Goal: Task Accomplishment & Management: Manage account settings

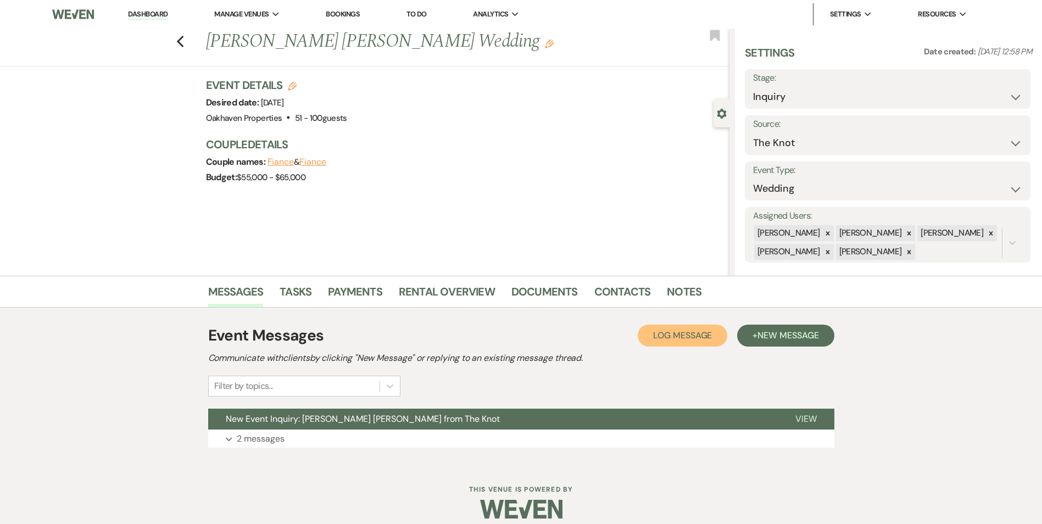
click at [653, 330] on span "Log Message" at bounding box center [682, 336] width 59 height 12
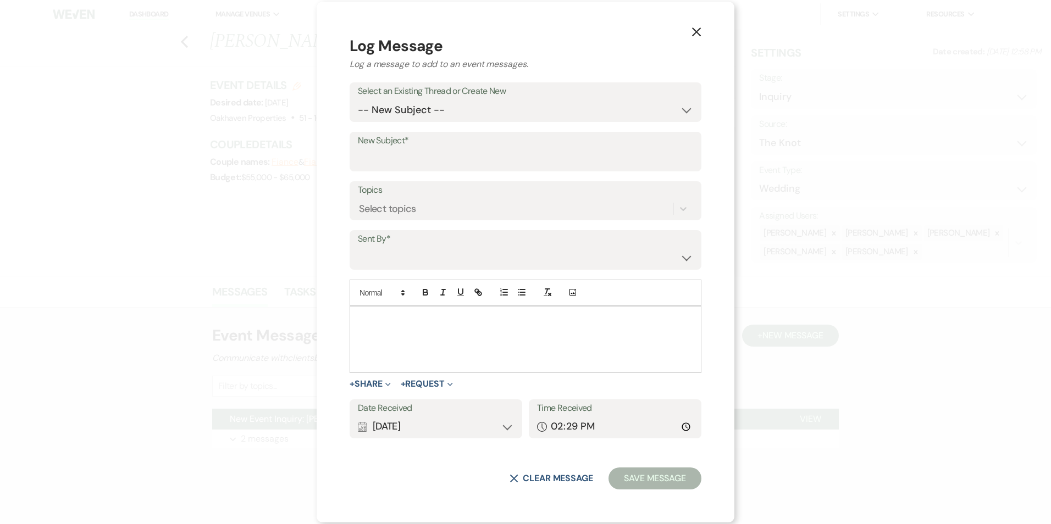
drag, startPoint x: 443, startPoint y: 325, endPoint x: 450, endPoint y: 320, distance: 8.7
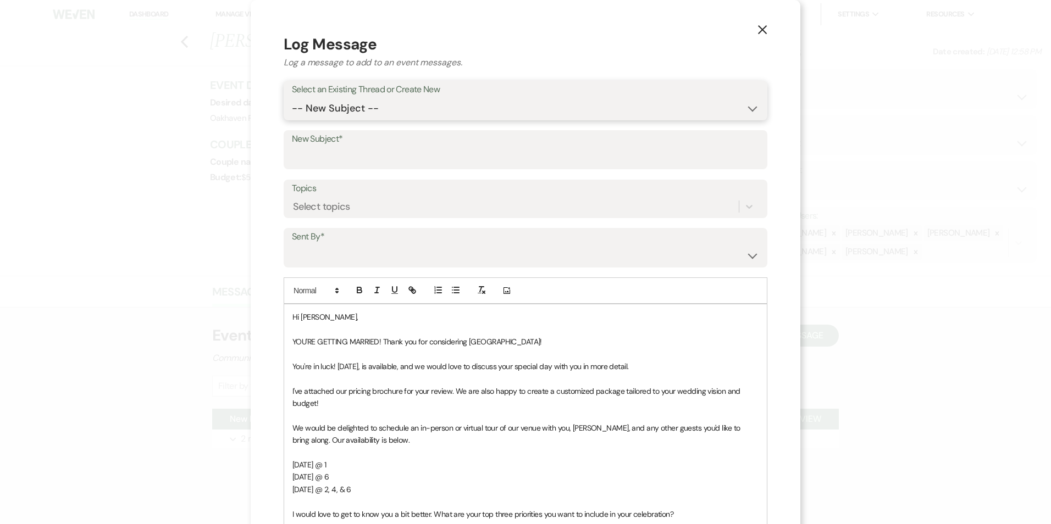
click at [384, 108] on select "-- New Subject -- New Event Inquiry: Alizee Michaud from The Knot" at bounding box center [525, 108] width 467 height 21
select select "448868"
click at [292, 98] on select "-- New Subject -- New Event Inquiry: Alizee Michaud from The Knot" at bounding box center [525, 108] width 467 height 21
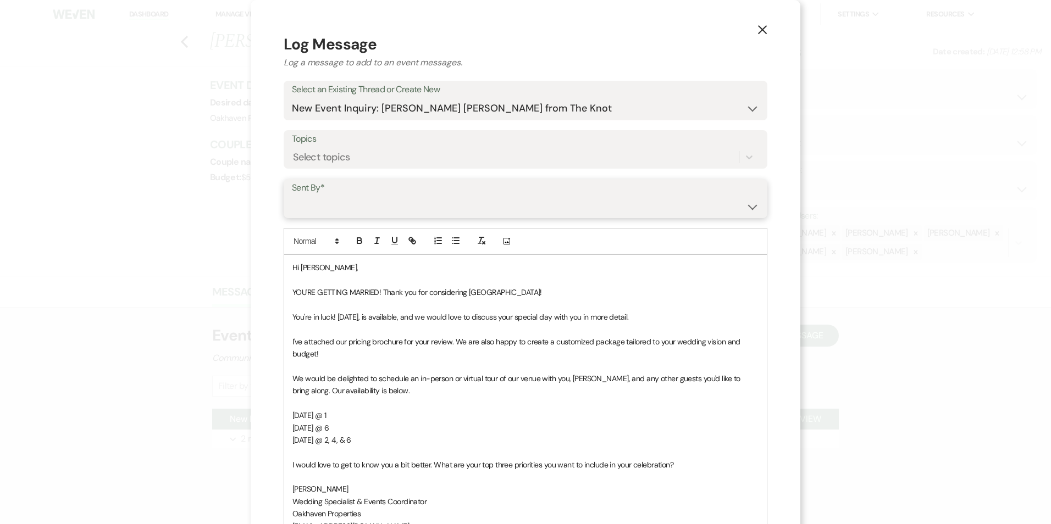
click at [376, 204] on select "Patience Ergish (pdergish@aol.com) Jeanette Wagoner (jeanette@experienceoakhave…" at bounding box center [525, 206] width 467 height 21
select select "user-127923"
click at [292, 196] on select "Patience Ergish (pdergish@aol.com) Jeanette Wagoner (jeanette@experienceoakhave…" at bounding box center [525, 206] width 467 height 21
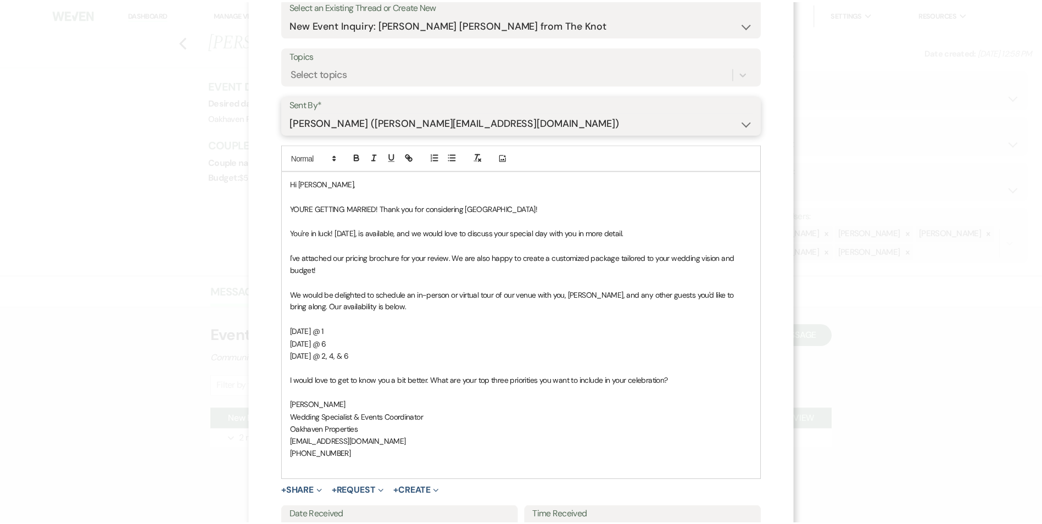
scroll to position [190, 0]
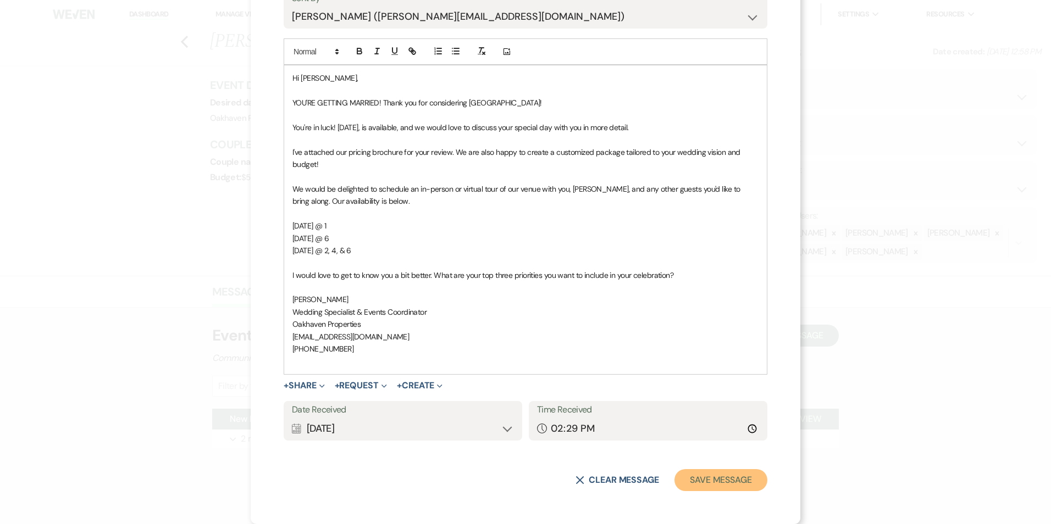
click at [703, 480] on button "Save Message" at bounding box center [720, 480] width 93 height 22
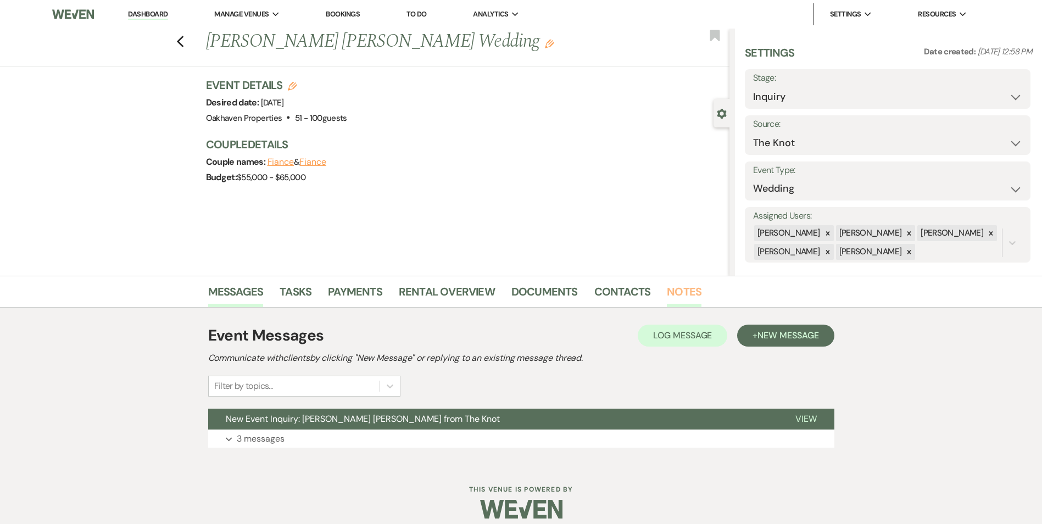
click at [682, 298] on link "Notes" at bounding box center [684, 295] width 35 height 24
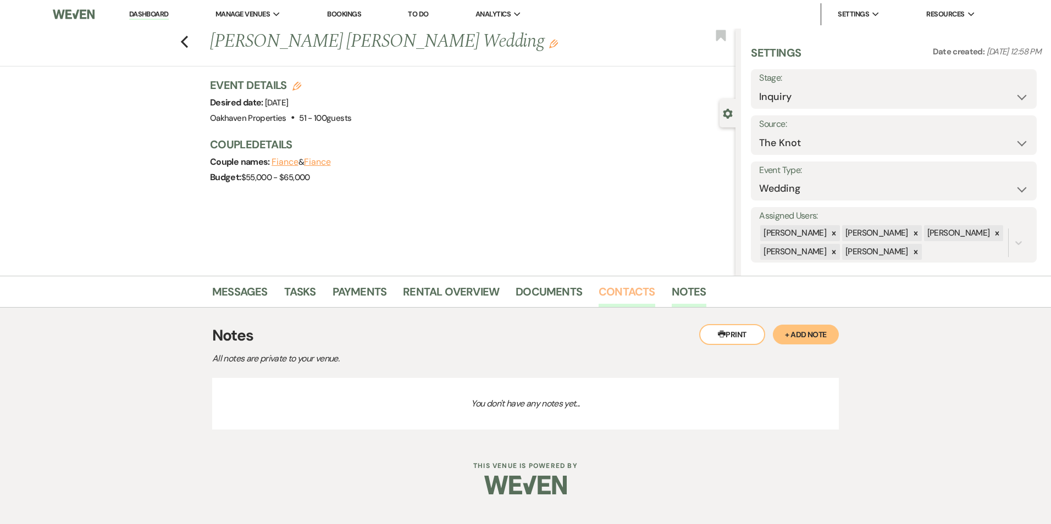
click at [606, 290] on link "Contacts" at bounding box center [626, 295] width 57 height 24
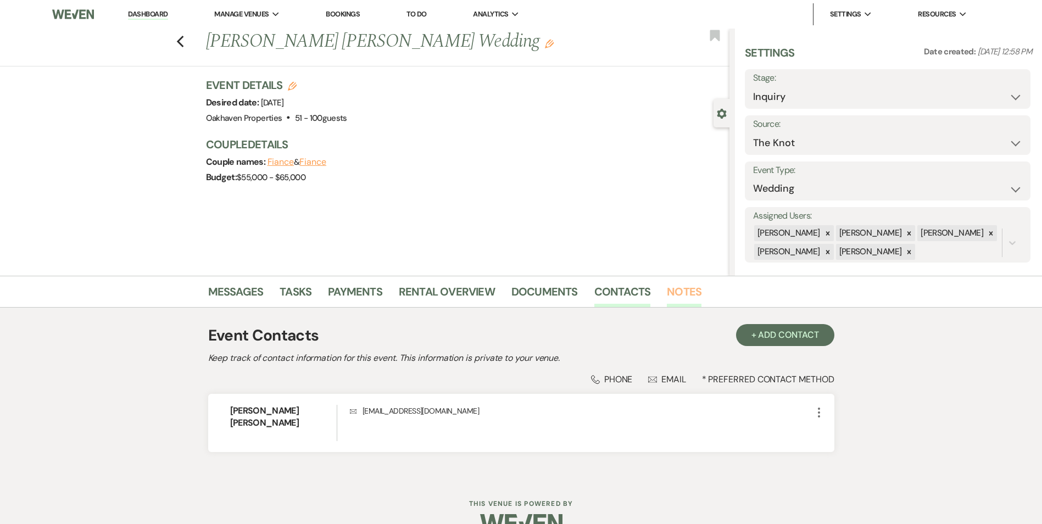
click at [668, 290] on link "Notes" at bounding box center [684, 295] width 35 height 24
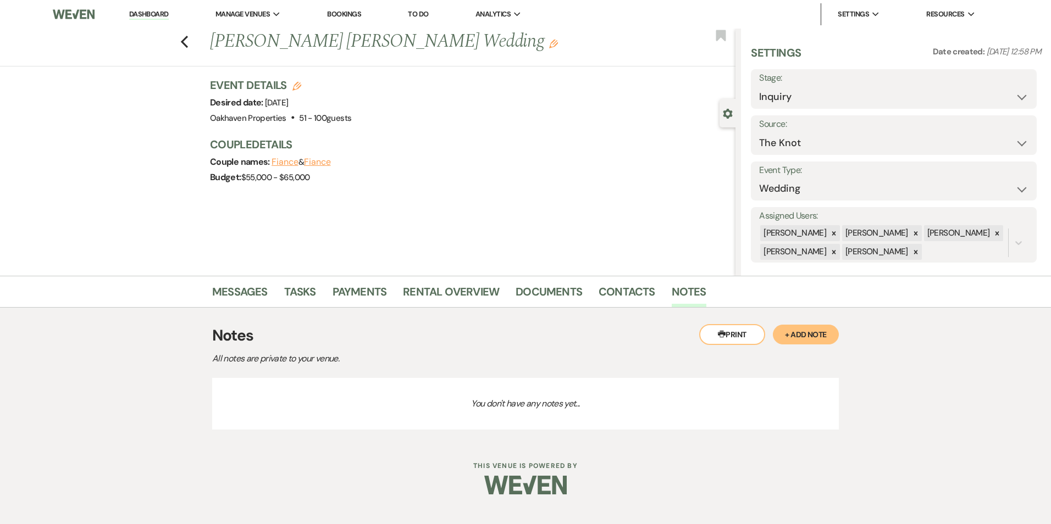
click at [815, 327] on button "+ Add Note" at bounding box center [805, 335] width 66 height 20
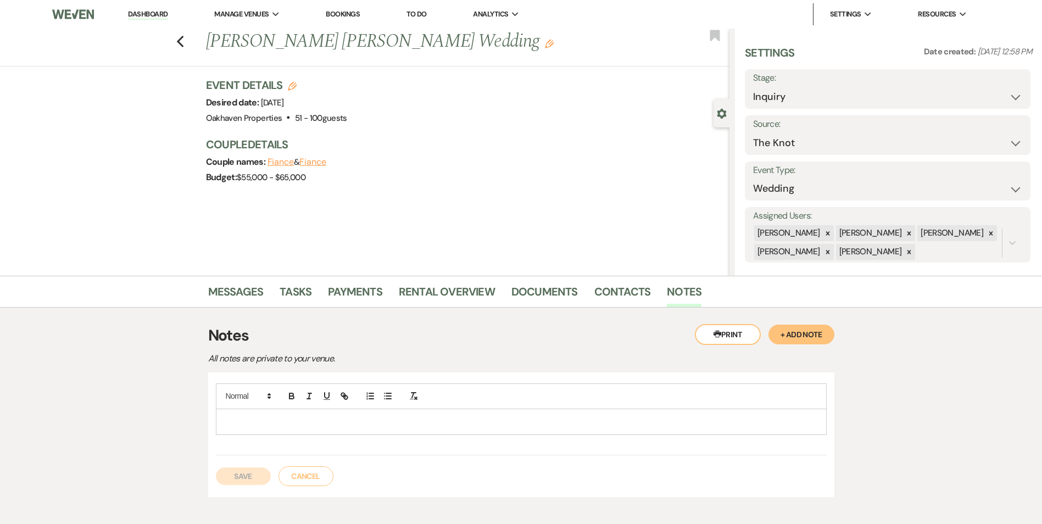
click at [448, 419] on p at bounding box center [521, 422] width 593 height 12
click at [238, 465] on div "Save Cancel" at bounding box center [521, 470] width 611 height 31
click at [246, 476] on button "Save" at bounding box center [243, 477] width 55 height 18
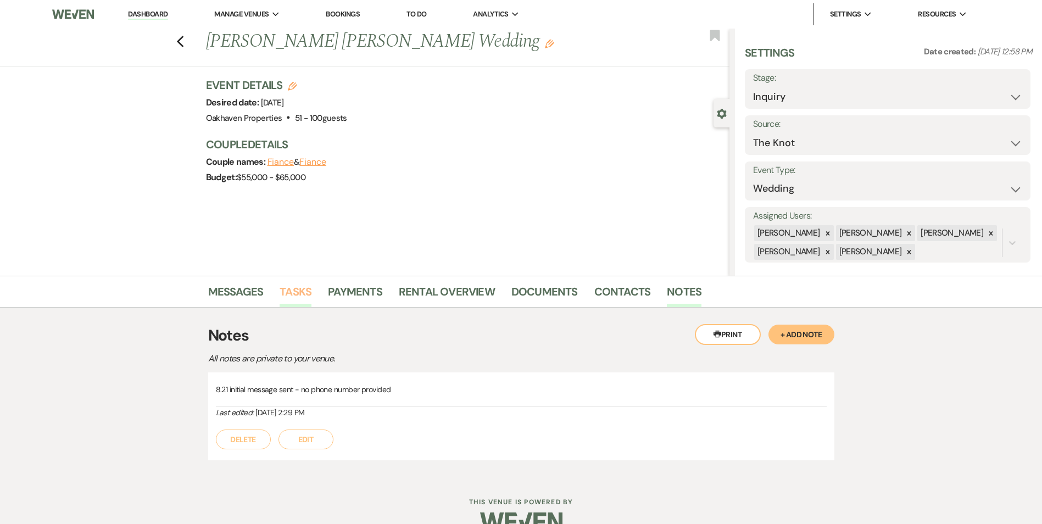
click at [283, 299] on link "Tasks" at bounding box center [296, 295] width 32 height 24
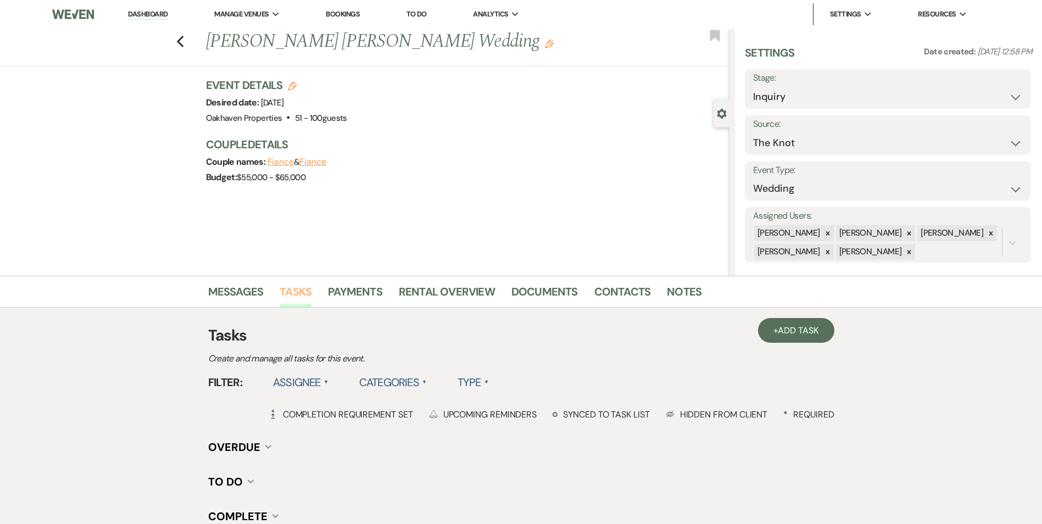
scroll to position [110, 0]
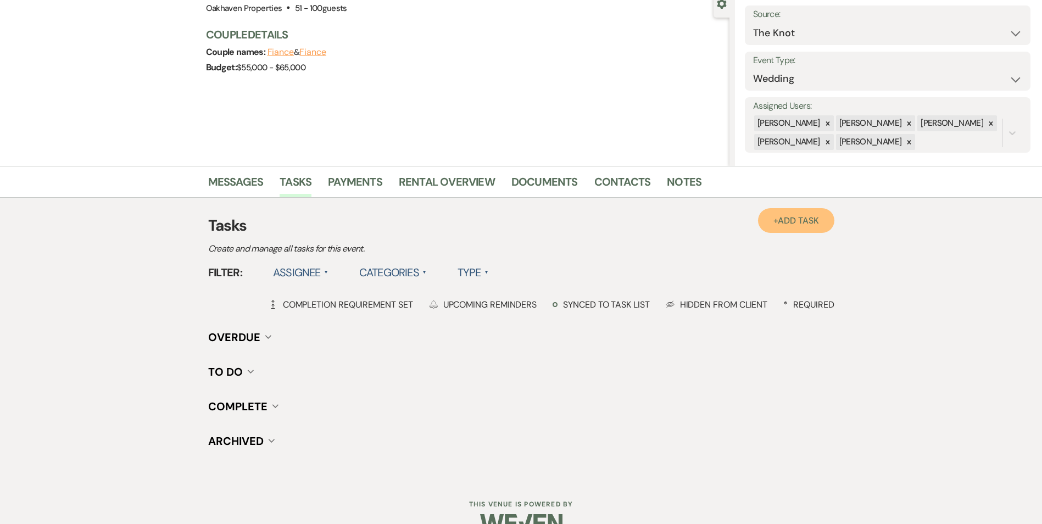
click at [797, 221] on span "Add Task" at bounding box center [798, 221] width 41 height 12
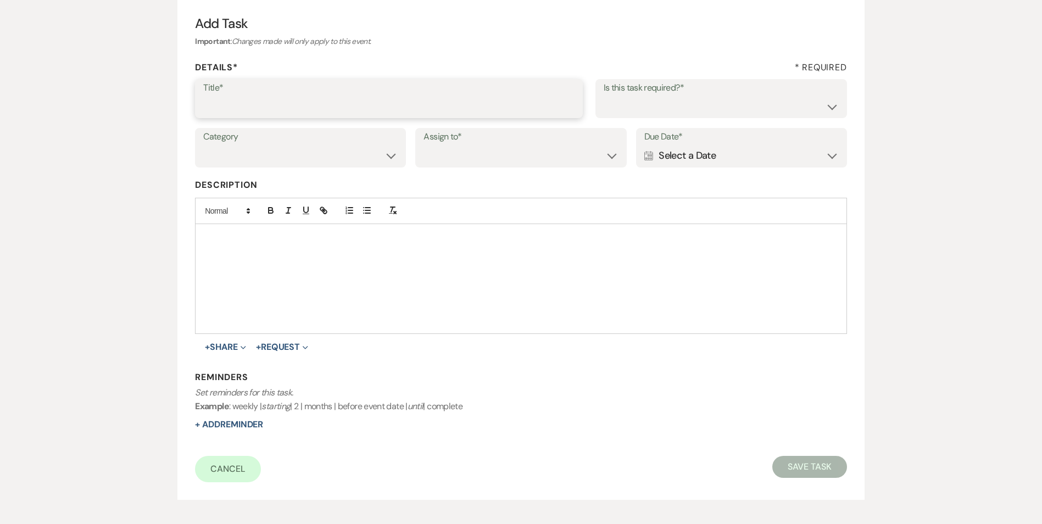
click at [225, 108] on input "Title*" at bounding box center [388, 106] width 371 height 21
type input "2nd follow up message"
drag, startPoint x: 783, startPoint y: 111, endPoint x: 785, endPoint y: 116, distance: 5.9
click at [783, 112] on select "Yes No" at bounding box center [721, 106] width 235 height 21
select select "true"
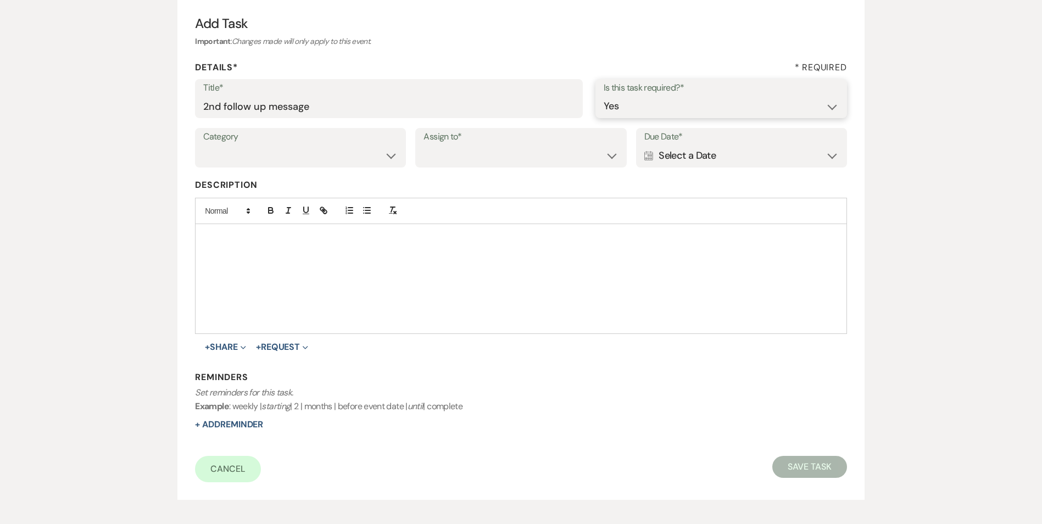
click at [604, 96] on select "Yes No" at bounding box center [721, 106] width 235 height 21
drag, startPoint x: 254, startPoint y: 152, endPoint x: 257, endPoint y: 160, distance: 8.7
click at [254, 152] on select "Venue Vendors Guests Details Finalize & Share" at bounding box center [300, 155] width 194 height 21
select select "31"
click at [203, 145] on select "Venue Vendors Guests Details Finalize & Share" at bounding box center [300, 155] width 194 height 21
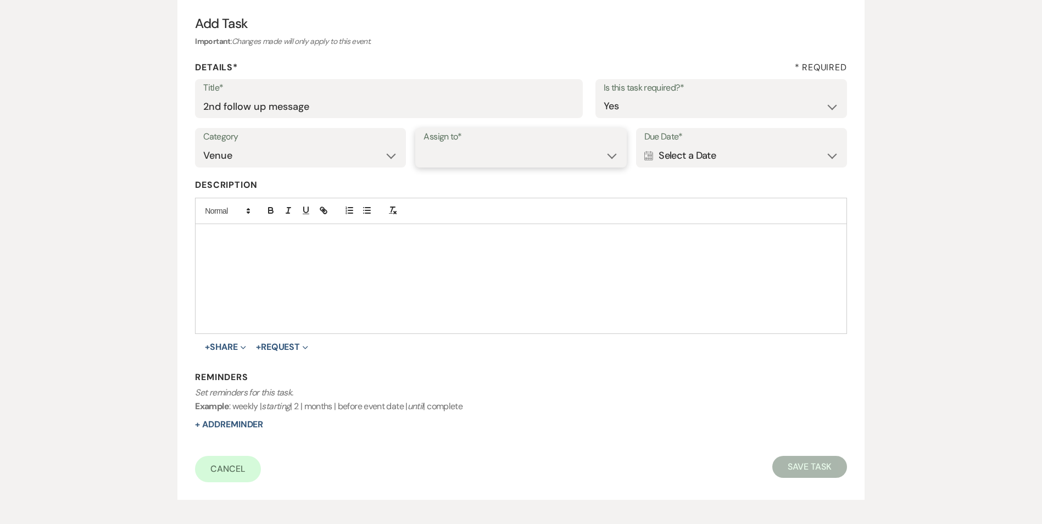
click at [460, 146] on select "Venue Client" at bounding box center [521, 155] width 194 height 21
click at [424, 145] on select "Venue Client" at bounding box center [521, 155] width 194 height 21
click at [476, 168] on div "Assign to* Venue Client" at bounding box center [520, 148] width 211 height 40
click at [477, 162] on select "Venue Client" at bounding box center [521, 156] width 194 height 21
select select "venueHost"
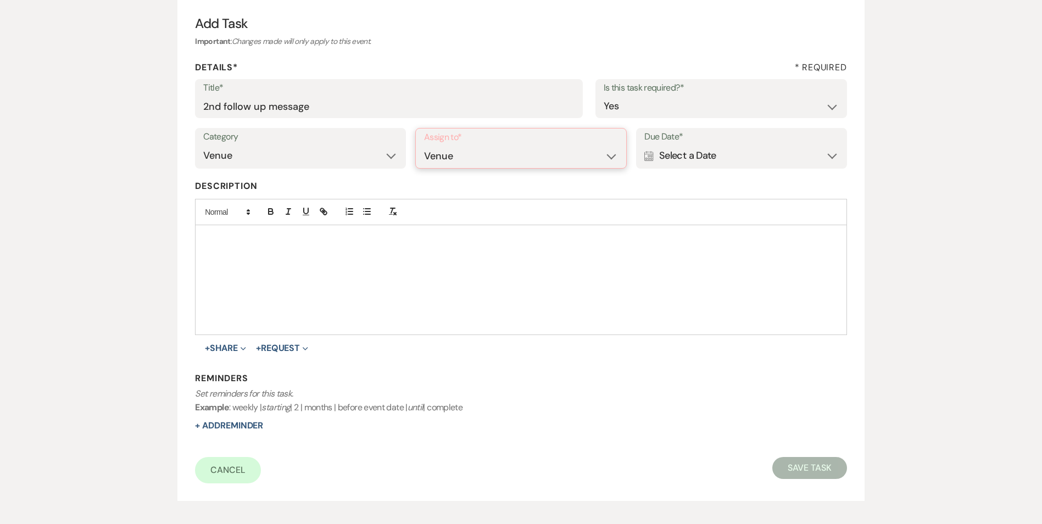
click at [424, 146] on select "Venue Client" at bounding box center [521, 156] width 194 height 21
click at [752, 160] on div "Calendar Select a Date Expand" at bounding box center [741, 155] width 194 height 21
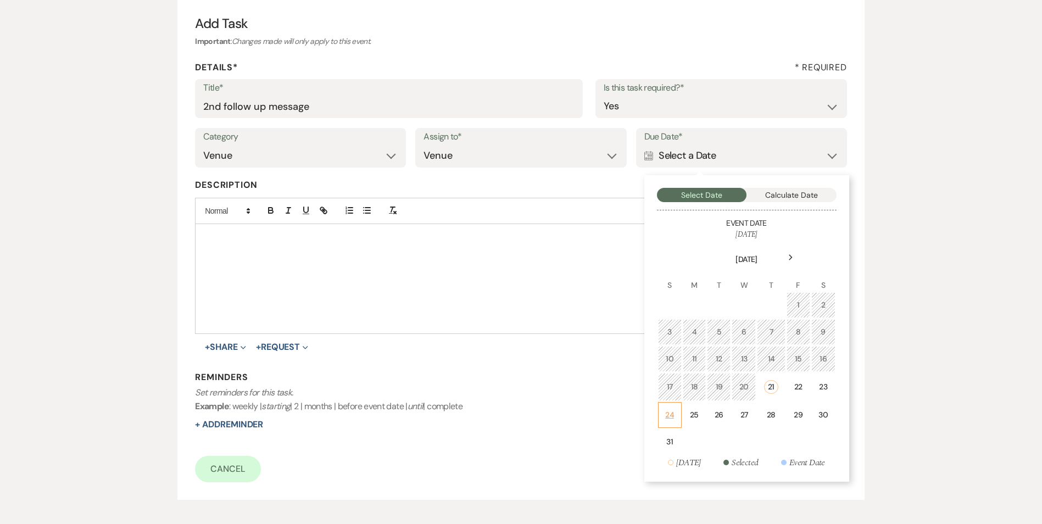
click at [677, 420] on td "24" at bounding box center [670, 415] width 24 height 26
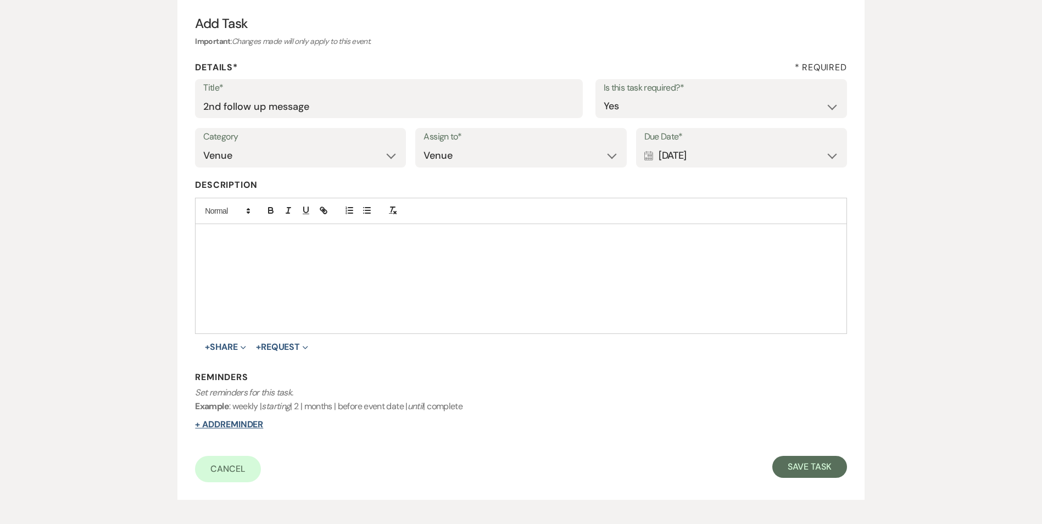
click at [263, 424] on button "+ Add Reminder" at bounding box center [229, 424] width 68 height 9
select select "host"
select select "days"
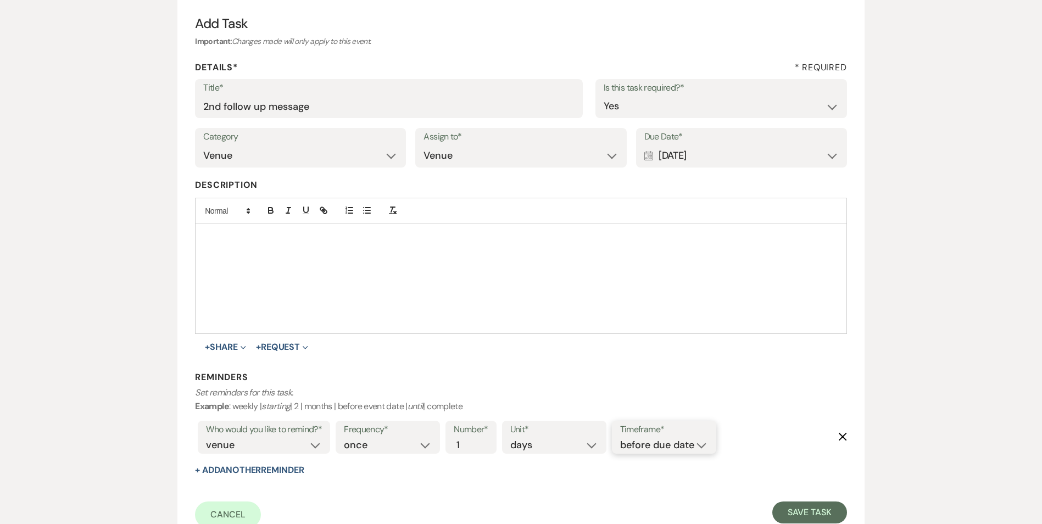
click at [662, 440] on select "before due date after due date on due date on custom date" at bounding box center [664, 445] width 88 height 15
select select "onDueDate"
click at [620, 438] on select "before due date after due date on due date on custom date" at bounding box center [664, 445] width 88 height 15
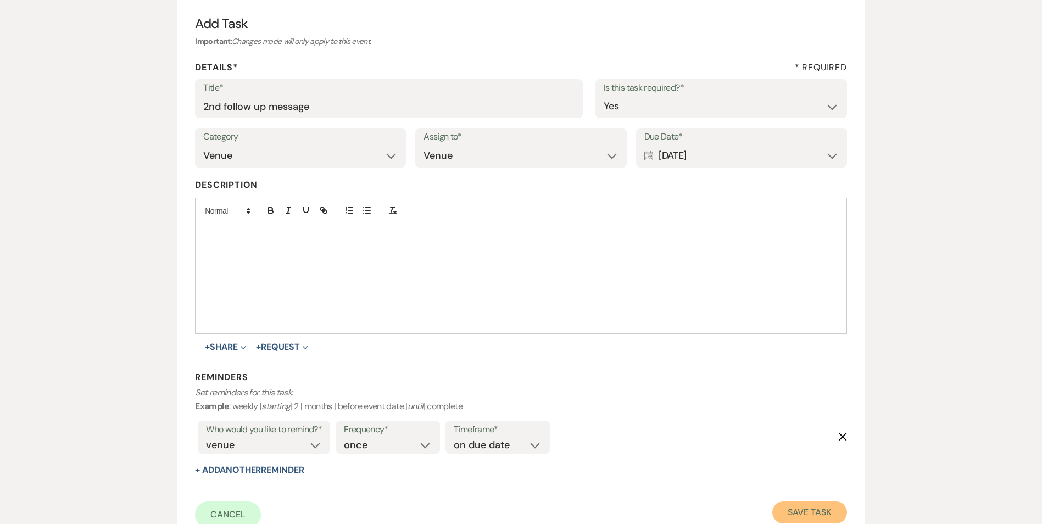
click at [783, 505] on button "Save Task" at bounding box center [809, 513] width 74 height 22
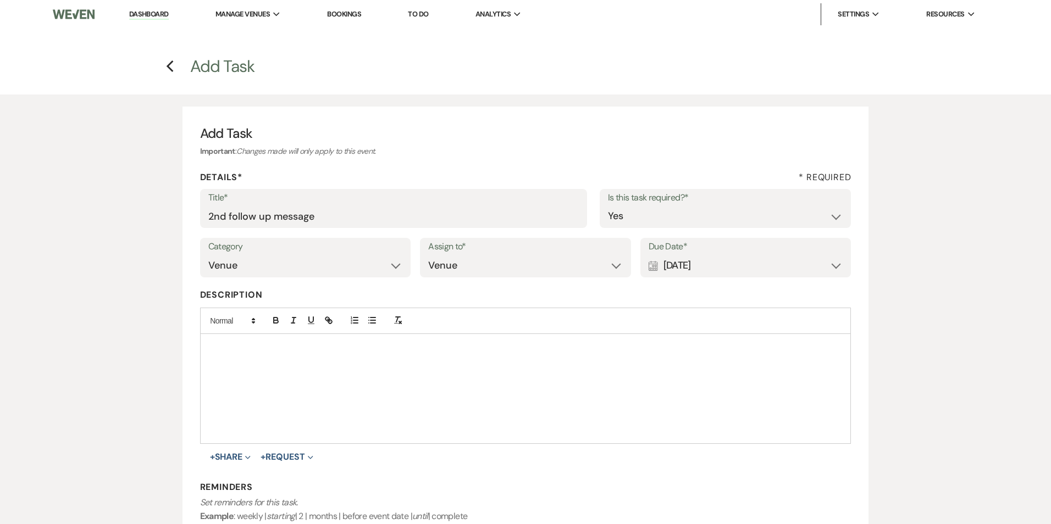
select select "2"
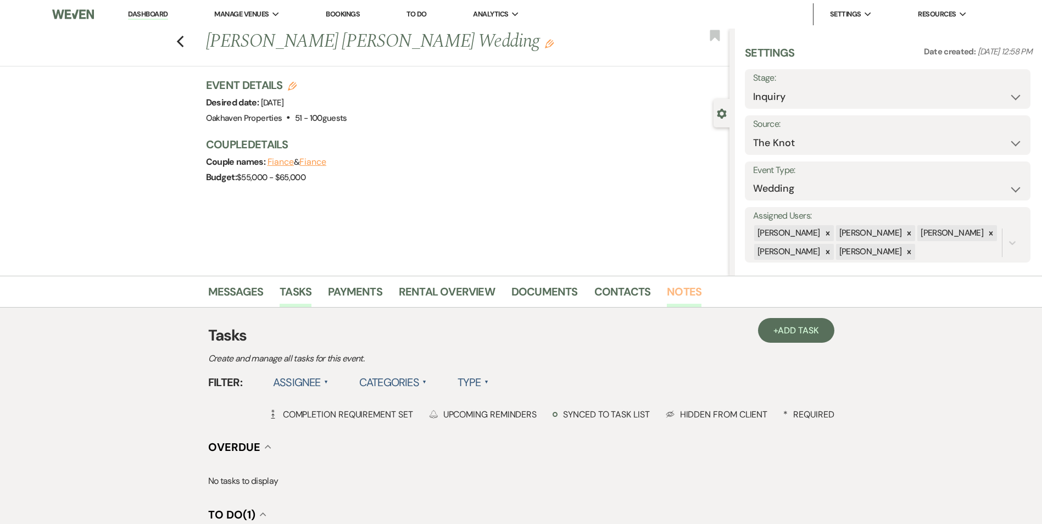
click at [681, 298] on link "Notes" at bounding box center [684, 295] width 35 height 24
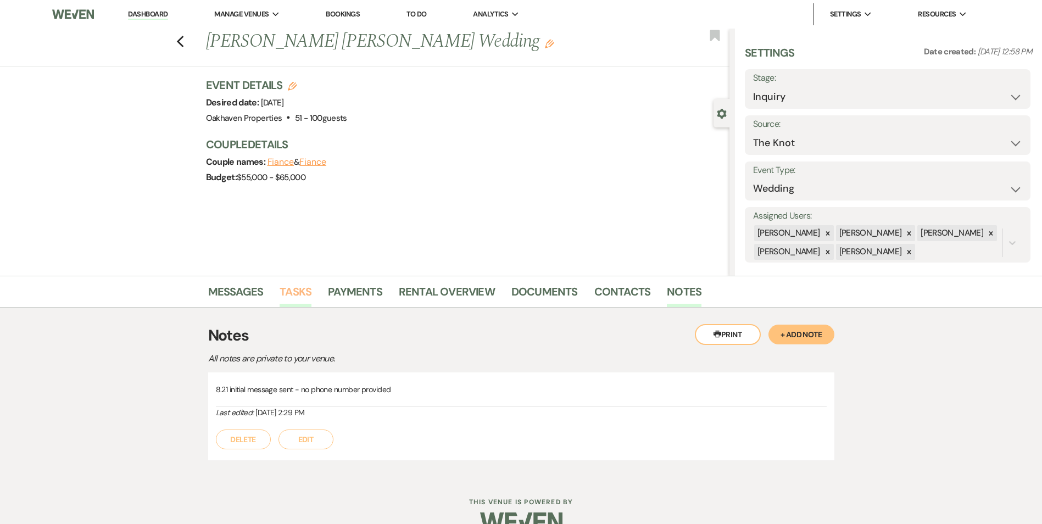
drag, startPoint x: 290, startPoint y: 296, endPoint x: 327, endPoint y: 302, distance: 38.4
click at [290, 297] on link "Tasks" at bounding box center [296, 295] width 32 height 24
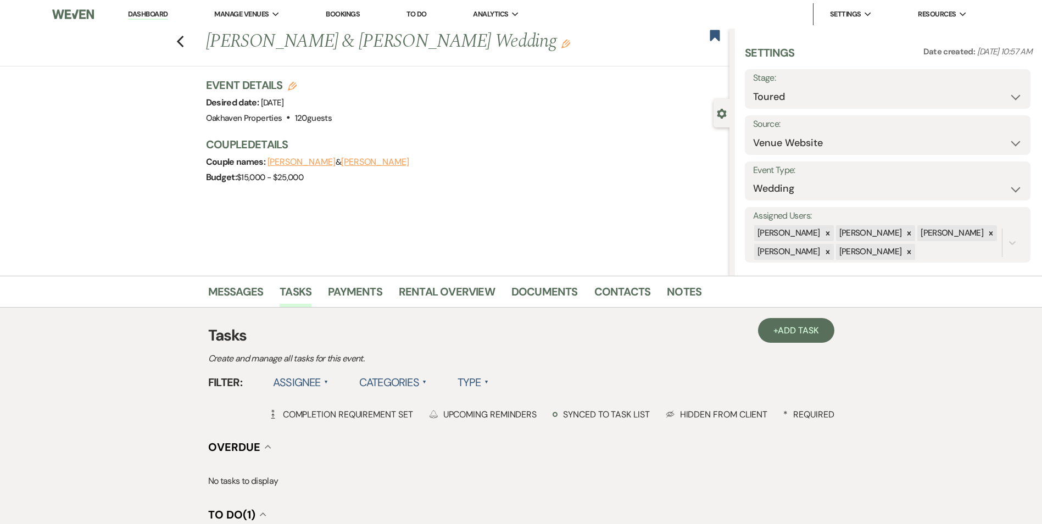
select select "5"
click at [683, 293] on link "Notes" at bounding box center [684, 295] width 35 height 24
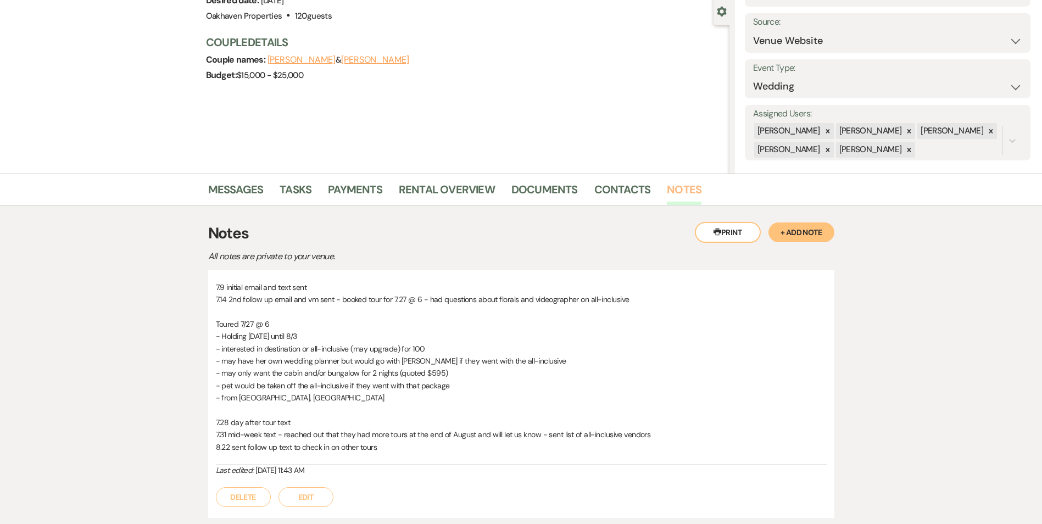
scroll to position [184, 0]
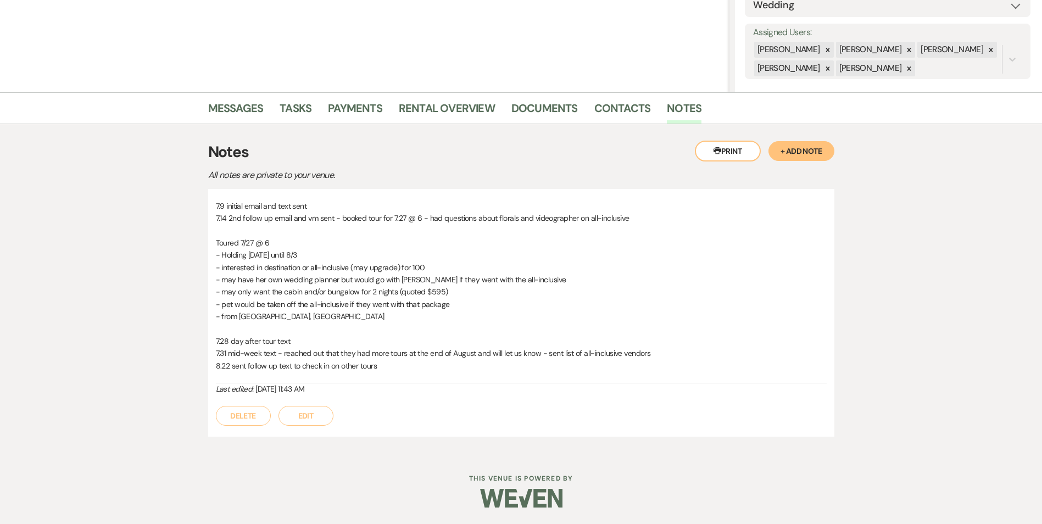
drag, startPoint x: 315, startPoint y: 420, endPoint x: 316, endPoint y: 415, distance: 5.5
click at [315, 420] on button "Edit" at bounding box center [306, 416] width 55 height 20
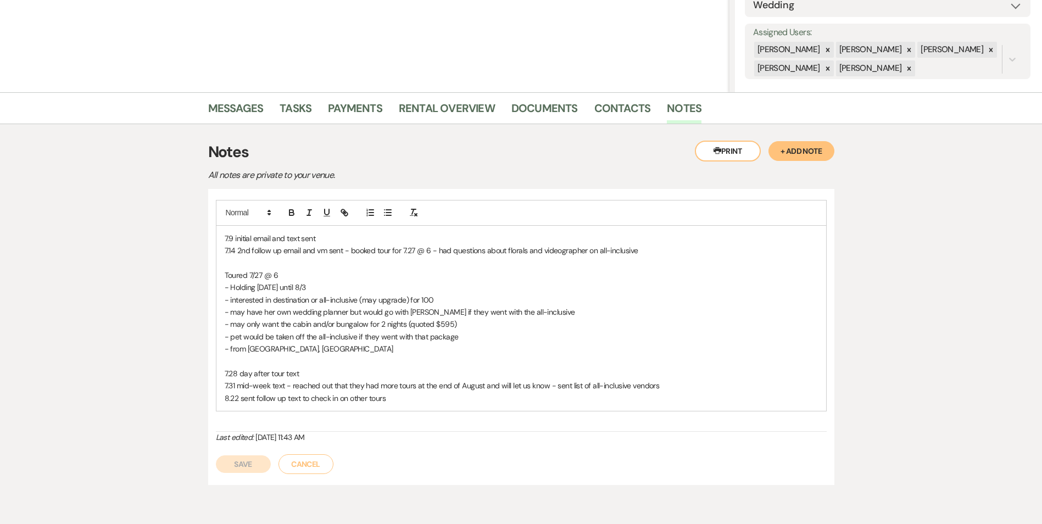
click at [402, 405] on div "7.9 initial email and text sent 7.14 2nd follow up email and vm sent - booked t…" at bounding box center [521, 318] width 610 height 185
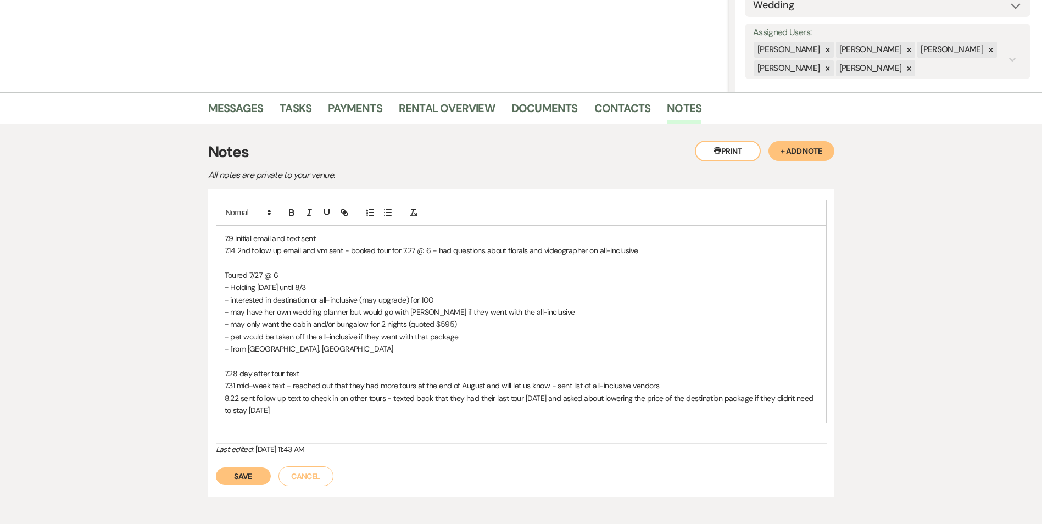
click at [246, 483] on button "Save" at bounding box center [243, 477] width 55 height 18
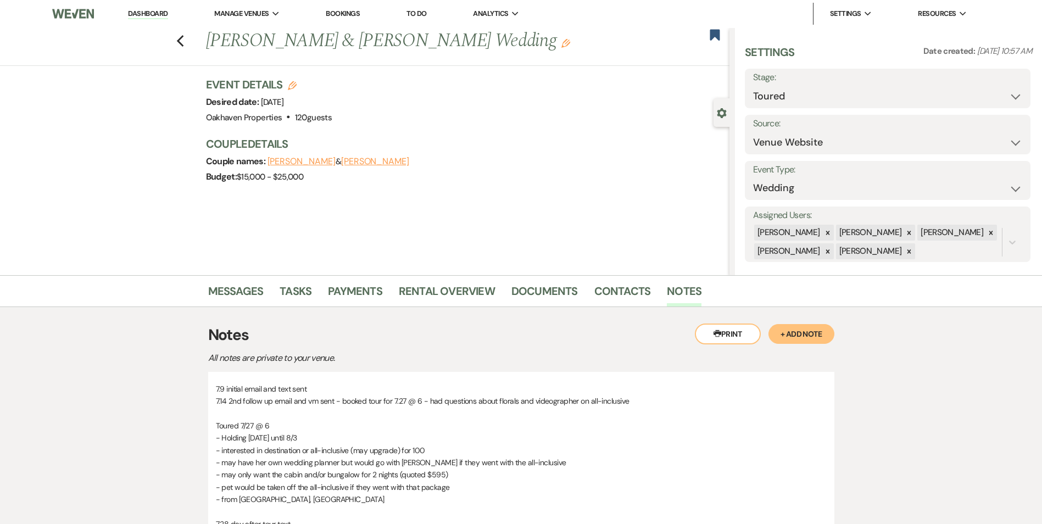
scroll to position [0, 0]
click at [157, 15] on link "Dashboard" at bounding box center [148, 14] width 40 height 10
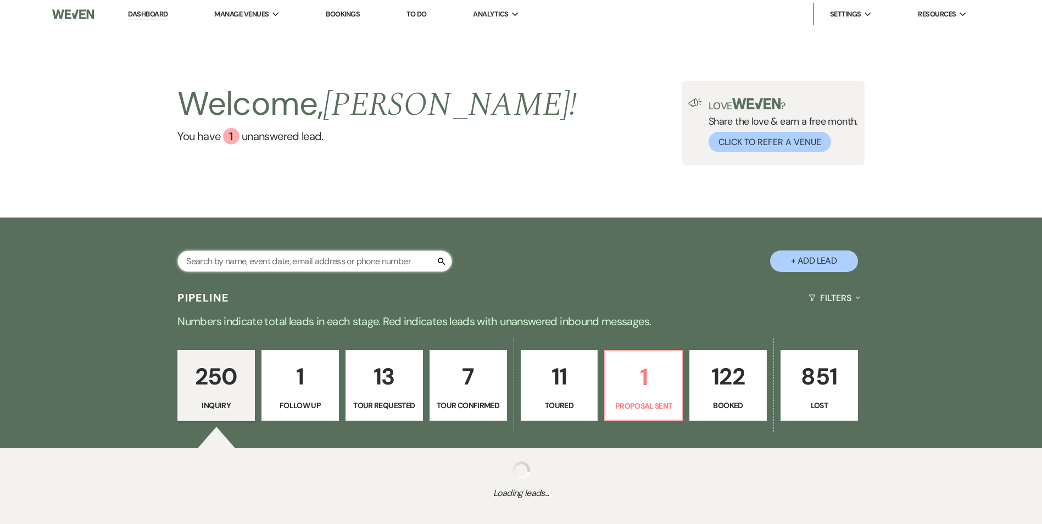
click at [315, 259] on input "text" at bounding box center [314, 261] width 275 height 21
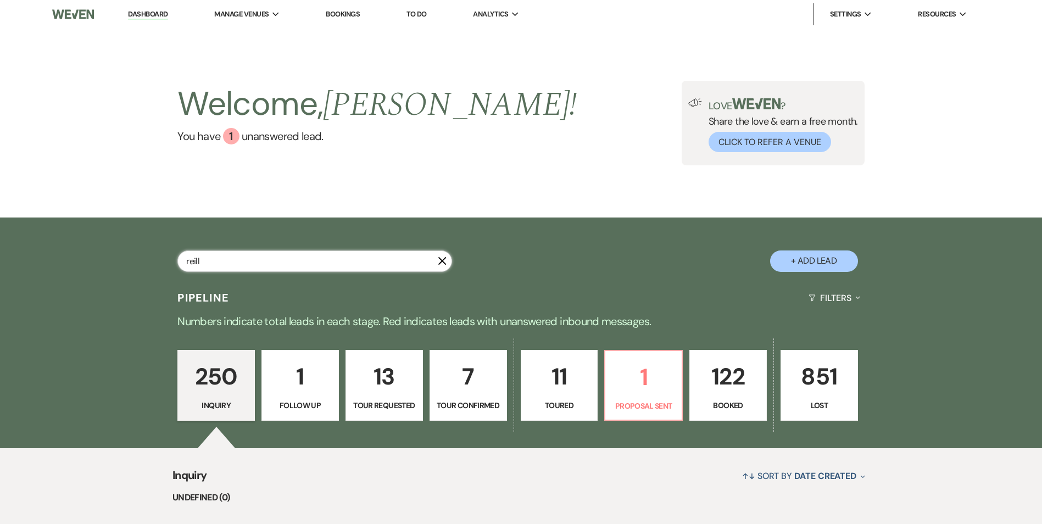
type input "reilly"
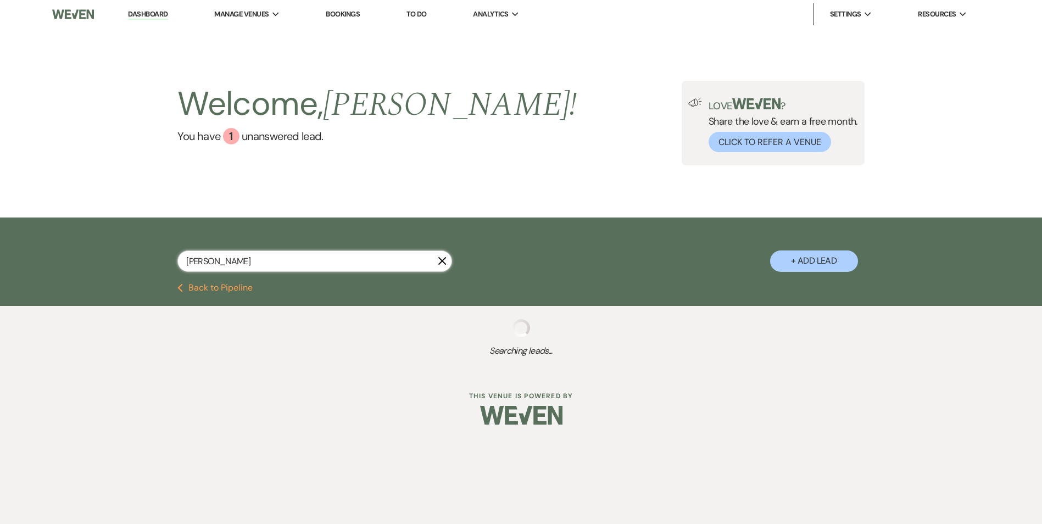
select select "8"
select select "6"
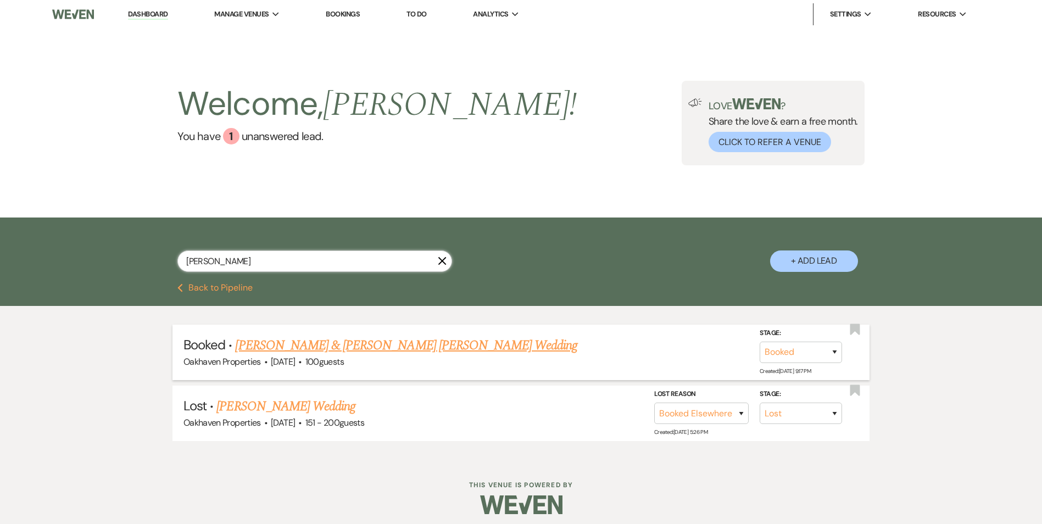
type input "reilly"
click at [358, 340] on link "Brandon Cecilio & Reilly Hooper's Wedding" at bounding box center [406, 346] width 342 height 20
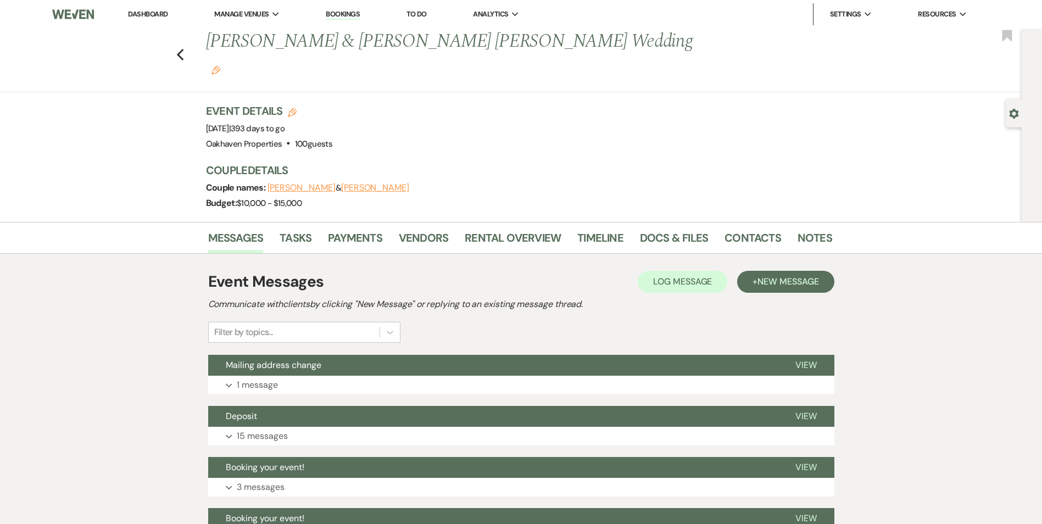
click at [294, 108] on icon "Edit" at bounding box center [292, 112] width 9 height 9
select select "769"
select select "eventDateAnd"
select select "false"
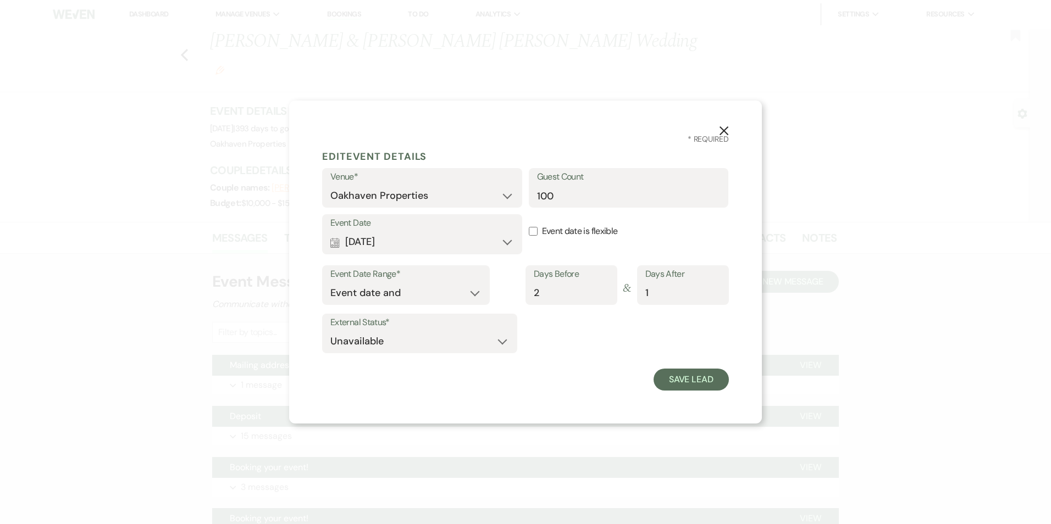
click at [729, 130] on button "X" at bounding box center [723, 129] width 16 height 19
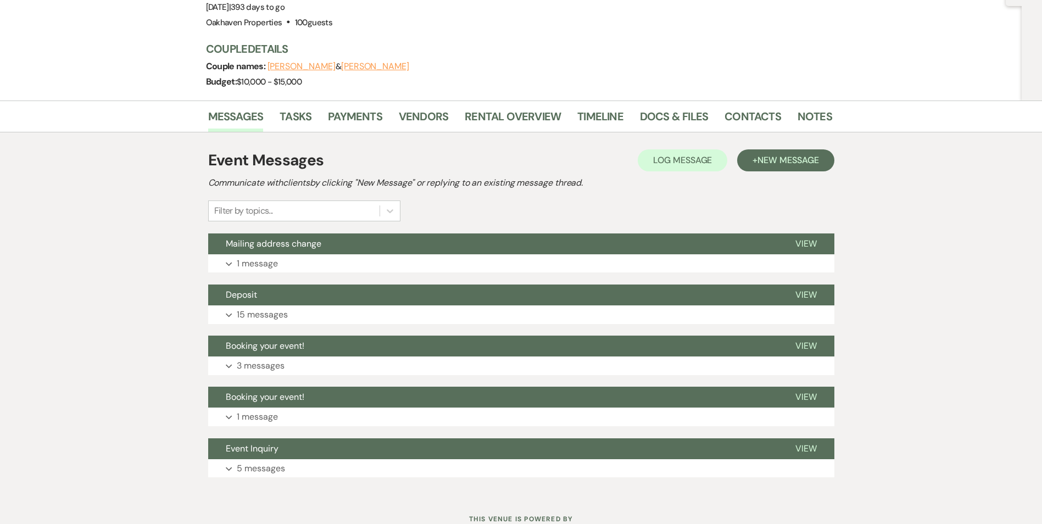
scroll to position [136, 0]
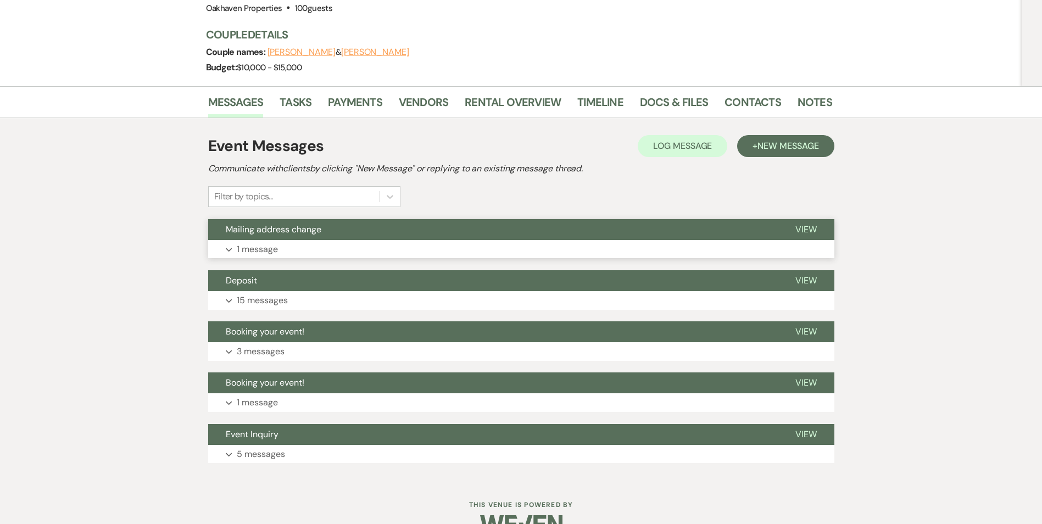
click at [818, 219] on button "View" at bounding box center [806, 229] width 57 height 21
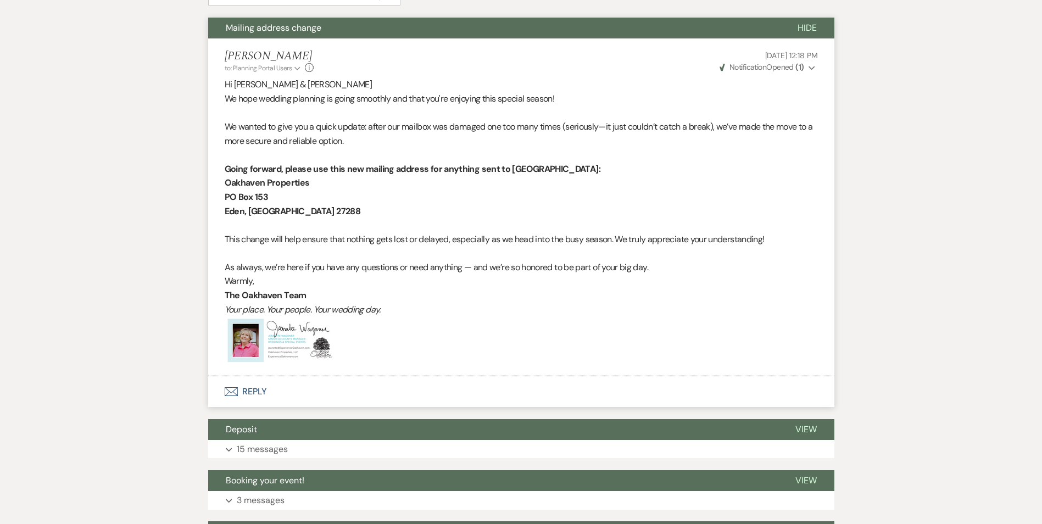
scroll to position [355, 0]
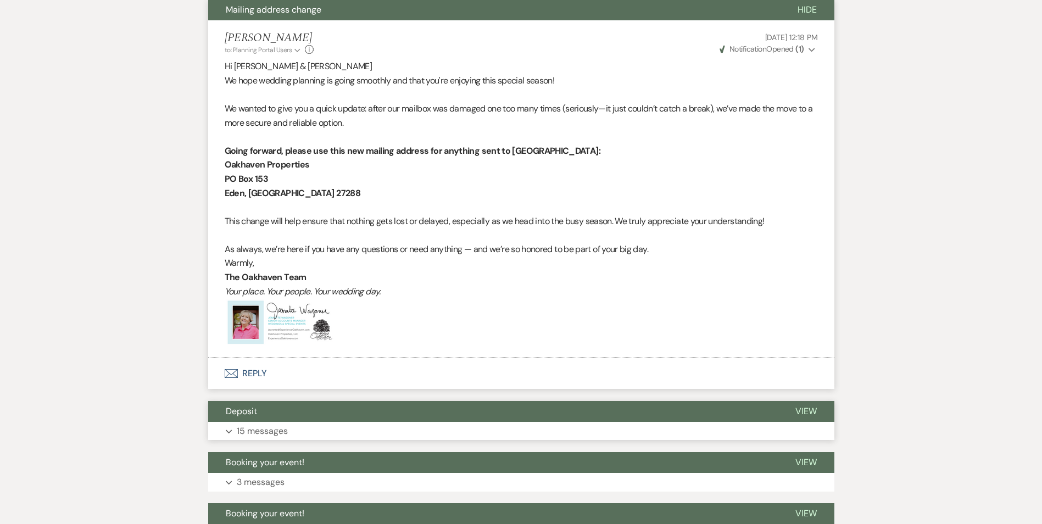
click at [269, 424] on p "15 messages" at bounding box center [262, 431] width 51 height 14
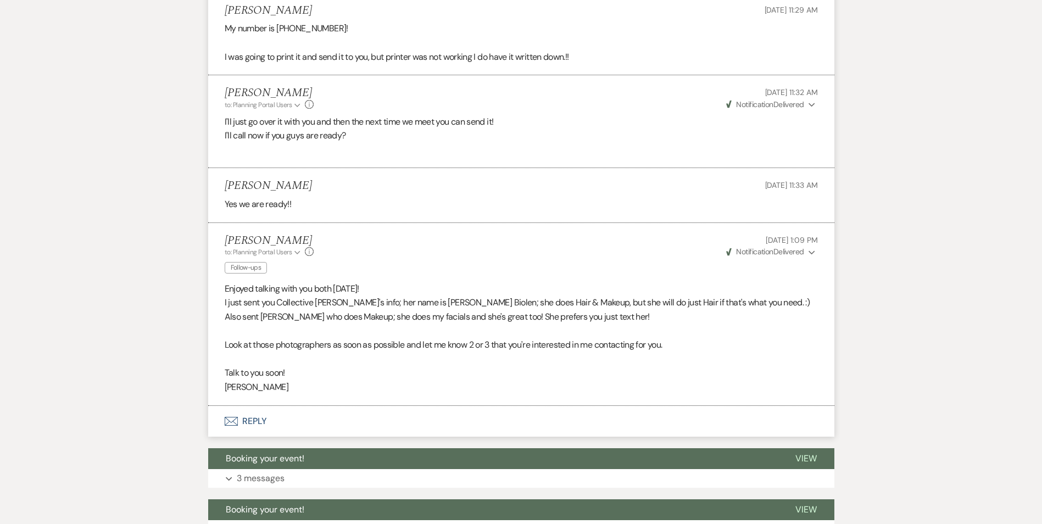
scroll to position [2114, 0]
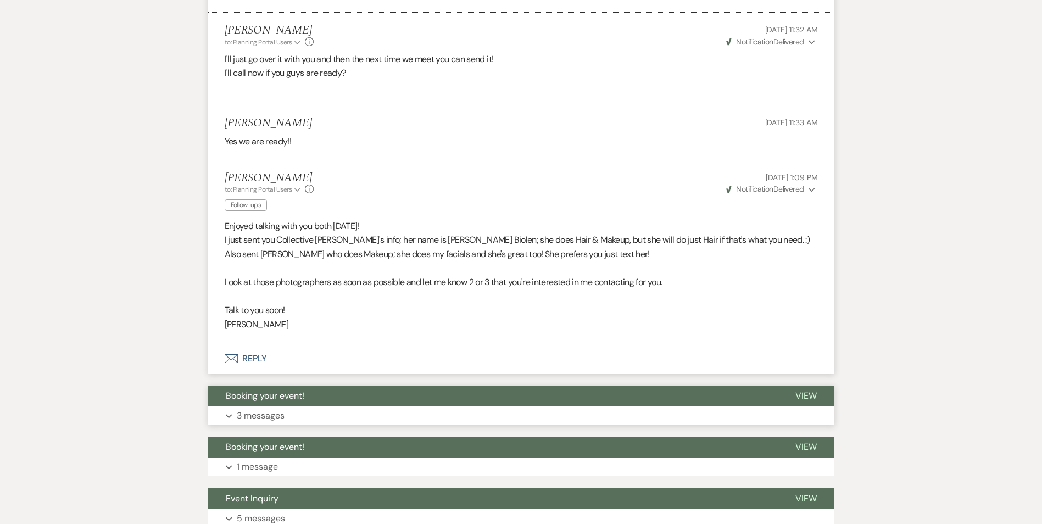
click at [349, 407] on button "Expand 3 messages" at bounding box center [521, 416] width 626 height 19
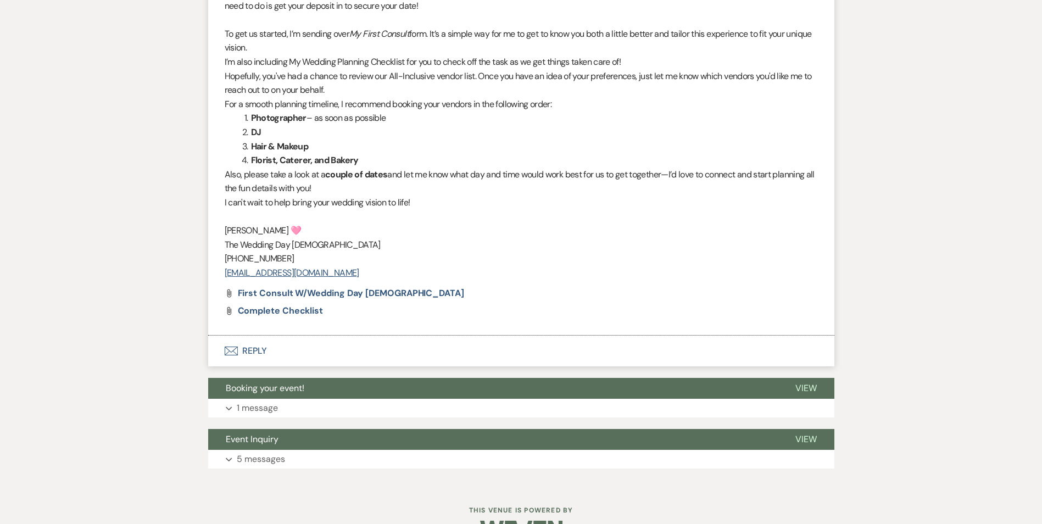
scroll to position [3294, 0]
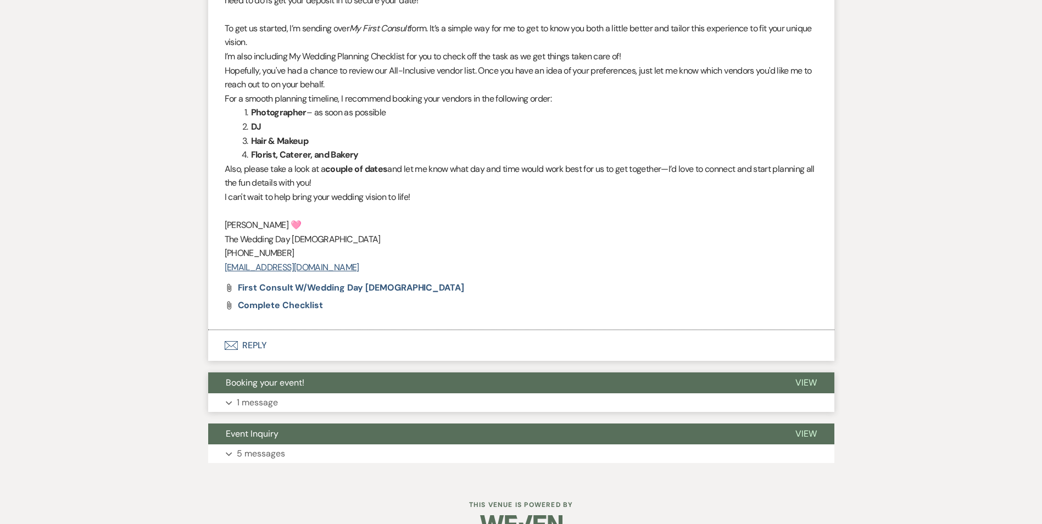
click at [381, 393] on button "Expand 1 message" at bounding box center [521, 402] width 626 height 19
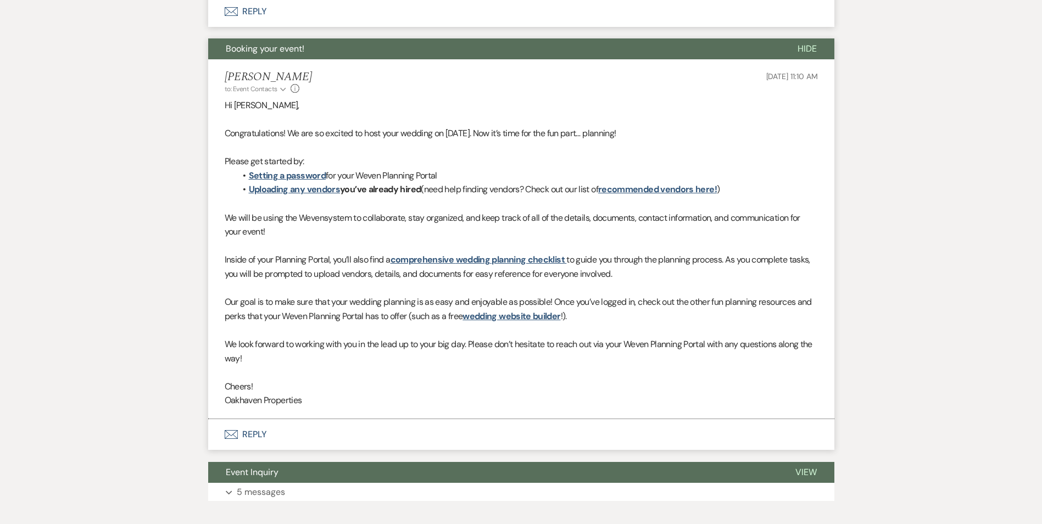
scroll to position [3666, 0]
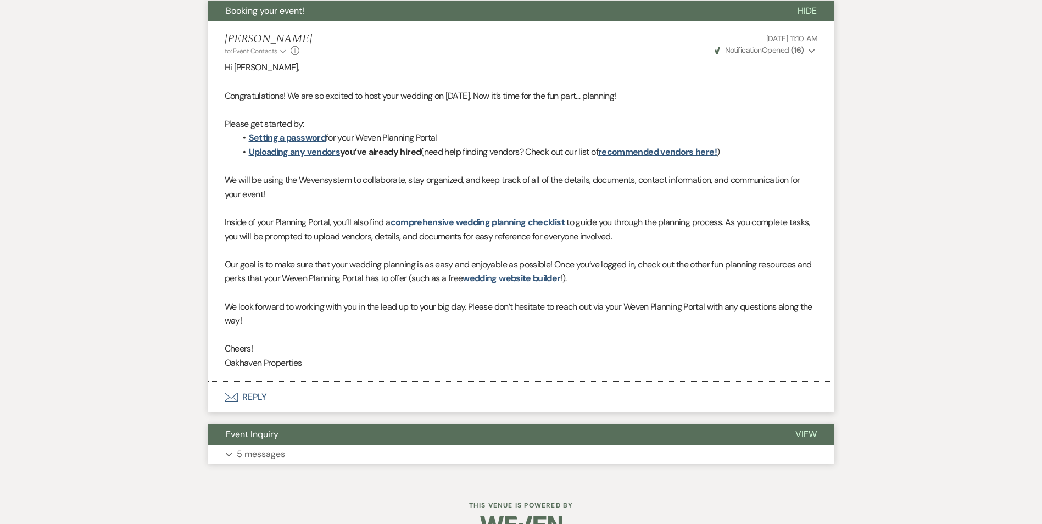
click at [364, 424] on button "Event Inquiry" at bounding box center [493, 434] width 570 height 21
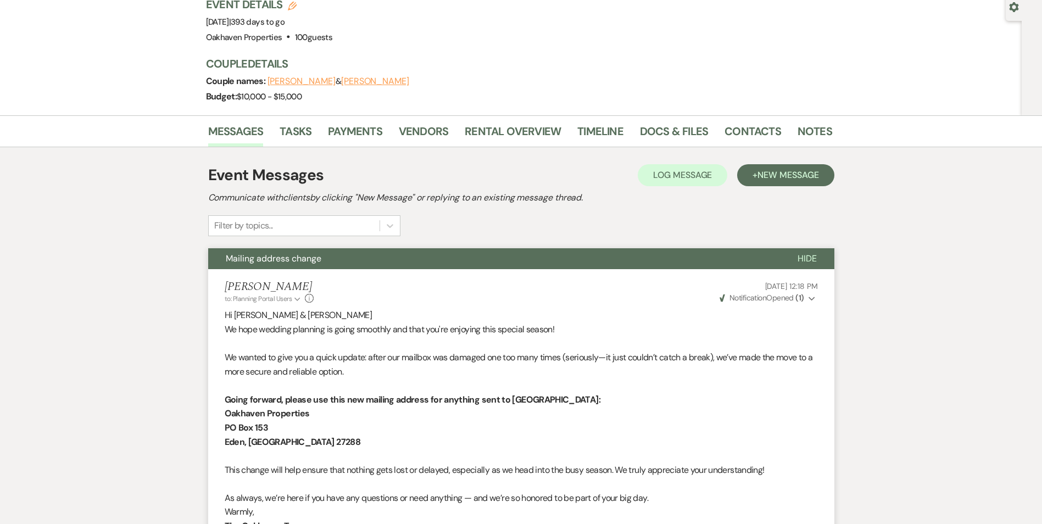
scroll to position [0, 0]
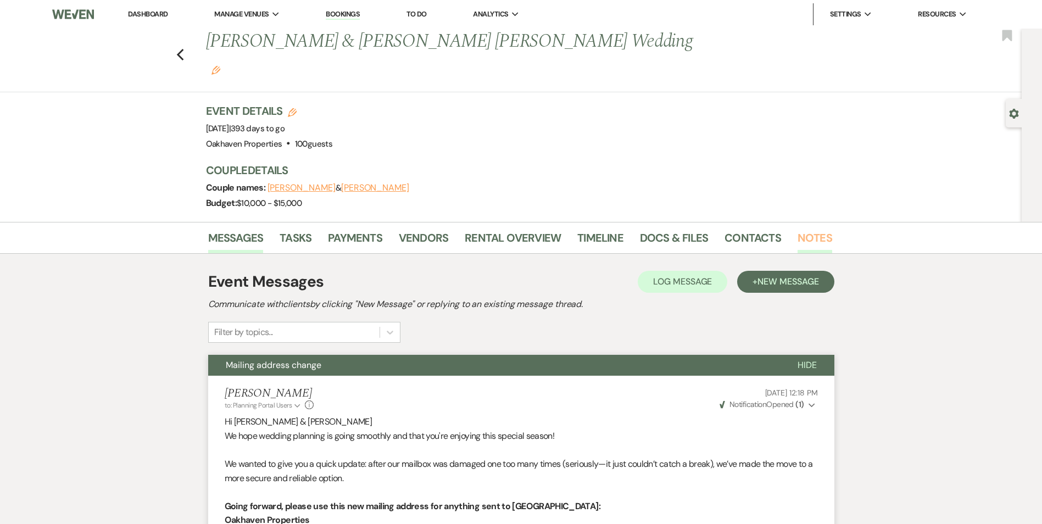
click at [809, 229] on link "Notes" at bounding box center [815, 241] width 35 height 24
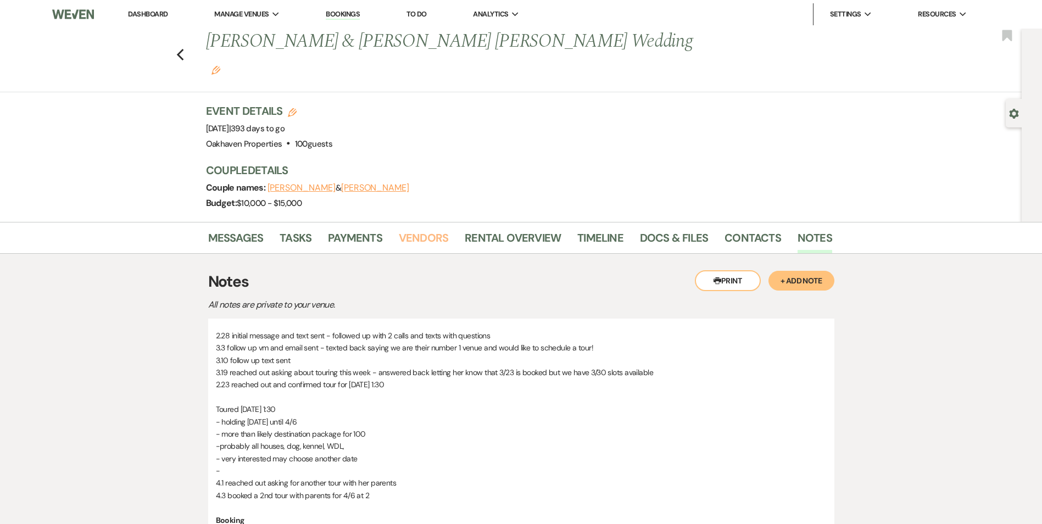
click at [400, 229] on link "Vendors" at bounding box center [423, 241] width 49 height 24
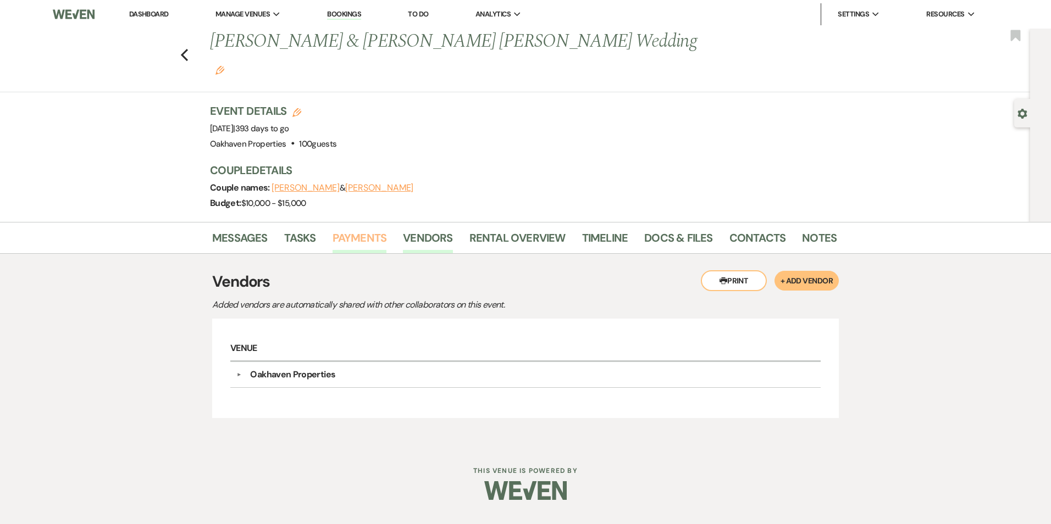
click at [357, 229] on link "Payments" at bounding box center [359, 241] width 54 height 24
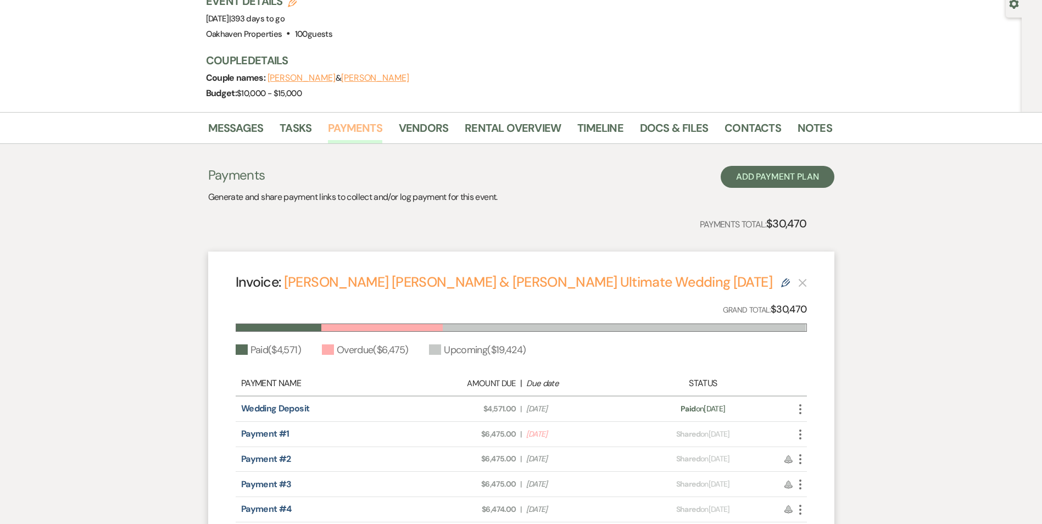
scroll to position [55, 0]
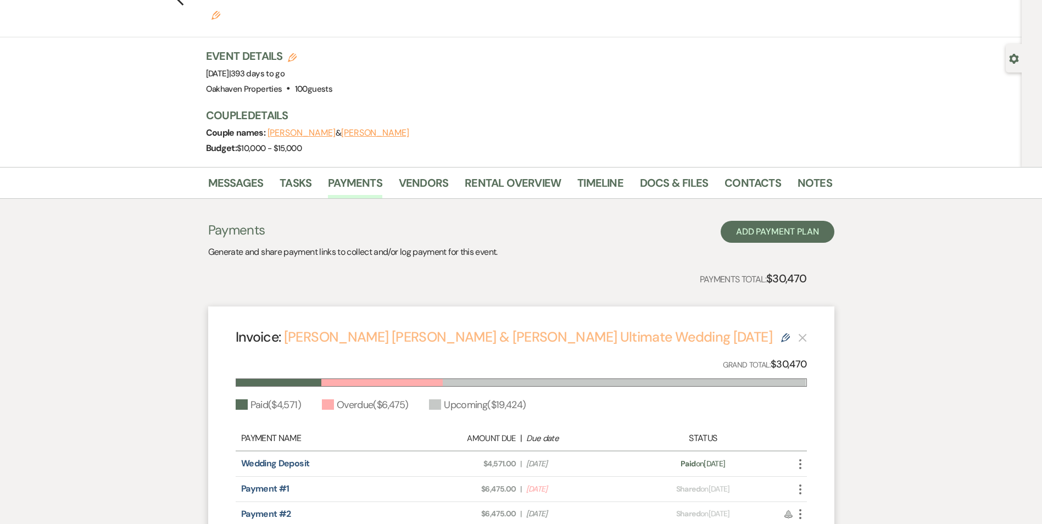
click at [471, 328] on link "Reilly Hooper & Brandon Cecilio's Ultimate Wedding 9/19/26" at bounding box center [528, 337] width 488 height 18
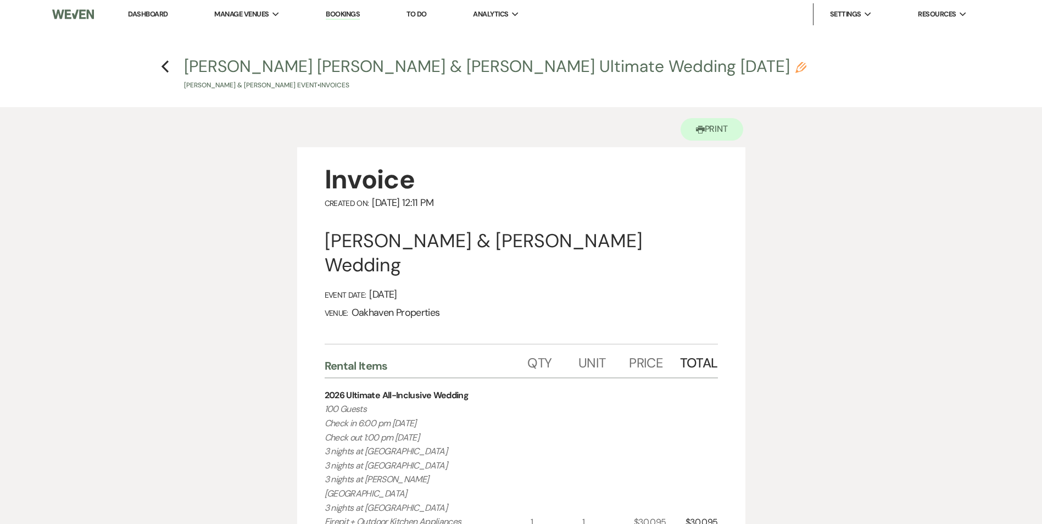
drag, startPoint x: 424, startPoint y: 65, endPoint x: 352, endPoint y: 67, distance: 72.0
click at [352, 67] on button "[PERSON_NAME] [PERSON_NAME] & [PERSON_NAME] Ultimate Wedding [DATE] Pencil [PER…" at bounding box center [495, 74] width 623 height 32
select select "22"
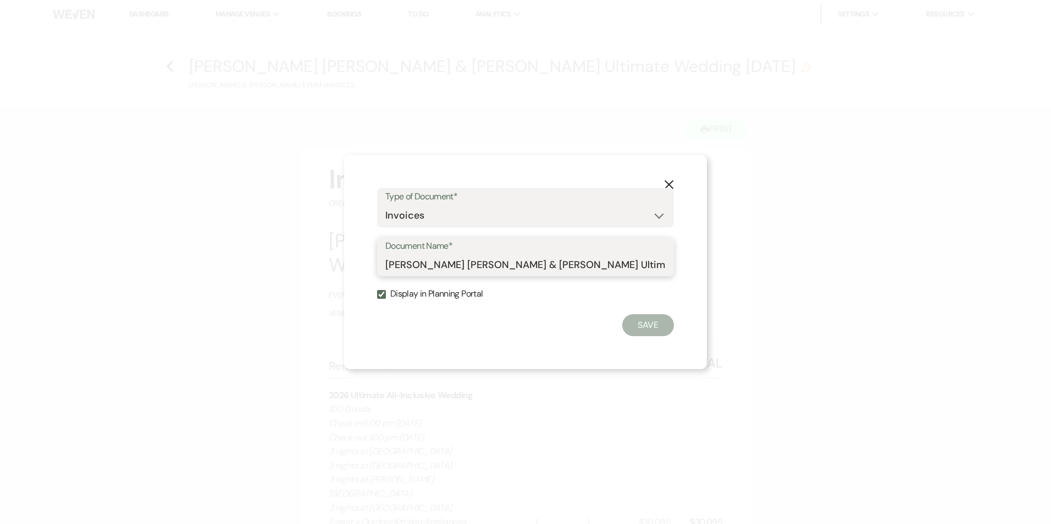
drag, startPoint x: 531, startPoint y: 262, endPoint x: 385, endPoint y: 267, distance: 145.7
click at [385, 266] on div "Document Name* [PERSON_NAME] [PERSON_NAME] & [PERSON_NAME] Ultimate Wedding [DA…" at bounding box center [525, 257] width 297 height 40
click at [664, 183] on icon "X" at bounding box center [669, 185] width 10 height 10
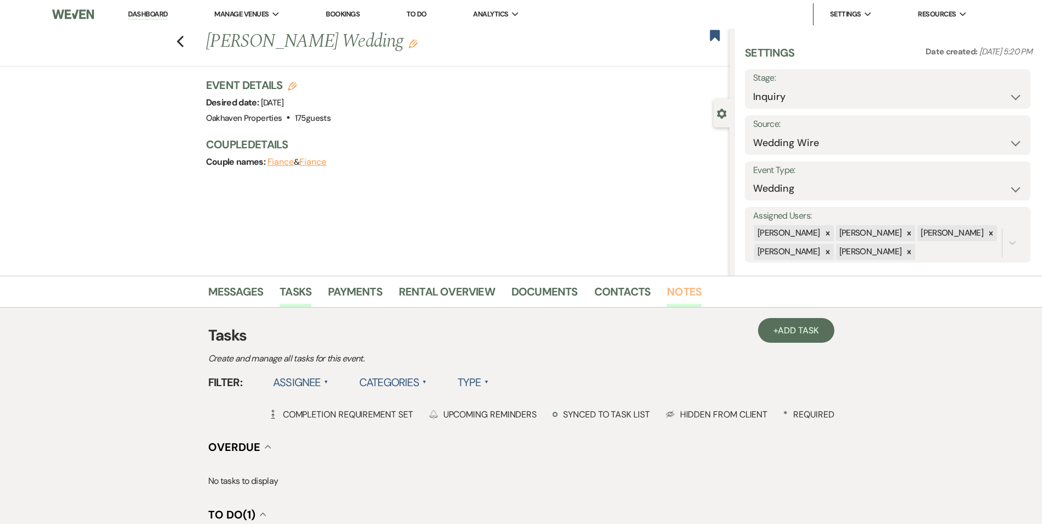
click at [668, 301] on link "Notes" at bounding box center [684, 295] width 35 height 24
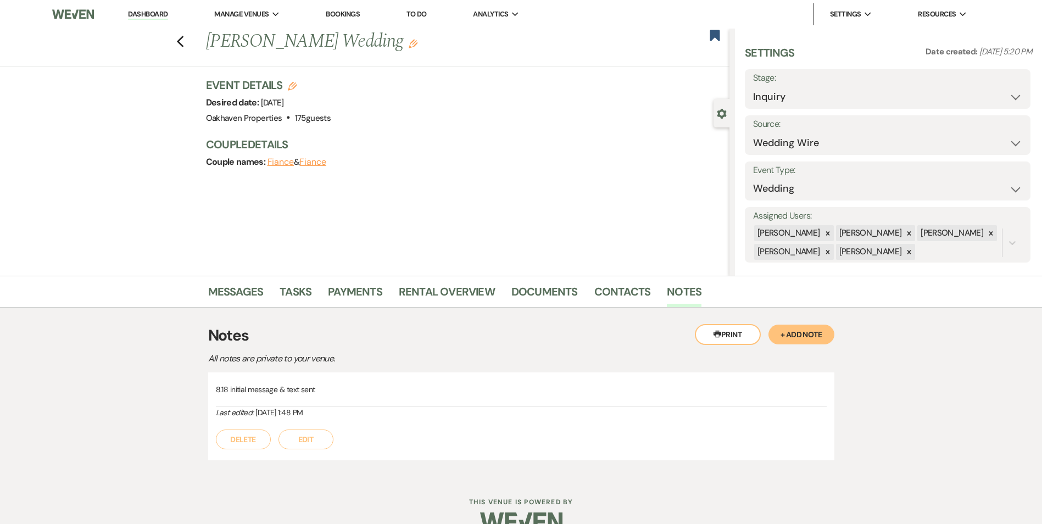
click at [328, 446] on div "Delete Edit" at bounding box center [521, 434] width 611 height 31
click at [323, 446] on button "Edit" at bounding box center [306, 440] width 55 height 20
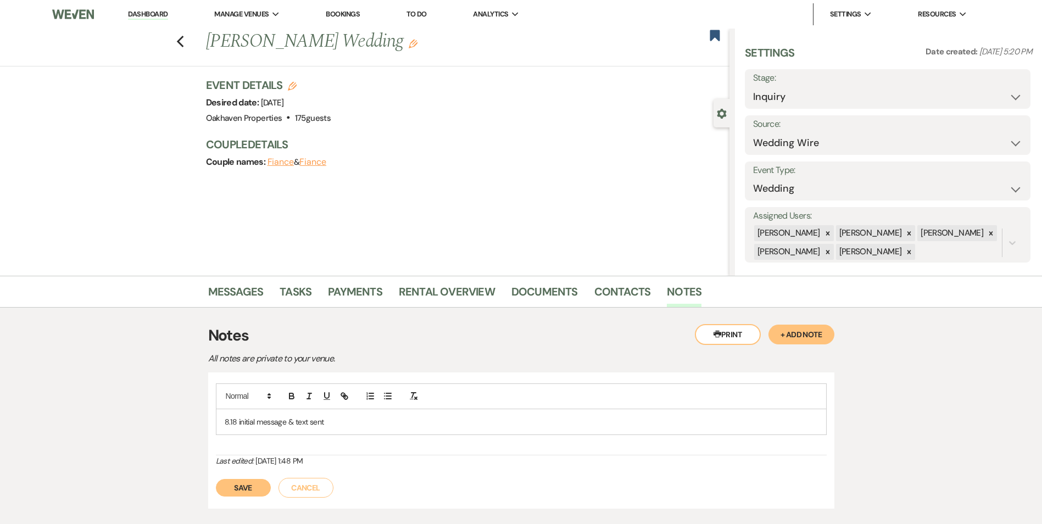
click at [351, 421] on p "8.18 initial message & text sent" at bounding box center [521, 422] width 593 height 12
drag, startPoint x: 264, startPoint y: 485, endPoint x: 268, endPoint y: 479, distance: 6.7
click at [264, 484] on button "Save" at bounding box center [243, 488] width 55 height 18
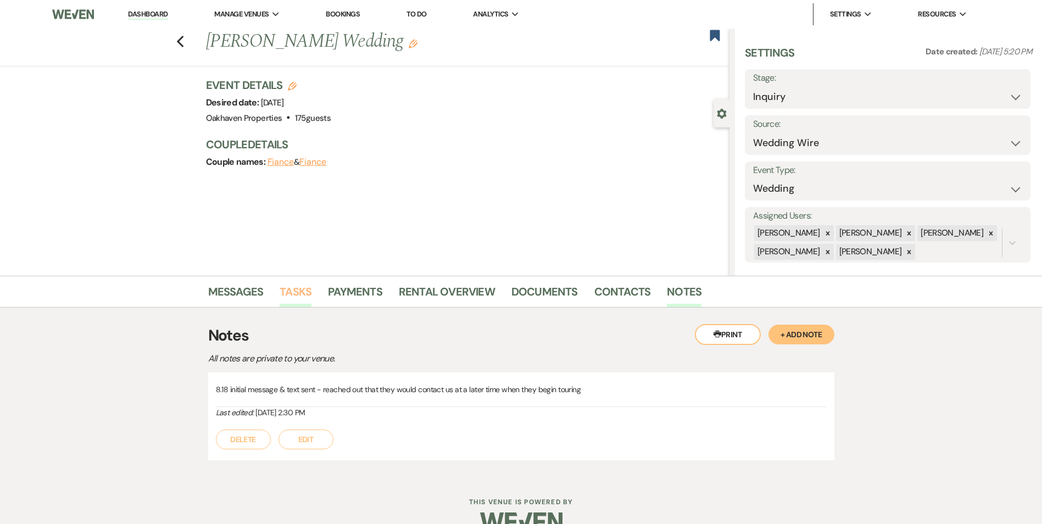
click at [292, 288] on link "Tasks" at bounding box center [296, 295] width 32 height 24
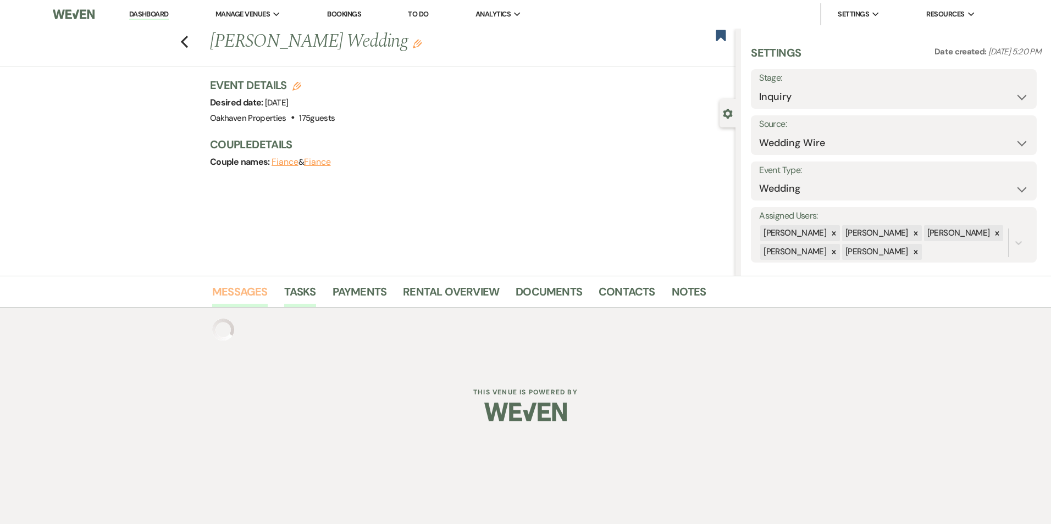
drag, startPoint x: 238, startPoint y: 279, endPoint x: 243, endPoint y: 290, distance: 12.0
click at [238, 279] on div "Messages Tasks Payments Rental Overview Documents Contacts Notes" at bounding box center [525, 292] width 1051 height 32
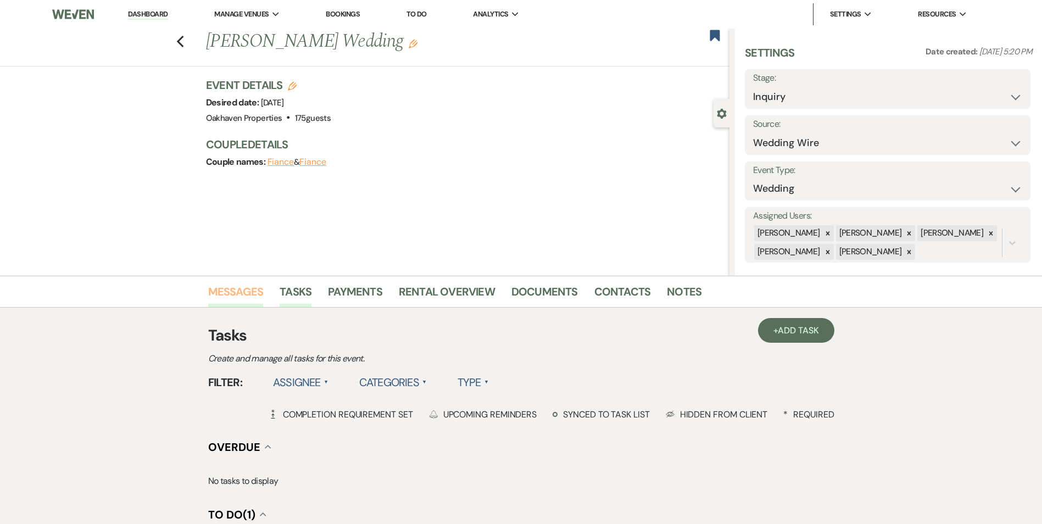
click at [243, 290] on link "Messages" at bounding box center [235, 295] width 55 height 24
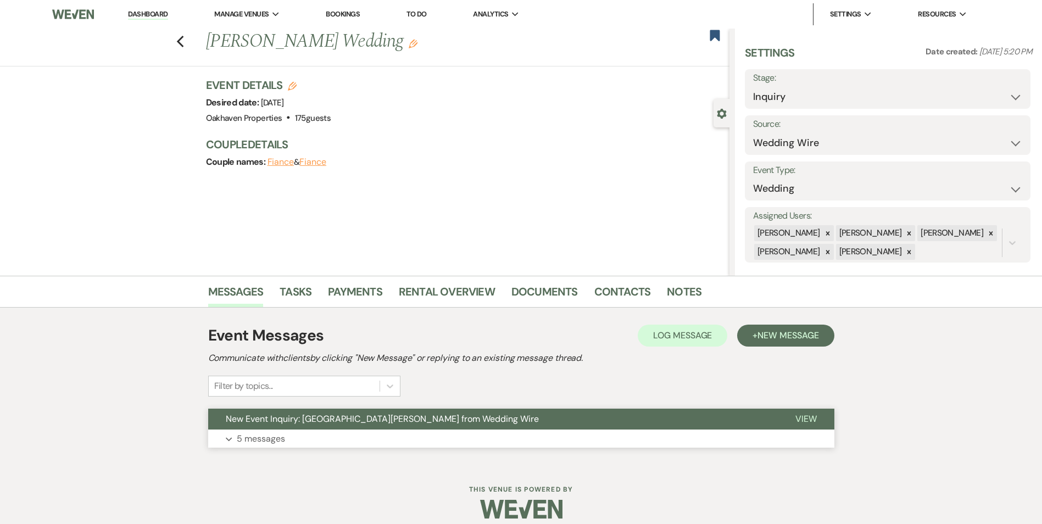
click at [810, 421] on span "View" at bounding box center [806, 419] width 21 height 12
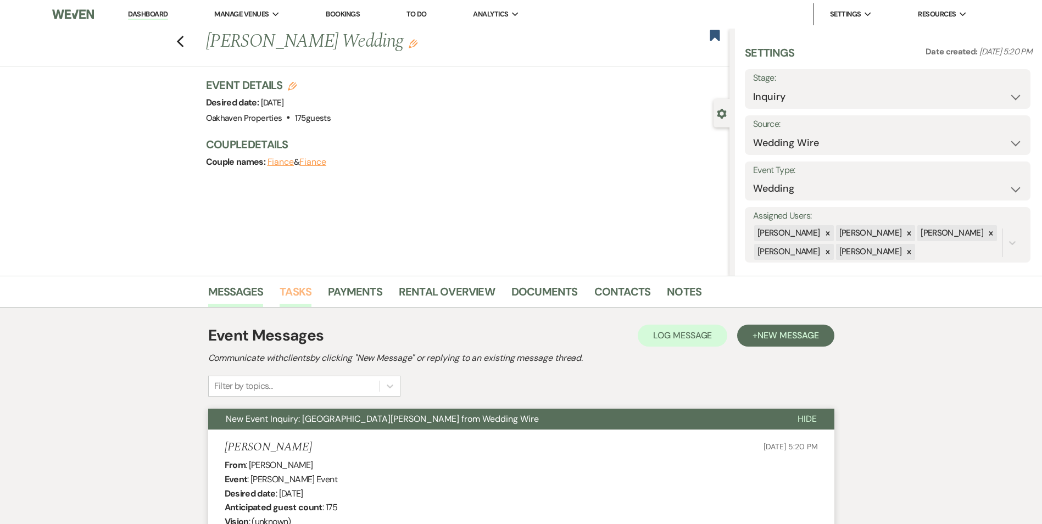
click at [294, 291] on link "Tasks" at bounding box center [296, 295] width 32 height 24
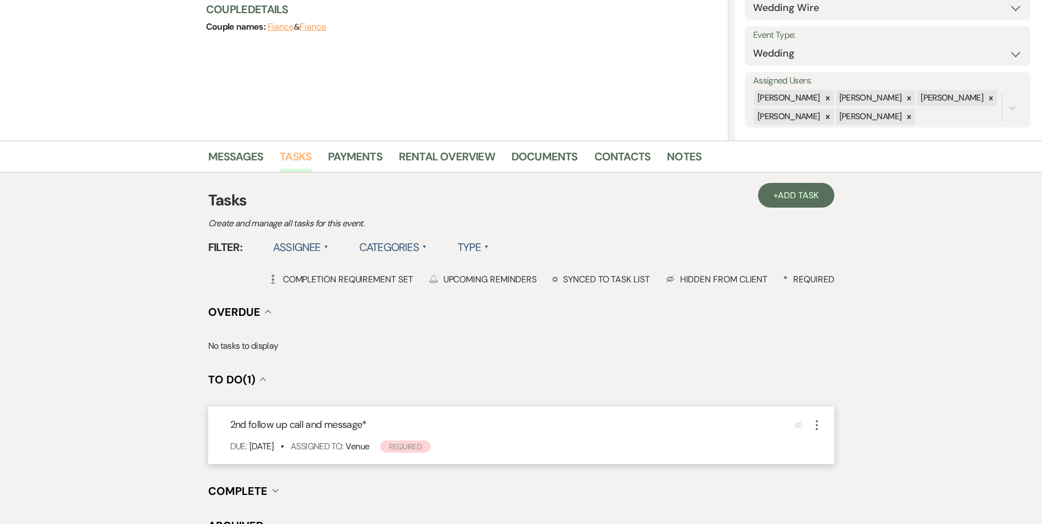
scroll to position [220, 0]
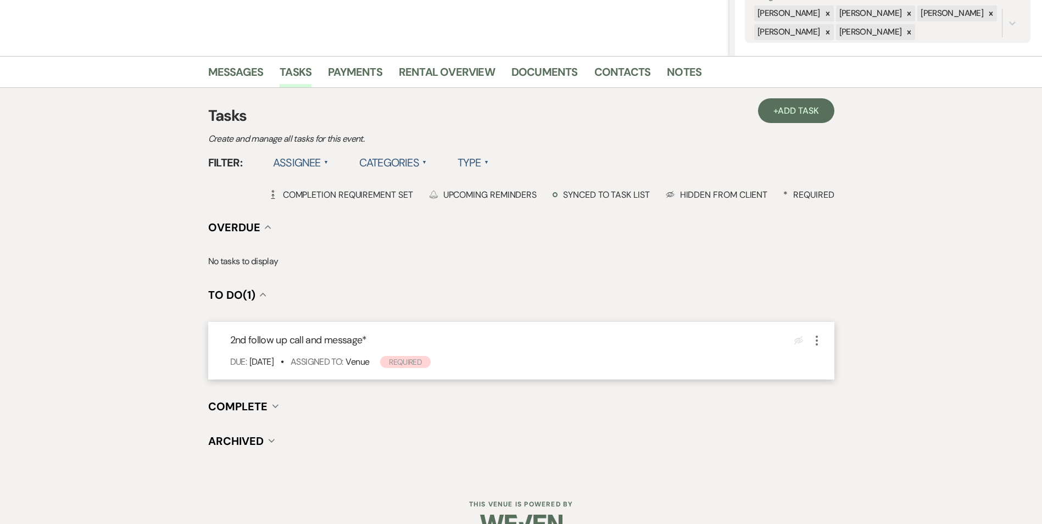
click at [815, 339] on icon "More" at bounding box center [816, 340] width 13 height 13
click at [830, 364] on link "Pencil Edit" at bounding box center [862, 361] width 105 height 16
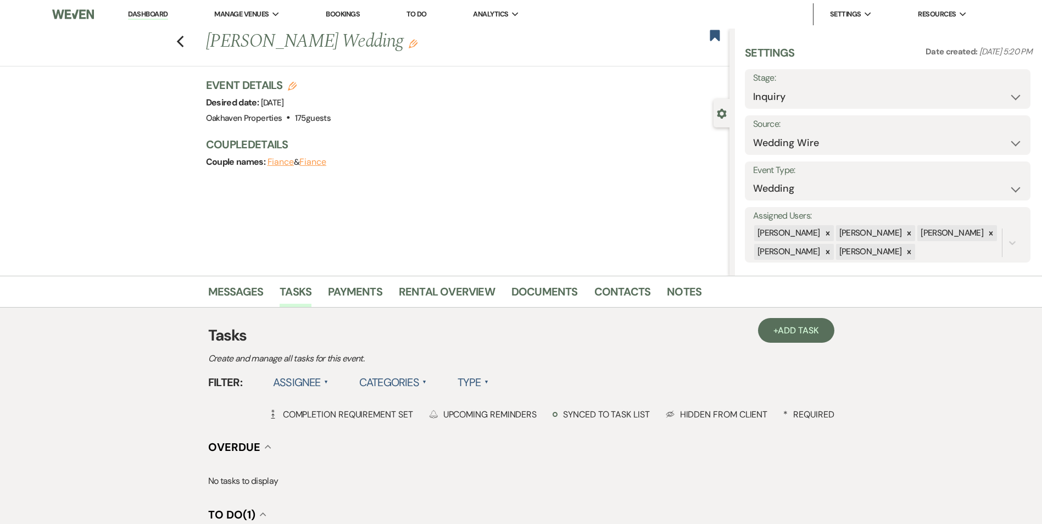
select select "true"
select select "31"
select select "venueHost"
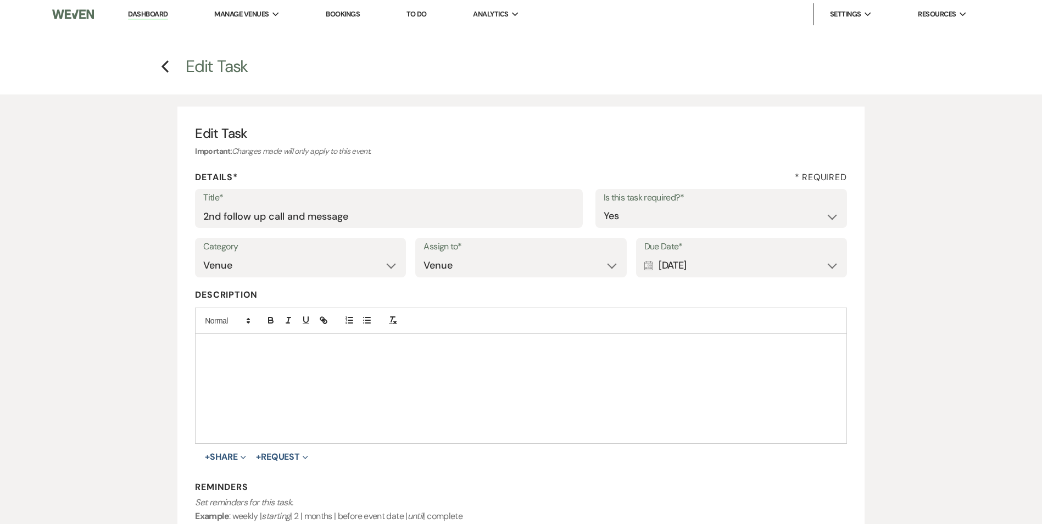
drag, startPoint x: 736, startPoint y: 266, endPoint x: 748, endPoint y: 264, distance: 12.4
click at [736, 266] on div "Calendar Aug 21, 2025 Expand" at bounding box center [741, 265] width 194 height 21
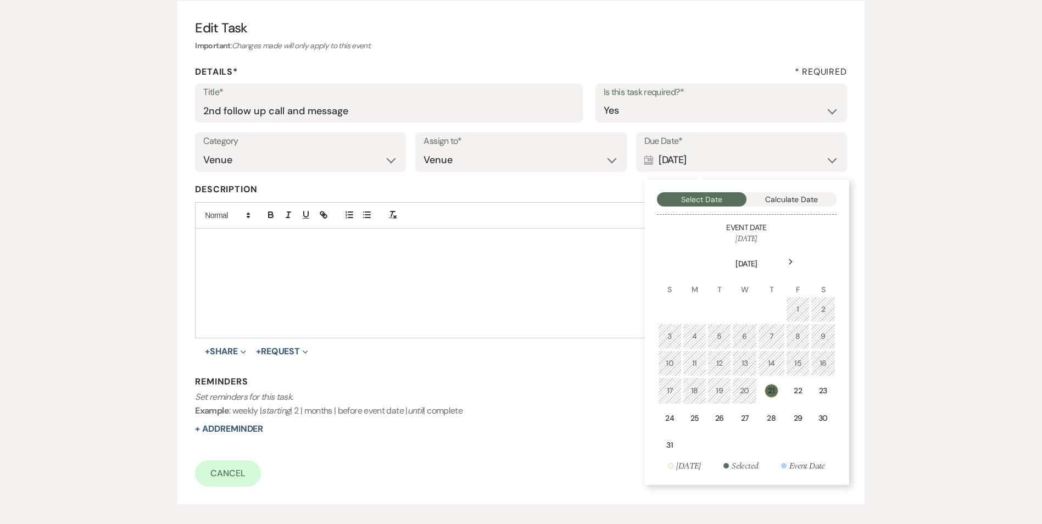
scroll to position [110, 0]
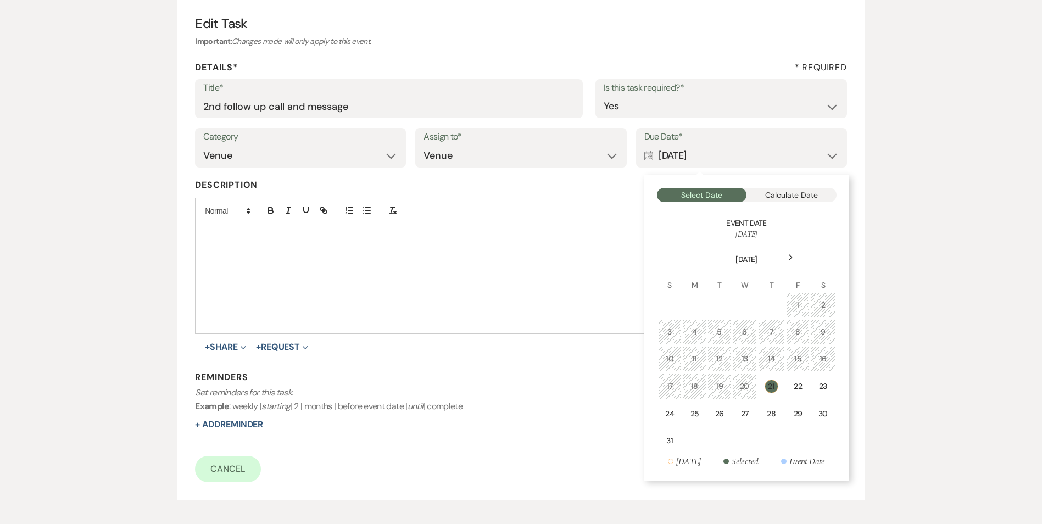
click at [790, 255] on icon "Next" at bounding box center [790, 257] width 5 height 7
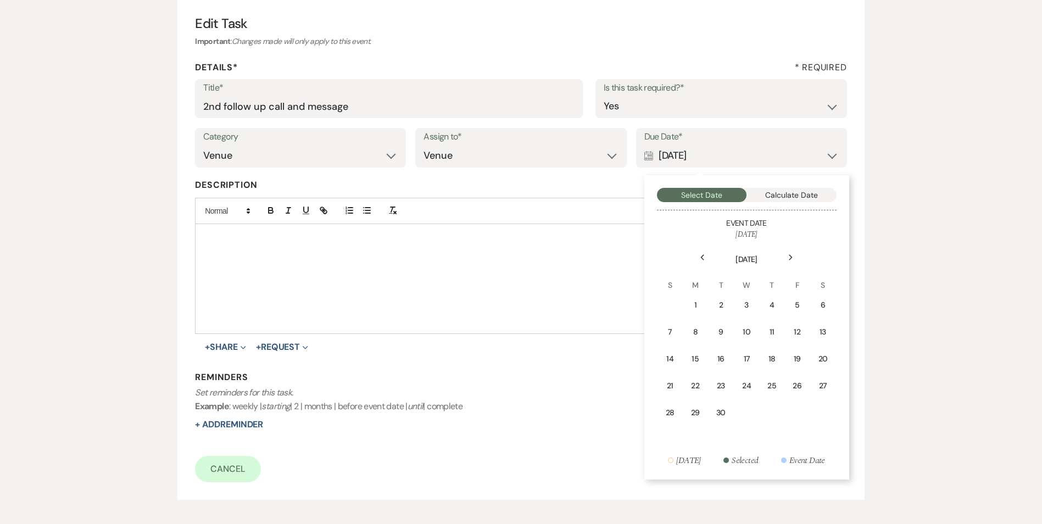
click at [699, 309] on div "1" at bounding box center [696, 305] width 10 height 12
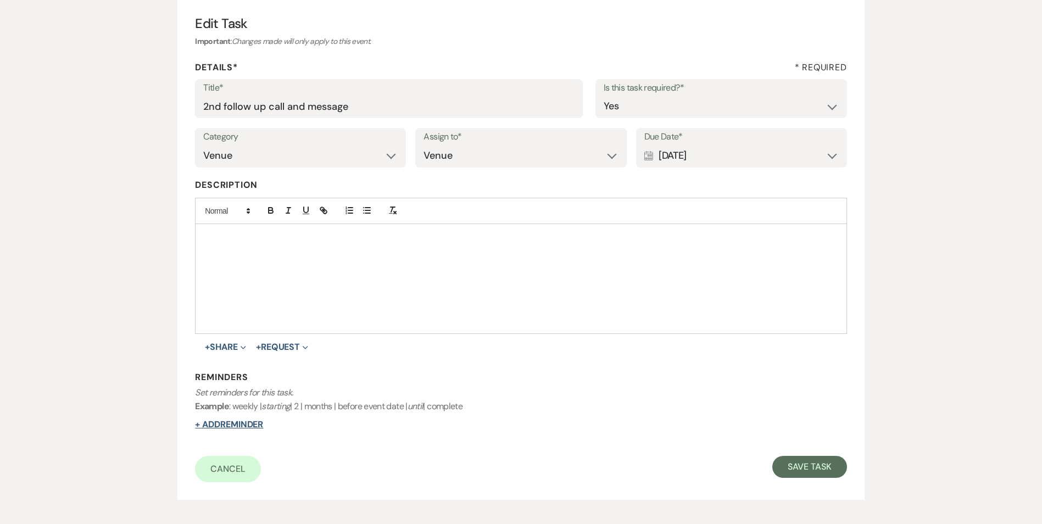
click at [231, 428] on button "+ Add Reminder" at bounding box center [229, 424] width 68 height 9
select select "host"
select select "days"
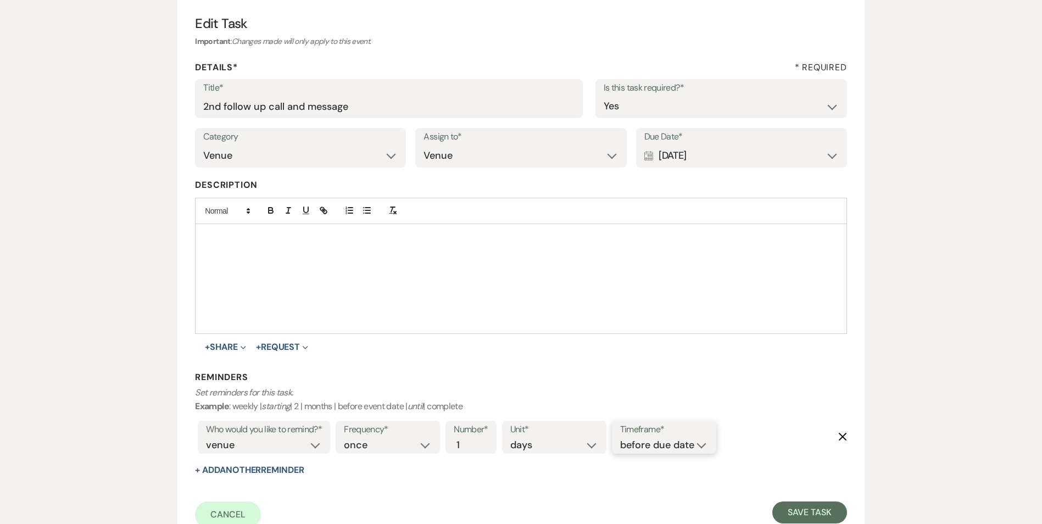
click at [672, 438] on select "before due date after due date on due date on custom date" at bounding box center [664, 445] width 88 height 15
select select "onDueDate"
click at [620, 438] on select "before due date after due date on due date on custom date" at bounding box center [664, 445] width 88 height 15
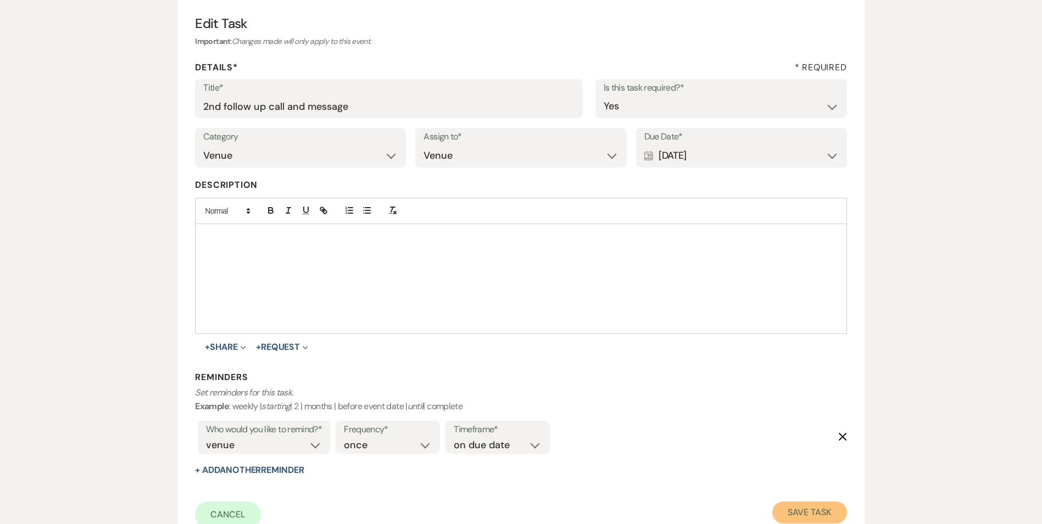
click at [803, 514] on button "Save Task" at bounding box center [809, 513] width 74 height 22
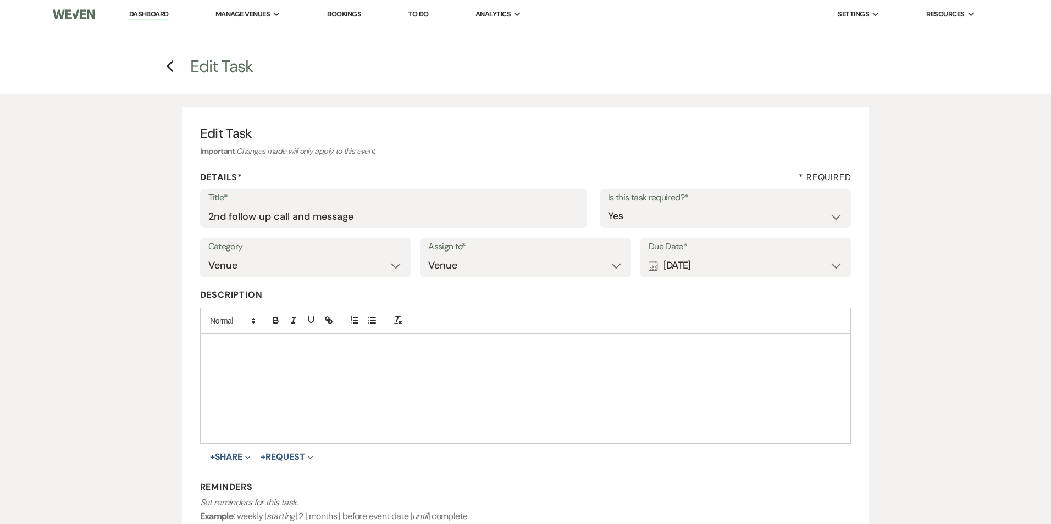
select select "3"
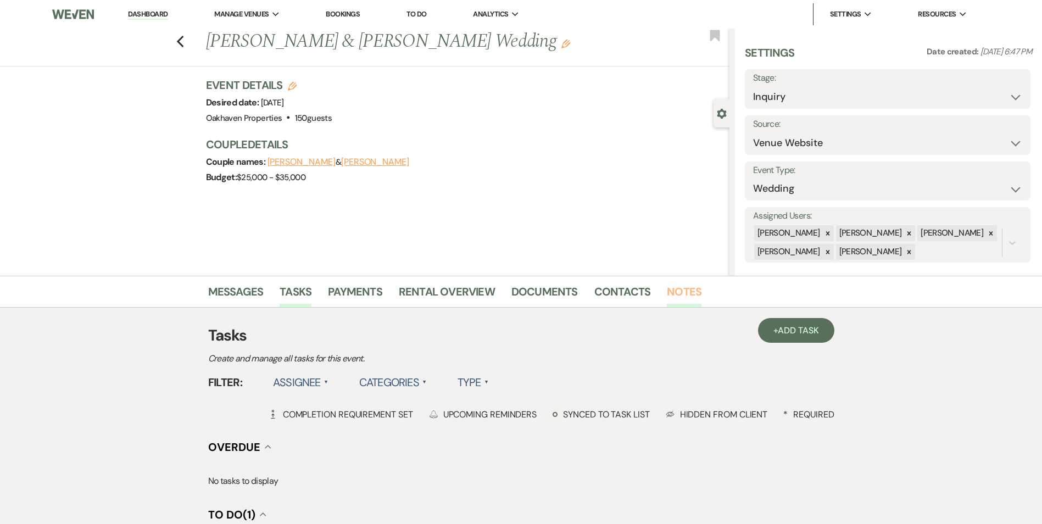
click at [680, 294] on link "Notes" at bounding box center [684, 295] width 35 height 24
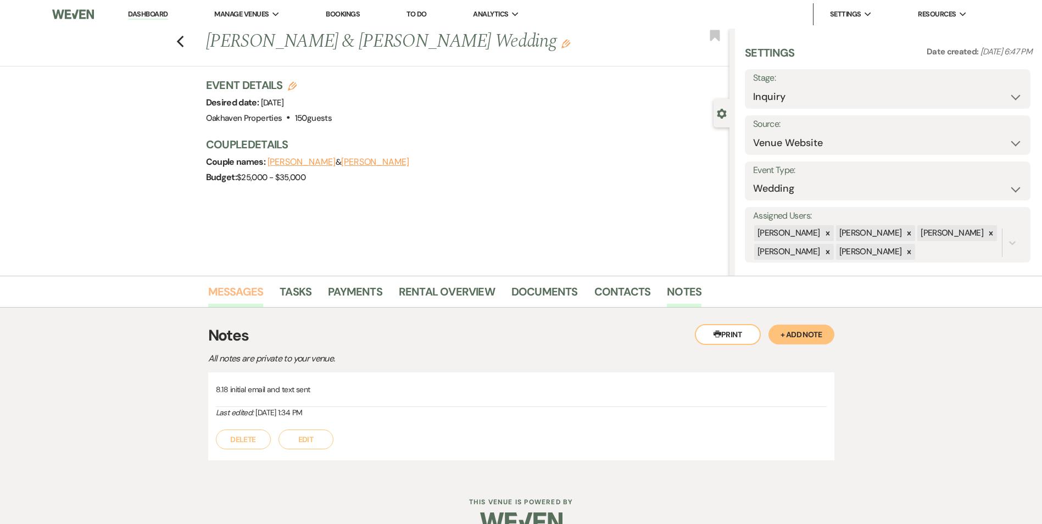
drag, startPoint x: 245, startPoint y: 300, endPoint x: 802, endPoint y: 479, distance: 585.0
click at [246, 300] on link "Messages" at bounding box center [235, 295] width 55 height 24
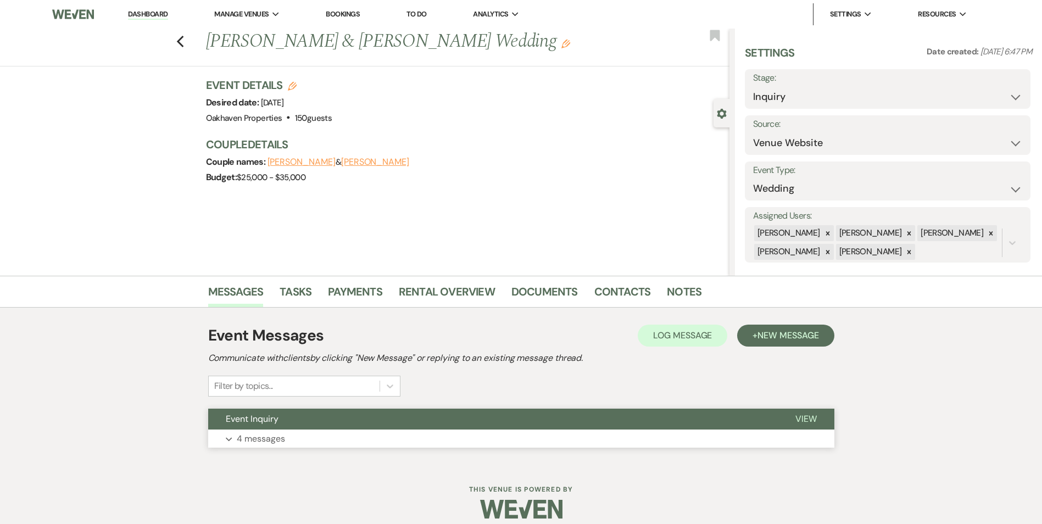
click at [801, 429] on button "View" at bounding box center [806, 419] width 57 height 21
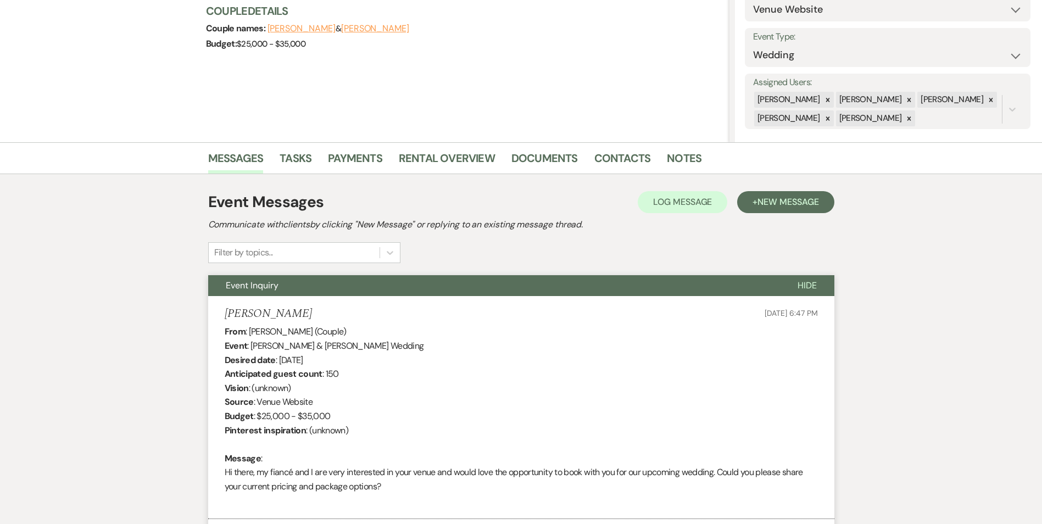
scroll to position [23, 0]
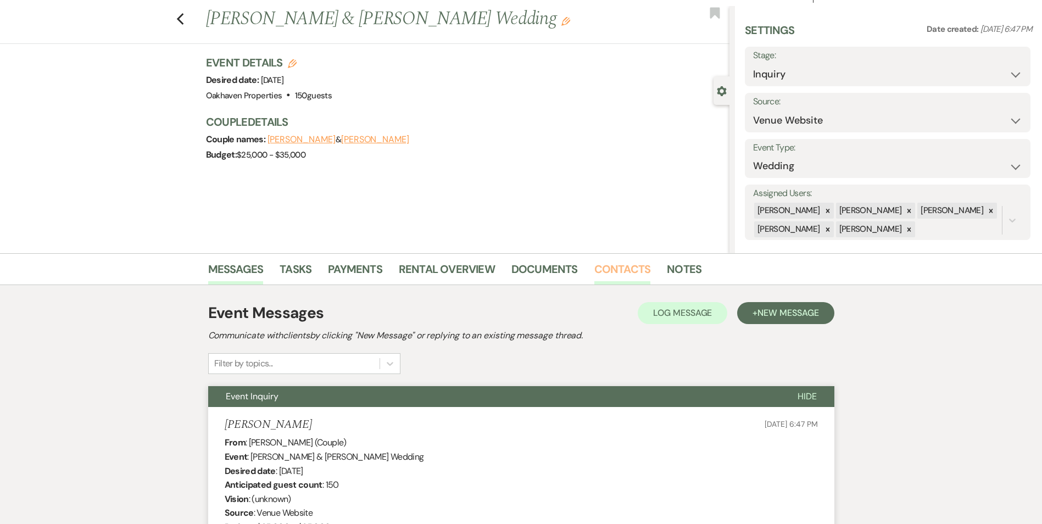
click at [635, 260] on link "Contacts" at bounding box center [622, 272] width 57 height 24
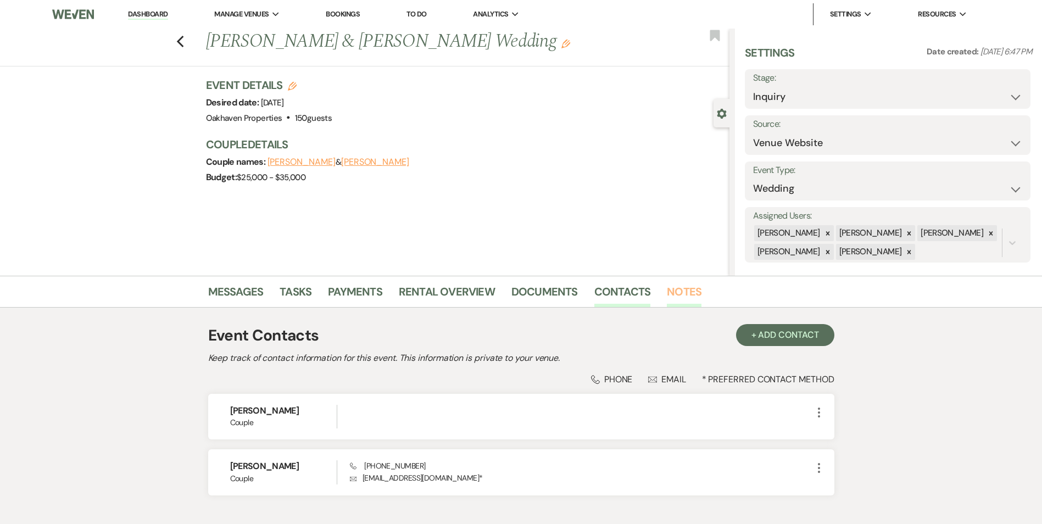
click at [680, 293] on link "Notes" at bounding box center [684, 295] width 35 height 24
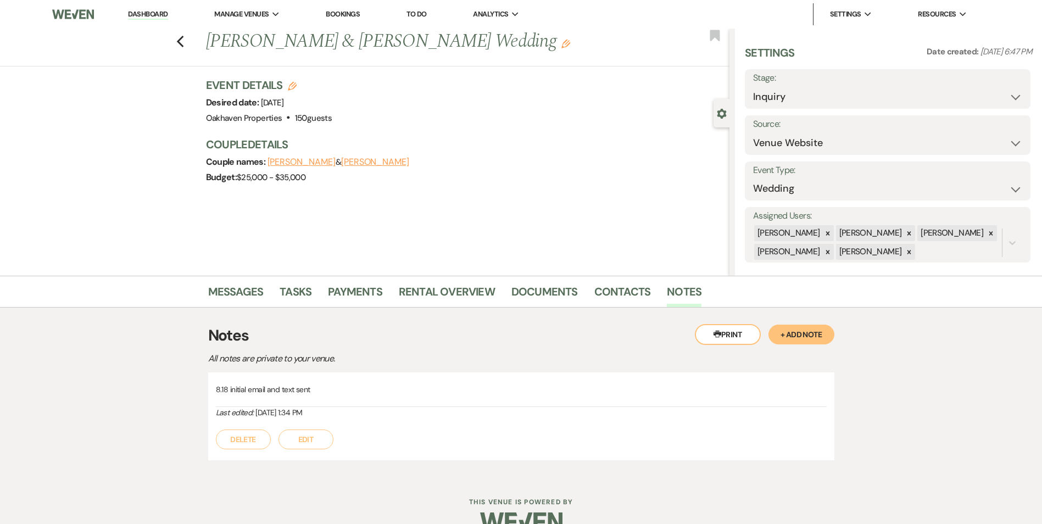
click at [312, 442] on button "Edit" at bounding box center [306, 440] width 55 height 20
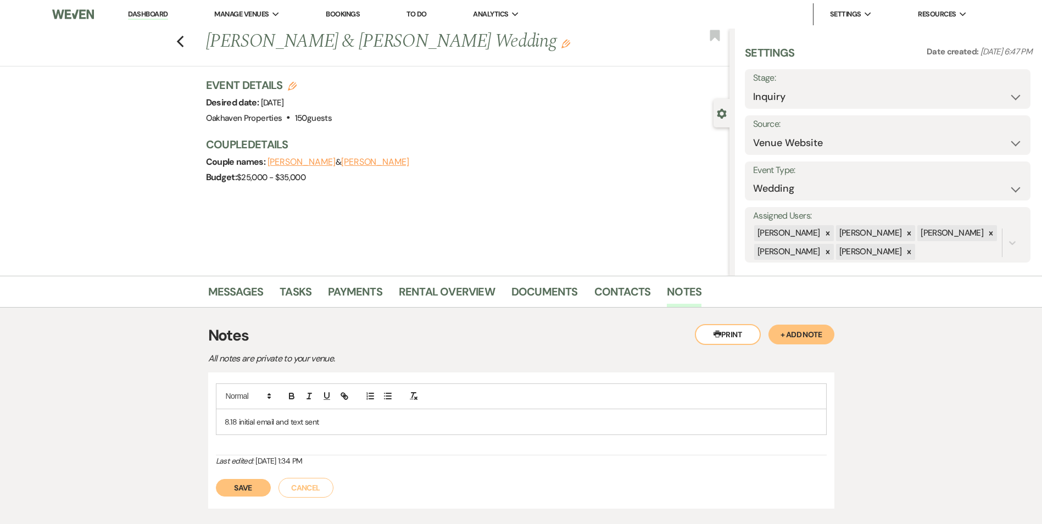
click at [347, 431] on div "8.18 initial email and text sent" at bounding box center [521, 421] width 610 height 25
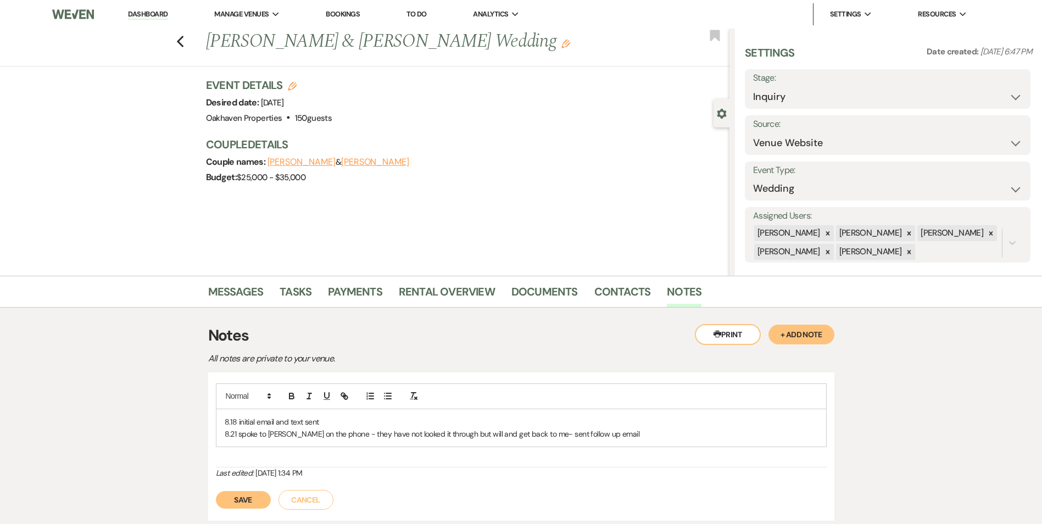
click at [216, 499] on button "Save" at bounding box center [243, 500] width 55 height 18
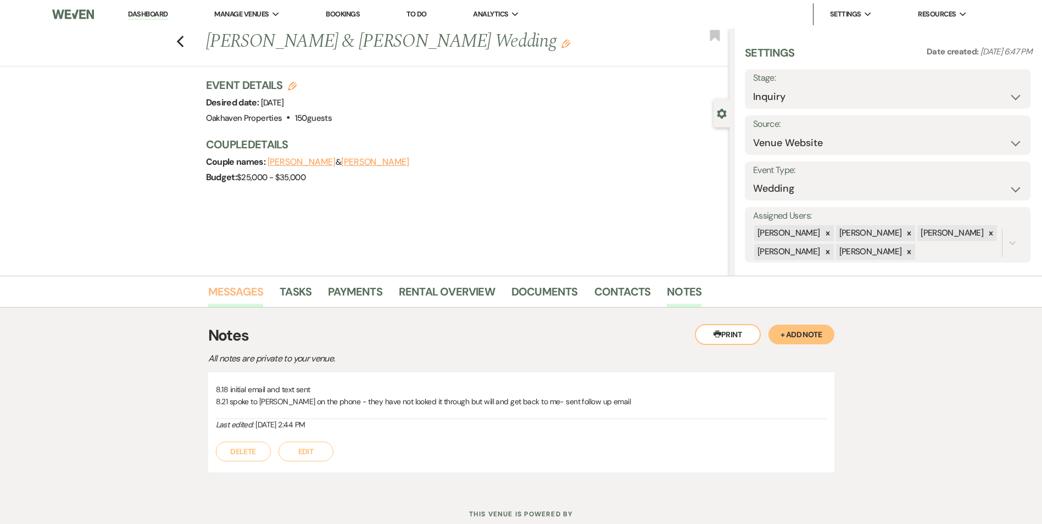
drag, startPoint x: 238, startPoint y: 308, endPoint x: 234, endPoint y: 303, distance: 6.2
click at [236, 305] on div "Messages Tasks Payments Rental Overview Documents Contacts Notes Printer Print …" at bounding box center [521, 382] width 1042 height 213
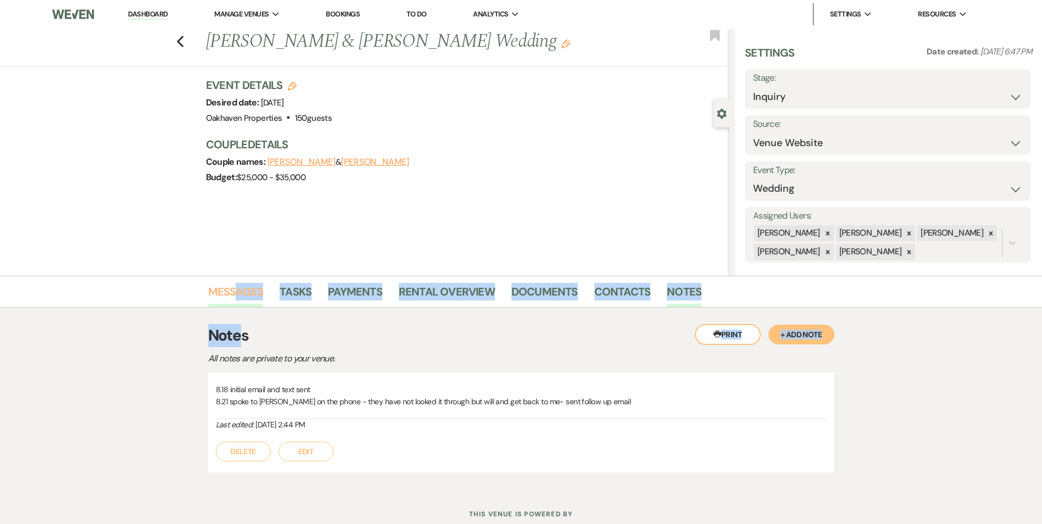
drag, startPoint x: 234, startPoint y: 303, endPoint x: 228, endPoint y: 295, distance: 9.9
click at [228, 294] on link "Messages" at bounding box center [235, 295] width 55 height 24
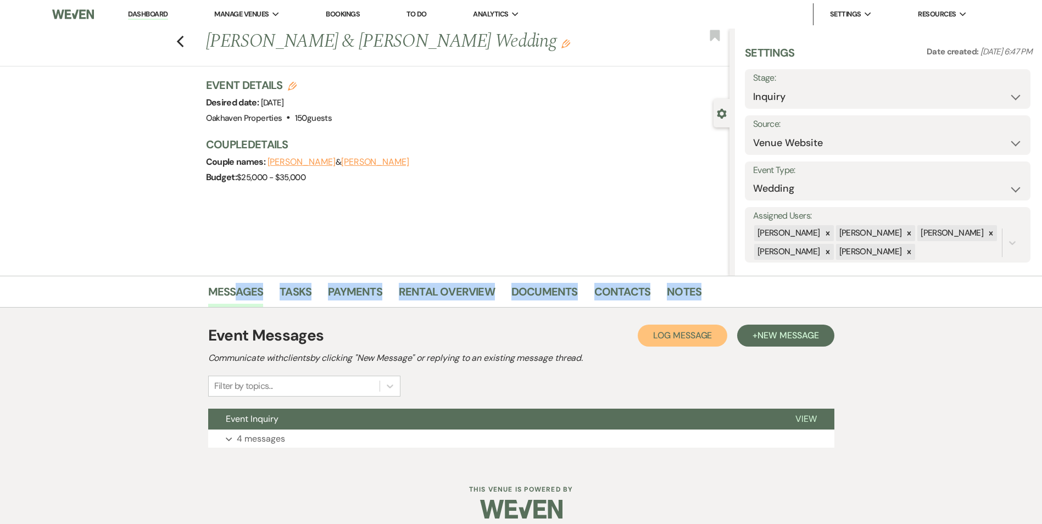
click at [703, 338] on span "Log Message" at bounding box center [682, 336] width 59 height 12
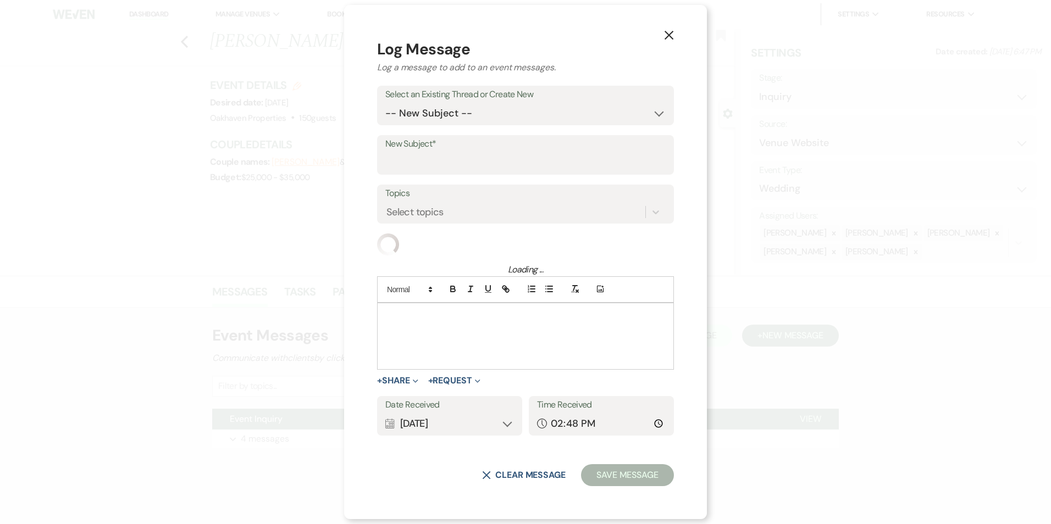
click at [443, 329] on div at bounding box center [525, 336] width 296 height 66
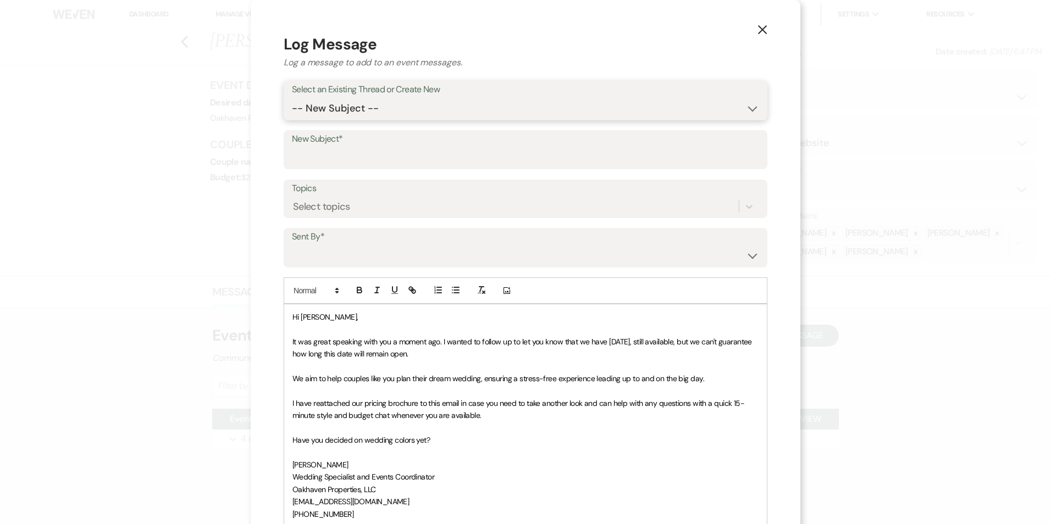
click at [361, 110] on select "-- New Subject -- Event Inquiry" at bounding box center [525, 108] width 467 height 21
select select "446610"
click at [292, 98] on select "-- New Subject -- Event Inquiry" at bounding box center [525, 108] width 467 height 21
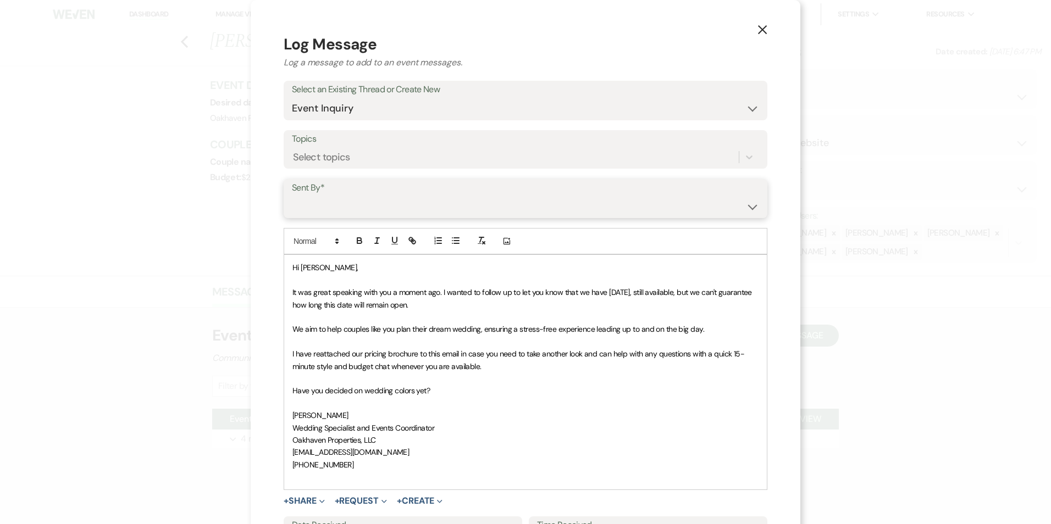
drag, startPoint x: 380, startPoint y: 204, endPoint x: 381, endPoint y: 218, distance: 13.2
click at [380, 206] on select "Patience Ergish (pdergish@aol.com) Jeanette Wagoner (jeanette@experienceoakhave…" at bounding box center [525, 206] width 467 height 21
select select "user-127923"
click at [292, 196] on select "Patience Ergish (pdergish@aol.com) Jeanette Wagoner (jeanette@experienceoakhave…" at bounding box center [525, 206] width 467 height 21
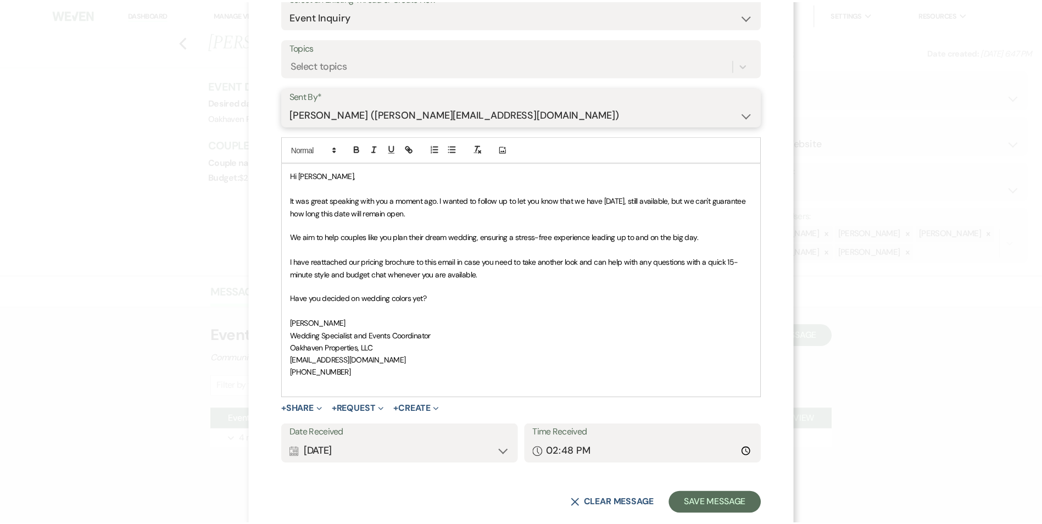
scroll to position [115, 0]
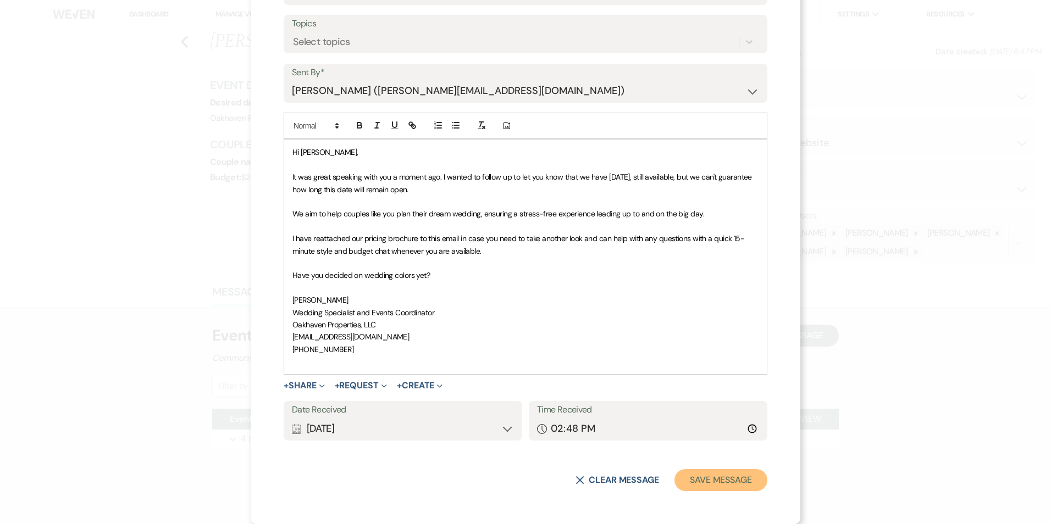
click at [703, 475] on button "Save Message" at bounding box center [720, 480] width 93 height 22
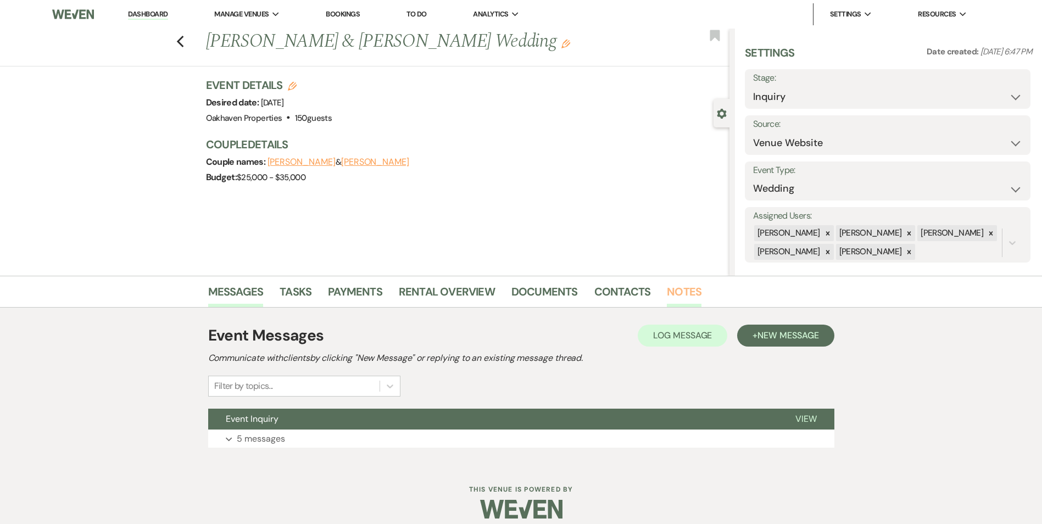
click at [678, 294] on link "Notes" at bounding box center [684, 295] width 35 height 24
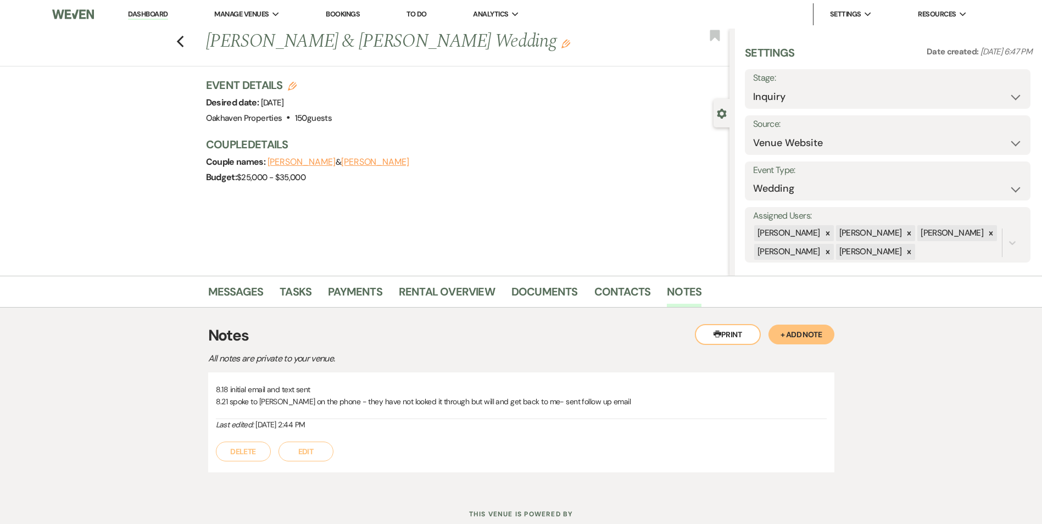
drag, startPoint x: 312, startPoint y: 449, endPoint x: 325, endPoint y: 453, distance: 14.1
click at [313, 449] on button "Edit" at bounding box center [306, 452] width 55 height 20
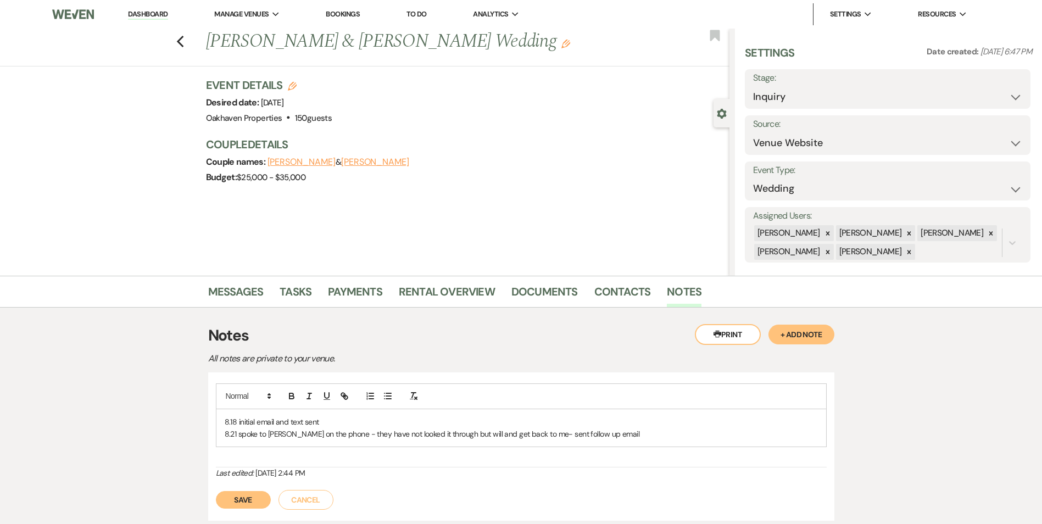
click at [645, 435] on p "8.21 spoke to Kylee on the phone - they have not looked it through but will and…" at bounding box center [521, 434] width 593 height 12
click at [254, 501] on button "Save" at bounding box center [243, 500] width 55 height 18
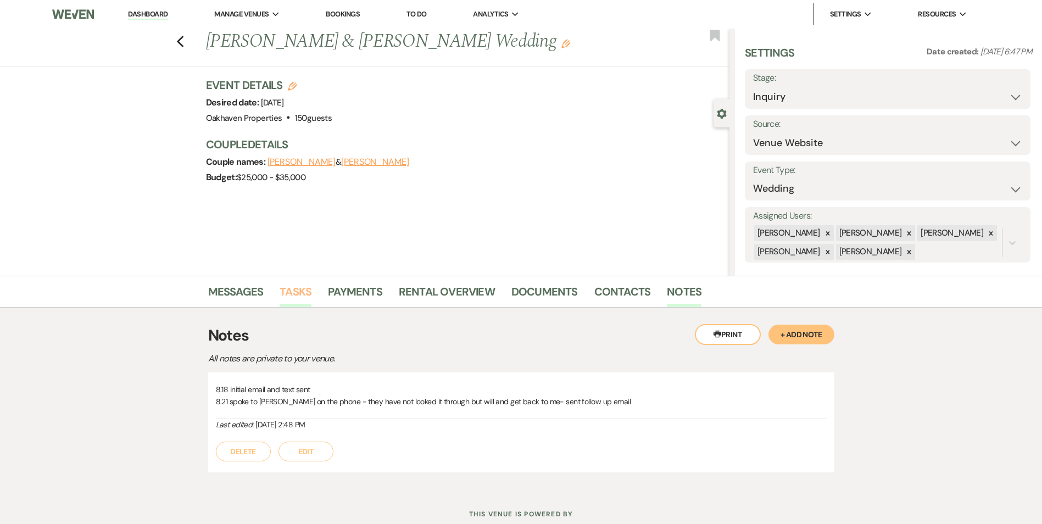
drag, startPoint x: 294, startPoint y: 297, endPoint x: 307, endPoint y: 305, distance: 15.1
click at [294, 298] on link "Tasks" at bounding box center [296, 295] width 32 height 24
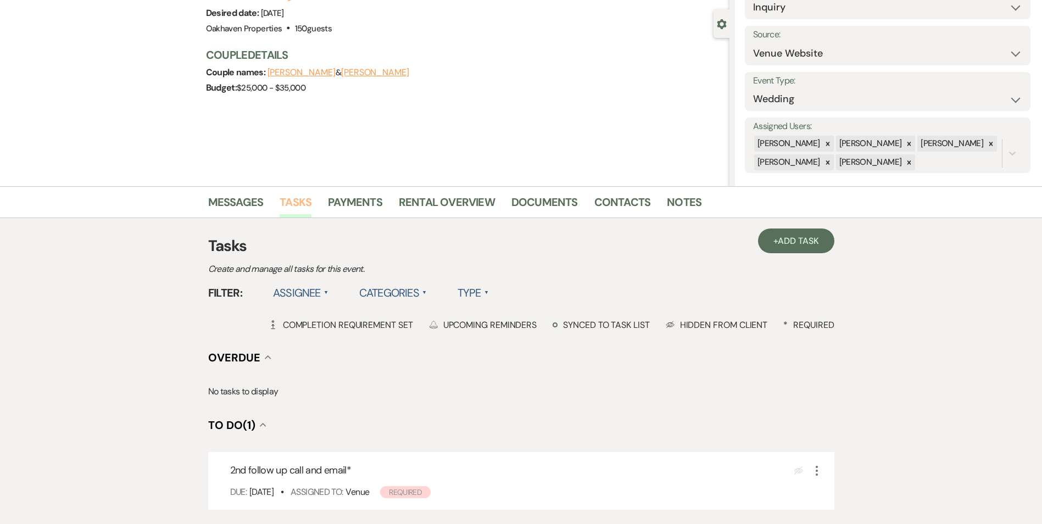
scroll to position [165, 0]
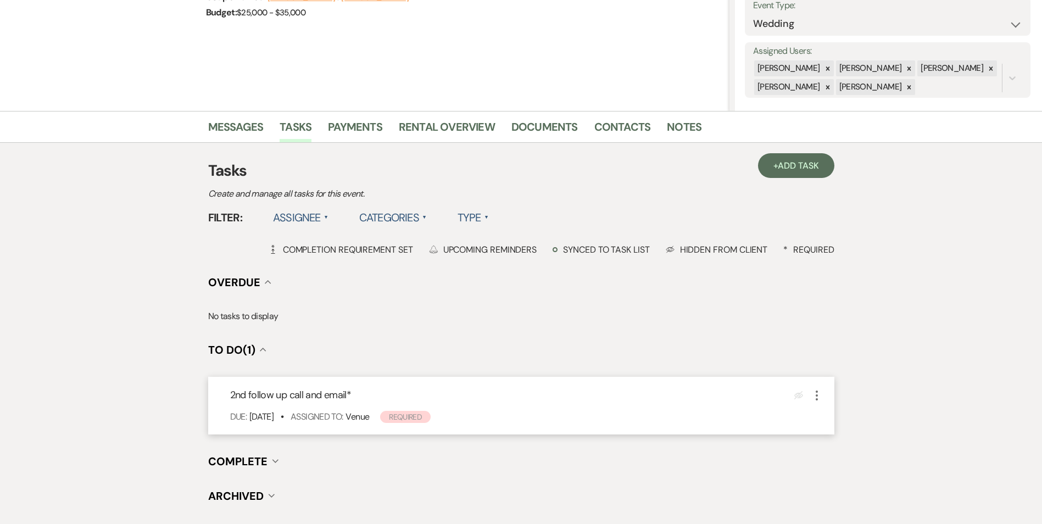
click at [815, 396] on icon "More" at bounding box center [816, 395] width 13 height 13
drag, startPoint x: 859, startPoint y: 463, endPoint x: 863, endPoint y: 469, distance: 6.9
click at [858, 464] on button "Plan Portal Link Mark As Complete" at bounding box center [864, 469] width 108 height 18
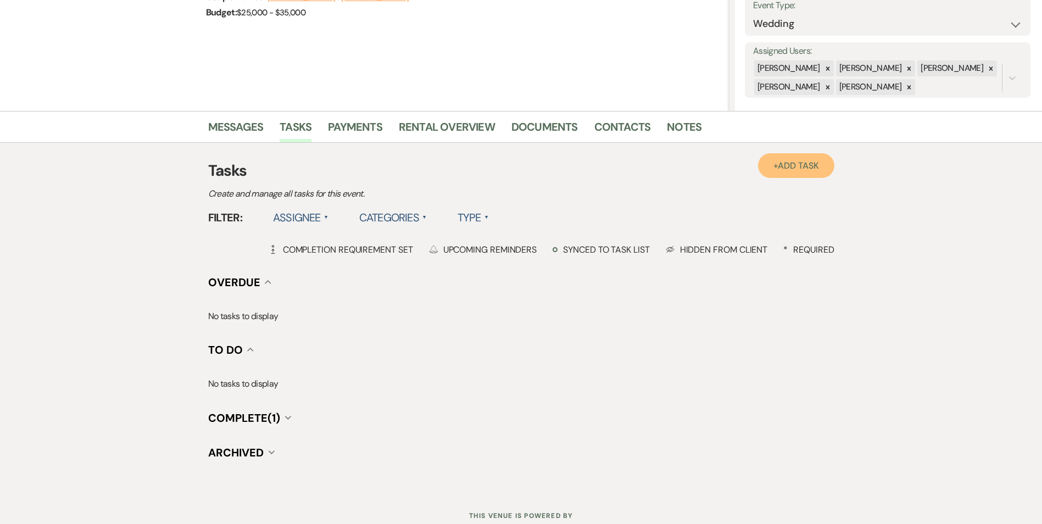
click at [801, 171] on span "Add Task" at bounding box center [798, 166] width 41 height 12
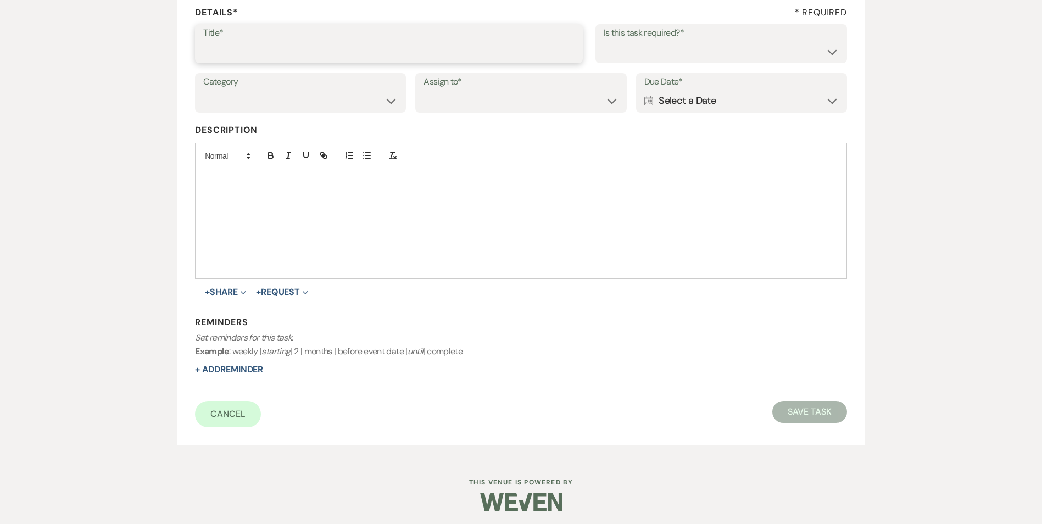
click at [265, 49] on input "Title*" at bounding box center [388, 51] width 371 height 21
type input "3rd follow up text and promo email"
click at [759, 62] on select "Yes No" at bounding box center [721, 51] width 235 height 21
select select "true"
click at [604, 41] on select "Yes No" at bounding box center [721, 51] width 235 height 21
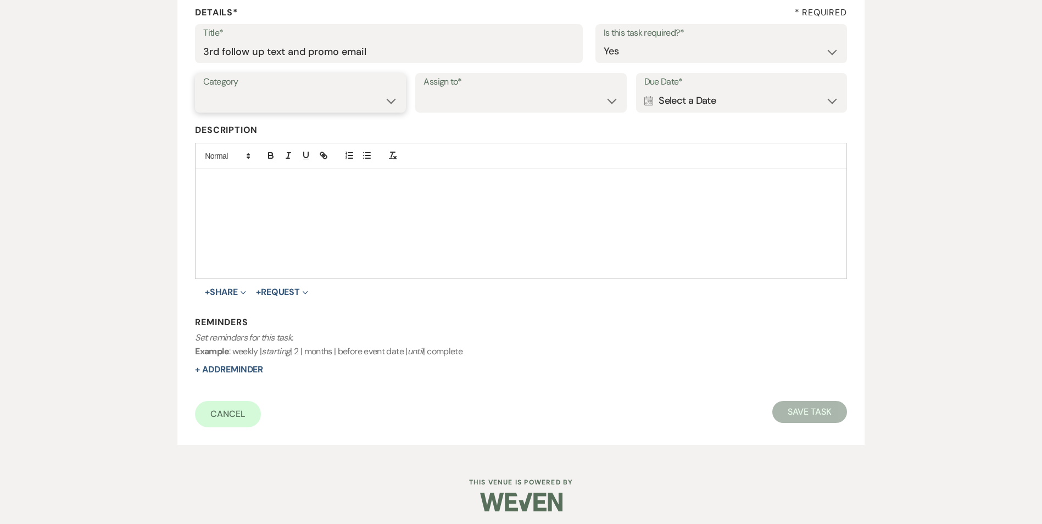
drag, startPoint x: 364, startPoint y: 95, endPoint x: 365, endPoint y: 109, distance: 14.3
click at [364, 95] on select "Venue Vendors Guests Details Finalize & Share" at bounding box center [300, 100] width 194 height 21
select select "31"
click at [203, 90] on select "Venue Vendors Guests Details Finalize & Share" at bounding box center [300, 100] width 194 height 21
click at [473, 106] on select "Venue Client" at bounding box center [521, 100] width 194 height 21
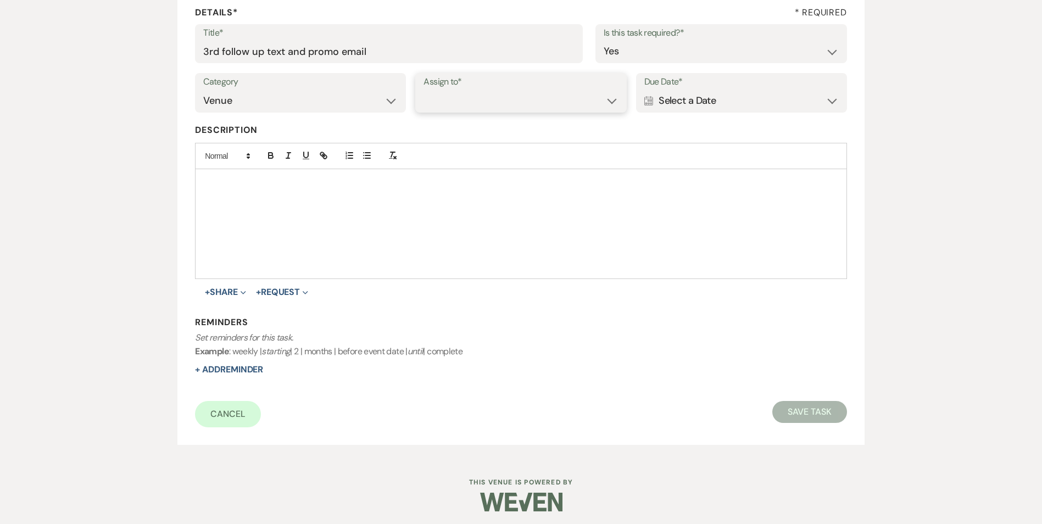
select select "venueHost"
click at [424, 90] on select "Venue Client" at bounding box center [521, 100] width 194 height 21
click at [701, 104] on div "Calendar Select a Date Expand" at bounding box center [741, 100] width 194 height 21
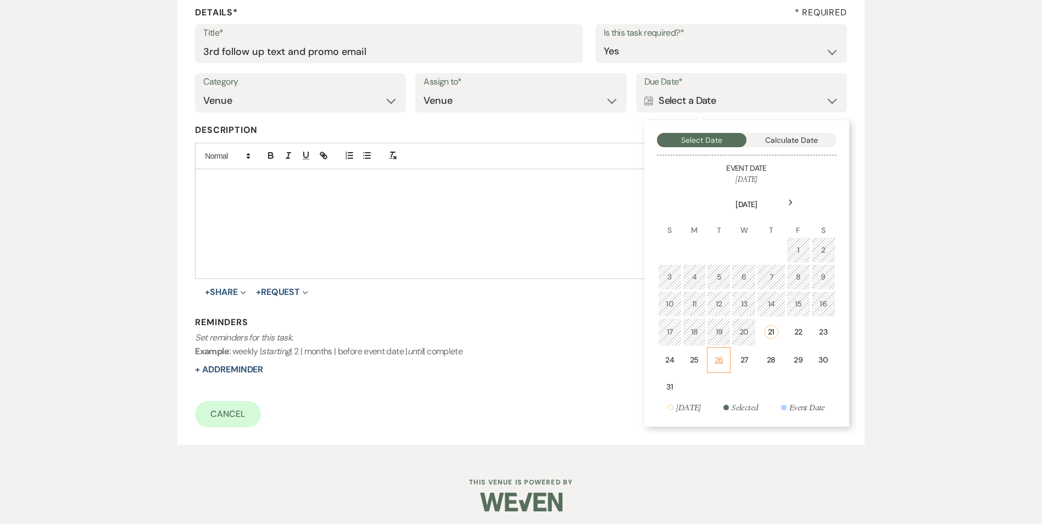
click at [721, 362] on div "26" at bounding box center [718, 360] width 9 height 12
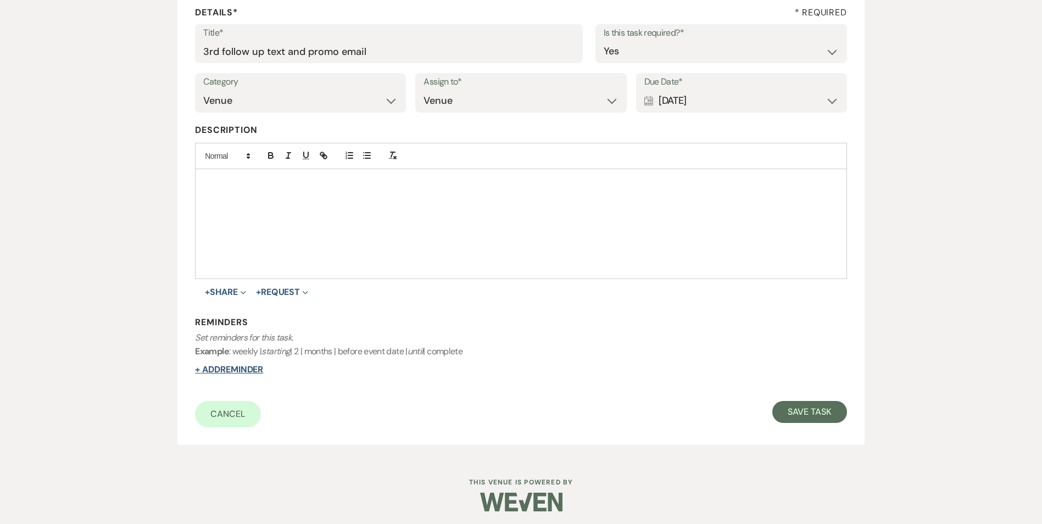
click at [247, 371] on button "+ Add Reminder" at bounding box center [229, 369] width 68 height 9
select select "host"
select select "days"
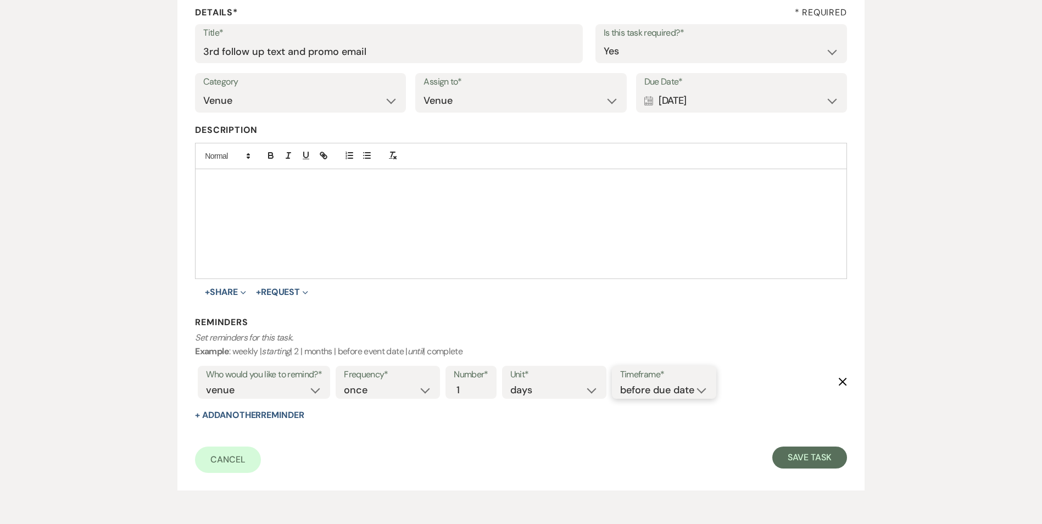
click at [663, 391] on select "before due date after due date on due date on custom date" at bounding box center [664, 390] width 88 height 15
select select "onDueDate"
click at [620, 383] on select "before due date after due date on due date on custom date" at bounding box center [664, 390] width 88 height 15
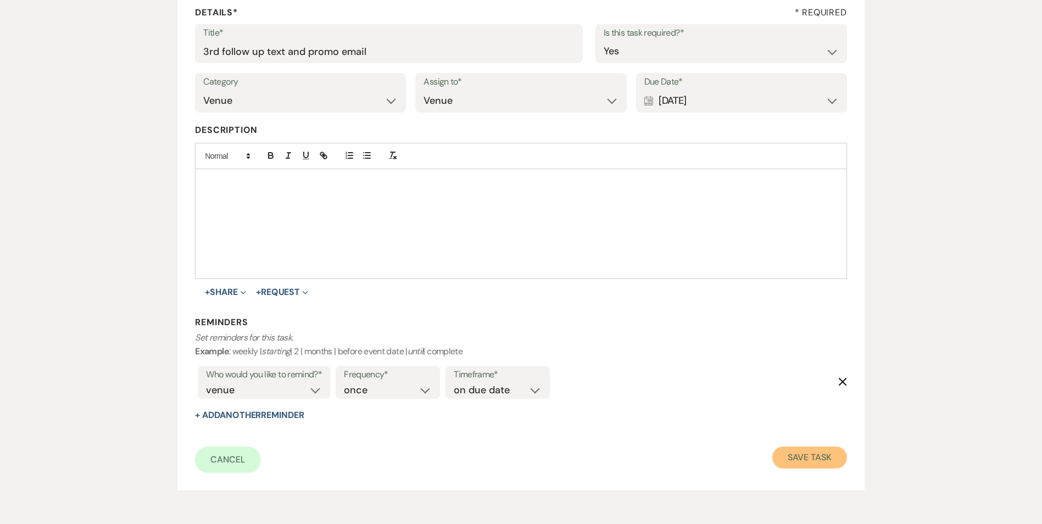
click at [809, 453] on button "Save Task" at bounding box center [809, 458] width 74 height 22
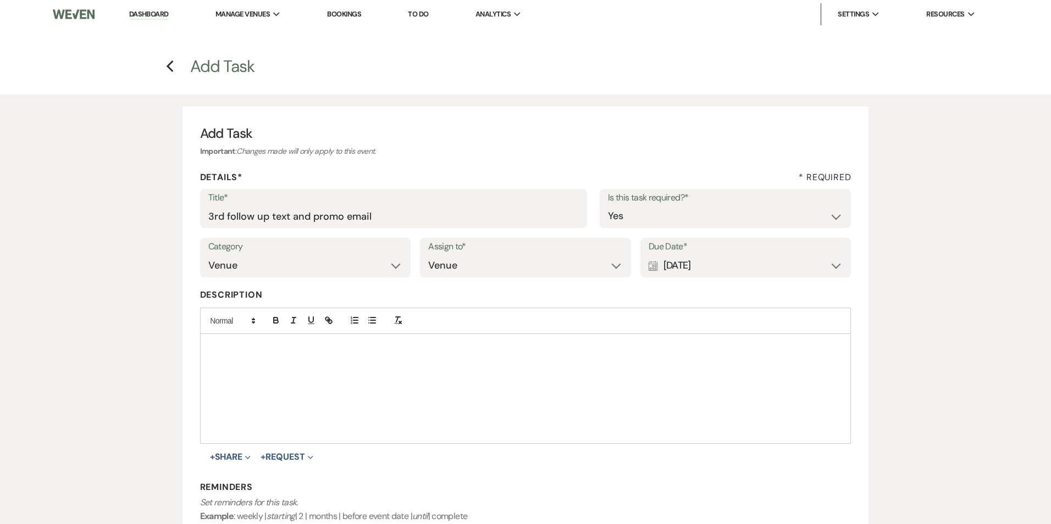
select select "5"
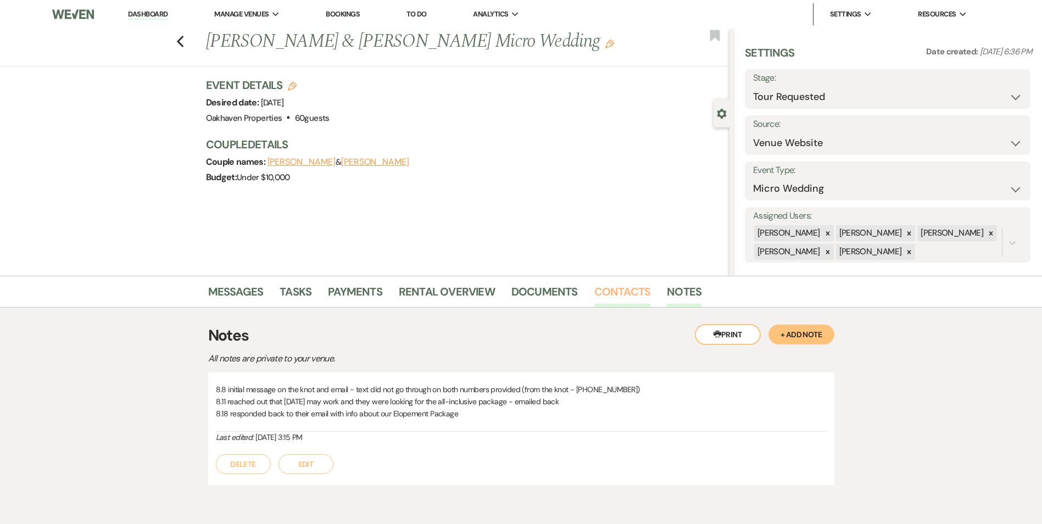
click at [594, 296] on link "Contacts" at bounding box center [622, 295] width 57 height 24
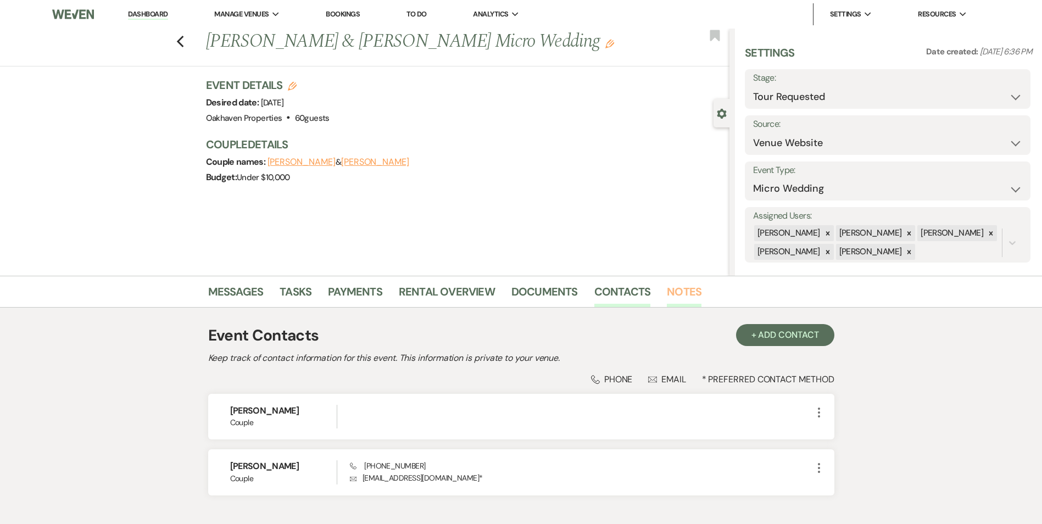
click at [667, 302] on link "Notes" at bounding box center [684, 295] width 35 height 24
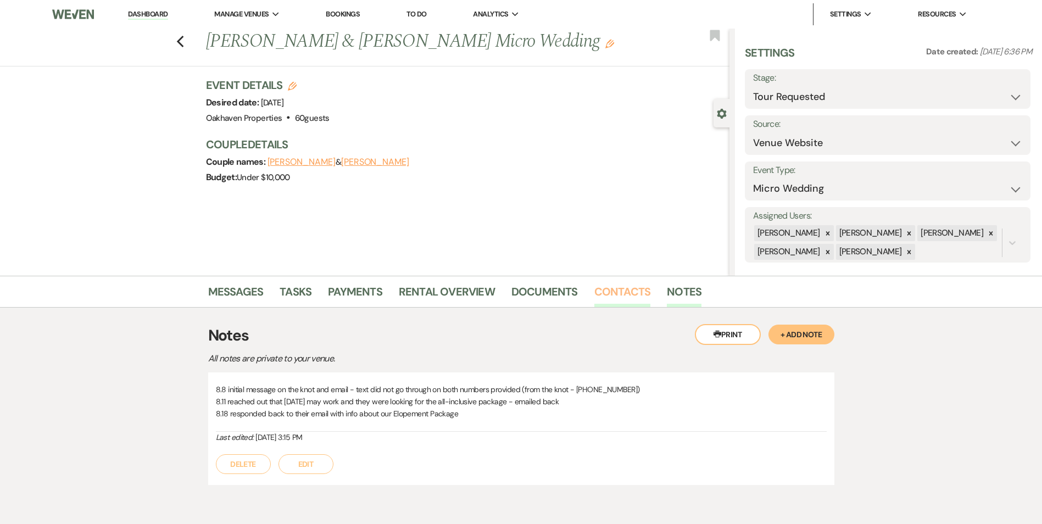
click at [610, 286] on link "Contacts" at bounding box center [622, 295] width 57 height 24
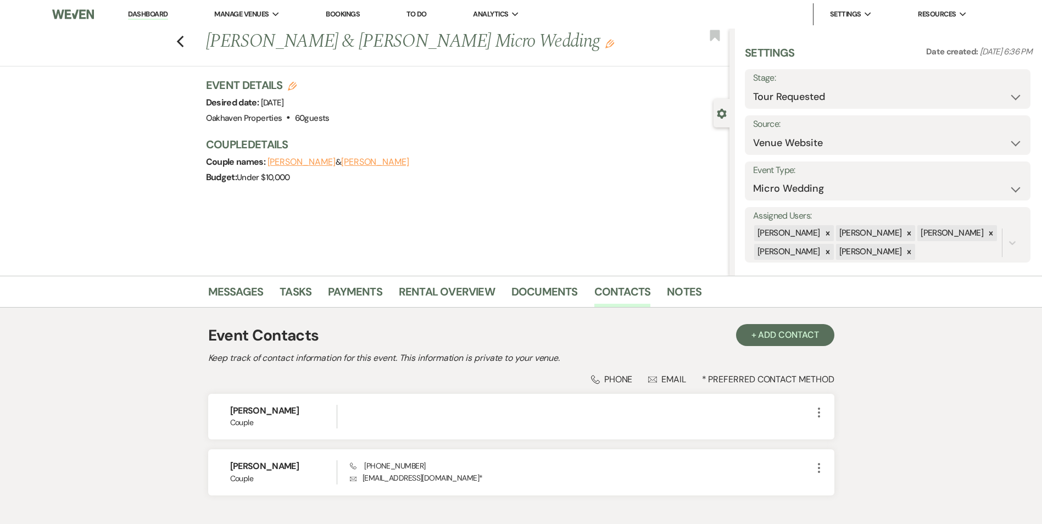
click at [268, 292] on li "Messages" at bounding box center [244, 294] width 72 height 26
click at [251, 294] on link "Messages" at bounding box center [235, 295] width 55 height 24
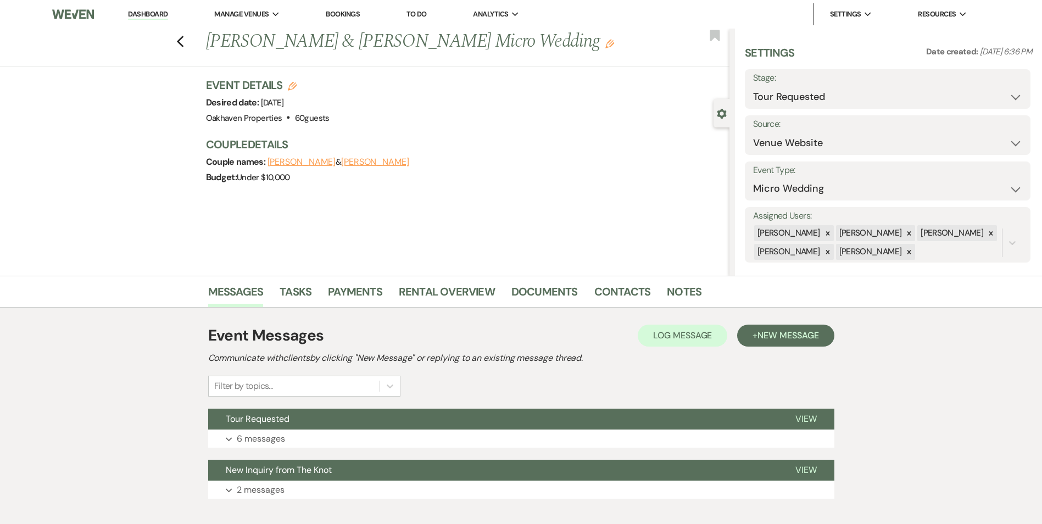
click at [801, 403] on div "Event Messages Log Log Message + New Message Communicate with clients by clicki…" at bounding box center [521, 412] width 626 height 186
click at [804, 414] on span "View" at bounding box center [806, 419] width 21 height 12
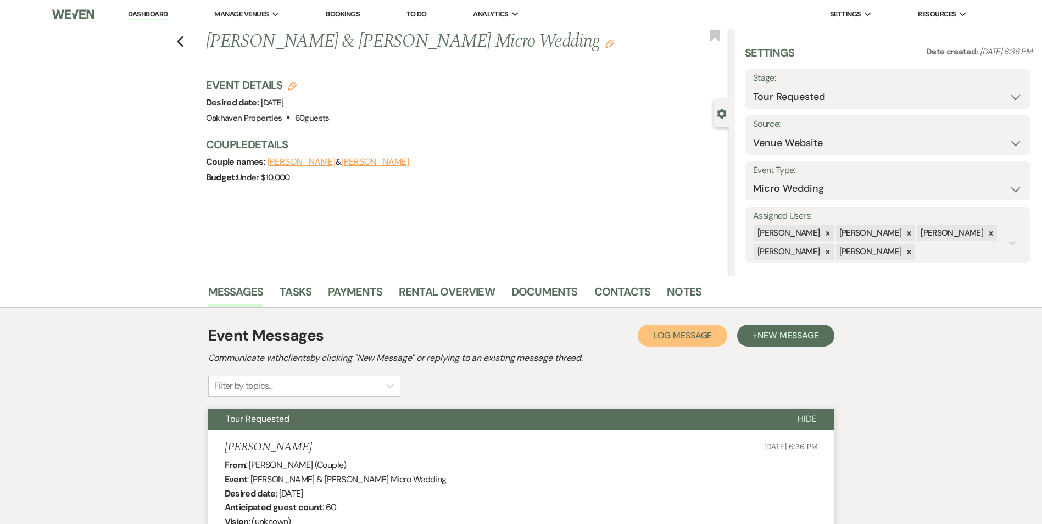
drag, startPoint x: 654, startPoint y: 341, endPoint x: 648, endPoint y: 343, distance: 6.4
click at [654, 343] on button "Log Log Message" at bounding box center [683, 336] width 90 height 22
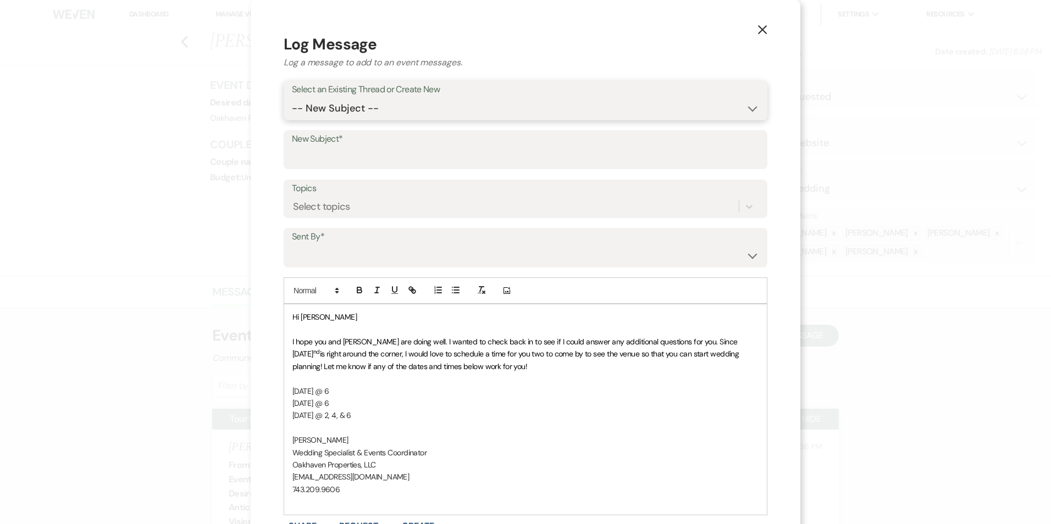
click at [348, 104] on select "-- New Subject -- Tour Requested New Inquiry from The Knot" at bounding box center [525, 108] width 467 height 21
select select "442412"
click at [292, 98] on select "-- New Subject -- Tour Requested New Inquiry from The Knot" at bounding box center [525, 108] width 467 height 21
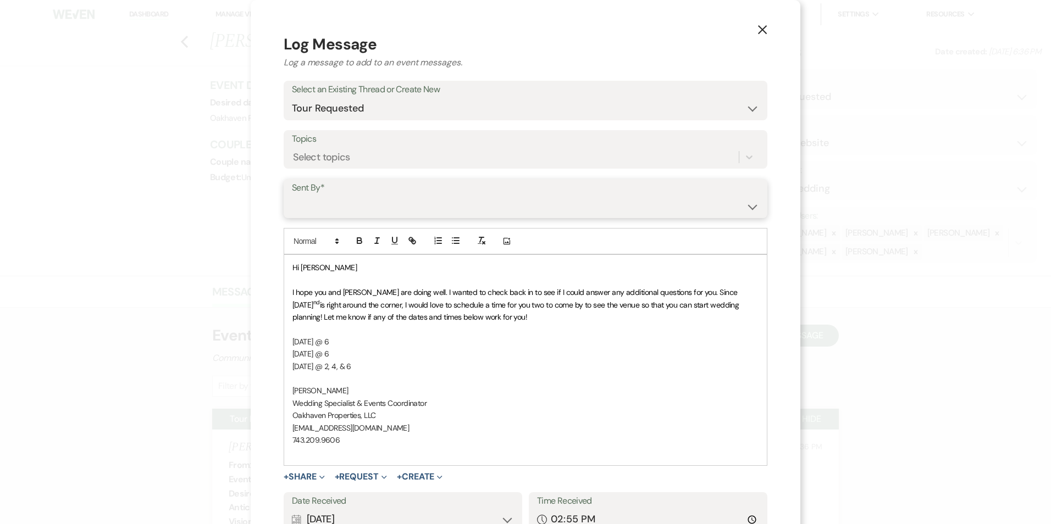
click at [391, 208] on select "Patience Ergish (pdergish@aol.com) Jeanette Wagoner (jeanette@experienceoakhave…" at bounding box center [525, 206] width 467 height 21
select select "user-127923"
click at [292, 196] on select "Patience Ergish (pdergish@aol.com) Jeanette Wagoner (jeanette@experienceoakhave…" at bounding box center [525, 206] width 467 height 21
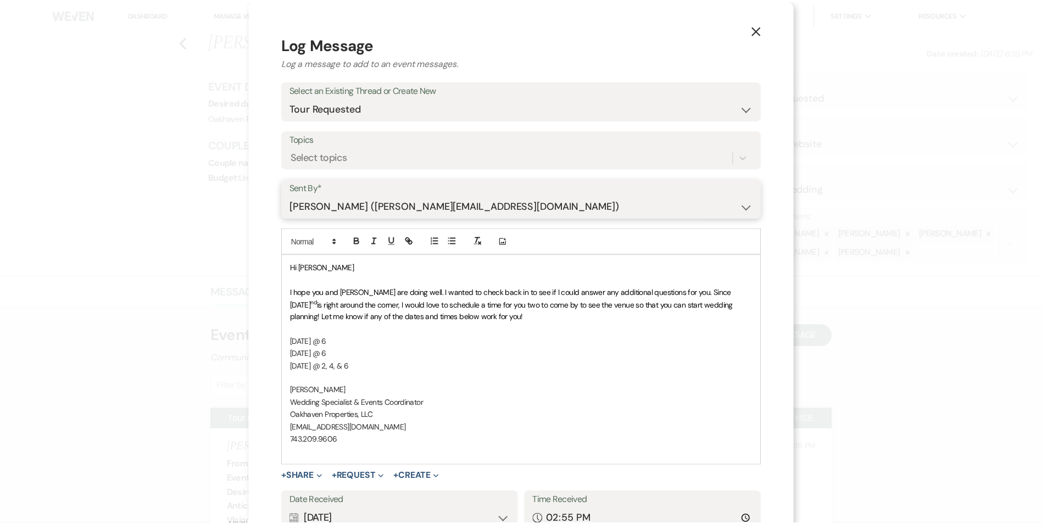
scroll to position [91, 0]
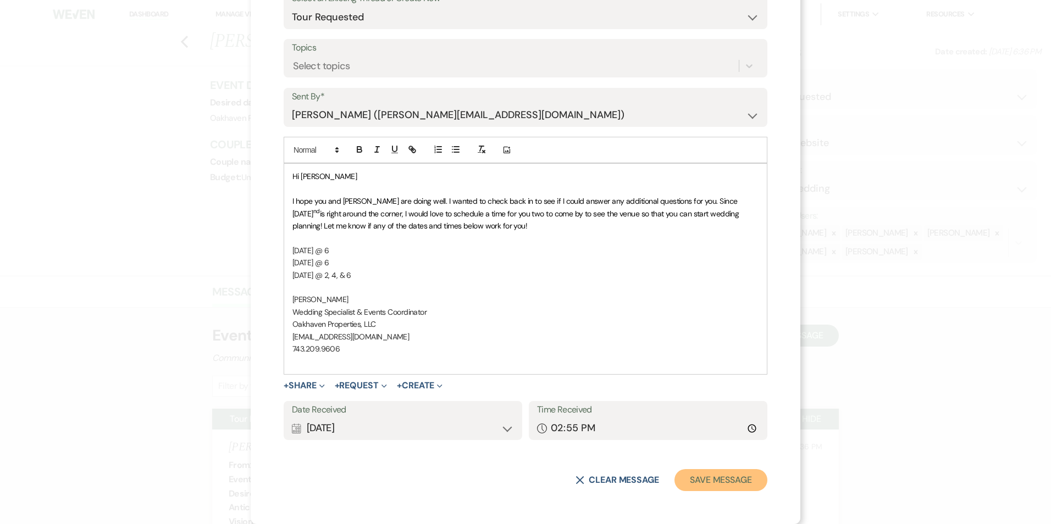
click at [727, 491] on button "Save Message" at bounding box center [720, 480] width 93 height 22
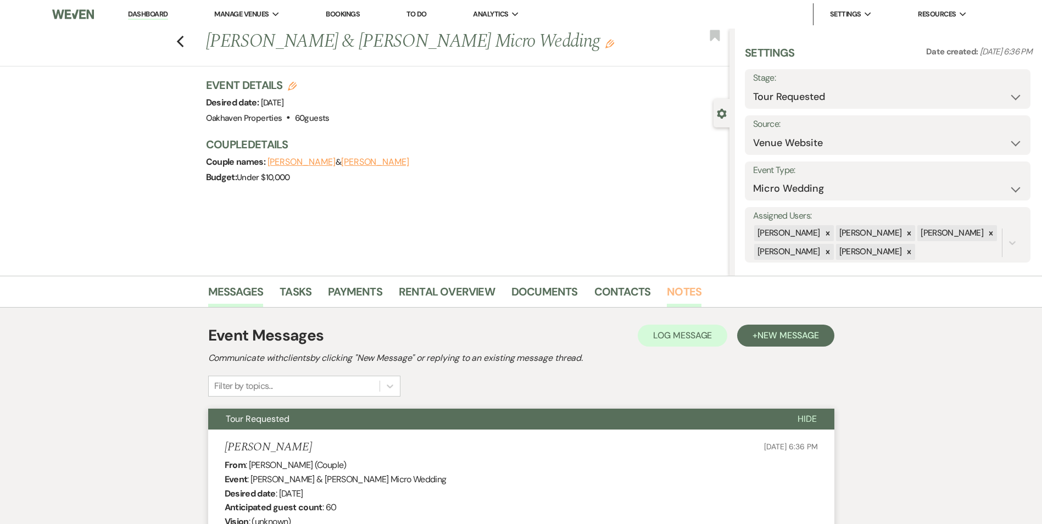
click at [682, 301] on link "Notes" at bounding box center [684, 295] width 35 height 24
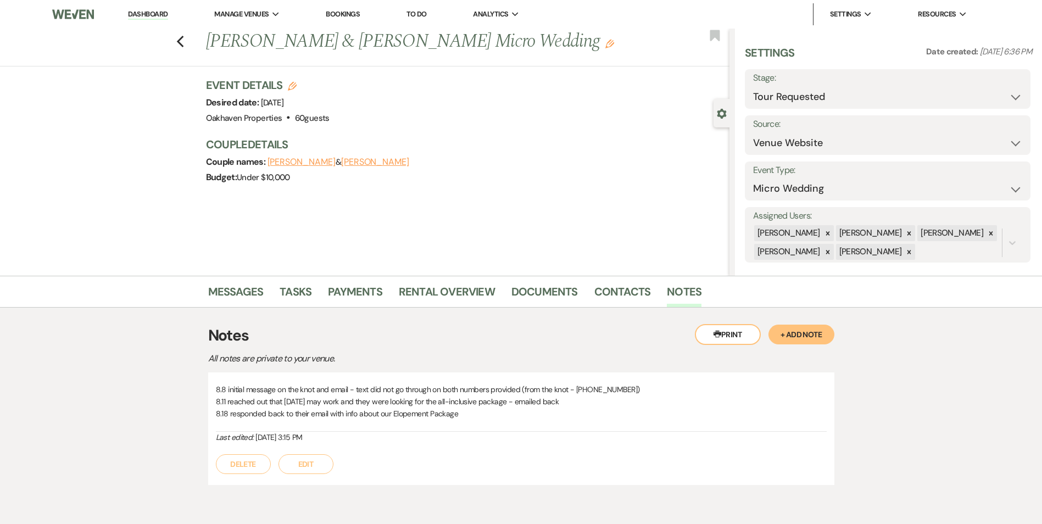
click at [279, 466] on button "Edit" at bounding box center [306, 464] width 55 height 20
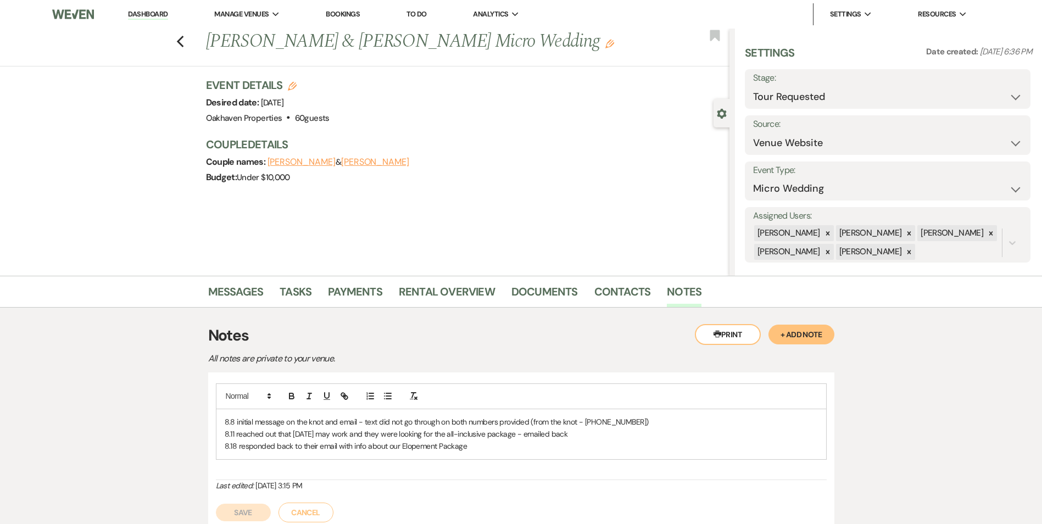
click at [496, 448] on p "8.18 responded back to their email with info about our Elopement Package" at bounding box center [521, 446] width 593 height 12
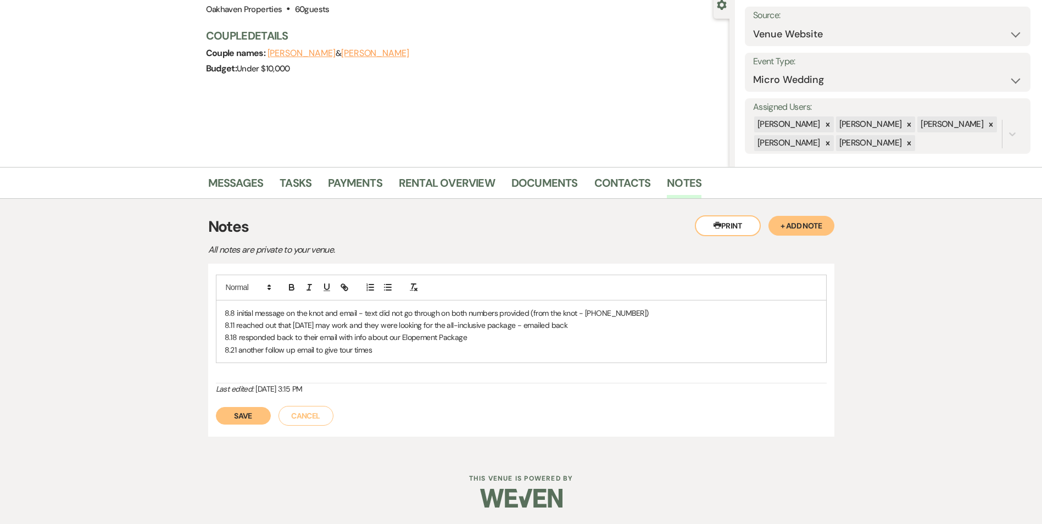
click at [248, 416] on button "Save" at bounding box center [243, 416] width 55 height 18
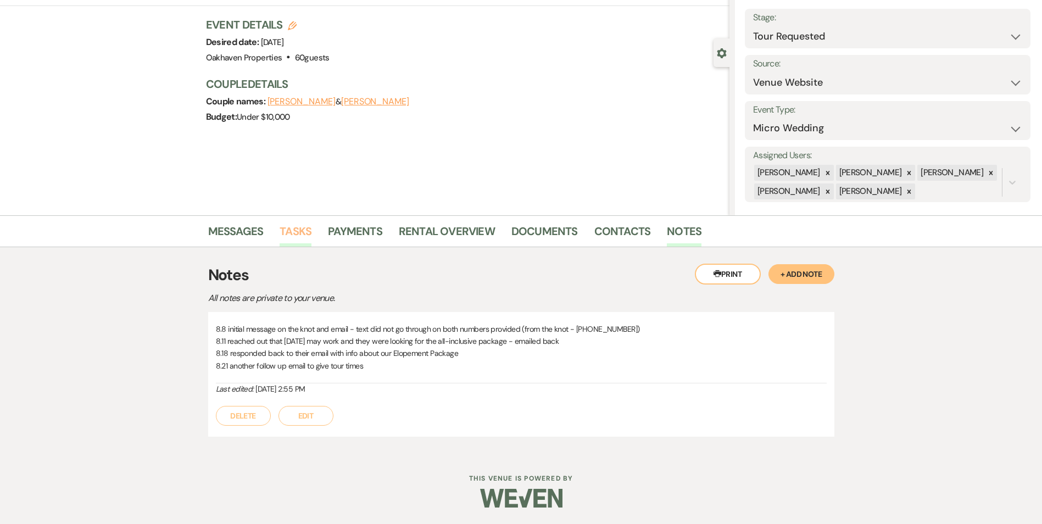
click at [285, 223] on link "Tasks" at bounding box center [296, 235] width 32 height 24
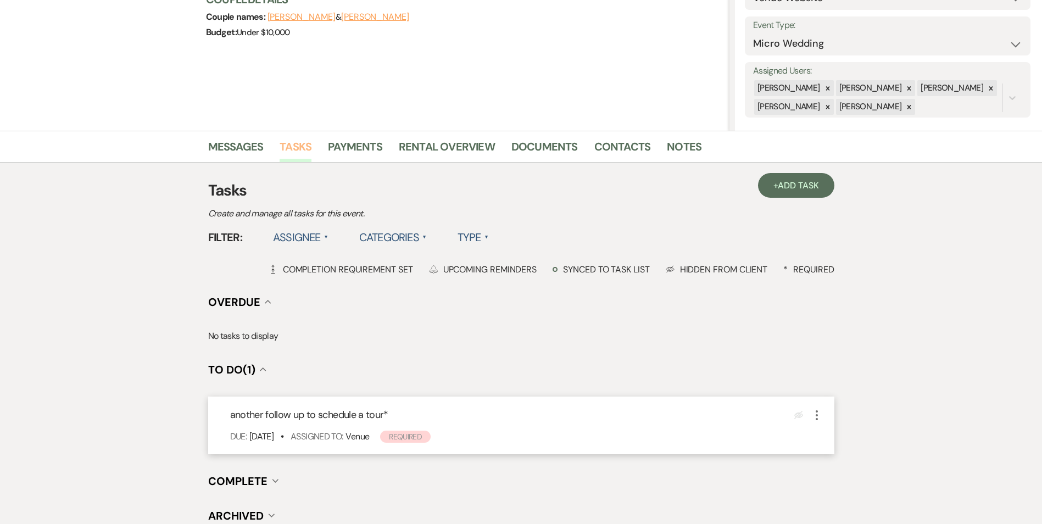
scroll to position [246, 0]
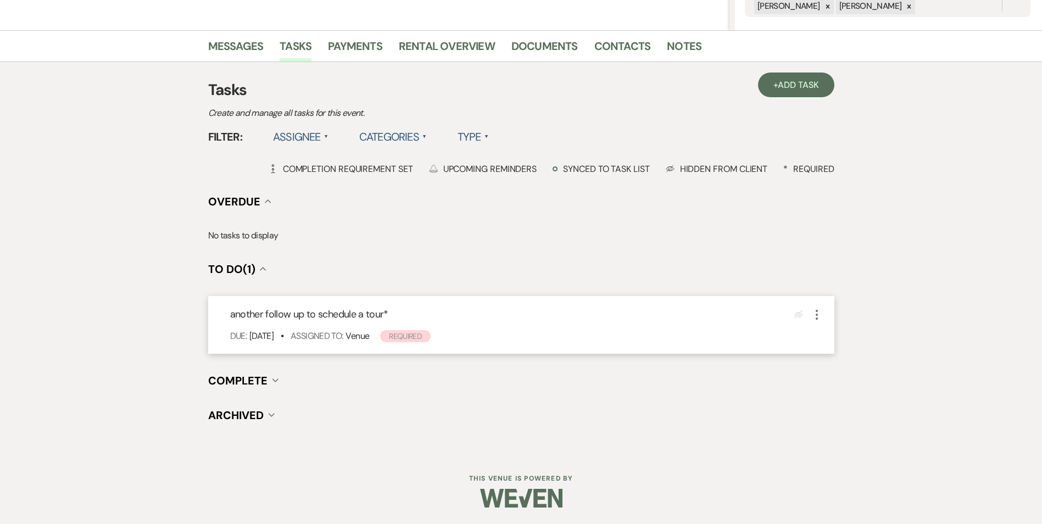
click at [814, 314] on icon "More" at bounding box center [816, 314] width 13 height 13
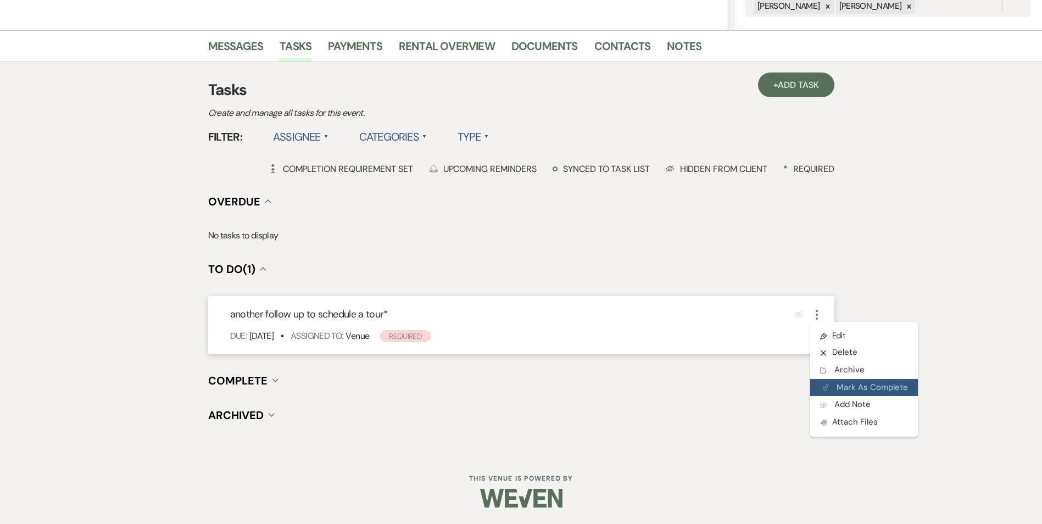
click at [844, 381] on button "Plan Portal Link Mark As Complete" at bounding box center [864, 388] width 108 height 18
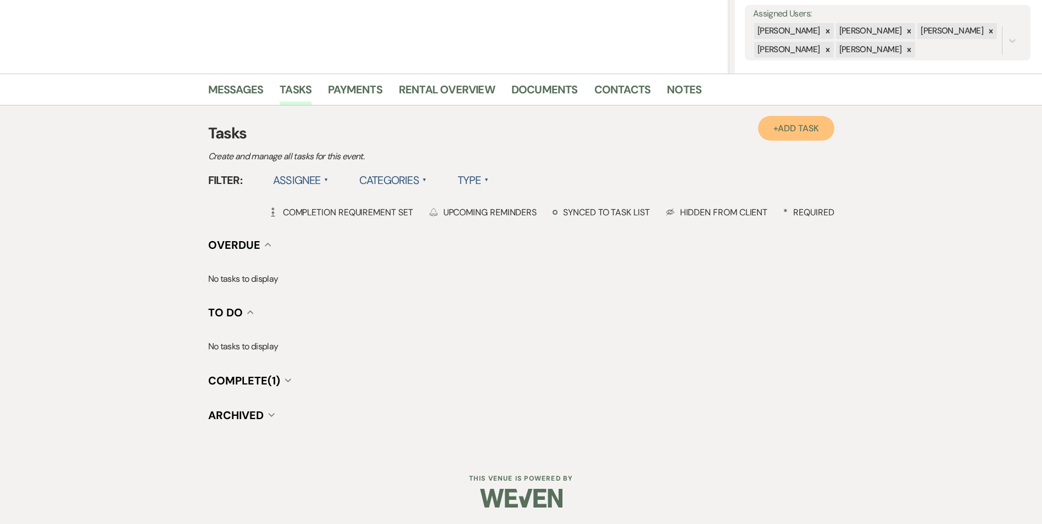
click at [793, 130] on span "Add Task" at bounding box center [798, 129] width 41 height 12
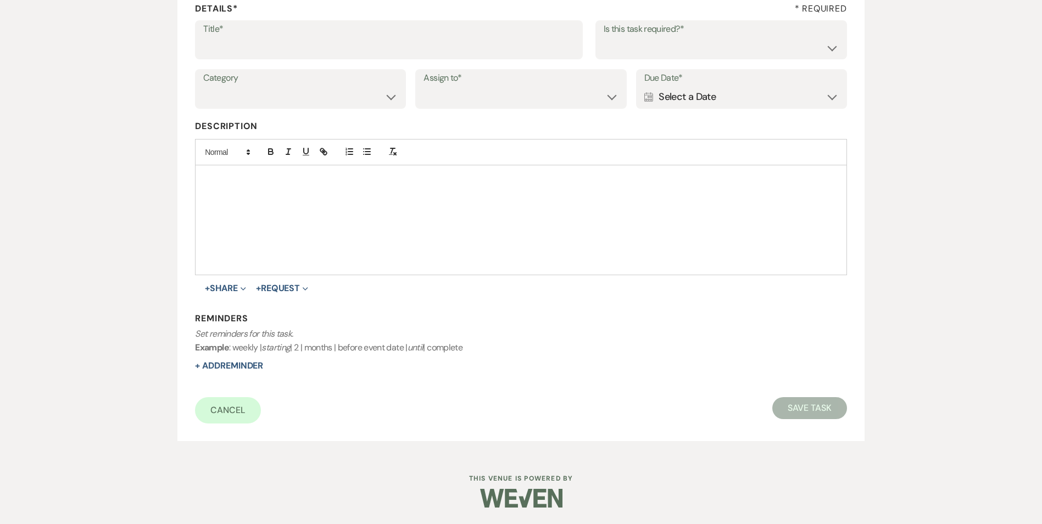
scroll to position [169, 0]
click at [357, 46] on input "Title*" at bounding box center [388, 47] width 371 height 21
type input "another follow up call/text"
drag, startPoint x: 676, startPoint y: 65, endPoint x: 676, endPoint y: 58, distance: 7.1
click at [677, 65] on div "Title* another follow up call/text Is this task required?* Yes No" at bounding box center [521, 44] width 652 height 49
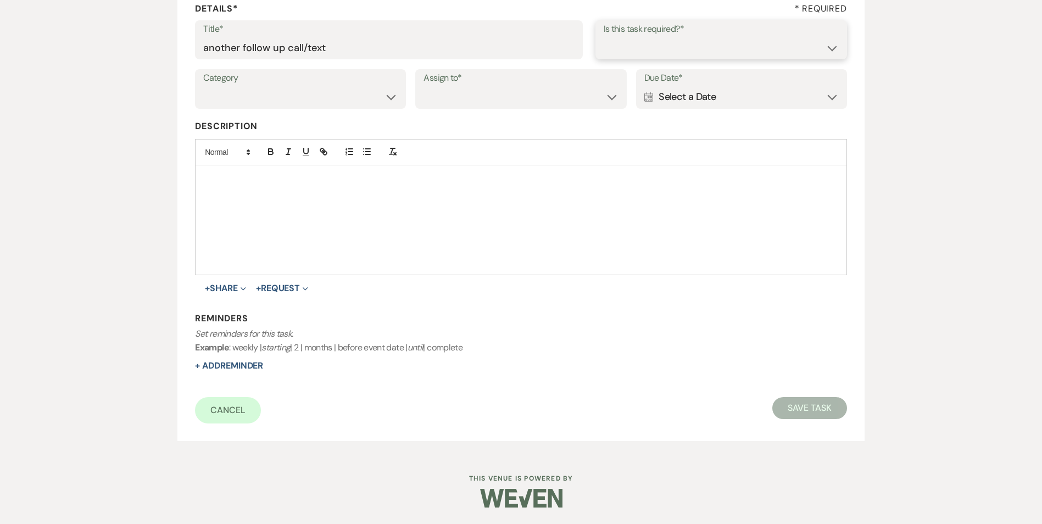
click at [677, 52] on select "Yes No" at bounding box center [721, 47] width 235 height 21
select select "true"
click at [604, 37] on select "Yes No" at bounding box center [721, 47] width 235 height 21
click at [319, 93] on select "Venue Vendors Guests Details Finalize & Share" at bounding box center [300, 96] width 194 height 21
select select "31"
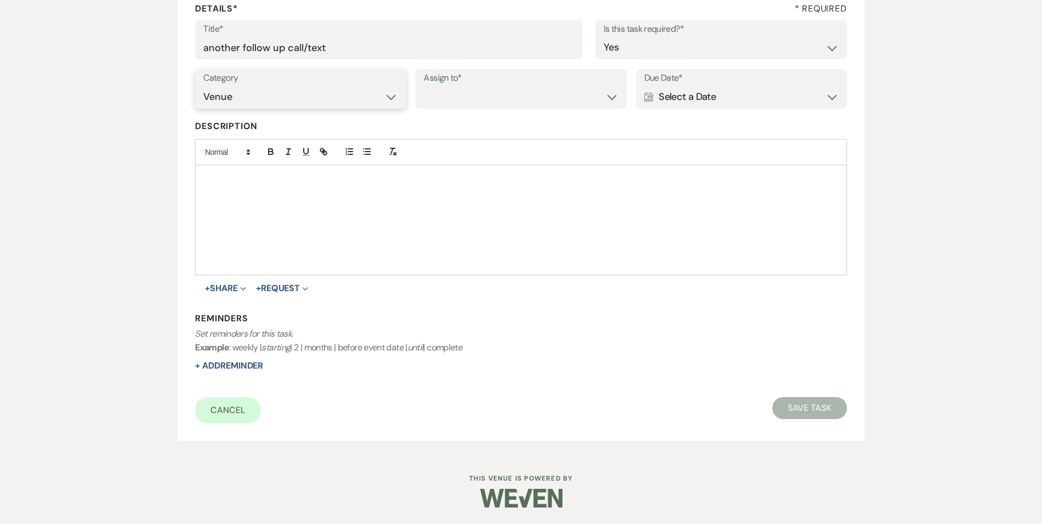
click at [203, 86] on select "Venue Vendors Guests Details Finalize & Share" at bounding box center [300, 96] width 194 height 21
click at [453, 101] on select "Venue Client" at bounding box center [521, 96] width 194 height 21
select select "venueHost"
click at [424, 86] on select "Venue Client" at bounding box center [521, 96] width 194 height 21
click at [696, 104] on div "Calendar Select a Date Expand" at bounding box center [741, 96] width 194 height 21
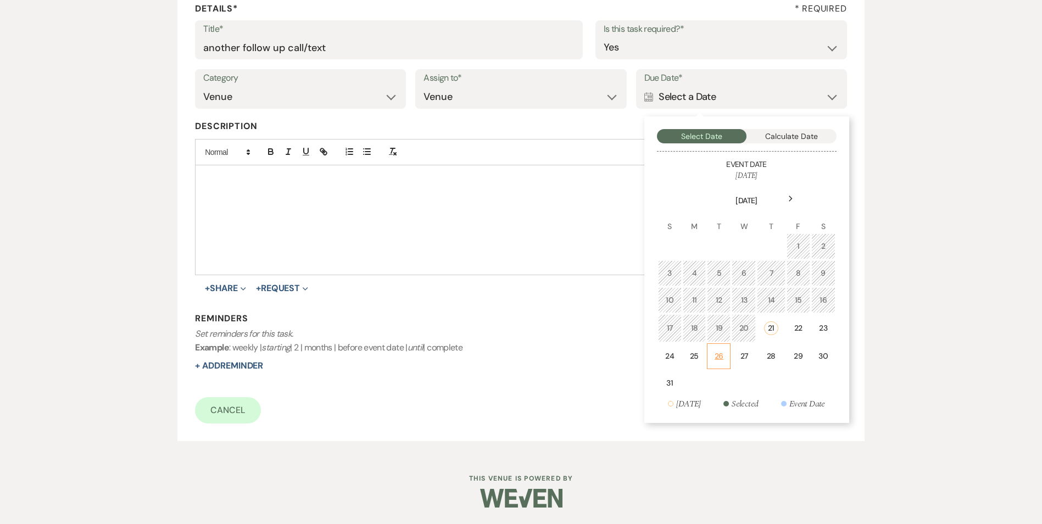
click at [728, 353] on td "26" at bounding box center [719, 356] width 24 height 26
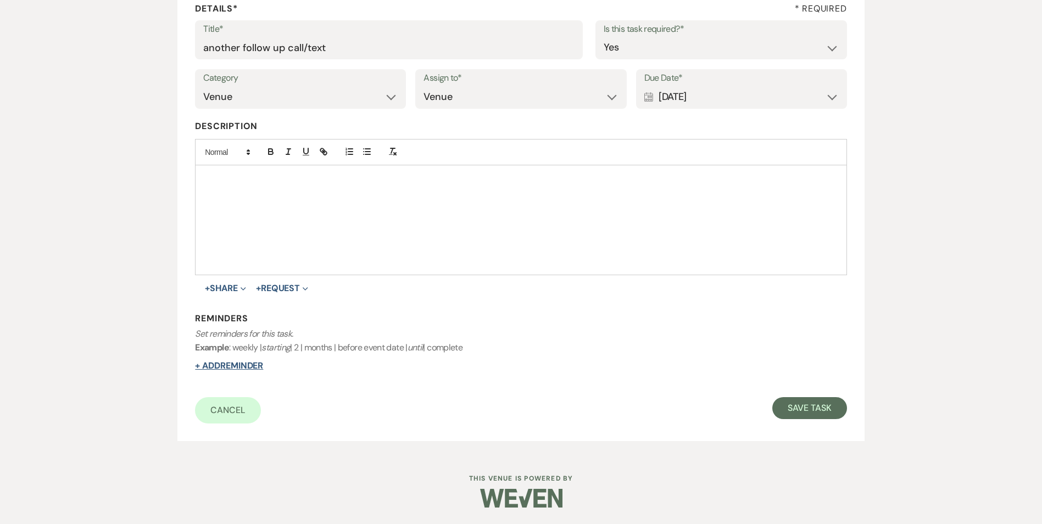
click at [218, 369] on button "+ Add Reminder" at bounding box center [229, 366] width 68 height 9
select select "host"
select select "days"
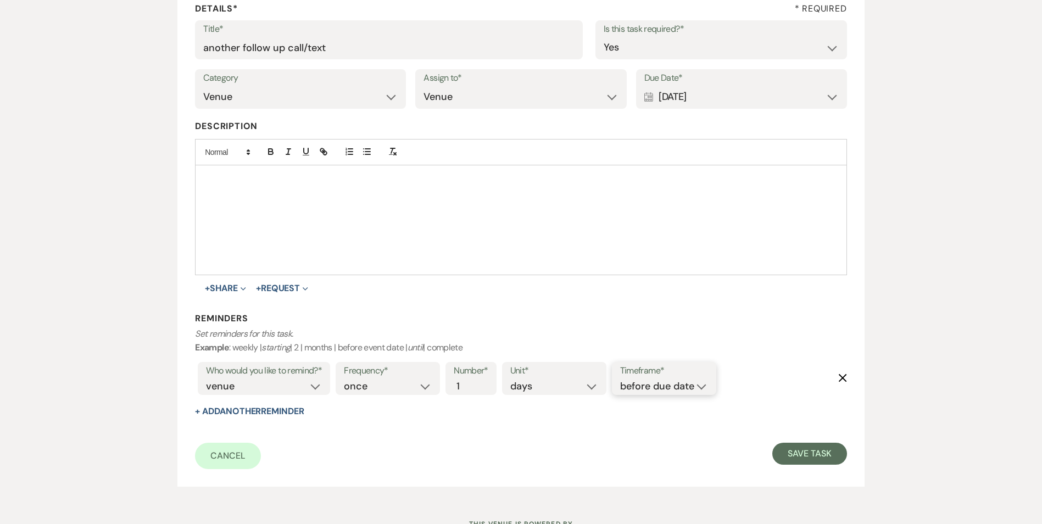
drag, startPoint x: 629, startPoint y: 381, endPoint x: 626, endPoint y: 392, distance: 11.5
click at [629, 381] on select "before due date after due date on due date on custom date" at bounding box center [664, 386] width 88 height 15
select select "onDueDate"
click at [620, 379] on select "before due date after due date on due date on custom date" at bounding box center [664, 386] width 88 height 15
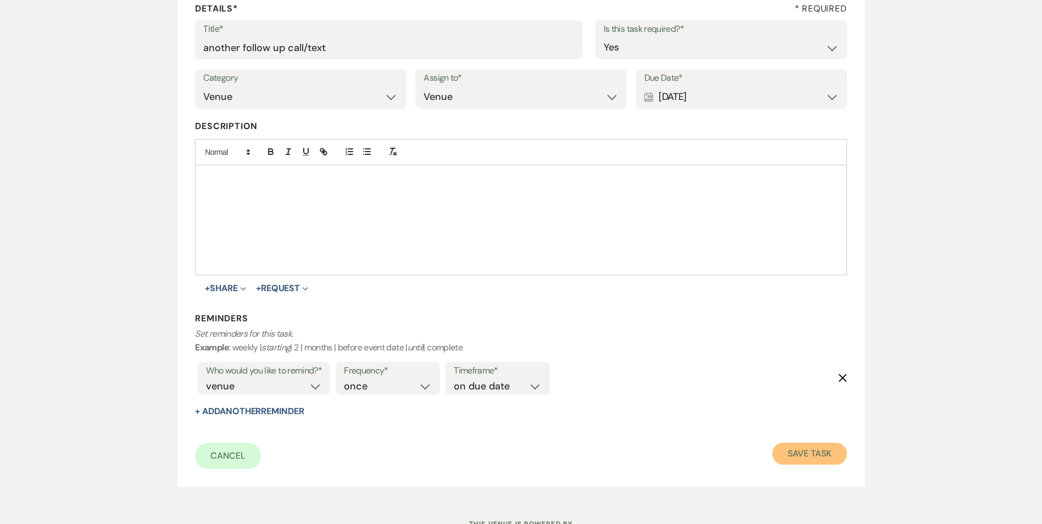
click at [792, 457] on button "Save Task" at bounding box center [809, 454] width 74 height 22
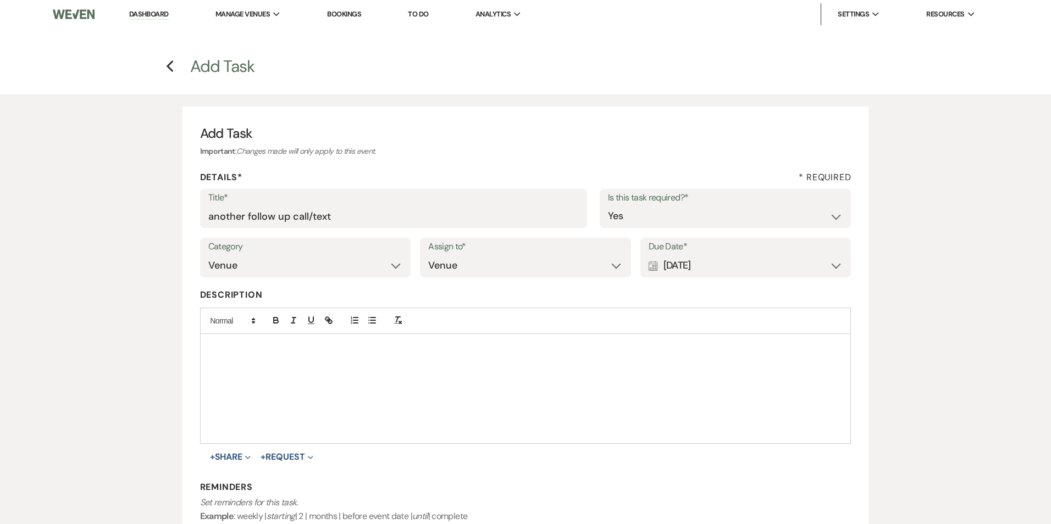
select select "2"
select select "5"
select select "16"
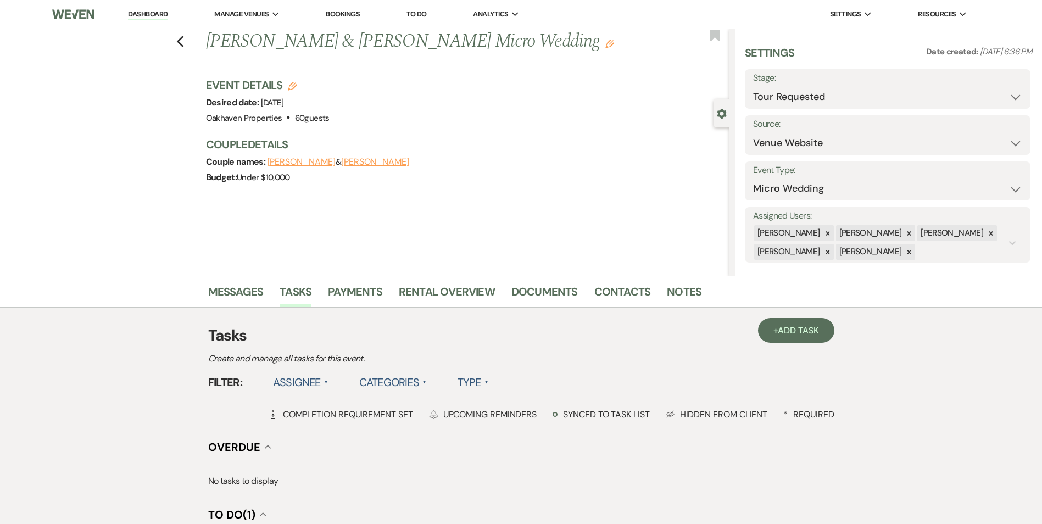
click at [155, 21] on li "Dashboard" at bounding box center [148, 14] width 51 height 22
click at [143, 10] on link "Dashboard" at bounding box center [148, 14] width 40 height 10
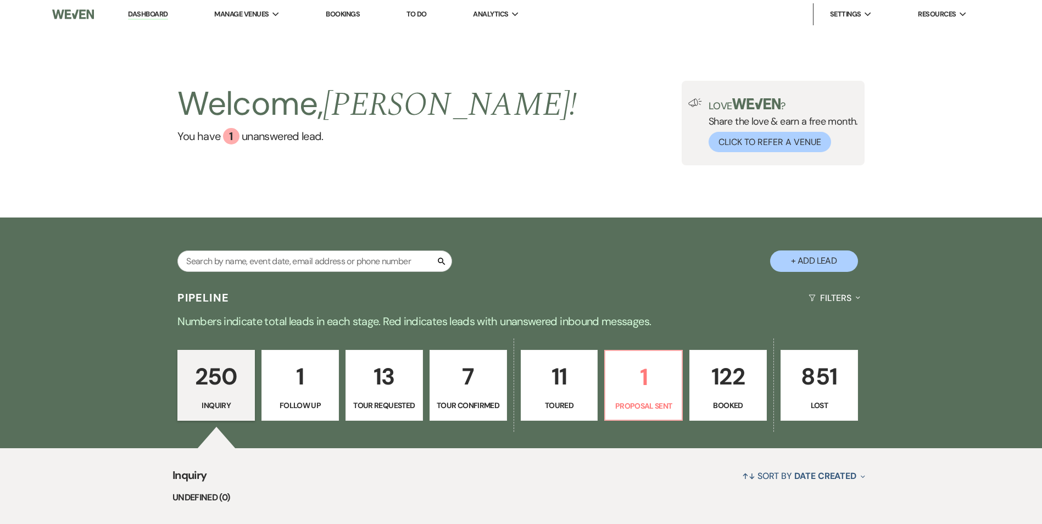
scroll to position [55, 0]
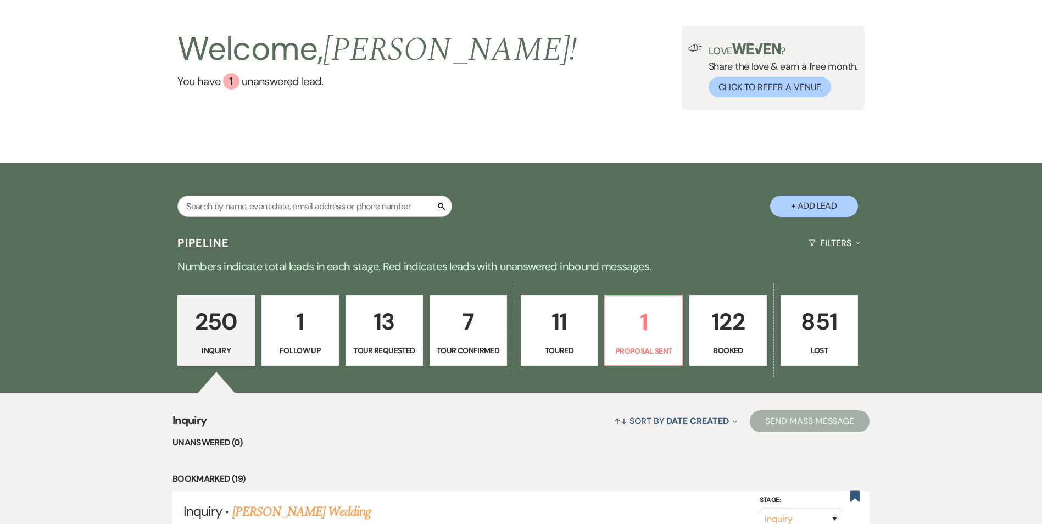
click at [468, 326] on p "7" at bounding box center [468, 321] width 63 height 37
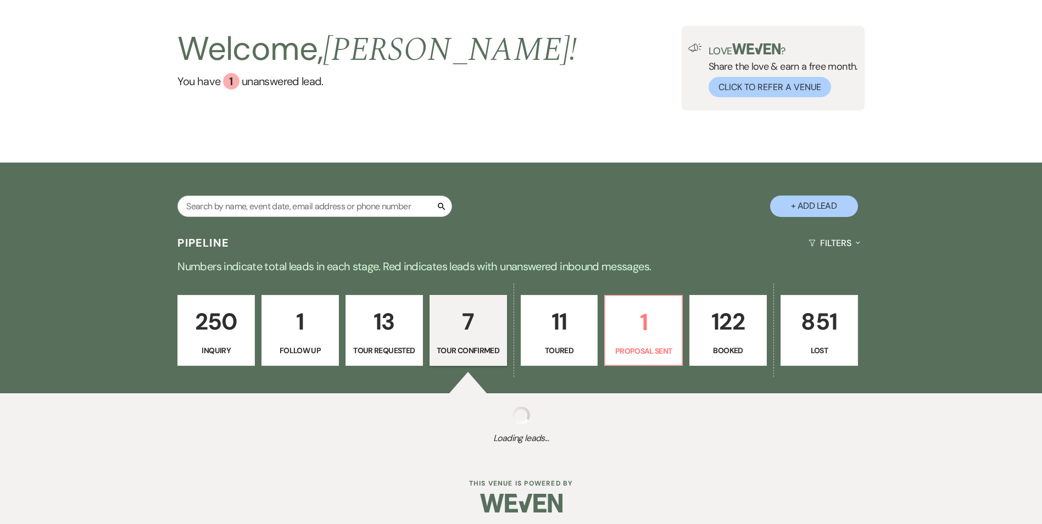
select select "4"
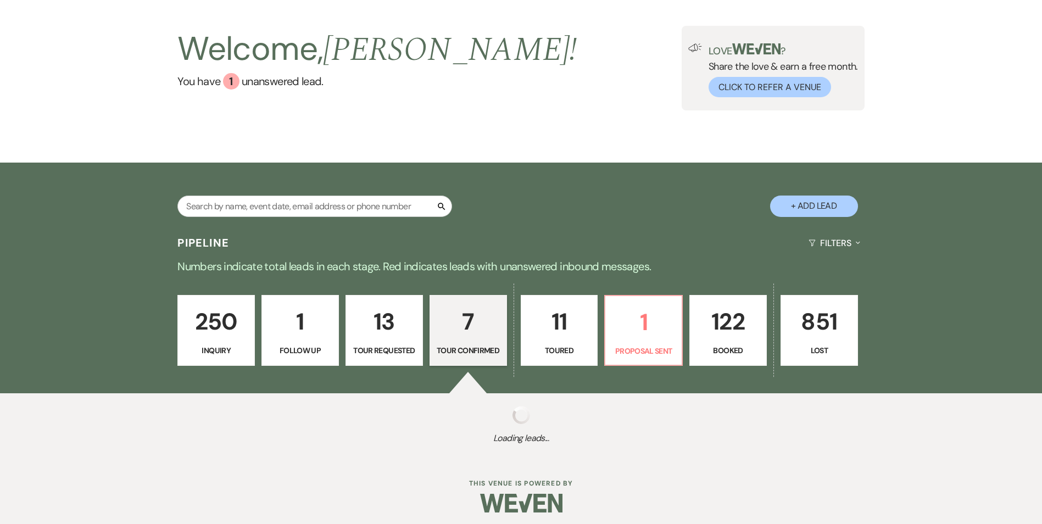
select select "4"
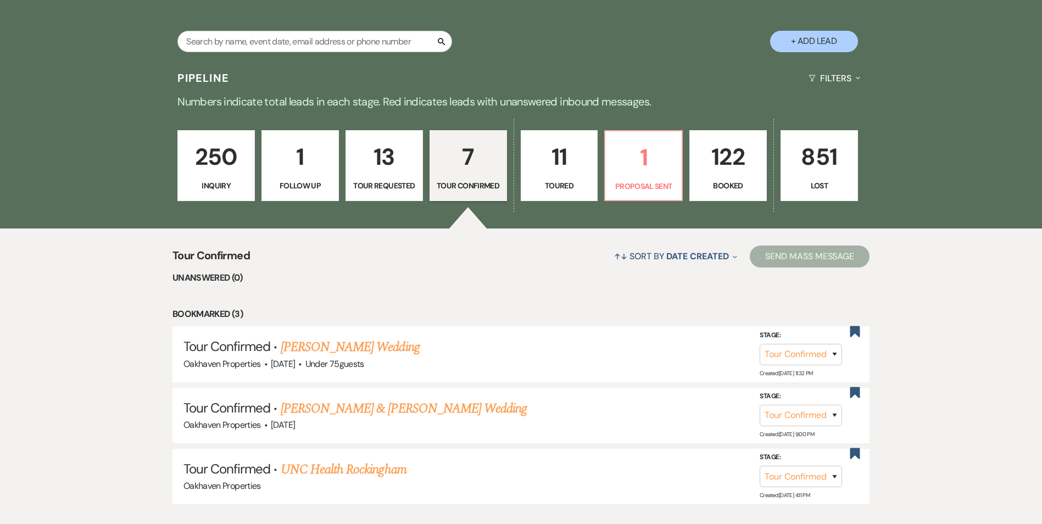
click at [459, 190] on p "Tour Confirmed" at bounding box center [468, 186] width 63 height 12
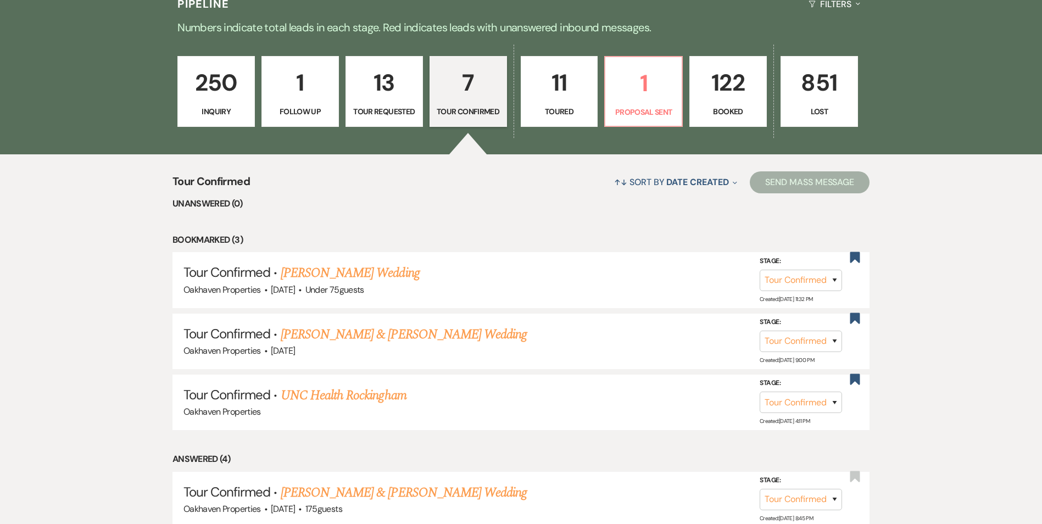
scroll to position [275, 0]
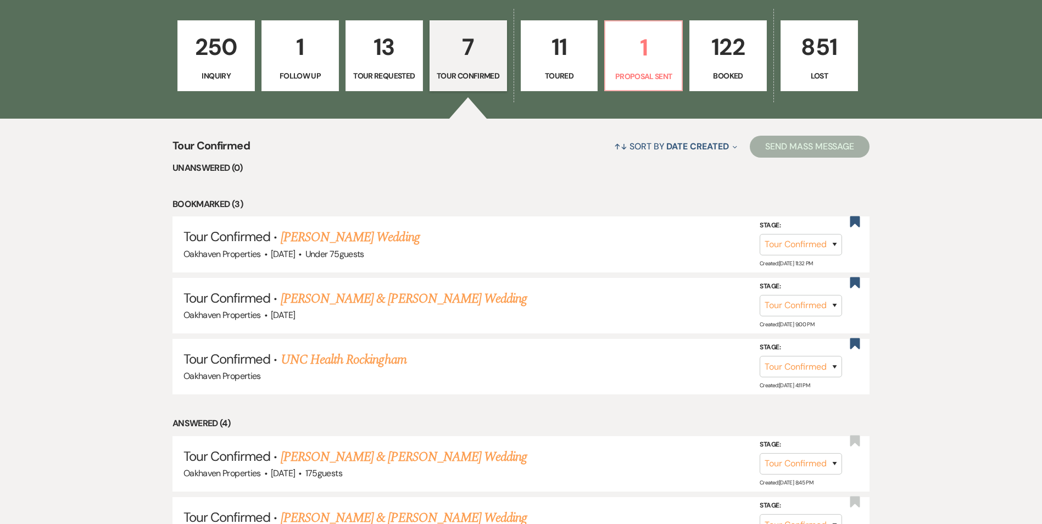
click at [369, 58] on p "13" at bounding box center [384, 47] width 63 height 37
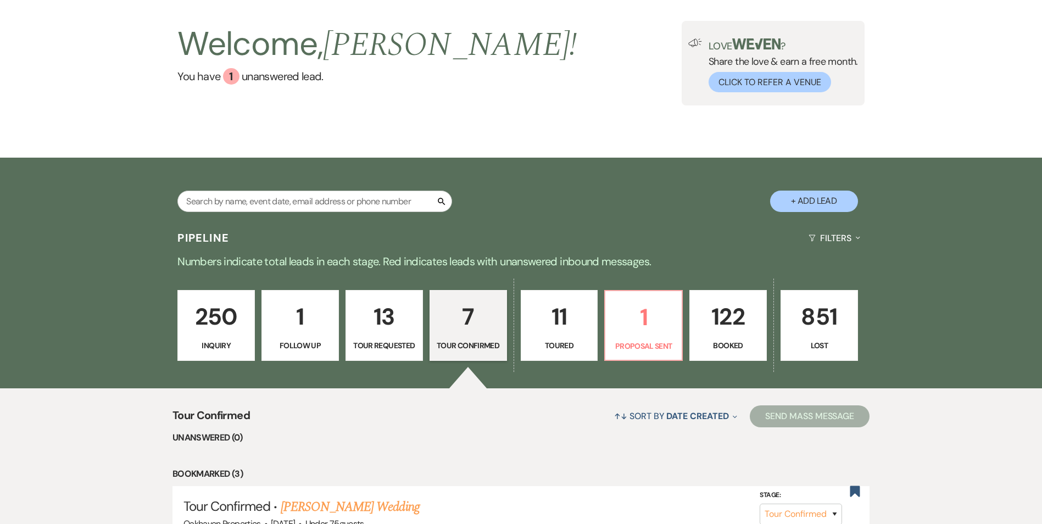
select select "2"
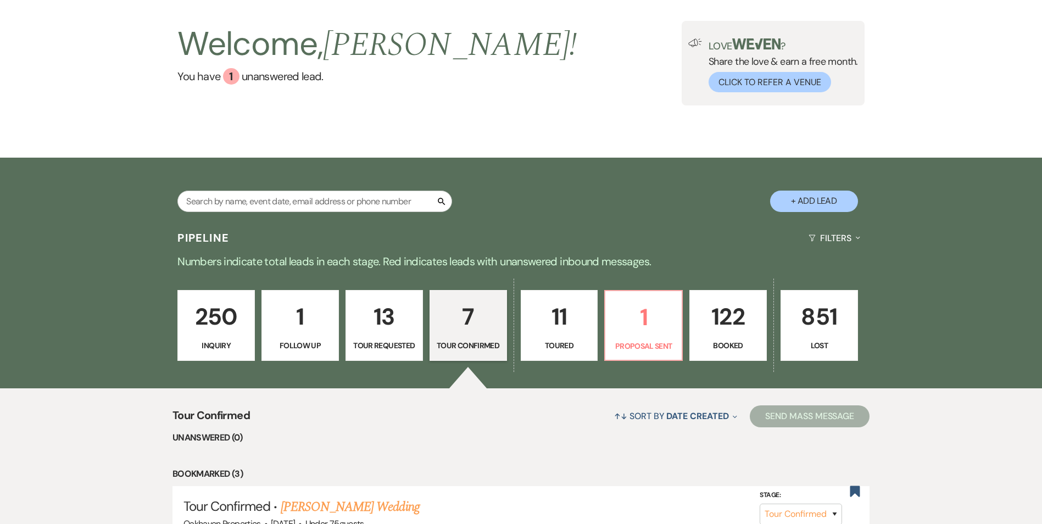
select select "2"
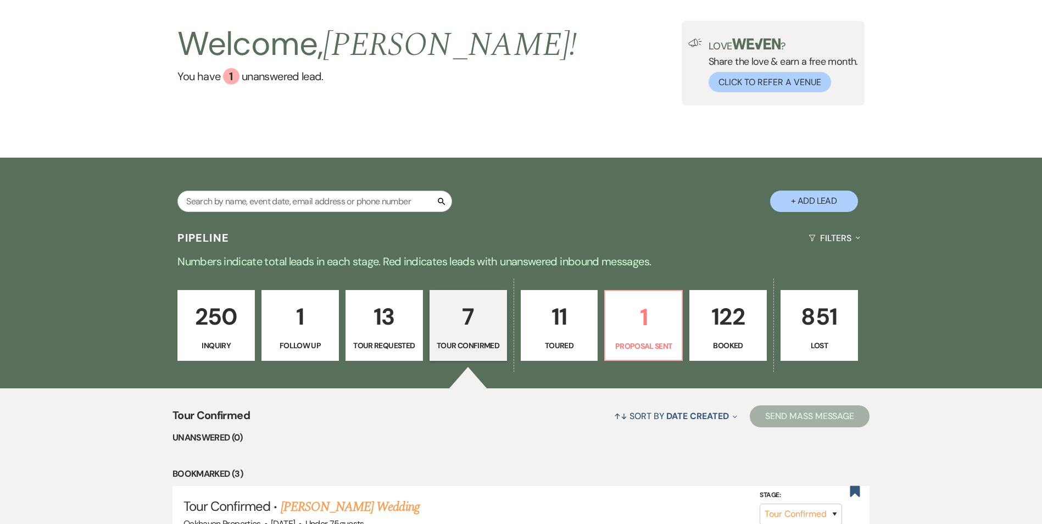
select select "2"
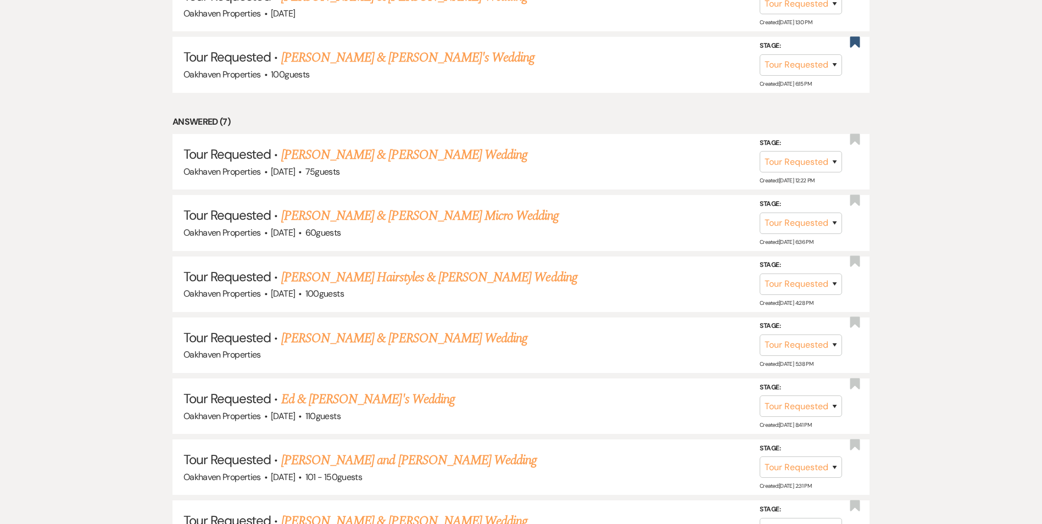
scroll to position [824, 0]
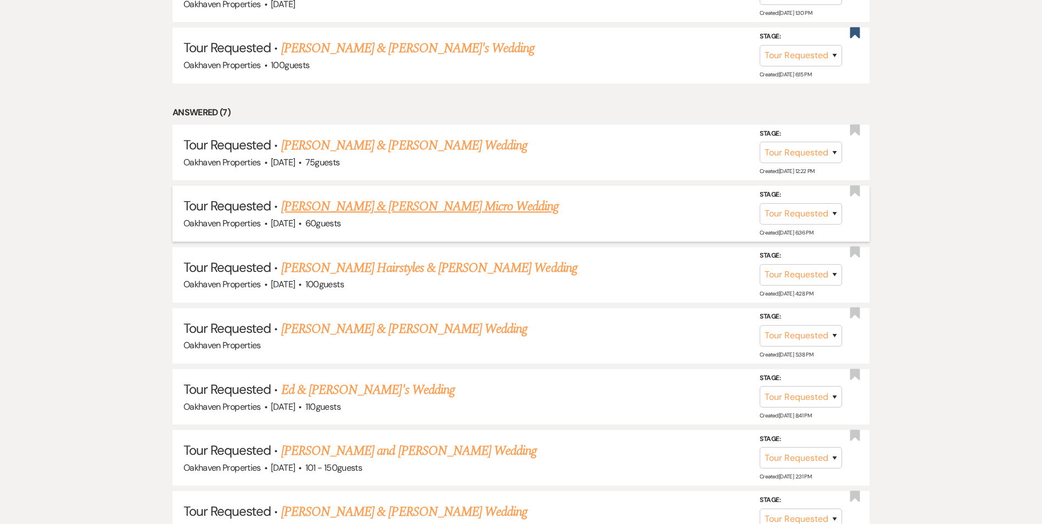
drag, startPoint x: 850, startPoint y: 195, endPoint x: 769, endPoint y: 209, distance: 82.6
click at [849, 194] on div "Stage: Inquiry Follow Up Tour Requested Tour Confirmed Toured Proposal Sent Boo…" at bounding box center [809, 213] width 99 height 49
click at [851, 189] on use "button" at bounding box center [856, 190] width 10 height 11
select select "2"
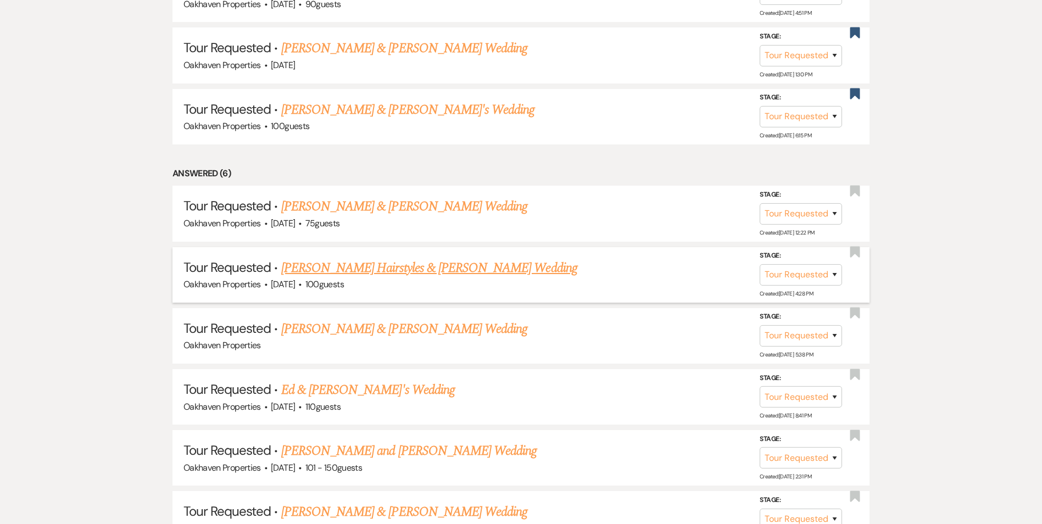
scroll to position [885, 0]
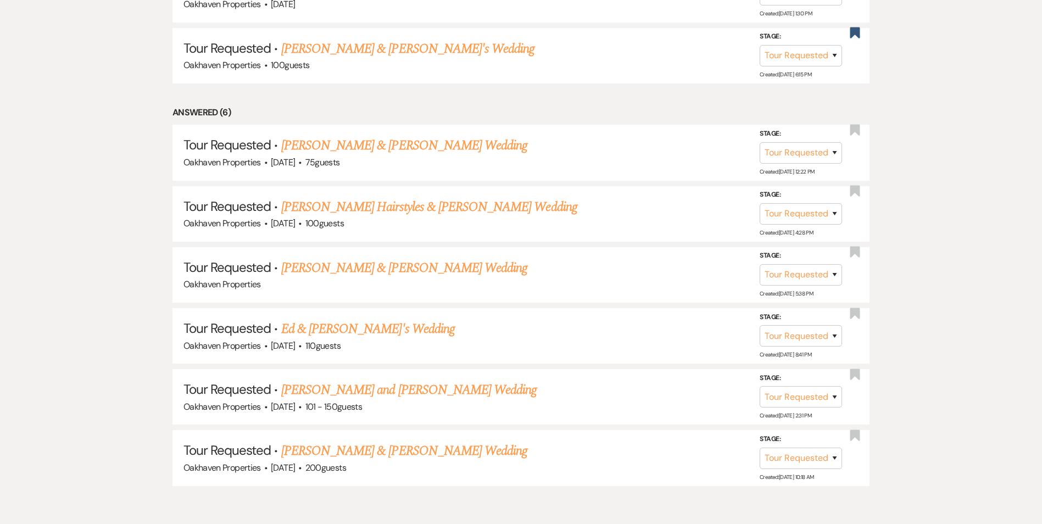
click at [381, 143] on link "Brendan Petty & Miranda Mason's Wedding" at bounding box center [404, 146] width 246 height 20
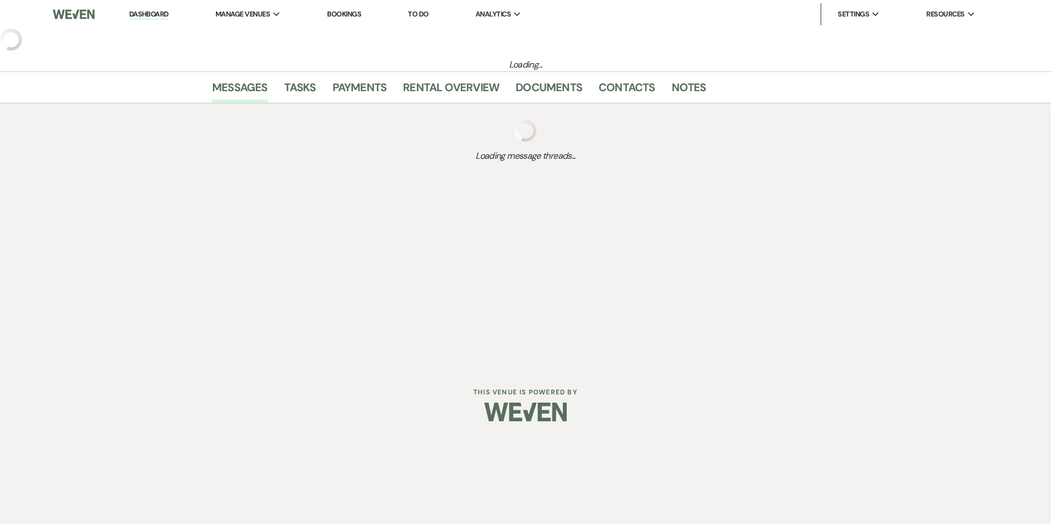
select select "2"
select select "5"
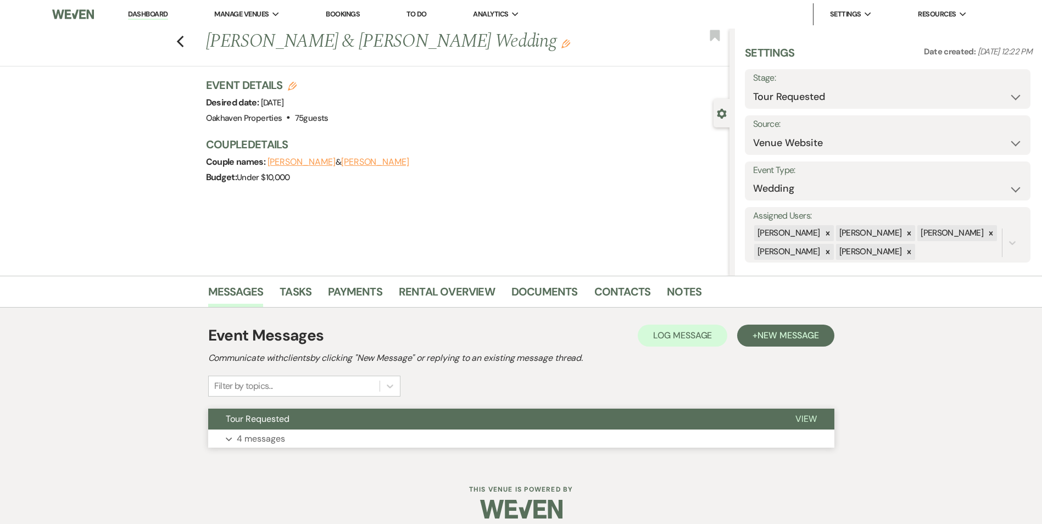
click at [811, 421] on span "View" at bounding box center [806, 419] width 21 height 12
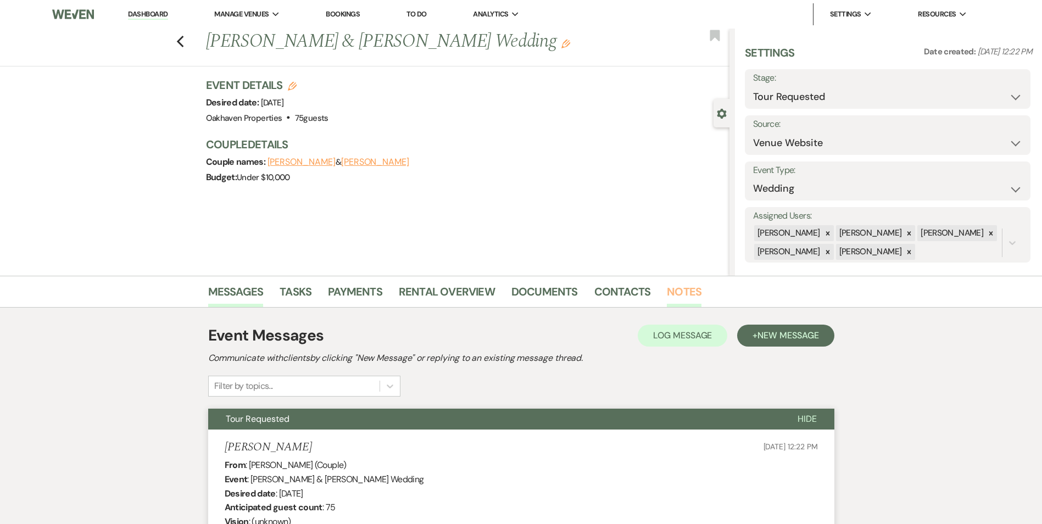
click at [676, 286] on link "Notes" at bounding box center [684, 295] width 35 height 24
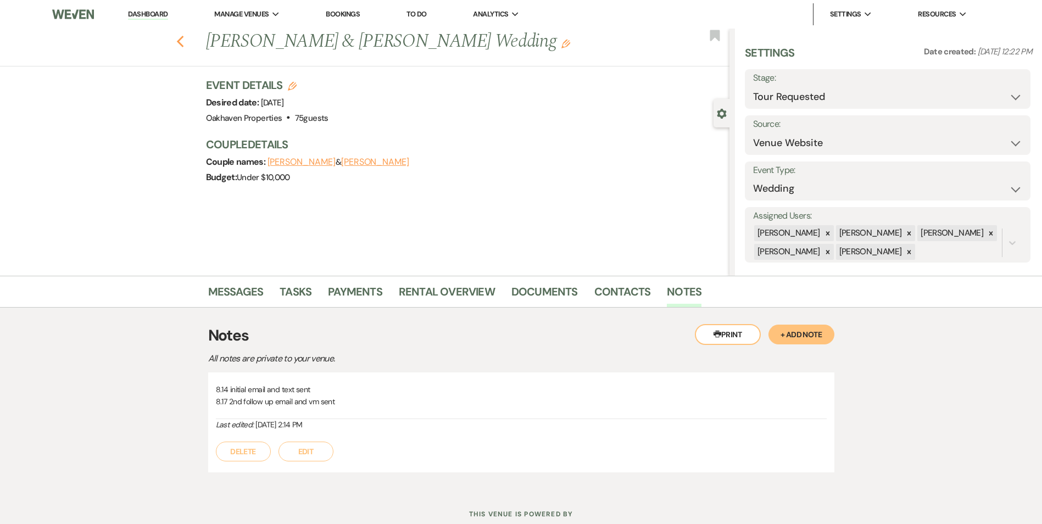
click at [184, 44] on use "button" at bounding box center [179, 42] width 7 height 12
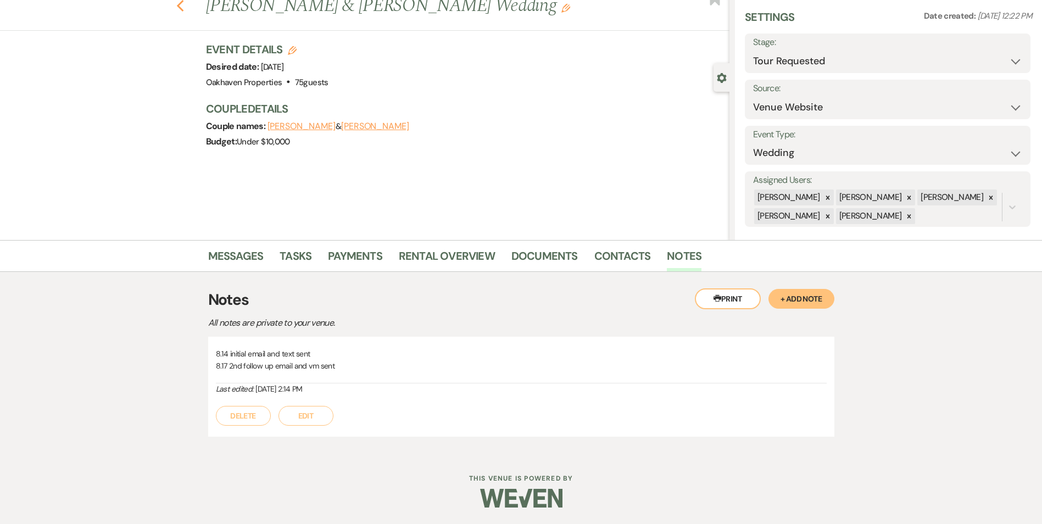
select select "2"
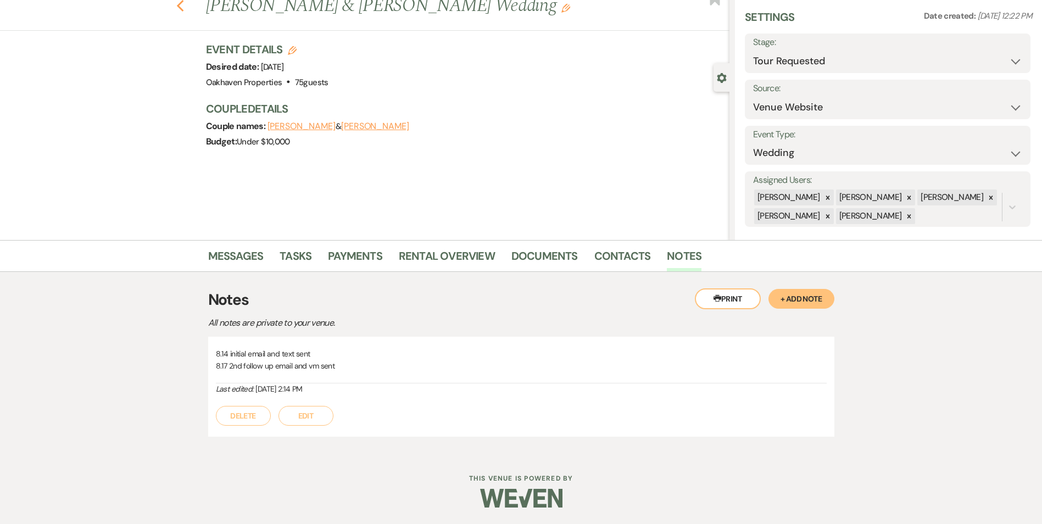
select select "2"
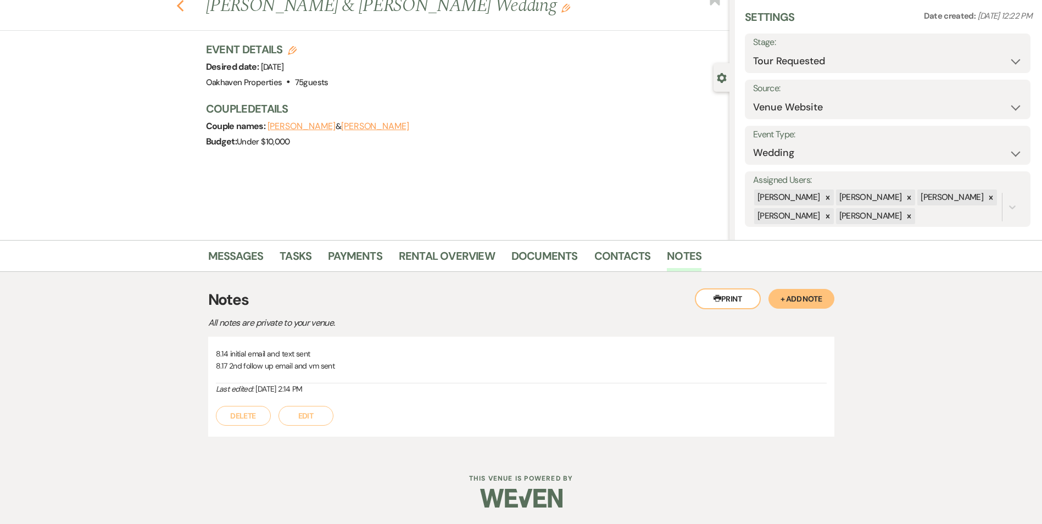
select select "2"
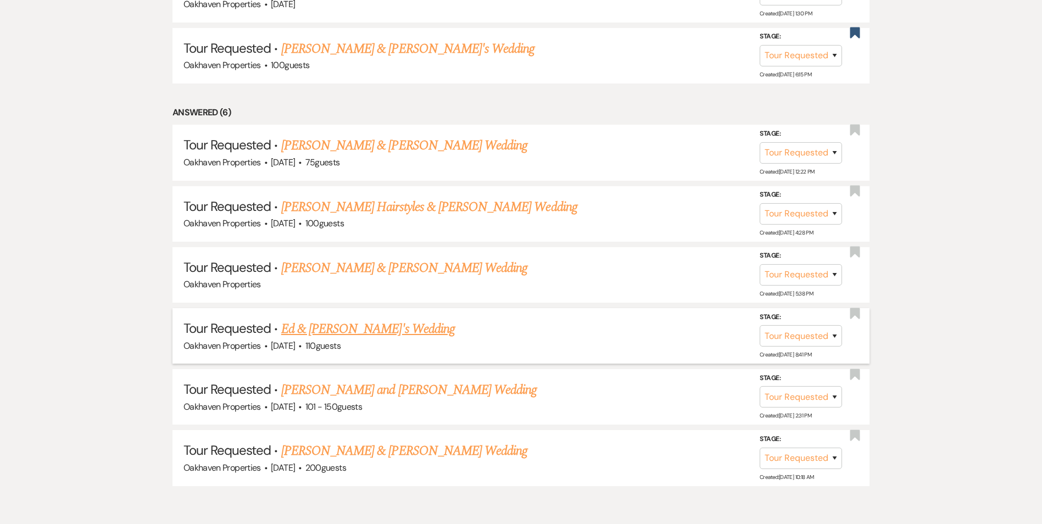
click at [373, 329] on link "Ed & Tiffany's Wedding" at bounding box center [368, 329] width 174 height 20
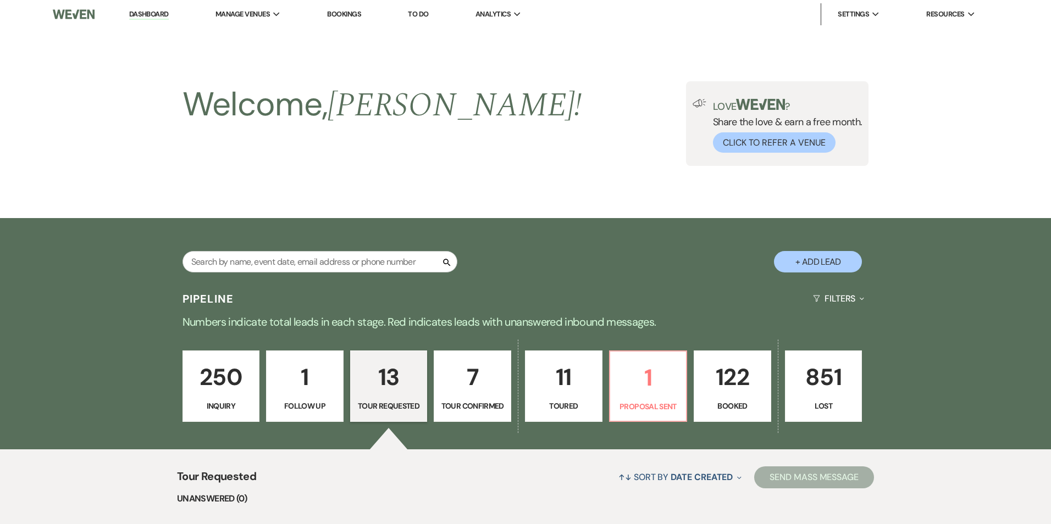
select select "2"
select select "5"
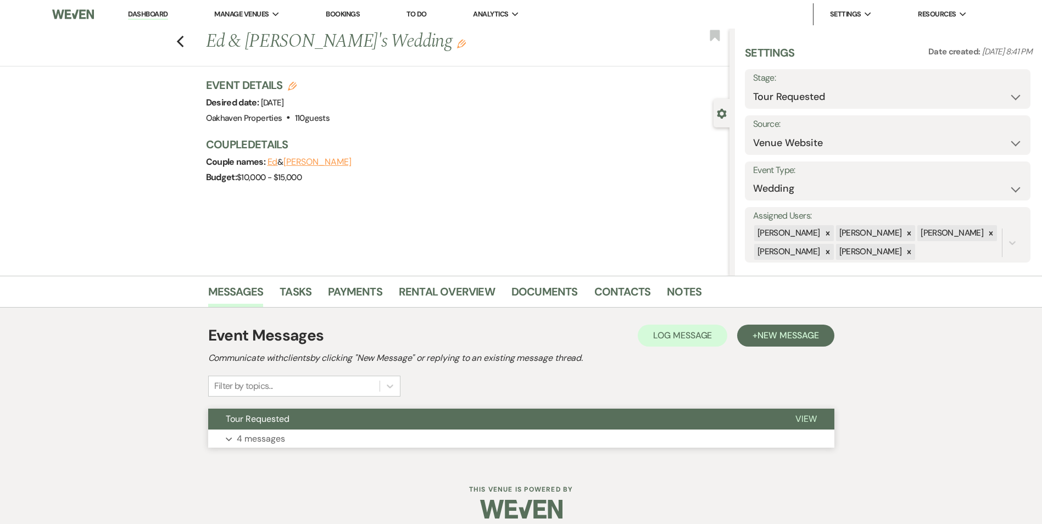
click at [799, 420] on span "View" at bounding box center [806, 419] width 21 height 12
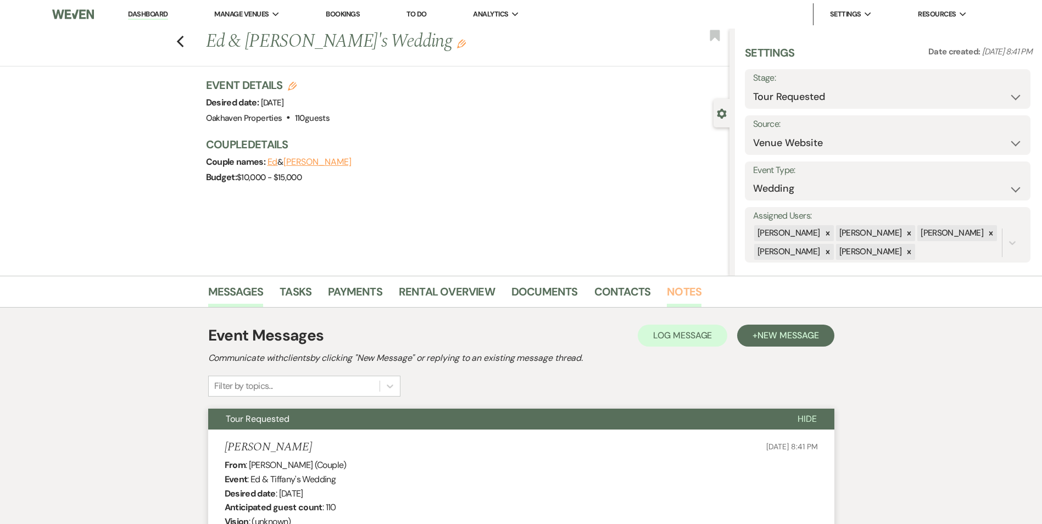
click at [669, 301] on link "Notes" at bounding box center [684, 295] width 35 height 24
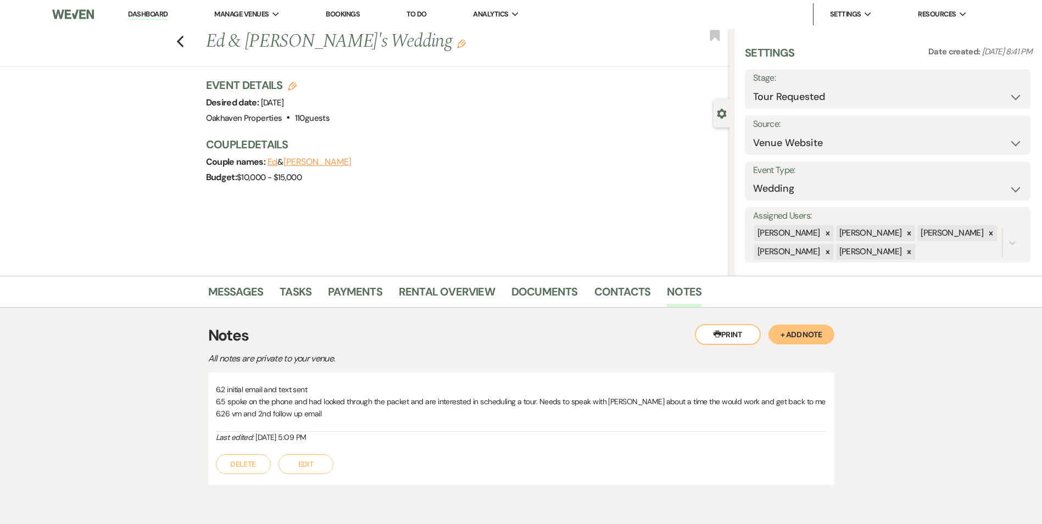
click at [188, 42] on div "Previous Ed & Tiffany's Wedding Edit Bookmark" at bounding box center [362, 48] width 735 height 38
click at [185, 43] on icon "Previous" at bounding box center [180, 41] width 8 height 13
select select "2"
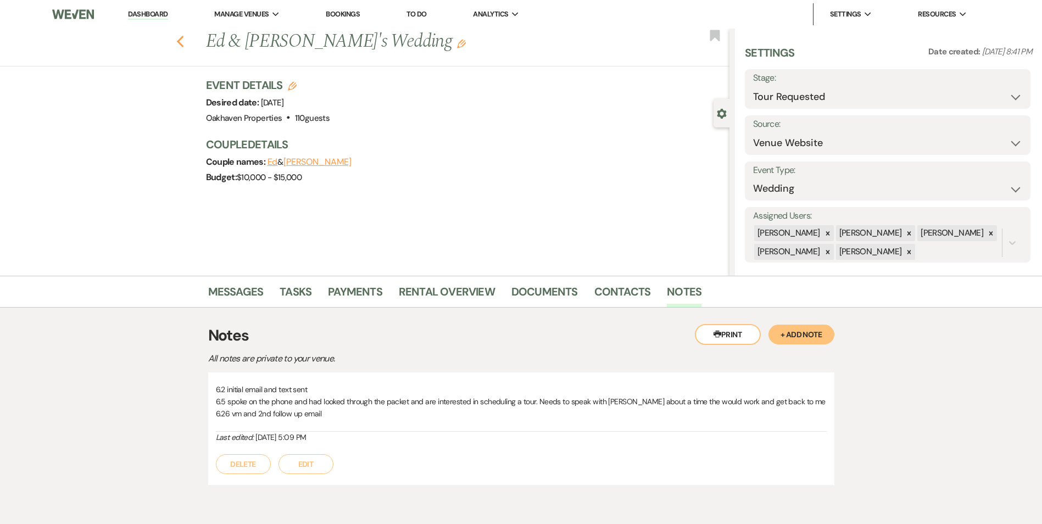
select select "2"
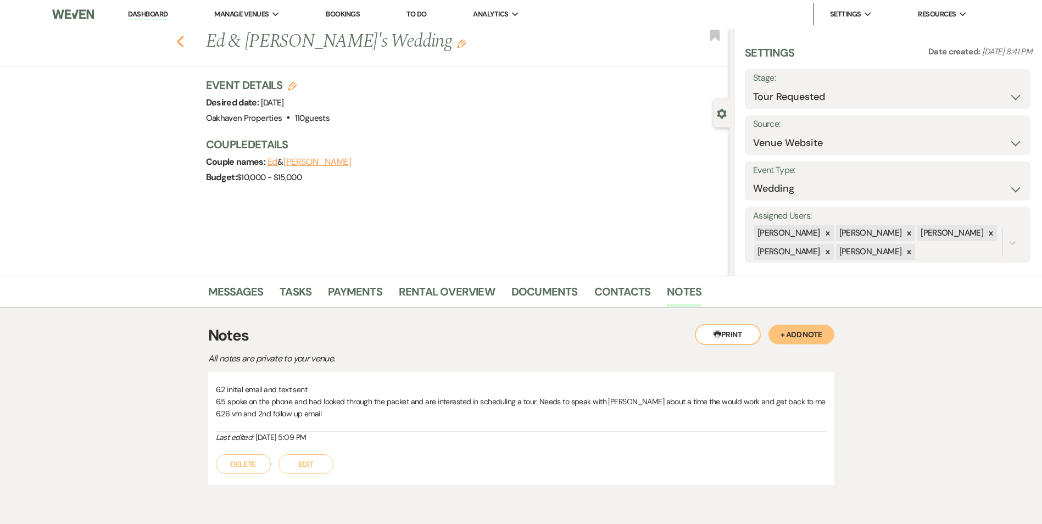
select select "2"
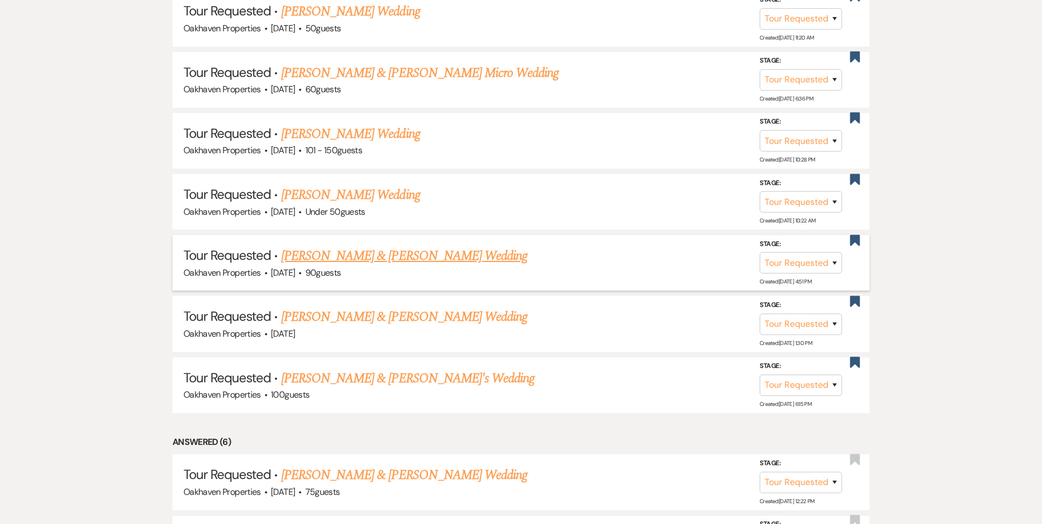
scroll to position [775, 0]
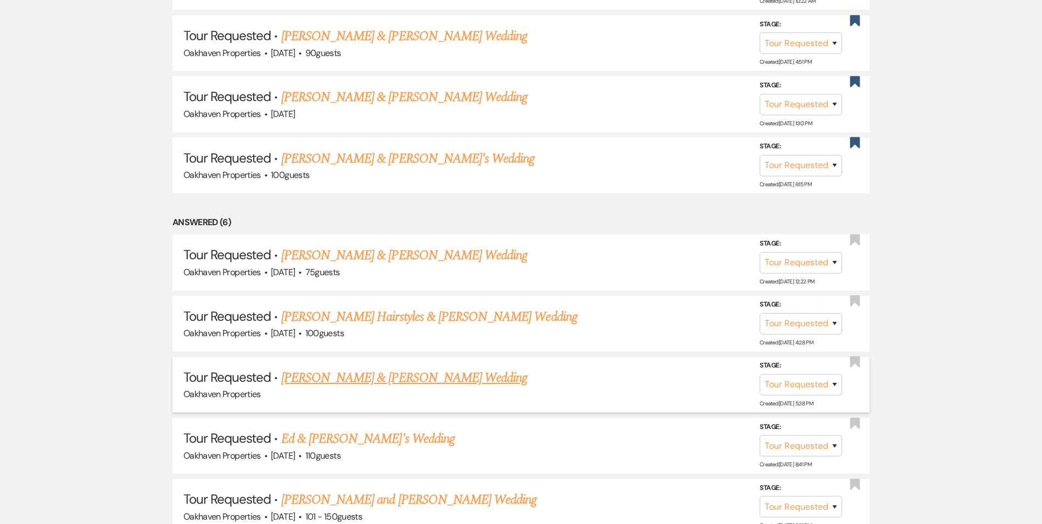
click at [463, 380] on link "Kate Wells & Roderick Plenge's Wedding" at bounding box center [404, 378] width 246 height 20
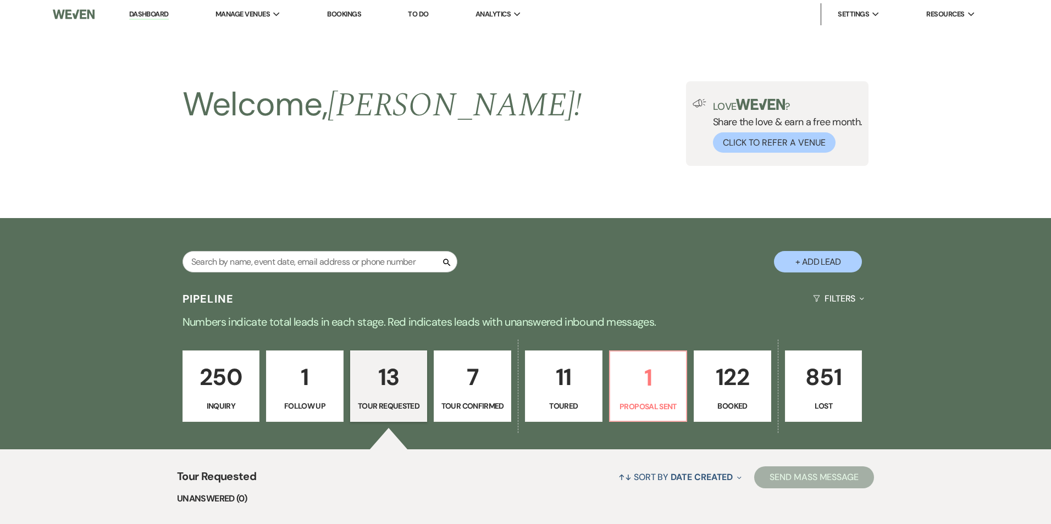
select select "2"
select select "5"
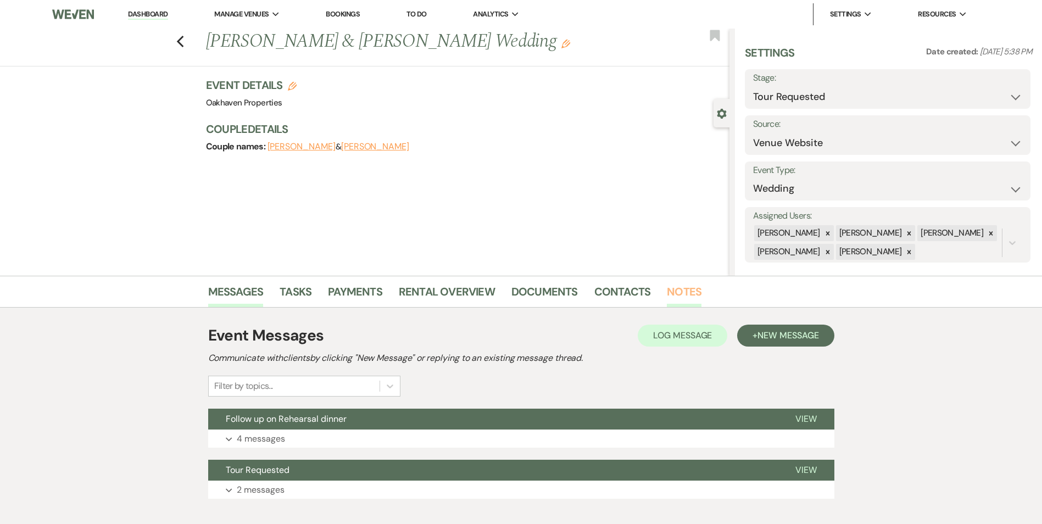
click at [682, 291] on link "Notes" at bounding box center [684, 295] width 35 height 24
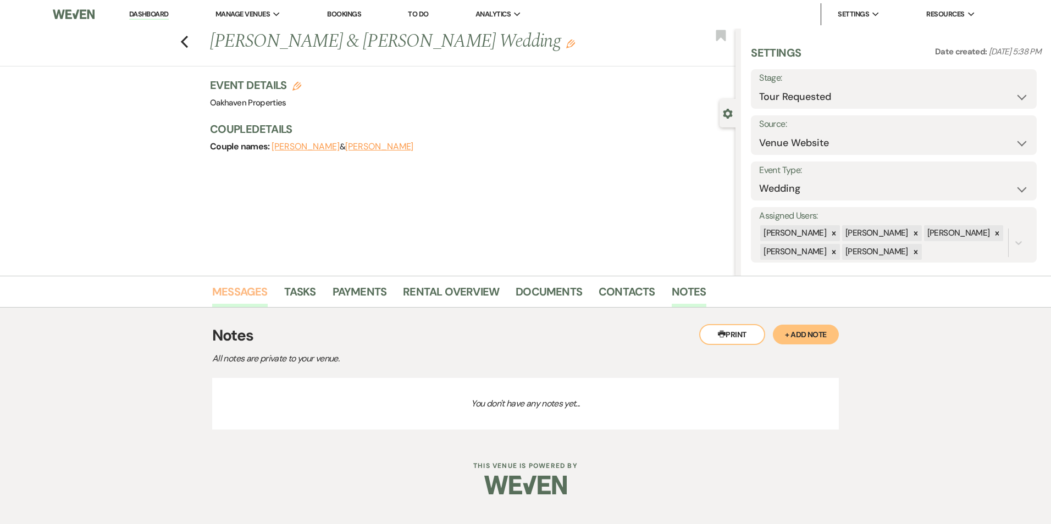
click at [248, 292] on link "Messages" at bounding box center [239, 295] width 55 height 24
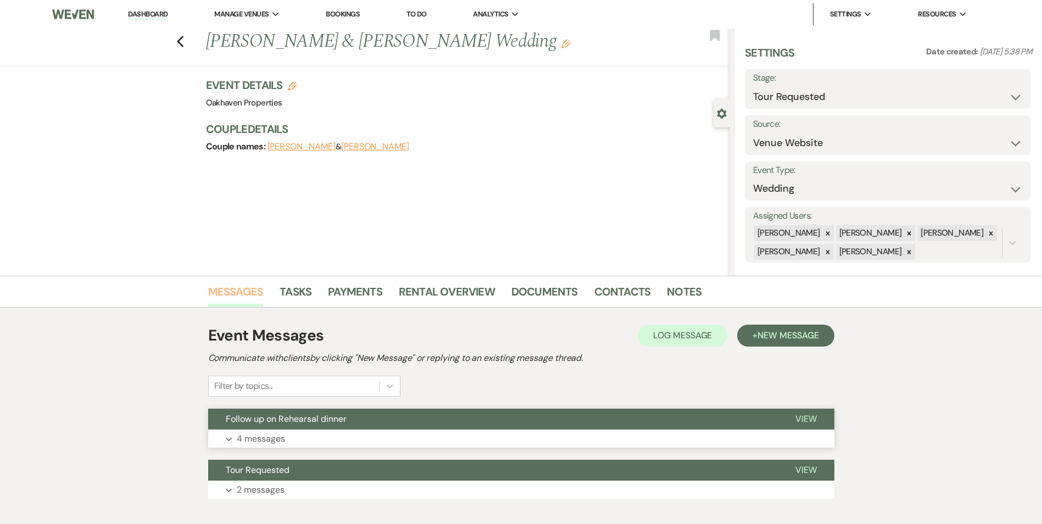
scroll to position [55, 0]
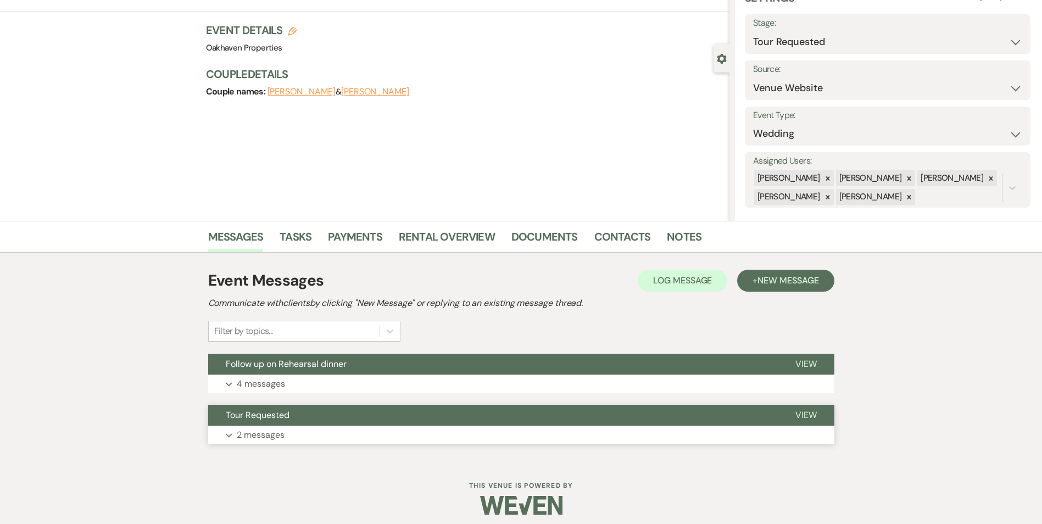
click at [815, 410] on span "View" at bounding box center [806, 415] width 21 height 12
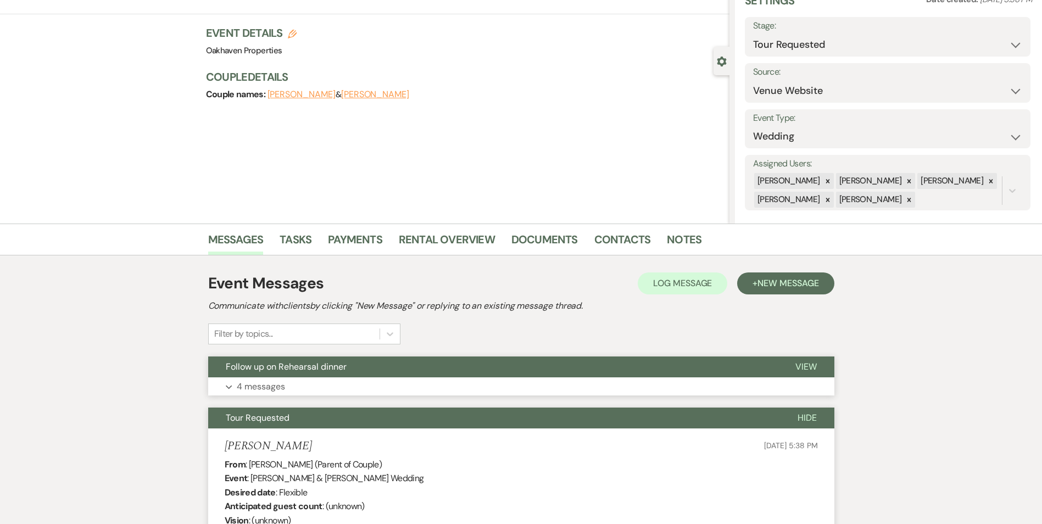
click at [802, 368] on span "View" at bounding box center [806, 367] width 21 height 12
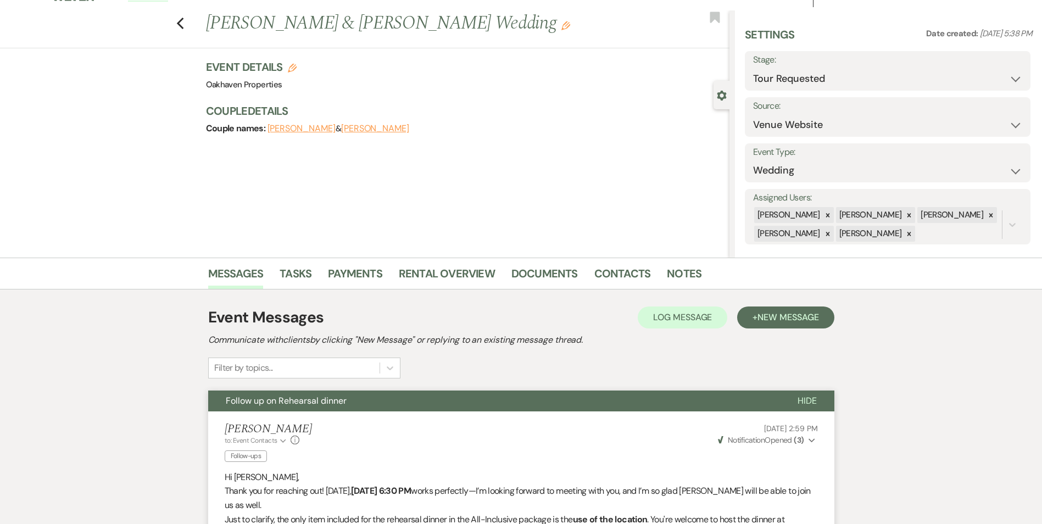
scroll to position [0, 0]
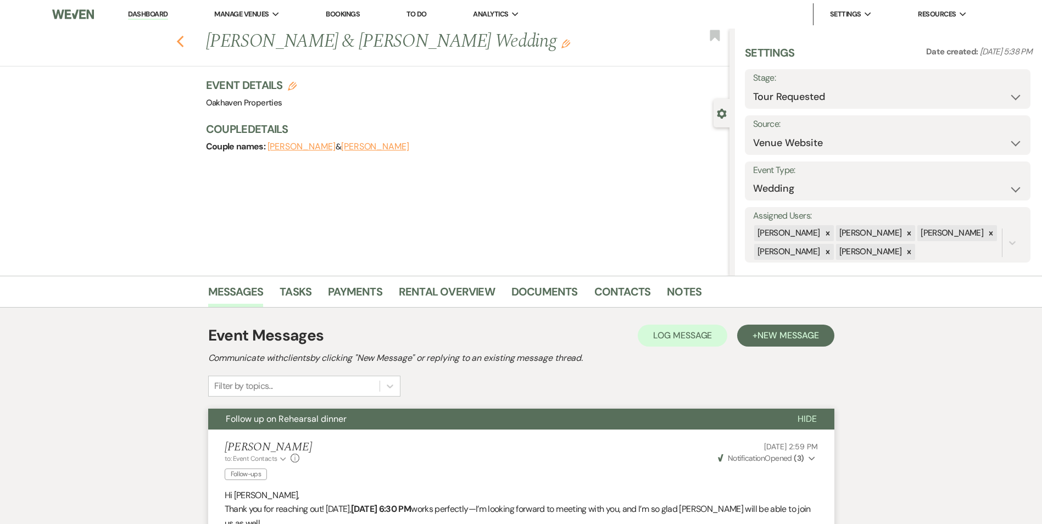
click at [184, 47] on icon "Previous" at bounding box center [180, 41] width 8 height 13
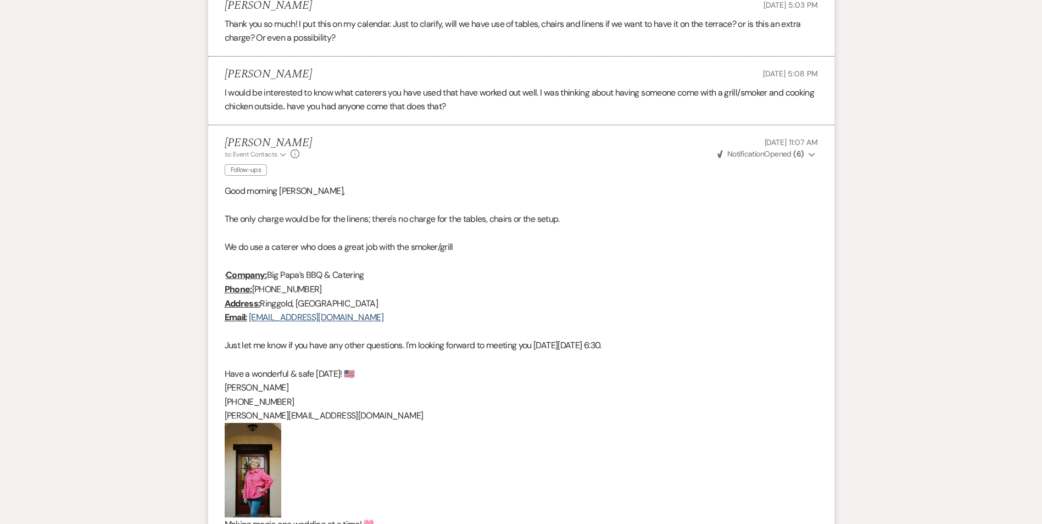
select select "2"
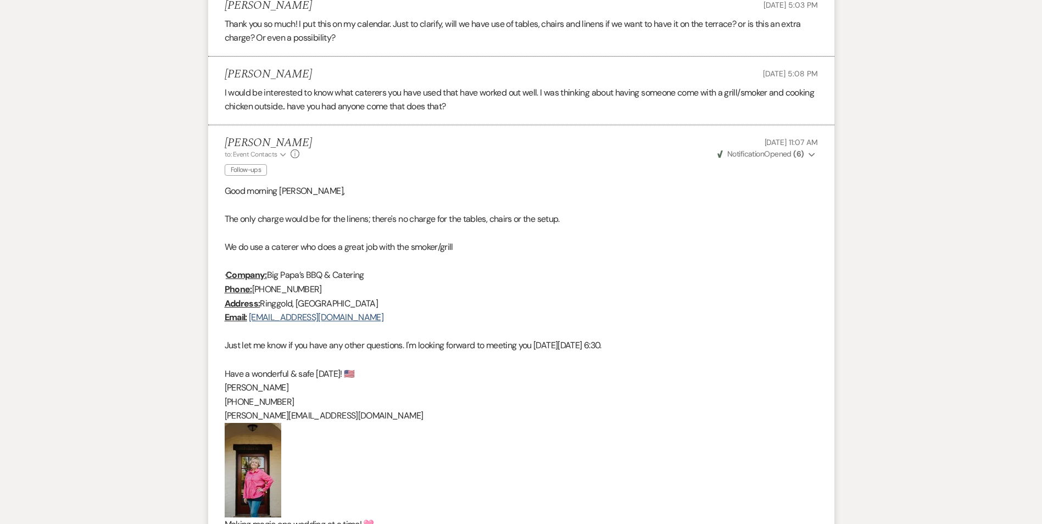
select select "2"
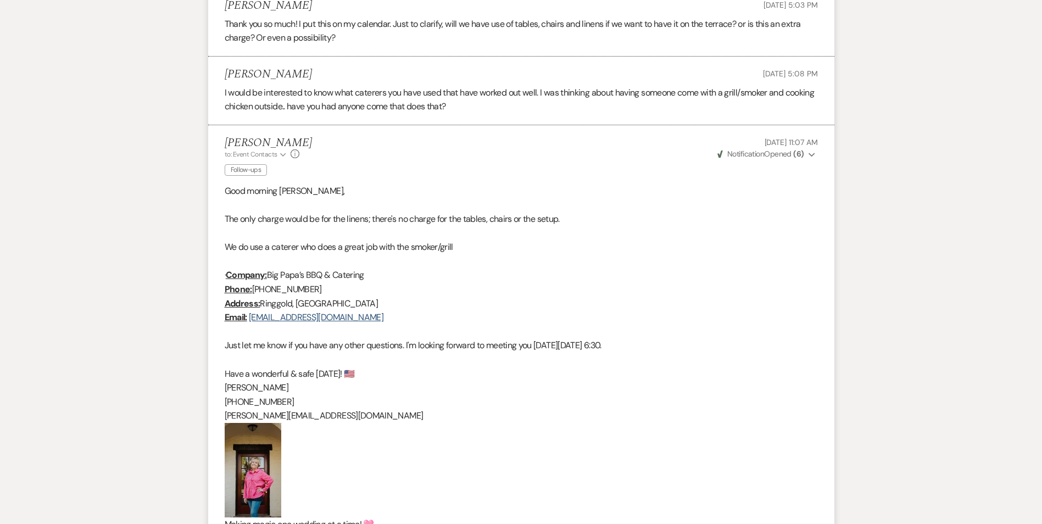
select select "2"
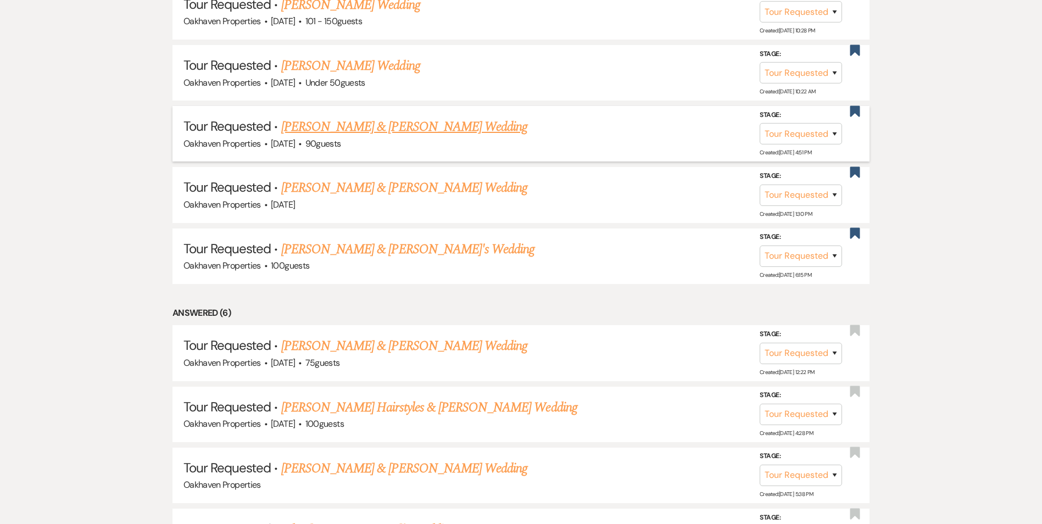
scroll to position [665, 0]
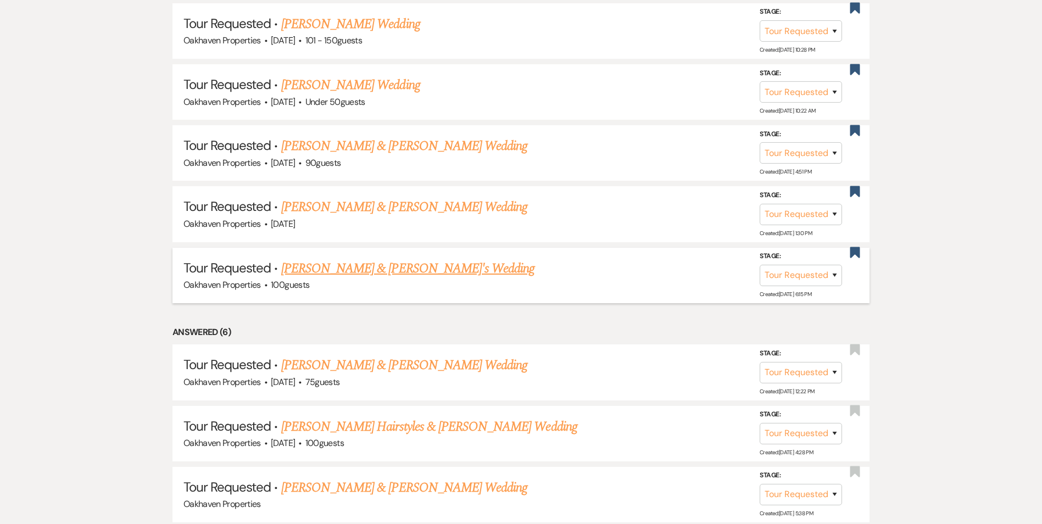
click at [424, 259] on link "Amanda Vedros & Fiance's Wedding" at bounding box center [408, 269] width 254 height 20
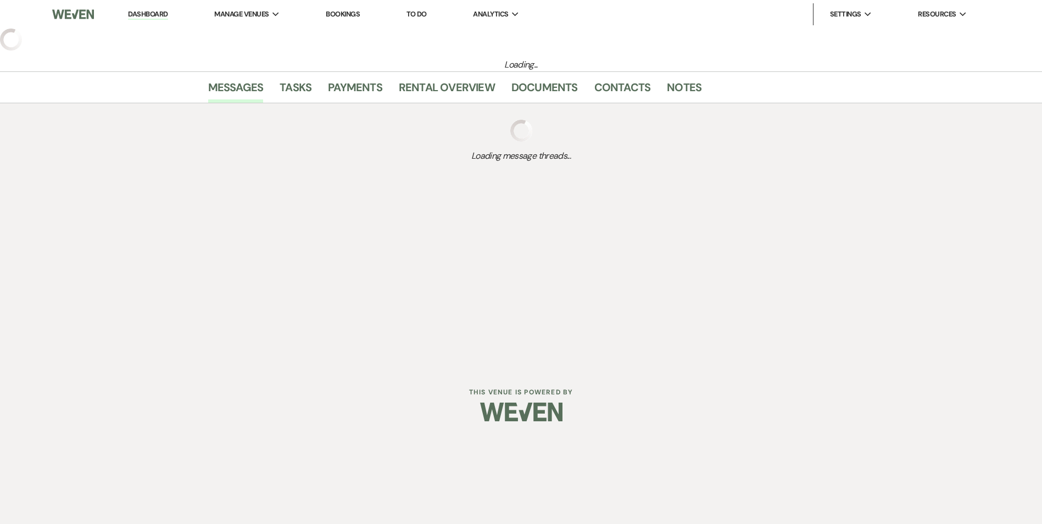
select select "2"
select select "5"
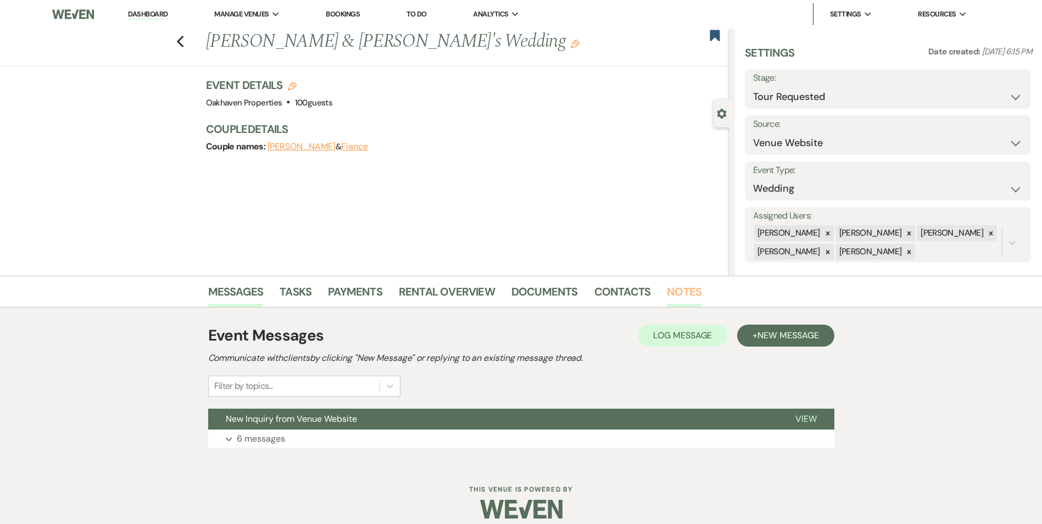
click at [674, 285] on link "Notes" at bounding box center [684, 295] width 35 height 24
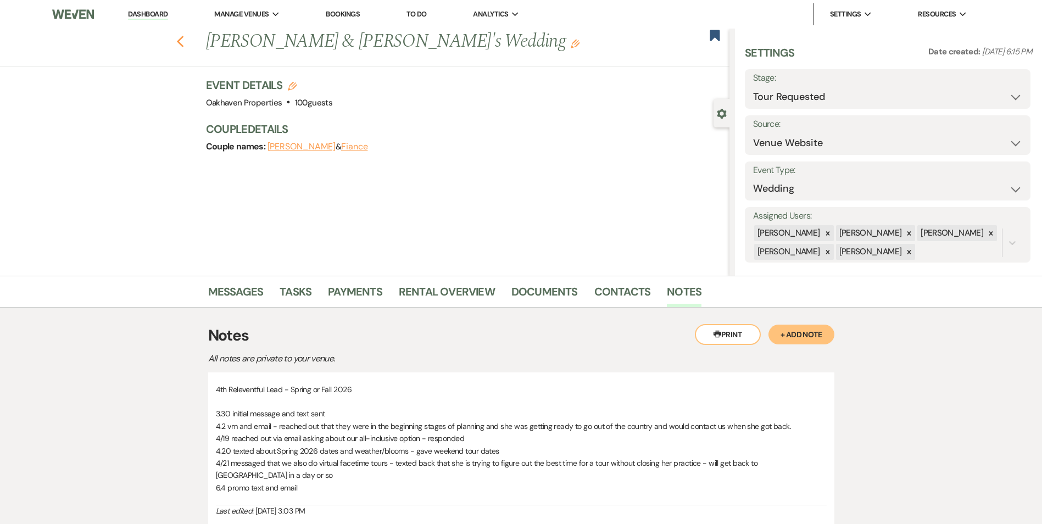
click at [183, 37] on icon "Previous" at bounding box center [180, 41] width 8 height 13
select select "2"
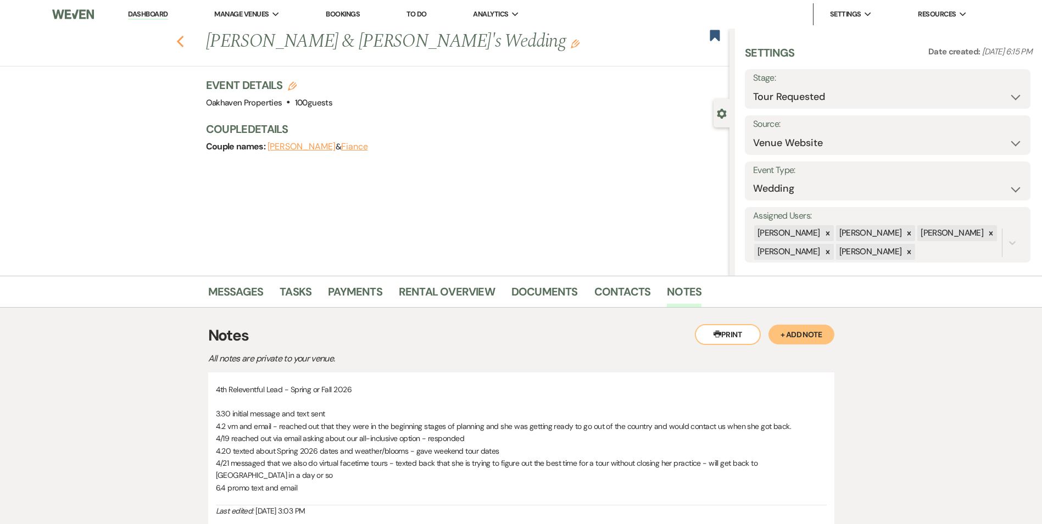
select select "2"
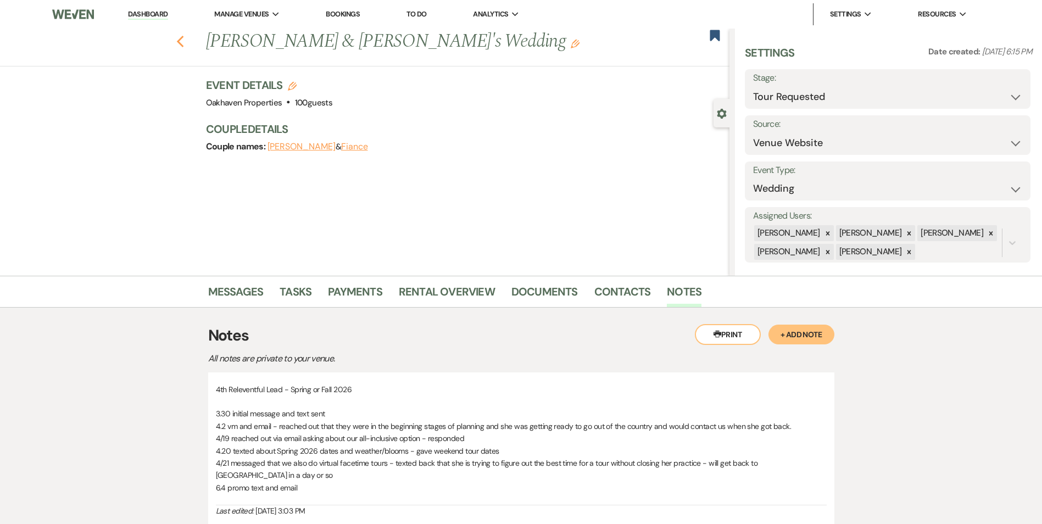
select select "2"
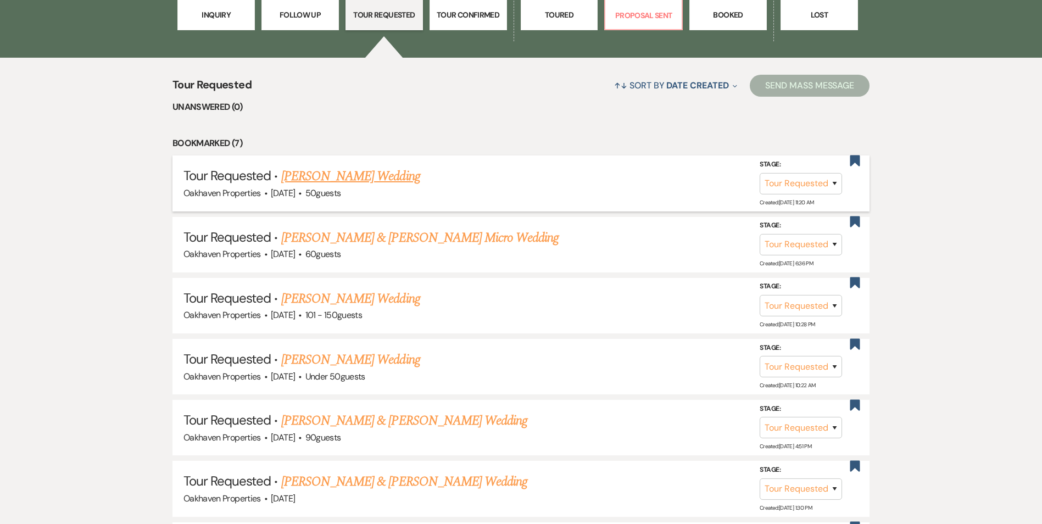
scroll to position [336, 0]
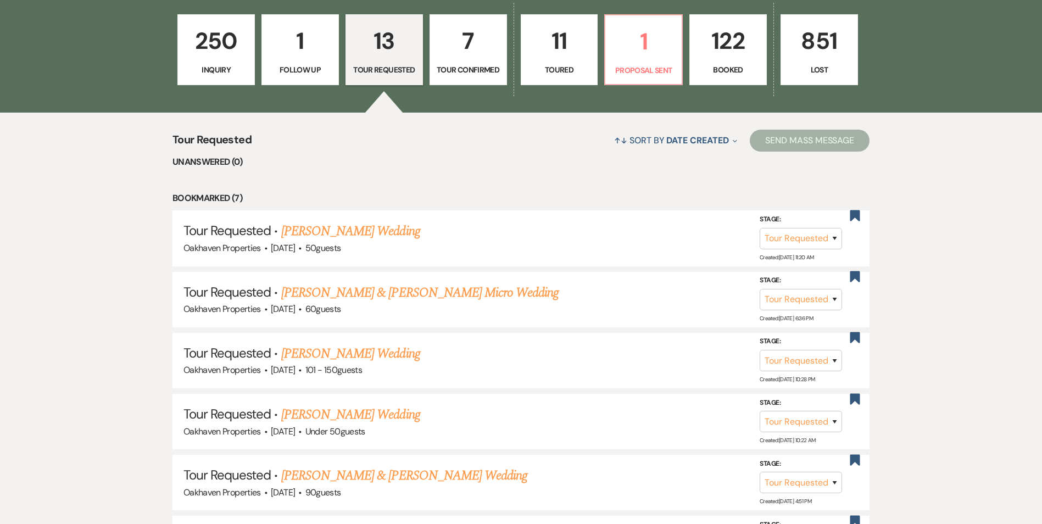
click at [221, 54] on p "250" at bounding box center [216, 41] width 63 height 37
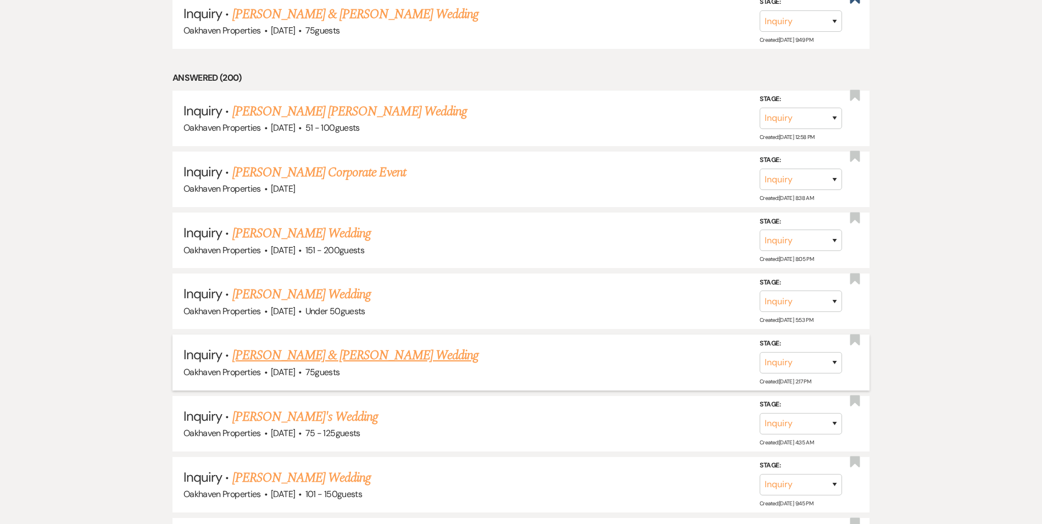
scroll to position [1654, 0]
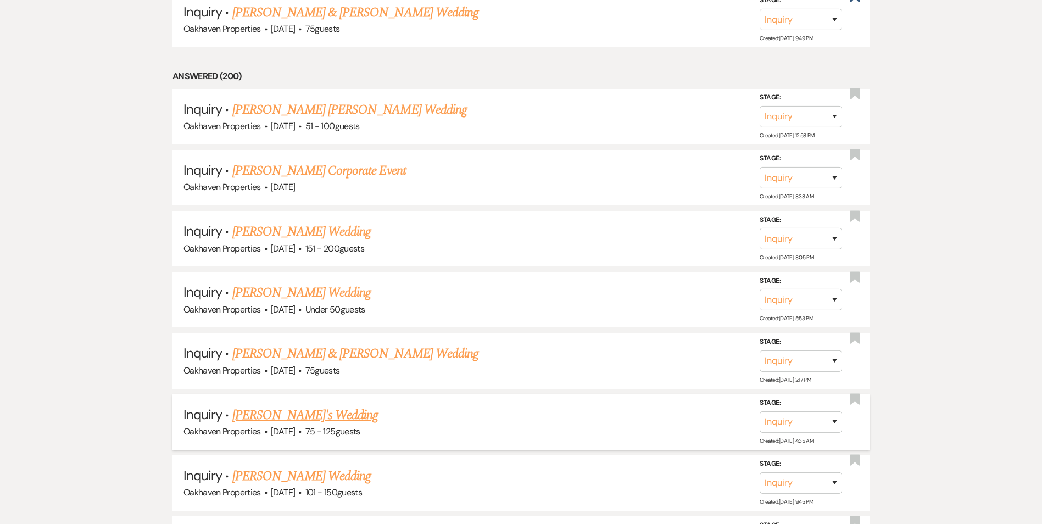
click at [301, 405] on link "Crystal's Wedding" at bounding box center [305, 415] width 146 height 20
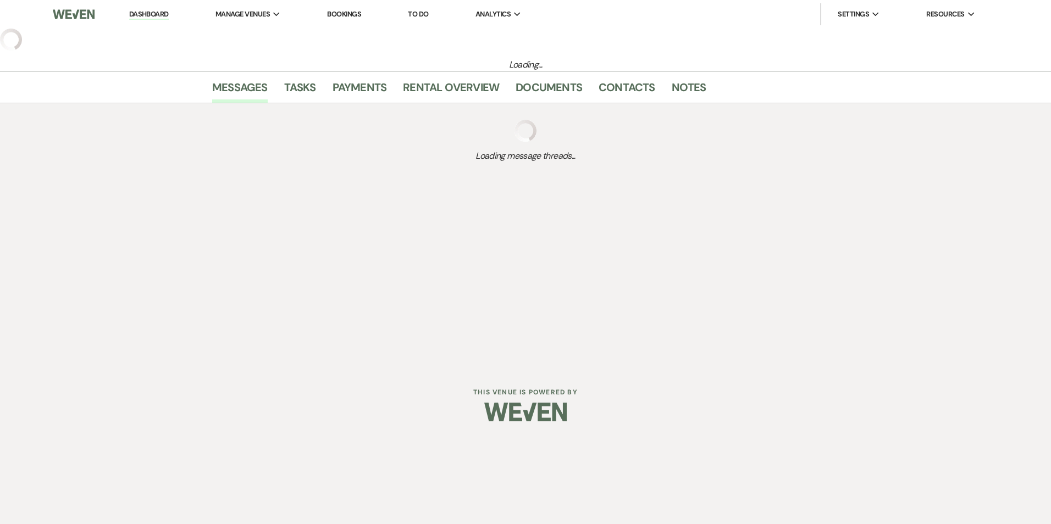
select select "3"
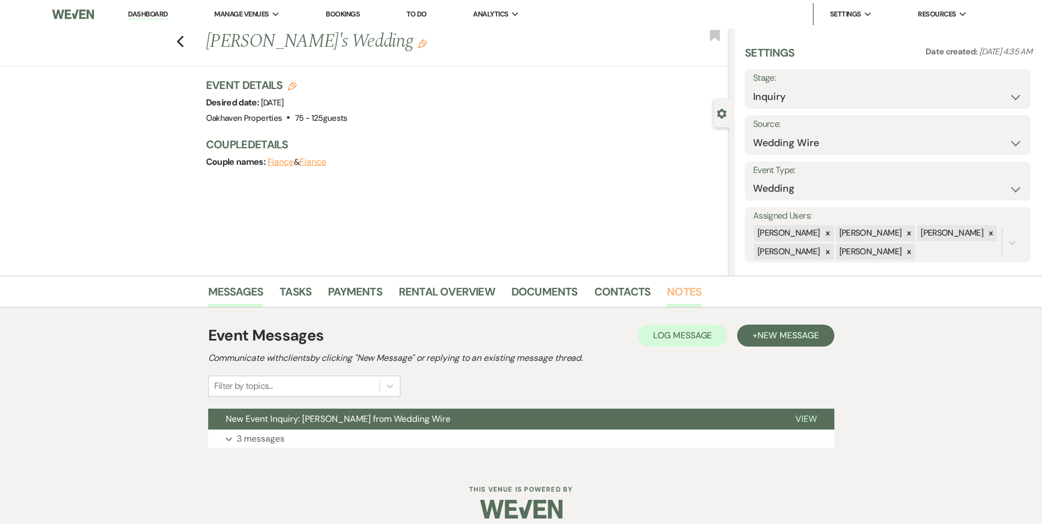
drag, startPoint x: 682, startPoint y: 300, endPoint x: 714, endPoint y: 307, distance: 32.5
click at [682, 299] on link "Notes" at bounding box center [684, 295] width 35 height 24
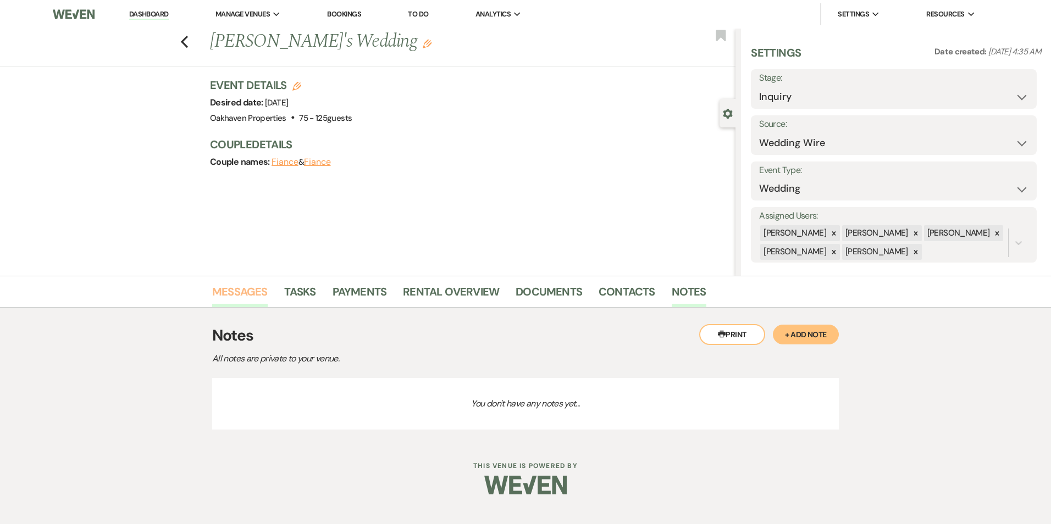
click at [237, 290] on link "Messages" at bounding box center [239, 295] width 55 height 24
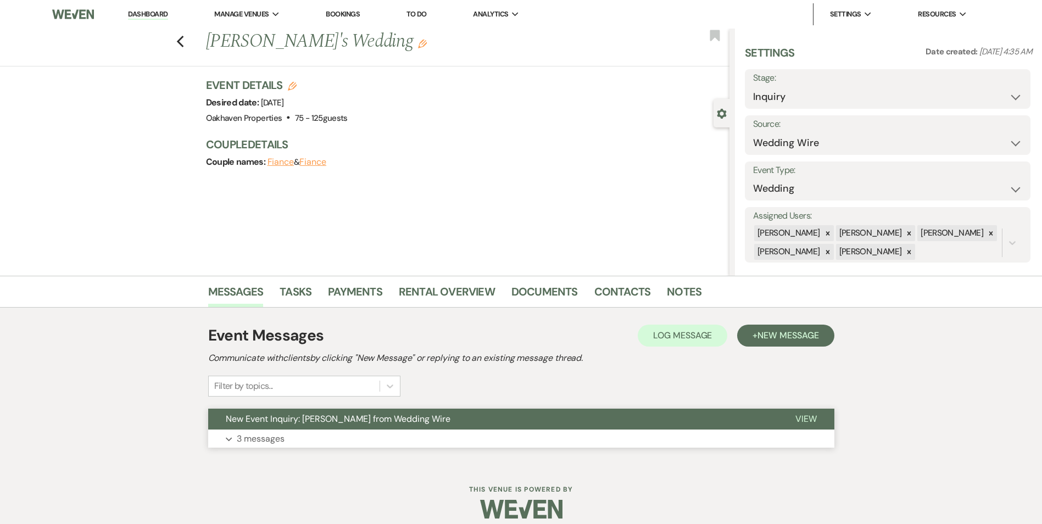
click at [808, 414] on span "View" at bounding box center [806, 419] width 21 height 12
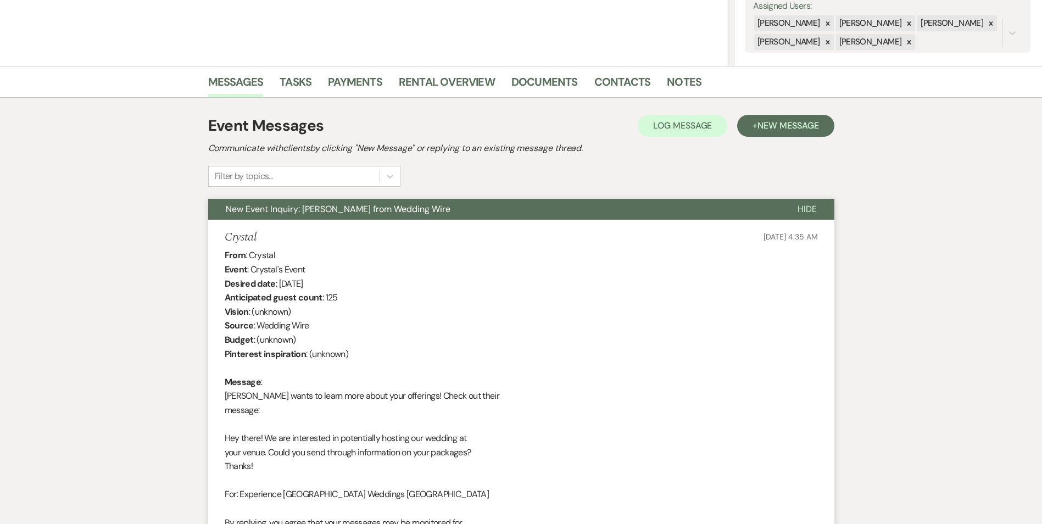
scroll to position [27, 0]
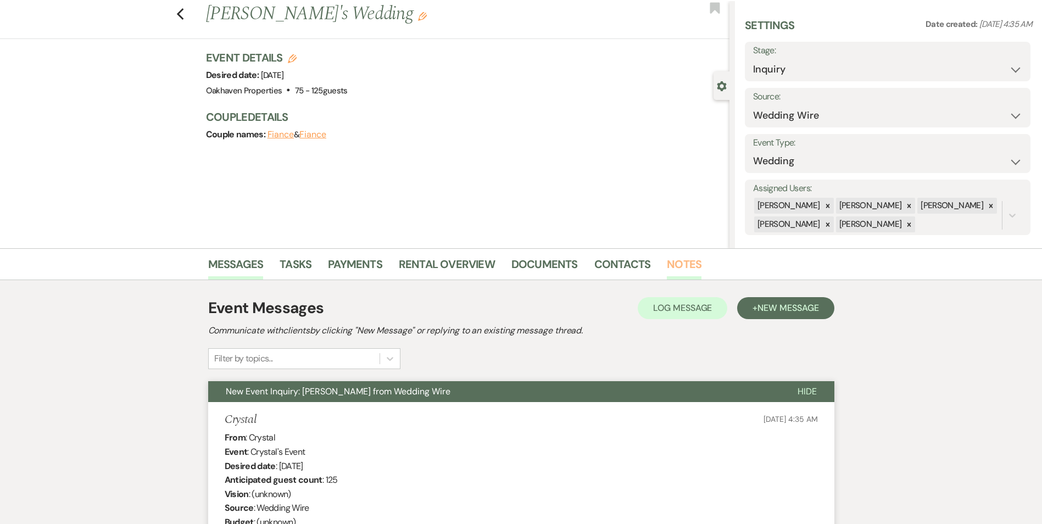
click at [690, 264] on link "Notes" at bounding box center [684, 267] width 35 height 24
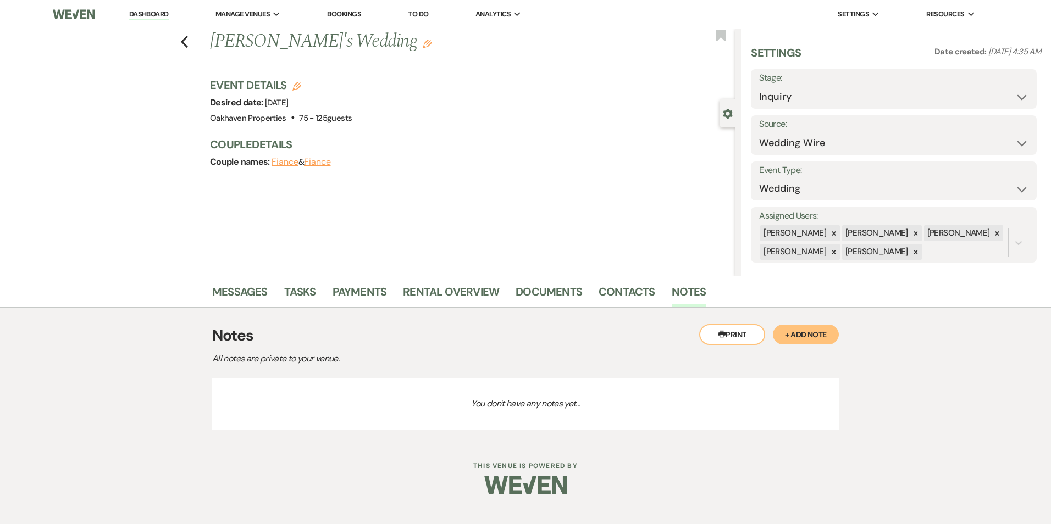
drag, startPoint x: 819, startPoint y: 332, endPoint x: 806, endPoint y: 331, distance: 13.2
click at [818, 331] on button "+ Add Note" at bounding box center [805, 335] width 66 height 20
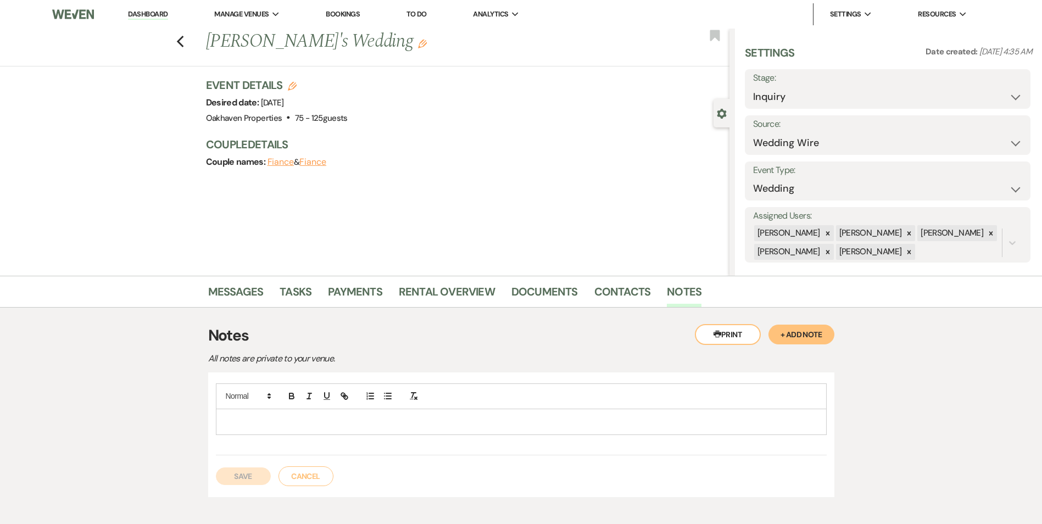
click at [425, 431] on div at bounding box center [521, 421] width 610 height 25
click at [635, 423] on p "8.20 spoke on the phone about Nov 22nd - quoted her $6500 for day wedding with …" at bounding box center [521, 422] width 593 height 12
drag, startPoint x: 248, startPoint y: 476, endPoint x: 664, endPoint y: 424, distance: 419.2
click at [250, 476] on button "Save" at bounding box center [243, 477] width 55 height 18
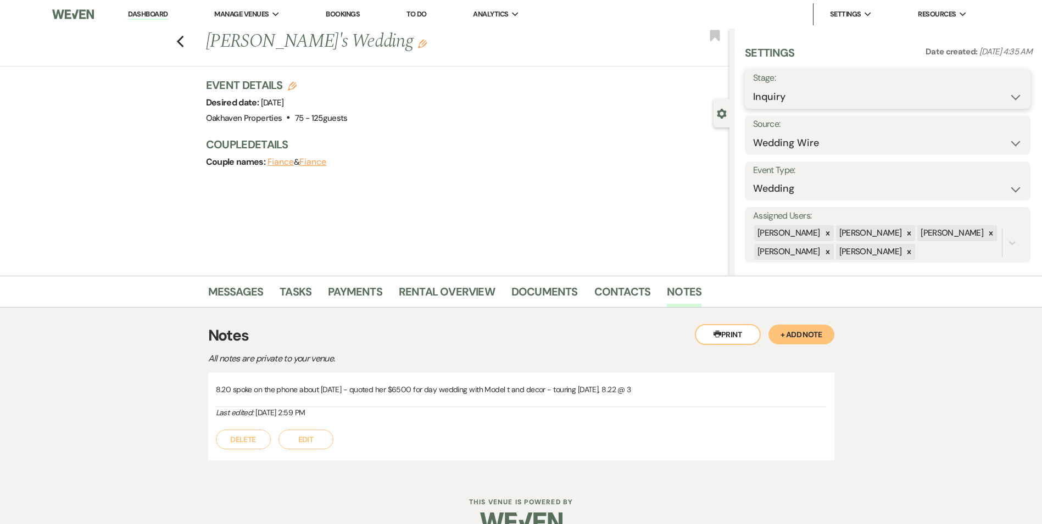
click at [819, 95] on select "Inquiry Follow Up Tour Requested Tour Confirmed Toured Proposal Sent Booked Lost" at bounding box center [887, 96] width 269 height 21
select select "4"
click at [753, 86] on select "Inquiry Follow Up Tour Requested Tour Confirmed Toured Proposal Sent Booked Lost" at bounding box center [887, 96] width 269 height 21
click at [979, 95] on button "Save" at bounding box center [1000, 89] width 62 height 22
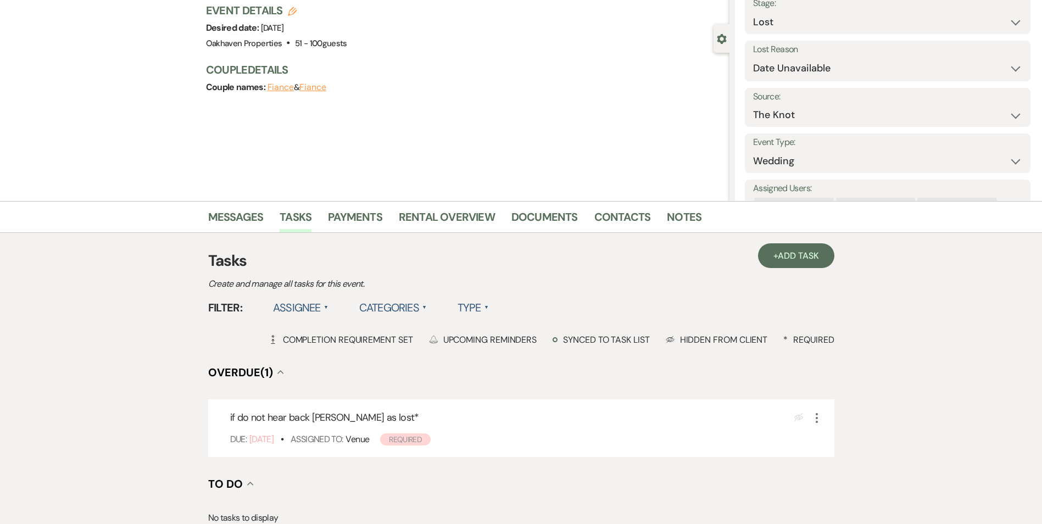
scroll to position [165, 0]
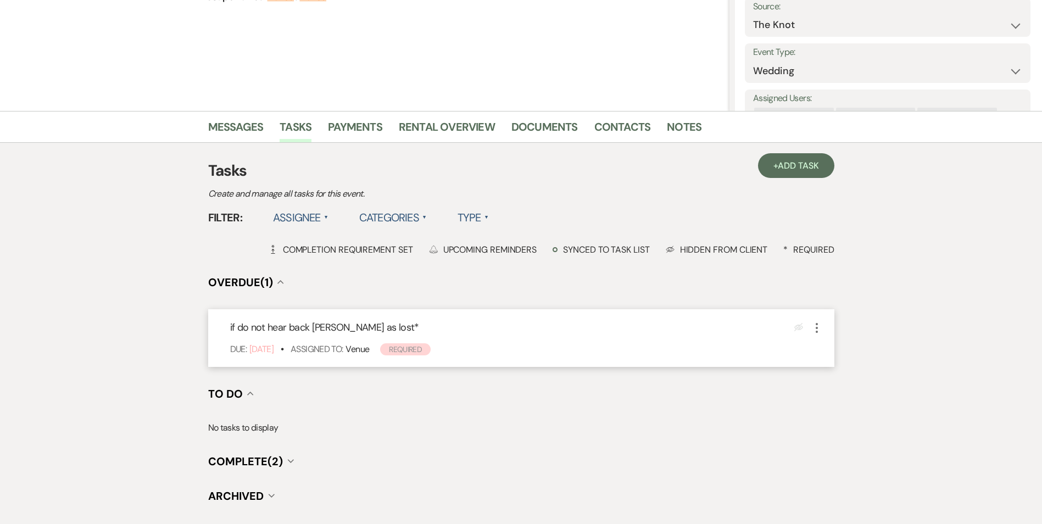
click at [817, 328] on use "button" at bounding box center [817, 328] width 2 height 10
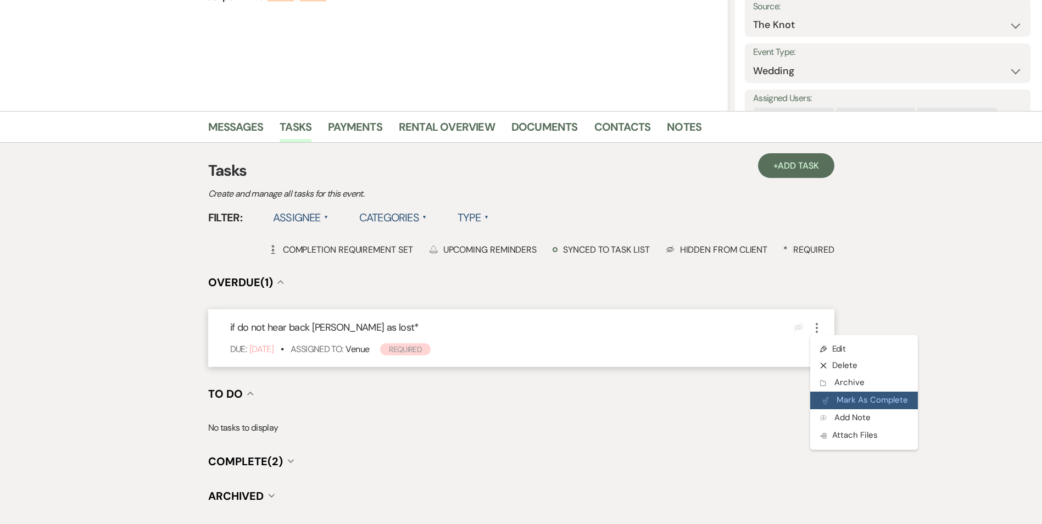
click at [826, 403] on use "button" at bounding box center [825, 400] width 5 height 7
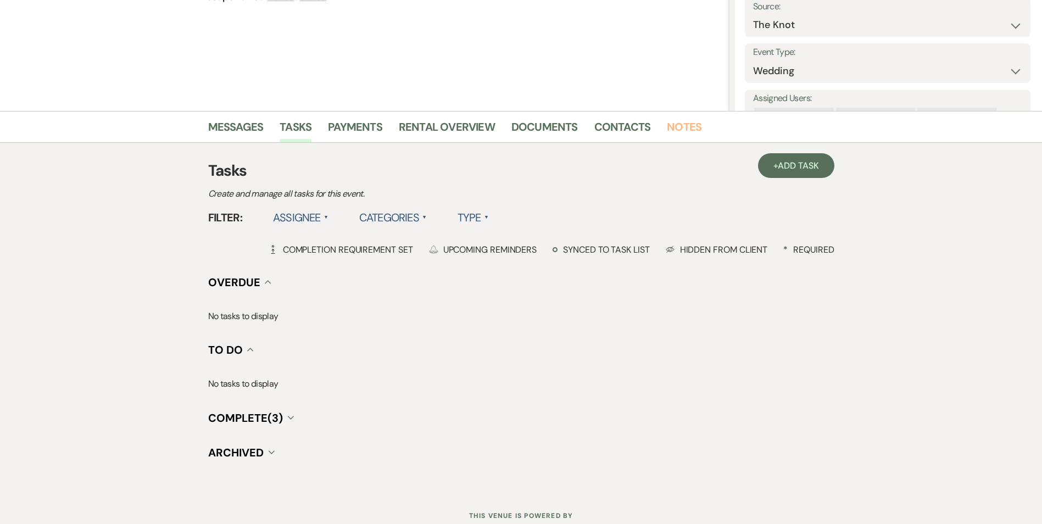
click at [669, 126] on link "Notes" at bounding box center [684, 130] width 35 height 24
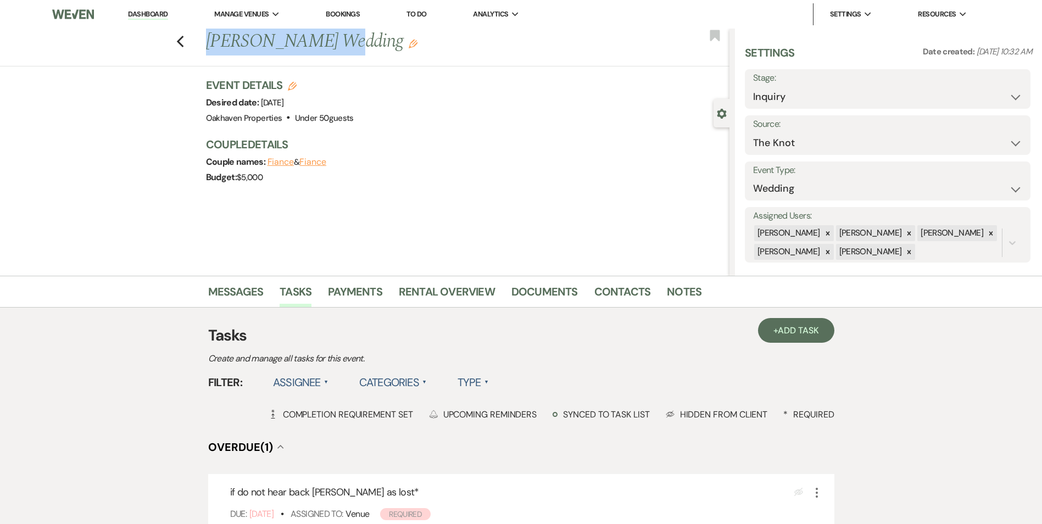
drag, startPoint x: 325, startPoint y: 38, endPoint x: 210, endPoint y: 50, distance: 116.0
click at [210, 50] on h1 "Brandy Eggleston's Wedding Edit" at bounding box center [413, 42] width 415 height 26
copy h1 "Brandy Eggleston"
click at [683, 292] on link "Notes" at bounding box center [684, 295] width 35 height 24
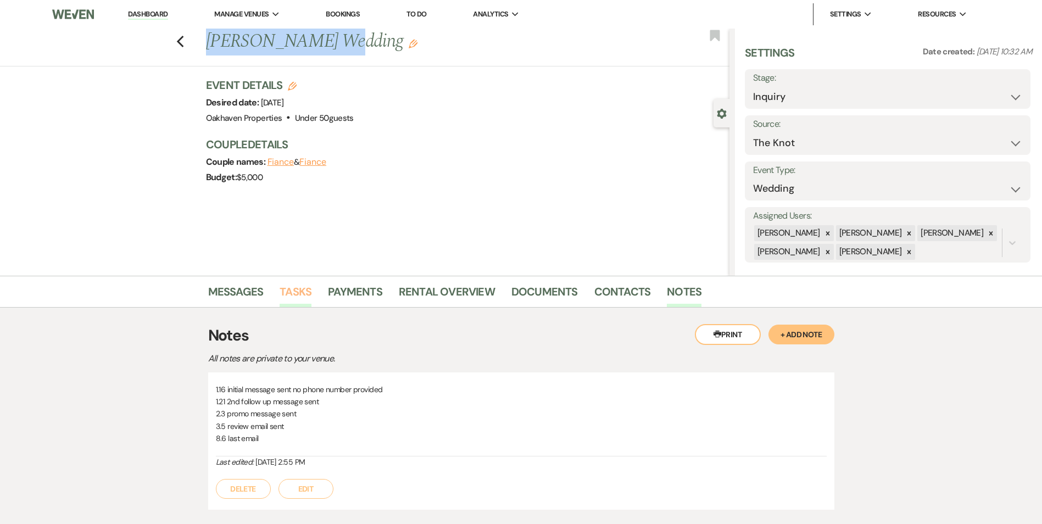
click at [301, 290] on link "Tasks" at bounding box center [296, 295] width 32 height 24
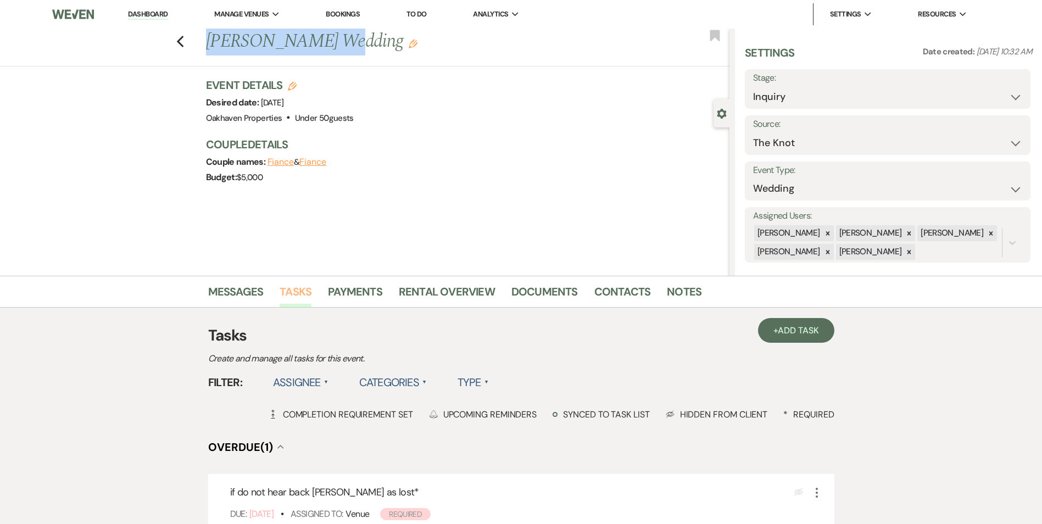
scroll to position [110, 0]
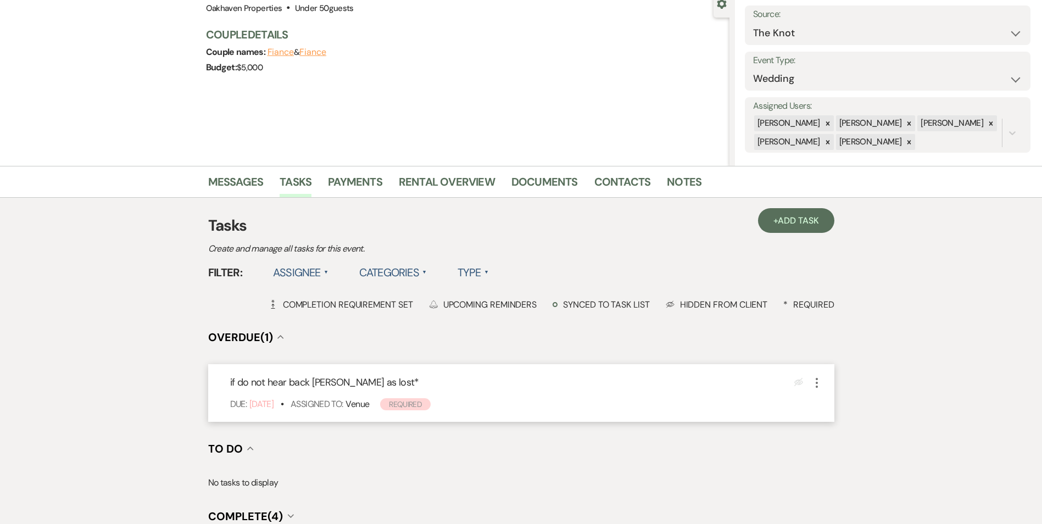
click at [817, 385] on icon "More" at bounding box center [816, 382] width 13 height 13
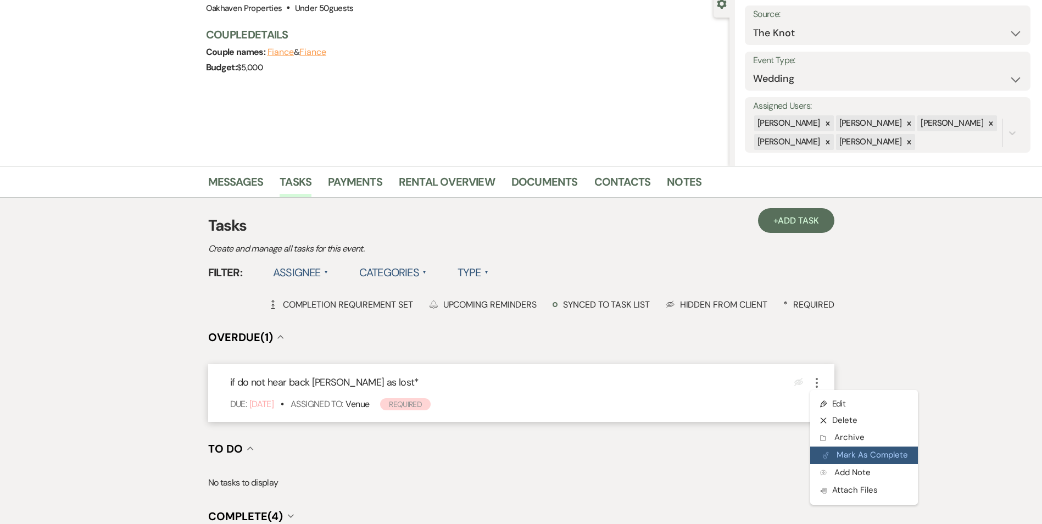
click at [854, 454] on button "Plan Portal Link Mark As Complete" at bounding box center [864, 456] width 108 height 18
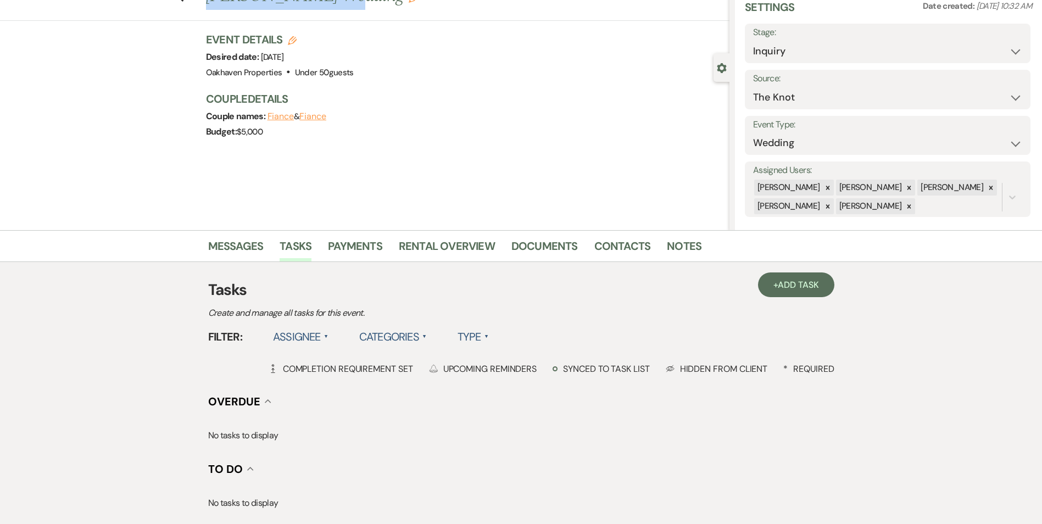
scroll to position [0, 0]
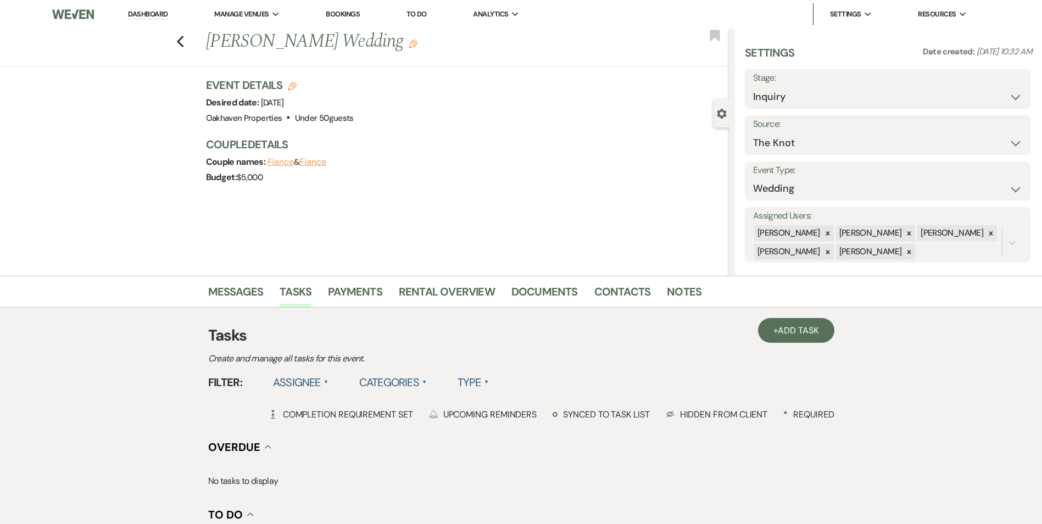
click at [834, 108] on div "Stage: Inquiry Follow Up Tour Requested Tour Confirmed Toured Proposal Sent Boo…" at bounding box center [888, 89] width 286 height 40
click at [834, 104] on select "Inquiry Follow Up Tour Requested Tour Confirmed Toured Proposal Sent Booked Lost" at bounding box center [887, 96] width 269 height 21
select select "8"
click at [753, 86] on select "Inquiry Follow Up Tour Requested Tour Confirmed Toured Proposal Sent Booked Lost" at bounding box center [887, 96] width 269 height 21
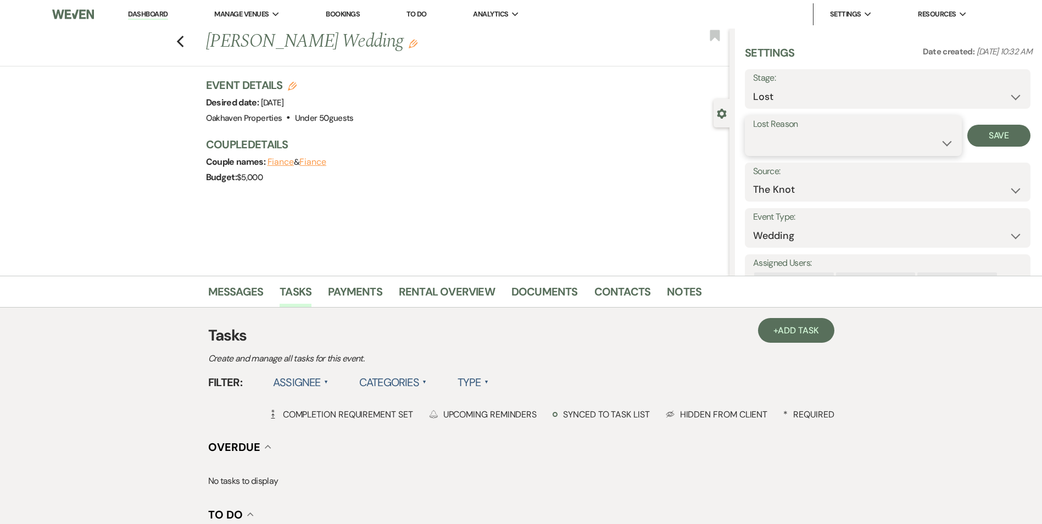
drag, startPoint x: 794, startPoint y: 149, endPoint x: 796, endPoint y: 161, distance: 12.3
click at [794, 150] on select "Booked Elsewhere Budget Date Unavailable No Response Not a Good Match Capacity …" at bounding box center [853, 142] width 201 height 21
select select "5"
click at [753, 132] on select "Booked Elsewhere Budget Date Unavailable No Response Not a Good Match Capacity …" at bounding box center [853, 142] width 201 height 21
click at [992, 130] on button "Save" at bounding box center [999, 136] width 63 height 22
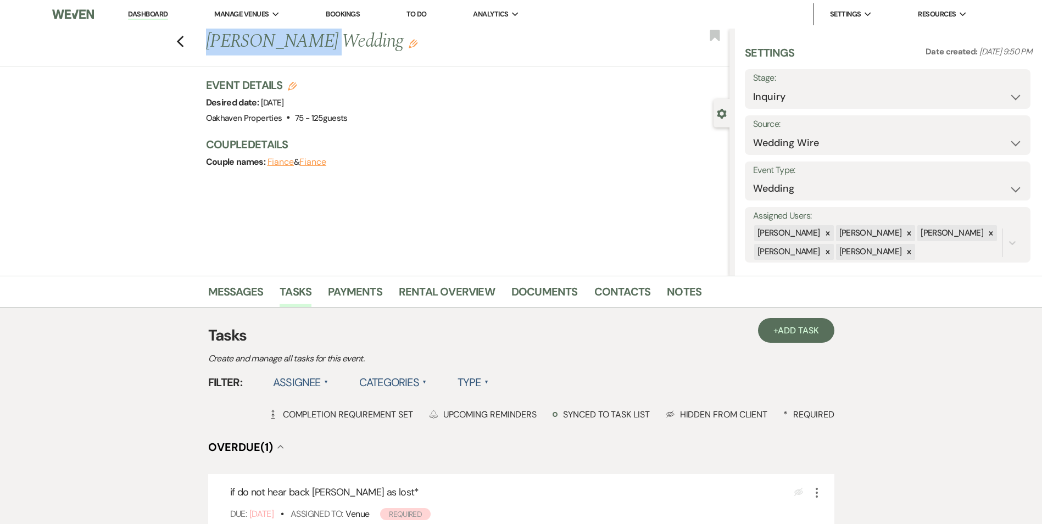
drag, startPoint x: 313, startPoint y: 41, endPoint x: 210, endPoint y: 46, distance: 103.4
click at [210, 46] on h1 "[PERSON_NAME] Wedding Edit" at bounding box center [413, 42] width 415 height 26
copy h1 "[PERSON_NAME]"
drag, startPoint x: 682, startPoint y: 302, endPoint x: 681, endPoint y: 308, distance: 5.7
click at [682, 302] on link "Notes" at bounding box center [684, 295] width 35 height 24
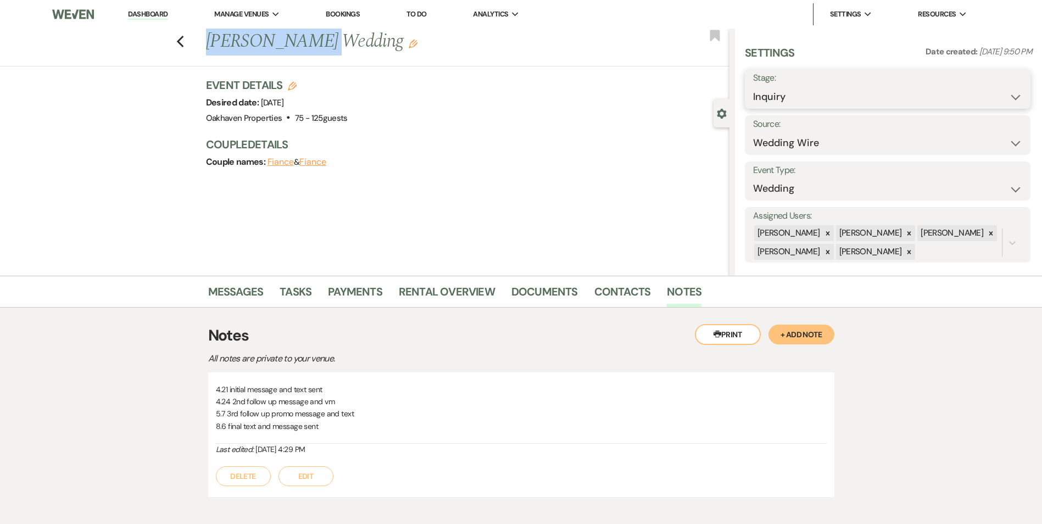
drag, startPoint x: 910, startPoint y: 89, endPoint x: 910, endPoint y: 112, distance: 23.1
click at [910, 90] on select "Inquiry Follow Up Tour Requested Tour Confirmed Toured Proposal Sent Booked Lost" at bounding box center [887, 96] width 269 height 21
select select "8"
click at [753, 86] on select "Inquiry Follow Up Tour Requested Tour Confirmed Toured Proposal Sent Booked Lost" at bounding box center [887, 96] width 269 height 21
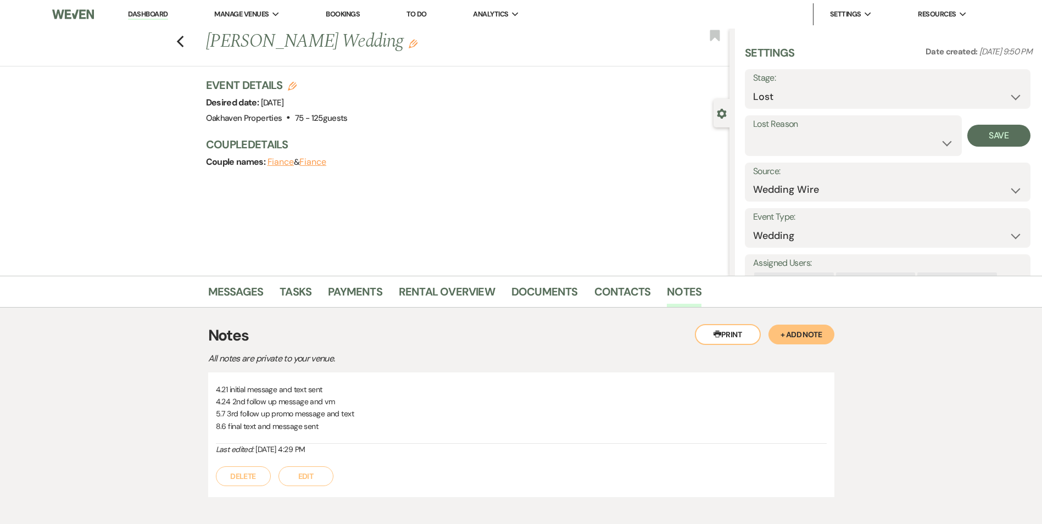
click at [809, 154] on div "Lost Reason Booked Elsewhere Budget Date Unavailable No Response Not a Good Mat…" at bounding box center [853, 135] width 217 height 41
click at [805, 141] on select "Booked Elsewhere Budget Date Unavailable No Response Not a Good Match Capacity …" at bounding box center [853, 142] width 201 height 21
select select "8"
click at [753, 132] on select "Booked Elsewhere Budget Date Unavailable No Response Not a Good Match Capacity …" at bounding box center [853, 142] width 201 height 21
click at [1009, 130] on button "Save" at bounding box center [999, 136] width 63 height 22
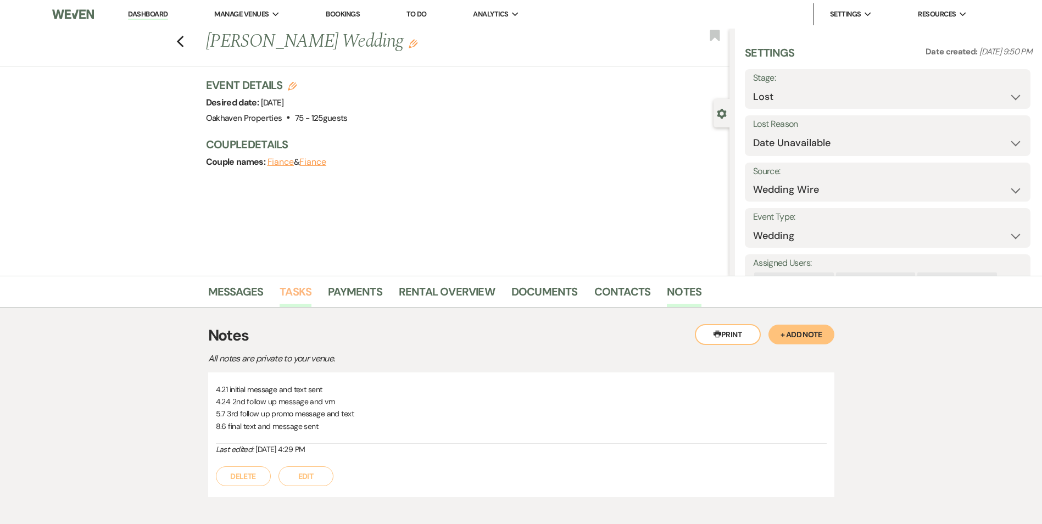
click at [287, 292] on link "Tasks" at bounding box center [296, 295] width 32 height 24
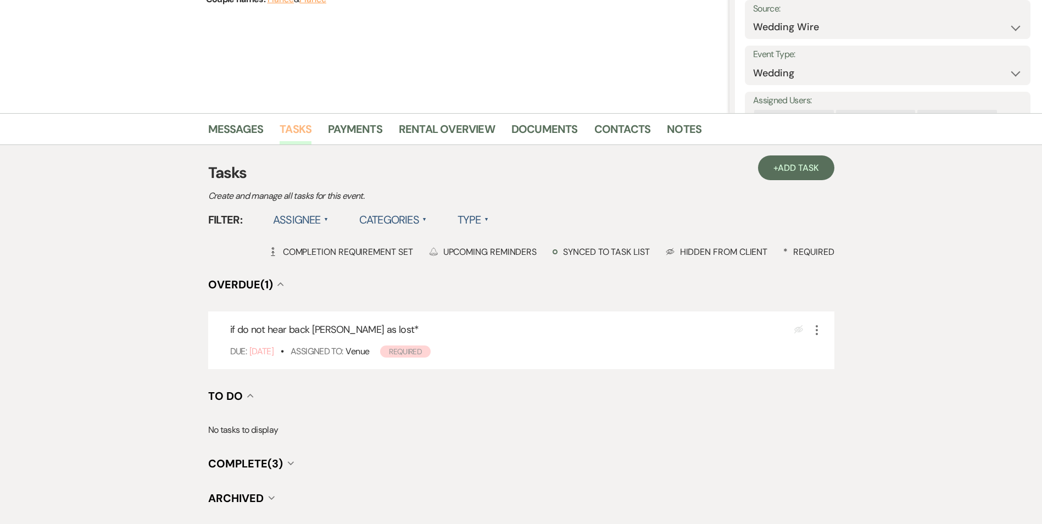
scroll to position [165, 0]
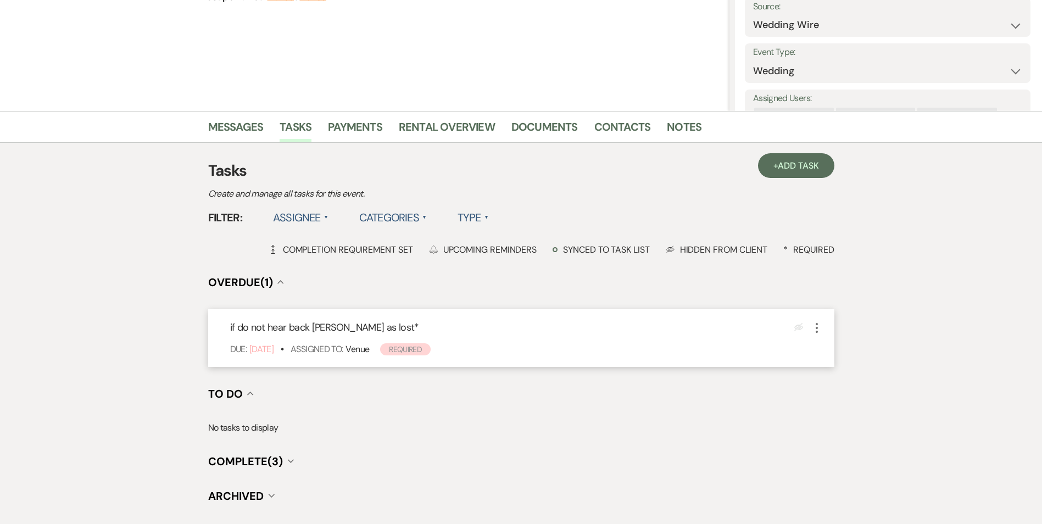
drag, startPoint x: 813, startPoint y: 327, endPoint x: 815, endPoint y: 334, distance: 7.3
click at [813, 327] on icon "More" at bounding box center [816, 327] width 13 height 13
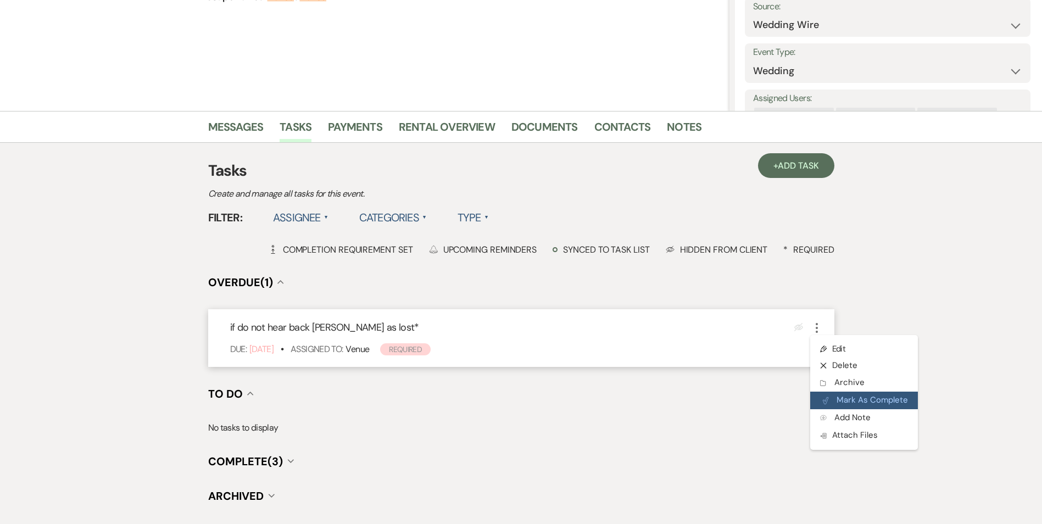
click at [833, 398] on button "Plan Portal Link Mark As Complete" at bounding box center [864, 401] width 108 height 18
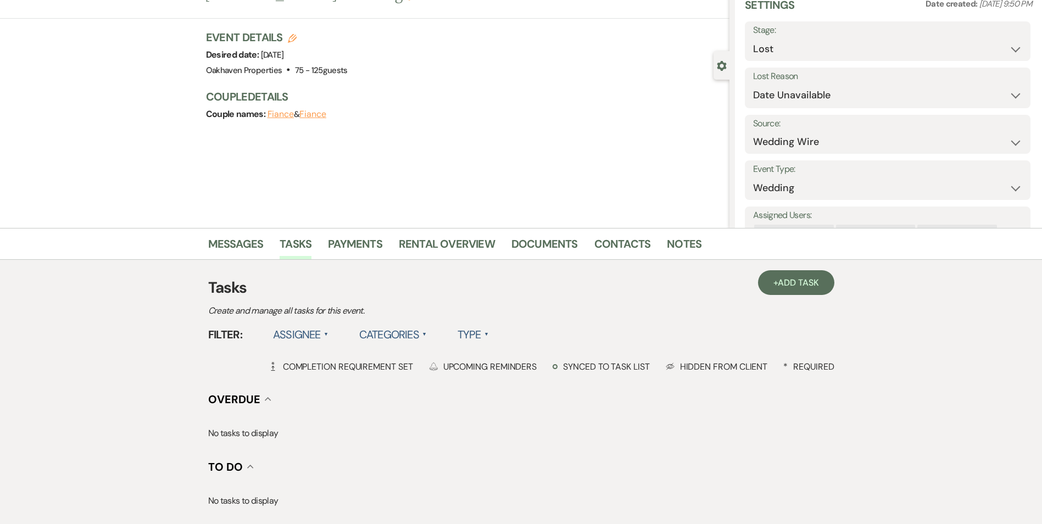
scroll to position [0, 0]
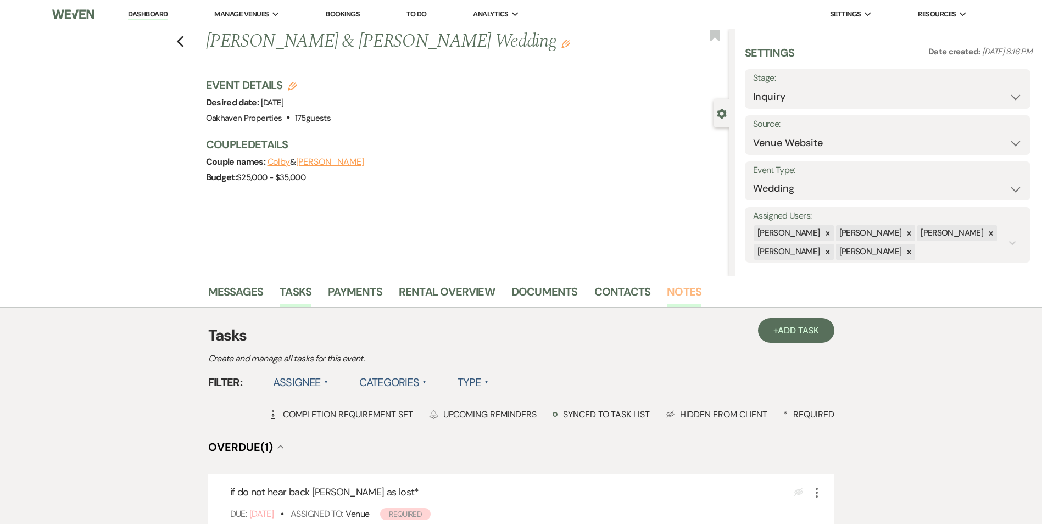
click at [677, 296] on link "Notes" at bounding box center [684, 295] width 35 height 24
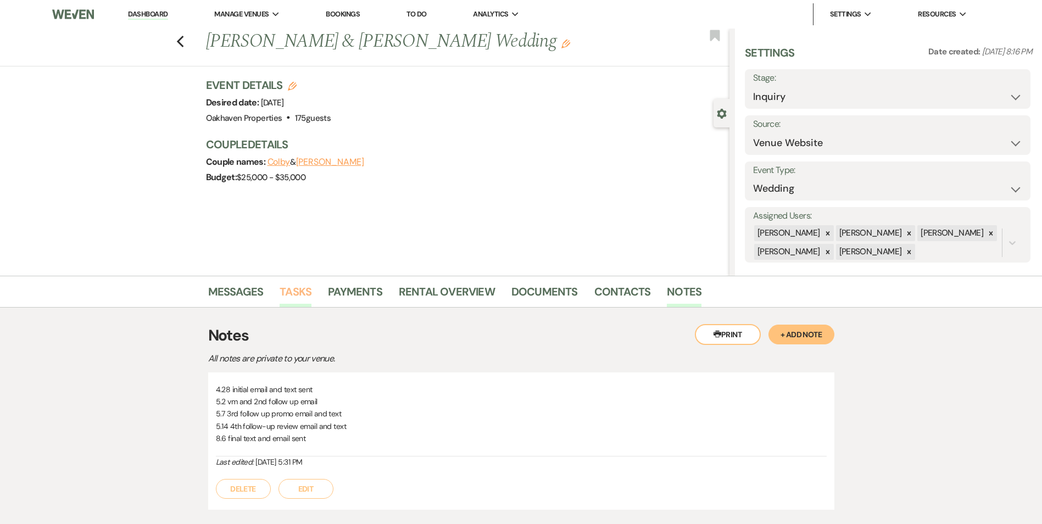
click at [304, 294] on link "Tasks" at bounding box center [296, 295] width 32 height 24
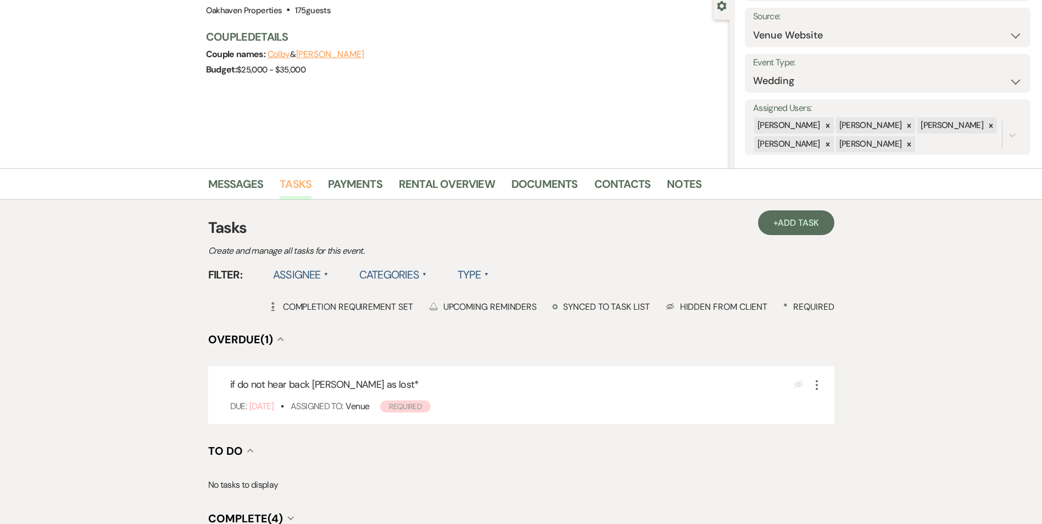
scroll to position [110, 0]
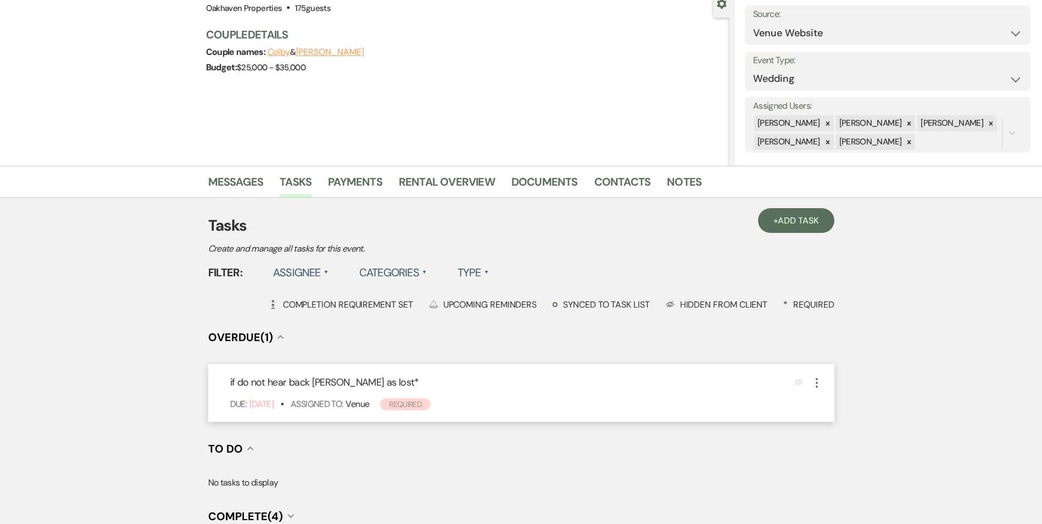
drag, startPoint x: 820, startPoint y: 384, endPoint x: 827, endPoint y: 388, distance: 8.9
click at [820, 384] on icon "More" at bounding box center [816, 382] width 13 height 13
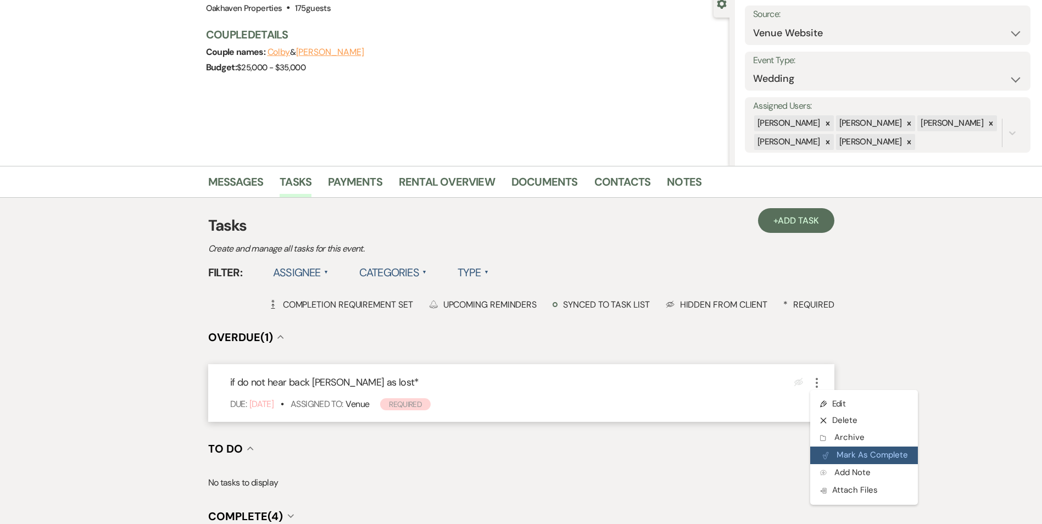
click at [851, 454] on button "Plan Portal Link Mark As Complete" at bounding box center [864, 456] width 108 height 18
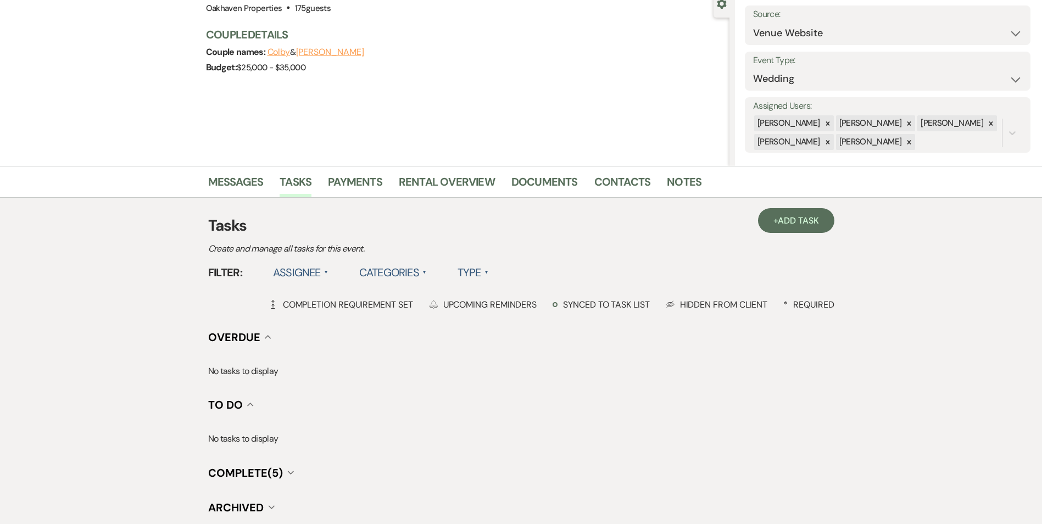
click at [207, 185] on div "Messages Tasks Payments Rental Overview Documents Contacts Notes" at bounding box center [521, 182] width 1042 height 32
click at [232, 187] on link "Messages" at bounding box center [235, 185] width 55 height 24
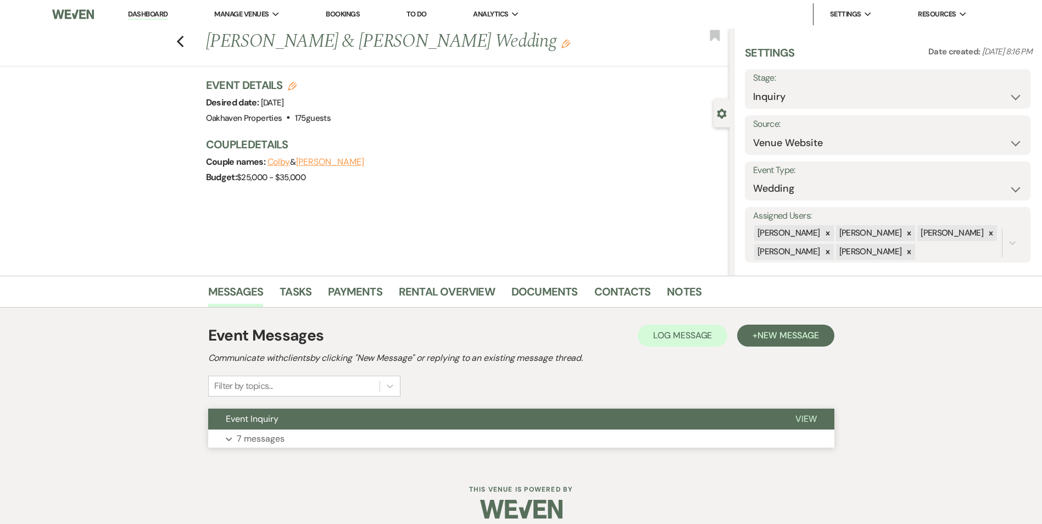
click at [803, 427] on button "View" at bounding box center [806, 419] width 57 height 21
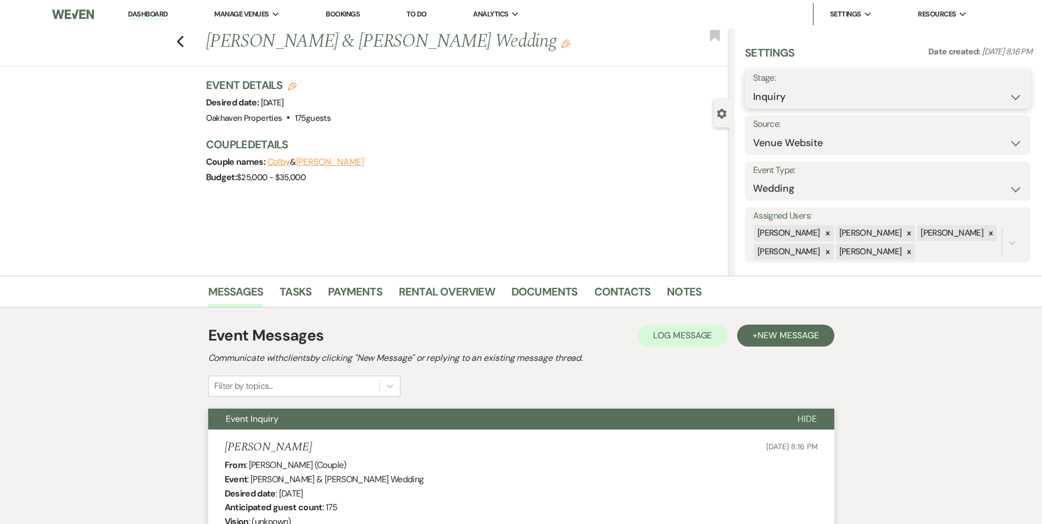
drag, startPoint x: 808, startPoint y: 102, endPoint x: 808, endPoint y: 115, distance: 13.2
click at [808, 102] on select "Inquiry Follow Up Tour Requested Tour Confirmed Toured Proposal Sent Booked Lost" at bounding box center [887, 96] width 269 height 21
select select "8"
click at [753, 86] on select "Inquiry Follow Up Tour Requested Tour Confirmed Toured Proposal Sent Booked Lost" at bounding box center [887, 96] width 269 height 21
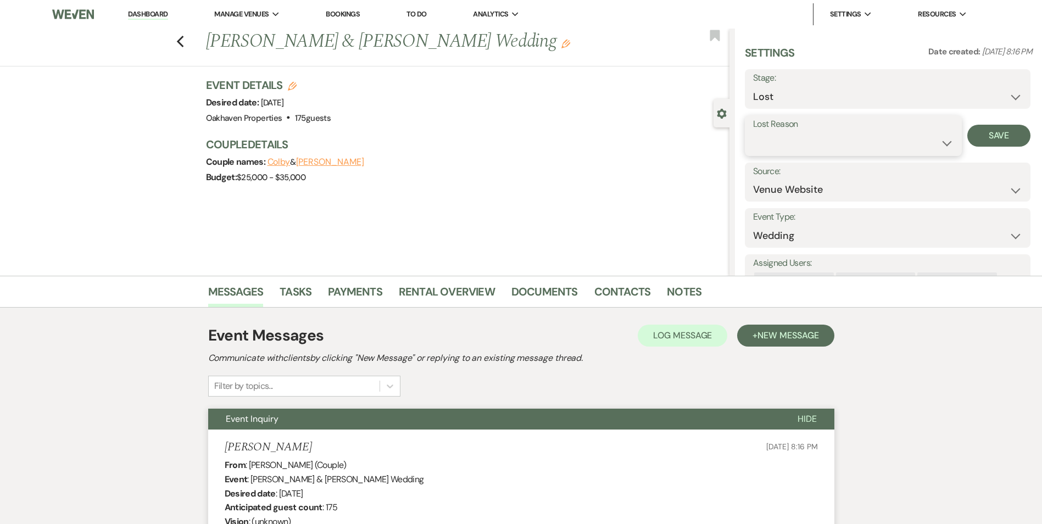
click at [777, 138] on select "Booked Elsewhere Budget Date Unavailable No Response Not a Good Match Capacity …" at bounding box center [853, 142] width 201 height 21
select select "5"
click at [753, 132] on select "Booked Elsewhere Budget Date Unavailable No Response Not a Good Match Capacity …" at bounding box center [853, 142] width 201 height 21
click at [990, 138] on button "Save" at bounding box center [999, 136] width 63 height 22
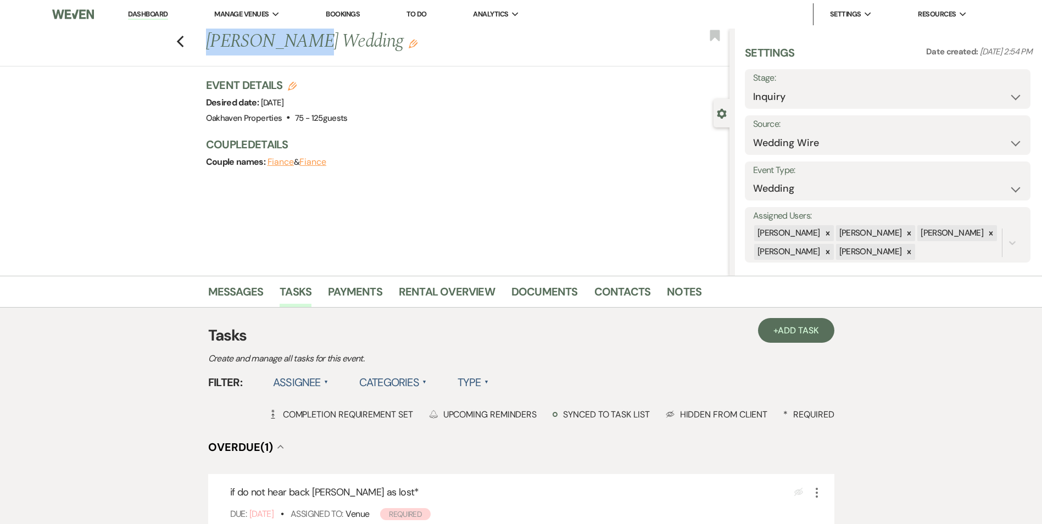
drag, startPoint x: 273, startPoint y: 50, endPoint x: 204, endPoint y: 48, distance: 68.7
click at [204, 48] on div "Previous [PERSON_NAME] Wedding Edit" at bounding box center [465, 42] width 529 height 26
copy h1 "[PERSON_NAME]"
click at [673, 299] on link "Notes" at bounding box center [684, 295] width 35 height 24
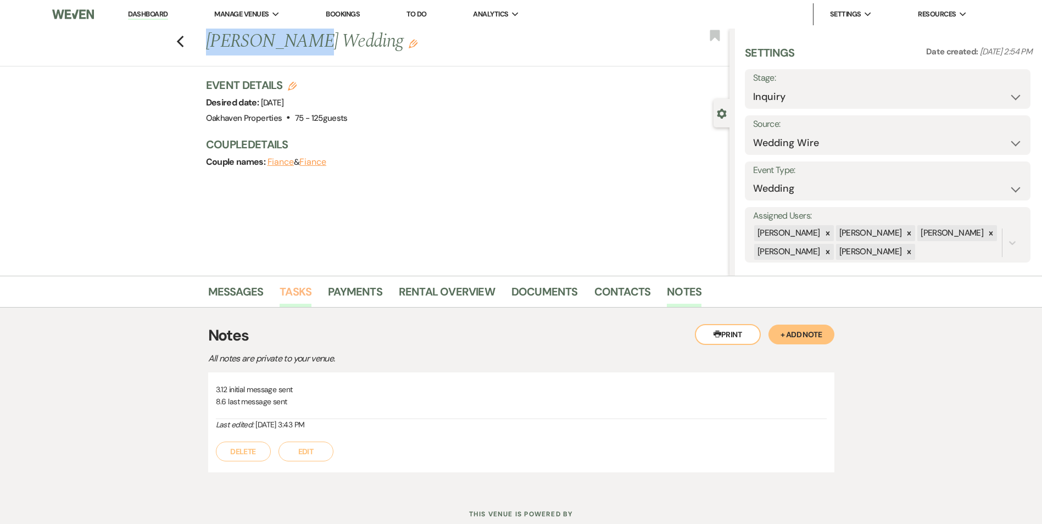
click at [290, 285] on link "Tasks" at bounding box center [296, 295] width 32 height 24
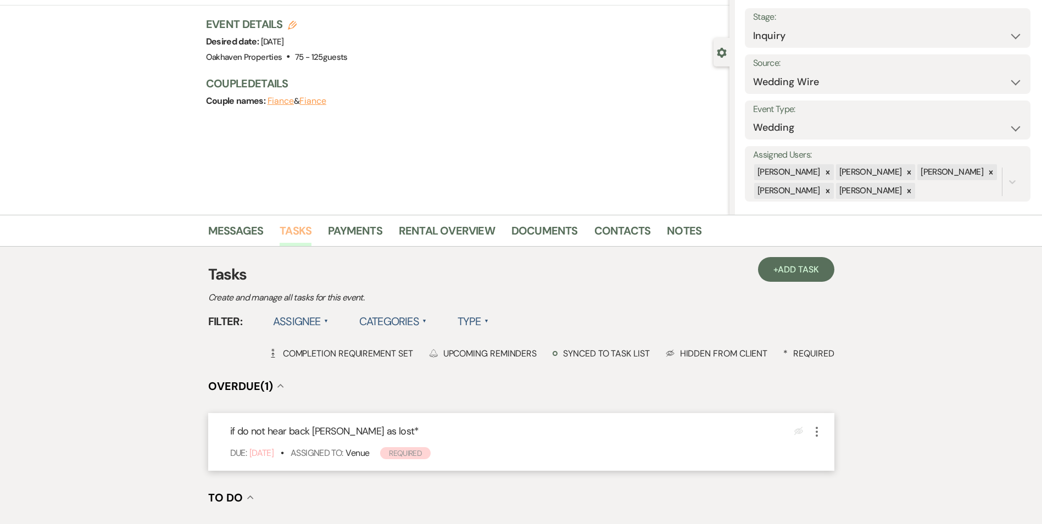
scroll to position [110, 0]
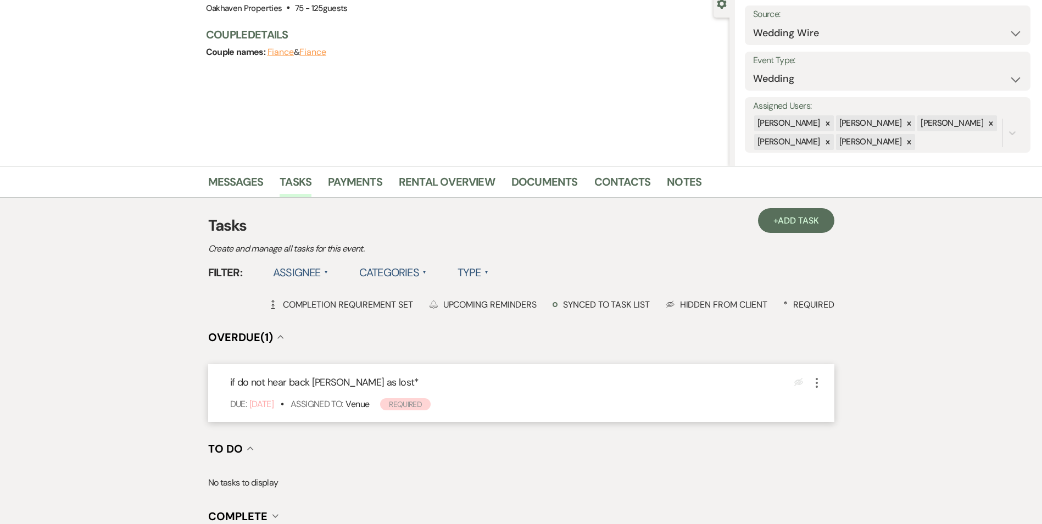
click at [818, 384] on icon "More" at bounding box center [816, 382] width 13 height 13
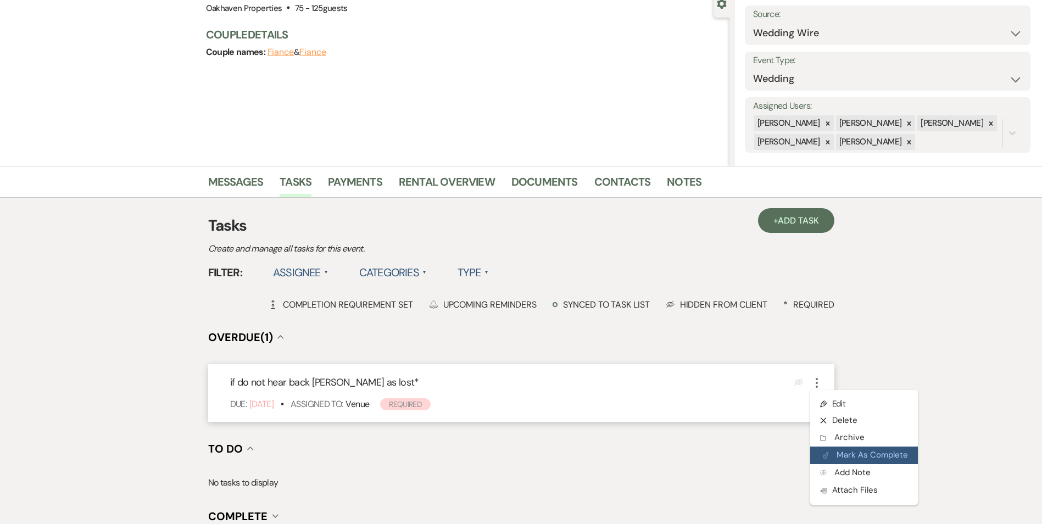
click at [829, 451] on button "Plan Portal Link Mark As Complete" at bounding box center [864, 456] width 108 height 18
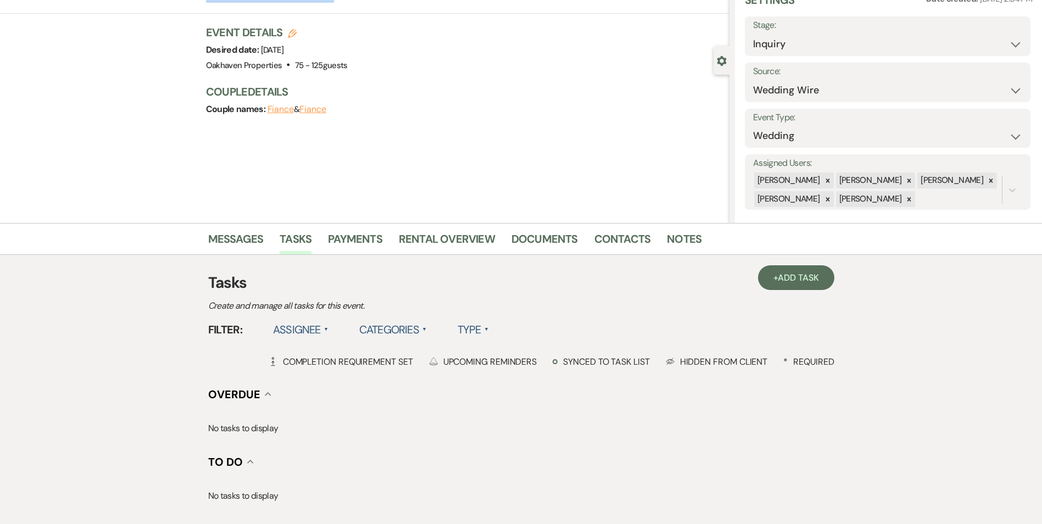
scroll to position [0, 0]
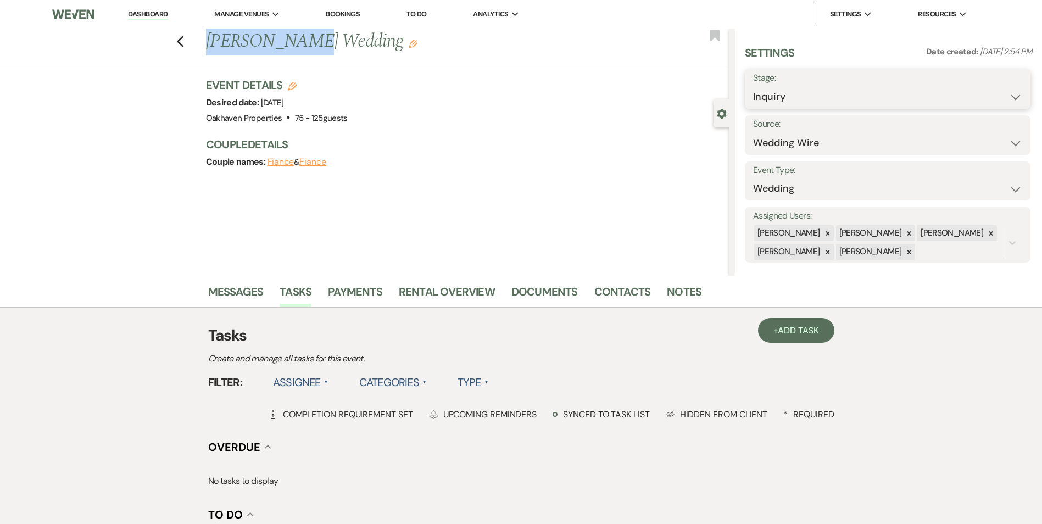
drag, startPoint x: 824, startPoint y: 92, endPoint x: 822, endPoint y: 99, distance: 7.2
click at [822, 93] on select "Inquiry Follow Up Tour Requested Tour Confirmed Toured Proposal Sent Booked Lost" at bounding box center [887, 96] width 269 height 21
click at [797, 91] on select "Inquiry Follow Up Tour Requested Tour Confirmed Toured Proposal Sent Booked Lost" at bounding box center [887, 96] width 269 height 21
select select "8"
click at [753, 86] on select "Inquiry Follow Up Tour Requested Tour Confirmed Toured Proposal Sent Booked Lost" at bounding box center [887, 96] width 269 height 21
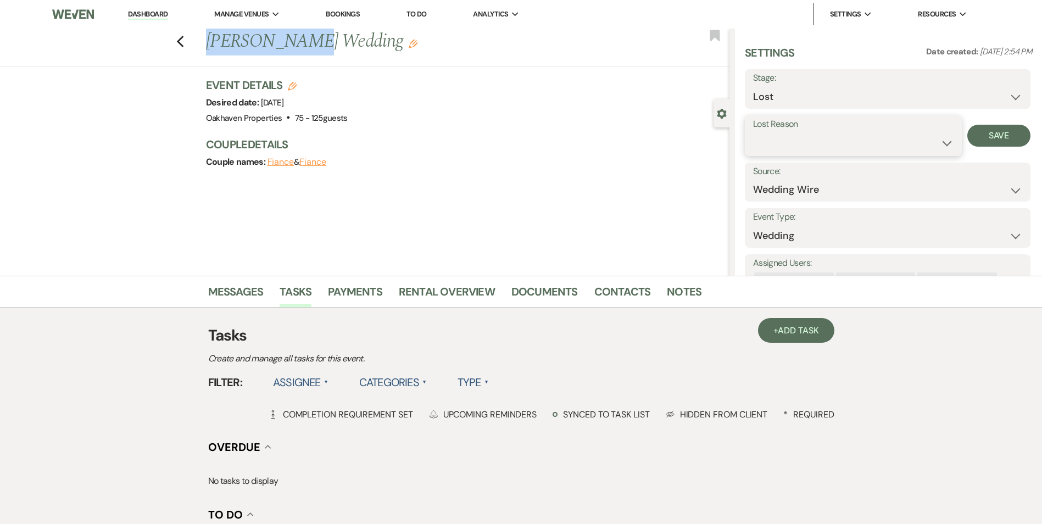
click at [792, 153] on select "Booked Elsewhere Budget Date Unavailable No Response Not a Good Match Capacity …" at bounding box center [853, 142] width 201 height 21
select select "5"
click at [753, 132] on select "Booked Elsewhere Budget Date Unavailable No Response Not a Good Match Capacity …" at bounding box center [853, 142] width 201 height 21
click at [980, 141] on button "Save" at bounding box center [999, 136] width 63 height 22
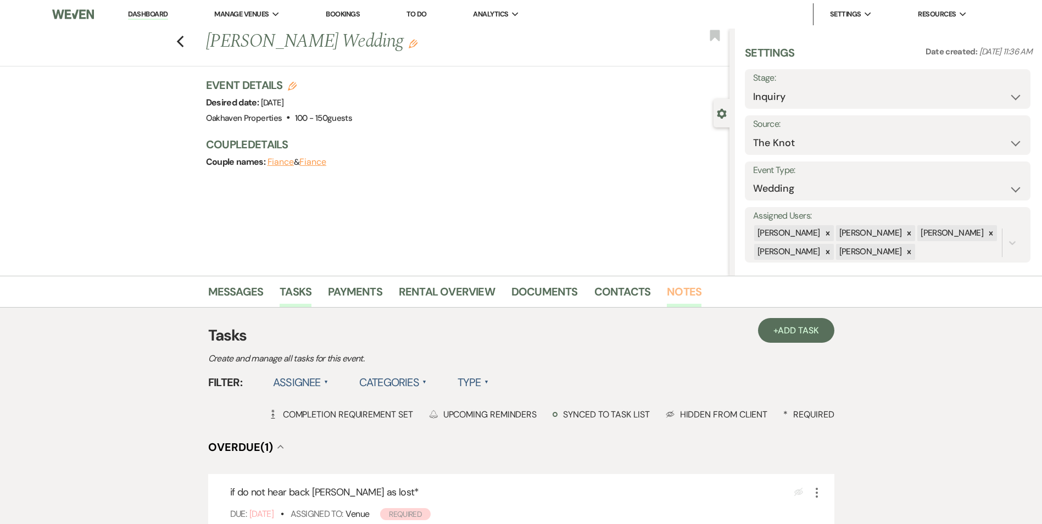
click at [682, 292] on link "Notes" at bounding box center [684, 295] width 35 height 24
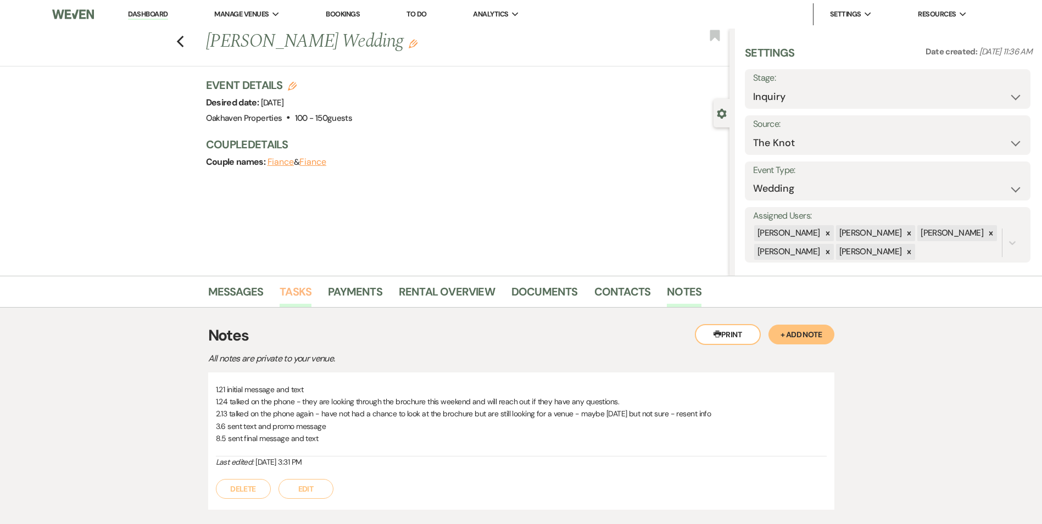
click at [299, 295] on link "Tasks" at bounding box center [296, 295] width 32 height 24
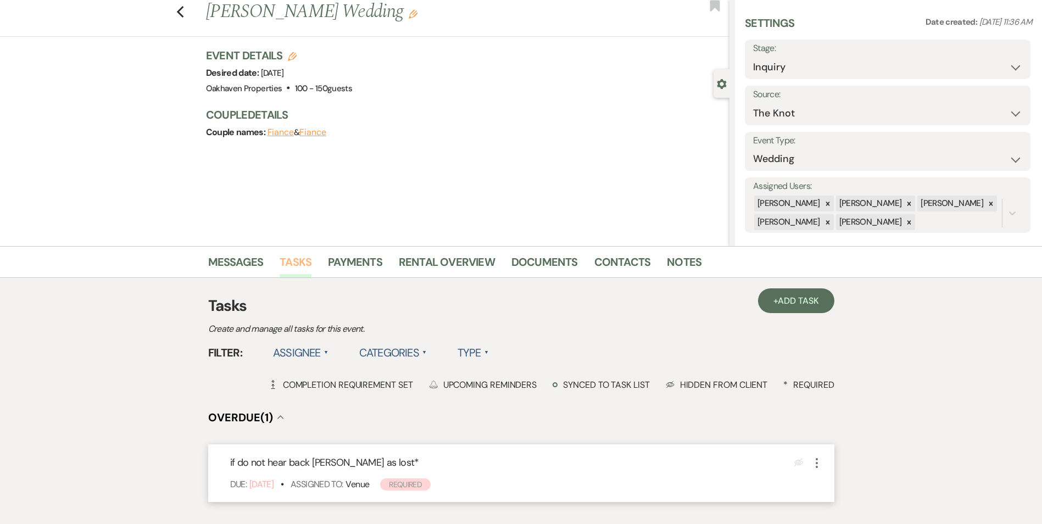
scroll to position [55, 0]
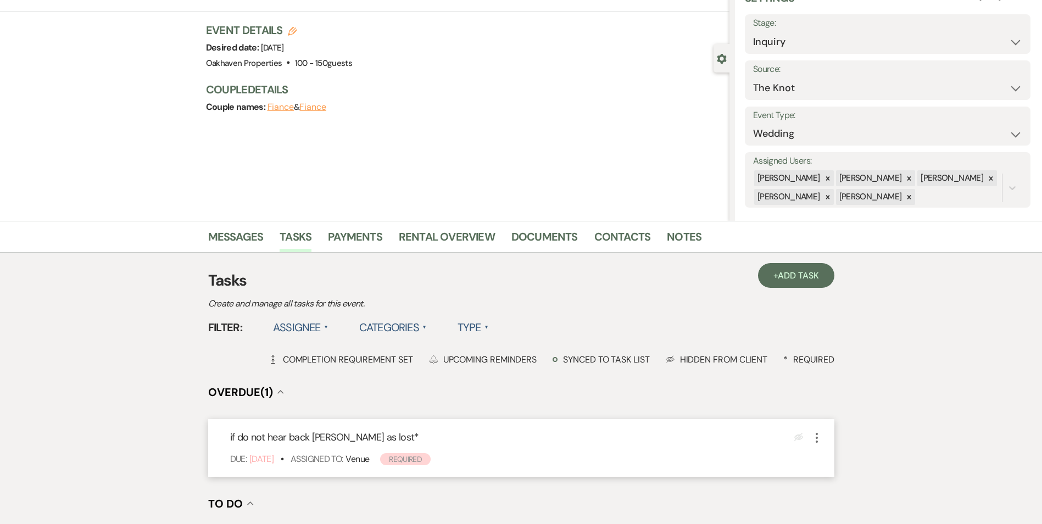
click at [817, 441] on use "button" at bounding box center [817, 438] width 2 height 10
click at [826, 509] on use "button" at bounding box center [825, 510] width 5 height 7
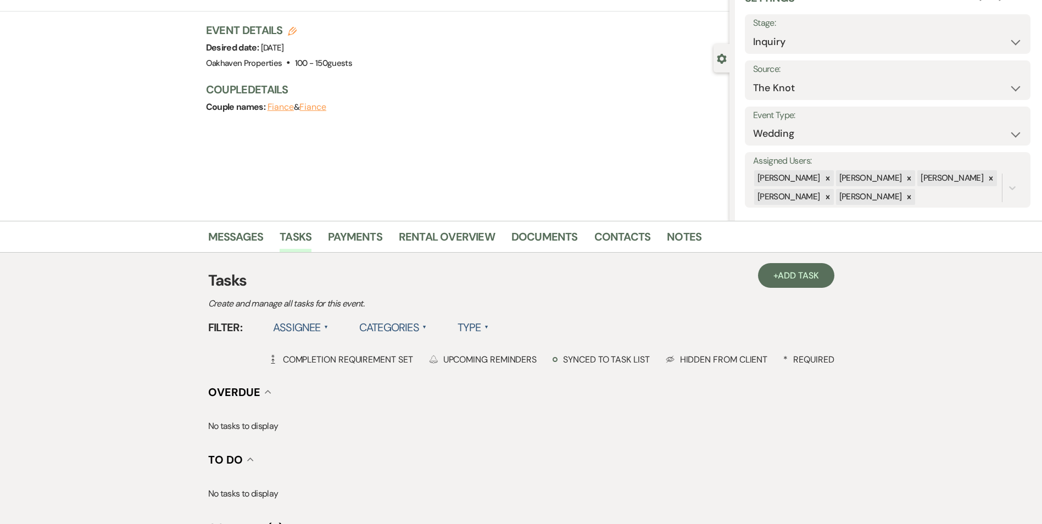
scroll to position [0, 0]
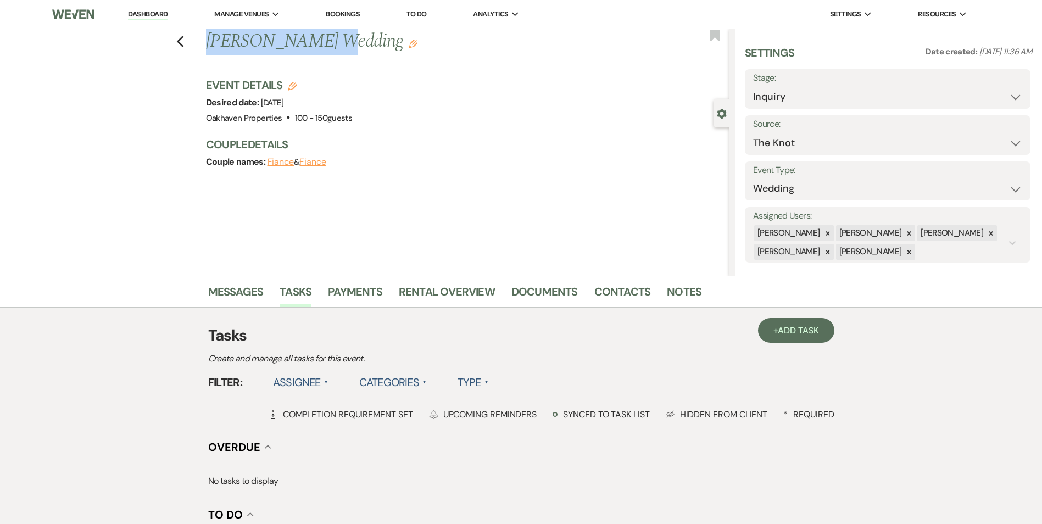
drag, startPoint x: 321, startPoint y: 45, endPoint x: 202, endPoint y: 53, distance: 119.5
click at [202, 53] on div "Previous McKayla Dillon's Wedding Edit Bookmark" at bounding box center [362, 48] width 735 height 38
copy h1 "McKayla Dillon'"
click at [673, 298] on link "Notes" at bounding box center [684, 295] width 35 height 24
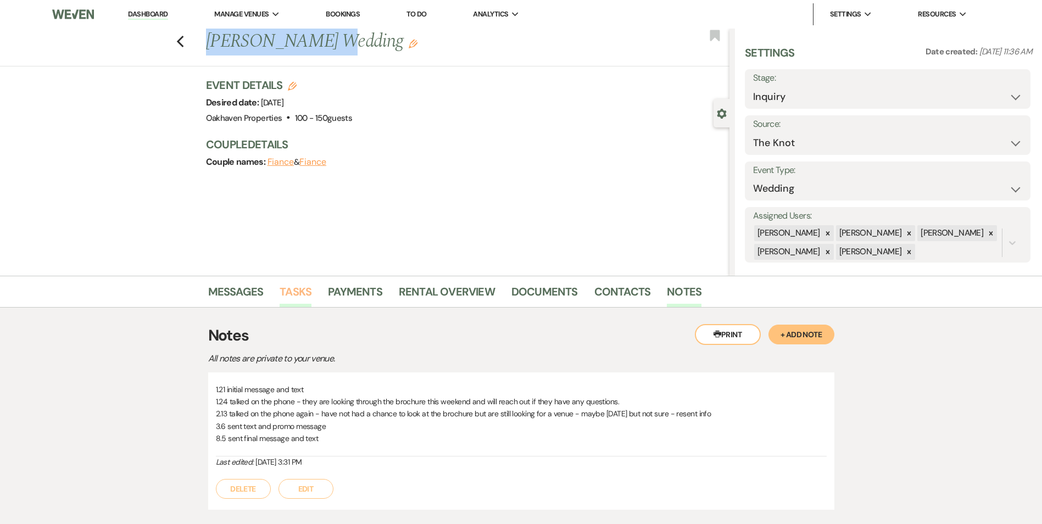
click at [299, 296] on link "Tasks" at bounding box center [296, 295] width 32 height 24
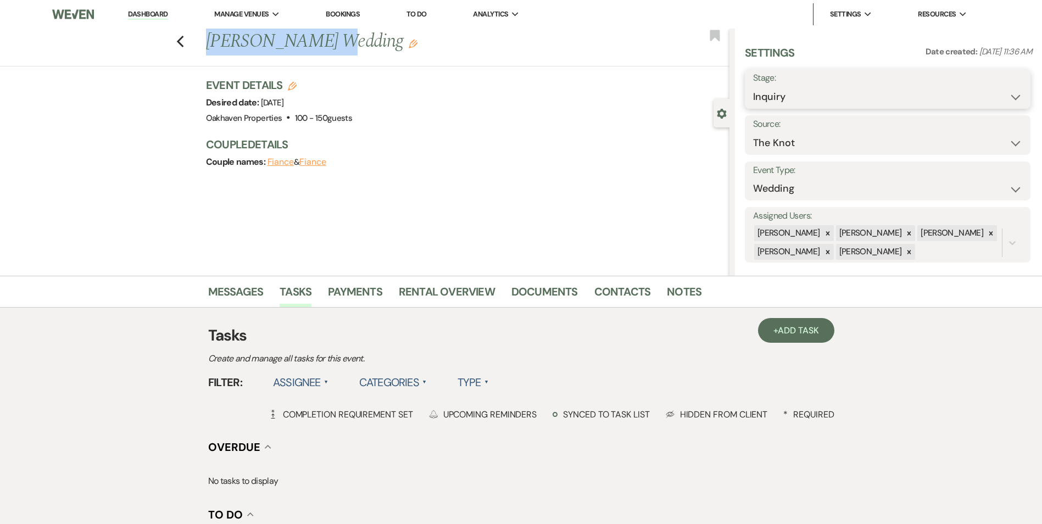
drag, startPoint x: 853, startPoint y: 102, endPoint x: 850, endPoint y: 114, distance: 12.4
click at [853, 102] on select "Inquiry Follow Up Tour Requested Tour Confirmed Toured Proposal Sent Booked Lost" at bounding box center [887, 96] width 269 height 21
select select "8"
click at [753, 86] on select "Inquiry Follow Up Tour Requested Tour Confirmed Toured Proposal Sent Booked Lost" at bounding box center [887, 96] width 269 height 21
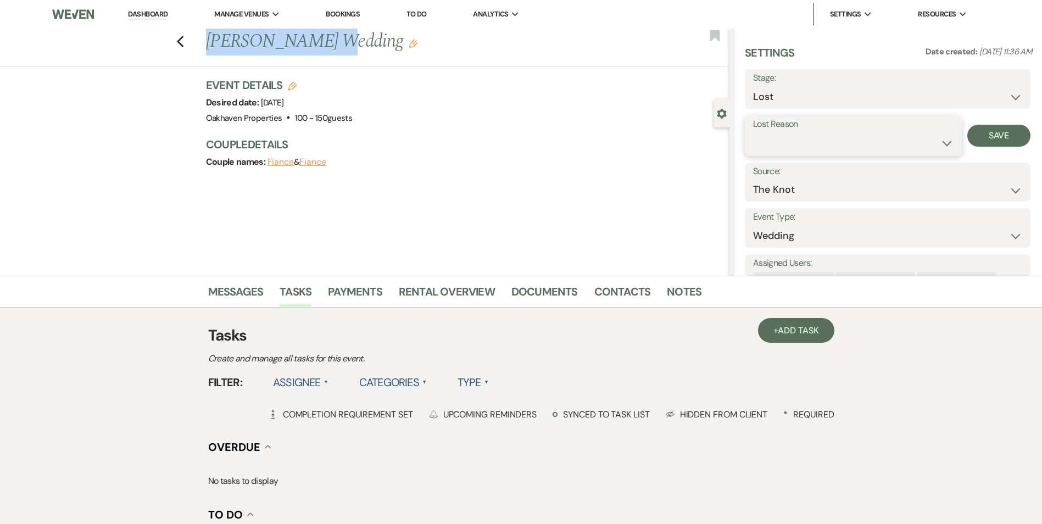
click at [793, 140] on select "Booked Elsewhere Budget Date Unavailable No Response Not a Good Match Capacity …" at bounding box center [853, 142] width 201 height 21
select select "5"
click at [753, 132] on select "Booked Elsewhere Budget Date Unavailable No Response Not a Good Match Capacity …" at bounding box center [853, 142] width 201 height 21
click at [1032, 124] on div "Settings Date created: Jan 21, 2025, 11:36 AM Stage: Inquiry Follow Up Tour Req…" at bounding box center [888, 152] width 307 height 247
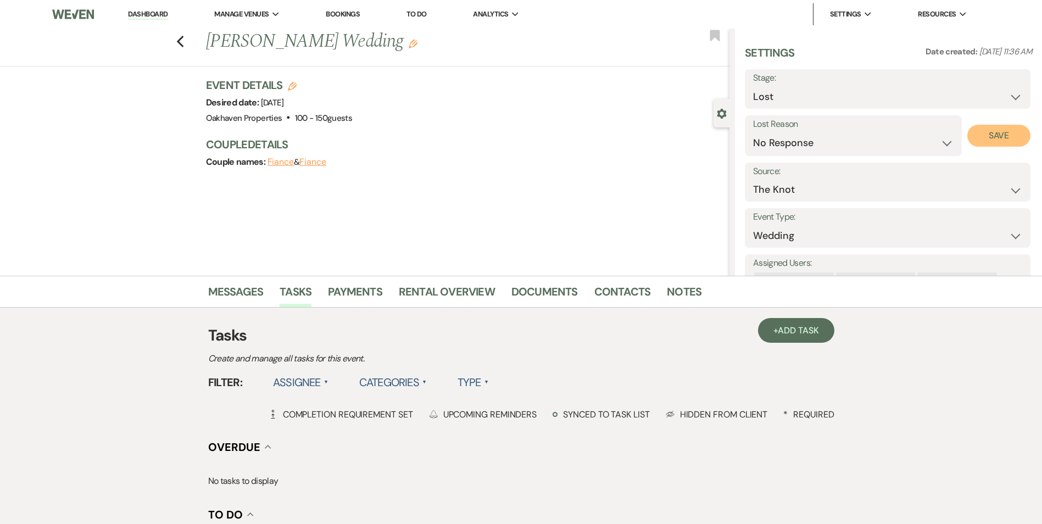
click at [995, 135] on button "Save" at bounding box center [999, 136] width 63 height 22
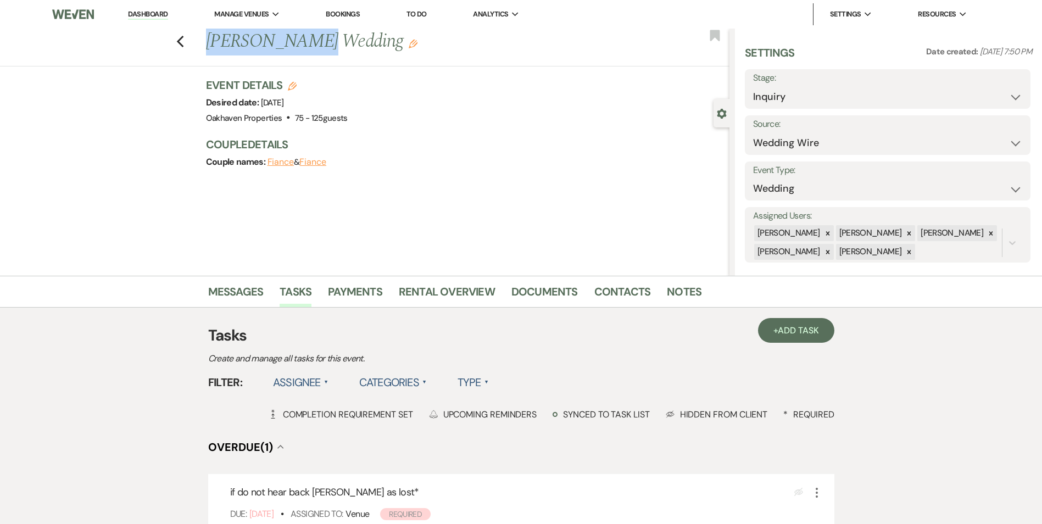
drag, startPoint x: 297, startPoint y: 43, endPoint x: 193, endPoint y: 46, distance: 103.9
click at [193, 46] on div "Previous [PERSON_NAME] Wedding Edit Bookmark" at bounding box center [362, 48] width 735 height 38
copy h1 "[PERSON_NAME]"
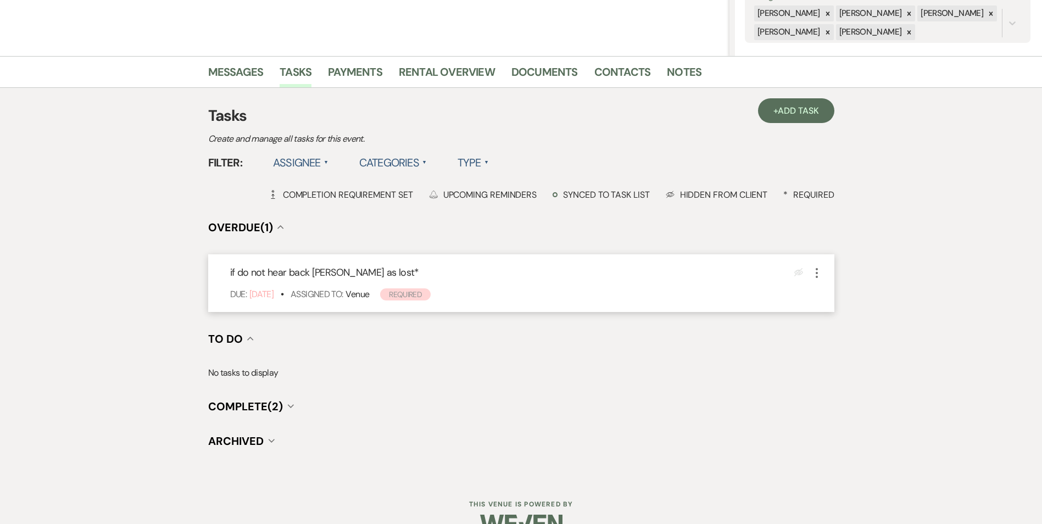
click at [818, 274] on icon "More" at bounding box center [816, 272] width 13 height 13
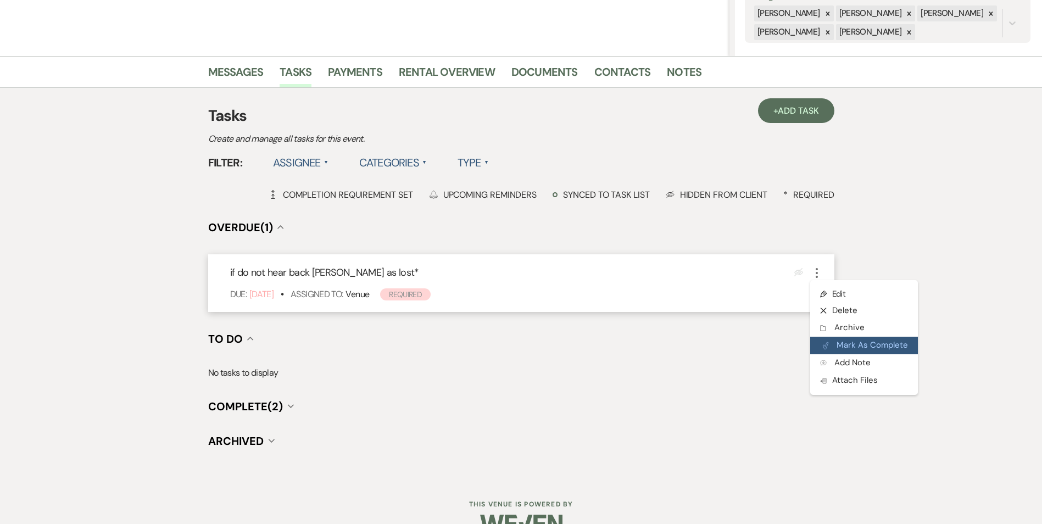
click at [832, 349] on button "Plan Portal Link Mark As Complete" at bounding box center [864, 346] width 108 height 18
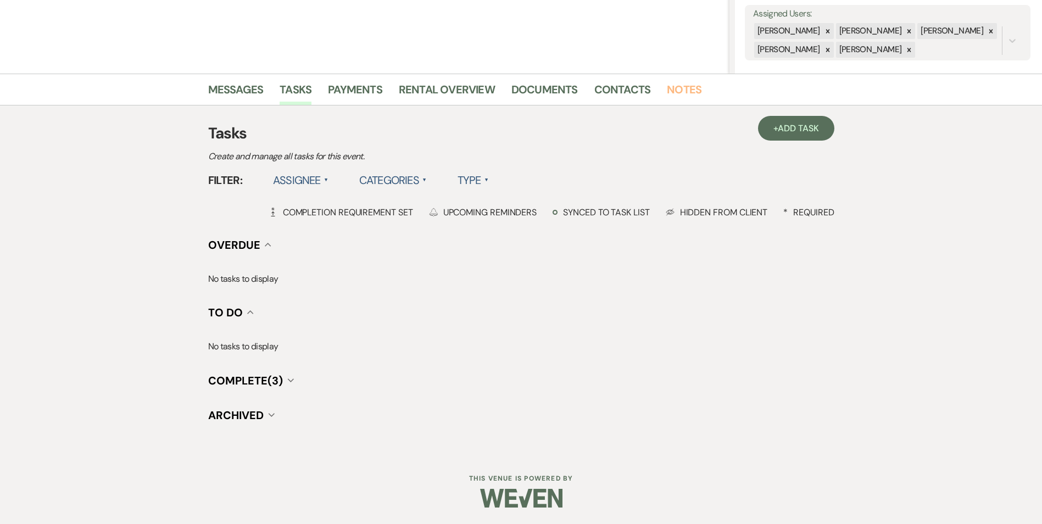
click at [688, 95] on link "Notes" at bounding box center [684, 93] width 35 height 24
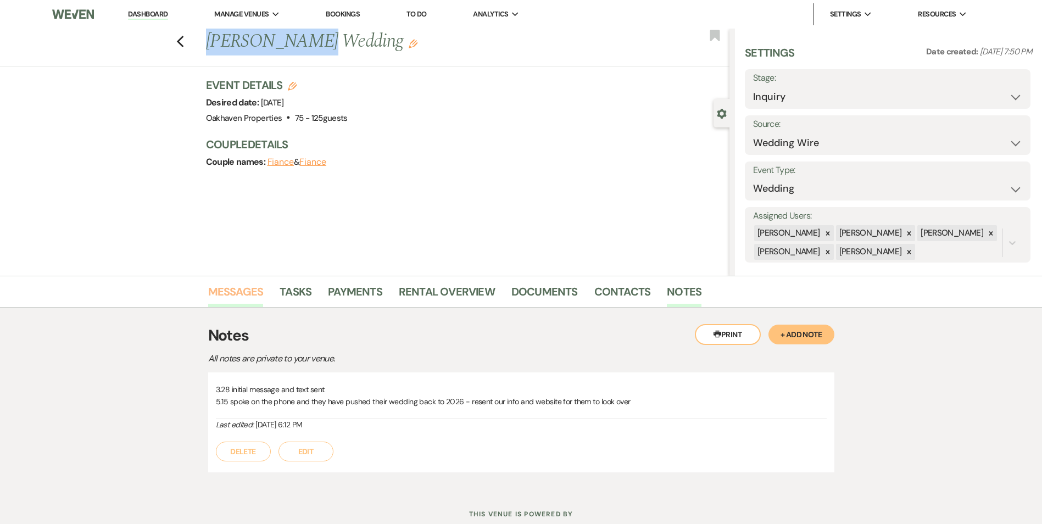
click at [249, 296] on link "Messages" at bounding box center [235, 295] width 55 height 24
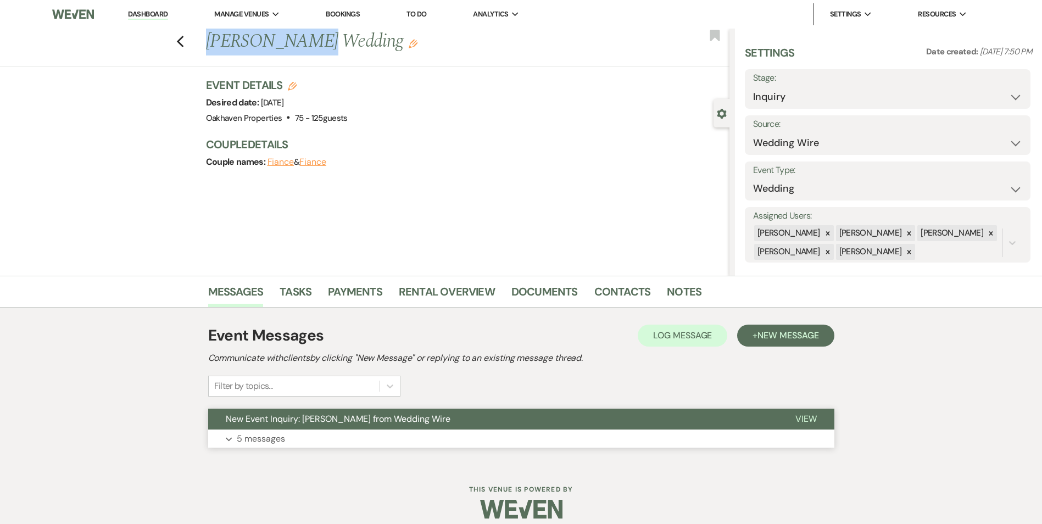
click at [804, 428] on button "View" at bounding box center [806, 419] width 57 height 21
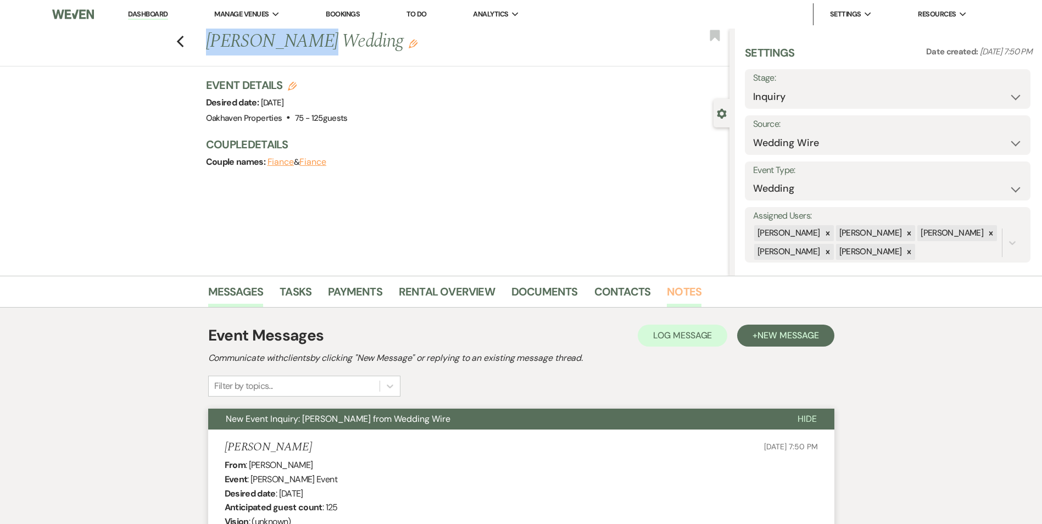
click at [692, 297] on link "Notes" at bounding box center [684, 295] width 35 height 24
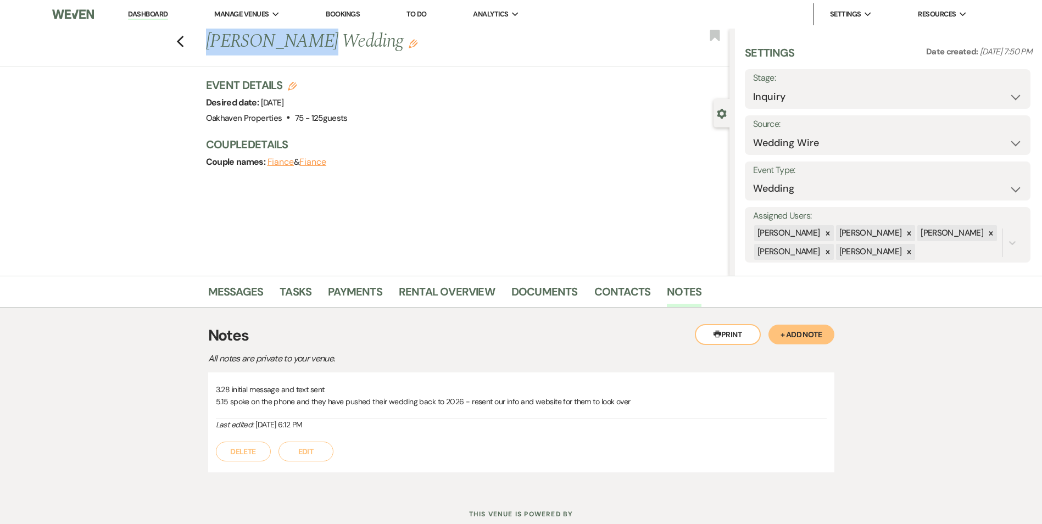
click at [316, 449] on button "Edit" at bounding box center [306, 452] width 55 height 20
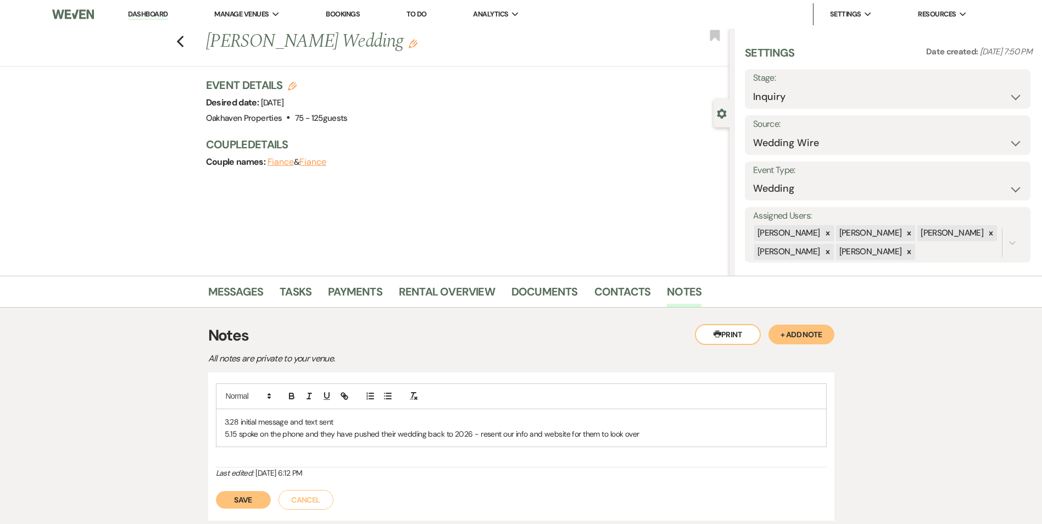
click at [672, 435] on p "5.15 spoke on the phone and they have pushed their wedding back to 2026 - resen…" at bounding box center [521, 434] width 593 height 12
click at [260, 517] on button "Save" at bounding box center [243, 513] width 55 height 18
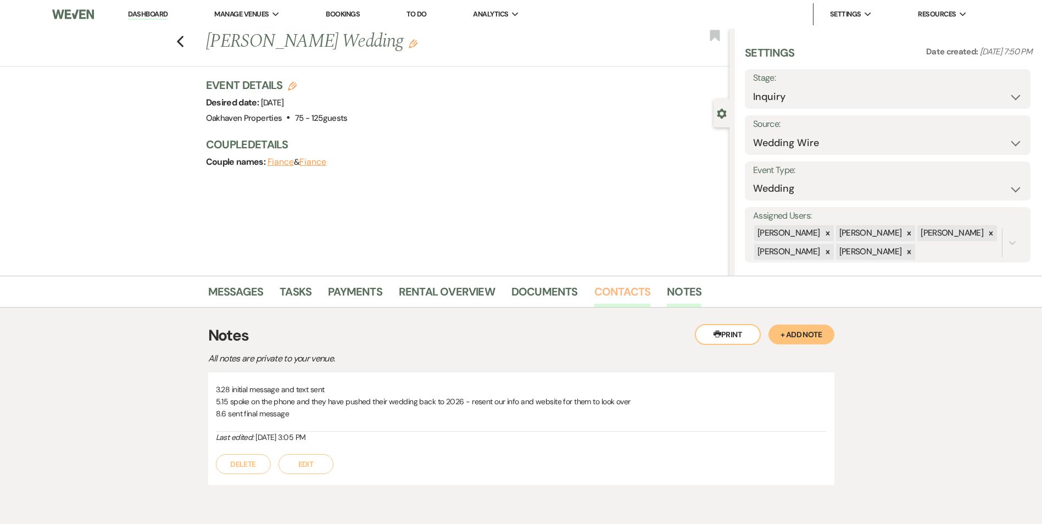
click at [623, 300] on link "Contacts" at bounding box center [622, 295] width 57 height 24
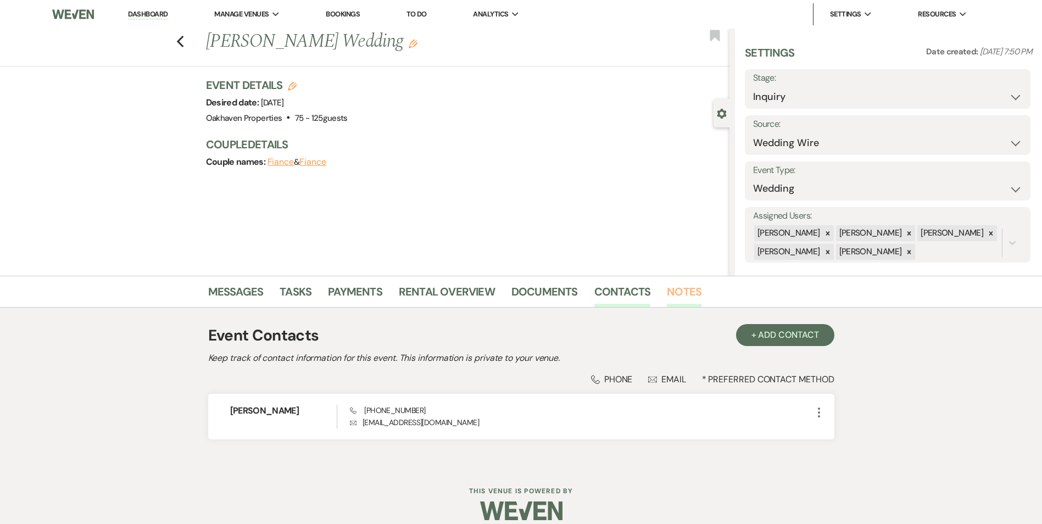
click at [679, 290] on link "Notes" at bounding box center [684, 295] width 35 height 24
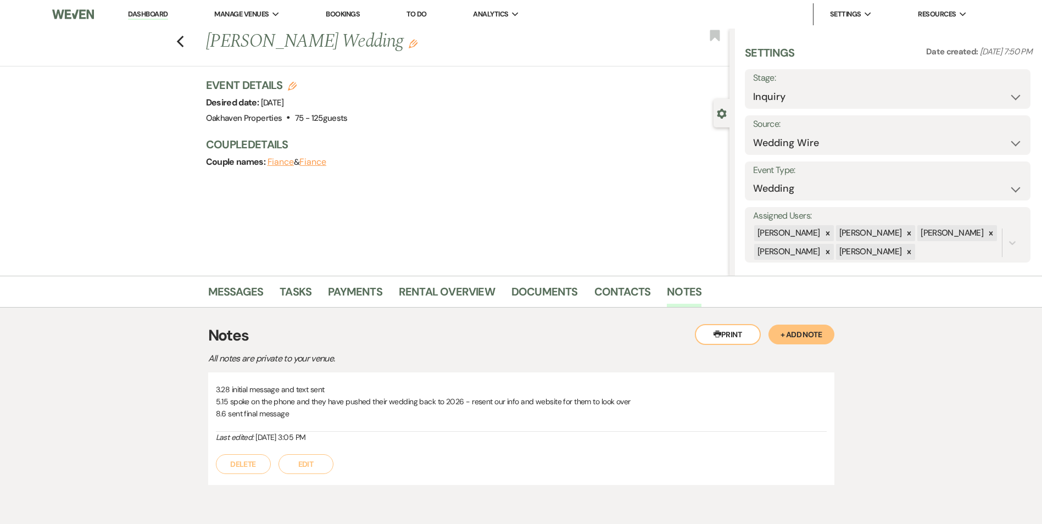
click at [301, 468] on button "Edit" at bounding box center [306, 464] width 55 height 20
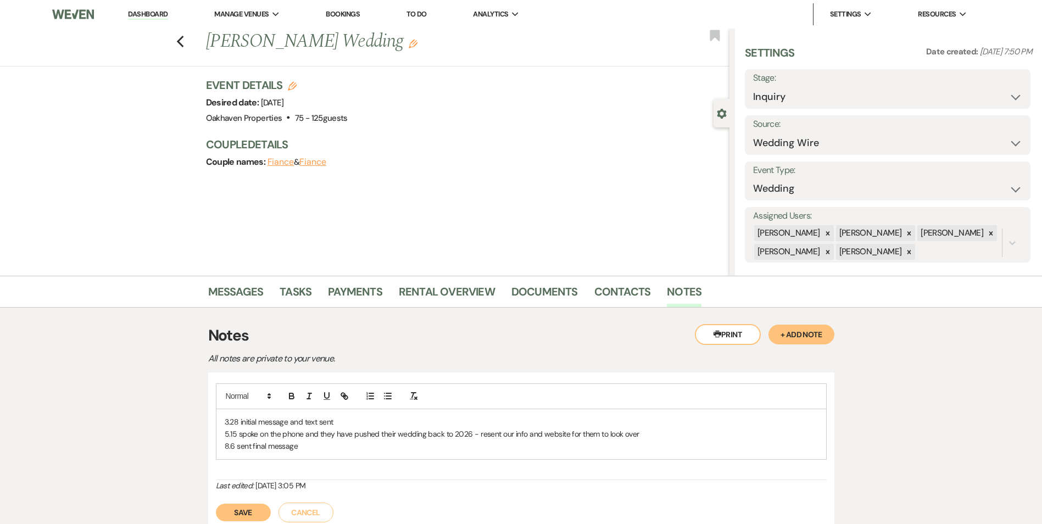
click at [301, 449] on p "8.6 sent final message" at bounding box center [521, 446] width 593 height 12
click at [235, 514] on button "Save" at bounding box center [243, 513] width 55 height 18
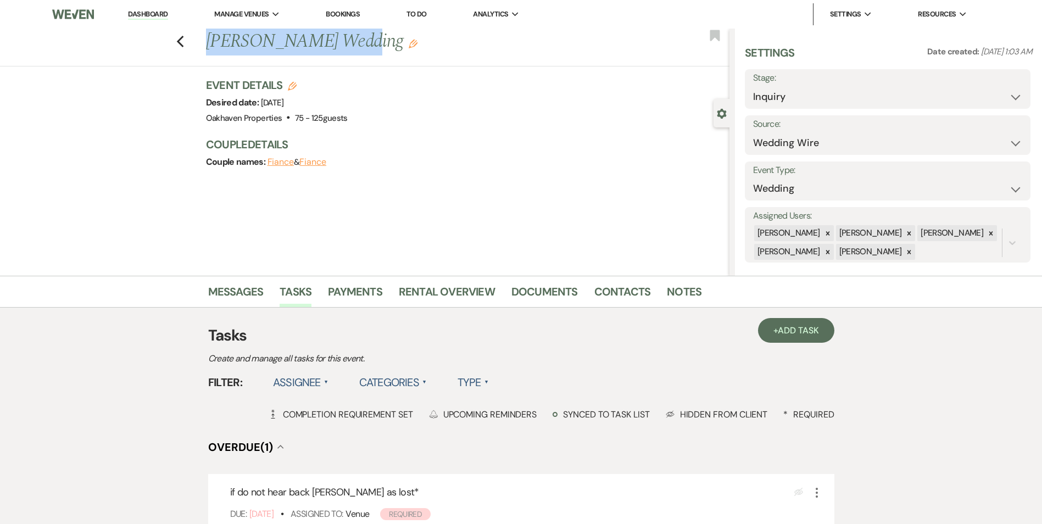
drag, startPoint x: 329, startPoint y: 45, endPoint x: 204, endPoint y: 58, distance: 124.8
click at [204, 58] on div "Previous [PERSON_NAME] Wedding Edit Bookmark" at bounding box center [362, 48] width 735 height 38
copy h1 "[PERSON_NAME]"
click at [675, 301] on link "Notes" at bounding box center [684, 295] width 35 height 24
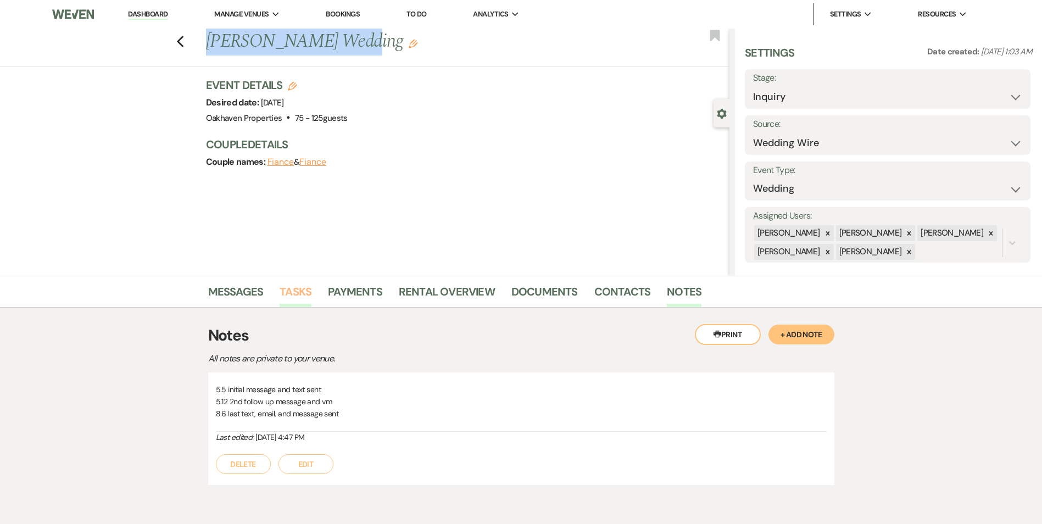
click at [295, 286] on link "Tasks" at bounding box center [296, 295] width 32 height 24
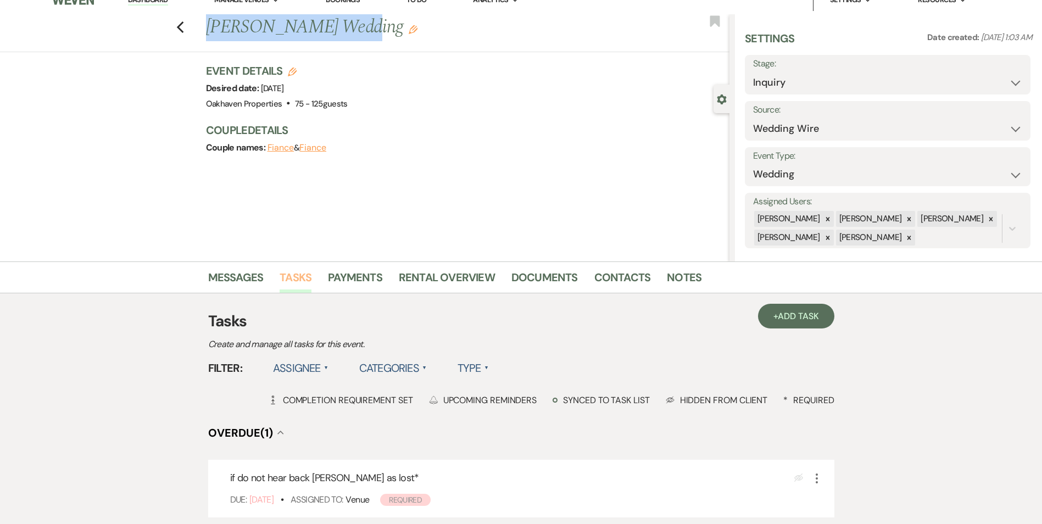
scroll to position [165, 0]
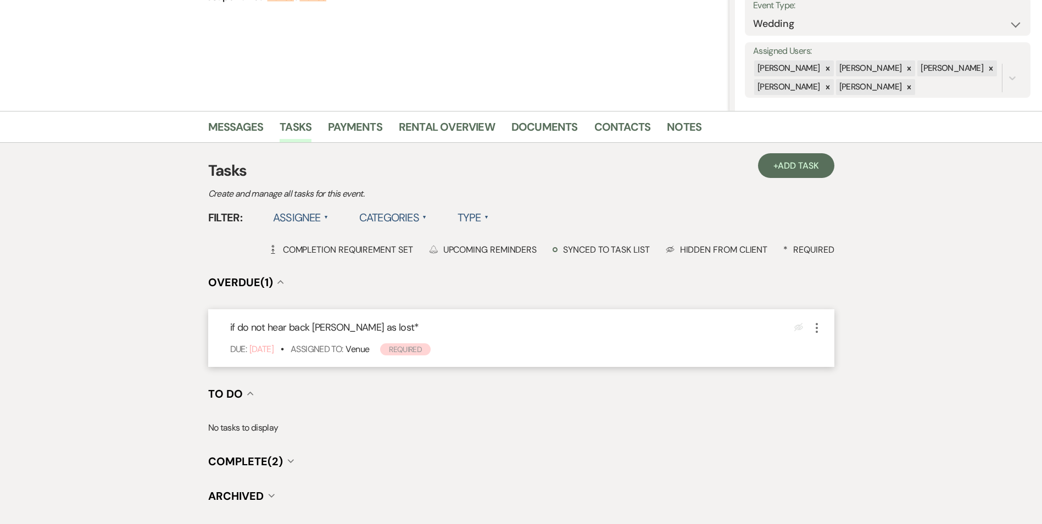
click at [820, 327] on icon "More" at bounding box center [816, 327] width 13 height 13
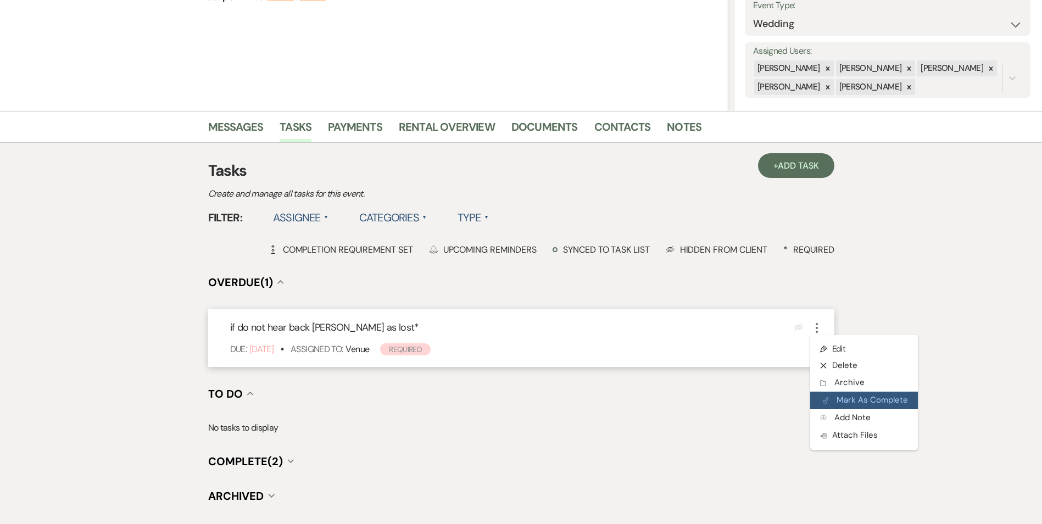
click at [833, 404] on button "Plan Portal Link Mark As Complete" at bounding box center [864, 401] width 108 height 18
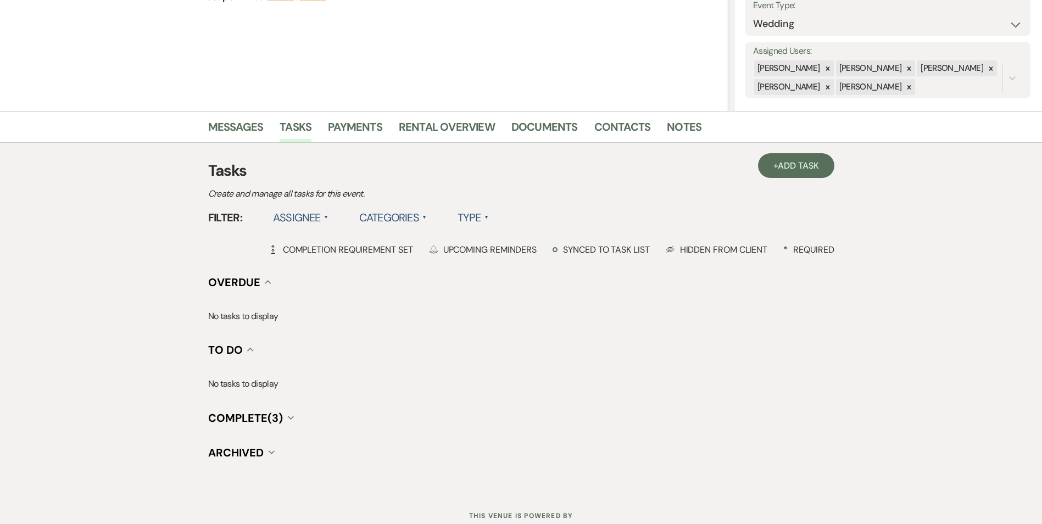
scroll to position [0, 0]
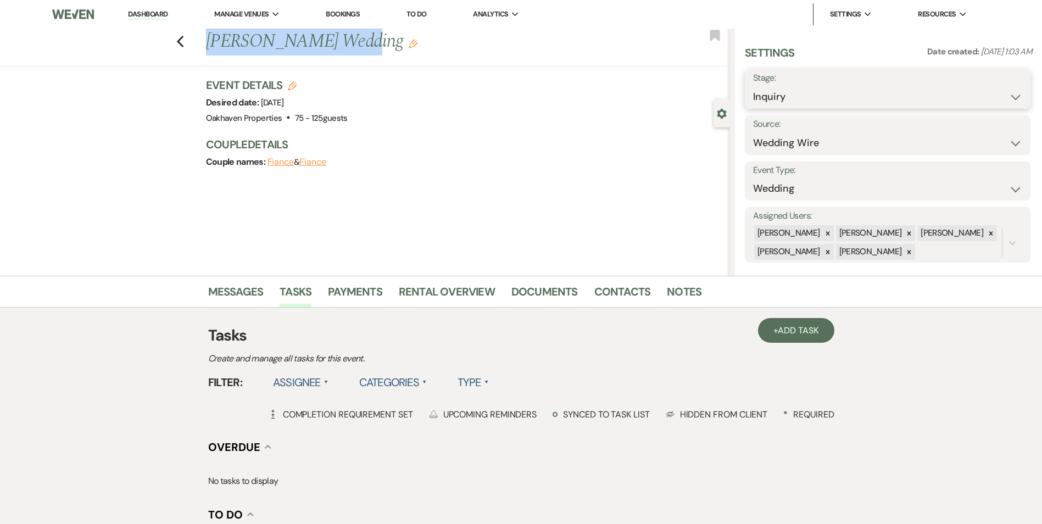
drag, startPoint x: 794, startPoint y: 98, endPoint x: 798, endPoint y: 114, distance: 16.5
click at [794, 98] on select "Inquiry Follow Up Tour Requested Tour Confirmed Toured Proposal Sent Booked Lost" at bounding box center [887, 96] width 269 height 21
select select "8"
click at [753, 86] on select "Inquiry Follow Up Tour Requested Tour Confirmed Toured Proposal Sent Booked Lost" at bounding box center [887, 96] width 269 height 21
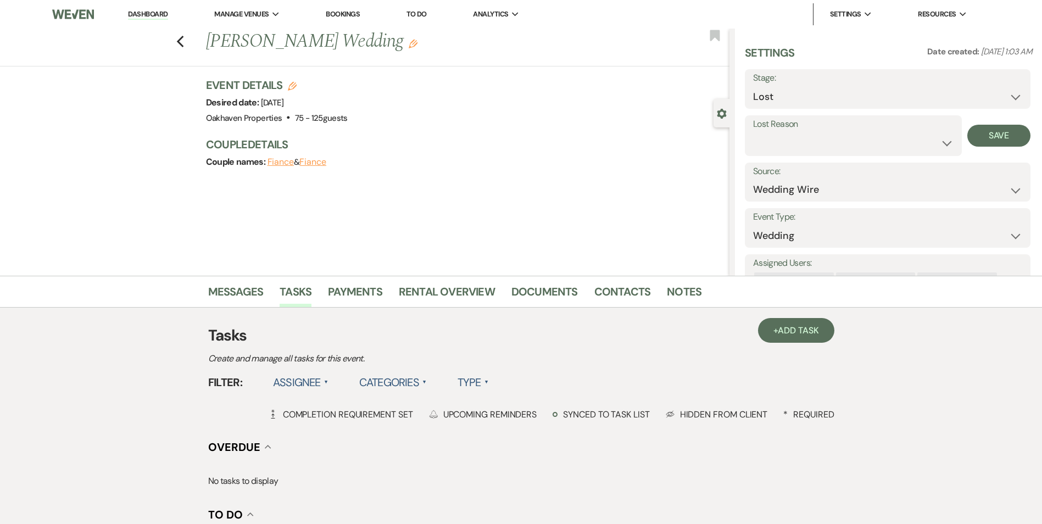
drag, startPoint x: 807, startPoint y: 166, endPoint x: 799, endPoint y: 143, distance: 24.2
click at [807, 166] on label "Source:" at bounding box center [887, 172] width 269 height 16
click at [798, 137] on select "Booked Elsewhere Budget Date Unavailable No Response Not a Good Match Capacity …" at bounding box center [853, 142] width 201 height 21
select select "8"
click at [753, 132] on select "Booked Elsewhere Budget Date Unavailable No Response Not a Good Match Capacity …" at bounding box center [853, 142] width 201 height 21
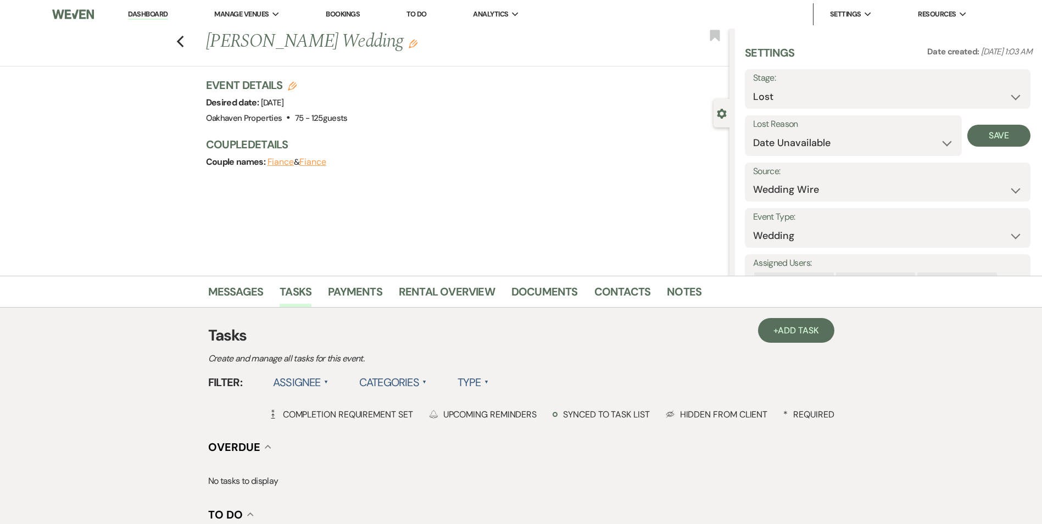
click at [1026, 132] on div "Settings Date created: May 05, 2025, 1:03 AM Stage: Inquiry Follow Up Tour Requ…" at bounding box center [888, 152] width 307 height 247
click at [1013, 137] on button "Save" at bounding box center [999, 136] width 63 height 22
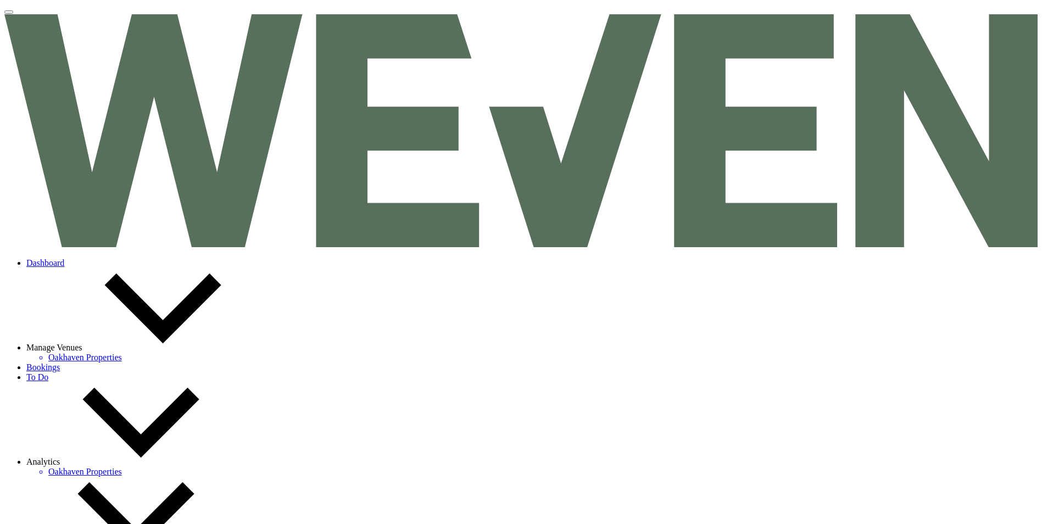
drag, startPoint x: 285, startPoint y: 42, endPoint x: 212, endPoint y: 47, distance: 72.7
copy h1 "[PERSON_NAME]'"
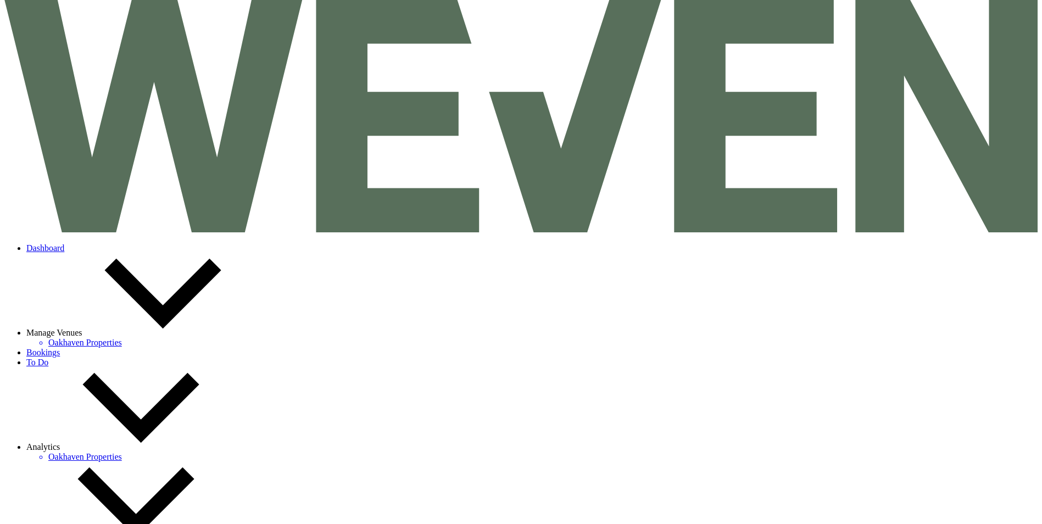
scroll to position [0, 0]
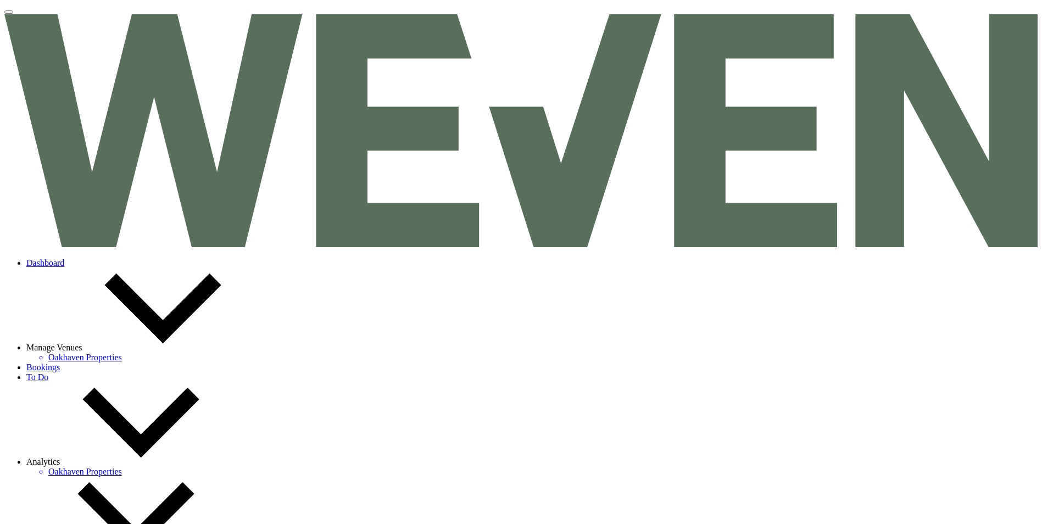
select select "8"
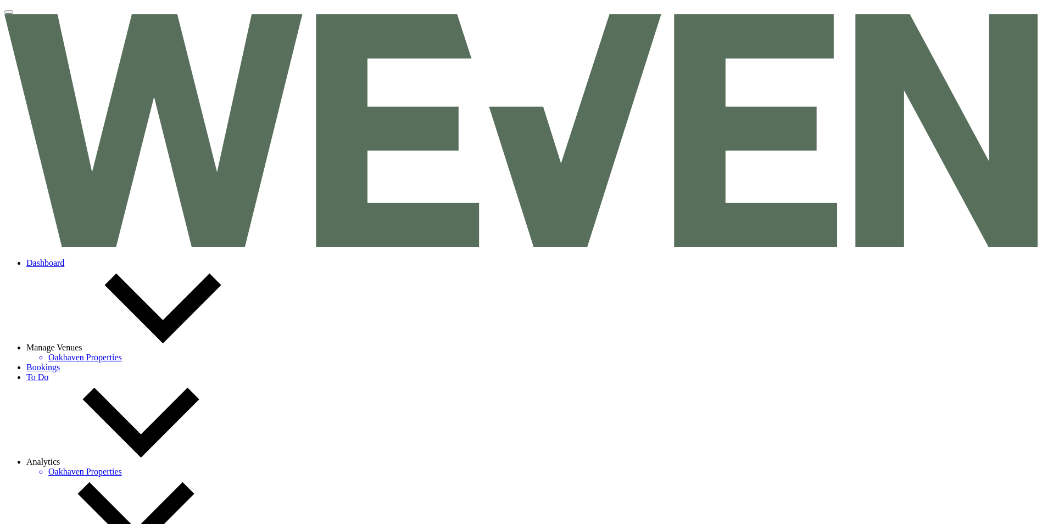
select select "5"
drag, startPoint x: 991, startPoint y: 126, endPoint x: 749, endPoint y: 121, distance: 241.8
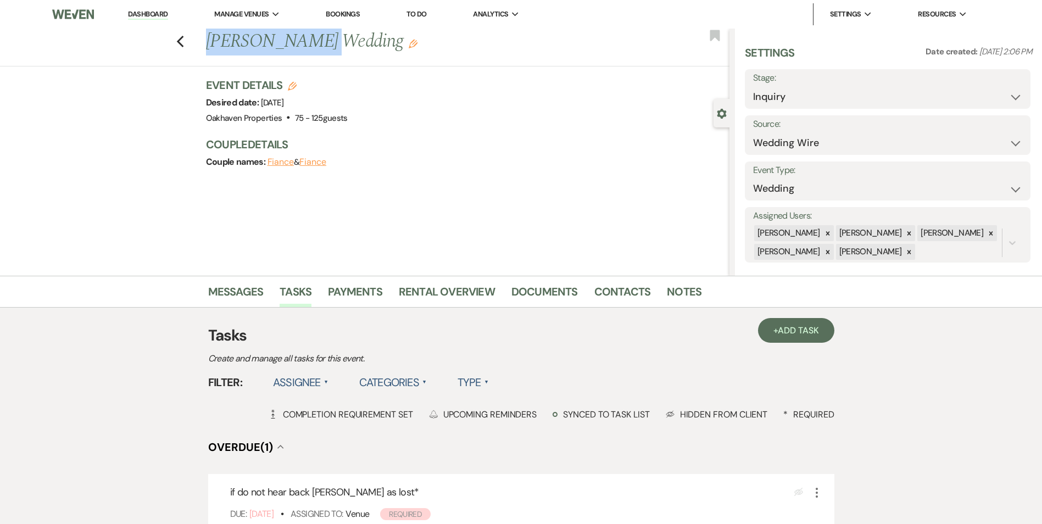
drag, startPoint x: 312, startPoint y: 41, endPoint x: 208, endPoint y: 42, distance: 104.4
click at [207, 42] on div "Previous [PERSON_NAME] Wedding Edit" at bounding box center [465, 42] width 529 height 26
copy h1 "[PERSON_NAME]"
click at [669, 289] on link "Notes" at bounding box center [684, 295] width 35 height 24
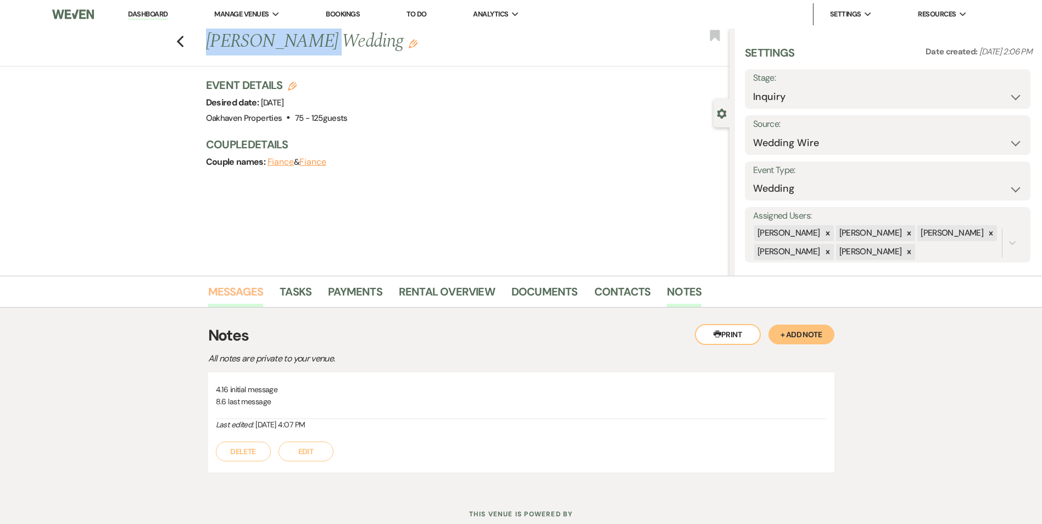
click at [225, 299] on link "Messages" at bounding box center [235, 295] width 55 height 24
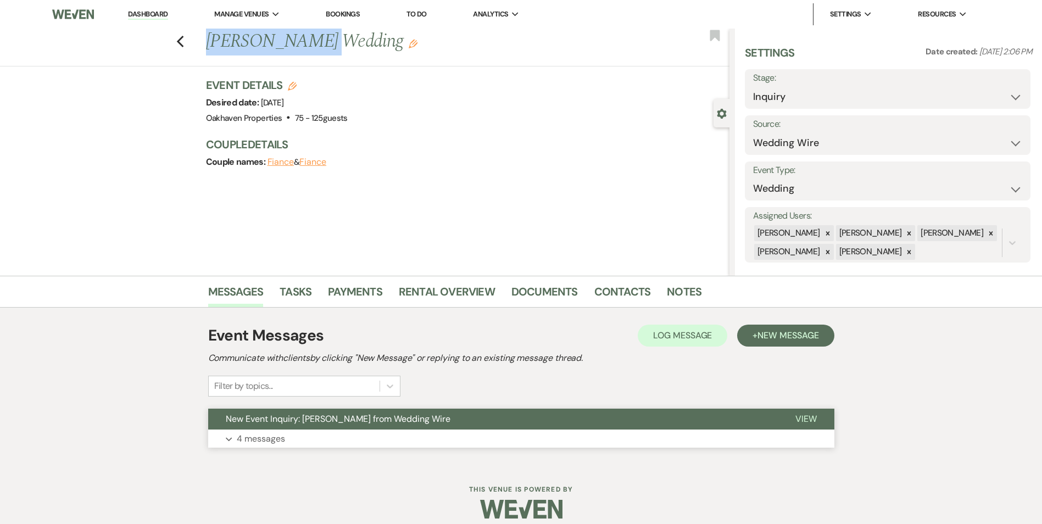
drag, startPoint x: 819, startPoint y: 414, endPoint x: 814, endPoint y: 427, distance: 14.1
click at [819, 414] on button "View" at bounding box center [806, 419] width 57 height 21
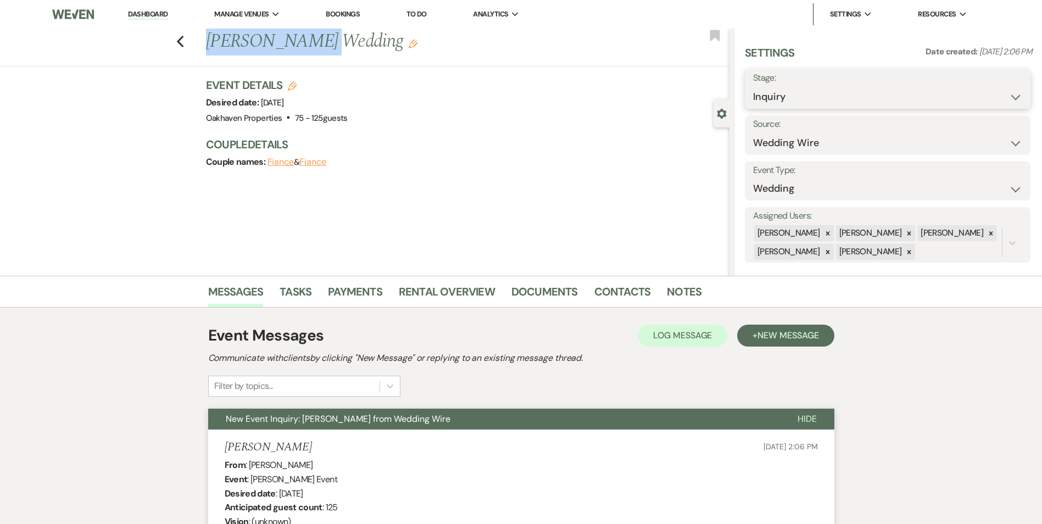
click at [790, 90] on select "Inquiry Follow Up Tour Requested Tour Confirmed Toured Proposal Sent Booked Lost" at bounding box center [887, 96] width 269 height 21
select select "8"
click at [753, 86] on select "Inquiry Follow Up Tour Requested Tour Confirmed Toured Proposal Sent Booked Lost" at bounding box center [887, 96] width 269 height 21
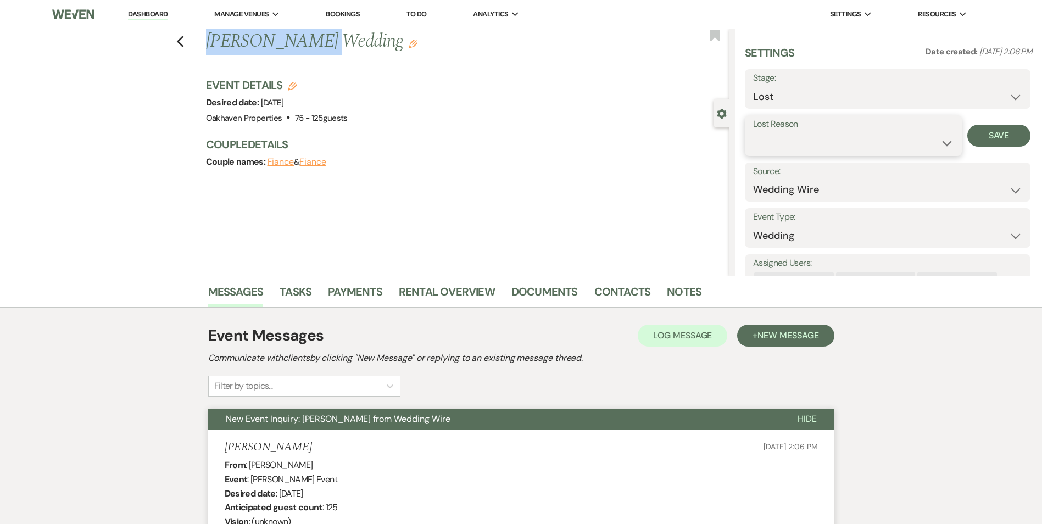
click at [776, 143] on select "Booked Elsewhere Budget Date Unavailable No Response Not a Good Match Capacity …" at bounding box center [853, 142] width 201 height 21
click at [753, 132] on select "Booked Elsewhere Budget Date Unavailable No Response Not a Good Match Capacity …" at bounding box center [853, 142] width 201 height 21
drag, startPoint x: 772, startPoint y: 153, endPoint x: 774, endPoint y: 160, distance: 8.0
click at [772, 153] on select "Booked Elsewhere Budget Date Unavailable No Response Not a Good Match Capacity …" at bounding box center [853, 142] width 201 height 21
select select "5"
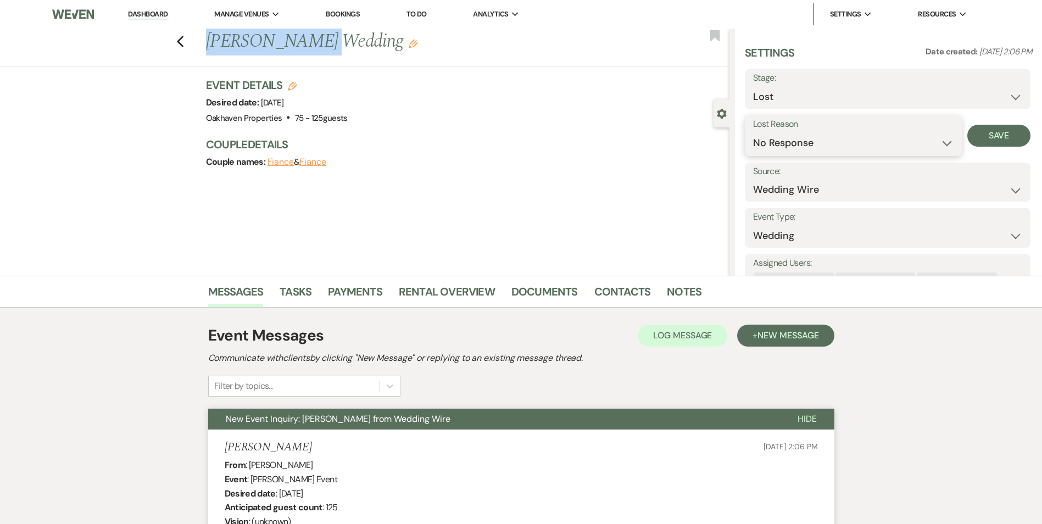
click at [753, 132] on select "Booked Elsewhere Budget Date Unavailable No Response Not a Good Match Capacity …" at bounding box center [853, 142] width 201 height 21
click at [999, 142] on button "Save" at bounding box center [999, 136] width 63 height 22
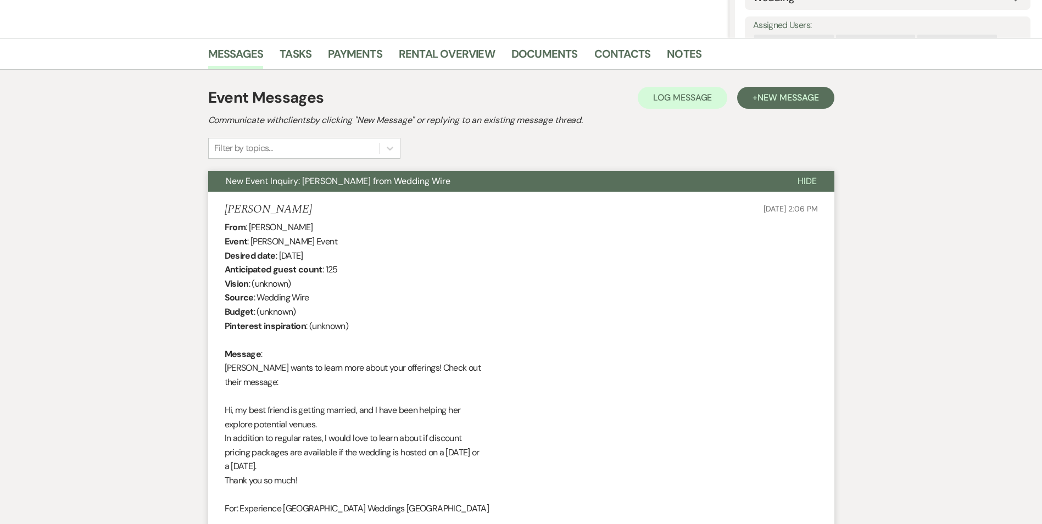
scroll to position [93, 0]
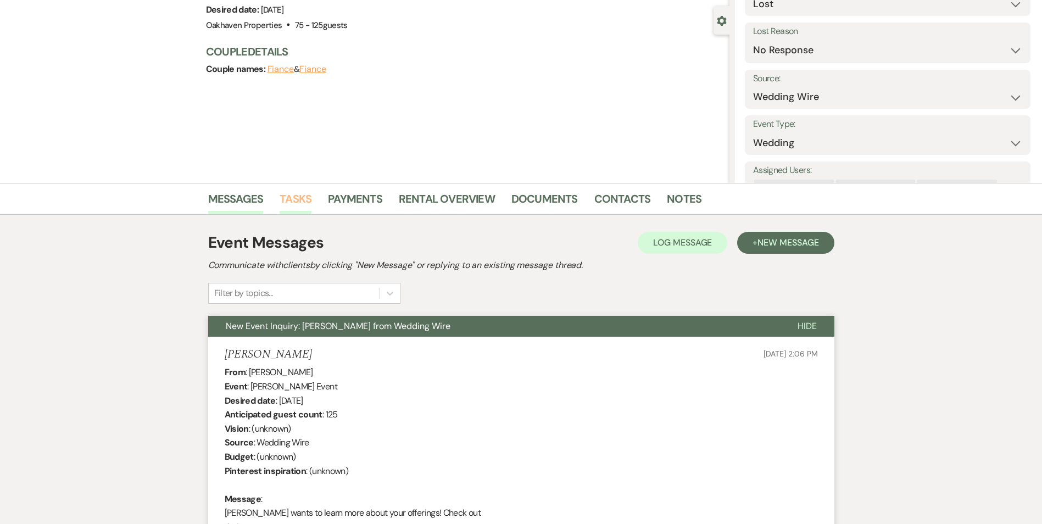
click at [286, 199] on link "Tasks" at bounding box center [296, 202] width 32 height 24
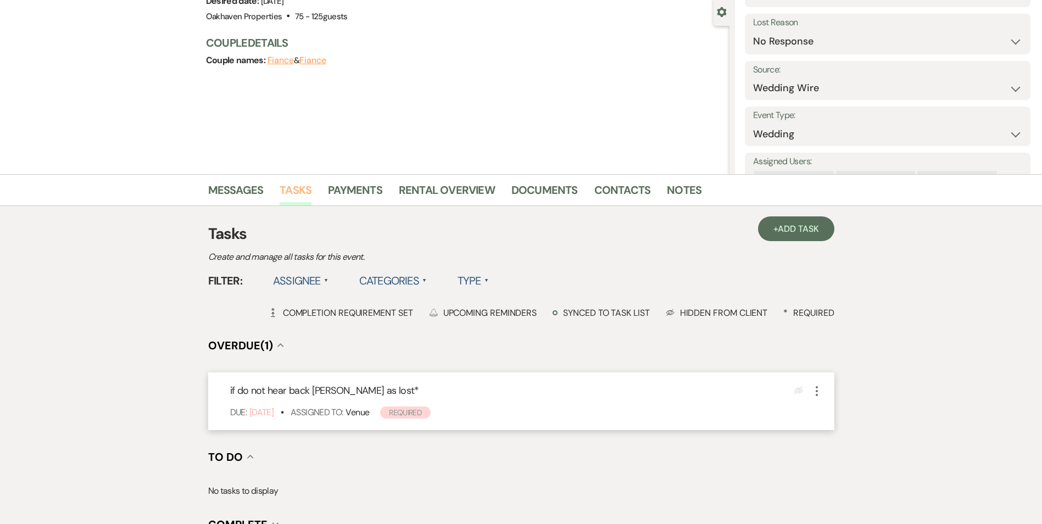
scroll to position [220, 0]
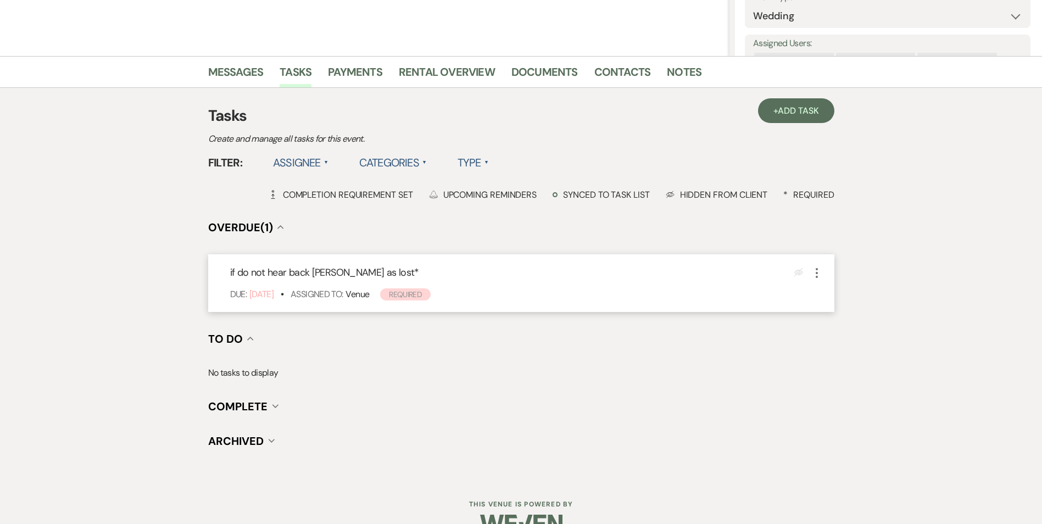
click at [810, 276] on icon "More" at bounding box center [816, 272] width 13 height 13
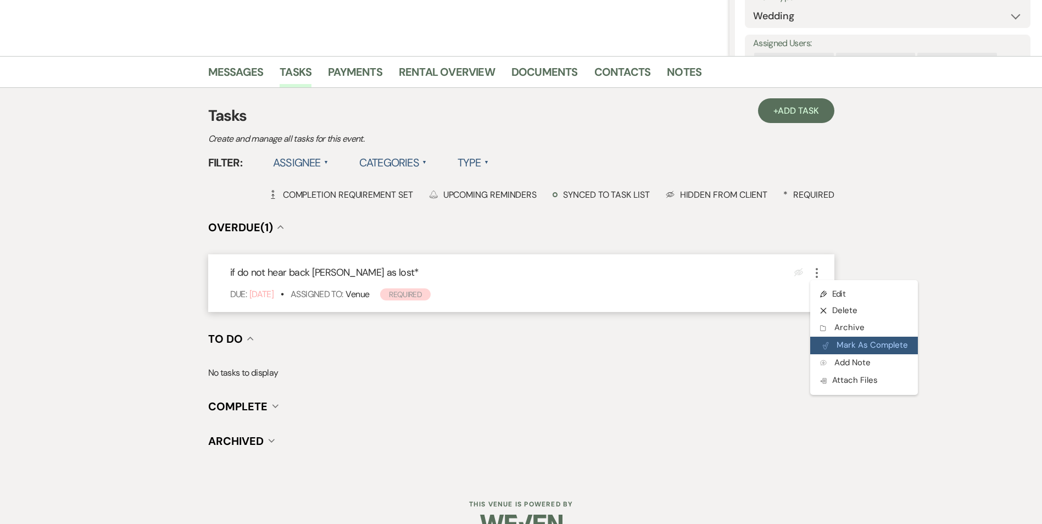
drag, startPoint x: 820, startPoint y: 348, endPoint x: 815, endPoint y: 351, distance: 5.7
click at [820, 348] on button "Plan Portal Link Mark As Complete" at bounding box center [864, 346] width 108 height 18
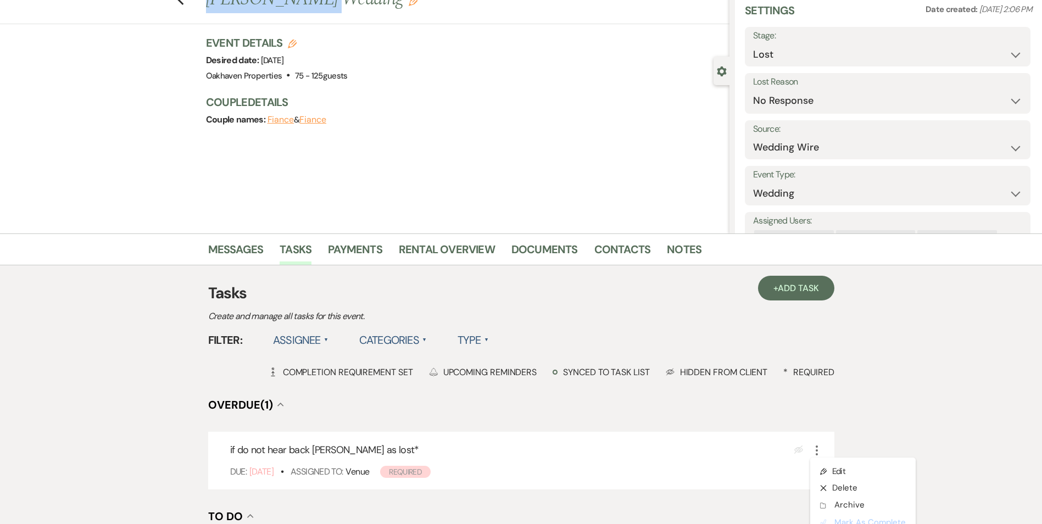
scroll to position [0, 0]
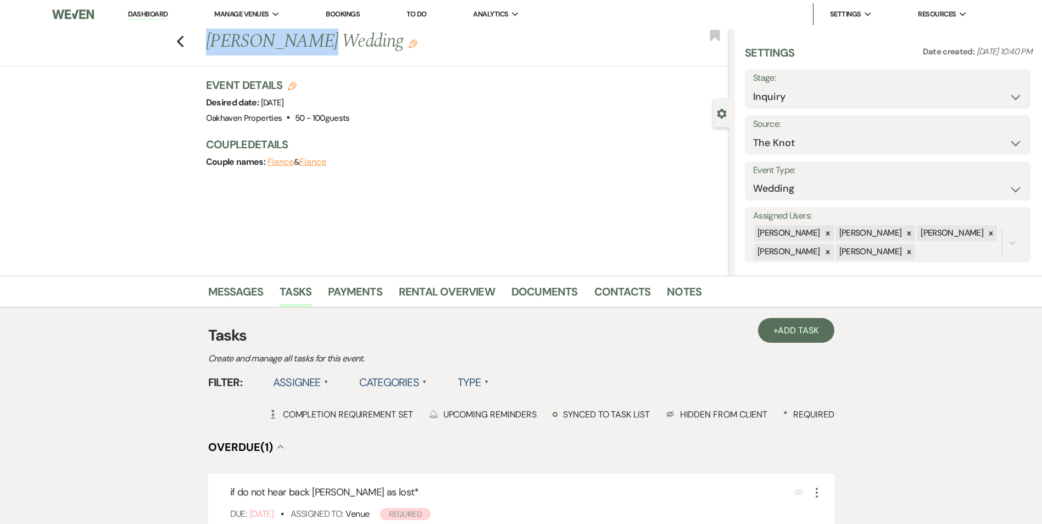
drag, startPoint x: 292, startPoint y: 42, endPoint x: 207, endPoint y: 53, distance: 85.9
click at [207, 53] on div "Previous [PERSON_NAME] Wedding Edit" at bounding box center [465, 42] width 529 height 26
copy h1 "[PERSON_NAME]"
click at [678, 290] on link "Notes" at bounding box center [684, 295] width 35 height 24
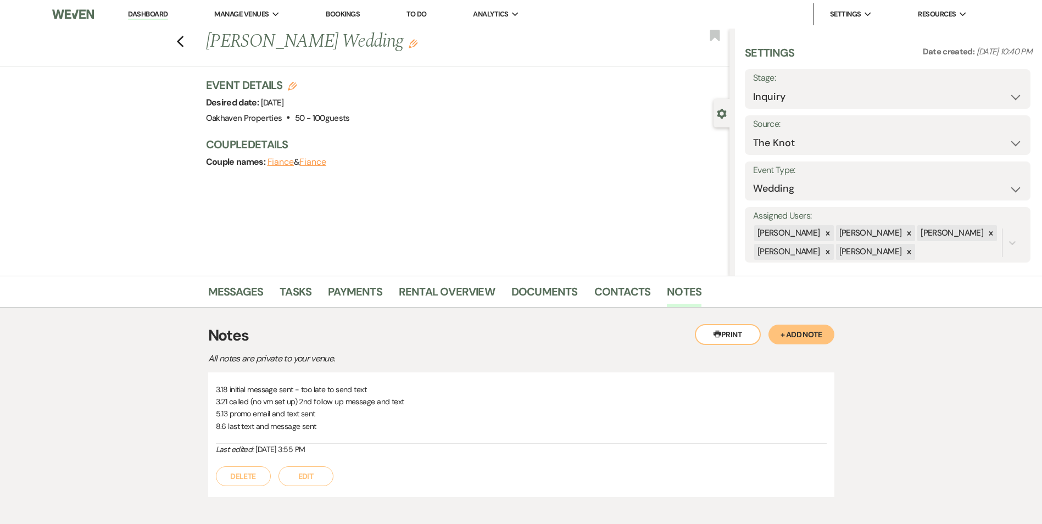
click at [473, 230] on div "Previous [PERSON_NAME] Wedding Edit Bookmark Gear Settings Settings Date create…" at bounding box center [365, 152] width 730 height 247
click at [288, 297] on link "Tasks" at bounding box center [296, 295] width 32 height 24
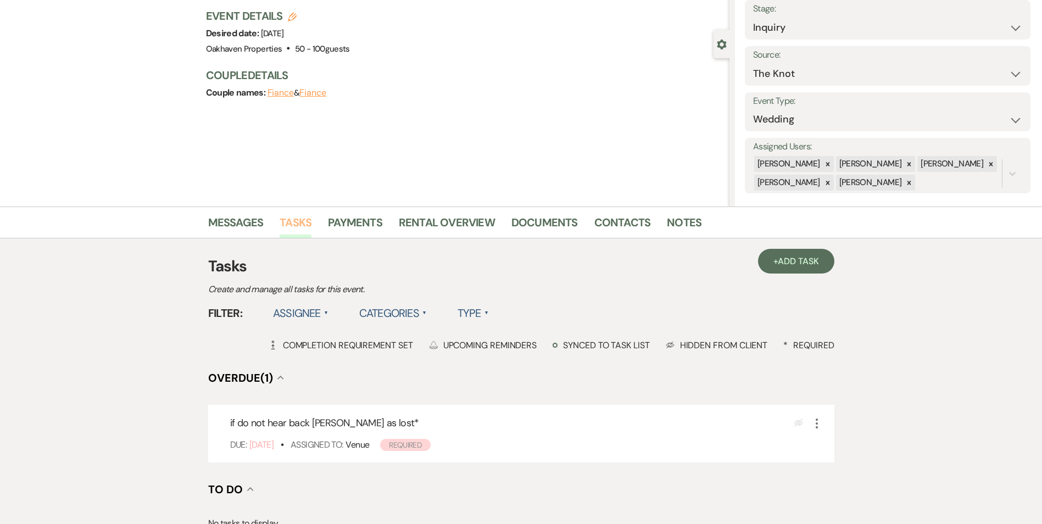
scroll to position [220, 0]
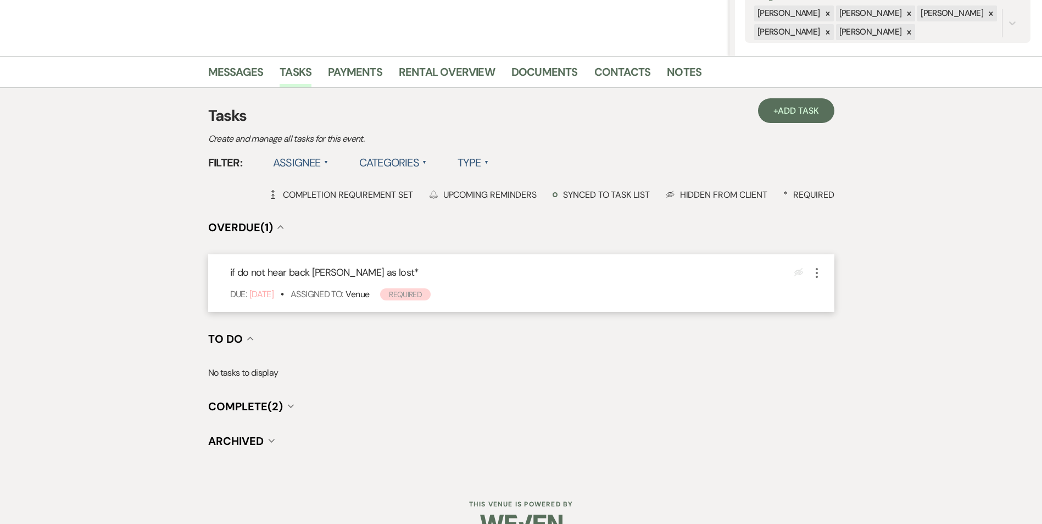
click at [815, 281] on div "if do not hear back mark as lost * Eye Blocked More Due: [DATE] • Assigned To: …" at bounding box center [521, 283] width 626 height 58
click at [816, 275] on icon "More" at bounding box center [816, 272] width 13 height 13
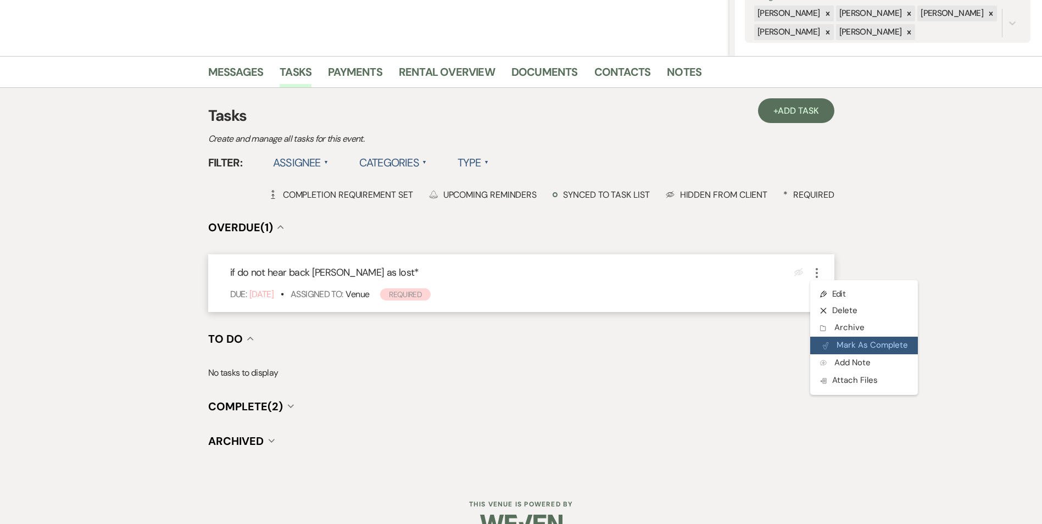
click at [840, 340] on button "Plan Portal Link Mark As Complete" at bounding box center [864, 346] width 108 height 18
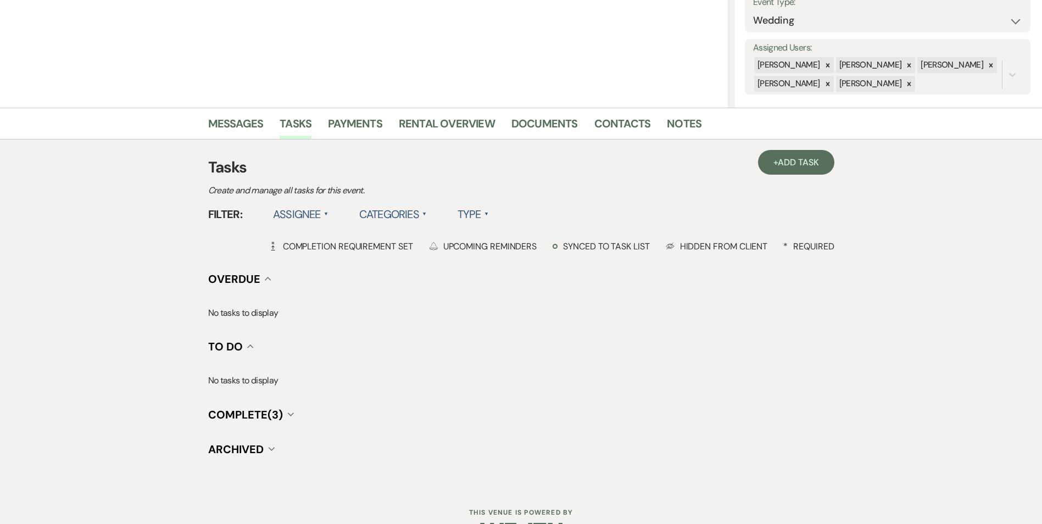
scroll to position [0, 0]
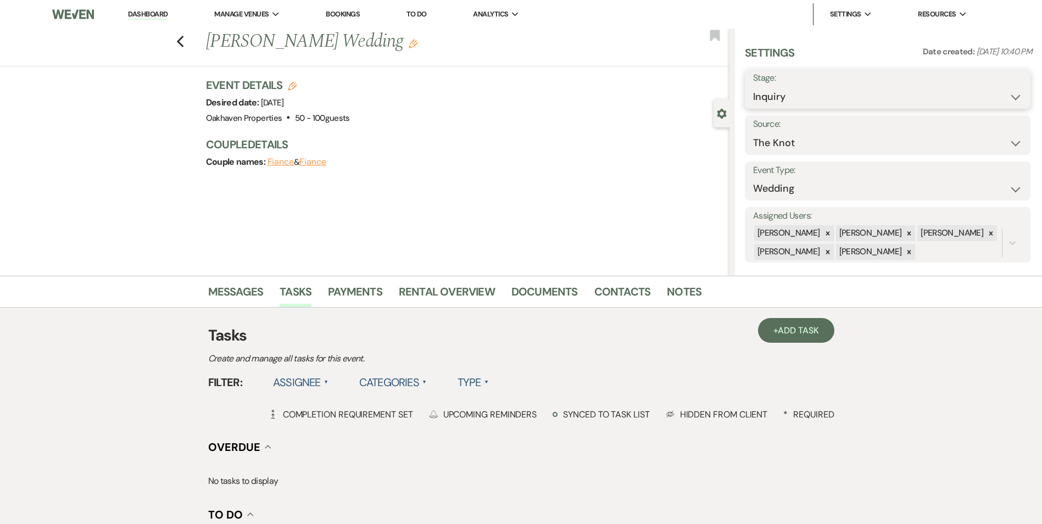
click at [834, 105] on select "Inquiry Follow Up Tour Requested Tour Confirmed Toured Proposal Sent Booked Lost" at bounding box center [887, 96] width 269 height 21
select select "8"
click at [753, 86] on select "Inquiry Follow Up Tour Requested Tour Confirmed Toured Proposal Sent Booked Lost" at bounding box center [887, 96] width 269 height 21
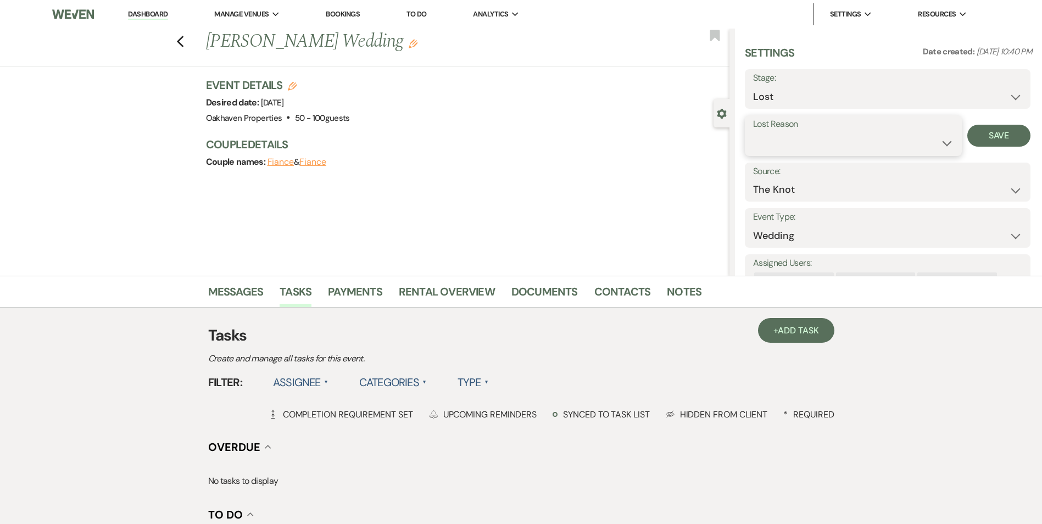
click at [788, 148] on select "Booked Elsewhere Budget Date Unavailable No Response Not a Good Match Capacity …" at bounding box center [853, 142] width 201 height 21
select select "5"
click at [753, 132] on select "Booked Elsewhere Budget Date Unavailable No Response Not a Good Match Capacity …" at bounding box center [853, 142] width 201 height 21
click at [969, 145] on button "Save" at bounding box center [999, 136] width 63 height 22
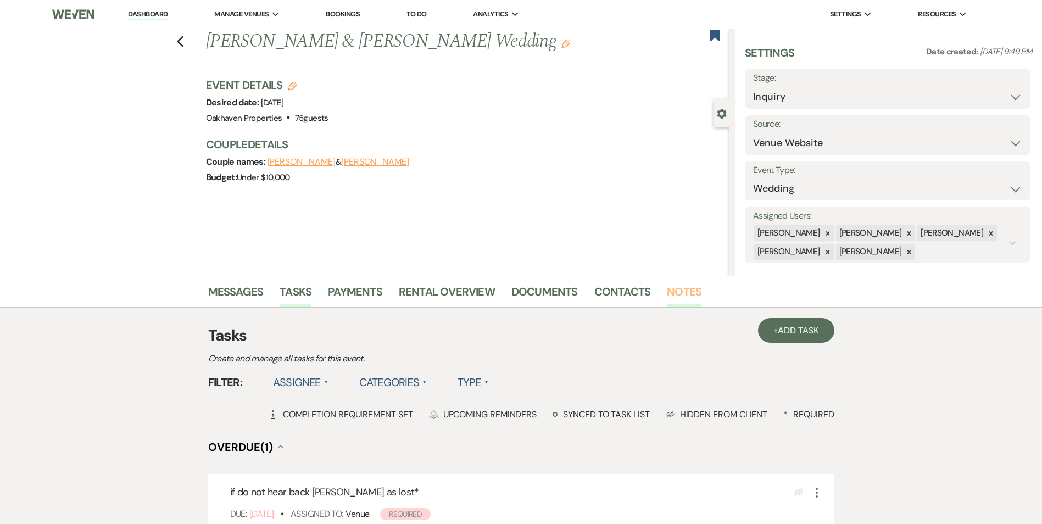
click at [679, 293] on link "Notes" at bounding box center [684, 295] width 35 height 24
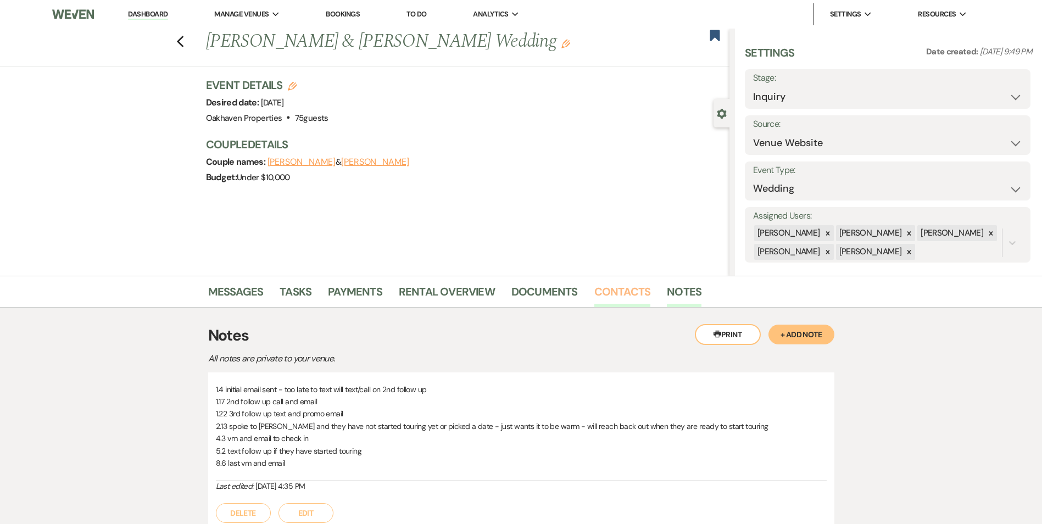
click at [612, 299] on link "Contacts" at bounding box center [622, 295] width 57 height 24
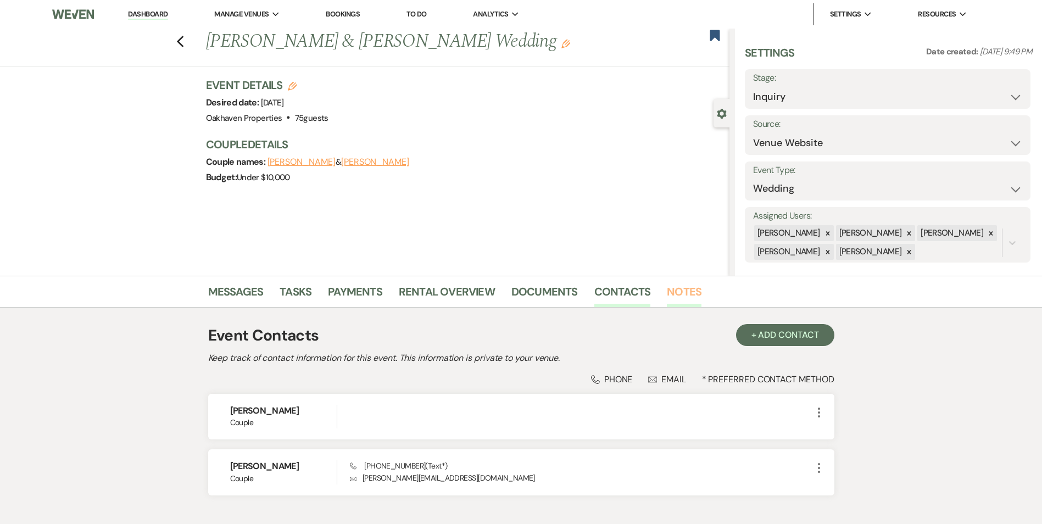
click at [683, 285] on link "Notes" at bounding box center [684, 295] width 35 height 24
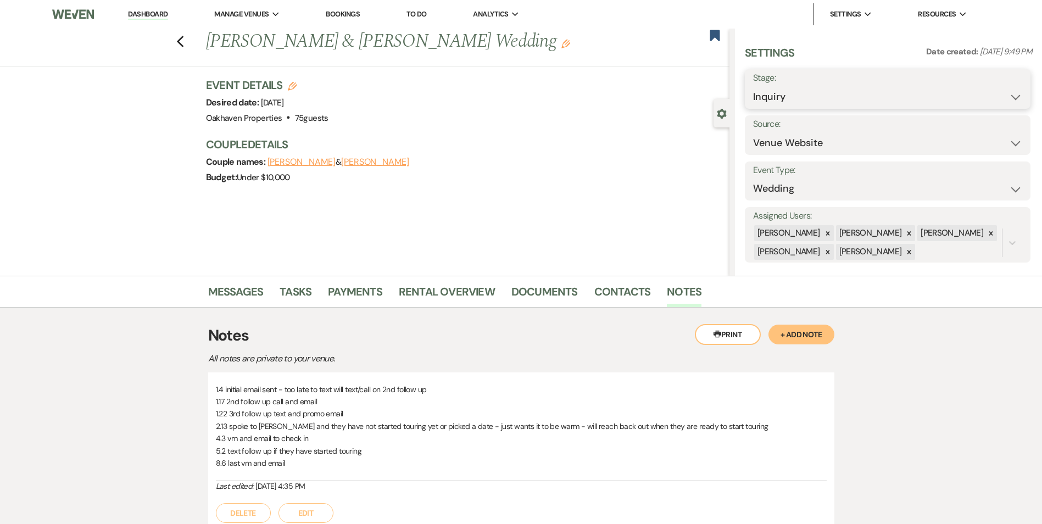
drag, startPoint x: 824, startPoint y: 93, endPoint x: 825, endPoint y: 103, distance: 9.4
click at [824, 94] on select "Inquiry Follow Up Tour Requested Tour Confirmed Toured Proposal Sent Booked Lost" at bounding box center [887, 96] width 269 height 21
select select "8"
click at [753, 86] on select "Inquiry Follow Up Tour Requested Tour Confirmed Toured Proposal Sent Booked Lost" at bounding box center [887, 96] width 269 height 21
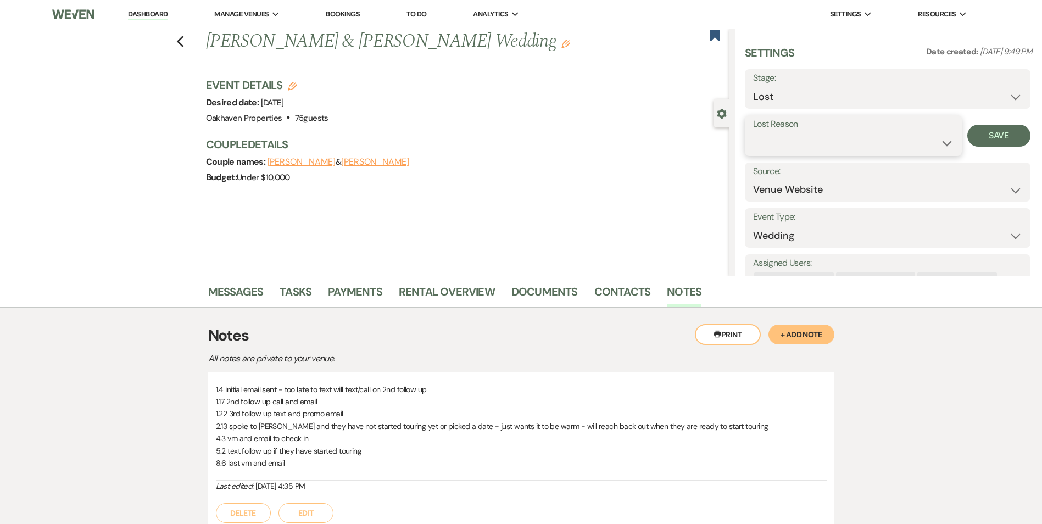
click at [772, 138] on select "Booked Elsewhere Budget Date Unavailable No Response Not a Good Match Capacity …" at bounding box center [853, 142] width 201 height 21
select select "5"
click at [753, 132] on select "Booked Elsewhere Budget Date Unavailable No Response Not a Good Match Capacity …" at bounding box center [853, 142] width 201 height 21
click at [887, 144] on select "Booked Elsewhere Budget Date Unavailable No Response Not a Good Match Capacity …" at bounding box center [853, 142] width 201 height 21
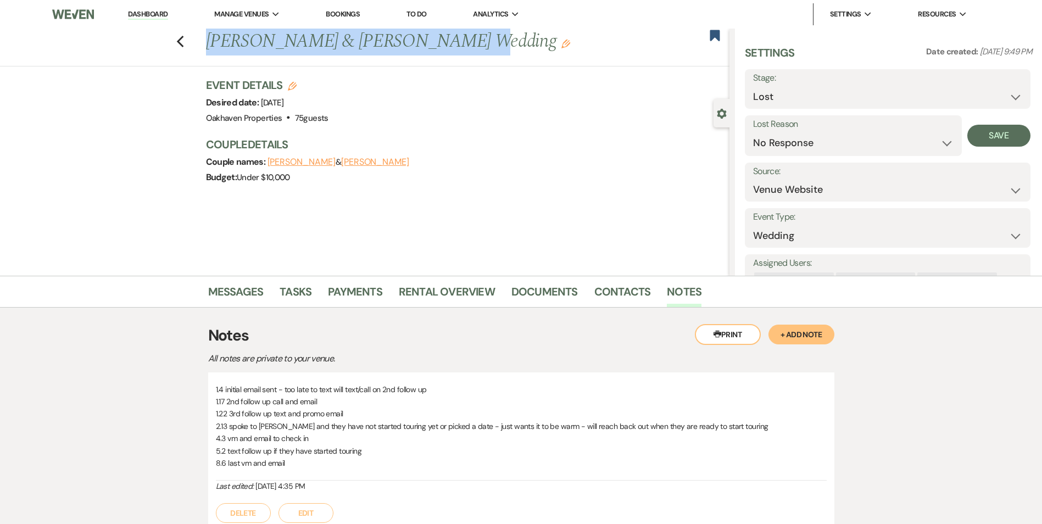
drag, startPoint x: 448, startPoint y: 45, endPoint x: 209, endPoint y: 43, distance: 238.5
click at [209, 43] on div "Previous [PERSON_NAME] & [PERSON_NAME] Wedding Edit" at bounding box center [465, 42] width 529 height 26
copy h1 "[PERSON_NAME] & [PERSON_NAME]"
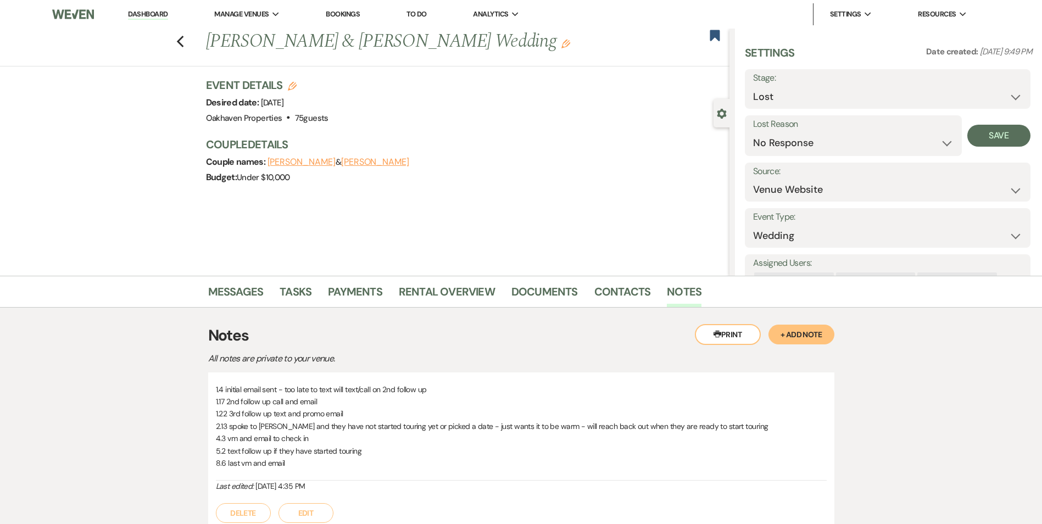
click at [625, 204] on div "Previous [PERSON_NAME] & [PERSON_NAME] Wedding Edit Bookmark Gear Settings Sett…" at bounding box center [365, 152] width 730 height 247
click at [990, 136] on button "Save" at bounding box center [999, 136] width 63 height 22
click at [308, 293] on link "Tasks" at bounding box center [296, 295] width 32 height 24
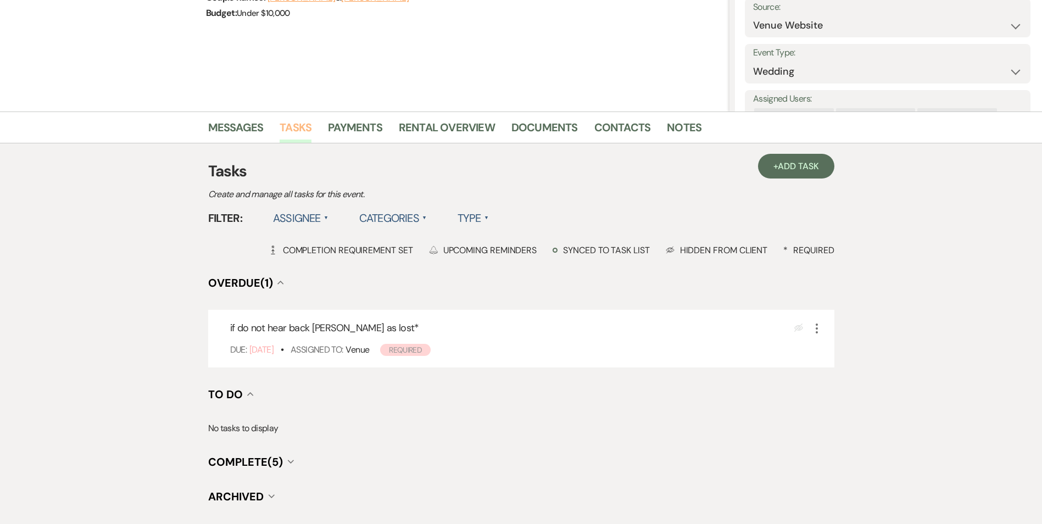
scroll to position [165, 0]
click at [819, 327] on icon "More" at bounding box center [816, 327] width 13 height 13
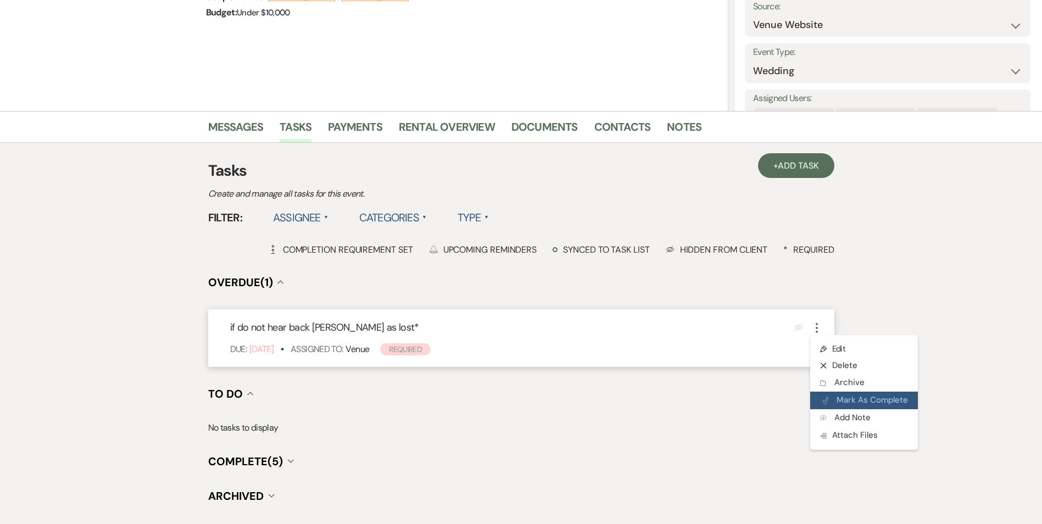
click at [827, 401] on icon "Plan Portal Link" at bounding box center [825, 401] width 7 height 8
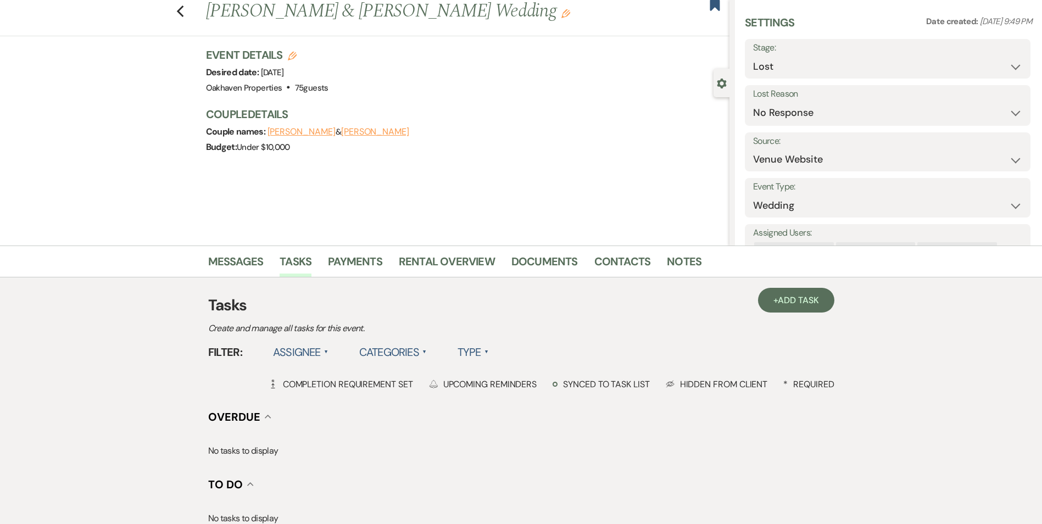
scroll to position [0, 0]
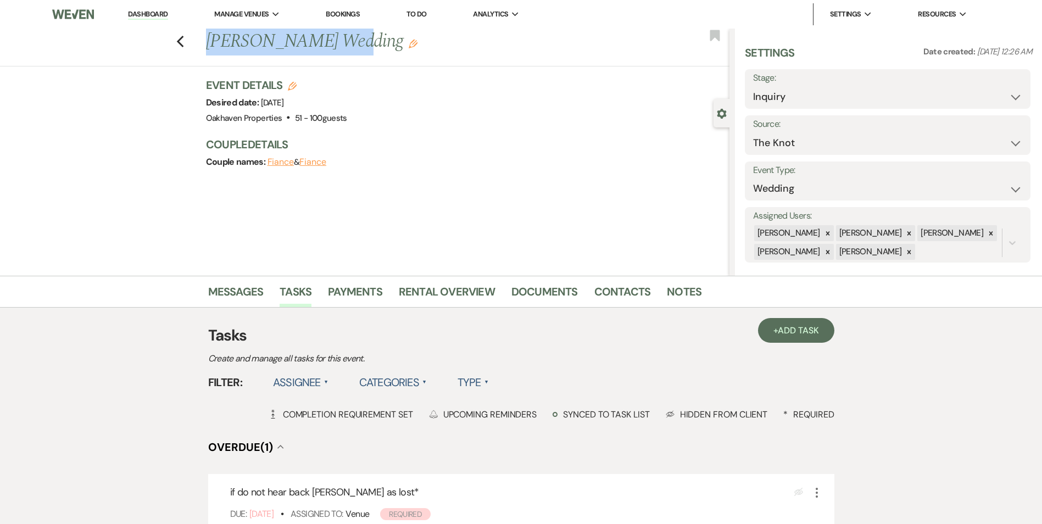
drag, startPoint x: 343, startPoint y: 40, endPoint x: 206, endPoint y: 44, distance: 137.4
click at [206, 44] on div "Previous Alejandra Mendoza's Wedding Edit" at bounding box center [465, 42] width 529 height 26
copy h1 "Alejandra Mendoza"
click at [682, 287] on link "Notes" at bounding box center [684, 295] width 35 height 24
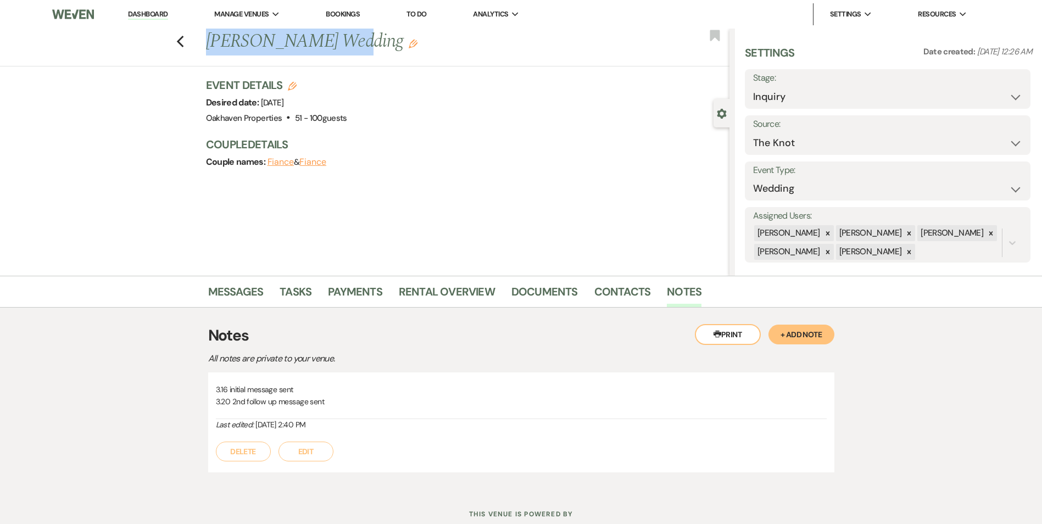
click at [307, 445] on button "Edit" at bounding box center [306, 452] width 55 height 20
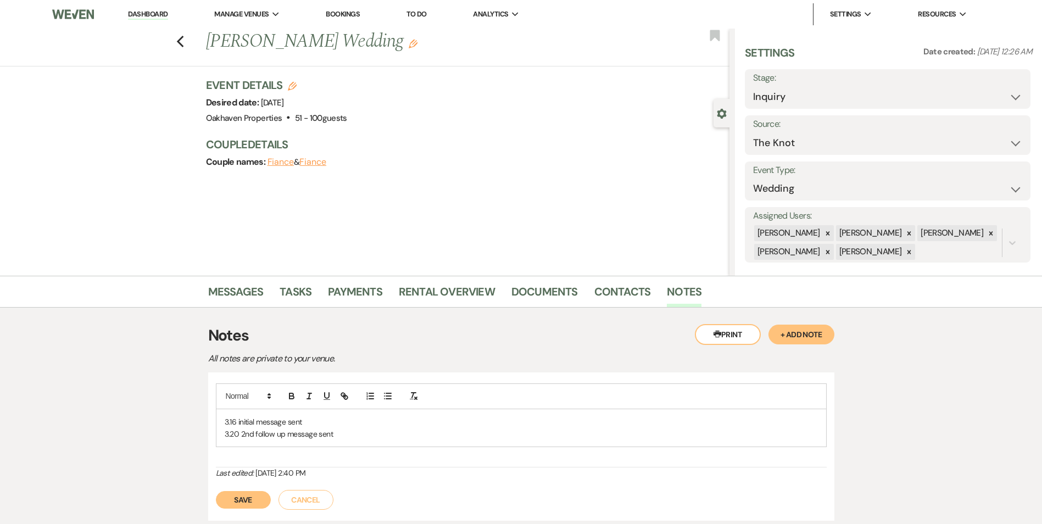
click at [340, 427] on div "3.16 initial message sent 3.20 2nd follow up message sent" at bounding box center [521, 428] width 610 height 38
drag, startPoint x: 243, startPoint y: 296, endPoint x: 256, endPoint y: 301, distance: 14.3
click at [243, 296] on link "Messages" at bounding box center [235, 295] width 55 height 24
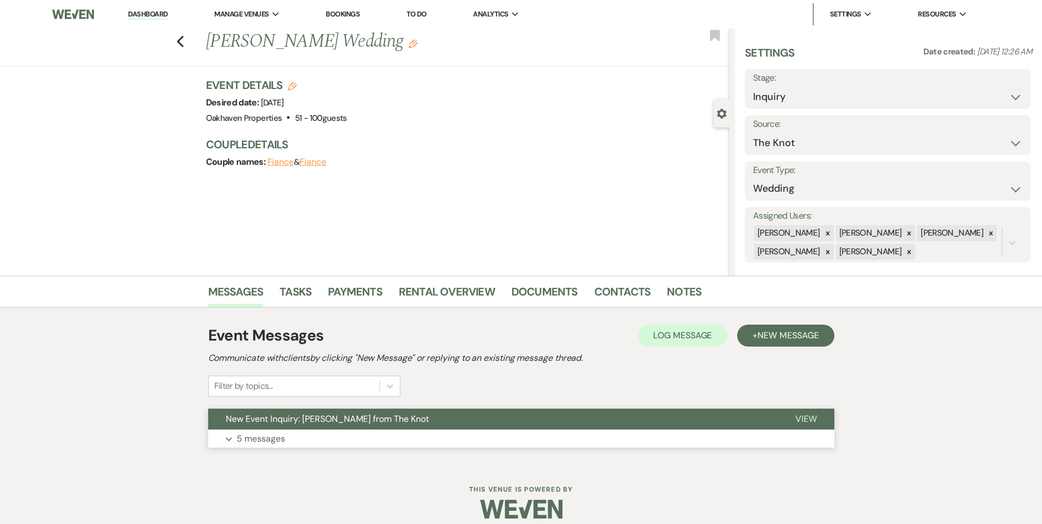
click at [810, 423] on span "View" at bounding box center [806, 419] width 21 height 12
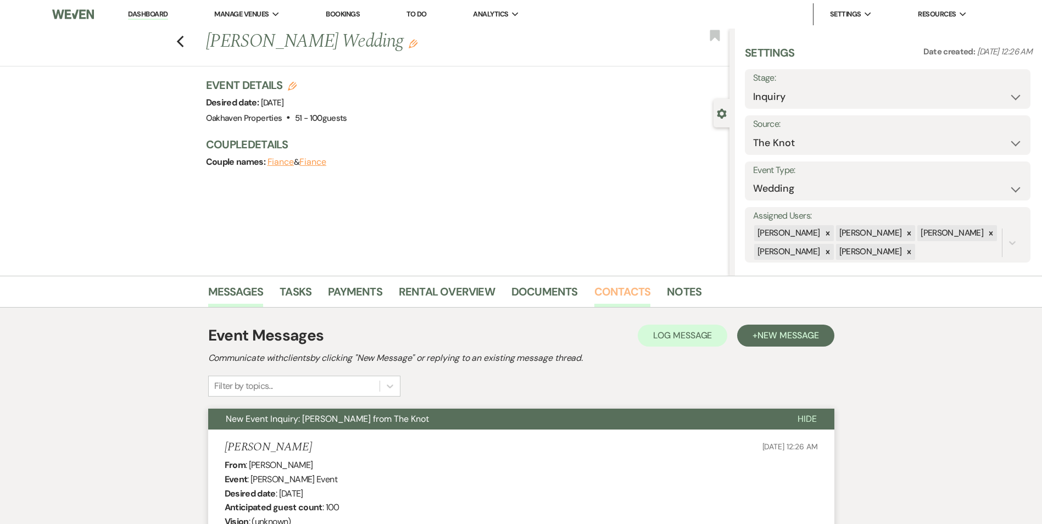
click at [624, 295] on link "Contacts" at bounding box center [622, 295] width 57 height 24
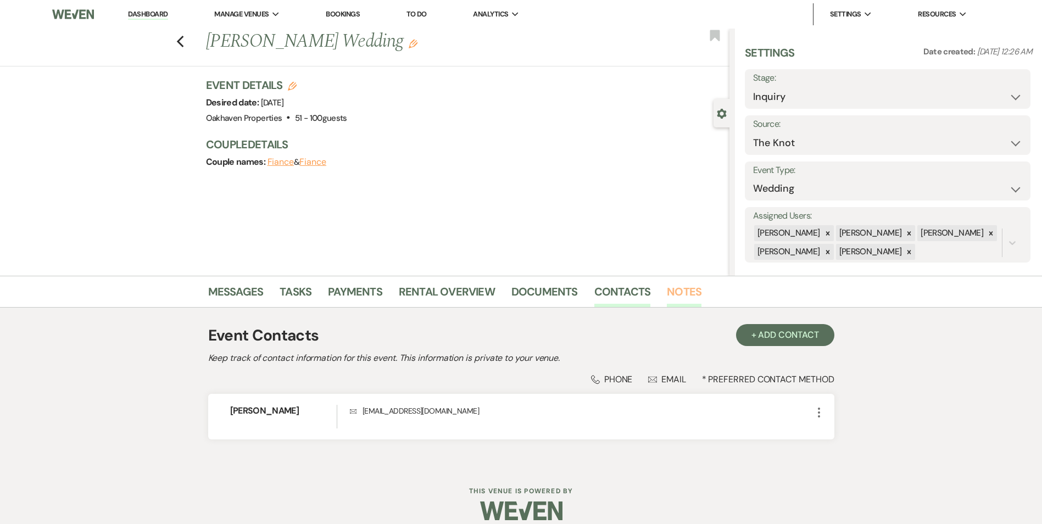
click at [682, 297] on link "Notes" at bounding box center [684, 295] width 35 height 24
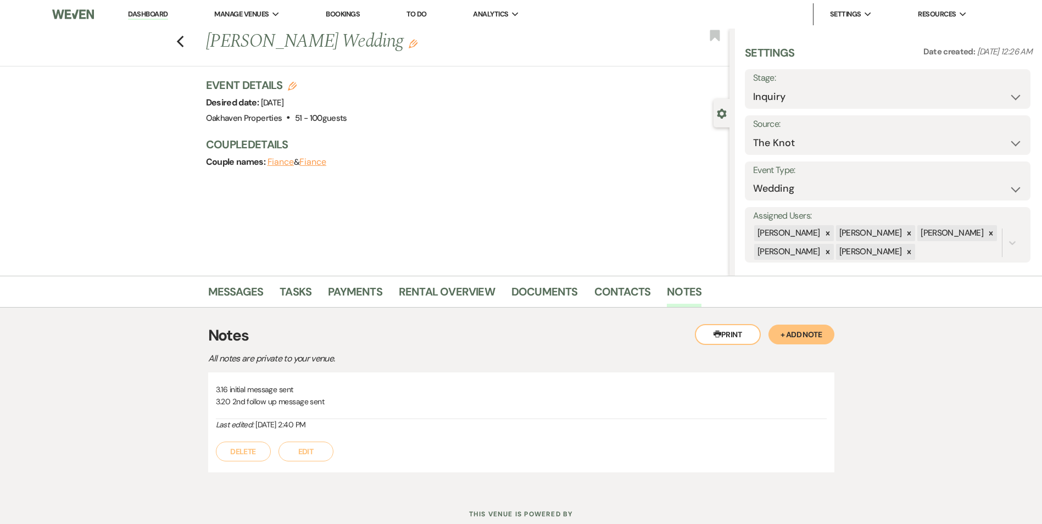
click at [307, 452] on button "Edit" at bounding box center [306, 452] width 55 height 20
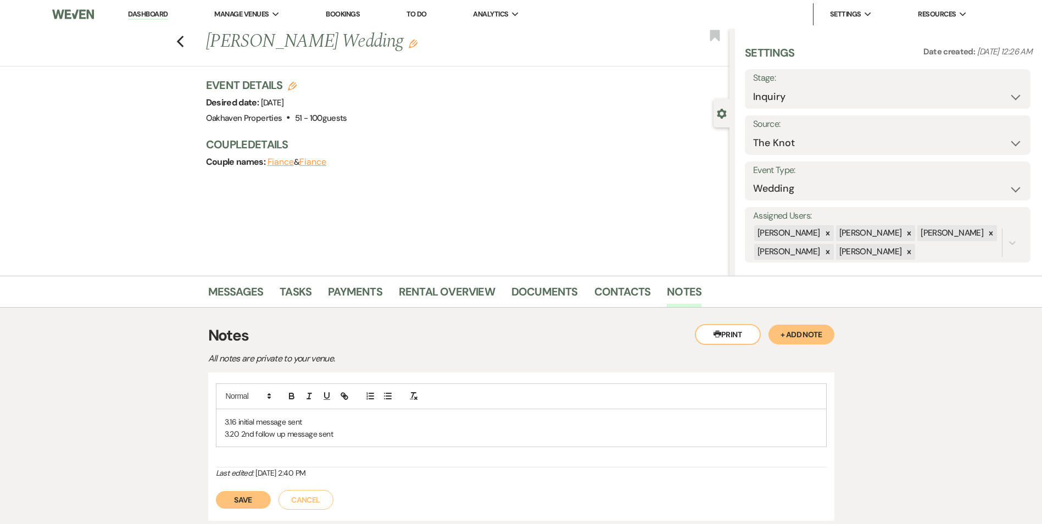
drag, startPoint x: 314, startPoint y: 448, endPoint x: 343, endPoint y: 435, distance: 32.5
click at [343, 435] on p "3.20 2nd follow up message sent" at bounding box center [521, 434] width 593 height 12
click at [246, 509] on button "Save" at bounding box center [243, 513] width 55 height 18
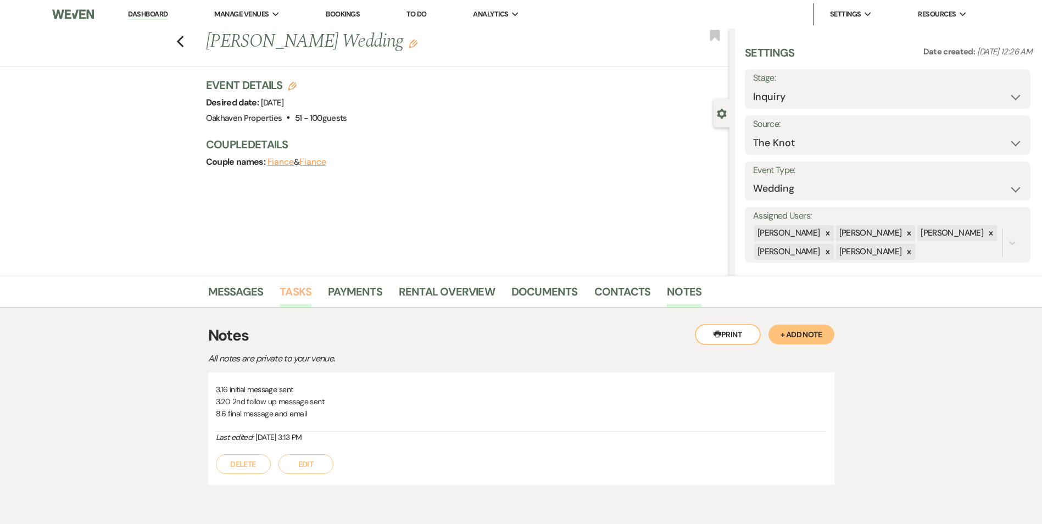
click at [294, 296] on link "Tasks" at bounding box center [296, 295] width 32 height 24
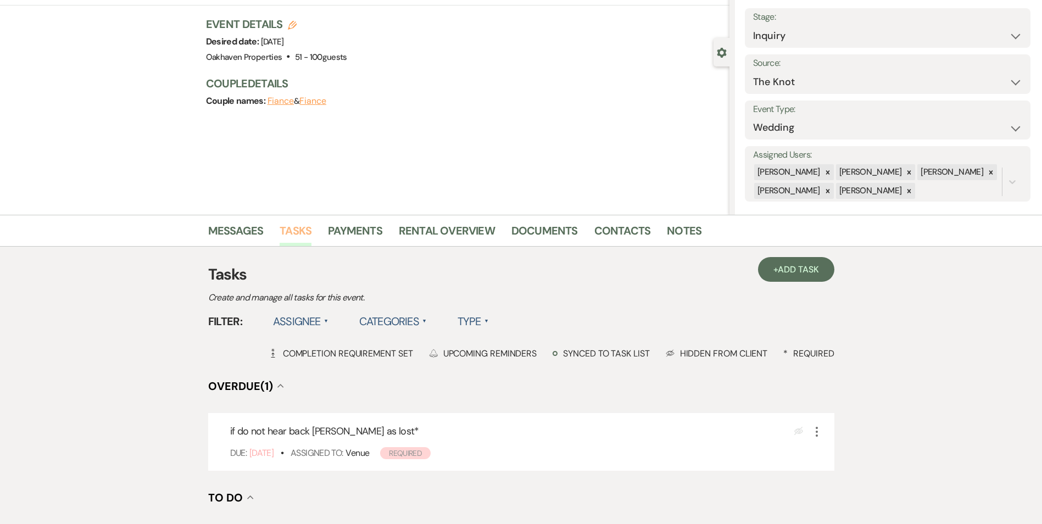
scroll to position [165, 0]
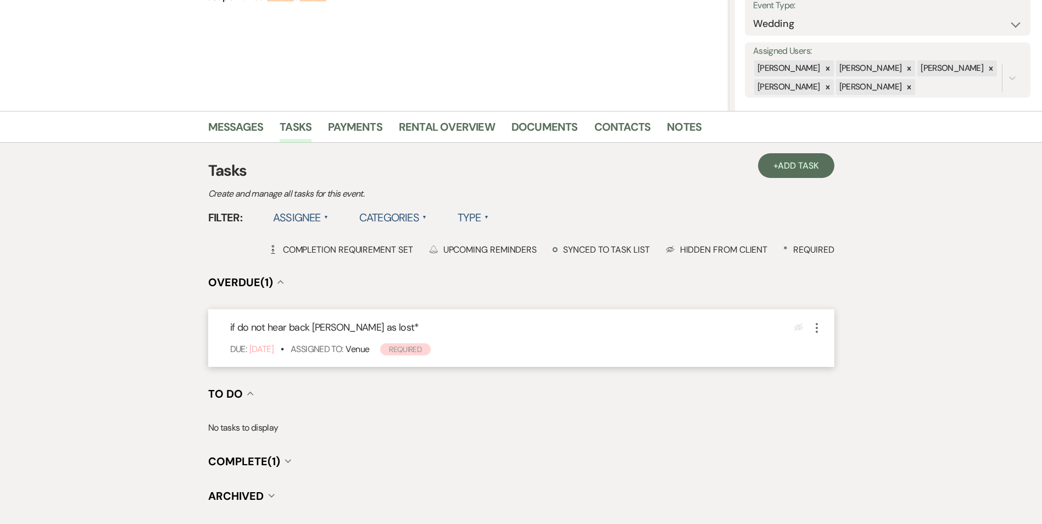
click at [820, 332] on icon "More" at bounding box center [816, 327] width 13 height 13
click at [832, 391] on button "Archive Archive" at bounding box center [862, 383] width 105 height 18
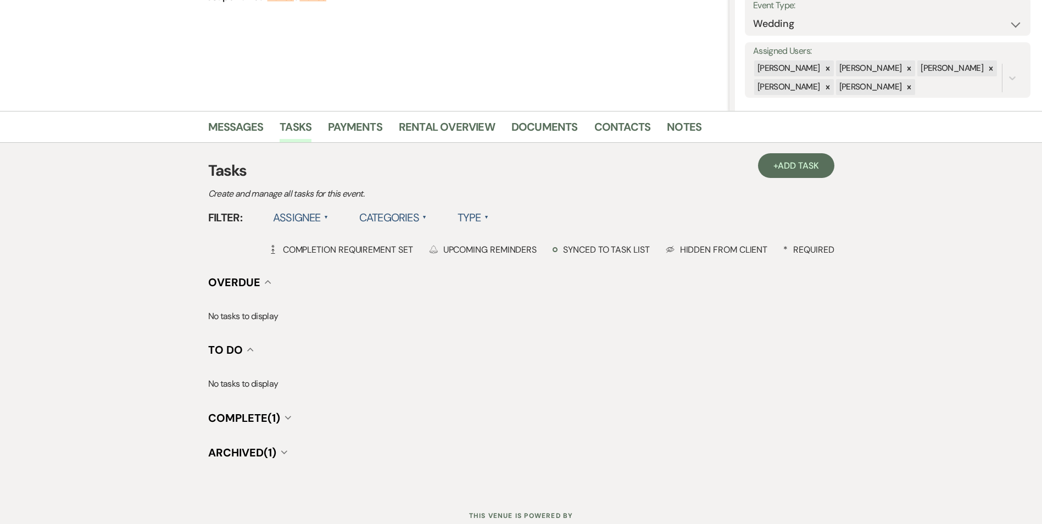
click at [252, 454] on span "Archived (1)" at bounding box center [242, 453] width 68 height 14
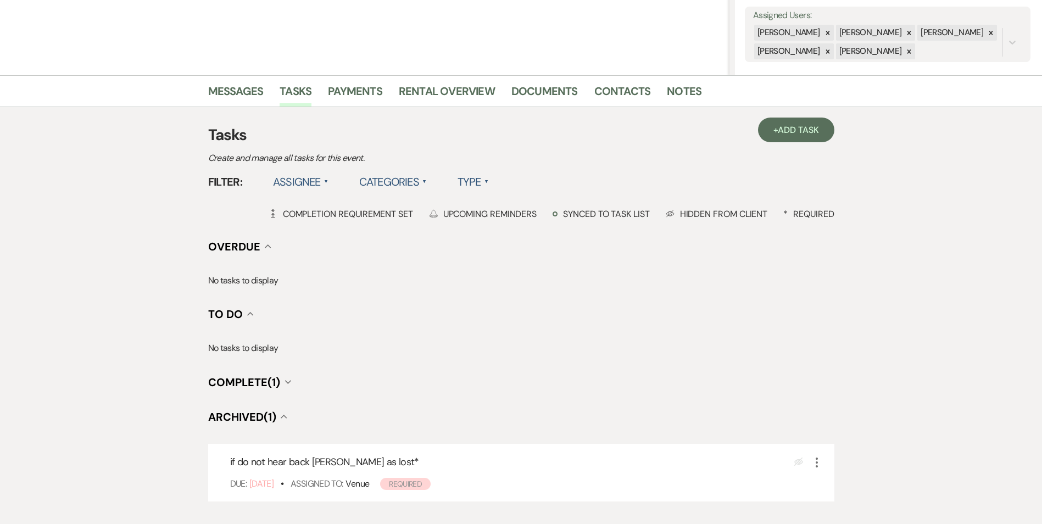
scroll to position [220, 0]
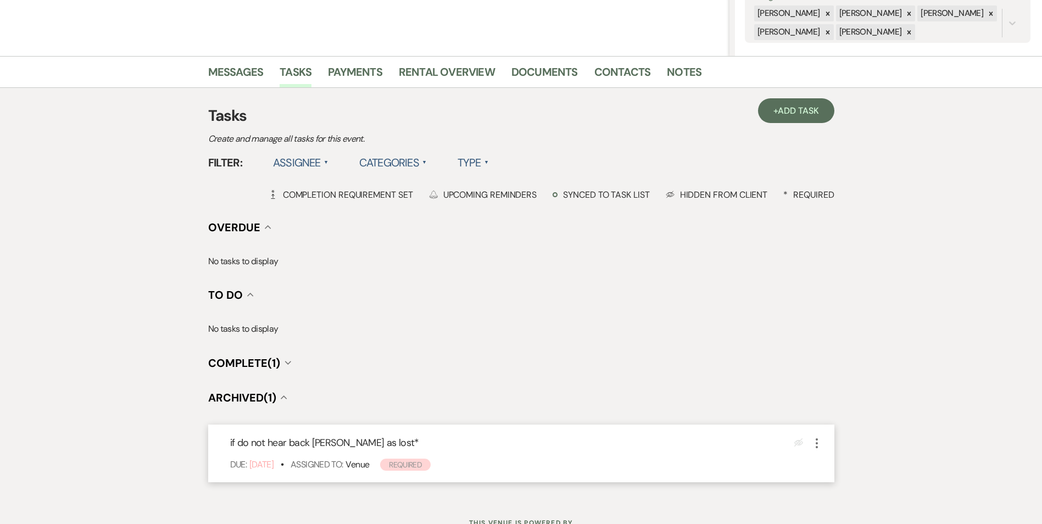
drag, startPoint x: 820, startPoint y: 444, endPoint x: 825, endPoint y: 448, distance: 6.3
click at [820, 446] on icon "More" at bounding box center [816, 443] width 13 height 13
click at [837, 509] on button "Plan Portal Link Mark As Complete" at bounding box center [864, 516] width 108 height 18
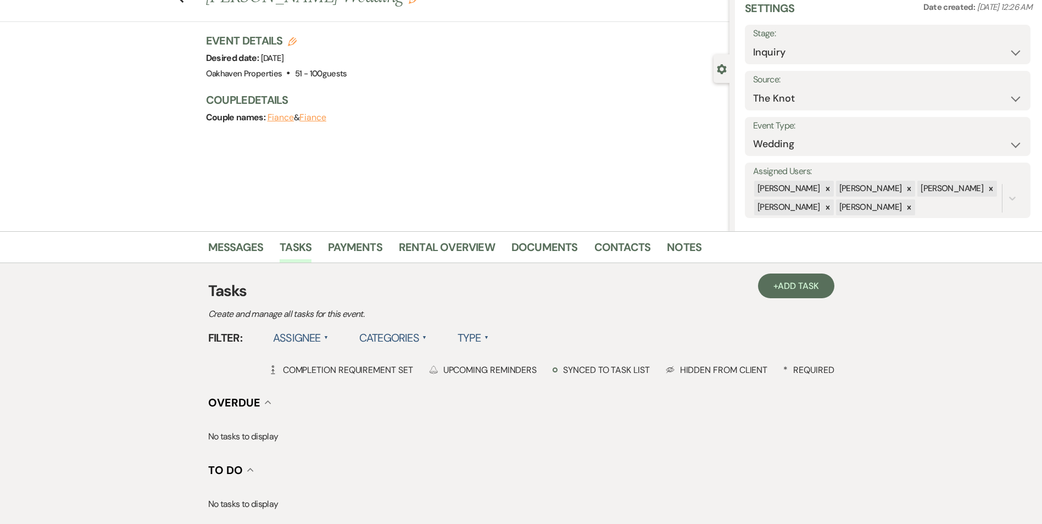
scroll to position [0, 0]
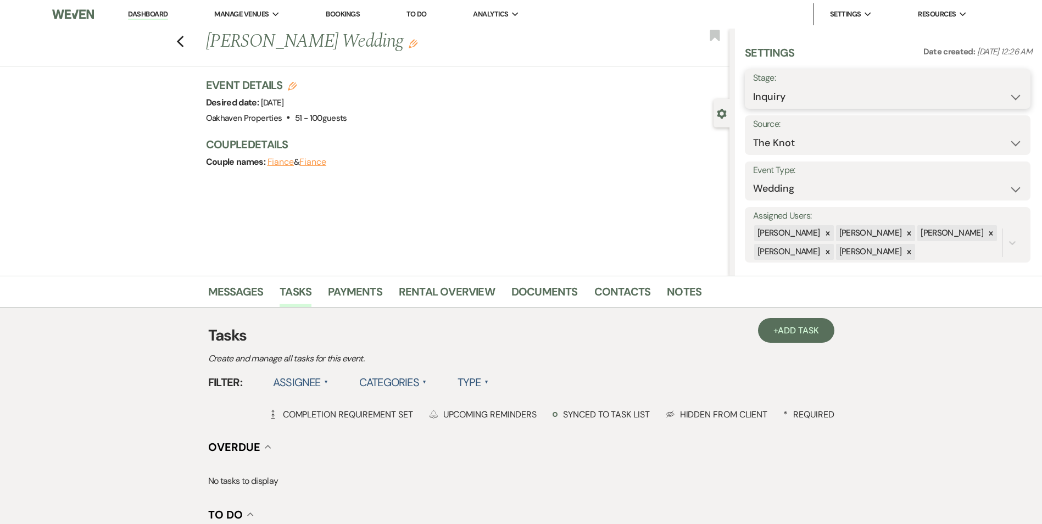
click at [785, 93] on select "Inquiry Follow Up Tour Requested Tour Confirmed Toured Proposal Sent Booked Lost" at bounding box center [887, 96] width 269 height 21
select select "8"
click at [753, 86] on select "Inquiry Follow Up Tour Requested Tour Confirmed Toured Proposal Sent Booked Lost" at bounding box center [887, 96] width 269 height 21
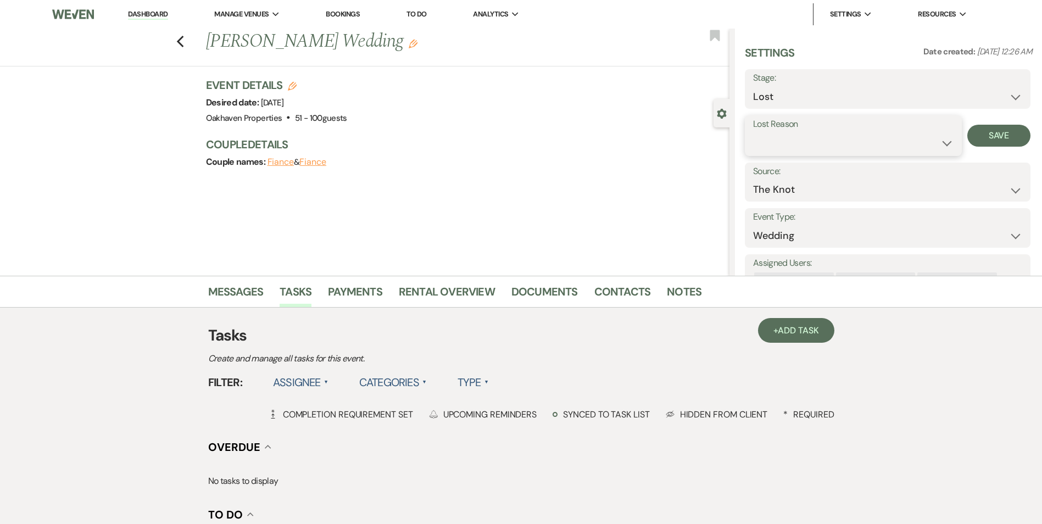
click at [791, 148] on select "Booked Elsewhere Budget Date Unavailable No Response Not a Good Match Capacity …" at bounding box center [853, 142] width 201 height 21
click at [753, 132] on select "Booked Elsewhere Budget Date Unavailable No Response Not a Good Match Capacity …" at bounding box center [853, 142] width 201 height 21
click at [793, 148] on select "Booked Elsewhere Budget Date Unavailable No Response Not a Good Match Capacity …" at bounding box center [853, 142] width 201 height 21
select select "5"
click at [753, 132] on select "Booked Elsewhere Budget Date Unavailable No Response Not a Good Match Capacity …" at bounding box center [853, 142] width 201 height 21
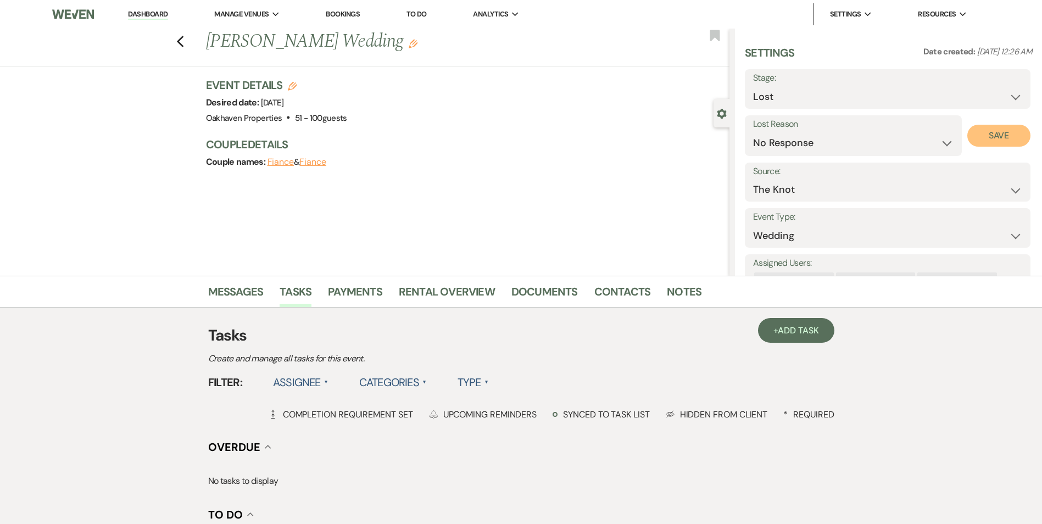
click at [989, 131] on button "Save" at bounding box center [999, 136] width 63 height 22
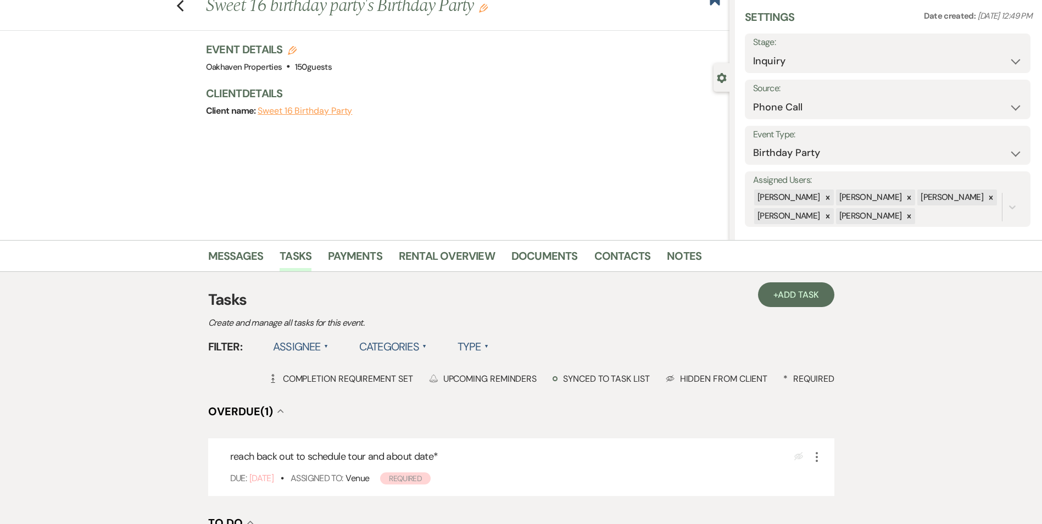
scroll to position [55, 0]
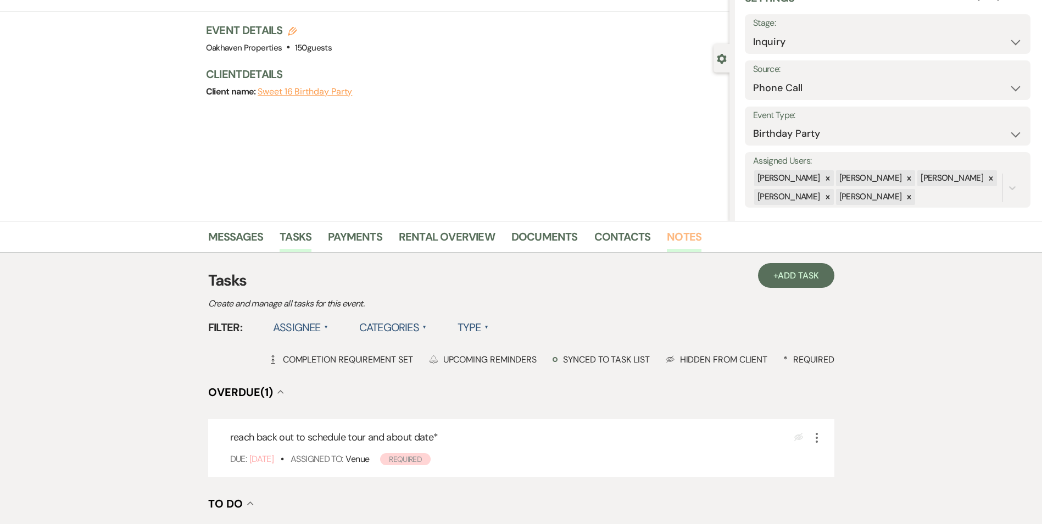
click at [669, 235] on link "Notes" at bounding box center [684, 240] width 35 height 24
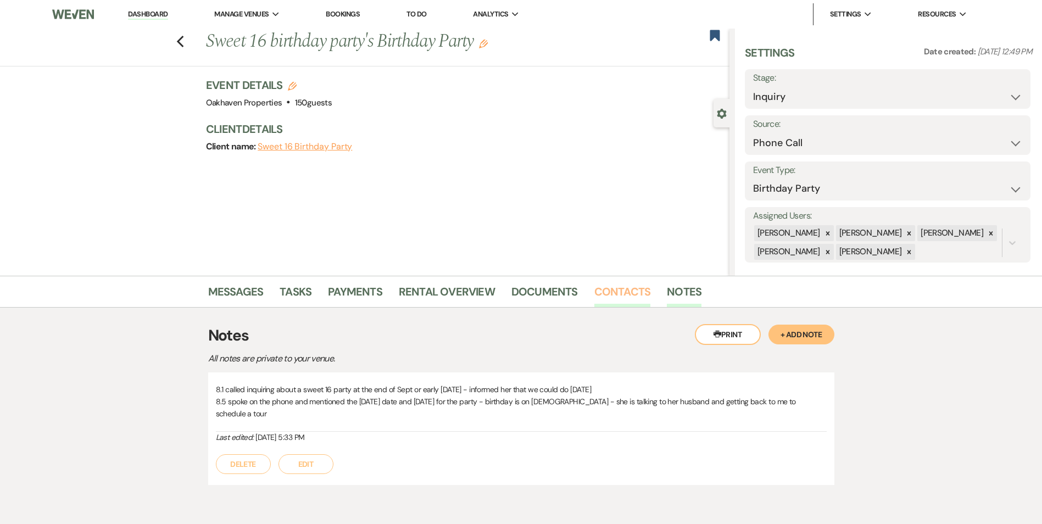
click at [624, 297] on link "Contacts" at bounding box center [622, 295] width 57 height 24
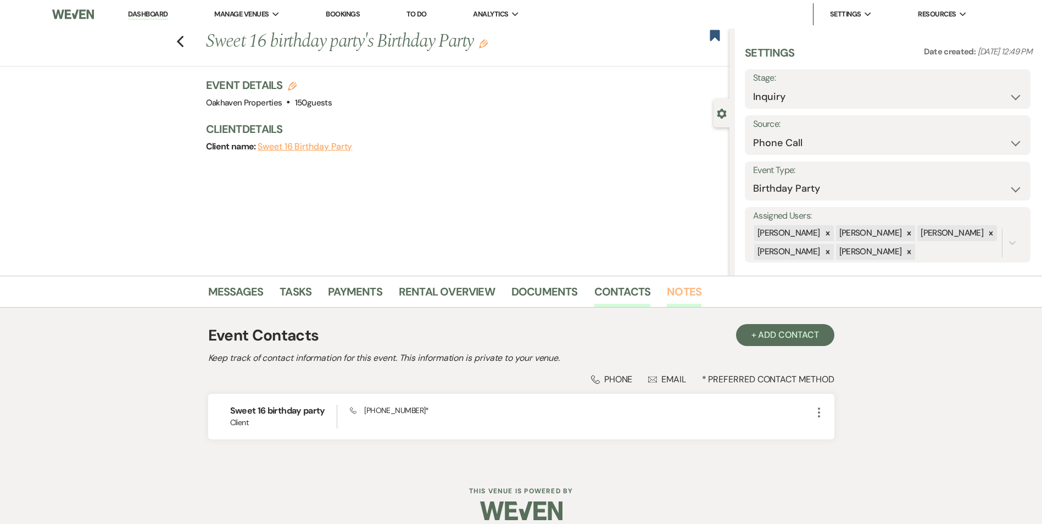
click at [667, 285] on link "Notes" at bounding box center [684, 295] width 35 height 24
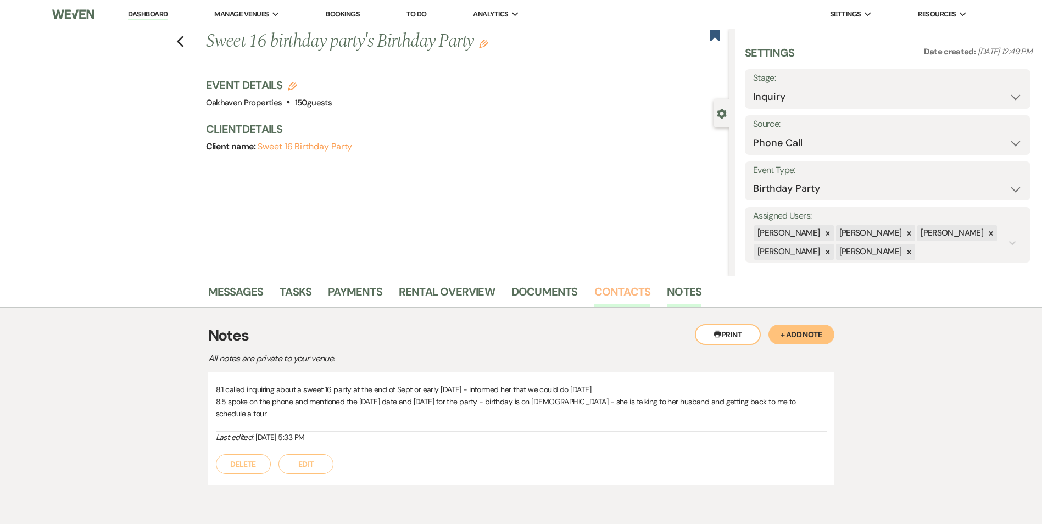
click at [632, 291] on link "Contacts" at bounding box center [622, 295] width 57 height 24
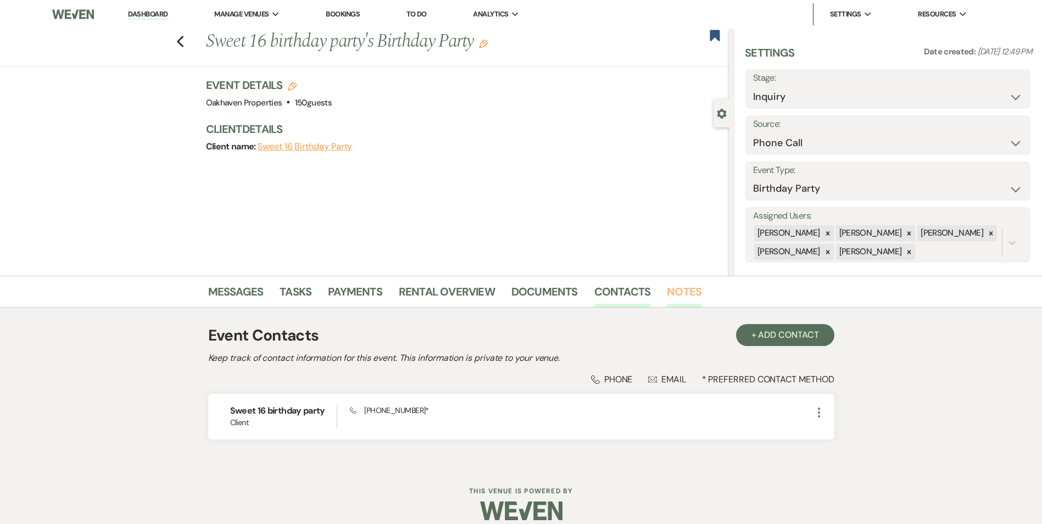
click at [674, 285] on link "Notes" at bounding box center [684, 295] width 35 height 24
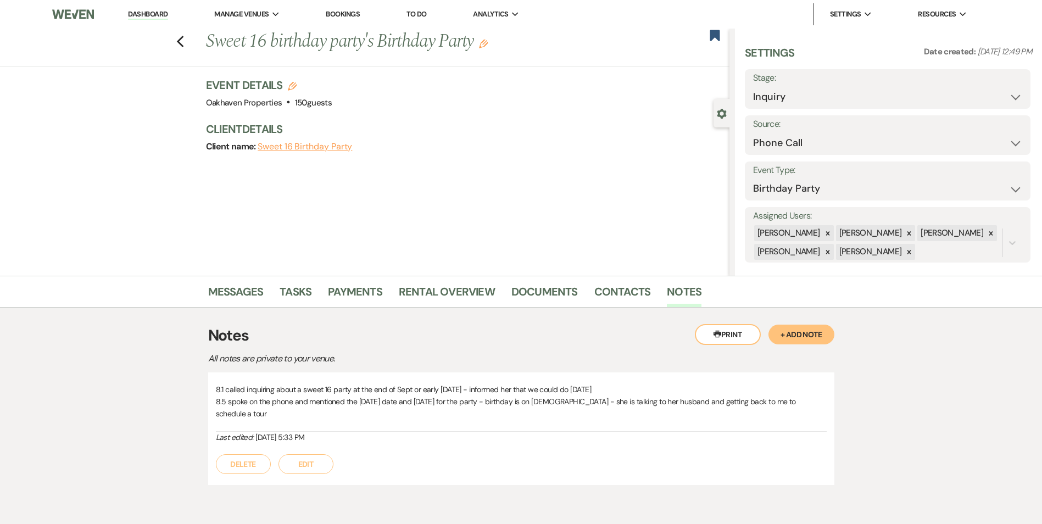
click at [297, 458] on button "Edit" at bounding box center [306, 464] width 55 height 20
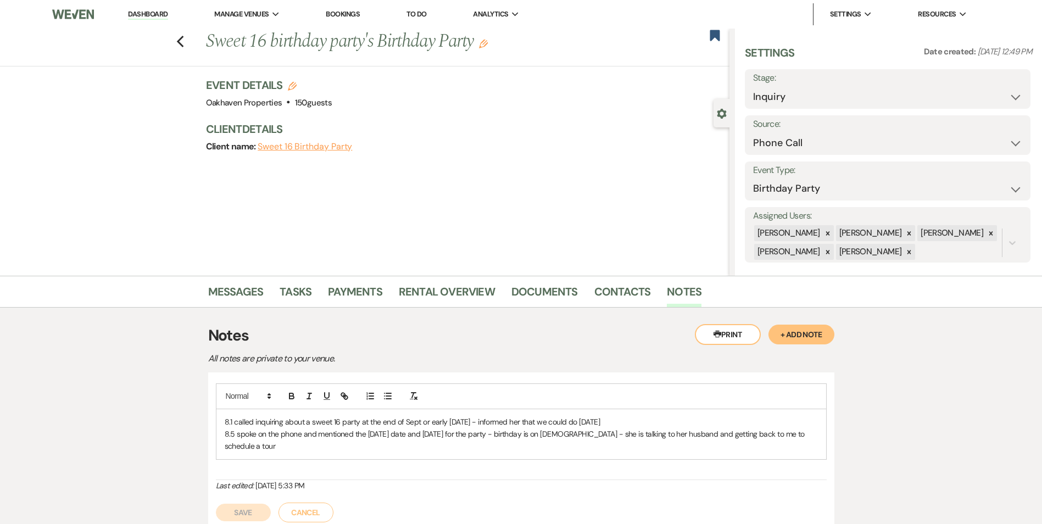
click at [274, 452] on p "8.5 spoke on the phone and mentioned the [DATE] date and [DATE] for the party -…" at bounding box center [521, 440] width 593 height 25
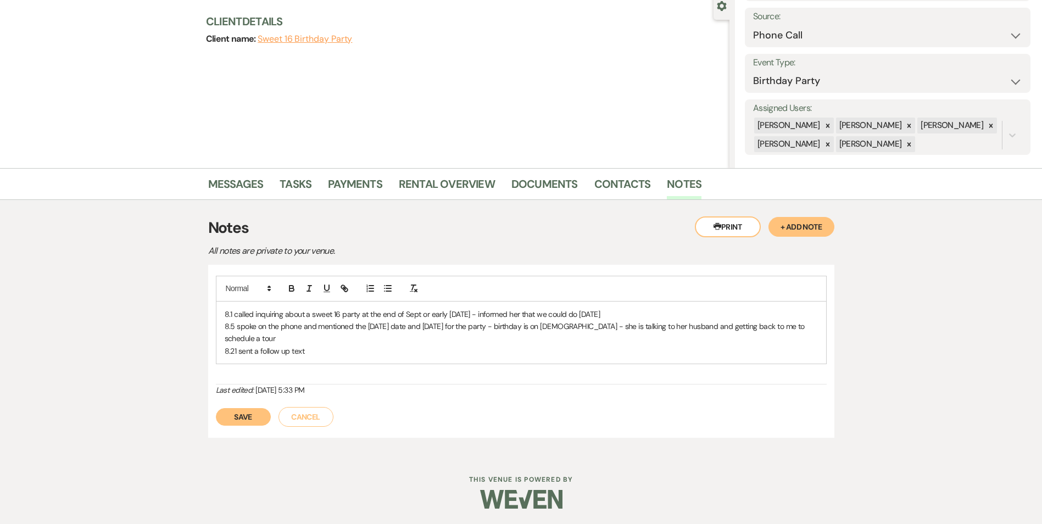
scroll to position [109, 0]
drag, startPoint x: 252, startPoint y: 415, endPoint x: 259, endPoint y: 410, distance: 8.2
click at [253, 414] on button "Save" at bounding box center [243, 416] width 55 height 18
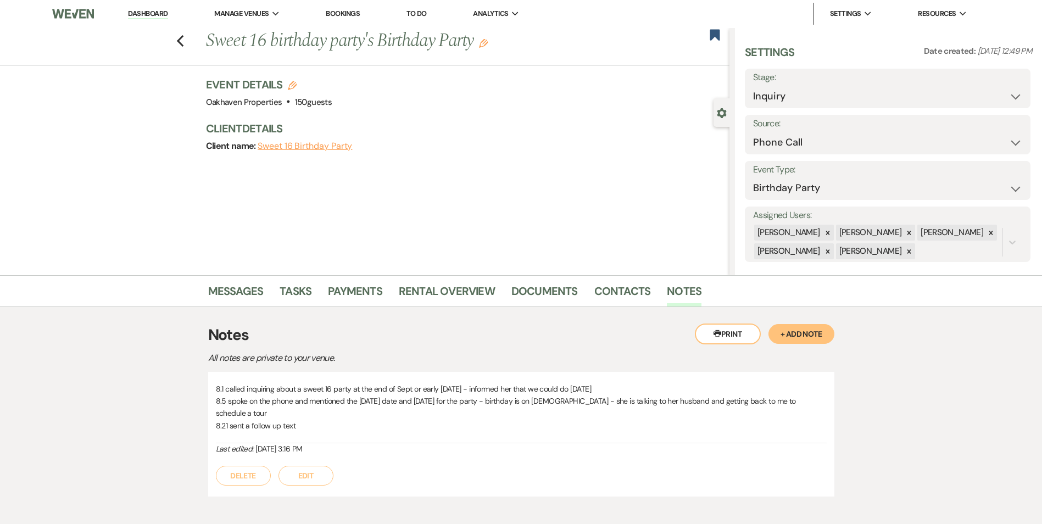
scroll to position [0, 0]
click at [184, 35] on icon "Previous" at bounding box center [180, 41] width 8 height 13
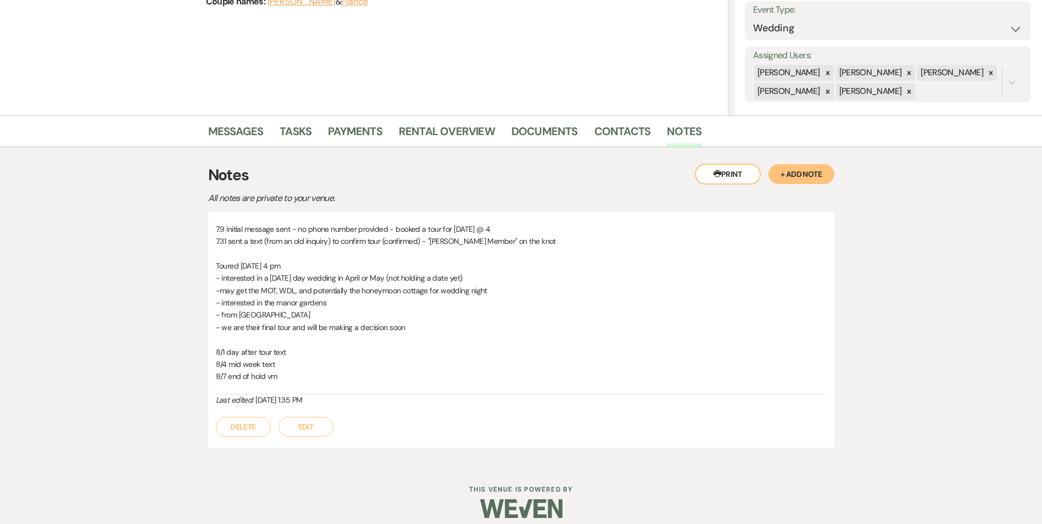
scroll to position [171, 0]
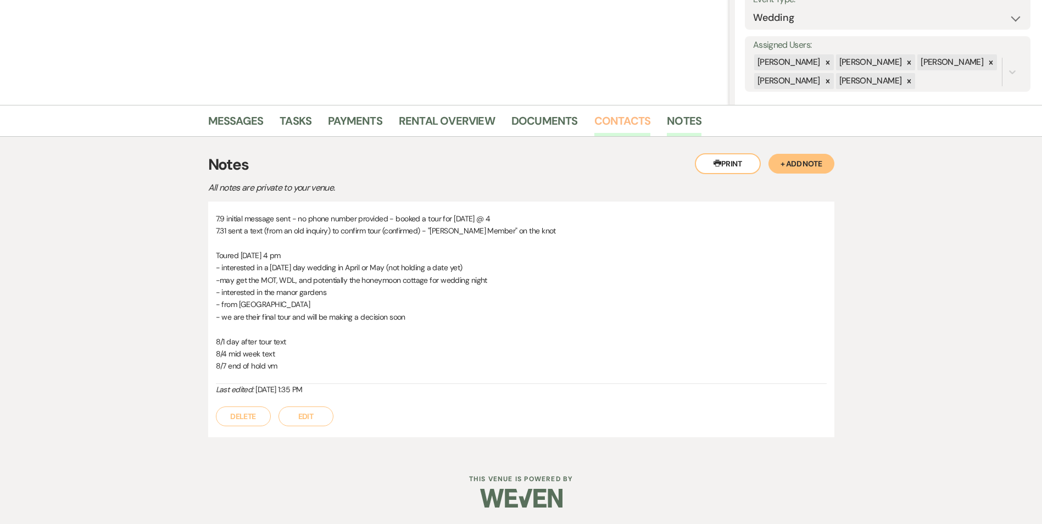
click at [618, 124] on link "Contacts" at bounding box center [622, 124] width 57 height 24
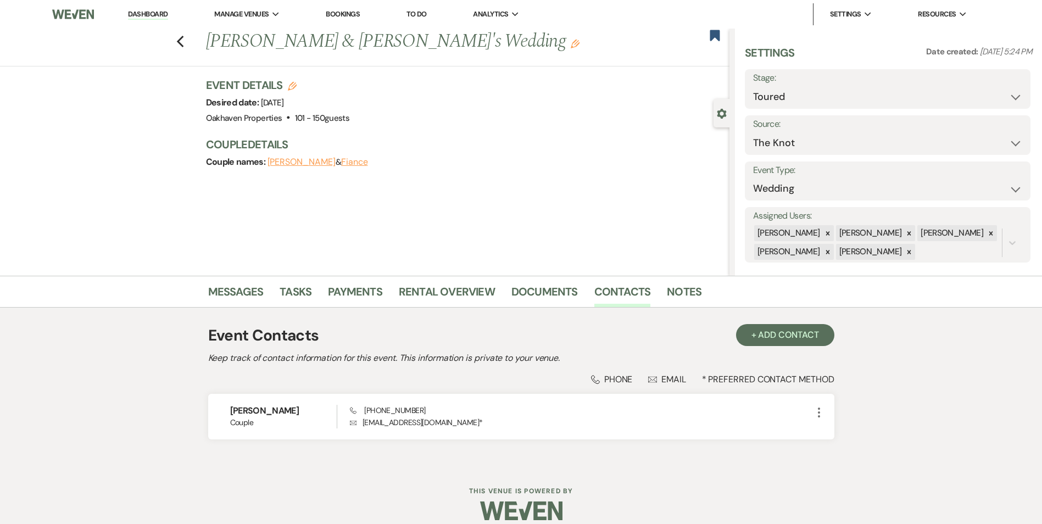
click at [308, 39] on h1 "[PERSON_NAME] & [PERSON_NAME]'s Wedding Edit" at bounding box center [413, 42] width 415 height 26
drag, startPoint x: 310, startPoint y: 40, endPoint x: 206, endPoint y: 48, distance: 104.7
click at [206, 48] on div "Previous [PERSON_NAME] & [PERSON_NAME]'s Wedding Edit" at bounding box center [465, 42] width 529 height 26
copy h1 "[PERSON_NAME]"
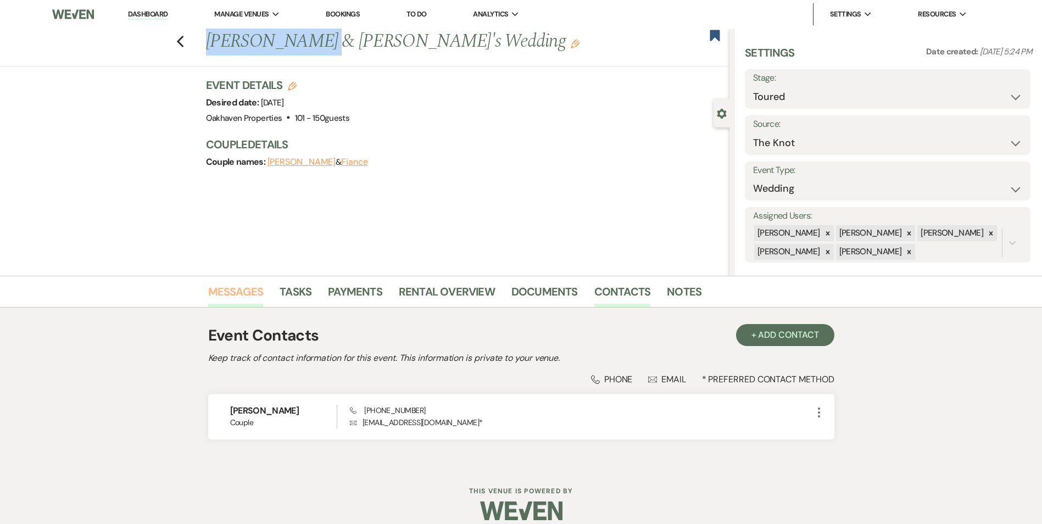
click at [214, 286] on link "Messages" at bounding box center [235, 295] width 55 height 24
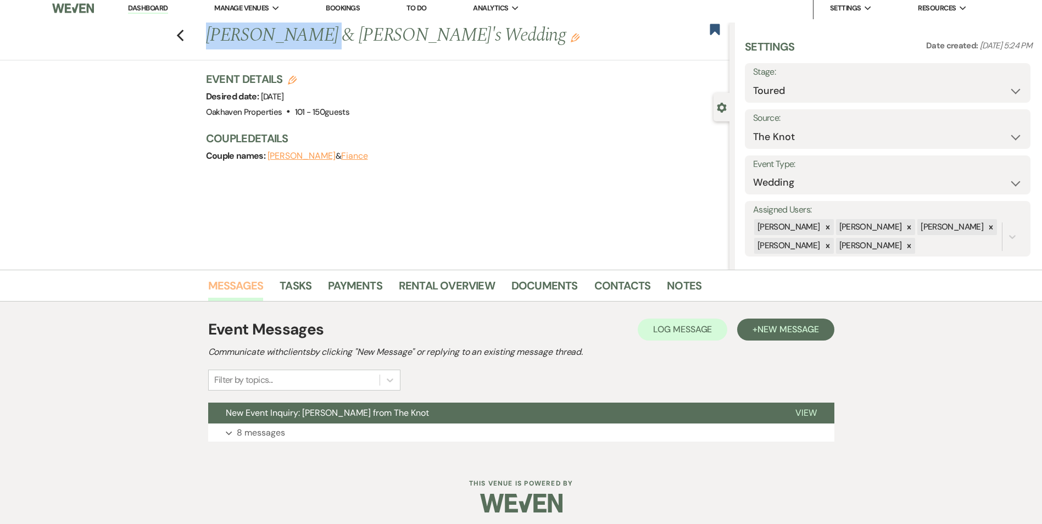
scroll to position [11, 0]
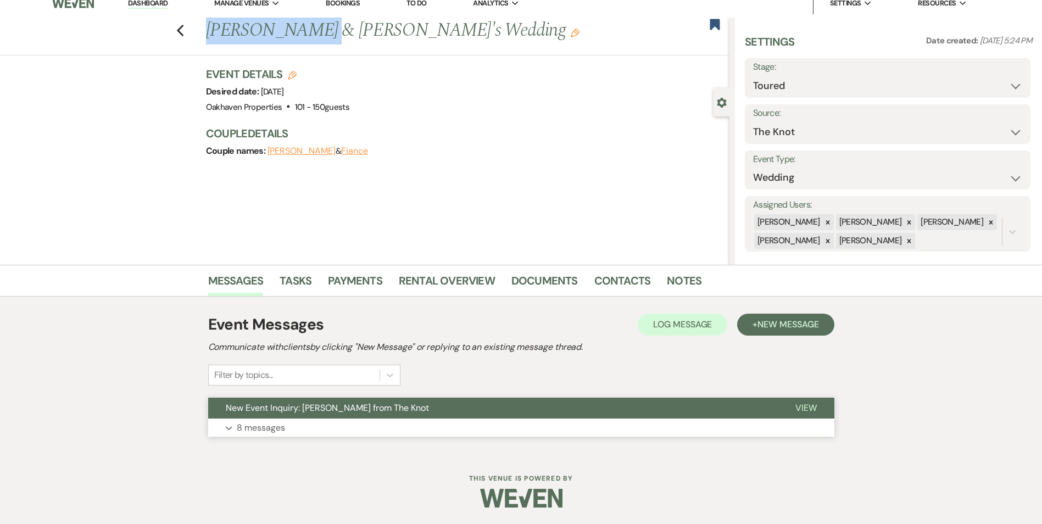
click at [805, 409] on span "View" at bounding box center [806, 408] width 21 height 12
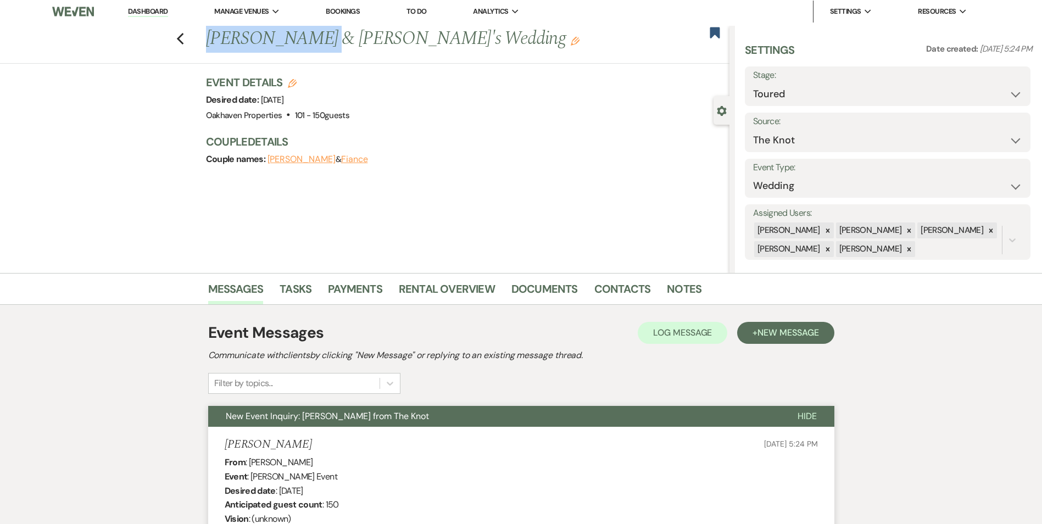
scroll to position [0, 0]
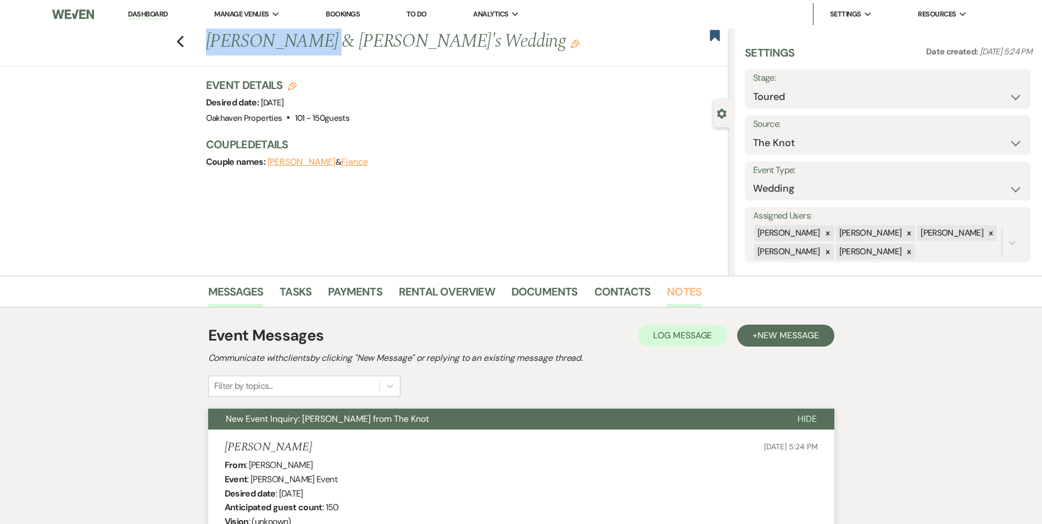
click at [686, 289] on link "Notes" at bounding box center [684, 295] width 35 height 24
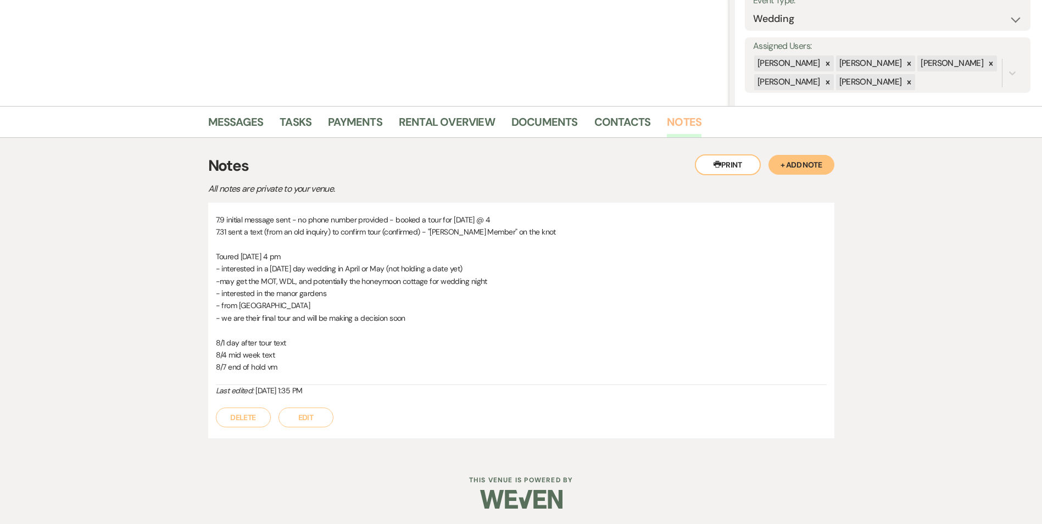
scroll to position [171, 0]
click at [318, 415] on button "Edit" at bounding box center [306, 417] width 55 height 20
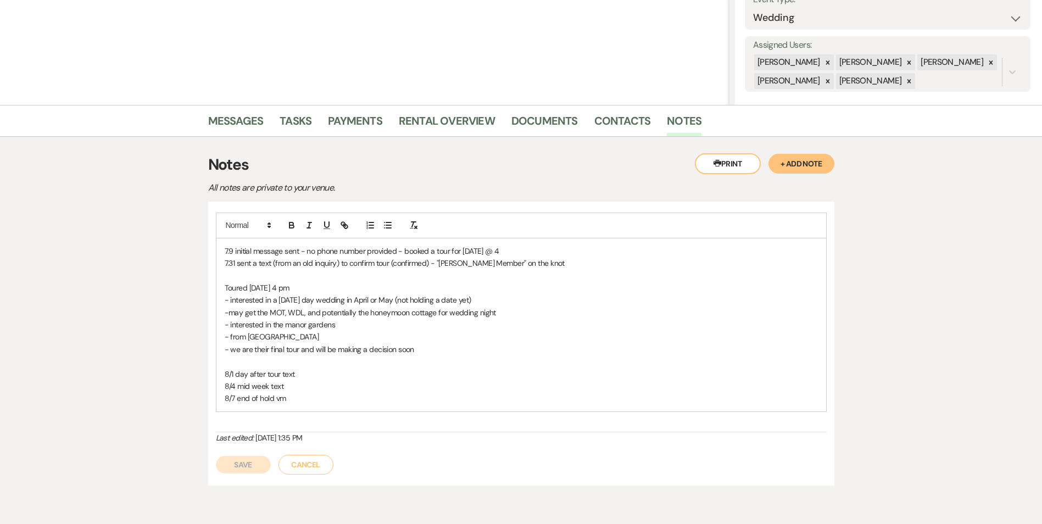
click at [310, 399] on p "8/7 end of hold vm" at bounding box center [521, 398] width 593 height 12
click at [245, 474] on button "Save" at bounding box center [243, 477] width 55 height 18
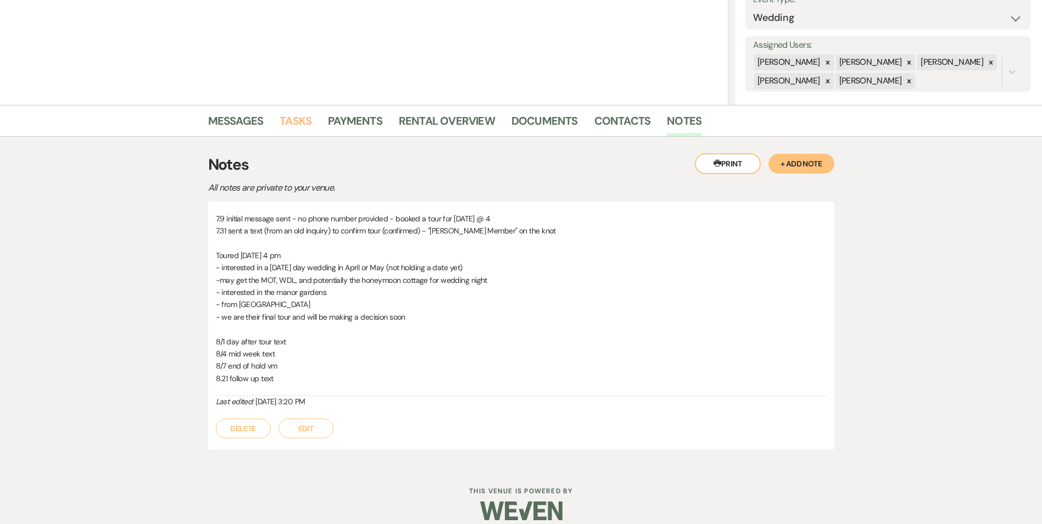
click at [287, 120] on link "Tasks" at bounding box center [296, 124] width 32 height 24
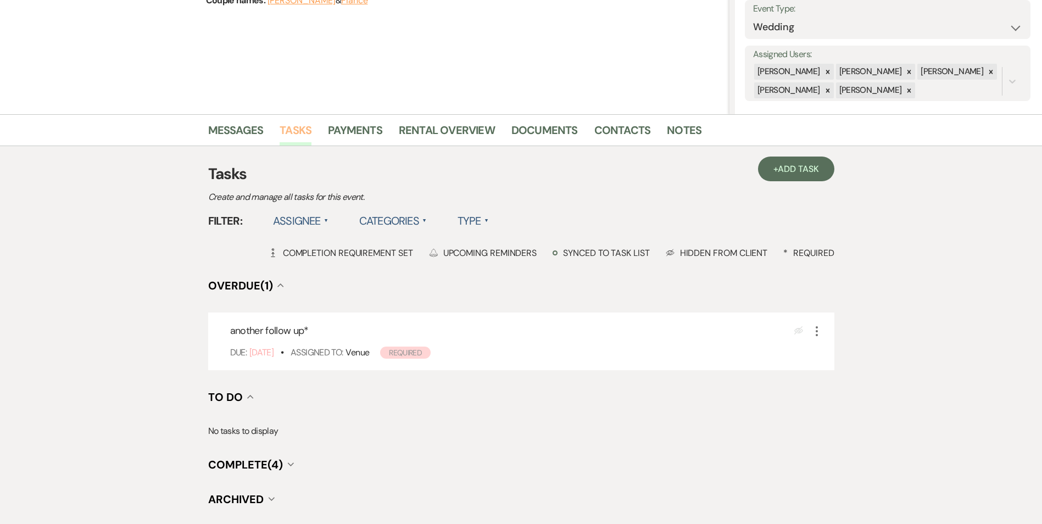
scroll to position [165, 0]
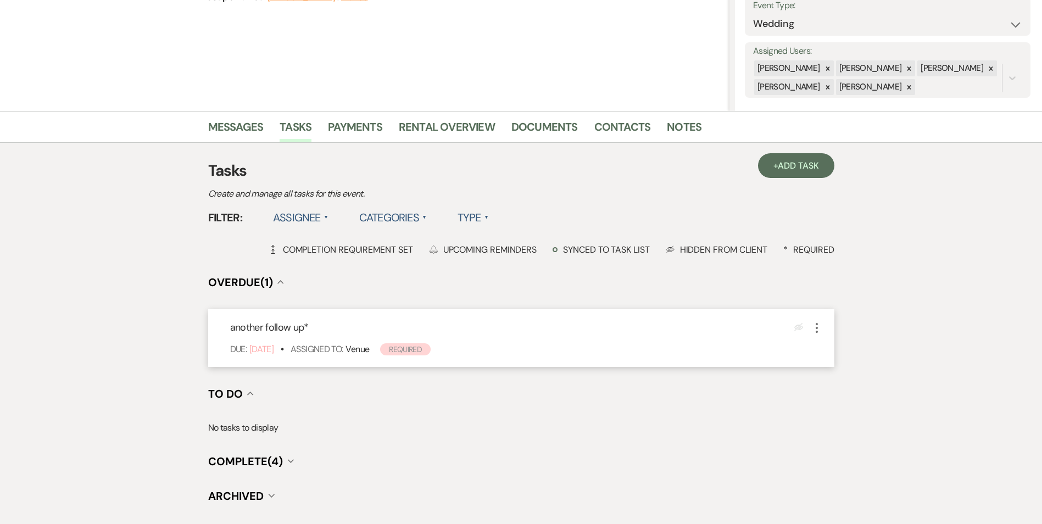
click at [821, 329] on icon "More" at bounding box center [816, 327] width 13 height 13
click at [820, 329] on icon "More" at bounding box center [816, 327] width 13 height 13
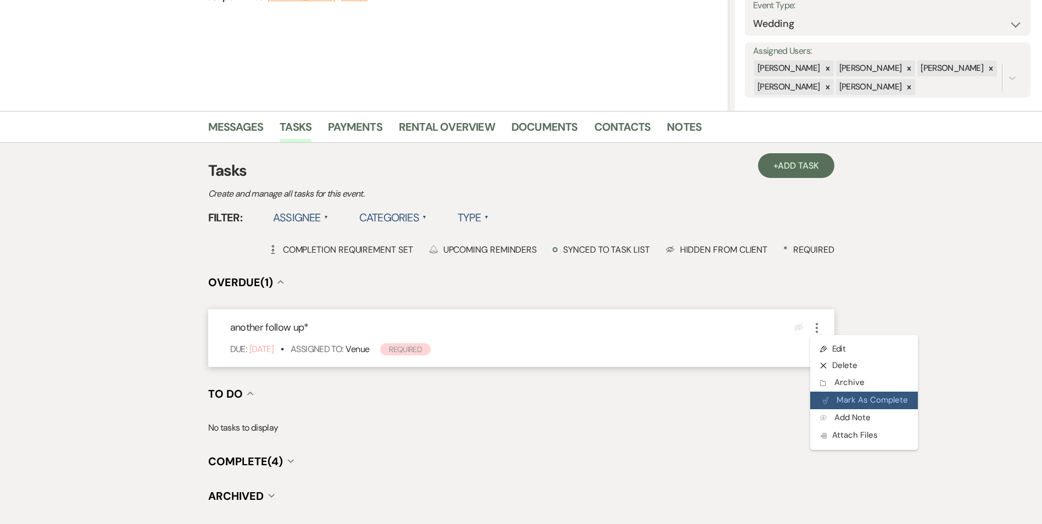
click at [838, 394] on button "Plan Portal Link Mark As Complete" at bounding box center [864, 401] width 108 height 18
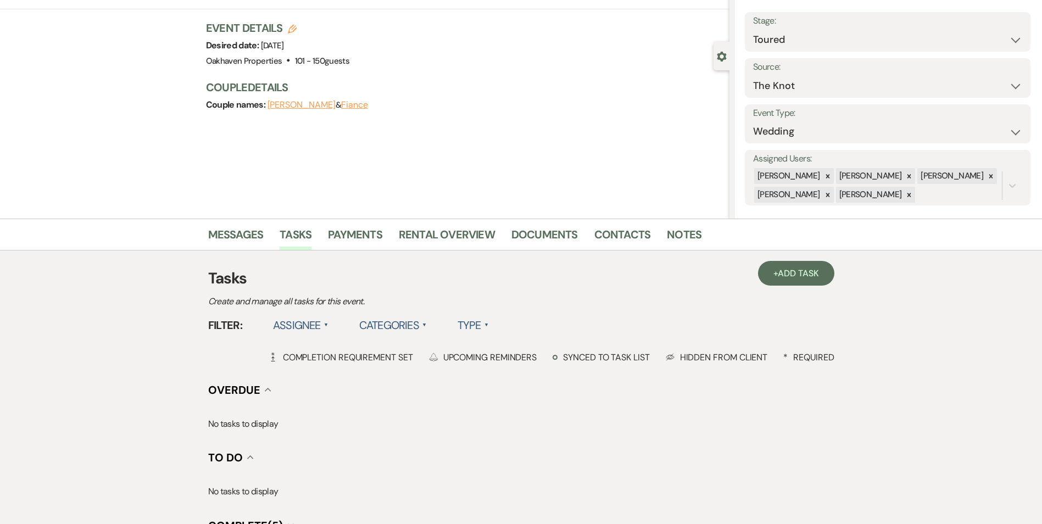
scroll to position [0, 0]
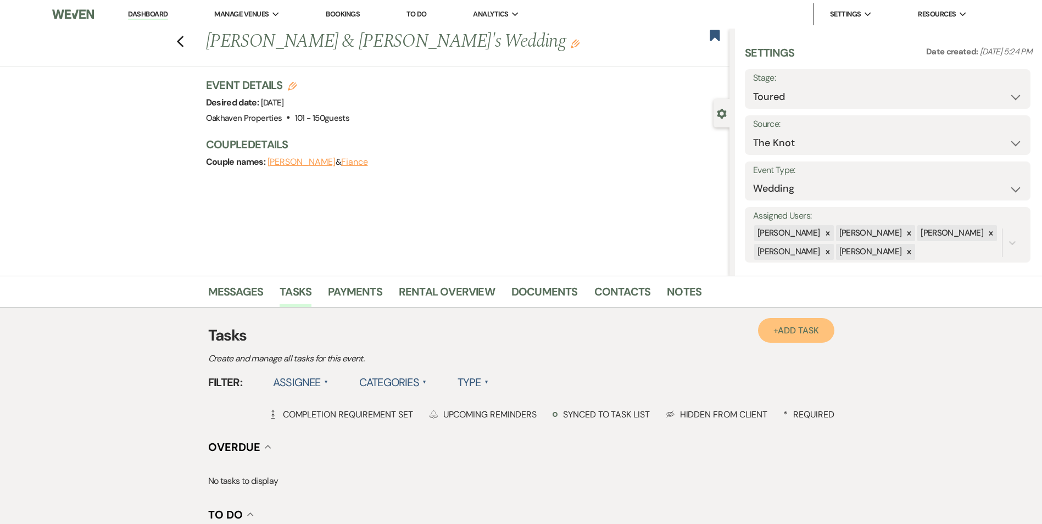
click at [779, 341] on link "+ Add Task" at bounding box center [796, 330] width 76 height 25
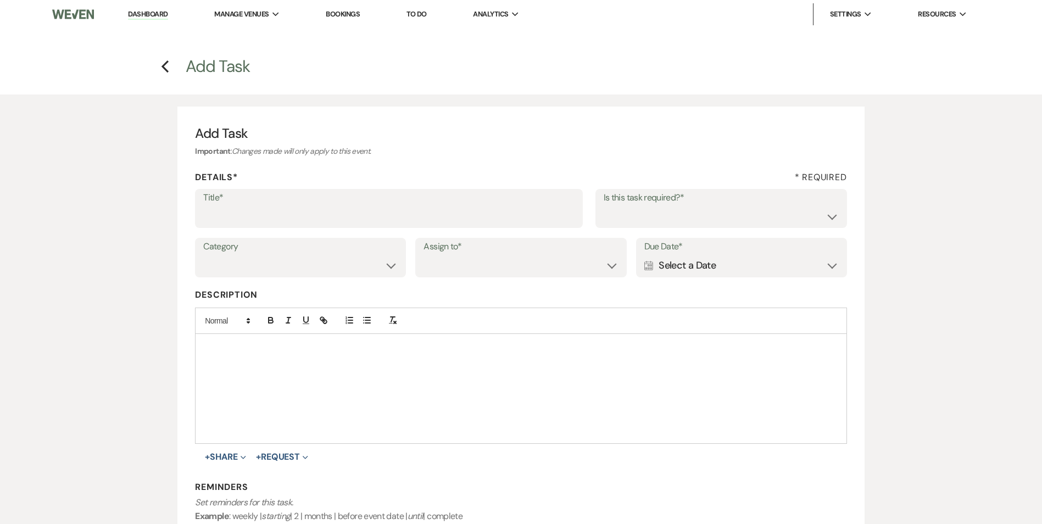
click at [276, 192] on label "Title*" at bounding box center [388, 198] width 371 height 16
click at [276, 205] on input "Title*" at bounding box center [388, 215] width 371 height 21
type input "another call/text/message"
click at [718, 224] on select "Yes No" at bounding box center [721, 215] width 235 height 21
select select "true"
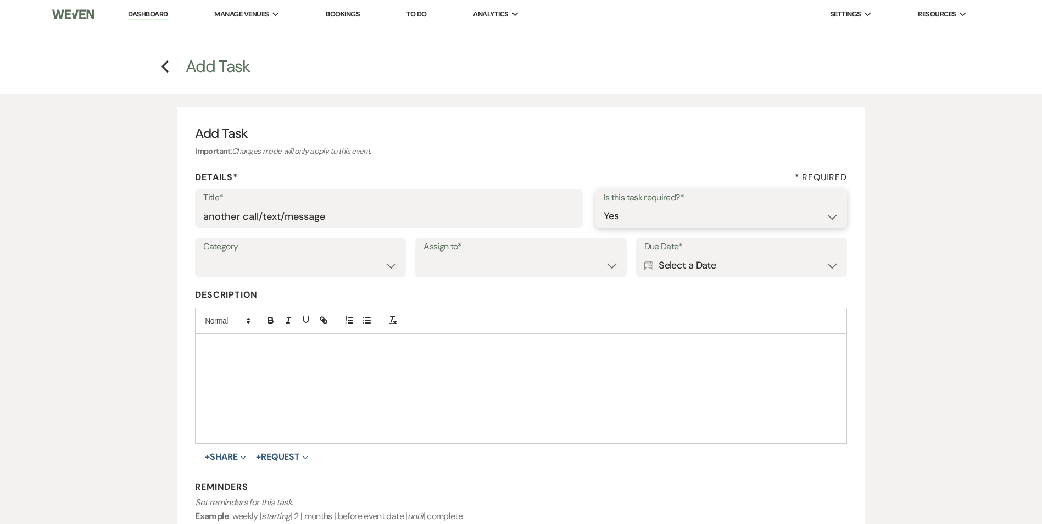
click at [604, 205] on select "Yes No" at bounding box center [721, 215] width 235 height 21
click at [283, 259] on select "Venue Vendors Guests Details Finalize & Share" at bounding box center [300, 265] width 194 height 21
select select "31"
click at [203, 255] on select "Venue Vendors Guests Details Finalize & Share" at bounding box center [300, 265] width 194 height 21
click at [438, 254] on label "Assign to*" at bounding box center [521, 247] width 194 height 16
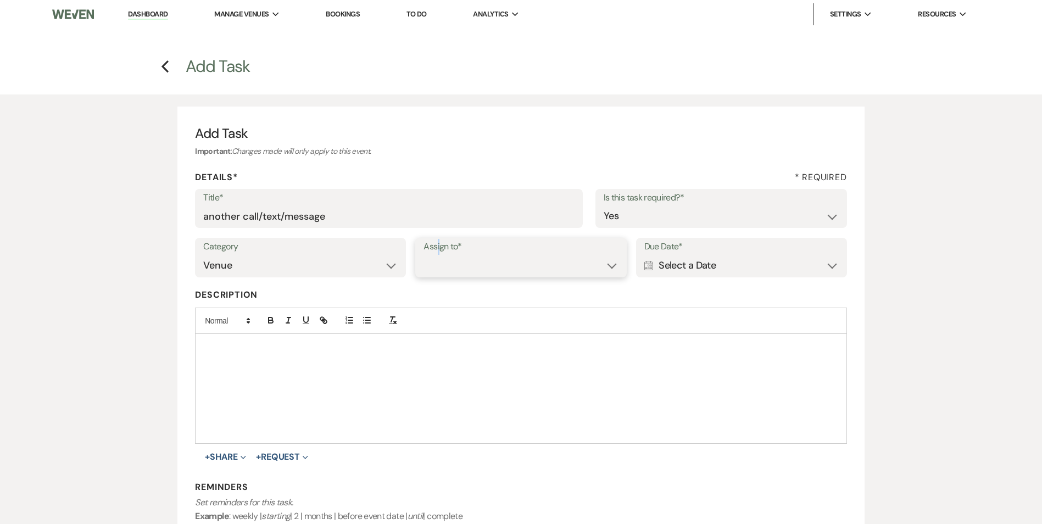
drag, startPoint x: 438, startPoint y: 254, endPoint x: 445, endPoint y: 272, distance: 19.3
click at [444, 270] on select "Venue Client" at bounding box center [521, 265] width 194 height 21
select select "venueHost"
click at [424, 255] on select "Venue Client" at bounding box center [521, 265] width 194 height 21
drag, startPoint x: 731, startPoint y: 268, endPoint x: 748, endPoint y: 277, distance: 18.9
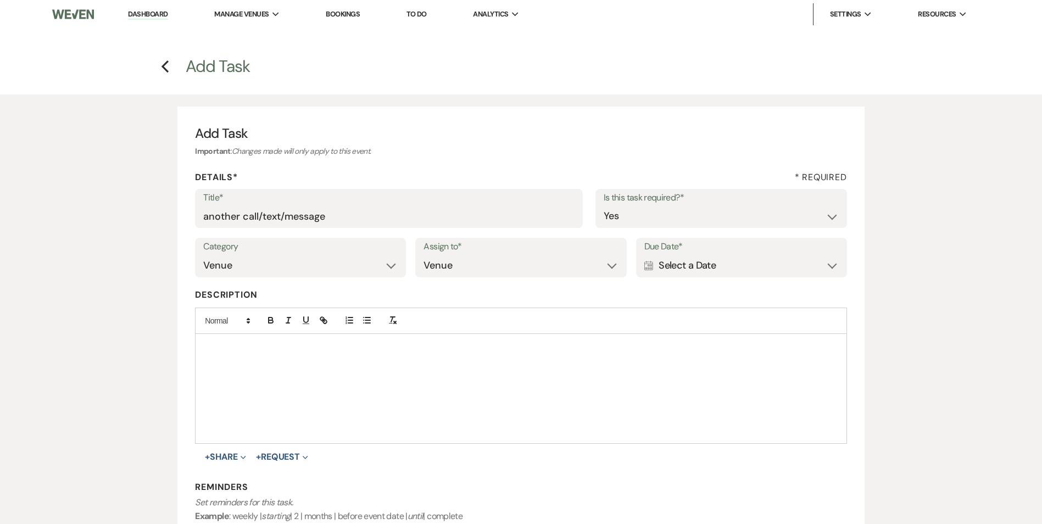
click at [731, 269] on div "Calendar Select a Date Expand" at bounding box center [741, 265] width 194 height 21
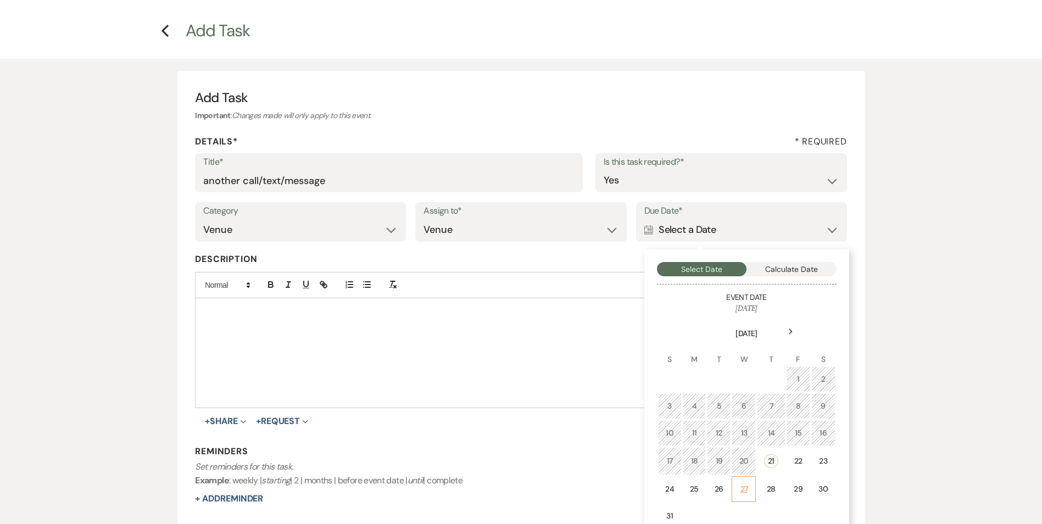
scroll to position [55, 0]
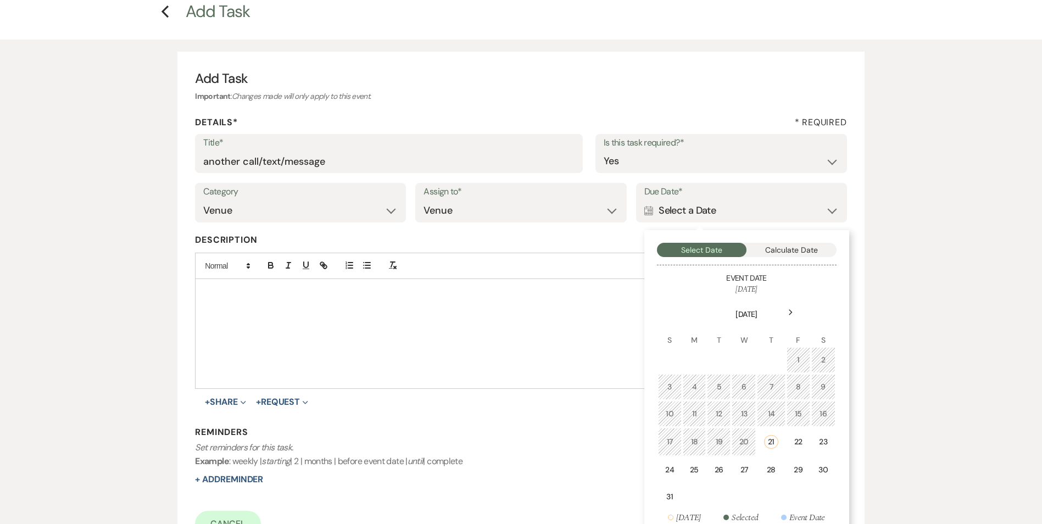
drag, startPoint x: 764, startPoint y: 473, endPoint x: 399, endPoint y: 499, distance: 365.2
click at [763, 472] on td "28" at bounding box center [771, 470] width 28 height 26
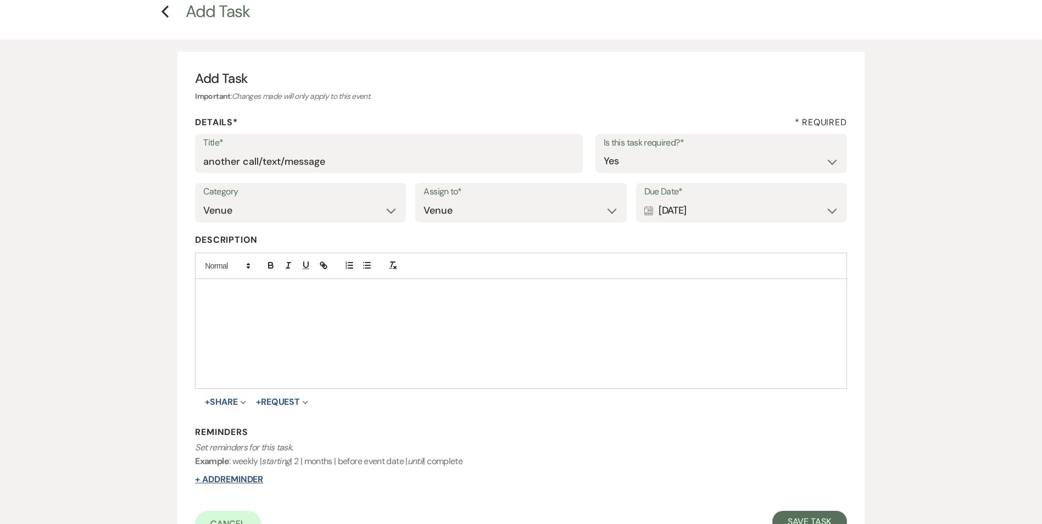
click at [250, 475] on button "+ Add Reminder" at bounding box center [229, 479] width 68 height 9
select select "host"
select select "days"
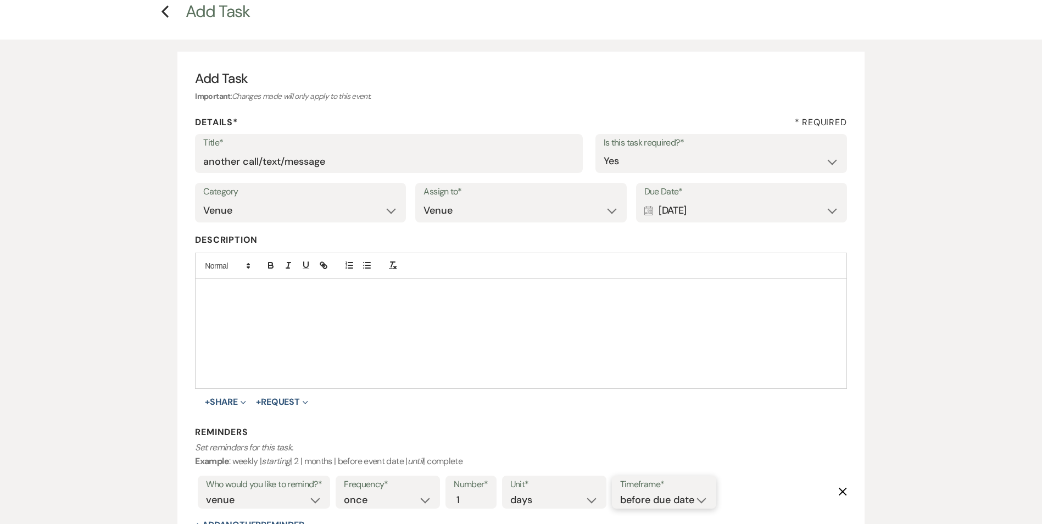
click at [680, 498] on select "before due date after due date on due date on custom date" at bounding box center [664, 500] width 88 height 15
select select "onDueDate"
click at [620, 493] on select "before due date after due date on due date on custom date" at bounding box center [664, 500] width 88 height 15
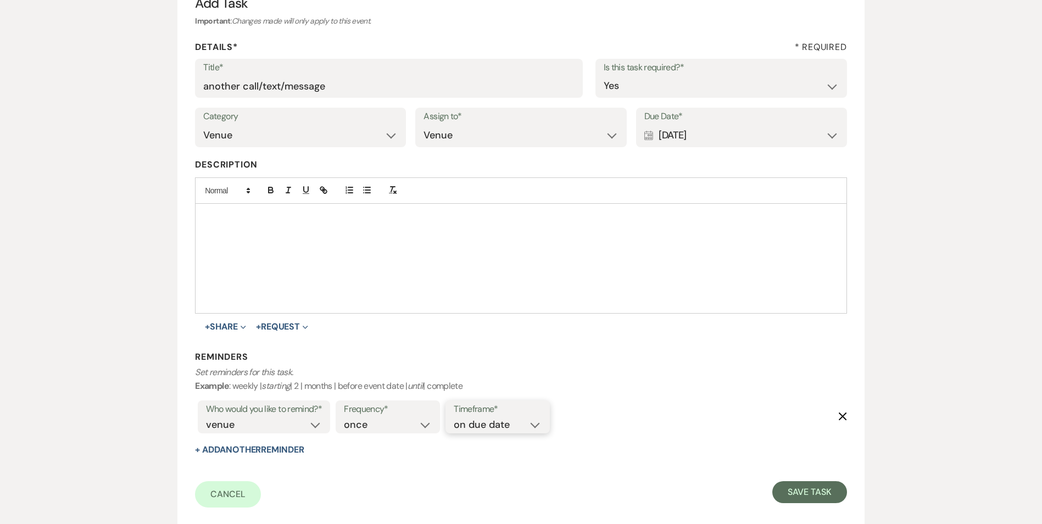
scroll to position [214, 0]
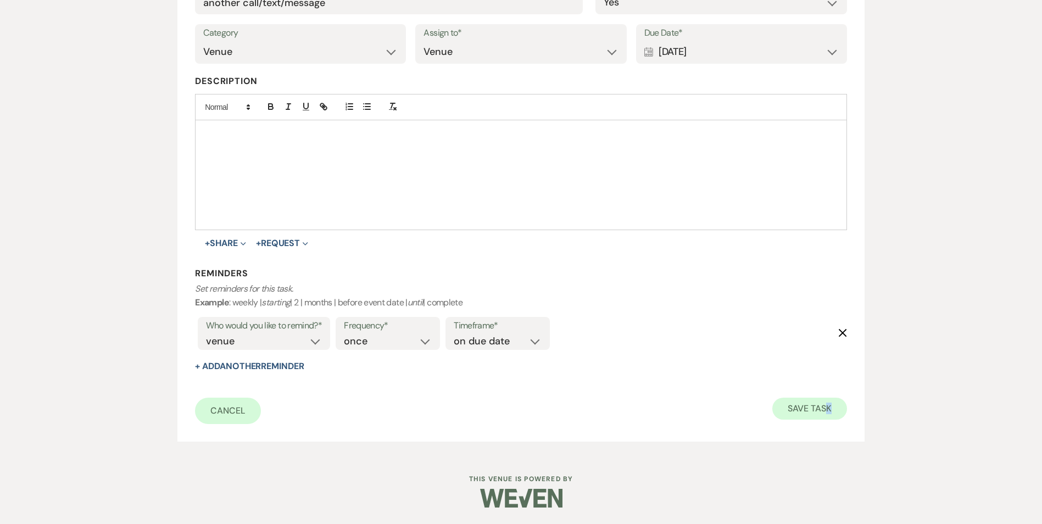
click at [829, 402] on form "Title* another call/text/message Is this task required?* Yes No Category Venue …" at bounding box center [521, 199] width 652 height 449
drag, startPoint x: 829, startPoint y: 402, endPoint x: 799, endPoint y: 397, distance: 30.6
click at [829, 403] on button "Save Task" at bounding box center [809, 409] width 74 height 22
select select "5"
select select "2"
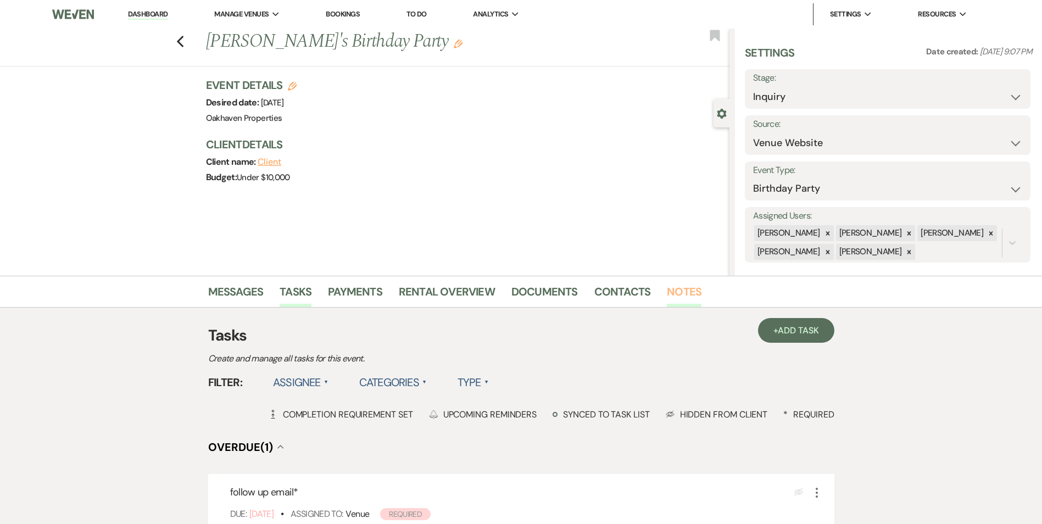
click at [681, 298] on link "Notes" at bounding box center [684, 295] width 35 height 24
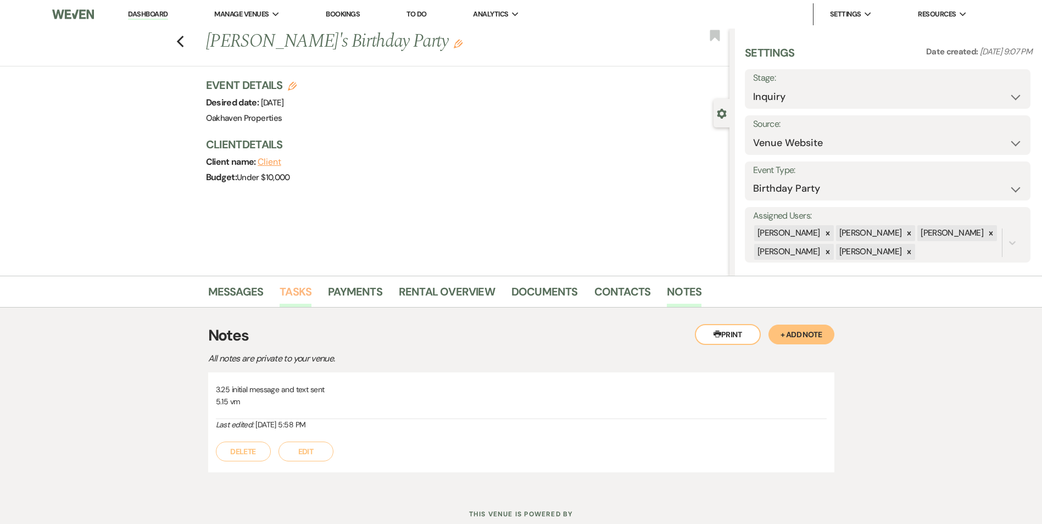
click at [291, 301] on link "Tasks" at bounding box center [296, 295] width 32 height 24
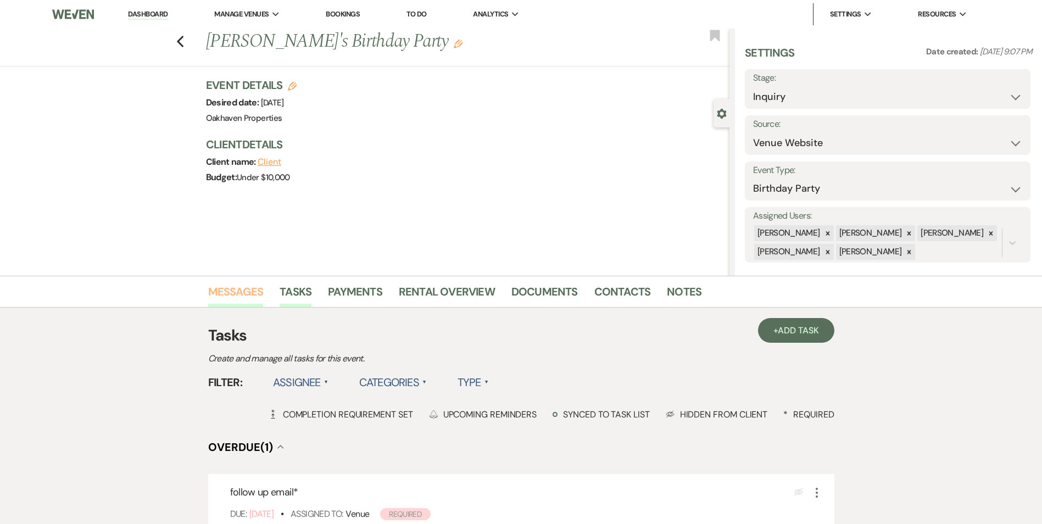
click at [230, 290] on link "Messages" at bounding box center [235, 295] width 55 height 24
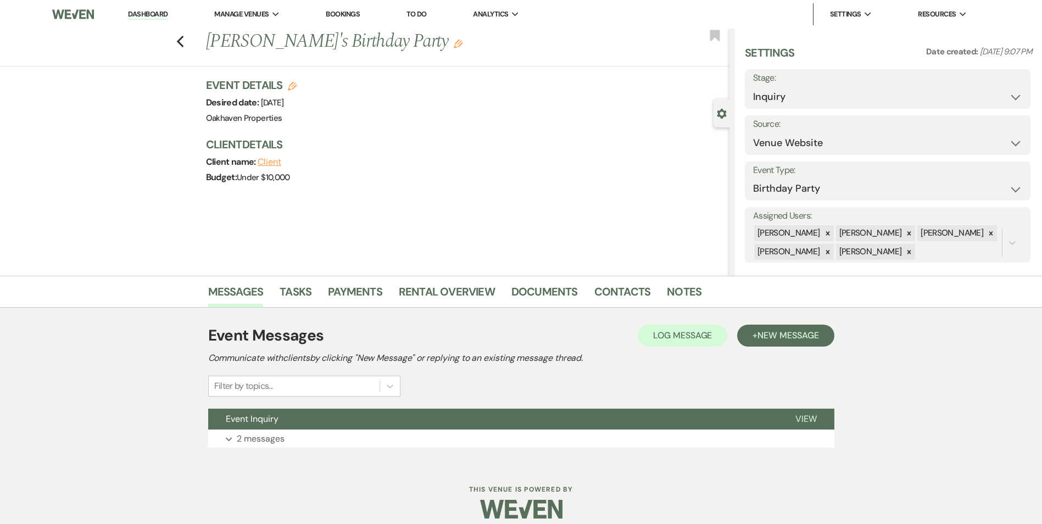
drag, startPoint x: 810, startPoint y: 412, endPoint x: 810, endPoint y: 405, distance: 6.6
click at [809, 405] on div "Event Messages Log Log Message + New Message Communicate with clients by clicki…" at bounding box center [521, 386] width 626 height 135
click at [809, 430] on button "Expand 2 messages" at bounding box center [521, 439] width 626 height 19
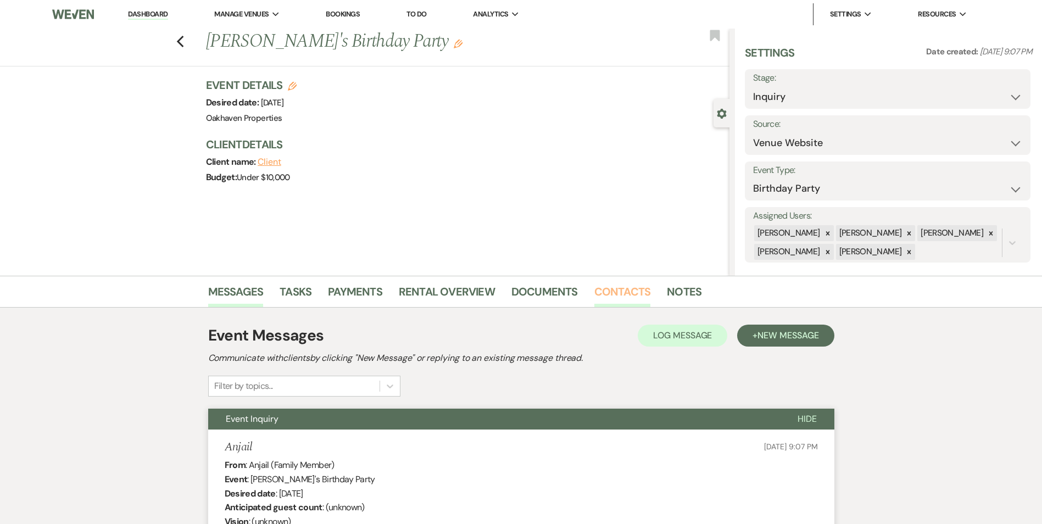
click at [607, 299] on link "Contacts" at bounding box center [622, 295] width 57 height 24
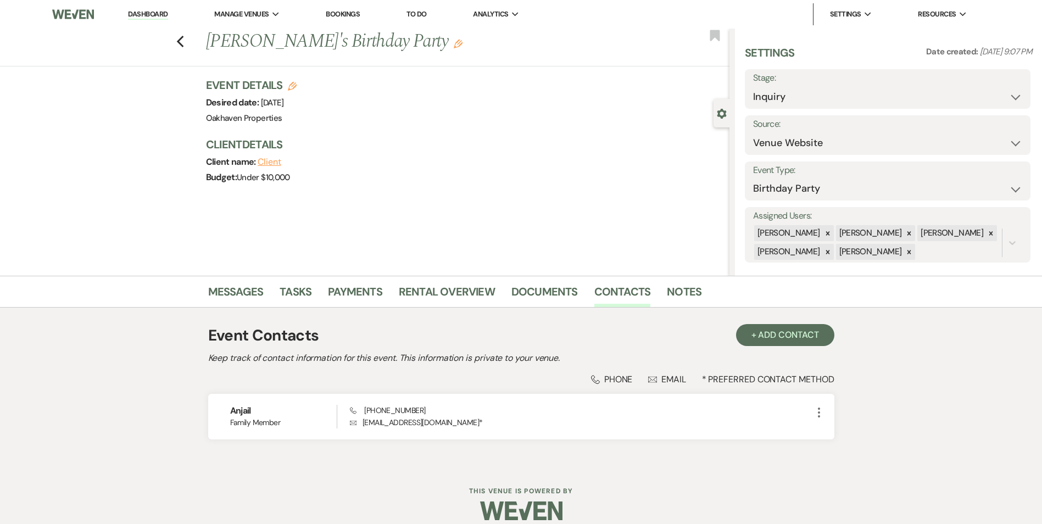
click at [660, 297] on li "Contacts" at bounding box center [630, 294] width 73 height 26
click at [667, 294] on link "Notes" at bounding box center [684, 295] width 35 height 24
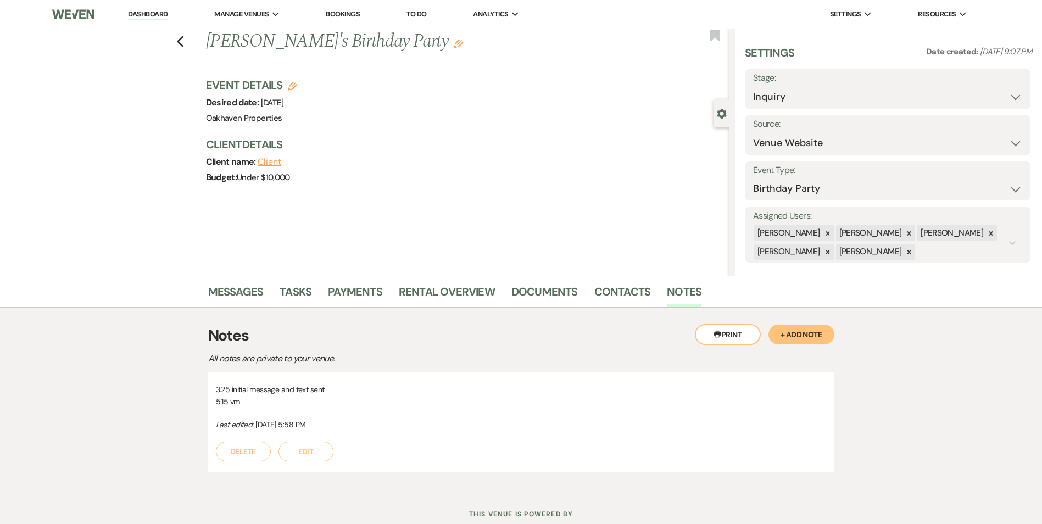
click at [313, 453] on button "Edit" at bounding box center [306, 452] width 55 height 20
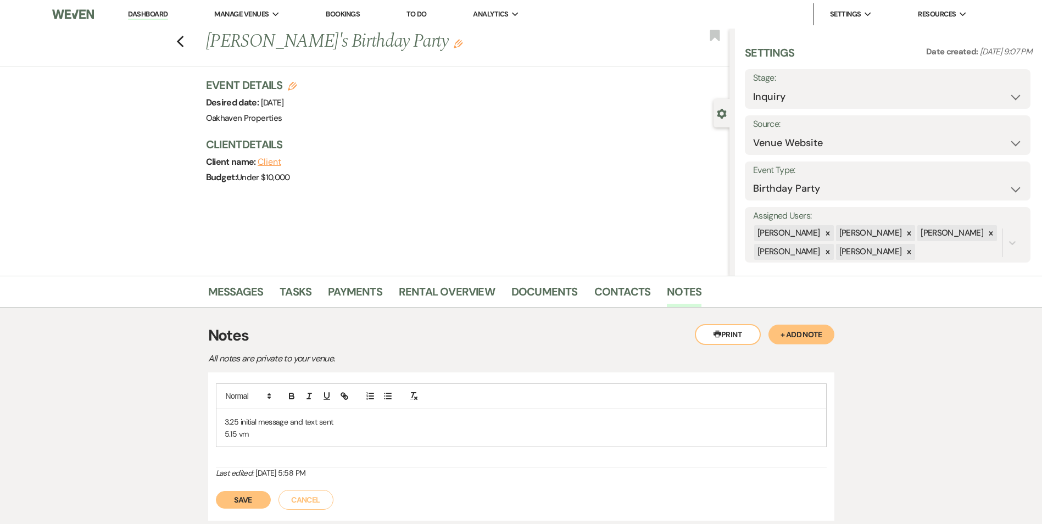
click at [340, 424] on p "3.25 initial message and text sent" at bounding box center [521, 422] width 593 height 12
click at [331, 441] on div "3.25 initial message and text sent - tour set up for 3/30 @5:30 5.15 vm" at bounding box center [521, 428] width 610 height 38
drag, startPoint x: 247, startPoint y: 296, endPoint x: 253, endPoint y: 296, distance: 6.0
click at [247, 296] on link "Messages" at bounding box center [235, 295] width 55 height 24
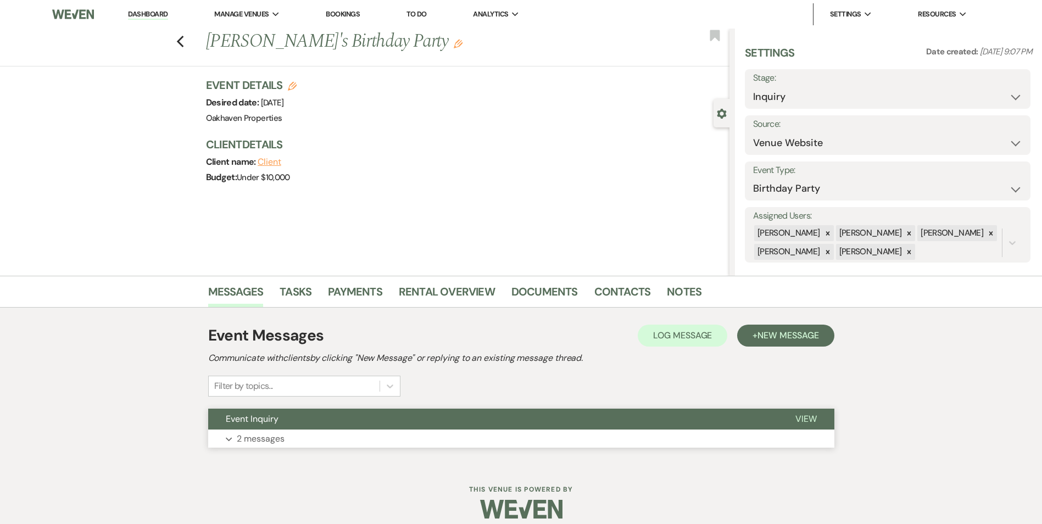
click at [819, 421] on button "View" at bounding box center [806, 419] width 57 height 21
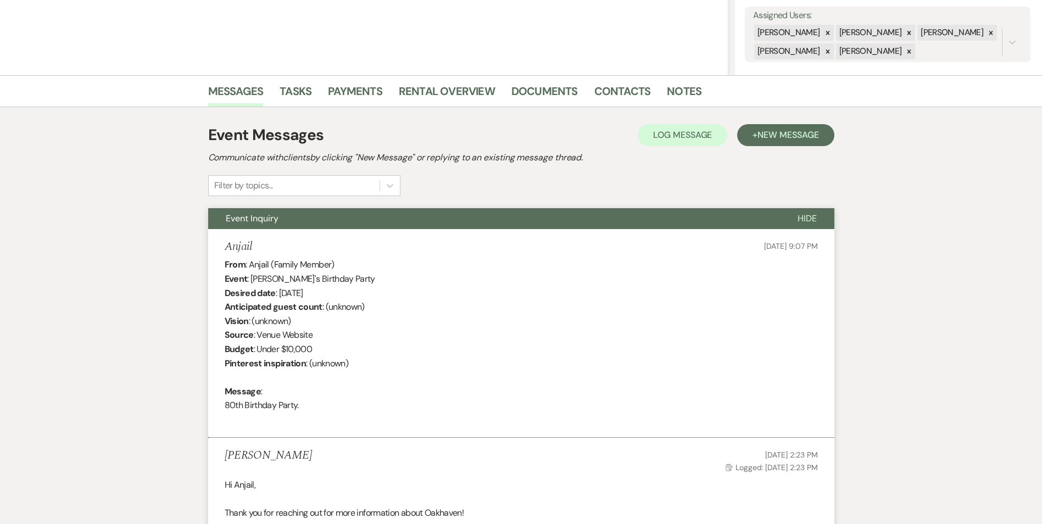
scroll to position [220, 0]
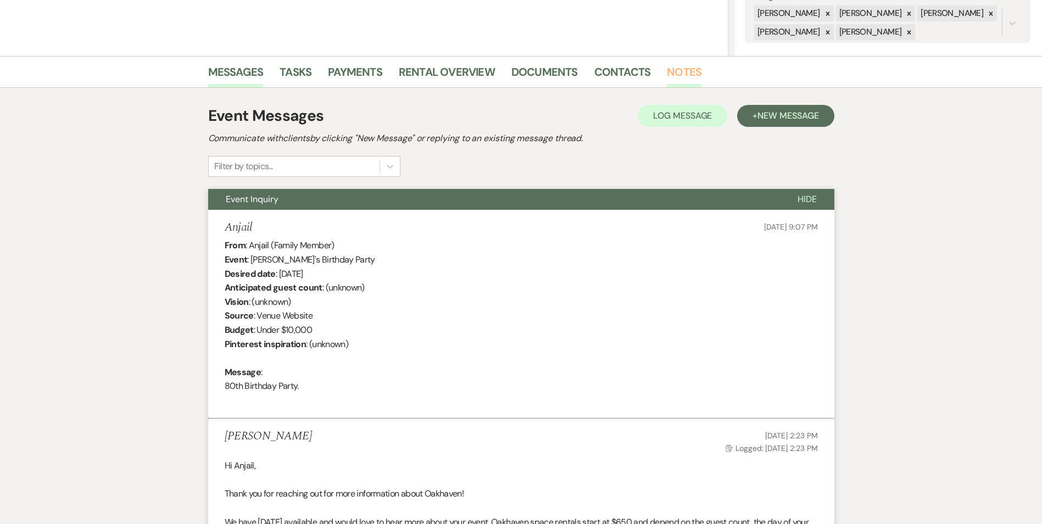
click at [677, 79] on link "Notes" at bounding box center [684, 75] width 35 height 24
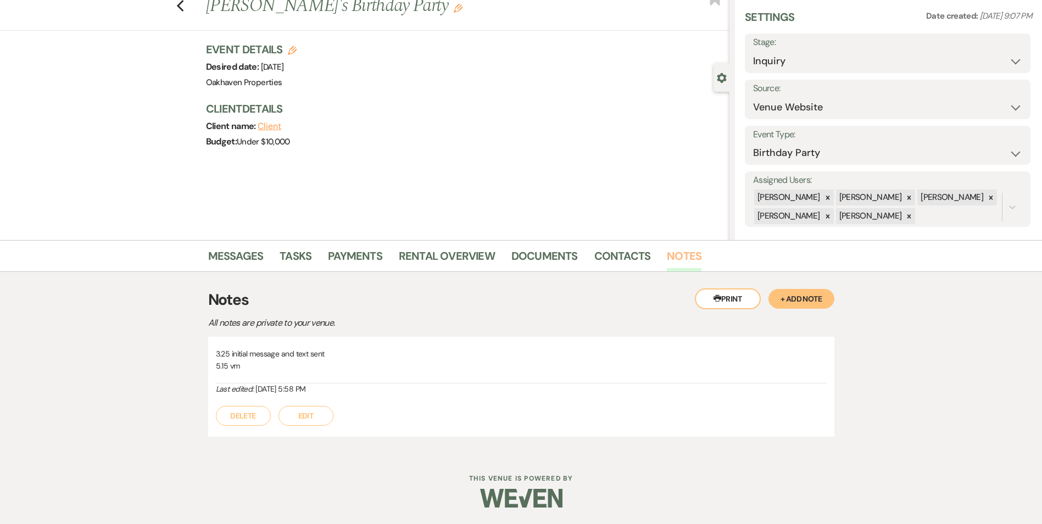
scroll to position [36, 0]
click at [301, 413] on button "Edit" at bounding box center [306, 416] width 55 height 20
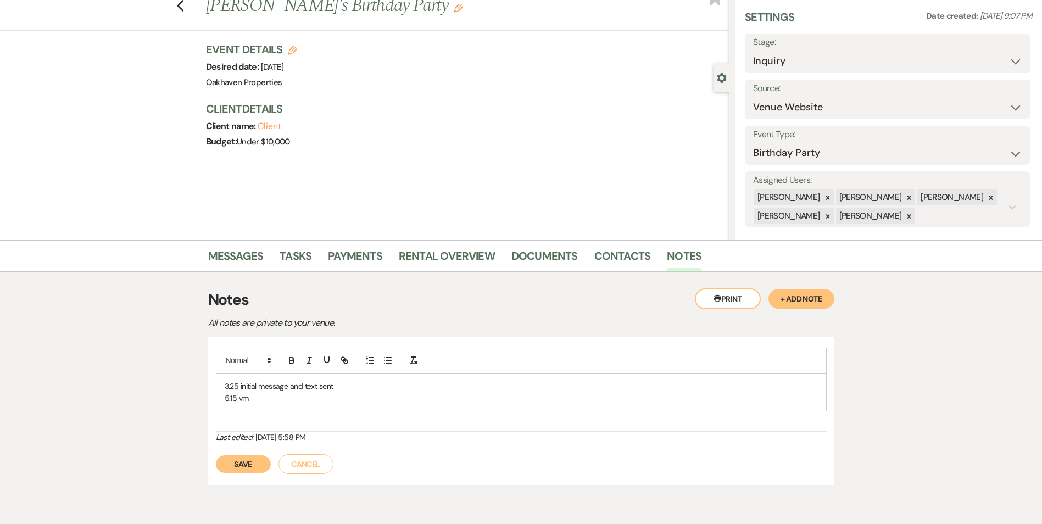
drag, startPoint x: 290, startPoint y: 412, endPoint x: 264, endPoint y: 401, distance: 28.3
click at [264, 400] on p "5.15 vm" at bounding box center [521, 398] width 593 height 12
click at [275, 418] on div "3.25 initial message and text sent 5.15 vm 8.21 te" at bounding box center [521, 399] width 610 height 50
drag, startPoint x: 183, startPoint y: 490, endPoint x: 224, endPoint y: 469, distance: 45.7
click at [202, 475] on div "Messages Tasks Payments Rental Overview Documents Contacts Notes Printer Print …" at bounding box center [521, 377] width 1042 height 274
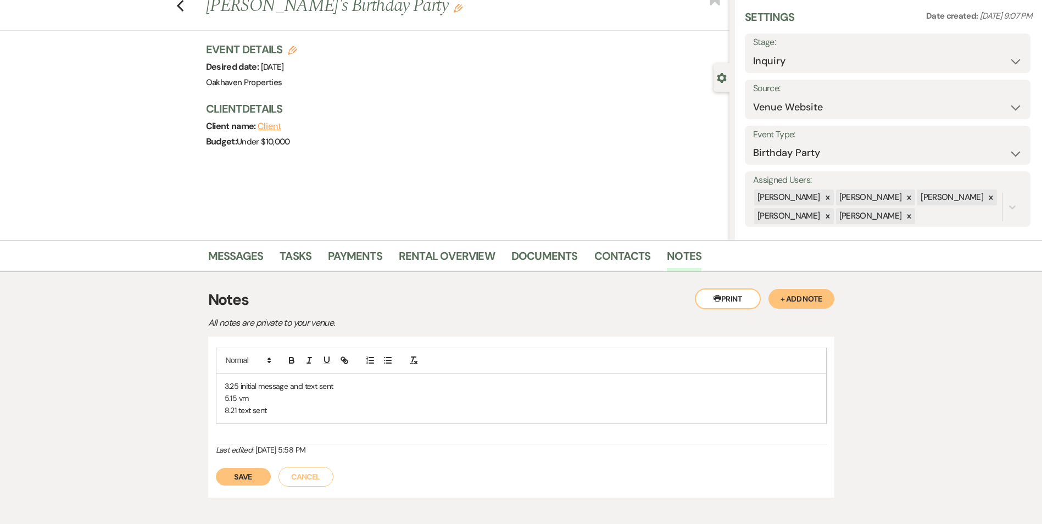
click at [244, 468] on div "Save Cancel" at bounding box center [521, 471] width 611 height 31
click at [247, 471] on button "Save" at bounding box center [243, 477] width 55 height 18
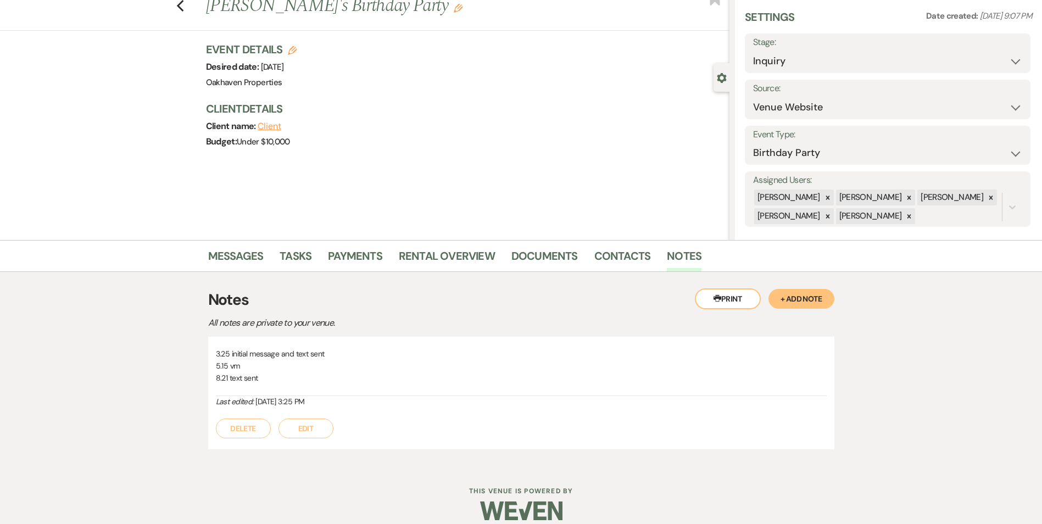
click at [296, 244] on div "Messages Tasks Payments Rental Overview Documents Contacts Notes" at bounding box center [521, 256] width 1042 height 32
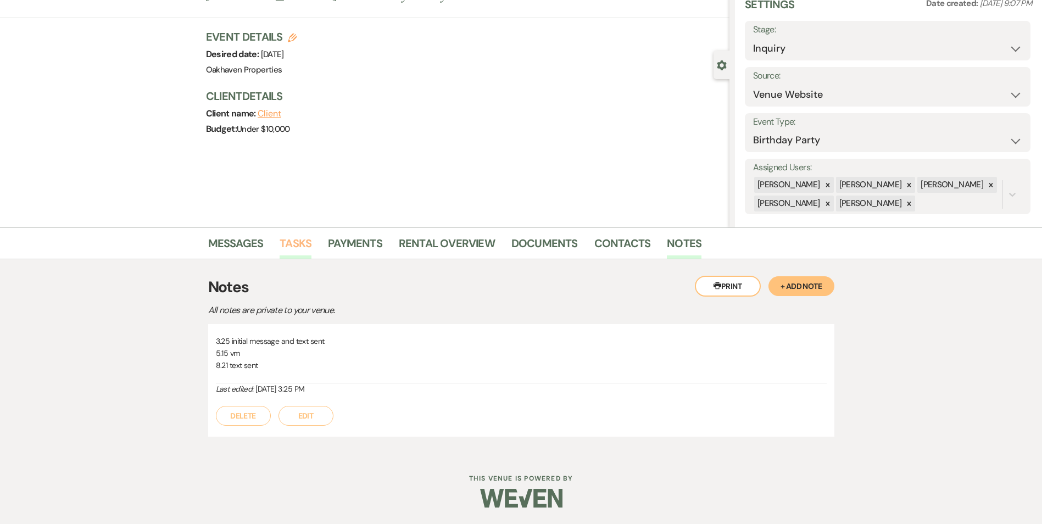
click at [286, 251] on link "Tasks" at bounding box center [296, 247] width 32 height 24
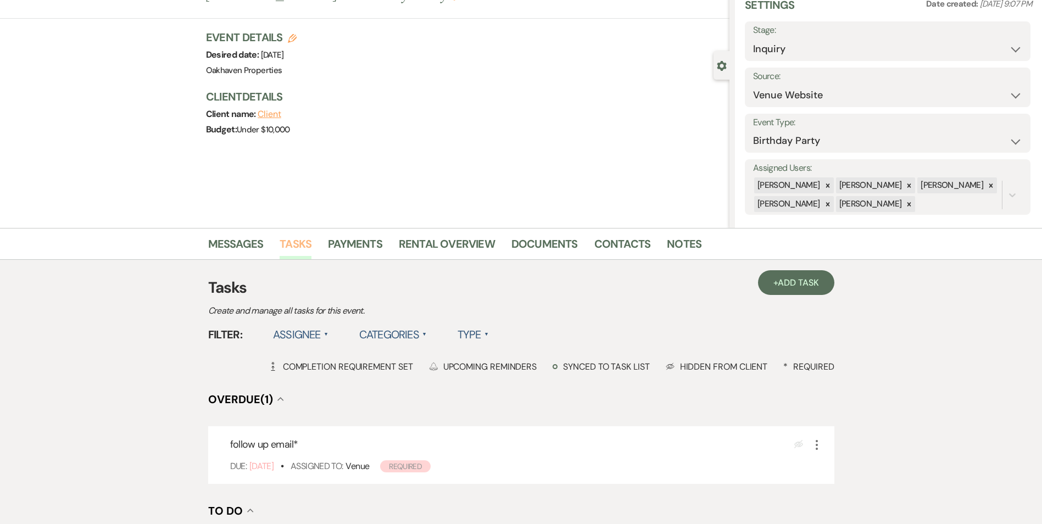
scroll to position [110, 0]
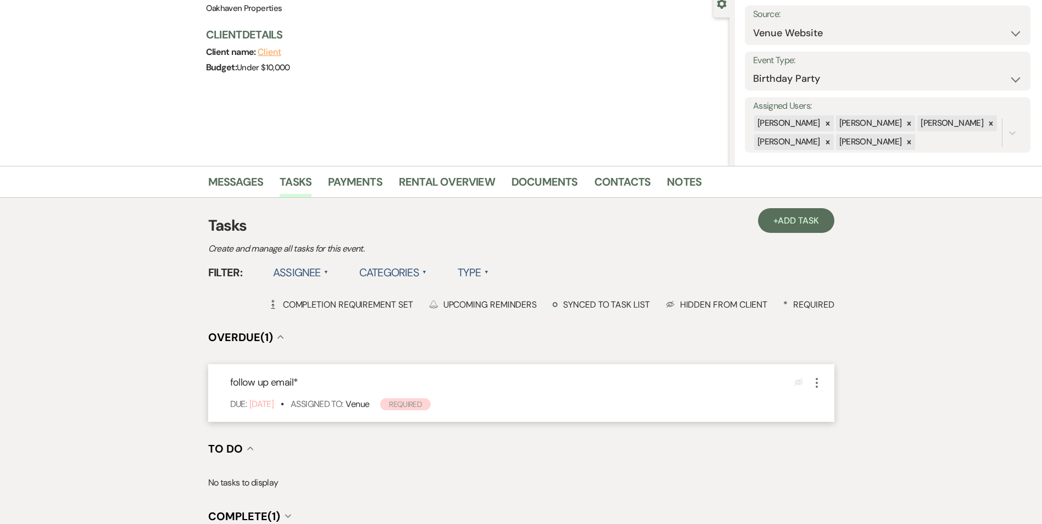
click at [820, 381] on icon "More" at bounding box center [816, 382] width 13 height 13
click at [847, 409] on link "Pencil Edit" at bounding box center [862, 404] width 105 height 16
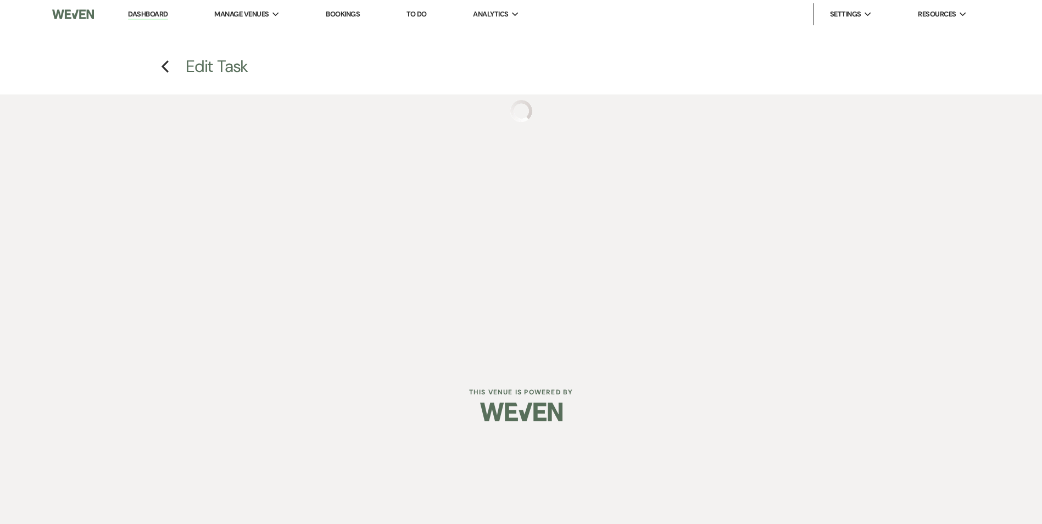
select select "true"
select select "31"
select select "venueHost"
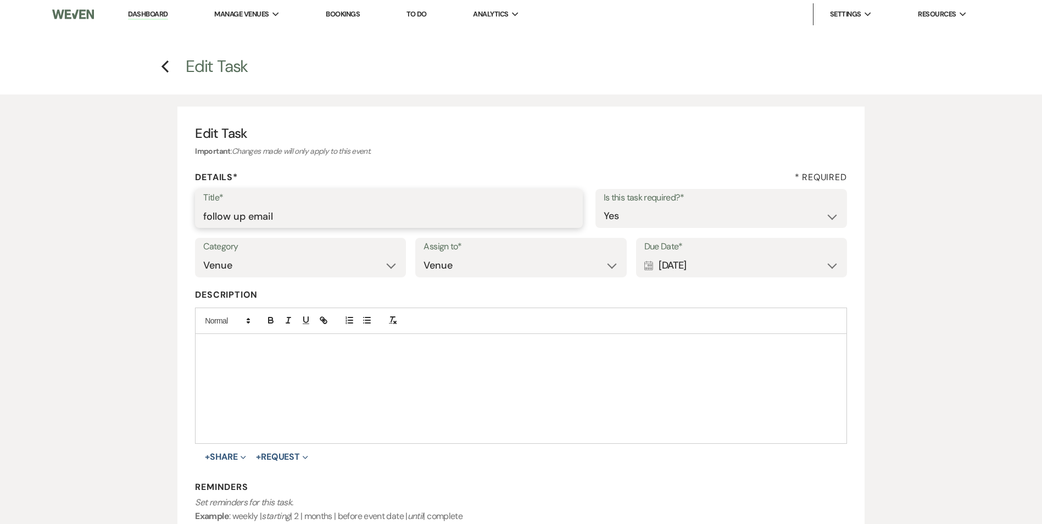
click at [282, 225] on input "follow up email" at bounding box center [388, 215] width 371 height 21
click at [275, 219] on input "follow up email" at bounding box center [388, 215] width 371 height 21
type input "follow up text"
drag, startPoint x: 496, startPoint y: 432, endPoint x: 503, endPoint y: 432, distance: 7.7
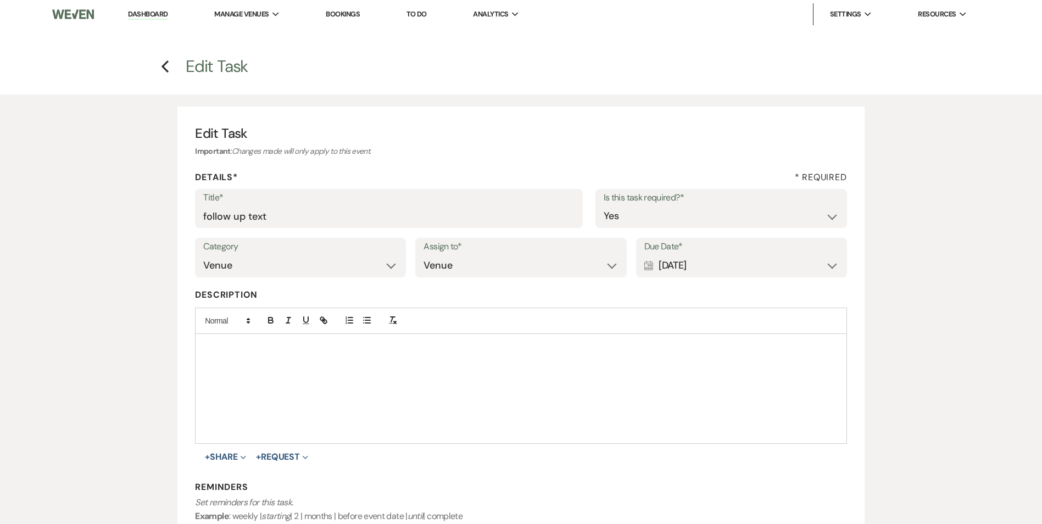
click at [496, 433] on div at bounding box center [521, 388] width 651 height 109
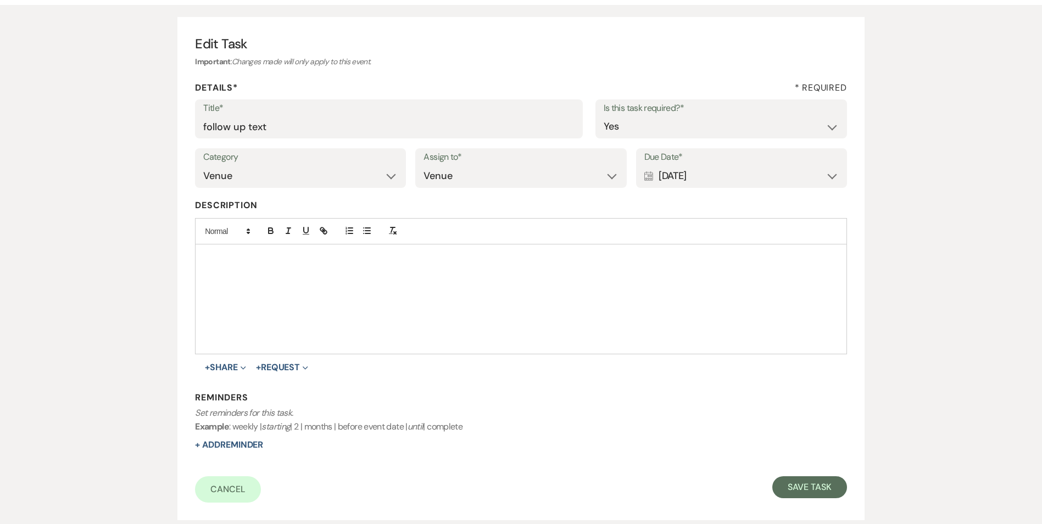
scroll to position [169, 0]
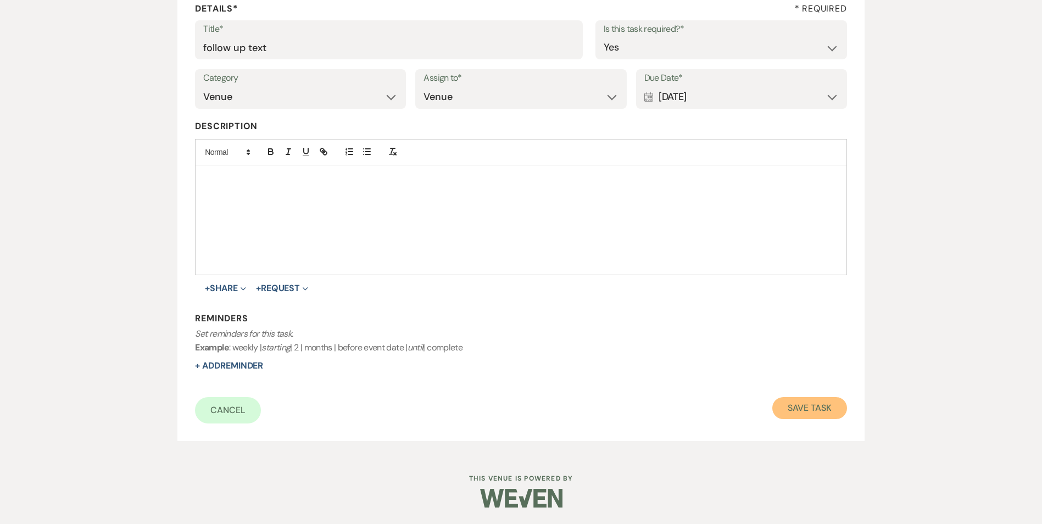
click at [789, 414] on button "Save Task" at bounding box center [809, 408] width 74 height 22
select select "5"
select select "4"
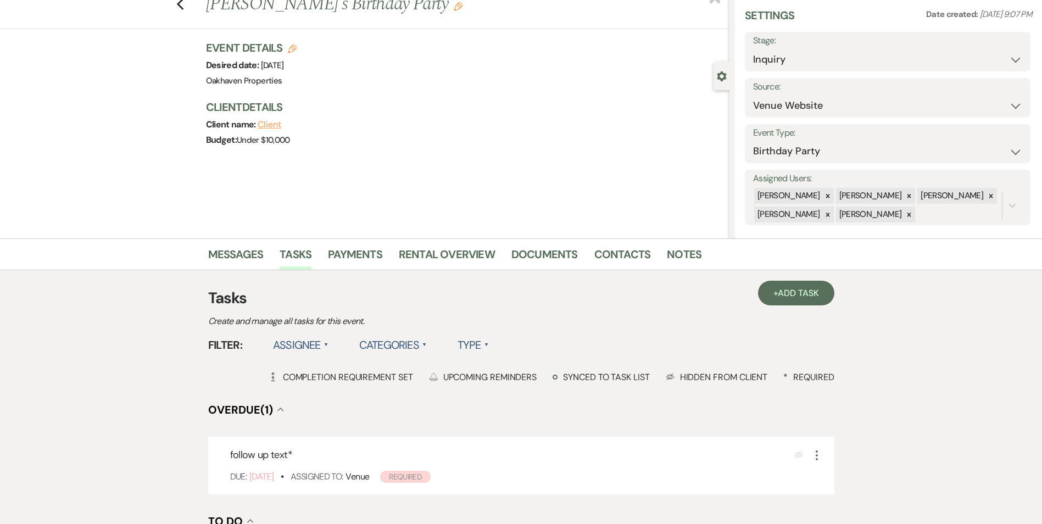
scroll to position [55, 0]
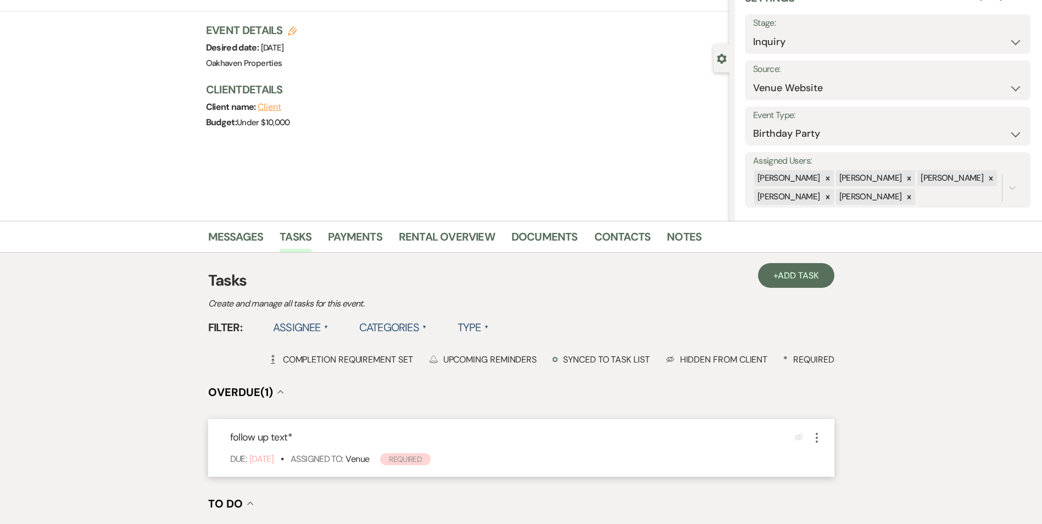
click at [813, 438] on icon "More" at bounding box center [816, 437] width 13 height 13
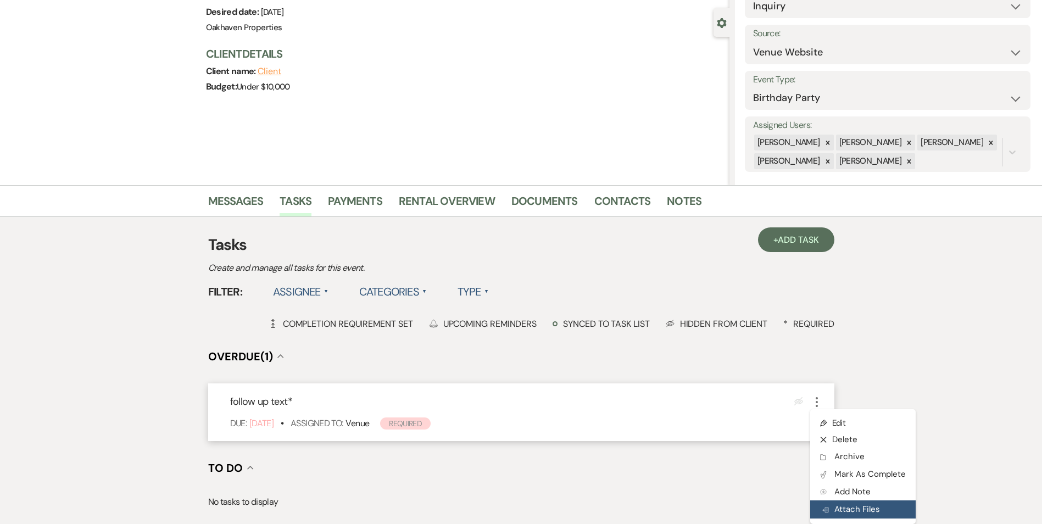
scroll to position [110, 0]
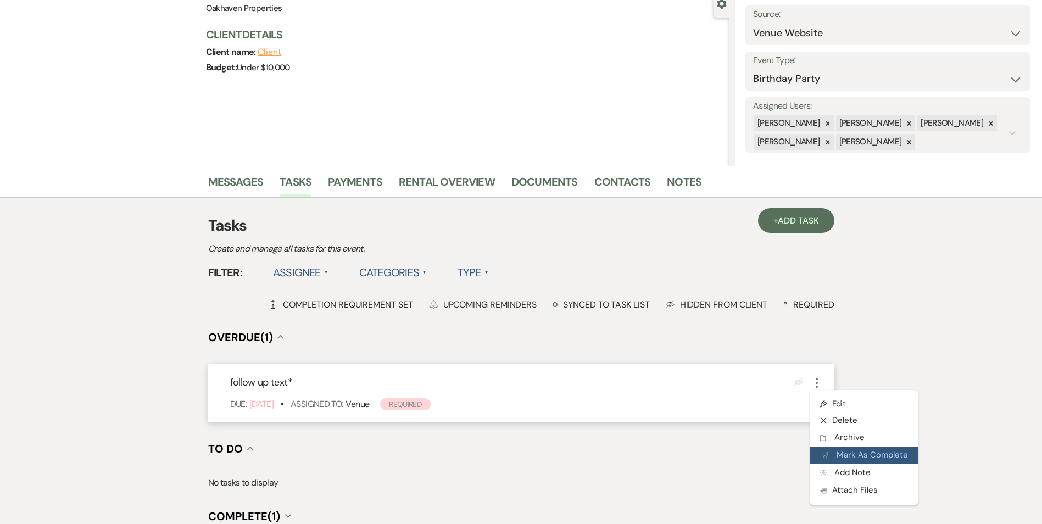
click at [850, 458] on button "Plan Portal Link Mark As Complete" at bounding box center [864, 456] width 108 height 18
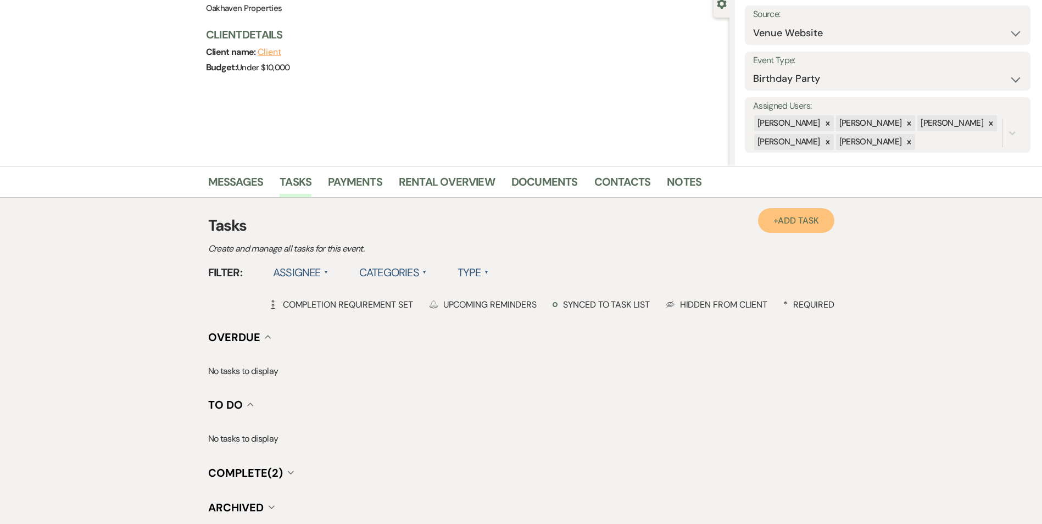
click at [791, 221] on span "Add Task" at bounding box center [798, 221] width 41 height 12
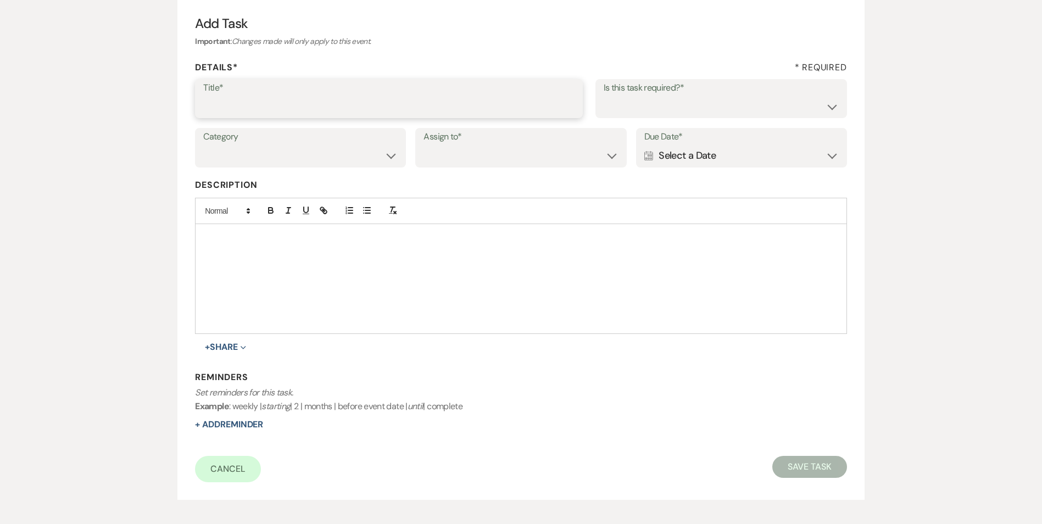
click at [298, 98] on input "Title*" at bounding box center [388, 106] width 371 height 21
type input "if do not hear back mark as lost"
click at [653, 114] on select "Yes No" at bounding box center [721, 106] width 235 height 21
select select "true"
click at [604, 96] on select "Yes No" at bounding box center [721, 106] width 235 height 21
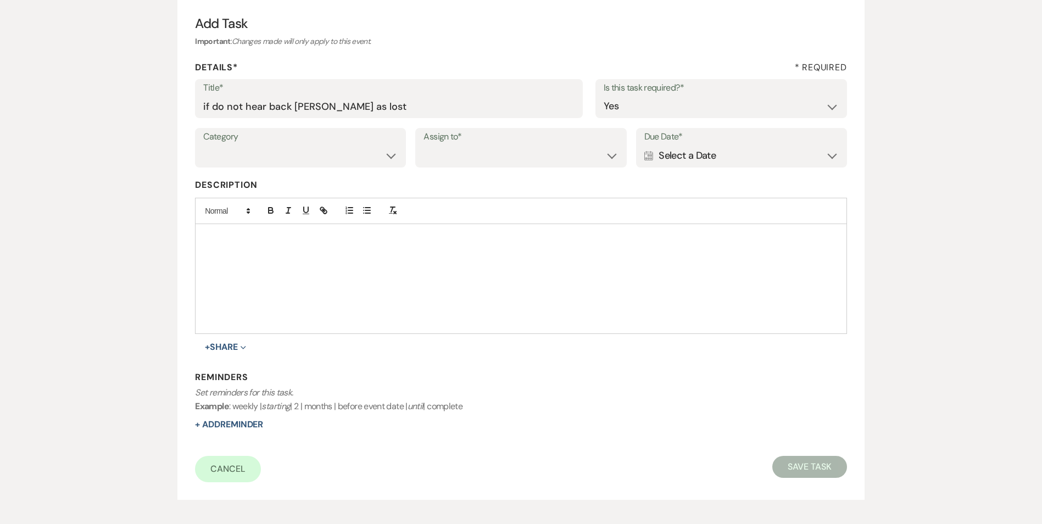
click at [335, 168] on div "Category Venue Vendors Guests Details Finalize & Share Assign to* Venue Client …" at bounding box center [521, 152] width 652 height 49
click at [332, 159] on select "Venue Vendors Guests Details Finalize & Share" at bounding box center [300, 155] width 194 height 21
select select "31"
click at [203, 145] on select "Venue Vendors Guests Details Finalize & Share" at bounding box center [300, 155] width 194 height 21
click at [437, 159] on select "Venue Client" at bounding box center [521, 155] width 194 height 21
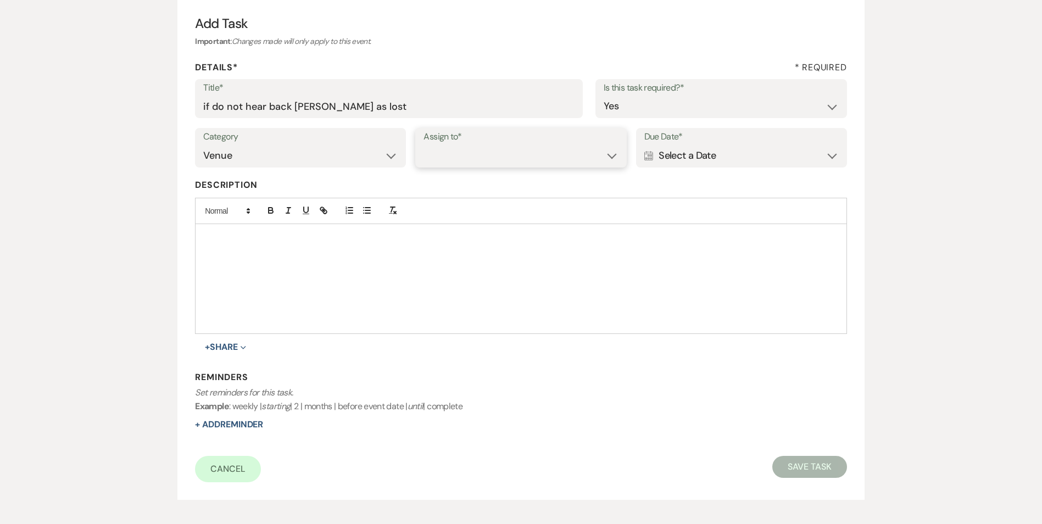
select select "venueHost"
click at [424, 145] on select "Venue Client" at bounding box center [521, 155] width 194 height 21
click at [664, 148] on div "Calendar Select a Date Expand" at bounding box center [741, 155] width 194 height 21
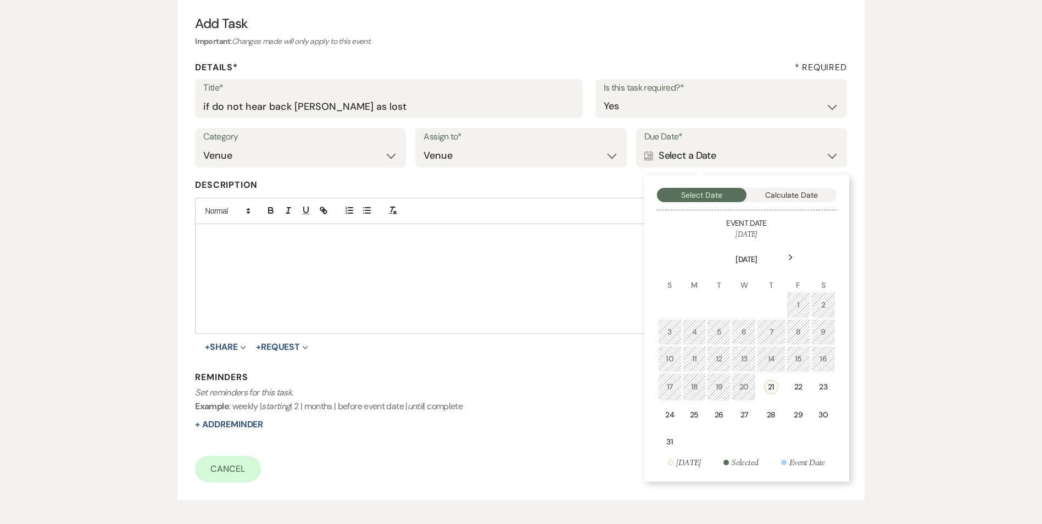
click at [772, 416] on div "28" at bounding box center [771, 415] width 14 height 12
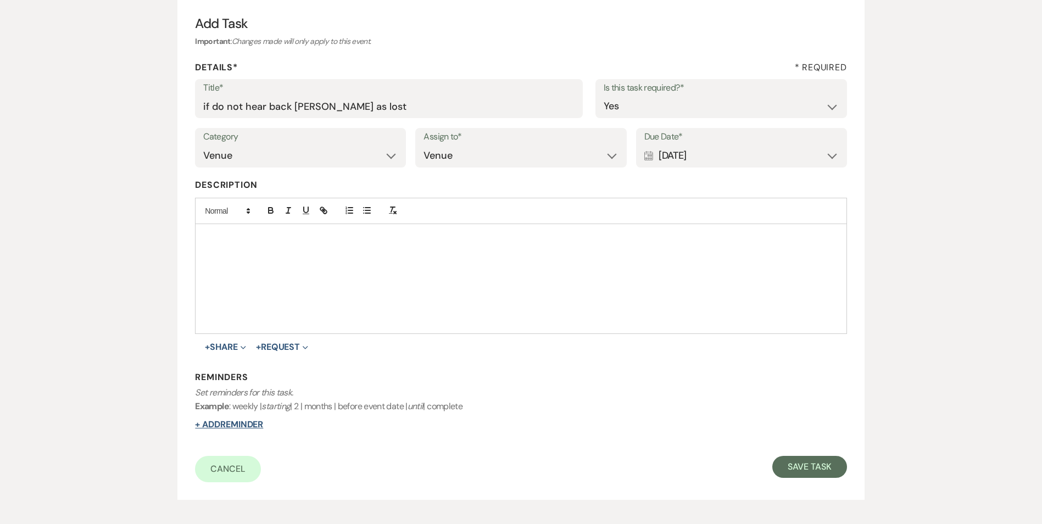
click at [233, 428] on button "+ Add Reminder" at bounding box center [229, 424] width 68 height 9
select select "host"
select select "days"
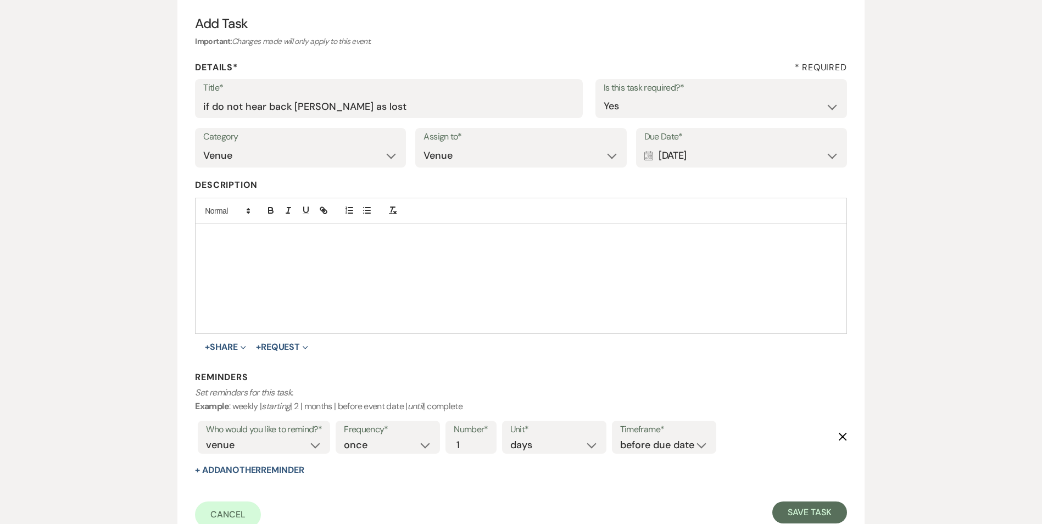
click at [688, 435] on label "Timeframe*" at bounding box center [664, 430] width 88 height 16
click at [684, 445] on select "before due date after due date on due date on custom date" at bounding box center [664, 445] width 88 height 15
select select "onDueDate"
click at [620, 438] on select "before due date after due date on due date on custom date" at bounding box center [664, 445] width 88 height 15
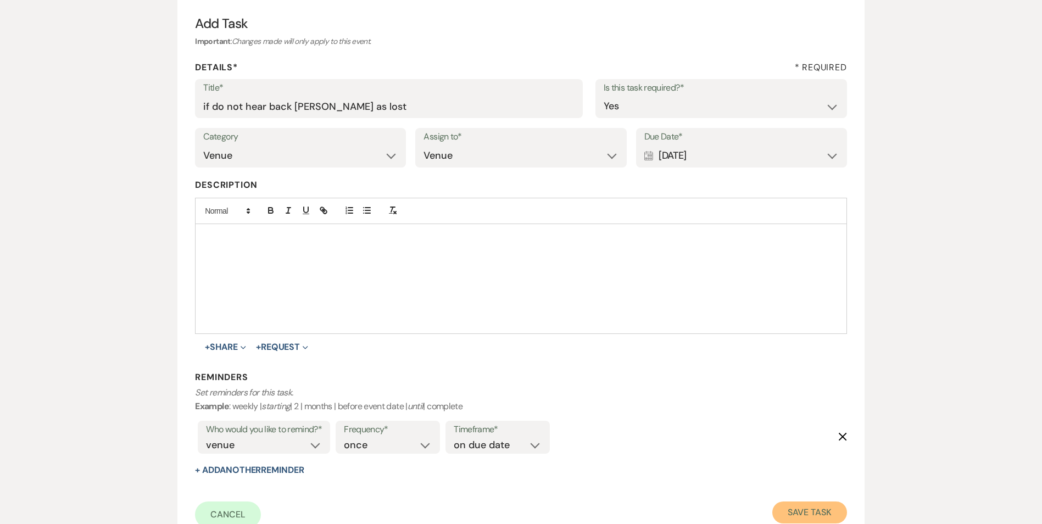
click at [827, 513] on button "Save Task" at bounding box center [809, 513] width 74 height 22
select select "5"
select select "4"
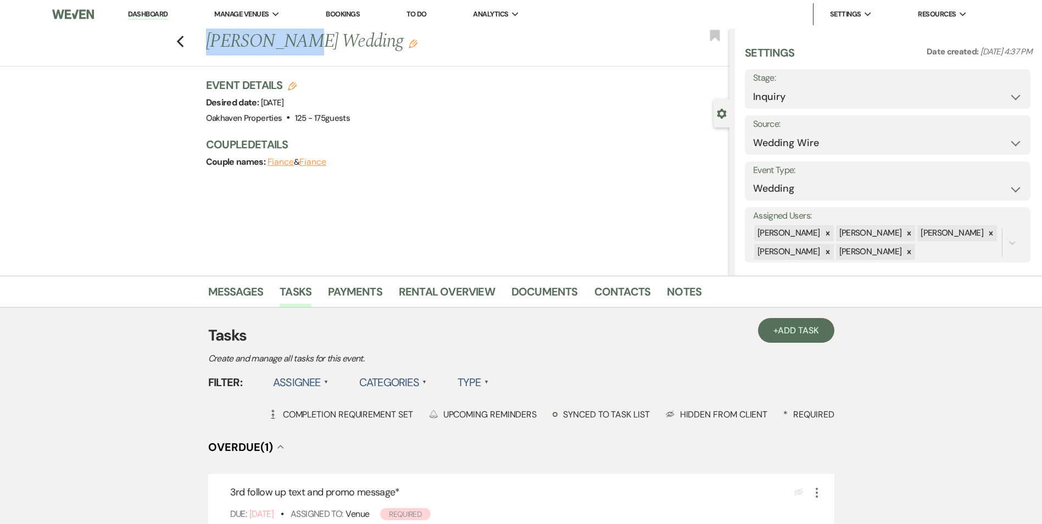
drag, startPoint x: 291, startPoint y: 42, endPoint x: 213, endPoint y: 55, distance: 78.5
click at [213, 55] on h1 "[PERSON_NAME] Wedding Edit" at bounding box center [413, 42] width 415 height 26
copy h1 "[PERSON_NAME]"
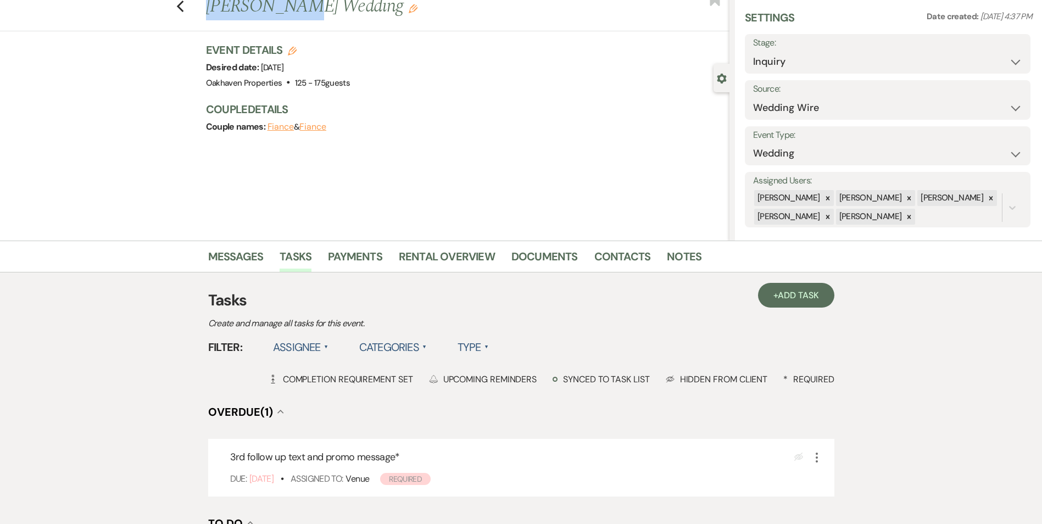
scroll to position [55, 0]
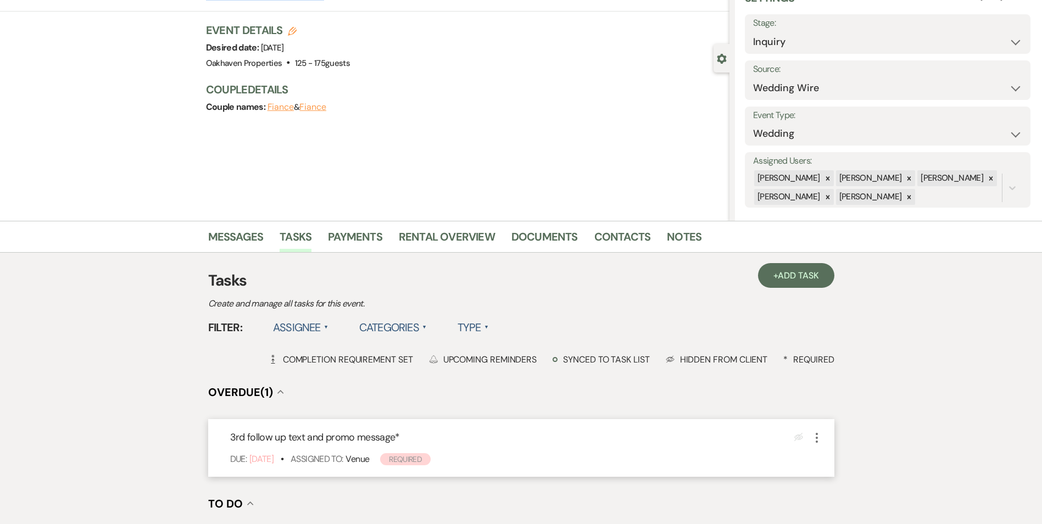
click at [820, 444] on icon "More" at bounding box center [816, 437] width 13 height 13
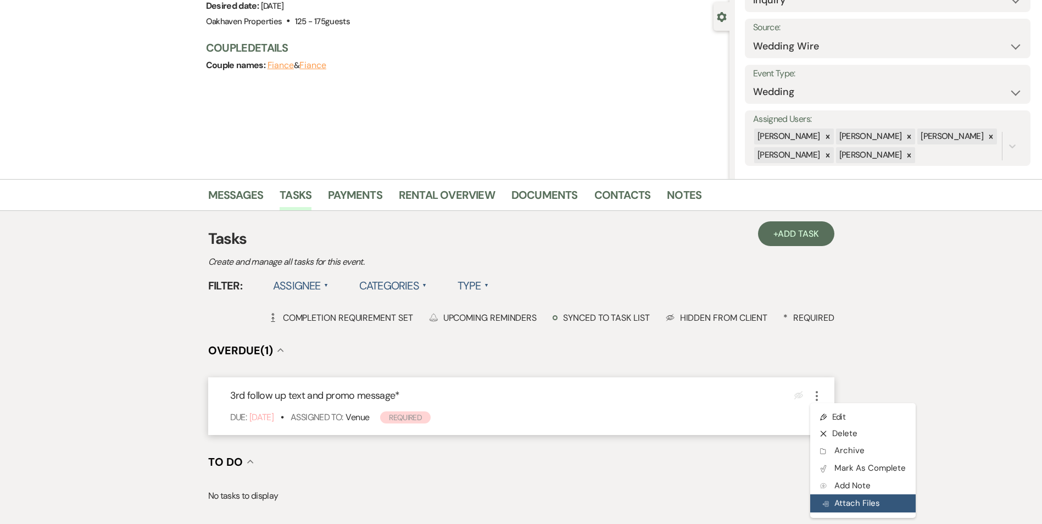
scroll to position [165, 0]
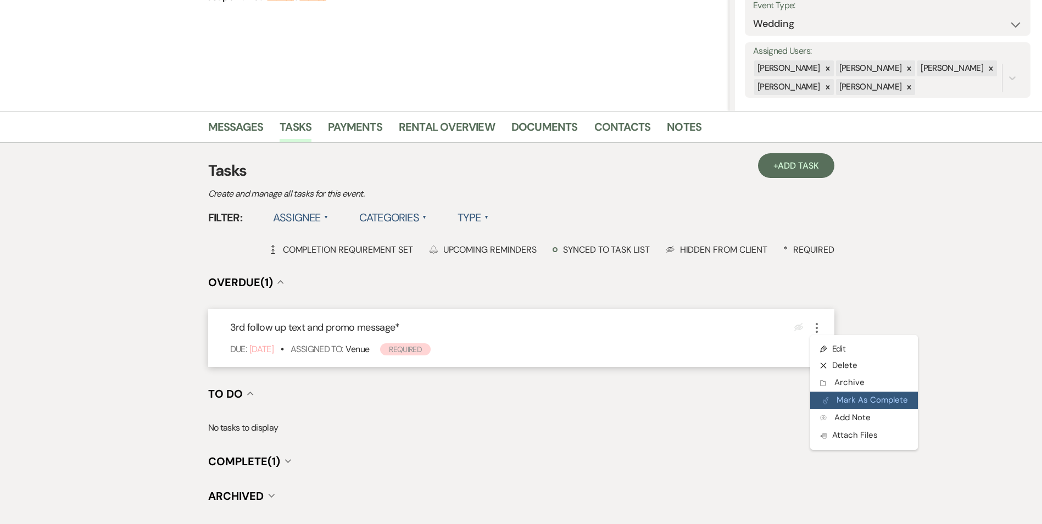
click at [828, 403] on icon "Plan Portal Link" at bounding box center [825, 401] width 7 height 8
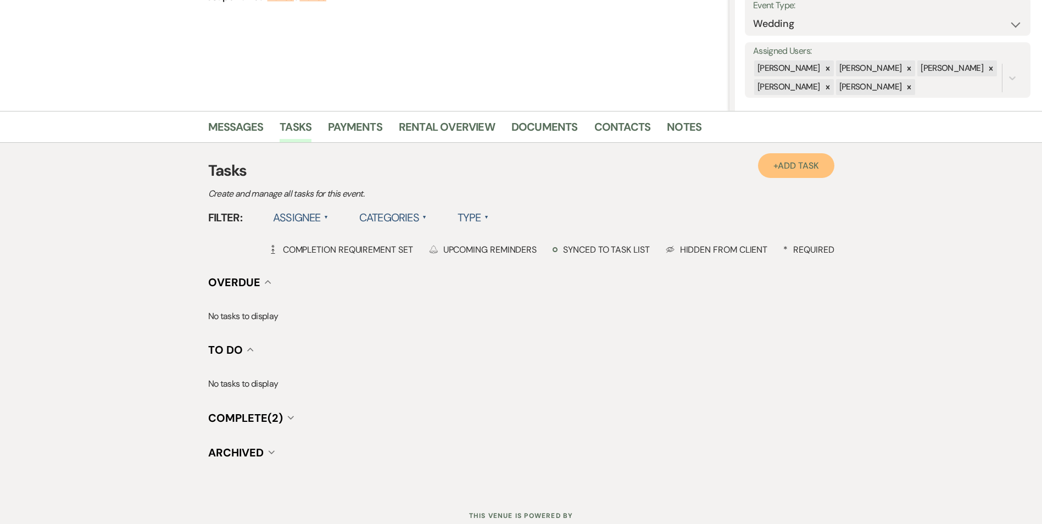
click at [801, 158] on link "+ Add Task" at bounding box center [796, 165] width 76 height 25
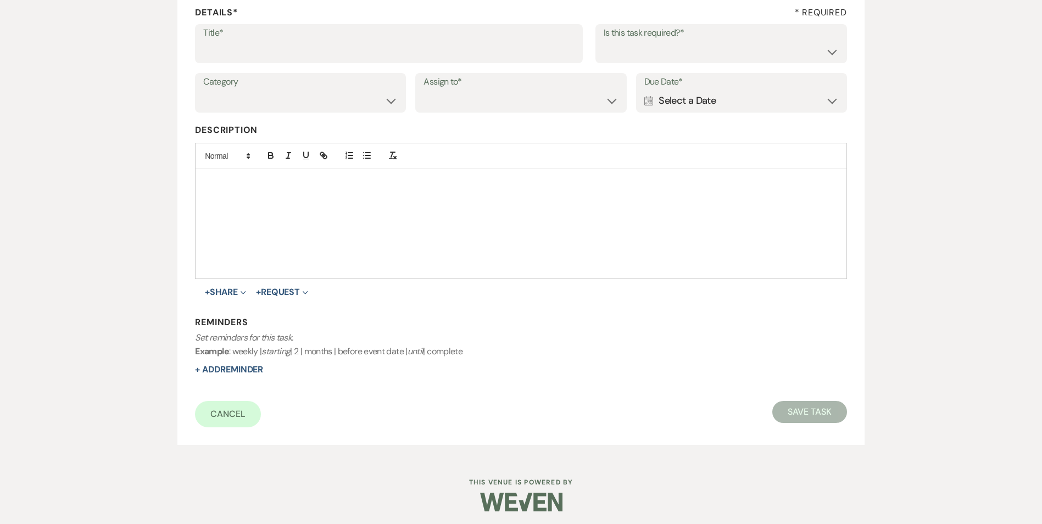
click at [253, 35] on label "Title*" at bounding box center [388, 33] width 371 height 16
click at [253, 41] on input "Title*" at bounding box center [388, 51] width 371 height 21
type input "if do not hear back [PERSON_NAME] as lost"
click at [643, 53] on select "Yes No" at bounding box center [721, 51] width 235 height 21
select select "true"
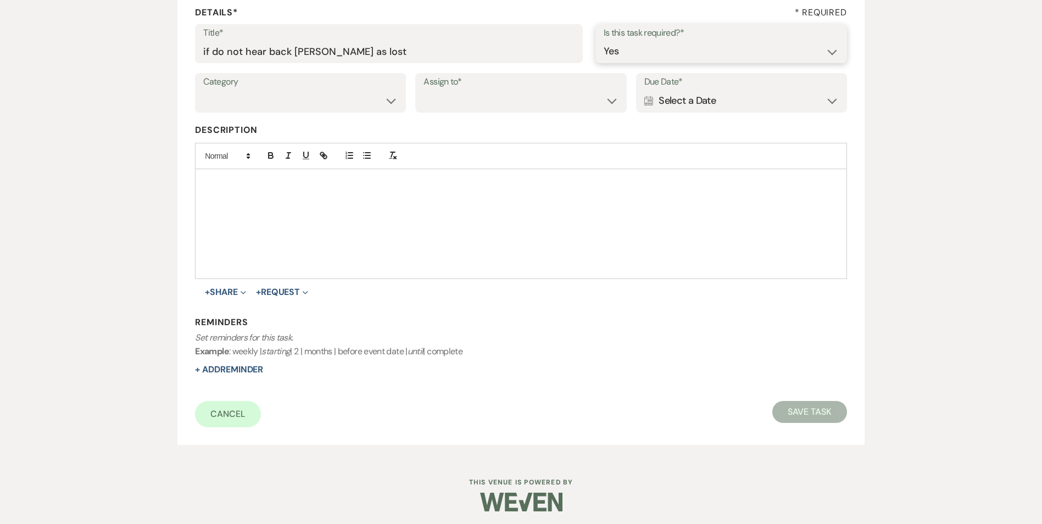
click at [604, 41] on select "Yes No" at bounding box center [721, 51] width 235 height 21
click at [295, 109] on select "Venue Vendors Guests Details Finalize & Share" at bounding box center [300, 100] width 194 height 21
select select "31"
click at [203, 90] on select "Venue Vendors Guests Details Finalize & Share" at bounding box center [300, 100] width 194 height 21
click at [464, 102] on select "Venue Client" at bounding box center [521, 100] width 194 height 21
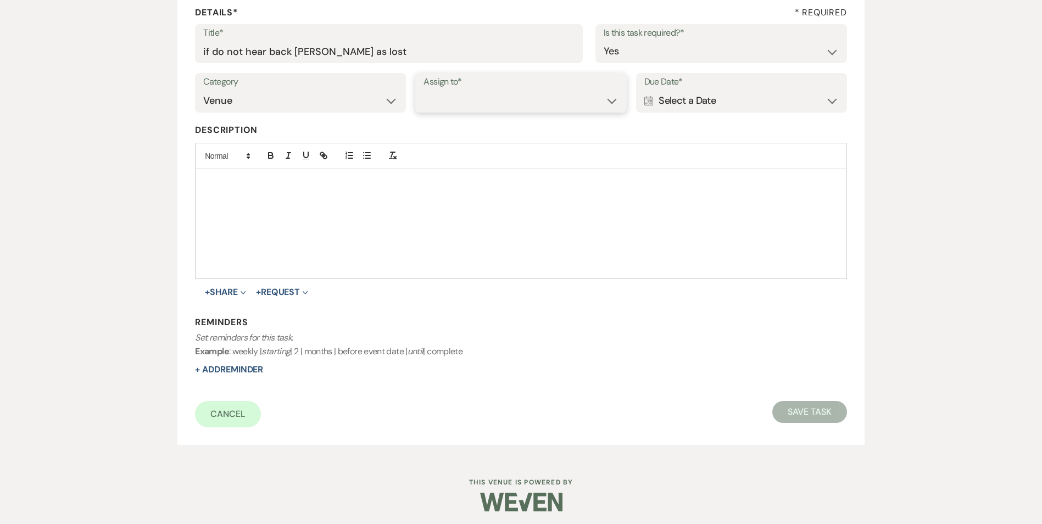
select select "venueHost"
click at [424, 90] on select "Venue Client" at bounding box center [521, 100] width 194 height 21
click at [732, 108] on div "Calendar Select a Date Expand" at bounding box center [741, 100] width 194 height 21
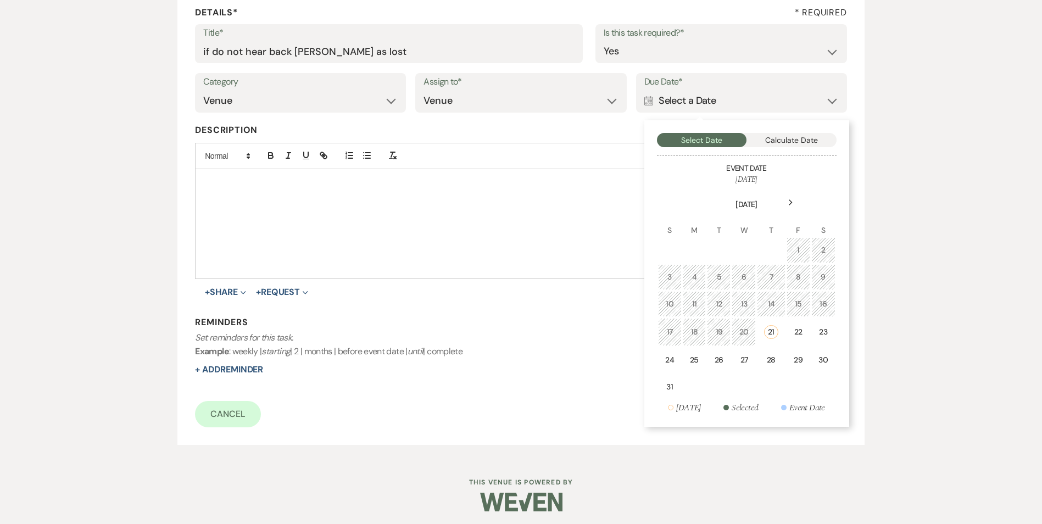
click at [782, 369] on td "28" at bounding box center [771, 360] width 28 height 26
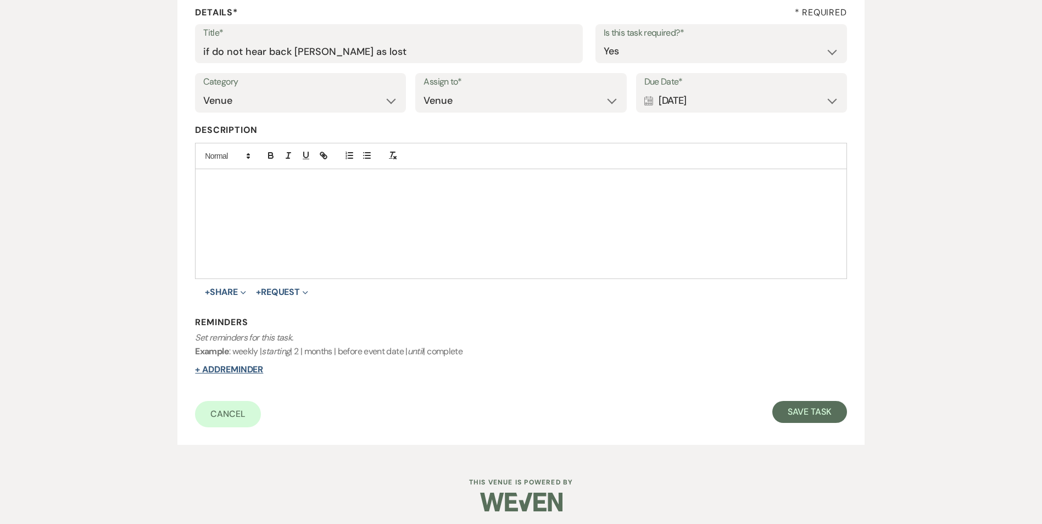
click at [254, 365] on button "+ Add Reminder" at bounding box center [229, 369] width 68 height 9
select select "host"
select select "days"
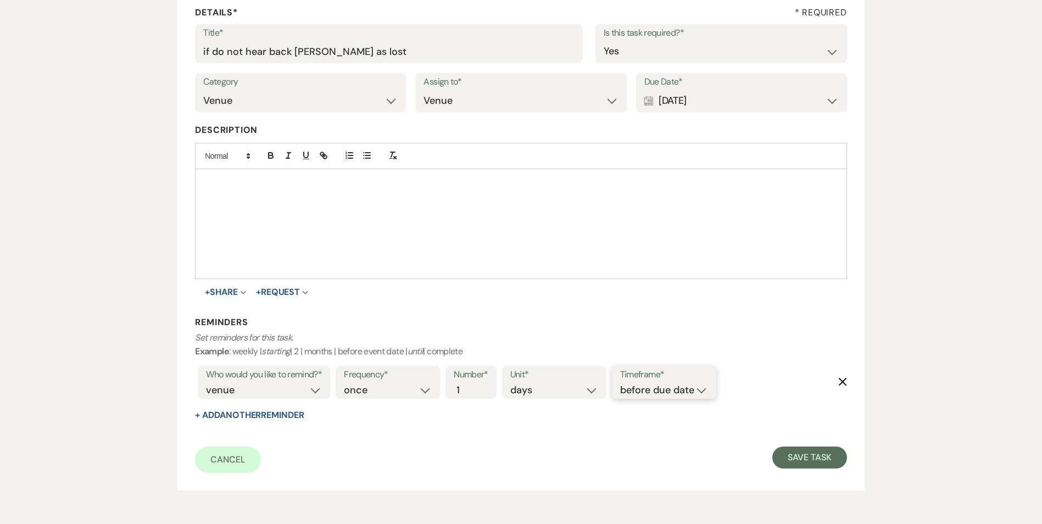
drag, startPoint x: 676, startPoint y: 385, endPoint x: 681, endPoint y: 398, distance: 14.3
click at [676, 385] on select "before due date after due date on due date on custom date" at bounding box center [664, 390] width 88 height 15
select select "onDueDate"
click at [620, 383] on select "before due date after due date on due date on custom date" at bounding box center [664, 390] width 88 height 15
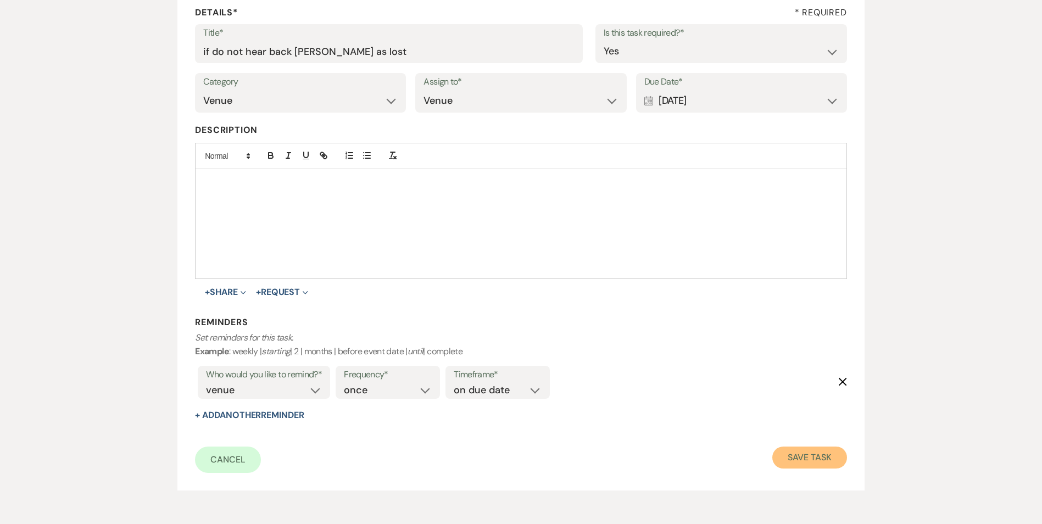
click at [827, 447] on button "Save Task" at bounding box center [809, 458] width 74 height 22
select select "3"
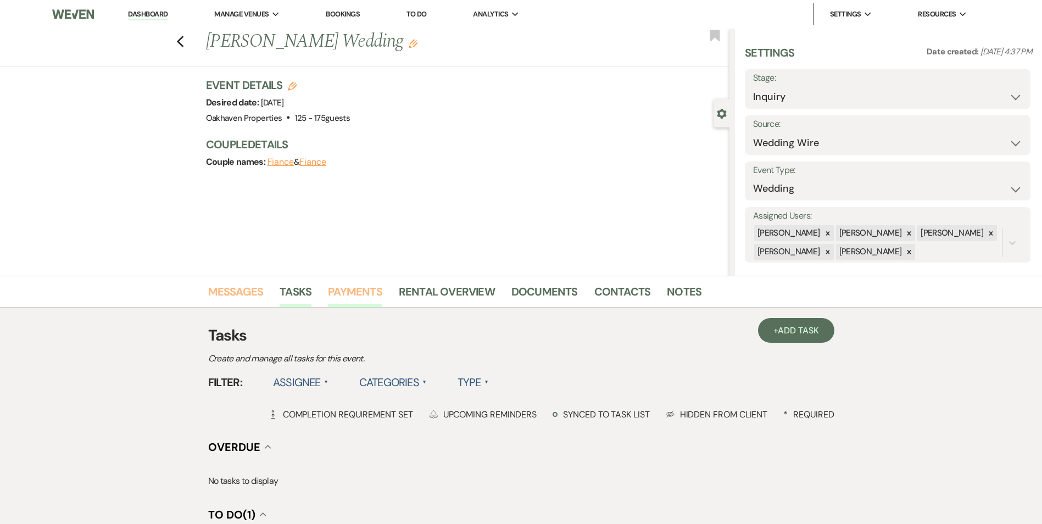
drag, startPoint x: 224, startPoint y: 296, endPoint x: 360, endPoint y: 305, distance: 136.1
click at [224, 296] on link "Messages" at bounding box center [235, 295] width 55 height 24
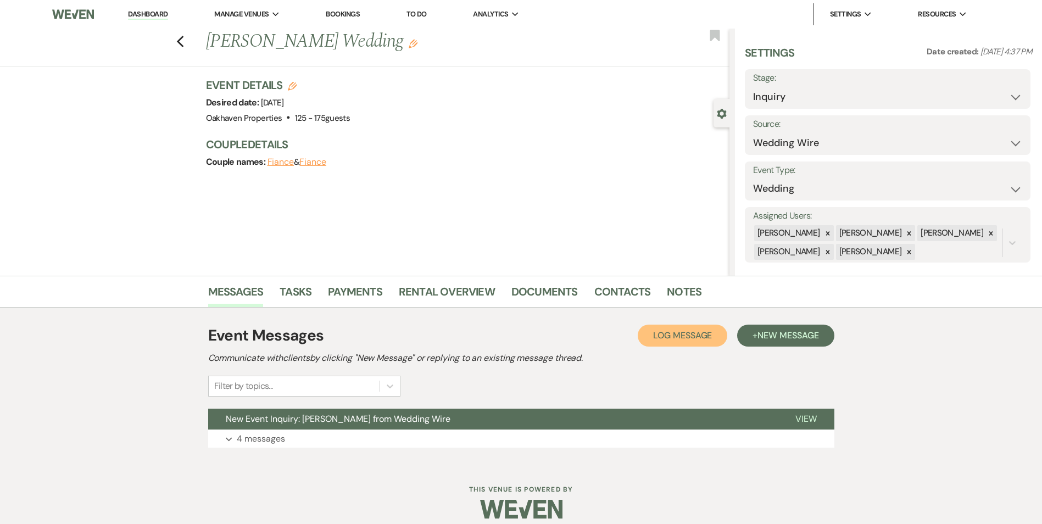
click at [688, 327] on button "Log Log Message" at bounding box center [683, 336] width 90 height 22
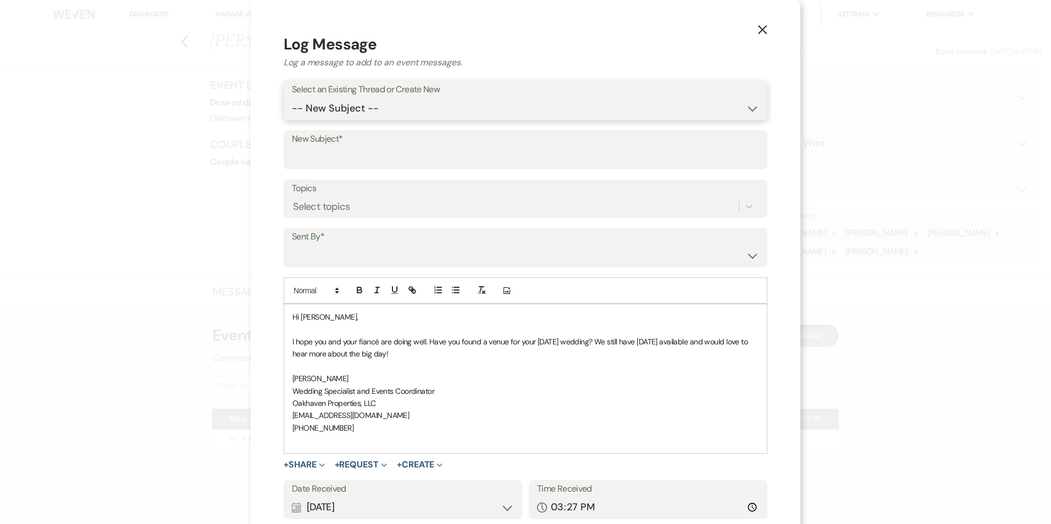
drag, startPoint x: 430, startPoint y: 110, endPoint x: 434, endPoint y: 120, distance: 9.9
click at [430, 110] on select "-- New Subject -- New Event Inquiry: Skyy Adkins from Wedding Wire" at bounding box center [525, 108] width 467 height 21
select select "370220"
click at [292, 98] on select "-- New Subject -- New Event Inquiry: Skyy Adkins from Wedding Wire" at bounding box center [525, 108] width 467 height 21
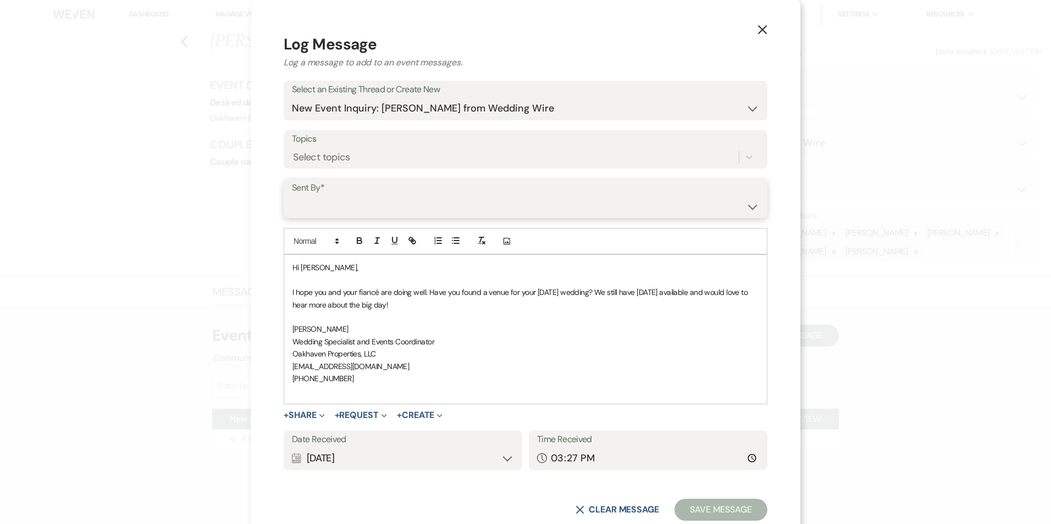
drag, startPoint x: 426, startPoint y: 207, endPoint x: 430, endPoint y: 215, distance: 9.3
click at [426, 208] on select "Patience Ergish (pdergish@aol.com) Jeanette Wagoner (jeanette@experienceoakhave…" at bounding box center [525, 206] width 467 height 21
select select "user-127923"
click at [292, 196] on select "Patience Ergish (pdergish@aol.com) Jeanette Wagoner (jeanette@experienceoakhave…" at bounding box center [525, 206] width 467 height 21
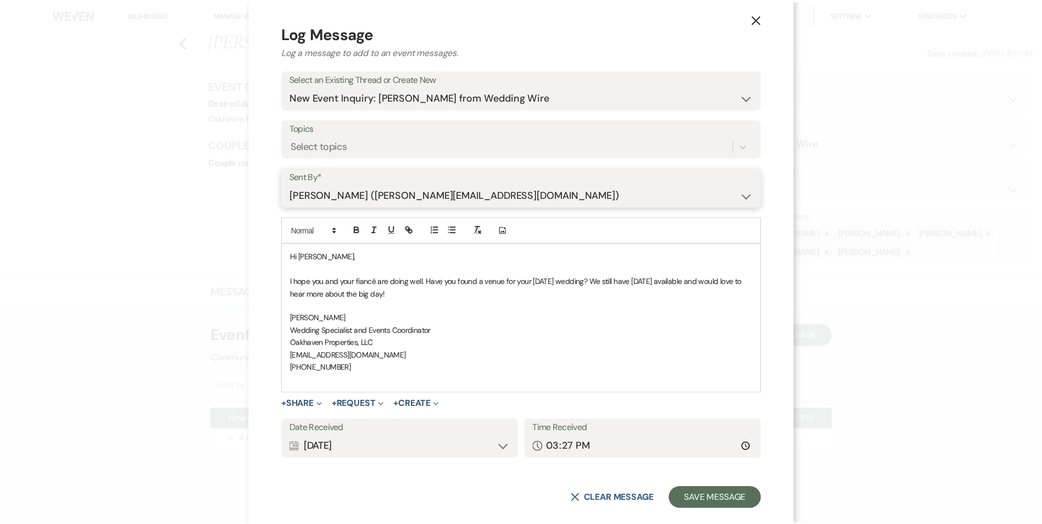
scroll to position [30, 0]
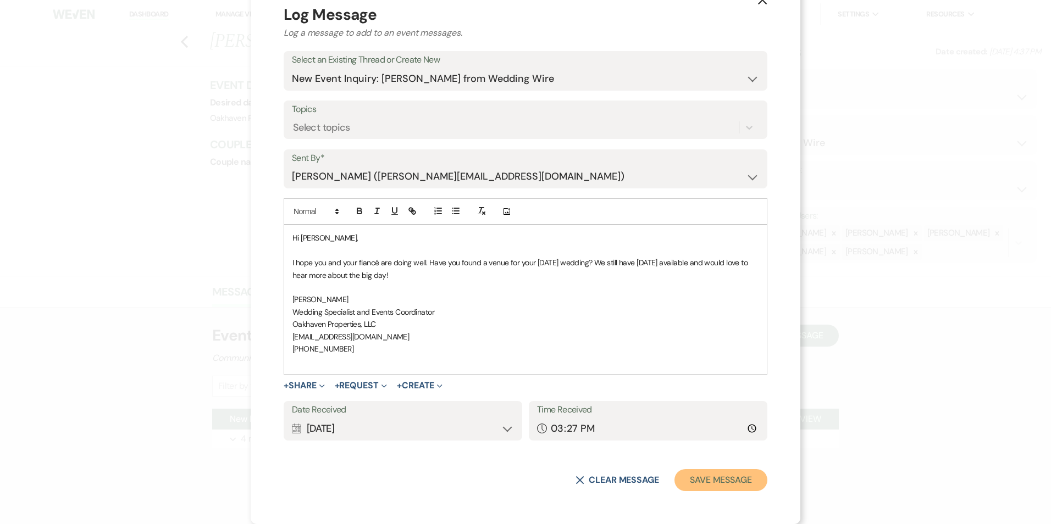
click at [737, 477] on button "Save Message" at bounding box center [720, 480] width 93 height 22
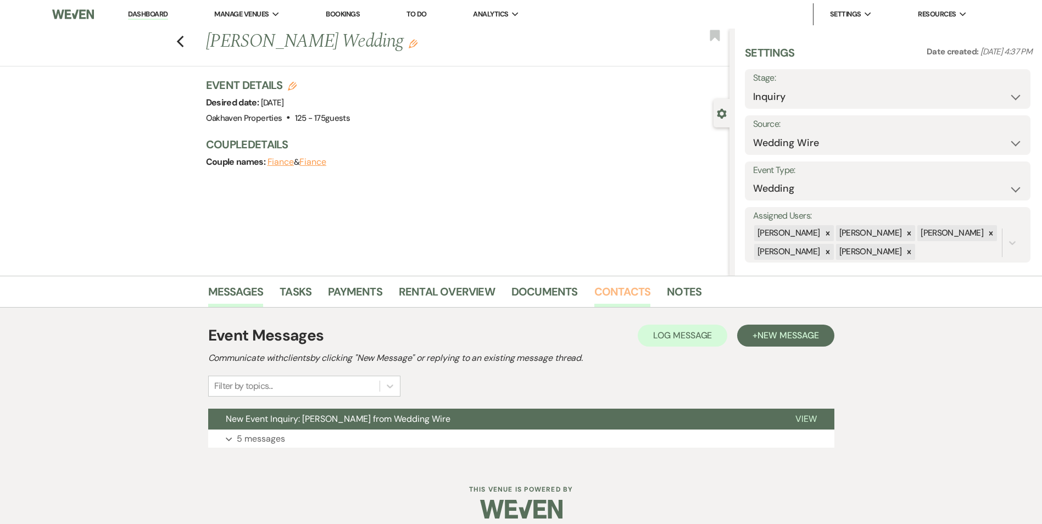
click at [623, 293] on link "Contacts" at bounding box center [622, 295] width 57 height 24
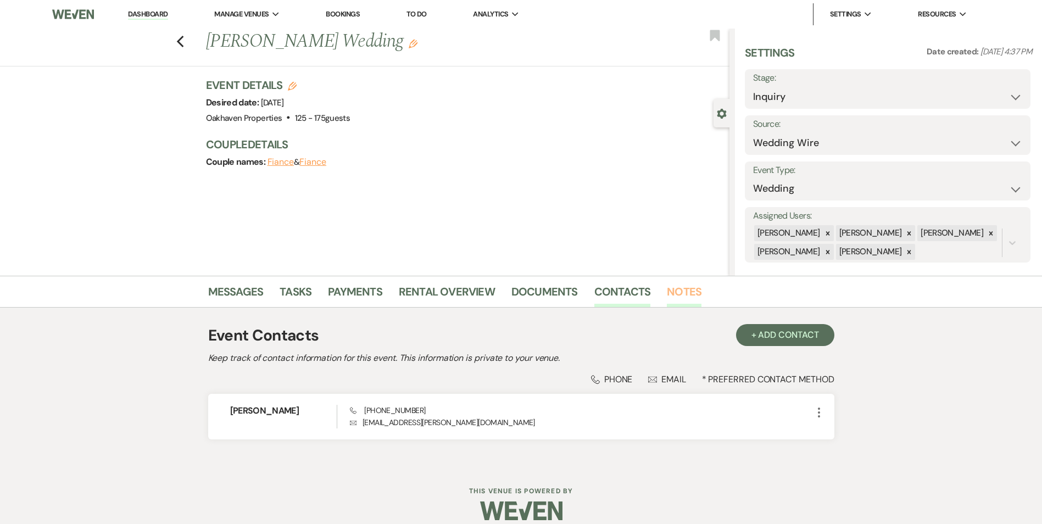
click at [670, 290] on link "Notes" at bounding box center [684, 295] width 35 height 24
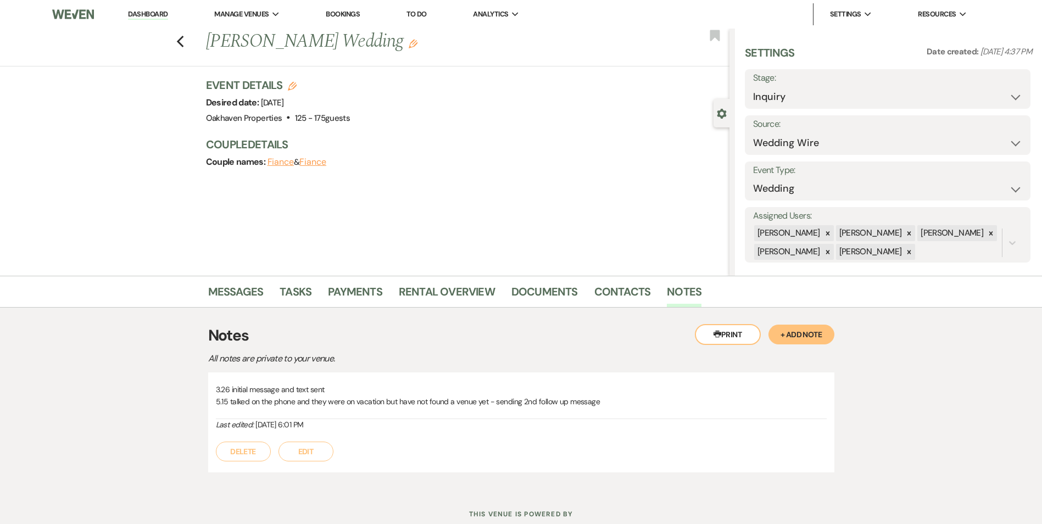
click at [301, 447] on button "Edit" at bounding box center [306, 452] width 55 height 20
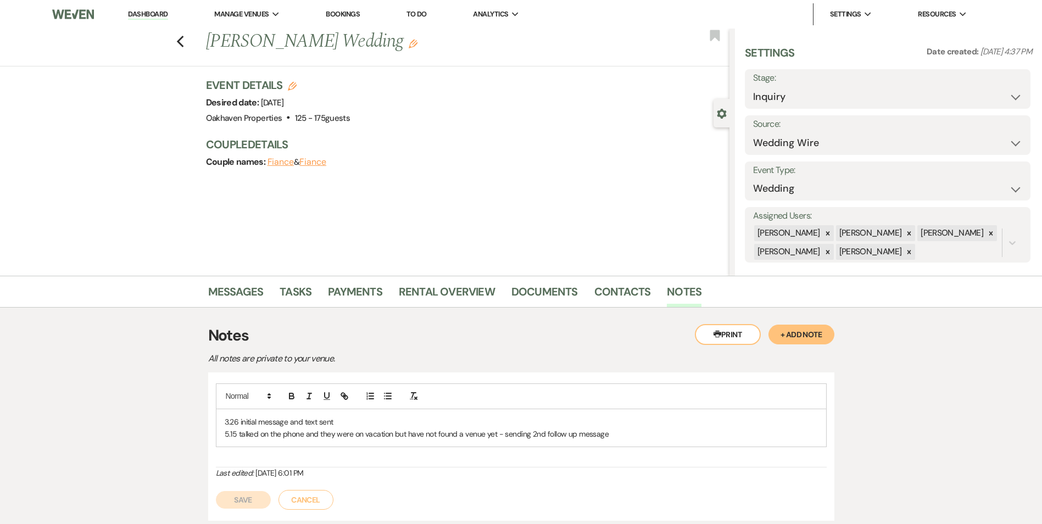
click at [610, 434] on p "5.15 talked on the phone and they were on vacation but have not found a venue y…" at bounding box center [521, 434] width 593 height 12
click at [236, 518] on button "Save" at bounding box center [243, 513] width 55 height 18
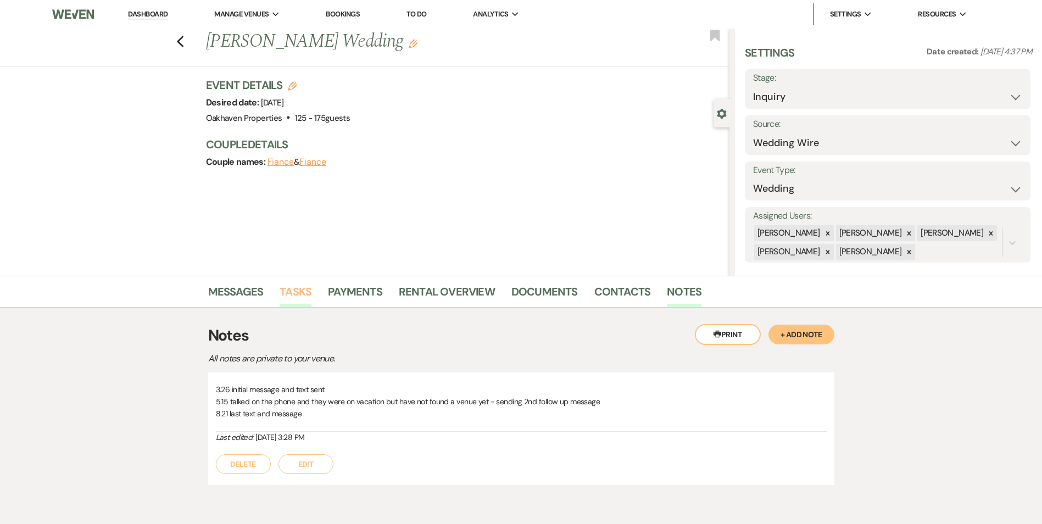
click at [288, 294] on link "Tasks" at bounding box center [296, 295] width 32 height 24
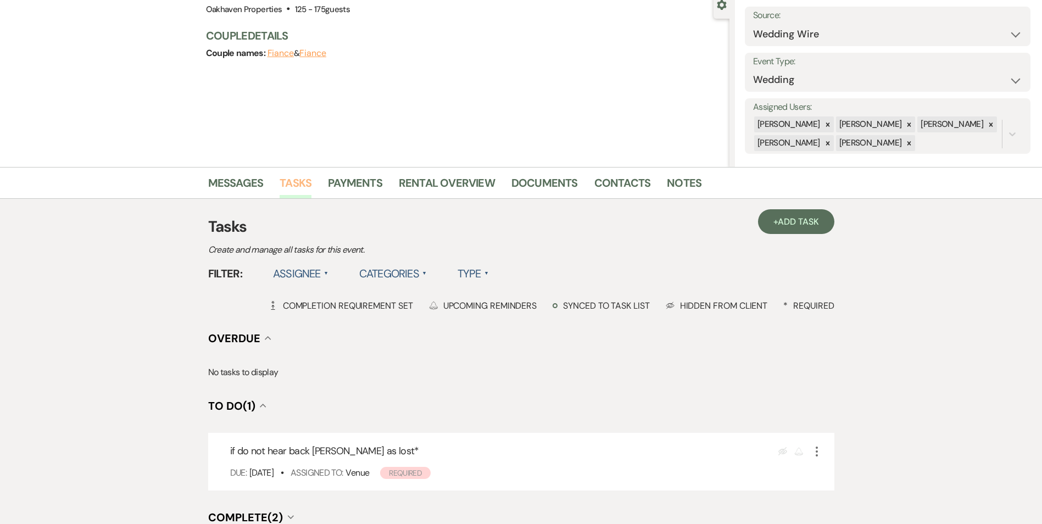
scroll to position [110, 0]
click at [814, 455] on icon "More" at bounding box center [816, 450] width 13 height 13
click at [789, 354] on div "+ Add Task Tasks Create and manage all tasks for this event. Filter: Assignee ▲…" at bounding box center [521, 386] width 626 height 344
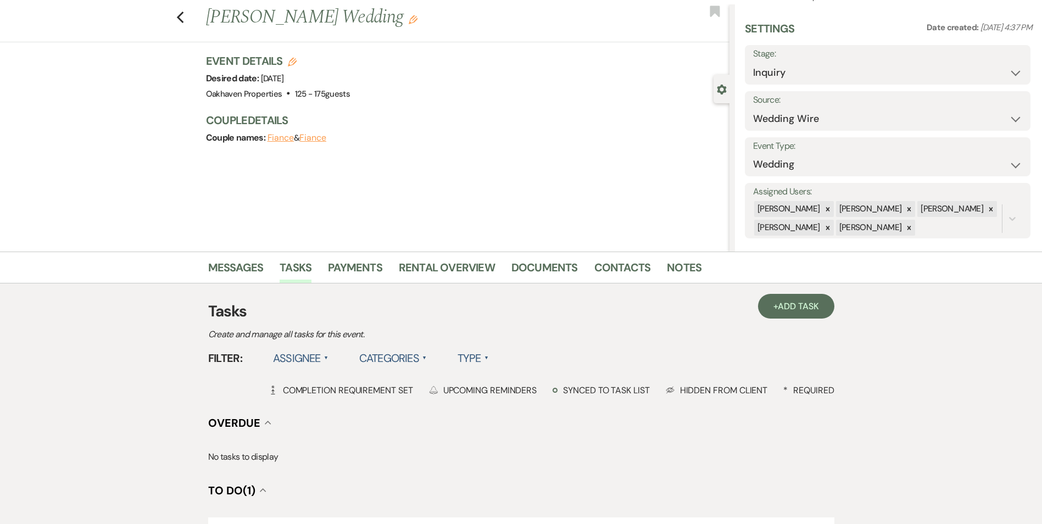
scroll to position [0, 0]
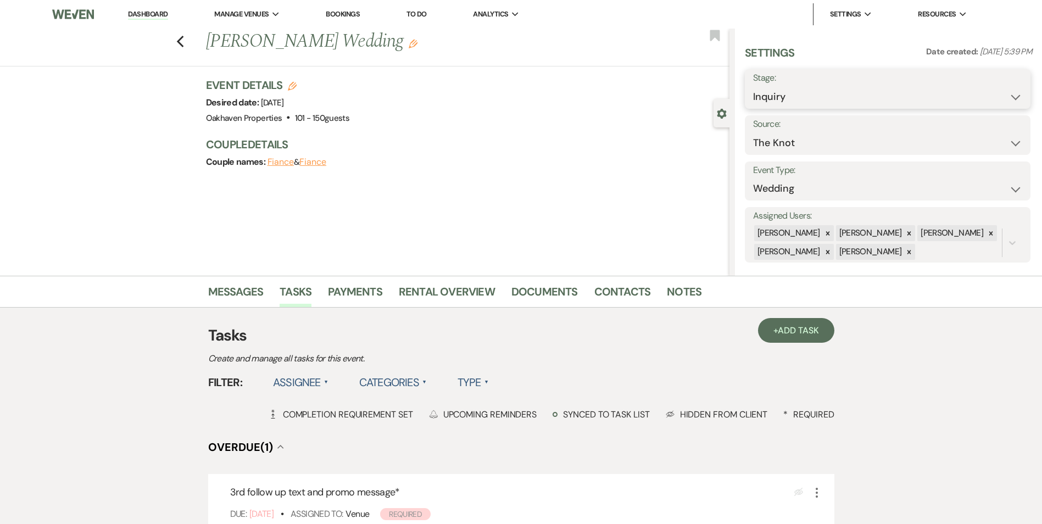
click at [855, 91] on select "Inquiry Follow Up Tour Requested Tour Confirmed Toured Proposal Sent Booked Lost" at bounding box center [887, 96] width 269 height 21
click at [842, 261] on div "Assigned Users: [PERSON_NAME] [PERSON_NAME] [PERSON_NAME] [PERSON_NAME] Patienc…" at bounding box center [888, 234] width 286 height 55
drag, startPoint x: 806, startPoint y: 80, endPoint x: 806, endPoint y: 92, distance: 11.5
click at [806, 81] on label "Stage:" at bounding box center [887, 78] width 269 height 16
click at [793, 106] on select "Inquiry Follow Up Tour Requested Tour Confirmed Toured Proposal Sent Booked Lost" at bounding box center [887, 96] width 269 height 21
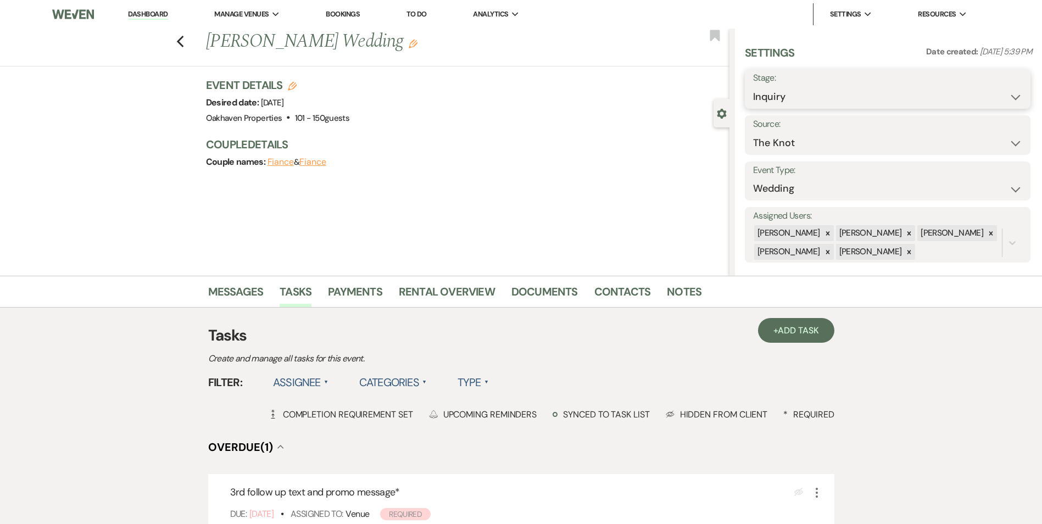
select select "8"
click at [753, 86] on select "Inquiry Follow Up Tour Requested Tour Confirmed Toured Proposal Sent Booked Lost" at bounding box center [887, 96] width 269 height 21
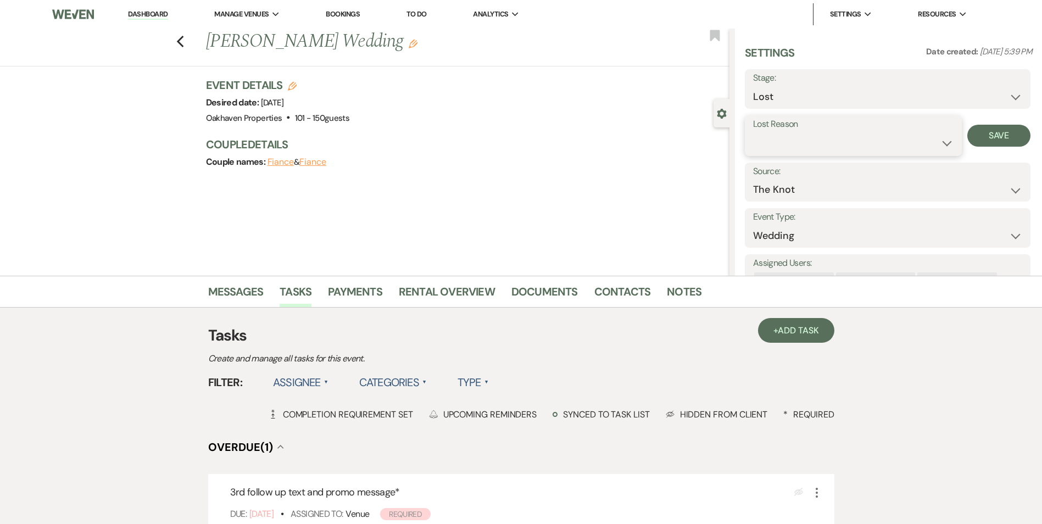
drag, startPoint x: 753, startPoint y: 136, endPoint x: 760, endPoint y: 138, distance: 8.0
click at [753, 137] on select "Booked Elsewhere Budget Date Unavailable No Response Not a Good Match Capacity …" at bounding box center [853, 142] width 201 height 21
select select "6"
click at [753, 132] on select "Booked Elsewhere Budget Date Unavailable No Response Not a Good Match Capacity …" at bounding box center [853, 142] width 201 height 21
drag, startPoint x: 1029, startPoint y: 137, endPoint x: 1009, endPoint y: 140, distance: 20.0
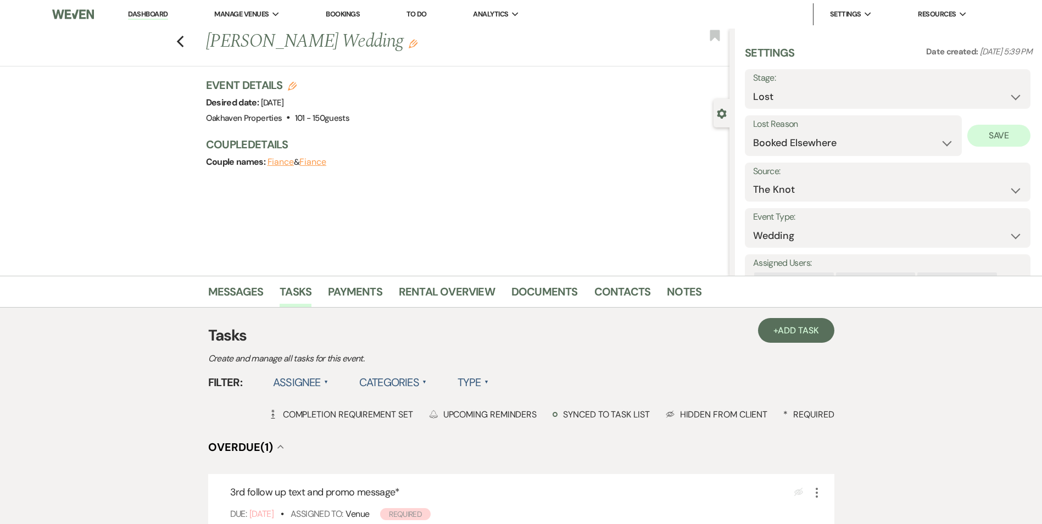
click at [1019, 140] on div "Settings Date created: May 17, 2025, 5:39 PM Stage: Inquiry Follow Up Tour Requ…" at bounding box center [888, 152] width 307 height 247
click at [1004, 141] on button "Save" at bounding box center [999, 136] width 63 height 22
click at [690, 293] on link "Notes" at bounding box center [684, 295] width 35 height 24
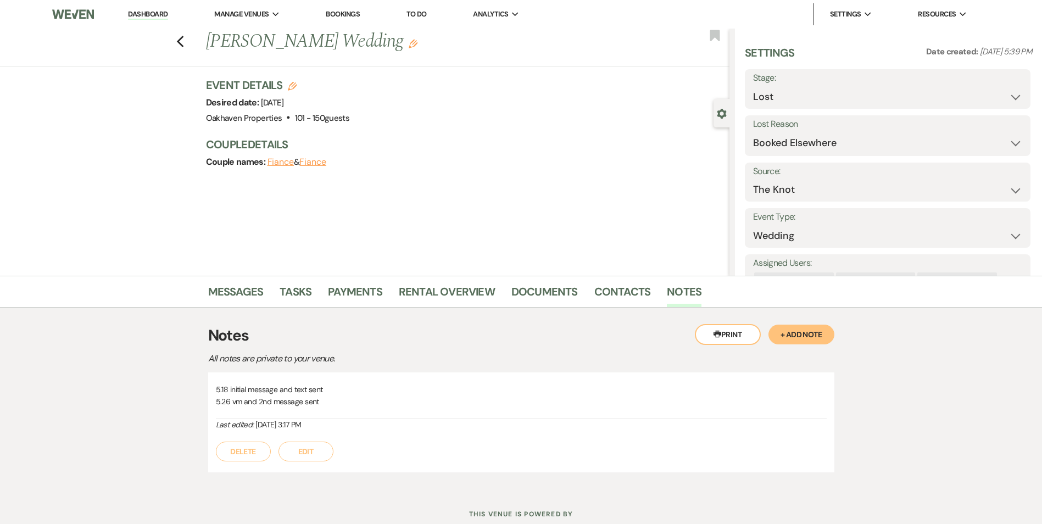
click at [312, 443] on button "Edit" at bounding box center [306, 452] width 55 height 20
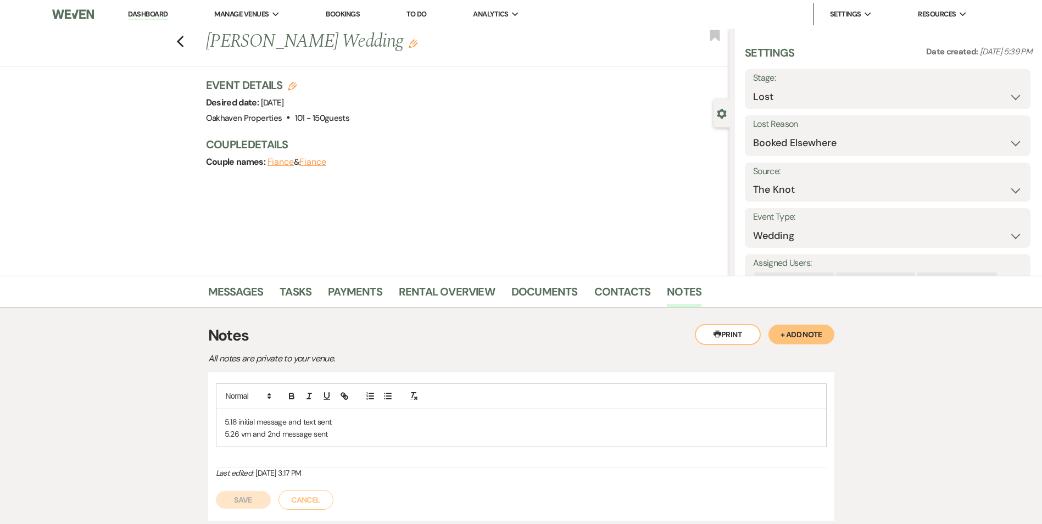
click at [346, 438] on p "5.26 vm and 2nd message sent" at bounding box center [521, 434] width 593 height 12
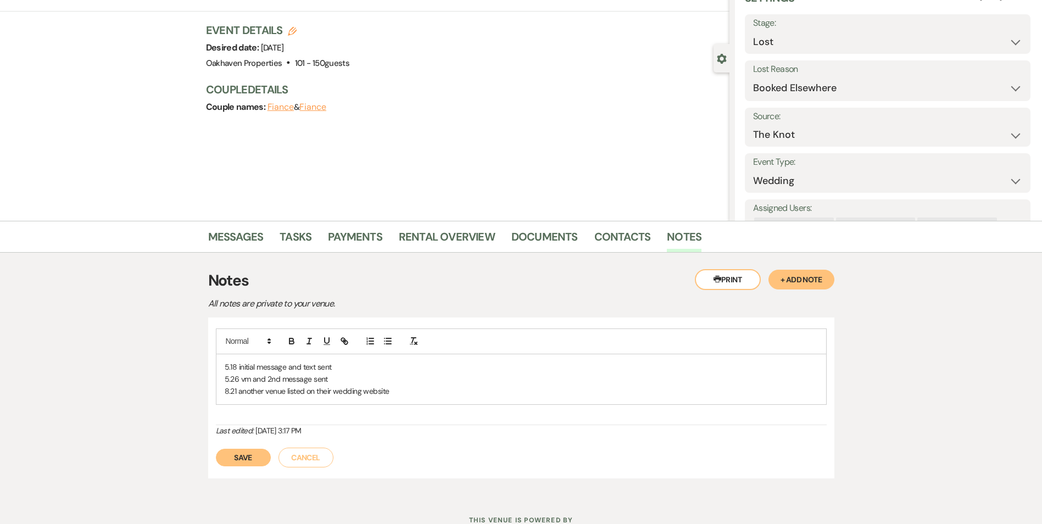
drag, startPoint x: 249, startPoint y: 438, endPoint x: 251, endPoint y: 447, distance: 8.9
click at [251, 439] on div "Save Cancel" at bounding box center [521, 452] width 611 height 31
click at [248, 453] on button "Save" at bounding box center [243, 458] width 55 height 18
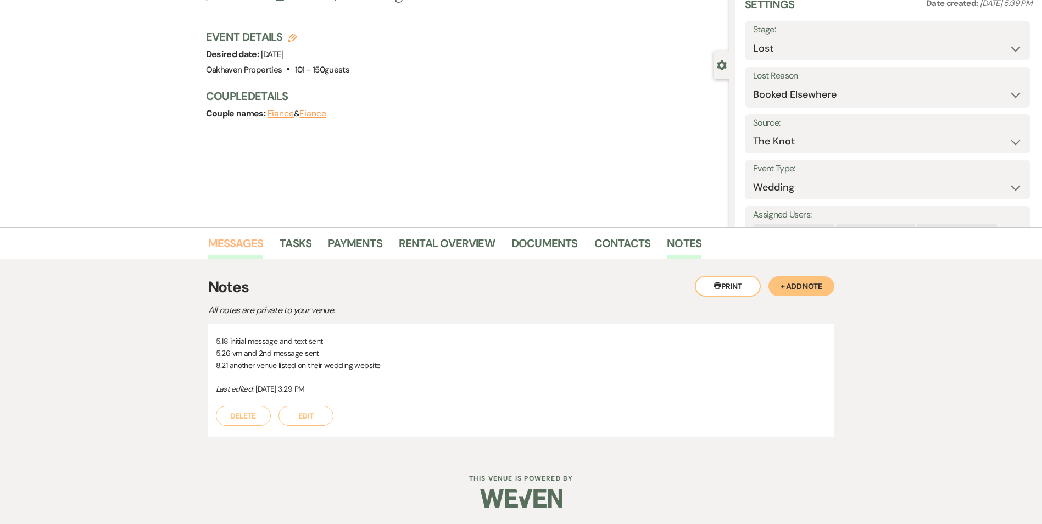
scroll to position [48, 0]
click at [305, 235] on link "Tasks" at bounding box center [296, 247] width 32 height 24
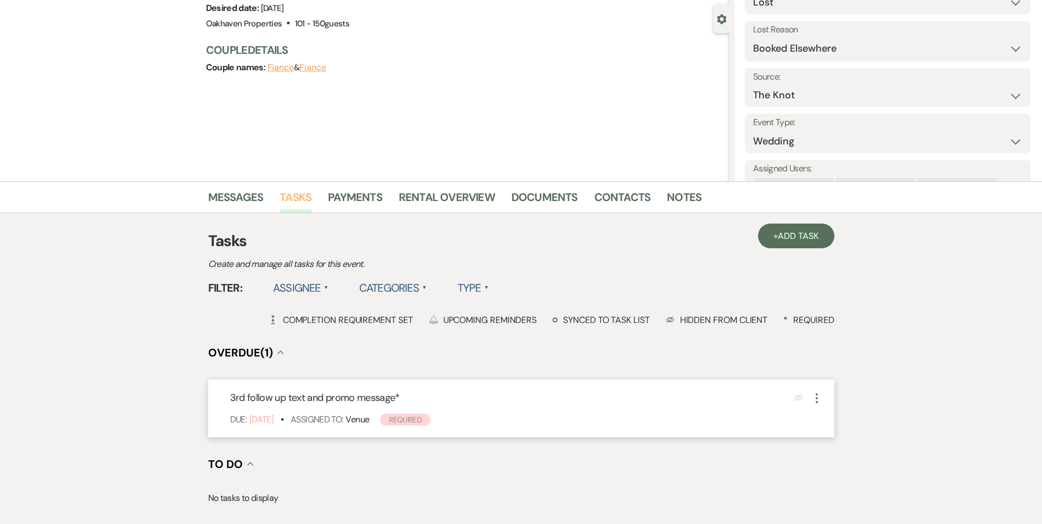
scroll to position [110, 0]
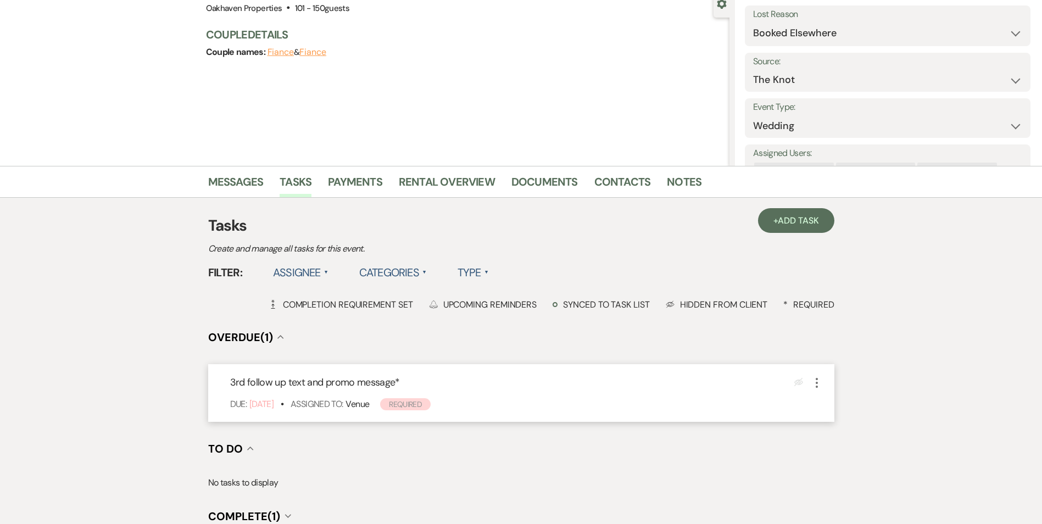
click at [815, 384] on icon "More" at bounding box center [816, 382] width 13 height 13
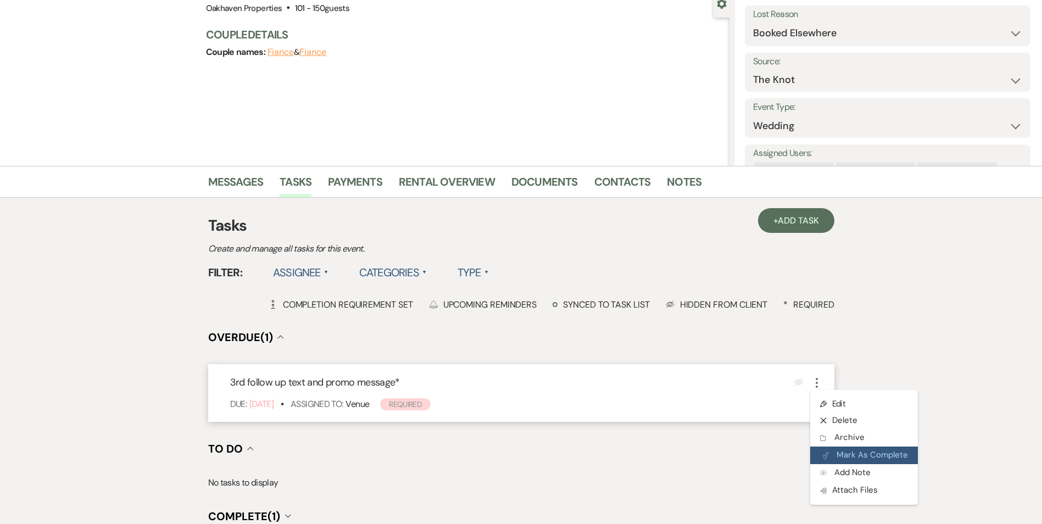
click at [825, 460] on button "Plan Portal Link Mark As Complete" at bounding box center [864, 456] width 108 height 18
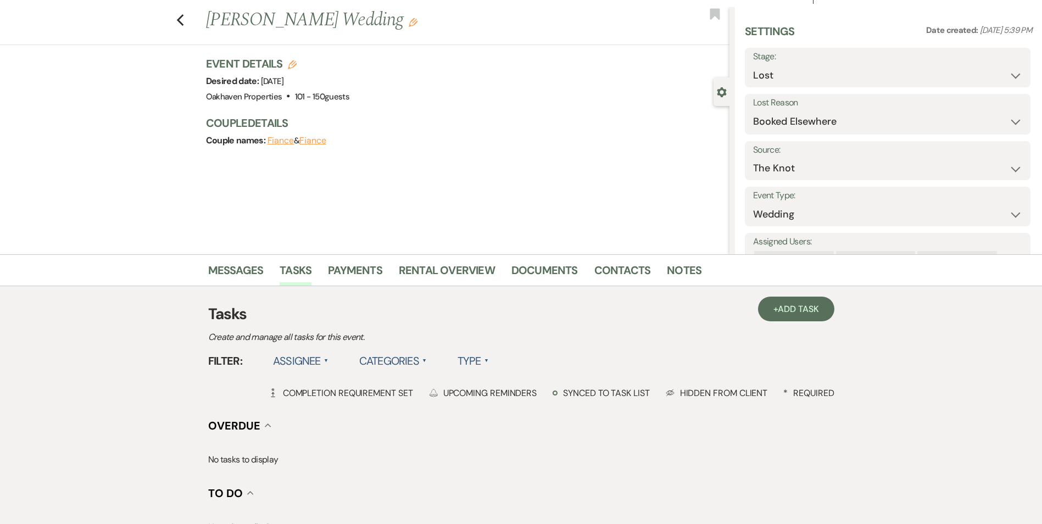
scroll to position [0, 0]
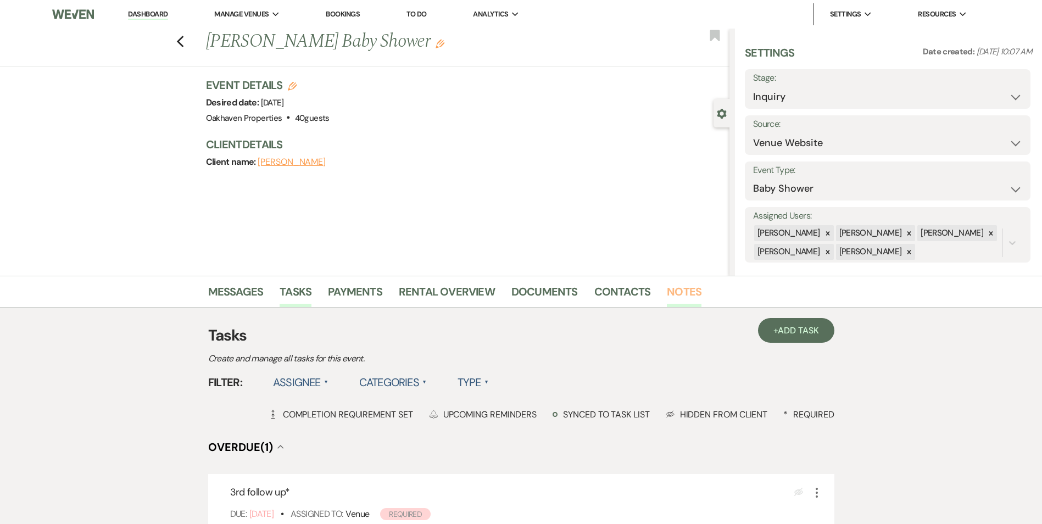
click at [687, 294] on link "Notes" at bounding box center [684, 295] width 35 height 24
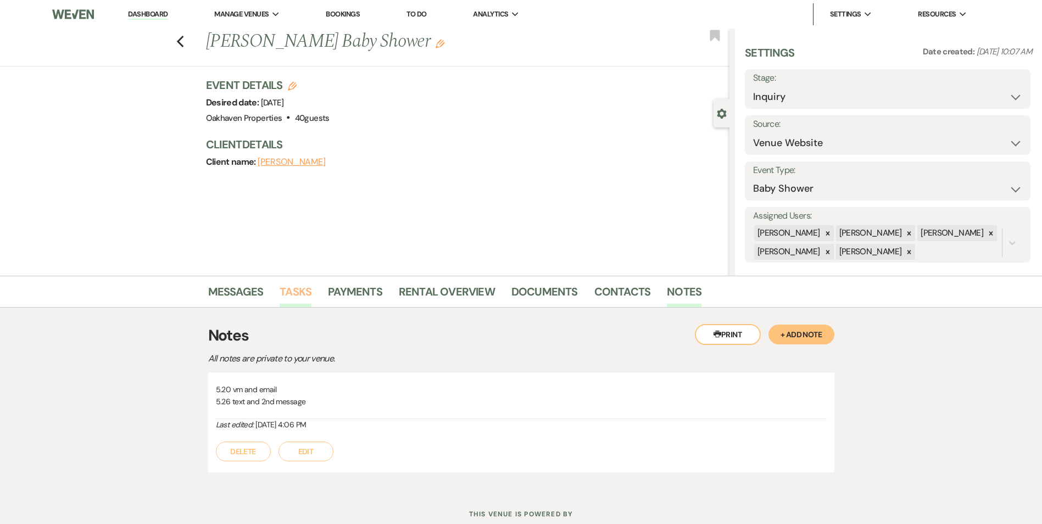
click at [293, 291] on link "Tasks" at bounding box center [296, 295] width 32 height 24
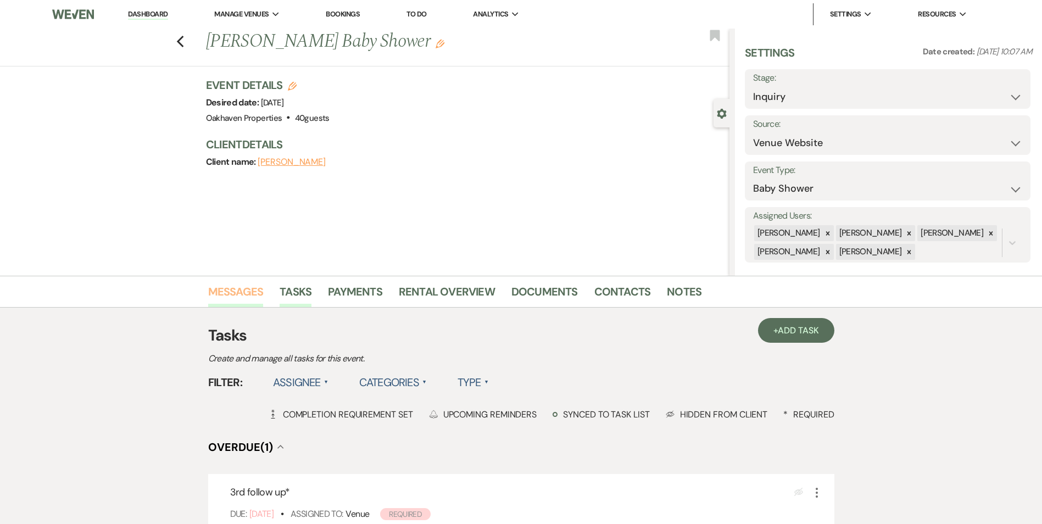
click at [225, 291] on link "Messages" at bounding box center [235, 295] width 55 height 24
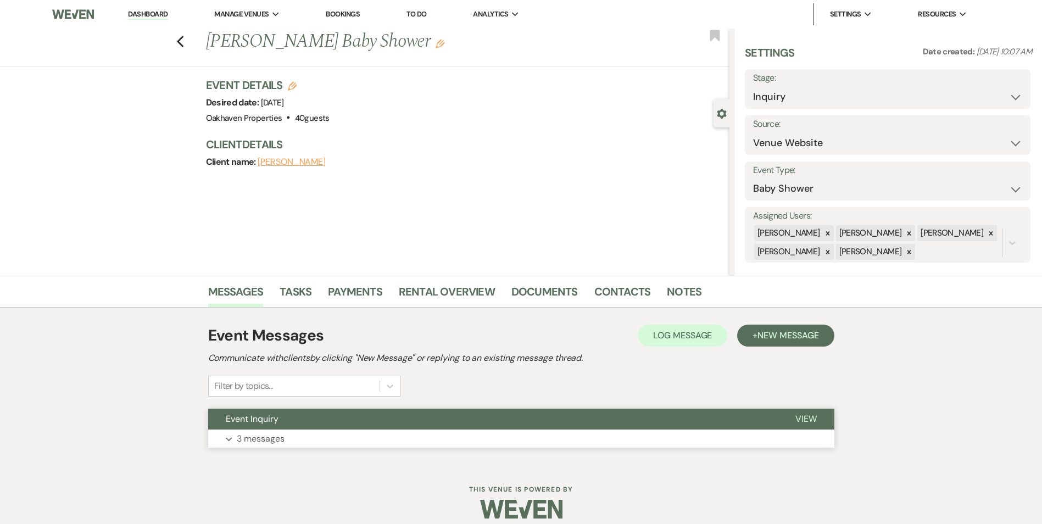
click at [820, 420] on button "View" at bounding box center [806, 419] width 57 height 21
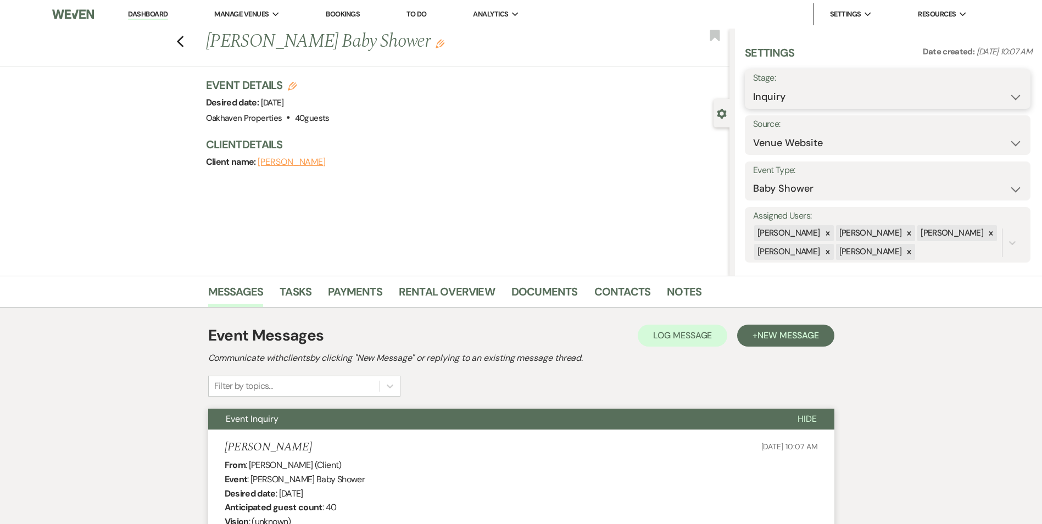
click at [812, 103] on select "Inquiry Follow Up Tour Requested Tour Confirmed Toured Proposal Sent Booked Lost" at bounding box center [887, 96] width 269 height 21
click at [771, 104] on select "Inquiry Follow Up Tour Requested Tour Confirmed Toured Proposal Sent Booked Lost" at bounding box center [887, 96] width 269 height 21
select select "8"
click at [753, 86] on select "Inquiry Follow Up Tour Requested Tour Confirmed Toured Proposal Sent Booked Lost" at bounding box center [887, 96] width 269 height 21
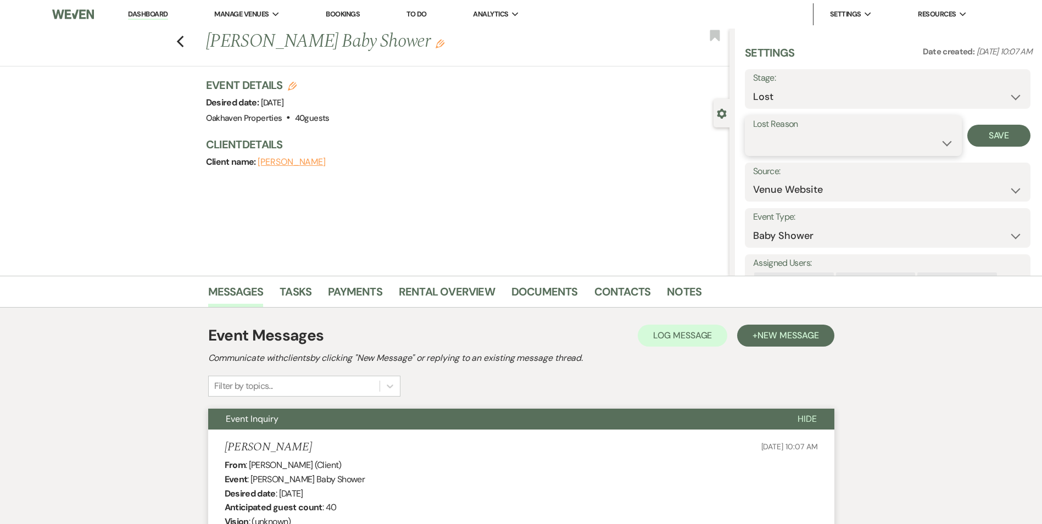
click at [782, 141] on select "Booked Elsewhere Budget Date Unavailable No Response Not a Good Match Capacity …" at bounding box center [853, 142] width 201 height 21
select select "8"
click at [753, 132] on select "Booked Elsewhere Budget Date Unavailable No Response Not a Good Match Capacity …" at bounding box center [853, 142] width 201 height 21
click at [1008, 134] on button "Save" at bounding box center [999, 136] width 63 height 22
click at [293, 294] on link "Tasks" at bounding box center [296, 295] width 32 height 24
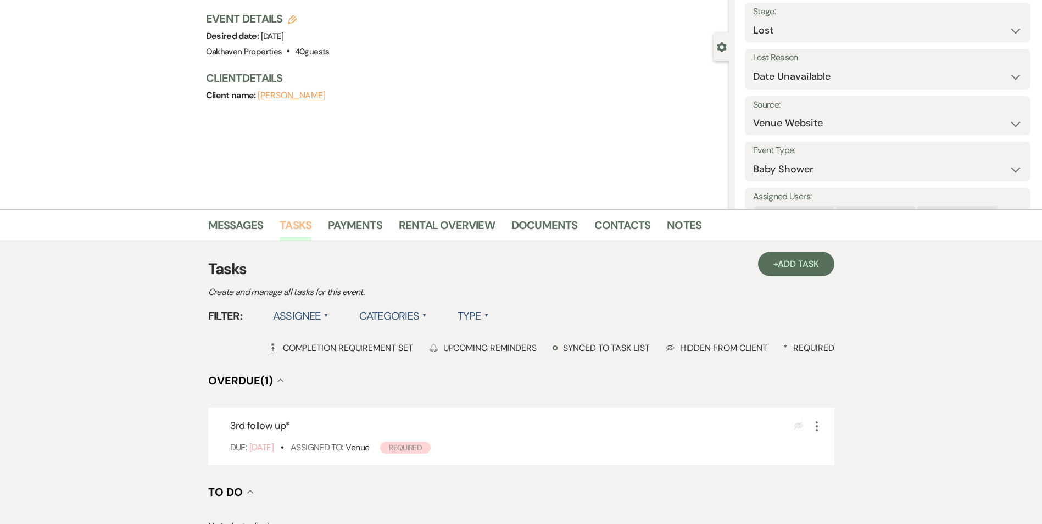
scroll to position [220, 0]
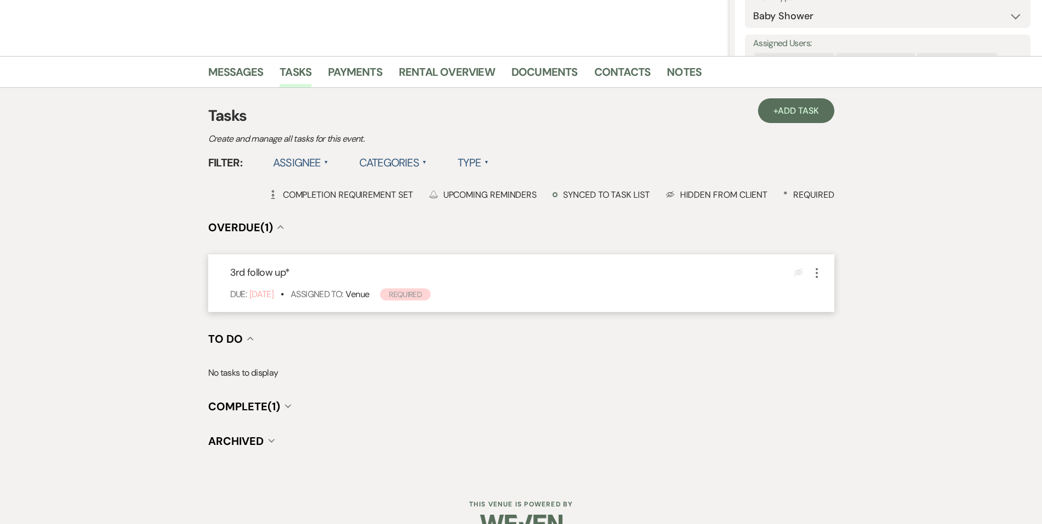
click at [818, 273] on use "button" at bounding box center [817, 273] width 2 height 10
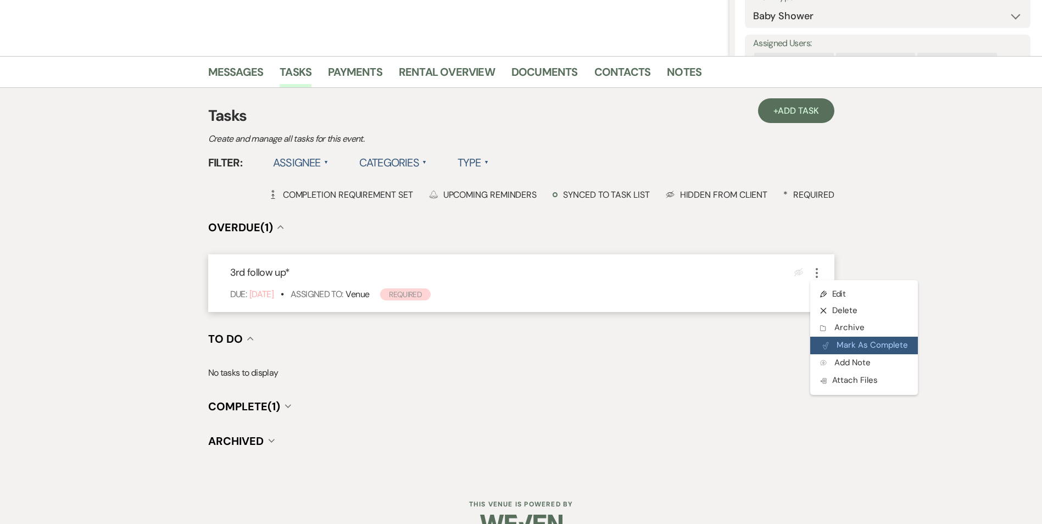
click at [835, 346] on button "Plan Portal Link Mark As Complete" at bounding box center [864, 346] width 108 height 18
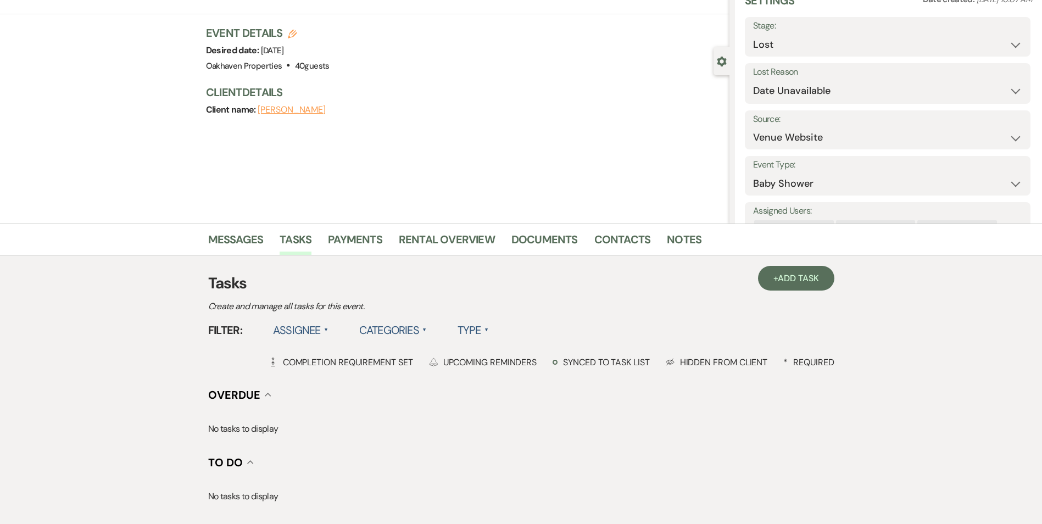
scroll to position [0, 0]
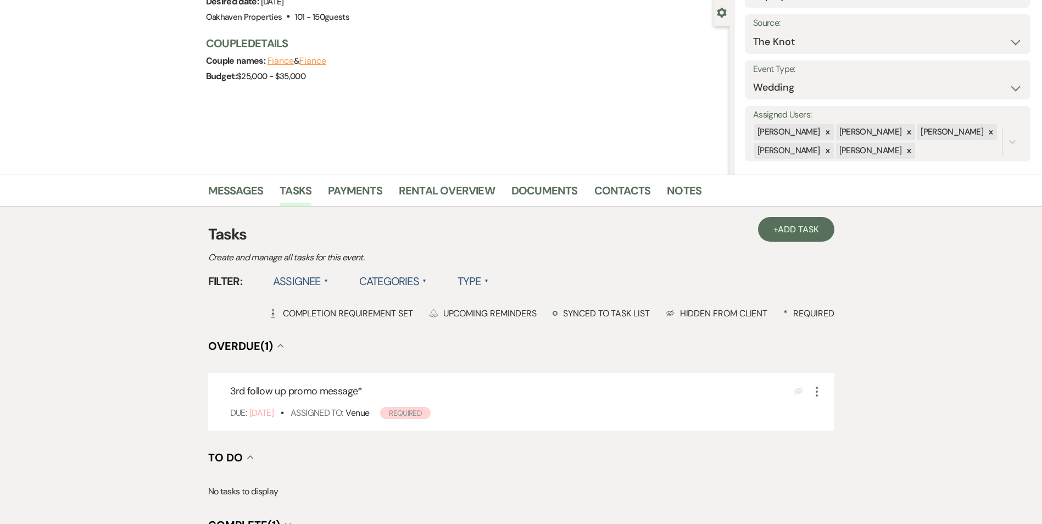
scroll to position [110, 0]
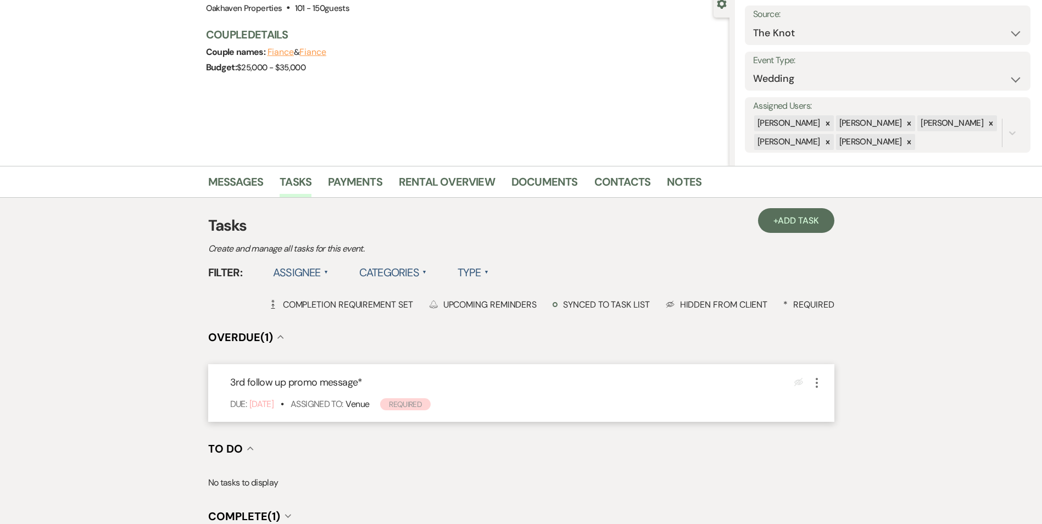
click at [817, 384] on icon "More" at bounding box center [816, 382] width 13 height 13
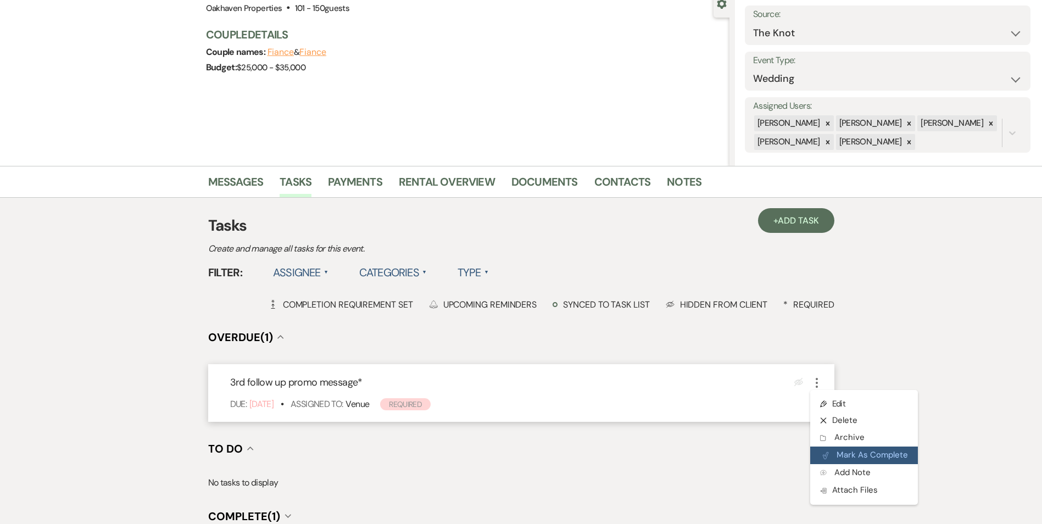
click at [820, 455] on button "Plan Portal Link Mark As Complete" at bounding box center [864, 456] width 108 height 18
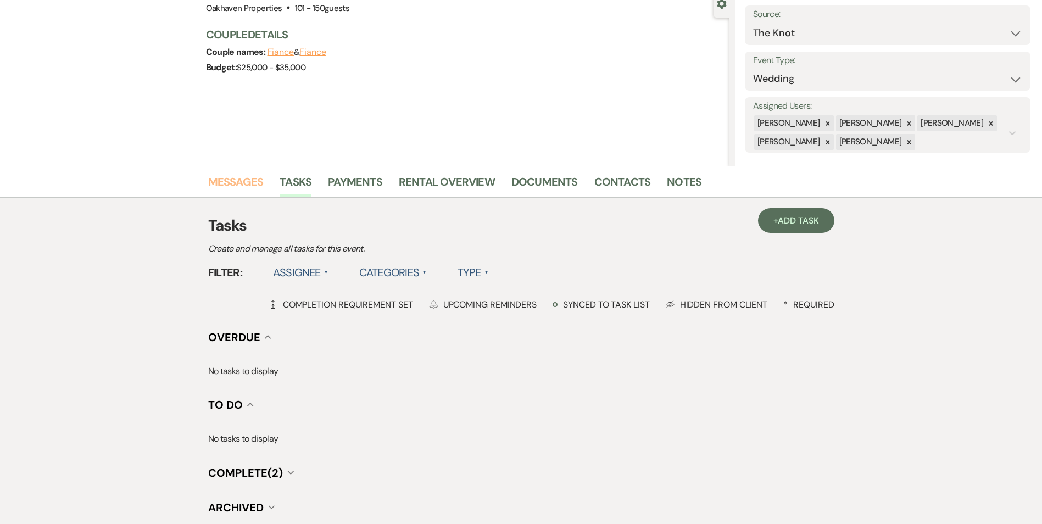
click at [227, 179] on link "Messages" at bounding box center [235, 185] width 55 height 24
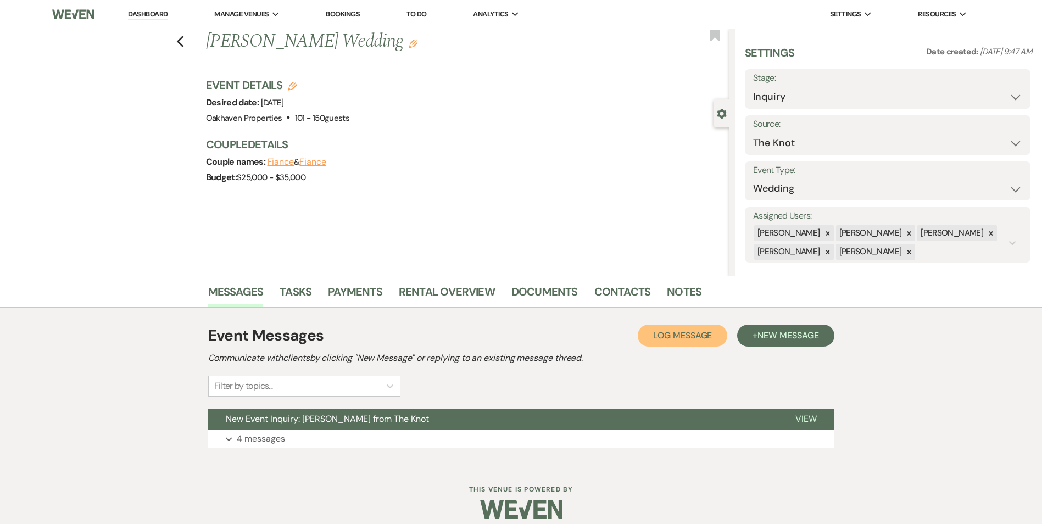
click at [696, 340] on span "Log Message" at bounding box center [682, 336] width 59 height 12
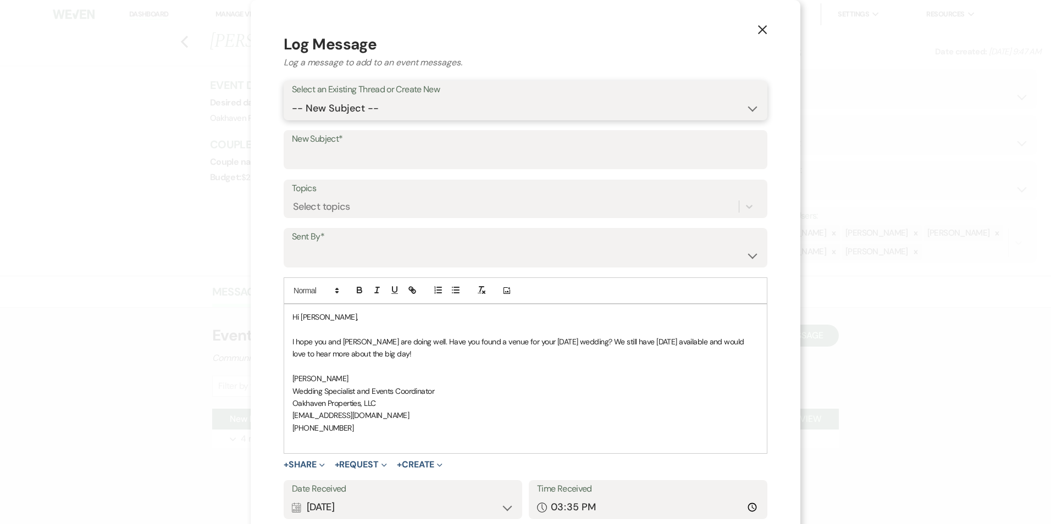
drag, startPoint x: 426, startPoint y: 103, endPoint x: 429, endPoint y: 119, distance: 15.6
click at [426, 103] on select "-- New Subject -- New Event Inquiry: [PERSON_NAME] from The Knot" at bounding box center [525, 108] width 467 height 21
select select "397325"
click at [292, 98] on select "-- New Subject -- New Event Inquiry: [PERSON_NAME] from The Knot" at bounding box center [525, 108] width 467 height 21
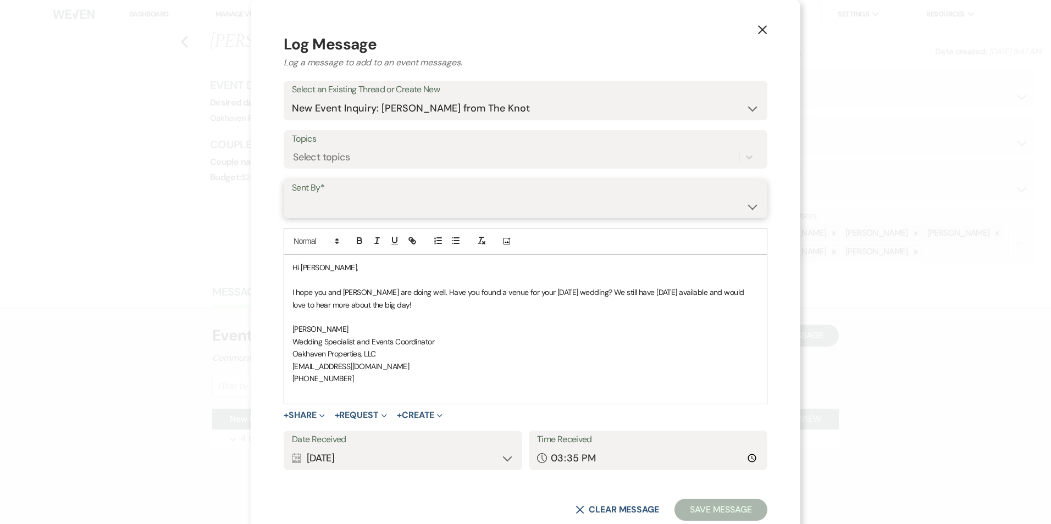
drag, startPoint x: 385, startPoint y: 204, endPoint x: 387, endPoint y: 216, distance: 11.7
click at [385, 204] on select "[PERSON_NAME] ([EMAIL_ADDRESS][DOMAIN_NAME]) [PERSON_NAME] ([PERSON_NAME][EMAIL…" at bounding box center [525, 206] width 467 height 21
select select "user-127923"
click at [292, 196] on select "[PERSON_NAME] ([EMAIL_ADDRESS][DOMAIN_NAME]) [PERSON_NAME] ([PERSON_NAME][EMAIL…" at bounding box center [525, 206] width 467 height 21
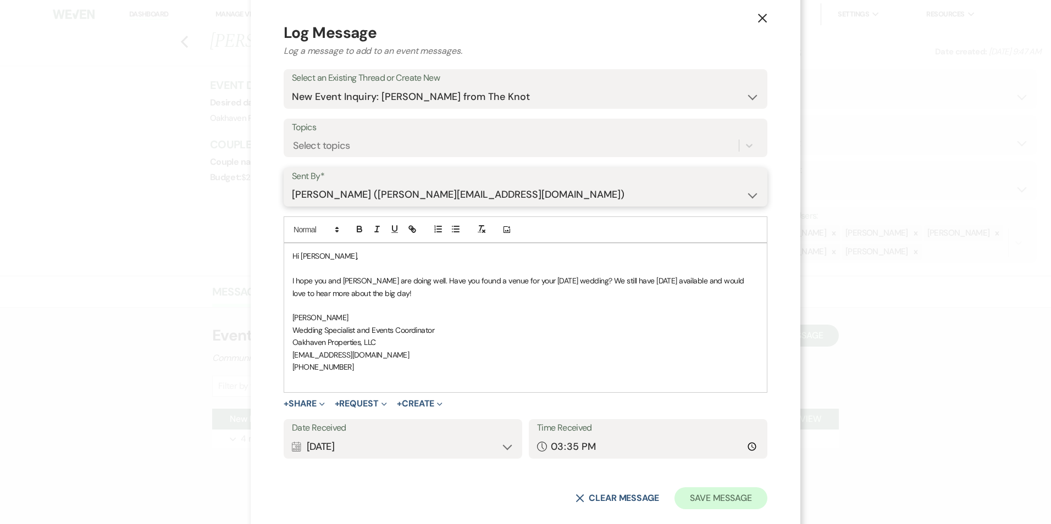
scroll to position [30, 0]
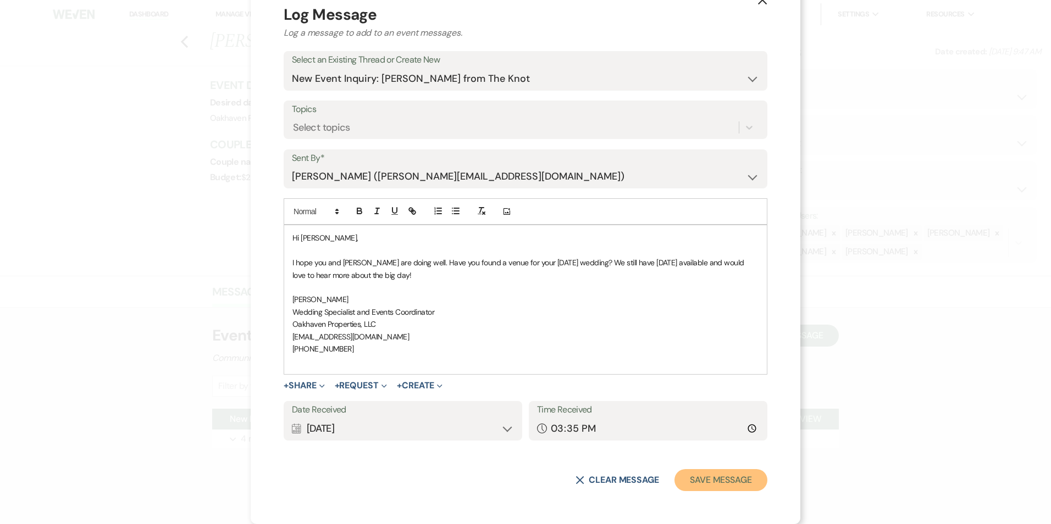
click at [724, 489] on button "Save Message" at bounding box center [720, 480] width 93 height 22
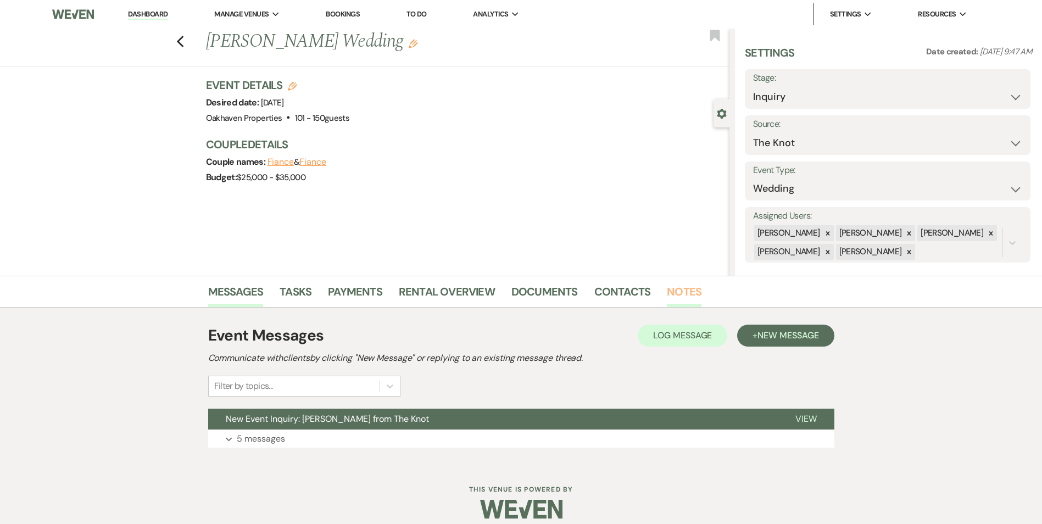
click at [693, 296] on link "Notes" at bounding box center [684, 295] width 35 height 24
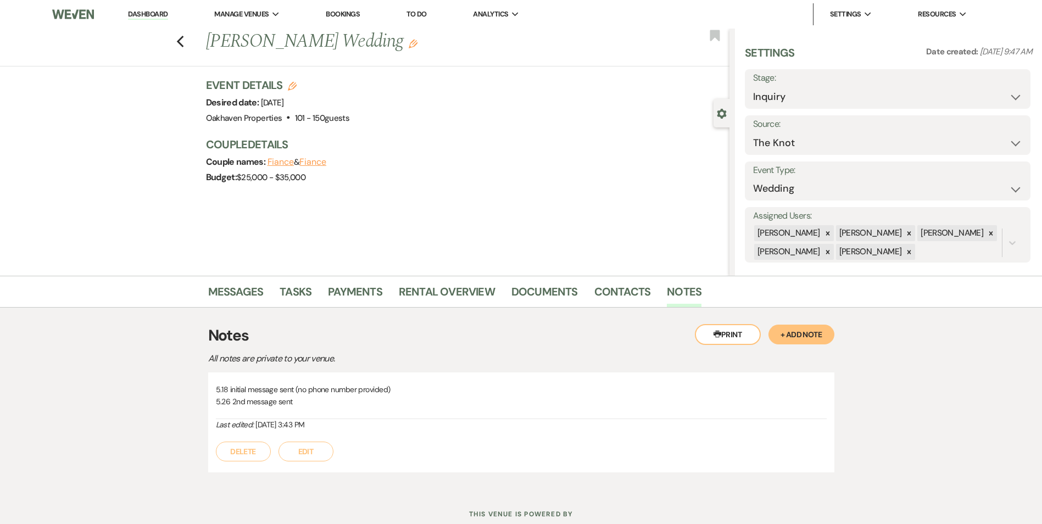
click at [315, 454] on button "Edit" at bounding box center [306, 452] width 55 height 20
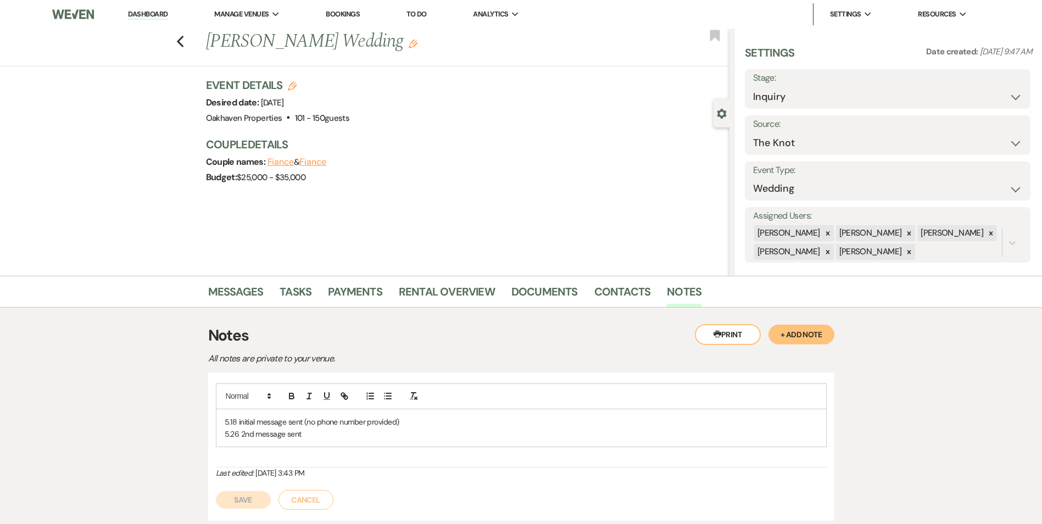
click at [304, 431] on p "5.26 2nd message sent" at bounding box center [521, 434] width 593 height 12
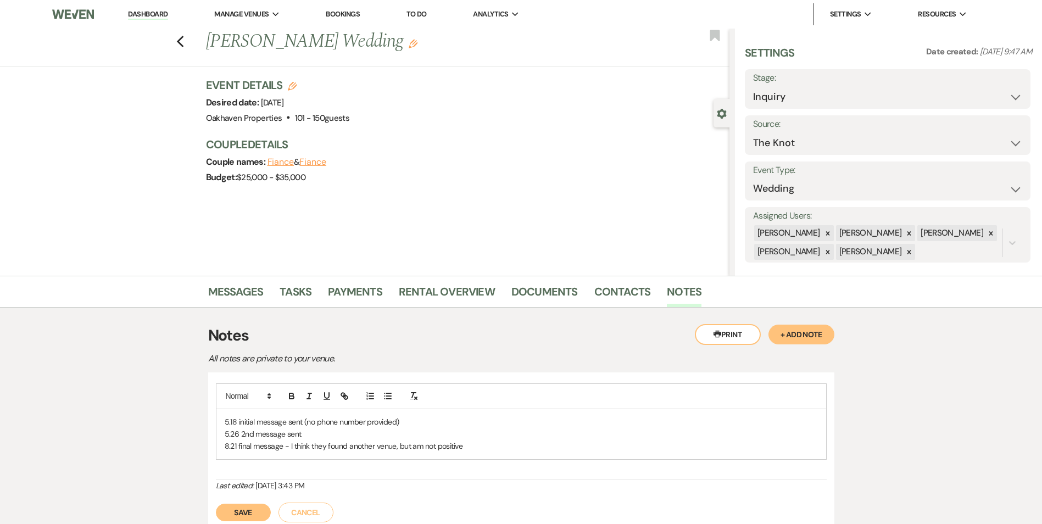
drag, startPoint x: 251, startPoint y: 511, endPoint x: 339, endPoint y: 492, distance: 89.9
click at [254, 511] on button "Save" at bounding box center [243, 513] width 55 height 18
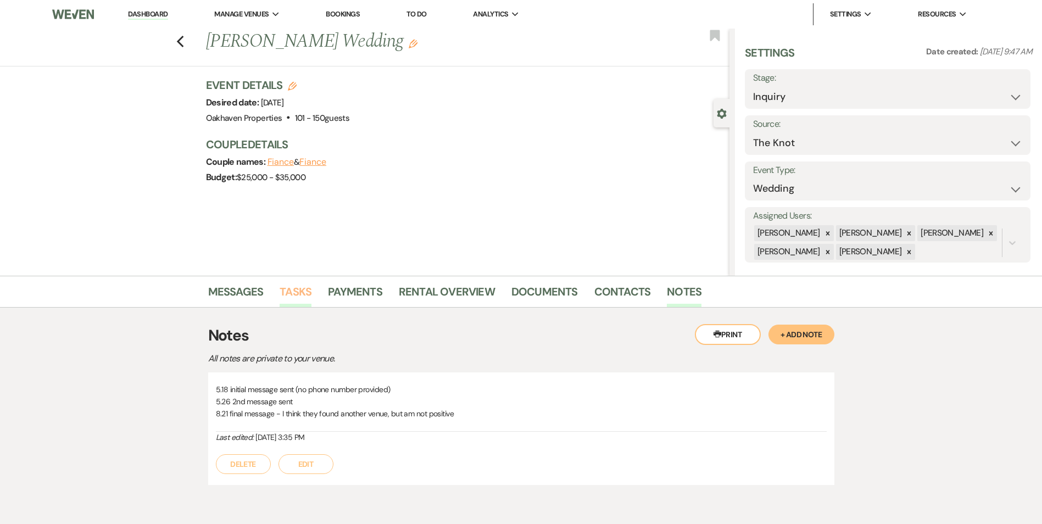
click at [296, 296] on link "Tasks" at bounding box center [296, 295] width 32 height 24
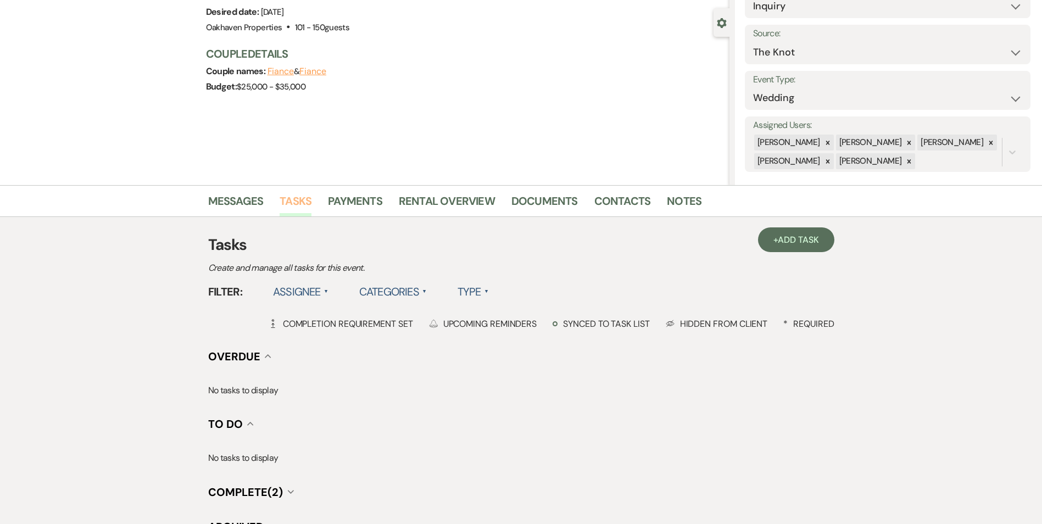
scroll to position [110, 0]
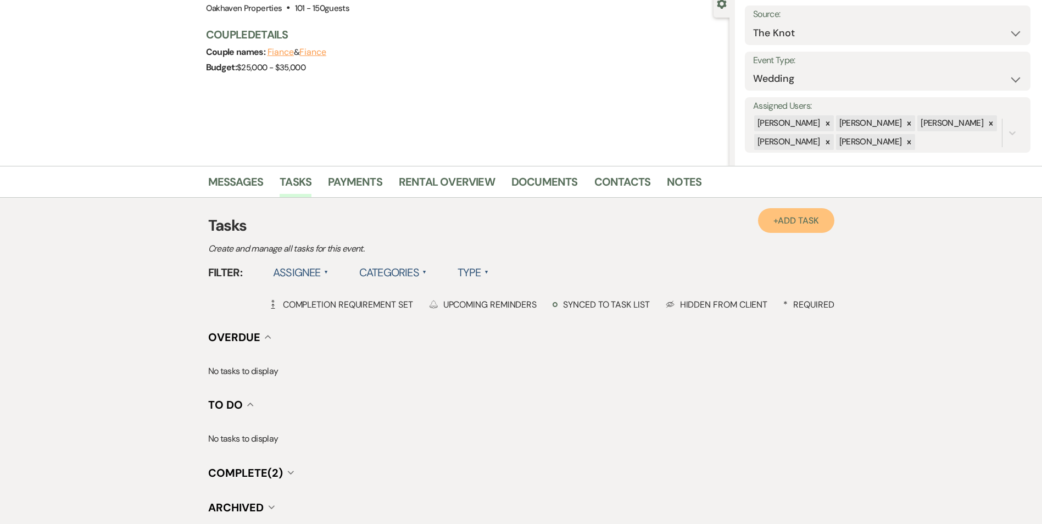
click at [775, 230] on link "+ Add Task" at bounding box center [796, 220] width 76 height 25
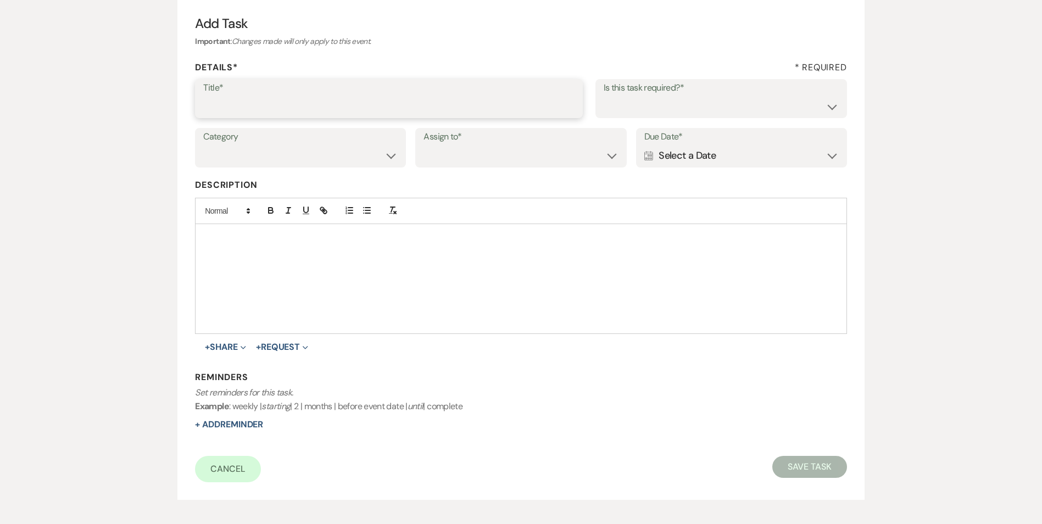
click at [319, 105] on input "Title*" at bounding box center [388, 106] width 371 height 21
type input "if do not hear back [PERSON_NAME] as lost"
click at [671, 108] on select "Yes No" at bounding box center [721, 106] width 235 height 21
select select "true"
click at [604, 96] on select "Yes No" at bounding box center [721, 106] width 235 height 21
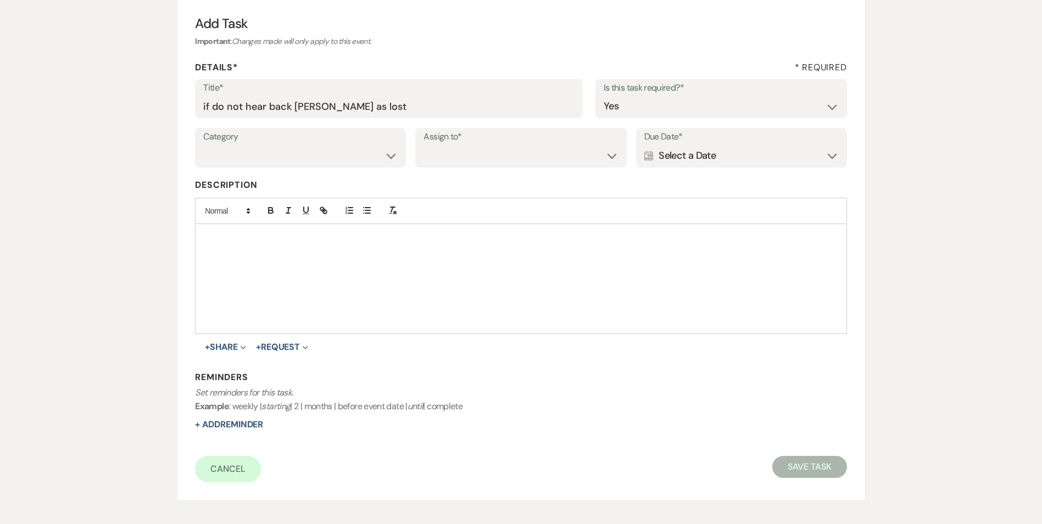
drag, startPoint x: 351, startPoint y: 143, endPoint x: 352, endPoint y: 148, distance: 5.6
click at [351, 147] on div "Category Venue Vendors Guests Details Finalize & Share" at bounding box center [300, 148] width 211 height 40
drag, startPoint x: 353, startPoint y: 163, endPoint x: 352, endPoint y: 168, distance: 5.5
click at [352, 163] on select "Venue Vendors Guests Details Finalize & Share" at bounding box center [300, 155] width 194 height 21
select select "31"
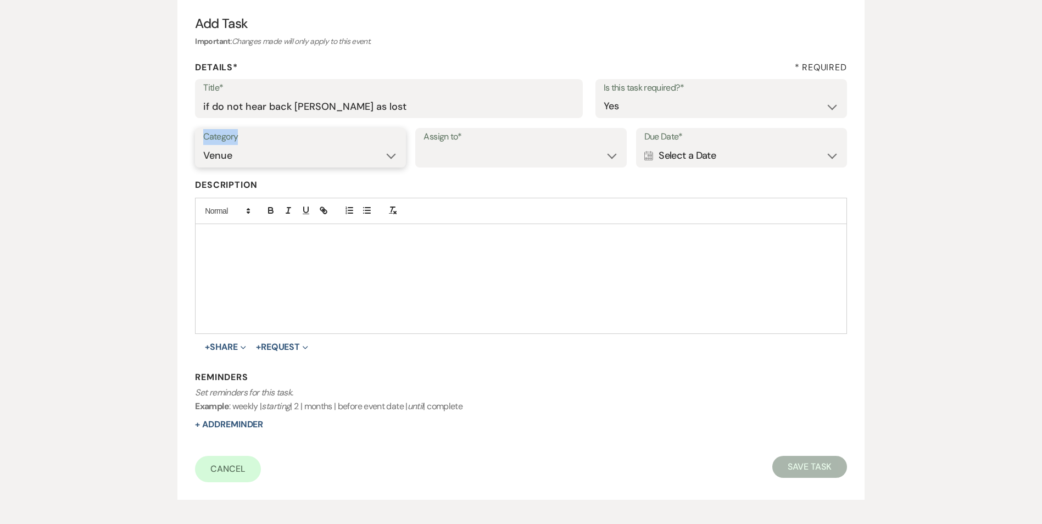
click at [203, 145] on select "Venue Vendors Guests Details Finalize & Share" at bounding box center [300, 155] width 194 height 21
drag, startPoint x: 432, startPoint y: 156, endPoint x: 451, endPoint y: 167, distance: 21.2
click at [435, 156] on select "Venue Client" at bounding box center [521, 155] width 194 height 21
select select "venueHost"
click at [424, 145] on select "Venue Client" at bounding box center [521, 155] width 194 height 21
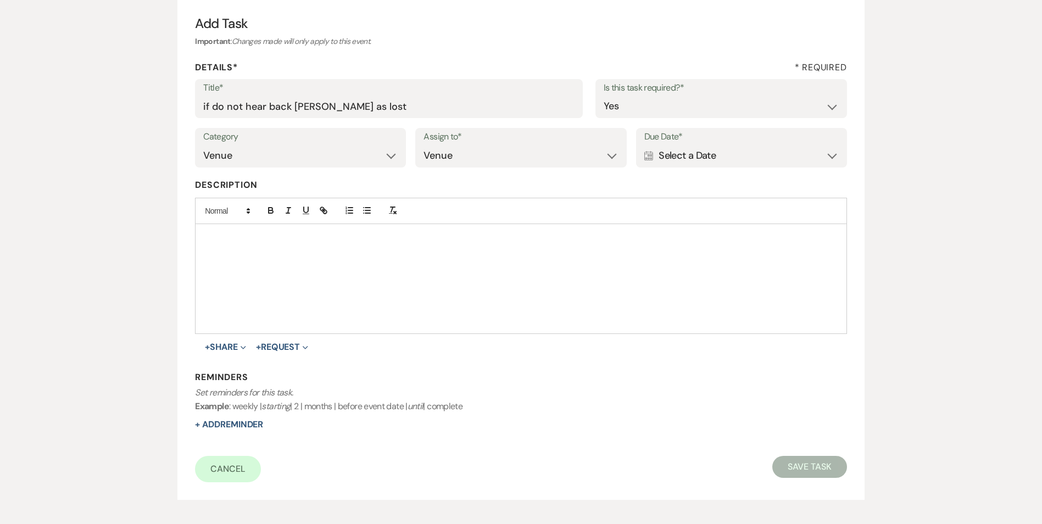
click at [676, 164] on div "Calendar Select a Date Expand" at bounding box center [741, 155] width 194 height 21
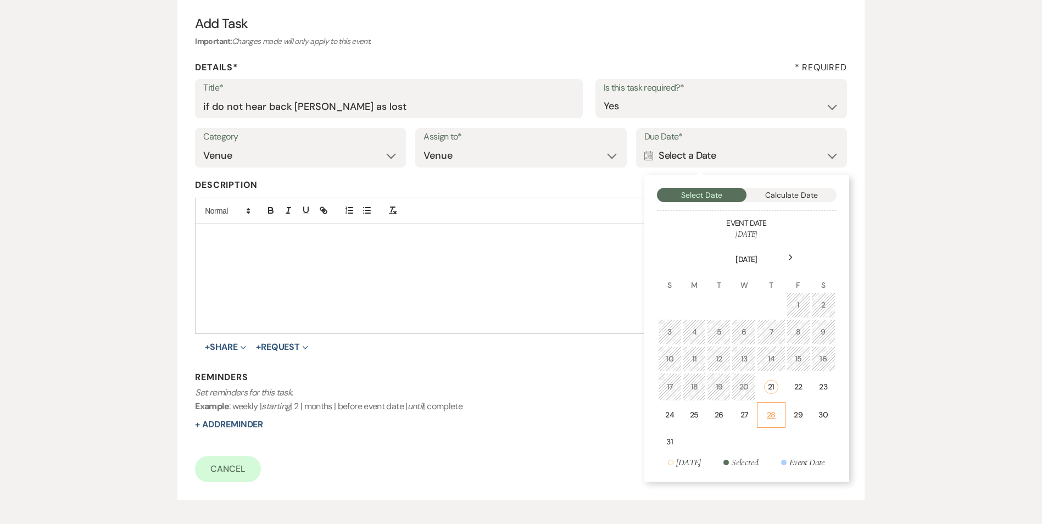
click at [769, 413] on div "28" at bounding box center [771, 415] width 14 height 12
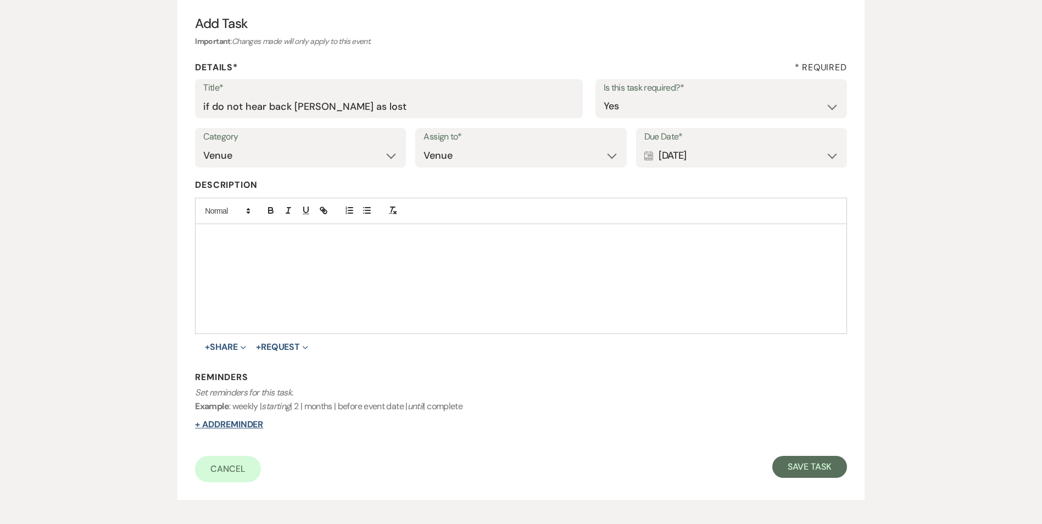
click at [205, 425] on button "+ Add Reminder" at bounding box center [229, 424] width 68 height 9
select select "host"
select select "days"
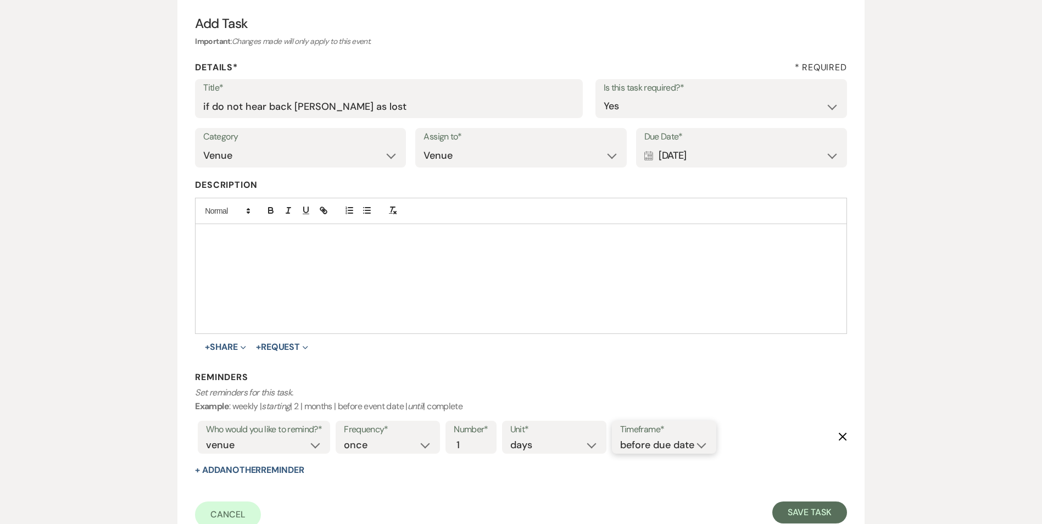
click at [648, 438] on select "before due date after due date on due date on custom date" at bounding box center [664, 445] width 88 height 15
select select "onDueDate"
click at [620, 438] on select "before due date after due date on due date on custom date" at bounding box center [664, 445] width 88 height 15
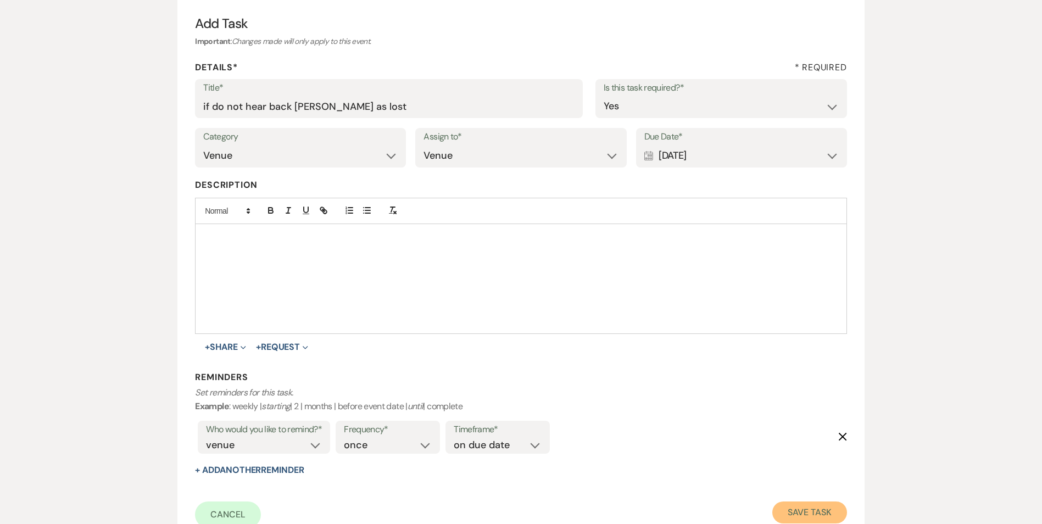
click at [796, 521] on button "Save Task" at bounding box center [809, 513] width 74 height 22
select select "2"
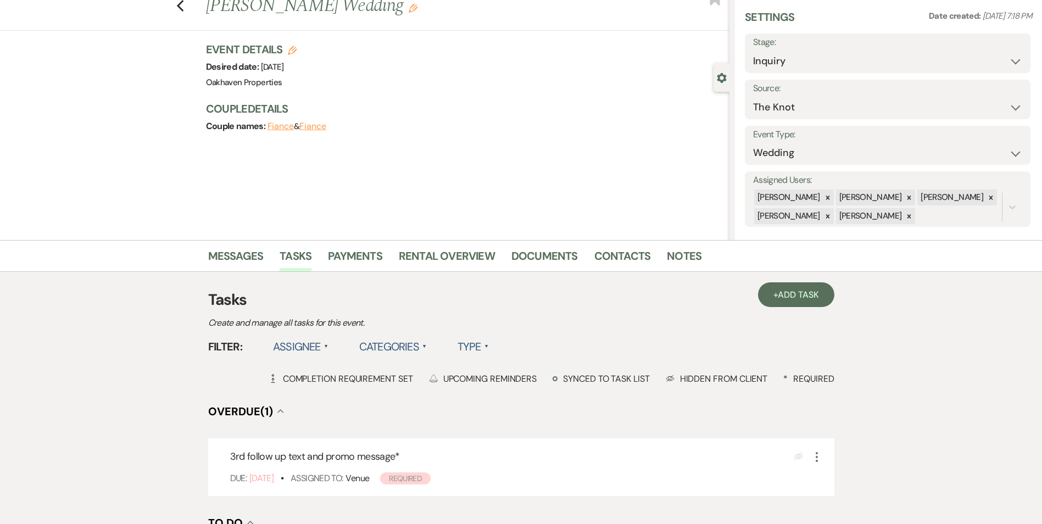
scroll to position [55, 0]
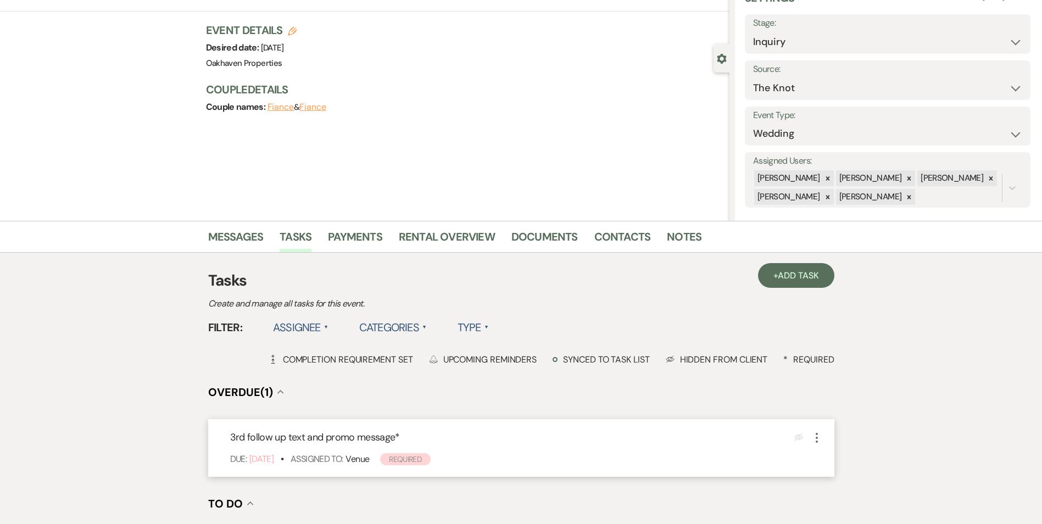
click at [820, 436] on icon "More" at bounding box center [816, 437] width 13 height 13
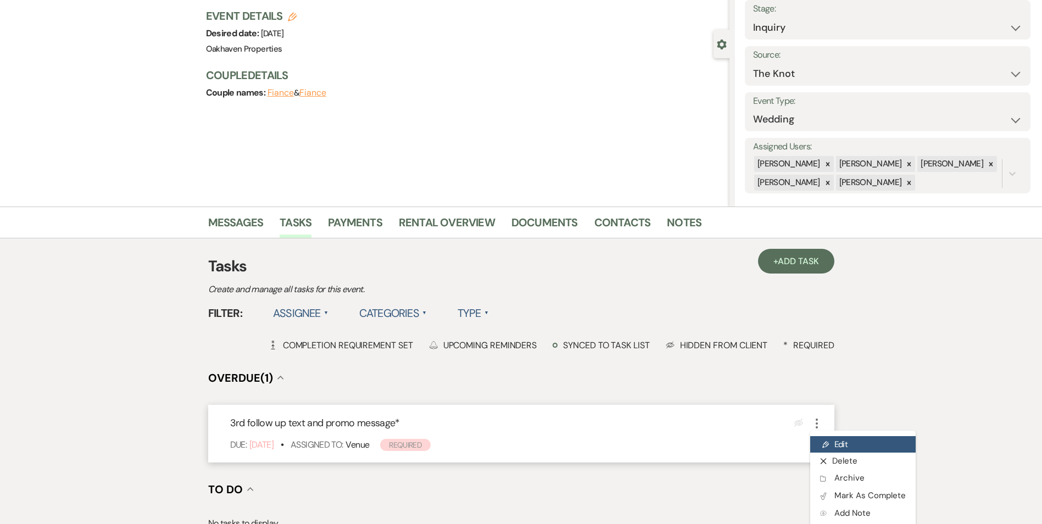
scroll to position [110, 0]
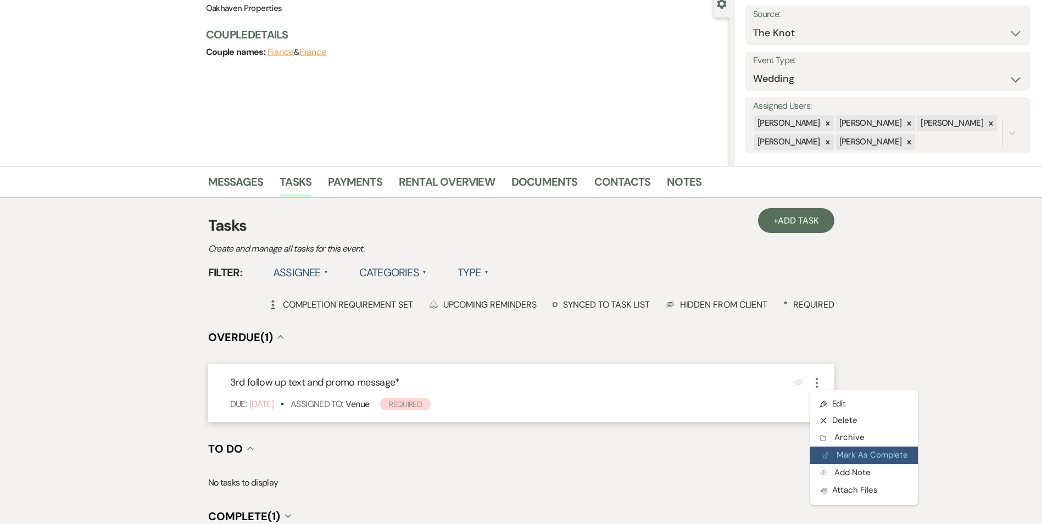
click at [902, 453] on button "Plan Portal Link Mark As Complete" at bounding box center [864, 456] width 108 height 18
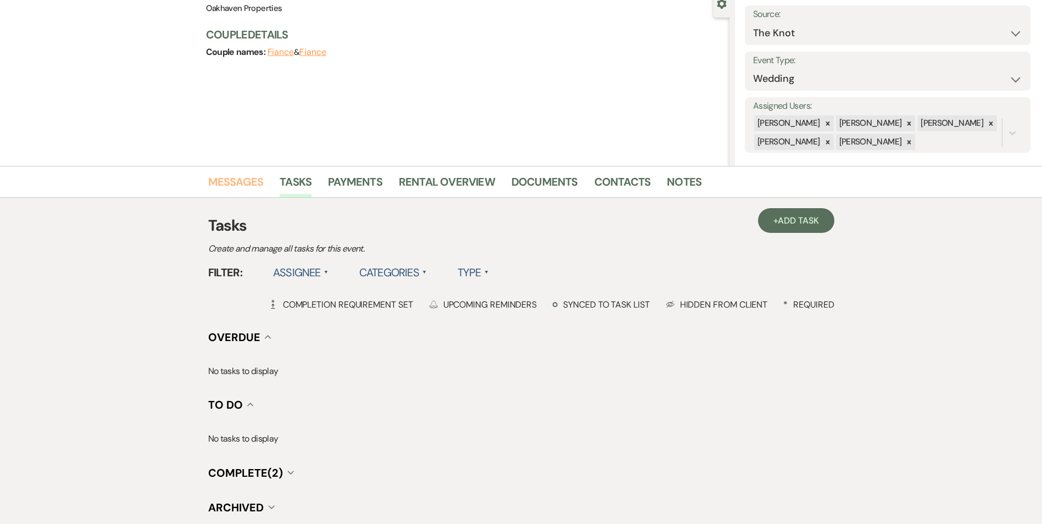
click at [214, 183] on link "Messages" at bounding box center [235, 185] width 55 height 24
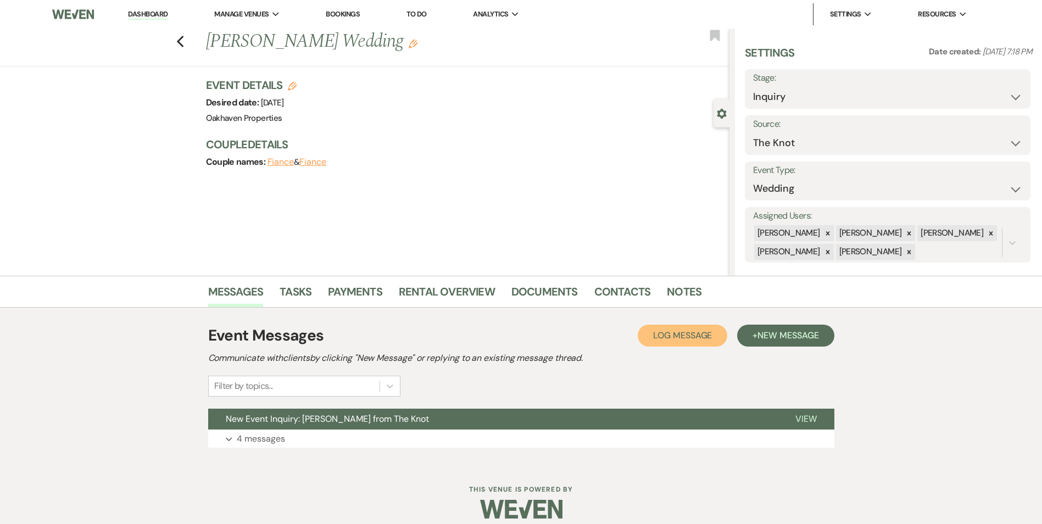
drag, startPoint x: 690, startPoint y: 345, endPoint x: 678, endPoint y: 346, distance: 12.1
click at [690, 346] on button "Log Log Message" at bounding box center [683, 336] width 90 height 22
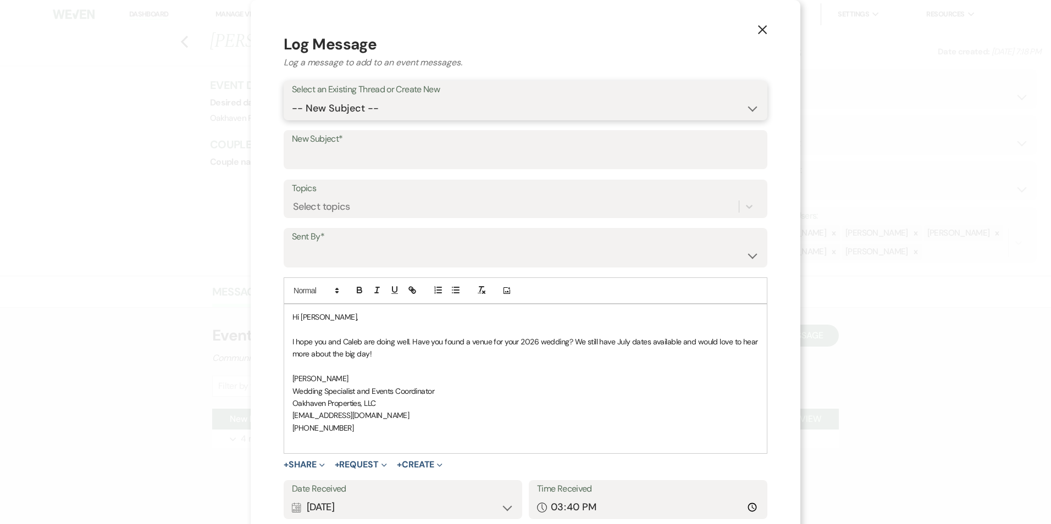
click at [379, 108] on select "-- New Subject -- New Event Inquiry: Emma Conley from The Knot" at bounding box center [525, 108] width 467 height 21
select select "396553"
click at [292, 98] on select "-- New Subject -- New Event Inquiry: Emma Conley from The Knot" at bounding box center [525, 108] width 467 height 21
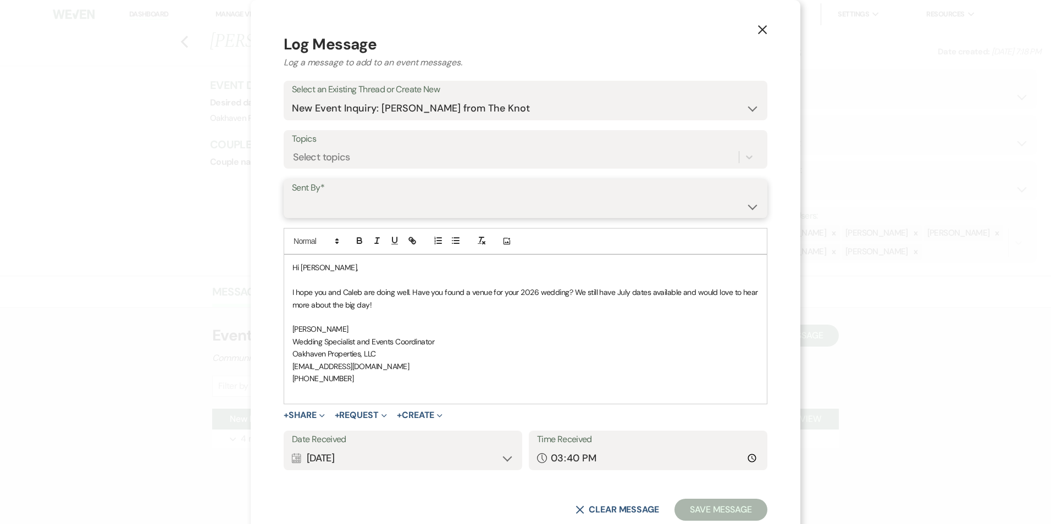
click at [374, 204] on select "Patience Ergish (pdergish@aol.com) Jeanette Wagoner (jeanette@experienceoakhave…" at bounding box center [525, 206] width 467 height 21
select select "user-127923"
click at [292, 196] on select "Patience Ergish (pdergish@aol.com) Jeanette Wagoner (jeanette@experienceoakhave…" at bounding box center [525, 206] width 467 height 21
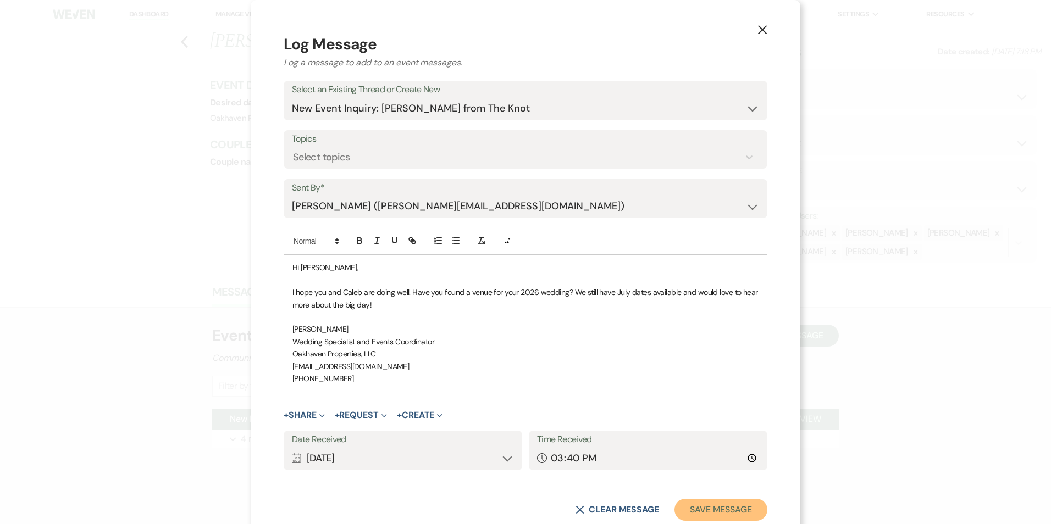
click at [713, 499] on button "Save Message" at bounding box center [720, 510] width 93 height 22
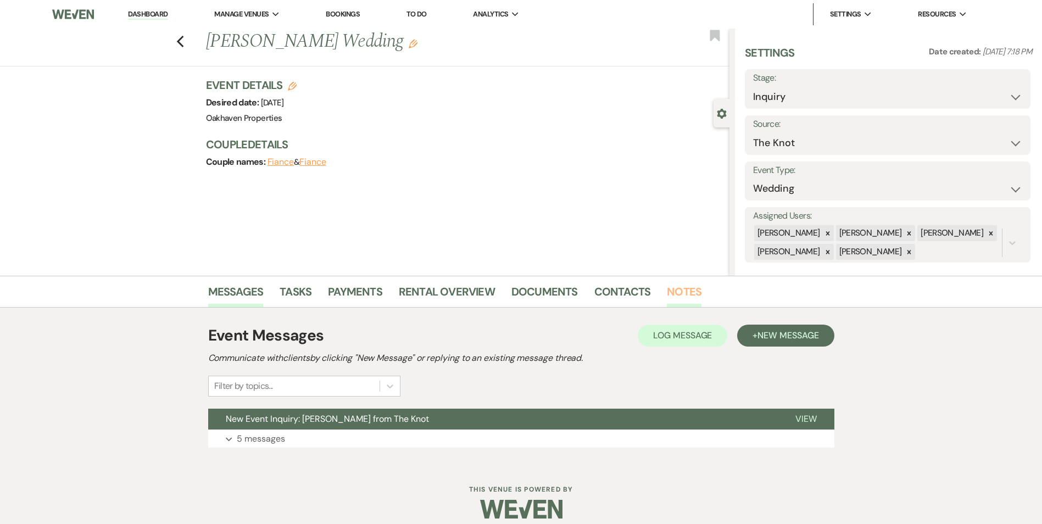
click at [690, 299] on link "Notes" at bounding box center [684, 295] width 35 height 24
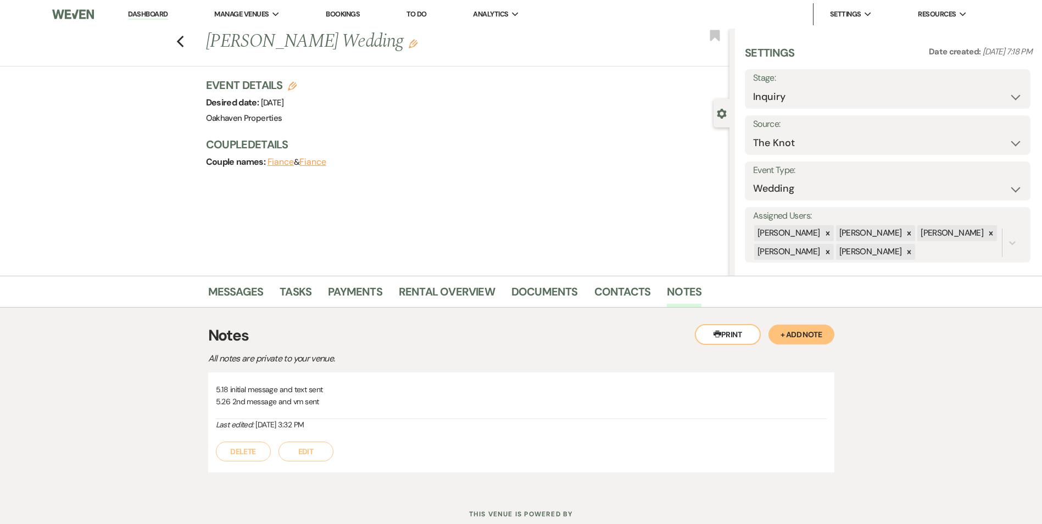
click at [300, 449] on button "Edit" at bounding box center [306, 452] width 55 height 20
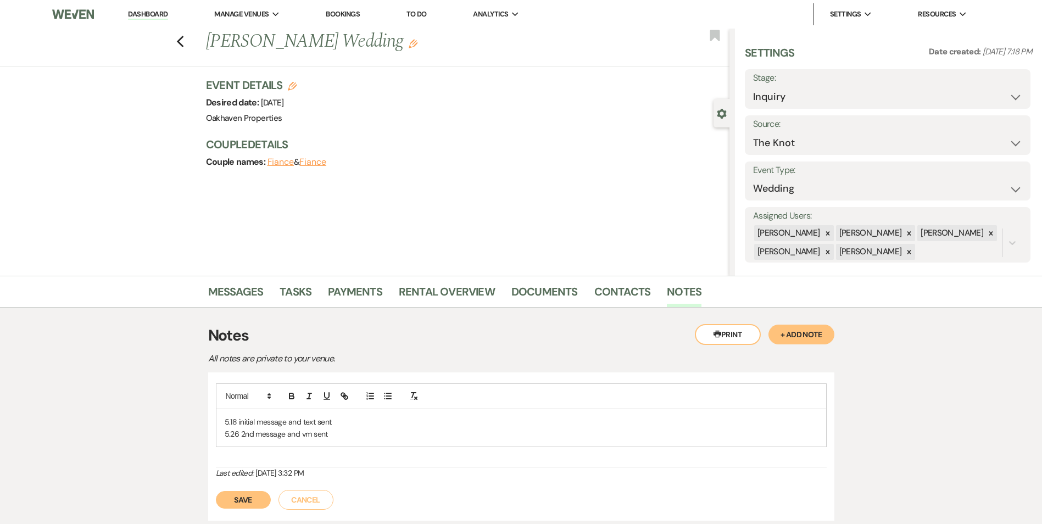
click at [341, 440] on p "5.26 2nd message and vm sent" at bounding box center [521, 434] width 593 height 12
drag, startPoint x: 248, startPoint y: 514, endPoint x: 329, endPoint y: 375, distance: 160.0
click at [253, 510] on button "Save" at bounding box center [243, 513] width 55 height 18
click at [291, 281] on div "Messages Tasks Payments Rental Overview Documents Contacts Notes" at bounding box center [521, 292] width 1042 height 32
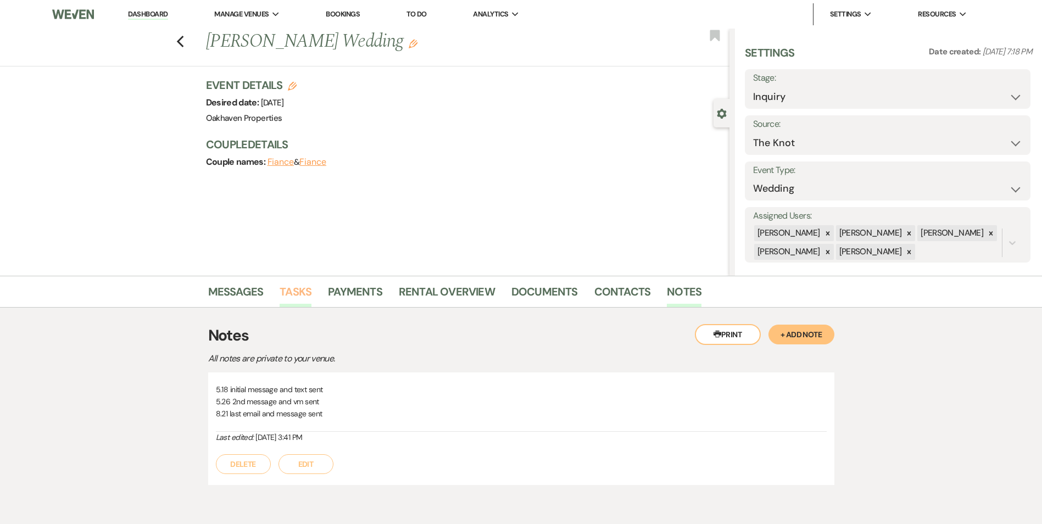
click at [293, 297] on link "Tasks" at bounding box center [296, 295] width 32 height 24
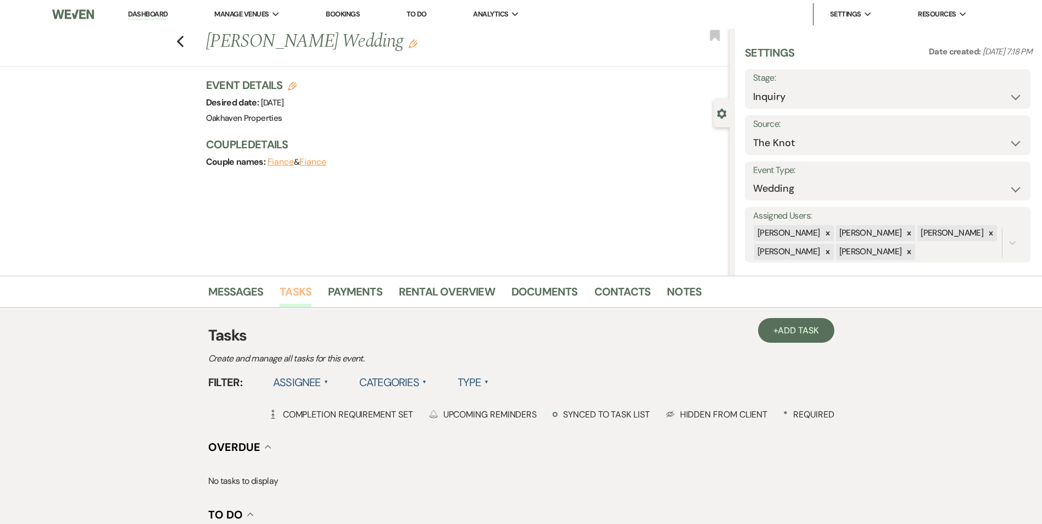
scroll to position [55, 0]
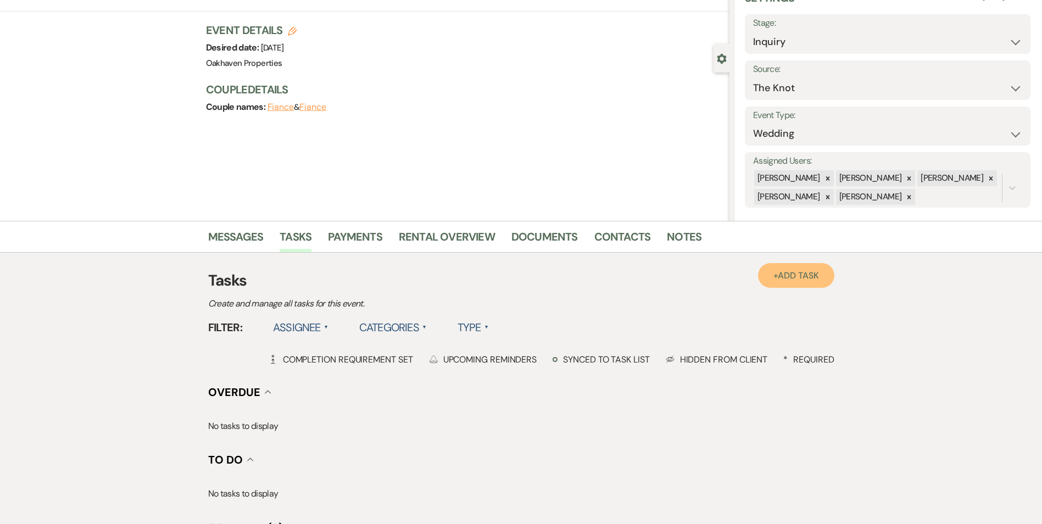
click at [771, 279] on link "+ Add Task" at bounding box center [796, 275] width 76 height 25
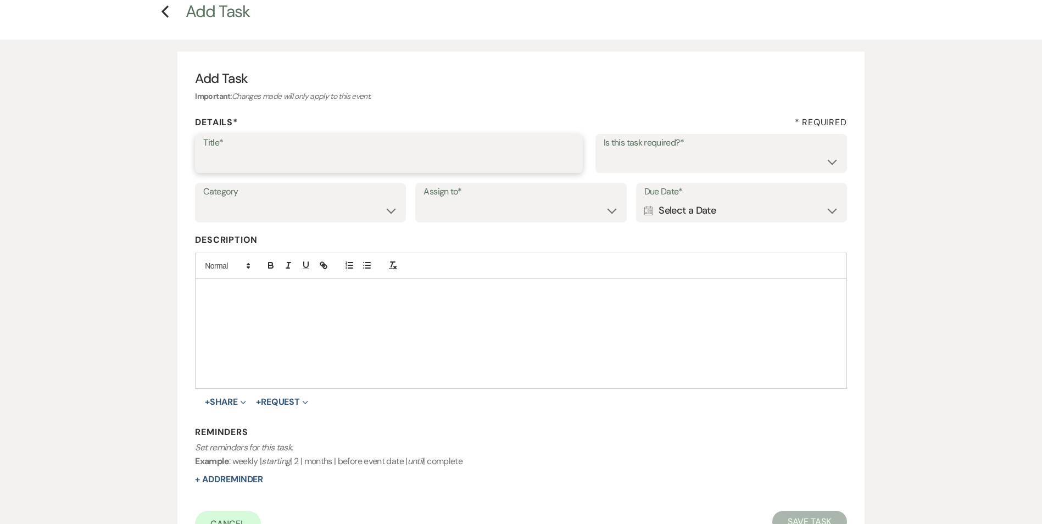
click at [273, 166] on input "Title*" at bounding box center [388, 161] width 371 height 21
type input "if do not hear back [PERSON_NAME] as lost"
drag, startPoint x: 674, startPoint y: 159, endPoint x: 673, endPoint y: 174, distance: 14.3
click at [674, 159] on select "Yes No" at bounding box center [721, 161] width 235 height 21
select select "true"
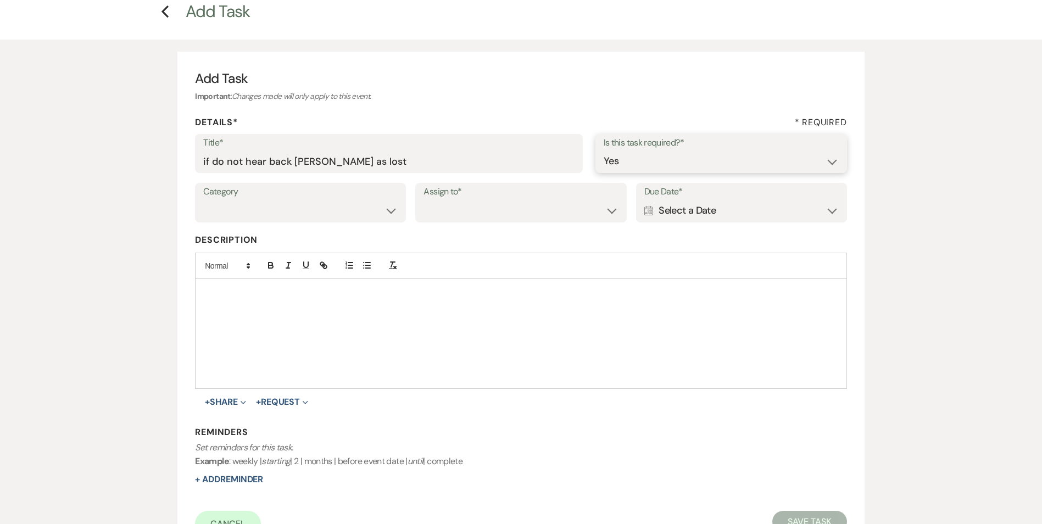
click at [604, 151] on select "Yes No" at bounding box center [721, 161] width 235 height 21
drag, startPoint x: 374, startPoint y: 205, endPoint x: 368, endPoint y: 222, distance: 17.6
click at [374, 205] on select "Venue Vendors Guests Details Finalize & Share" at bounding box center [300, 210] width 194 height 21
select select "31"
click at [203, 200] on select "Venue Vendors Guests Details Finalize & Share" at bounding box center [300, 210] width 194 height 21
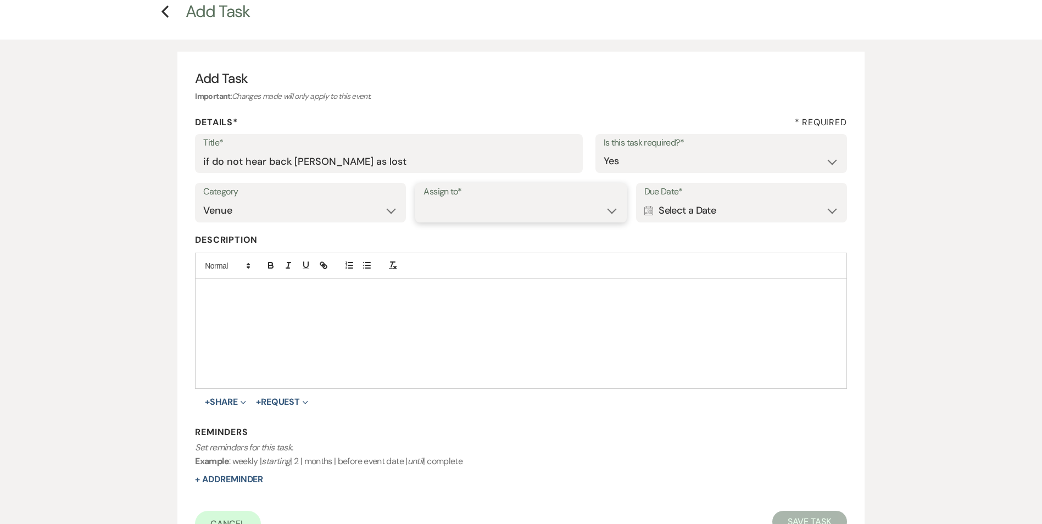
click at [453, 213] on select "Venue Client" at bounding box center [521, 210] width 194 height 21
select select "venueHost"
click at [424, 200] on select "Venue Client" at bounding box center [521, 210] width 194 height 21
click at [688, 210] on div "Calendar Select a Date Expand" at bounding box center [741, 210] width 194 height 21
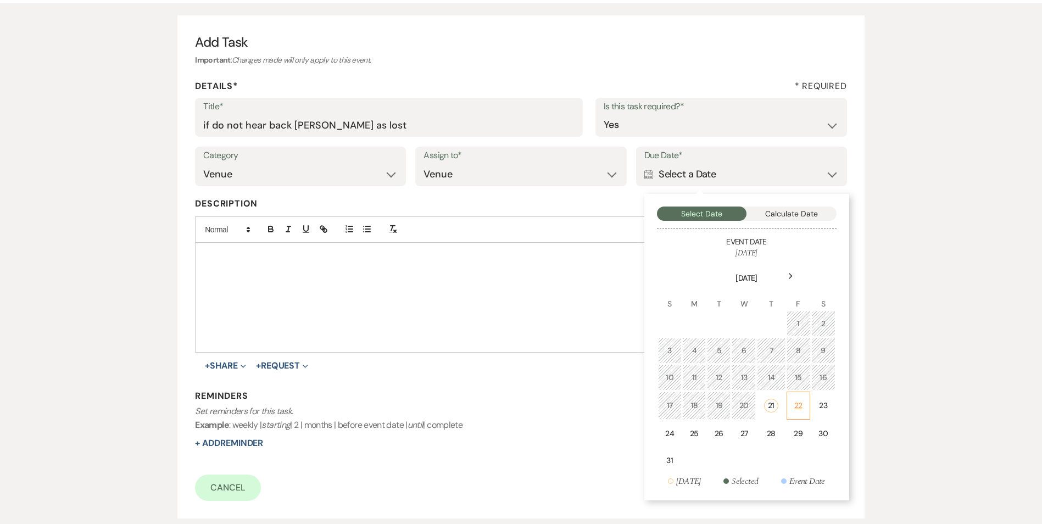
scroll to position [110, 0]
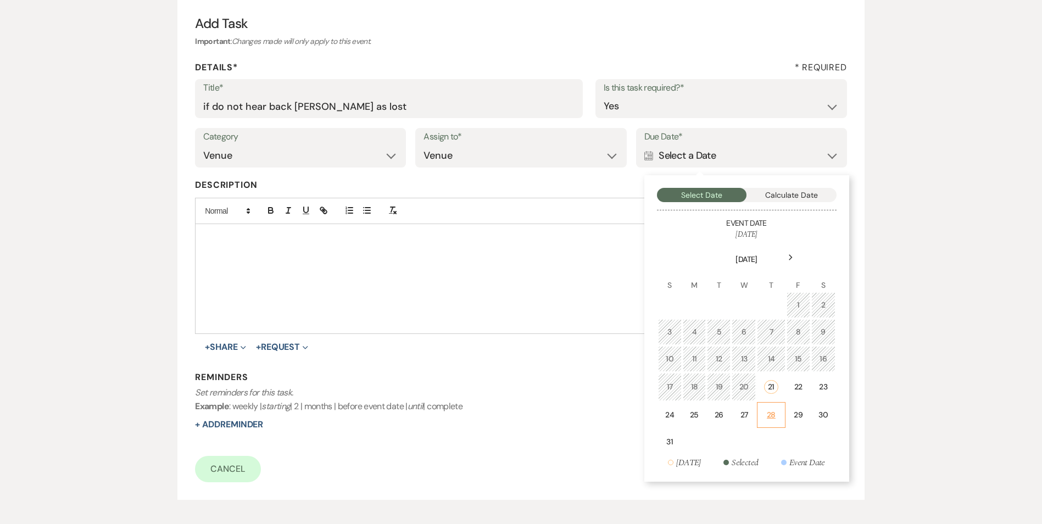
click at [775, 414] on div "28" at bounding box center [771, 415] width 14 height 12
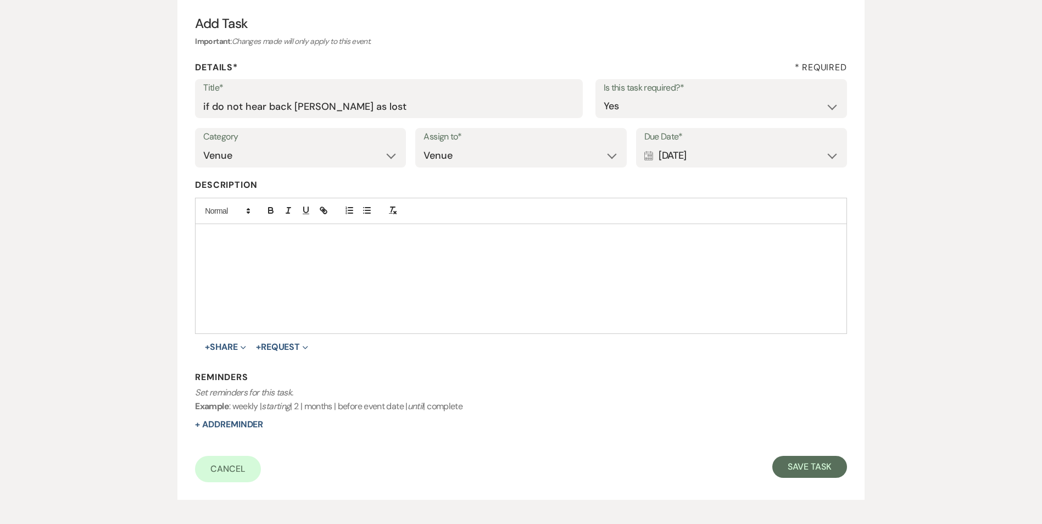
drag, startPoint x: 248, startPoint y: 418, endPoint x: 258, endPoint y: 416, distance: 10.1
click at [248, 418] on div "Reminders Set reminders for this task. Example : weekly | starting | 2 | months…" at bounding box center [521, 401] width 652 height 60
click at [253, 427] on button "+ Add Reminder" at bounding box center [229, 424] width 68 height 9
select select "host"
select select "days"
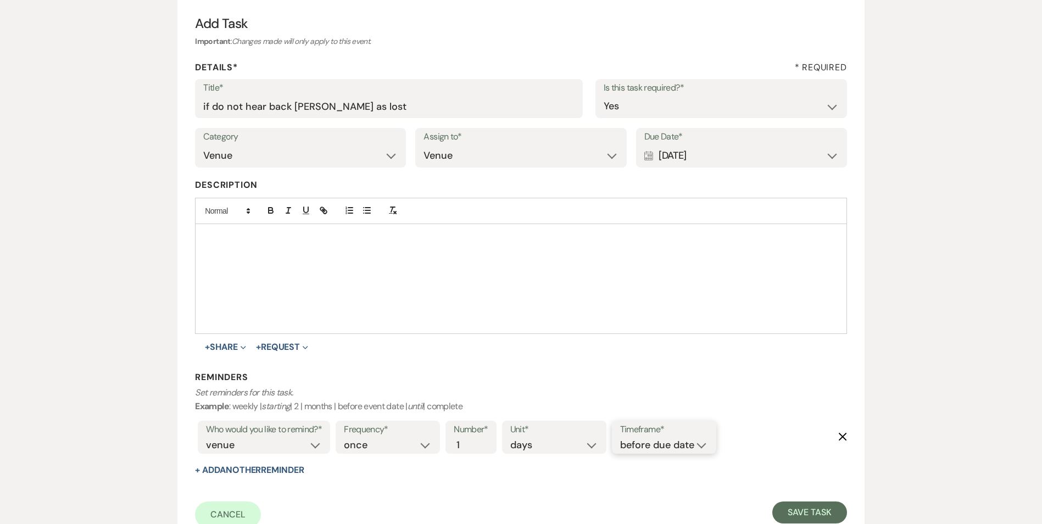
click at [690, 446] on select "before due date after due date on due date on custom date" at bounding box center [664, 445] width 88 height 15
select select "onDueDate"
click at [620, 438] on select "before due date after due date on due date on custom date" at bounding box center [664, 445] width 88 height 15
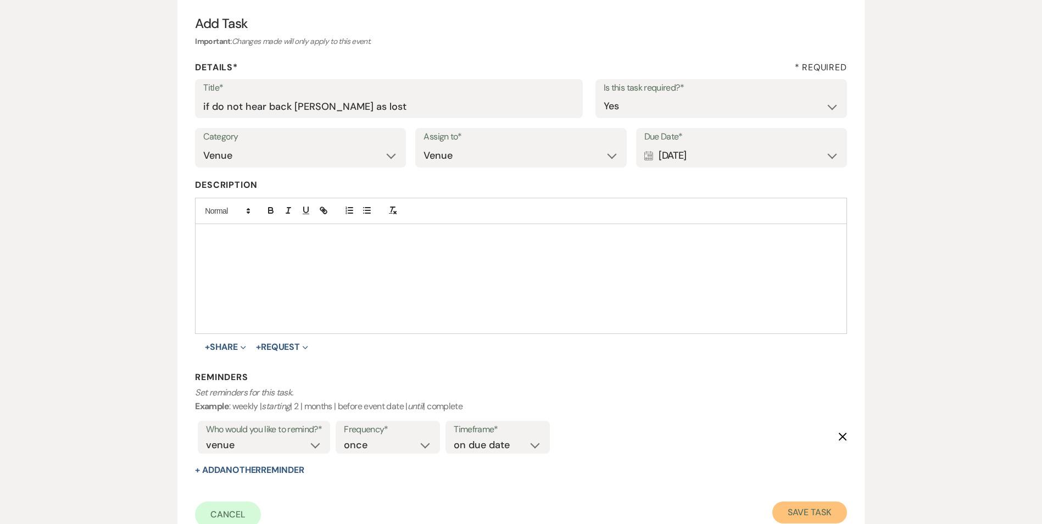
click at [801, 508] on button "Save Task" at bounding box center [809, 513] width 74 height 22
select select "2"
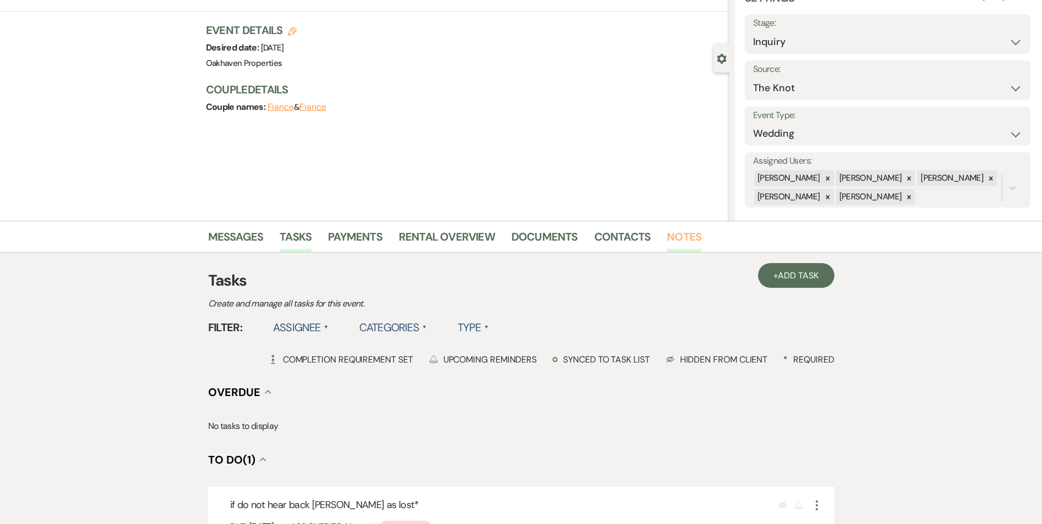
click at [679, 235] on link "Notes" at bounding box center [684, 240] width 35 height 24
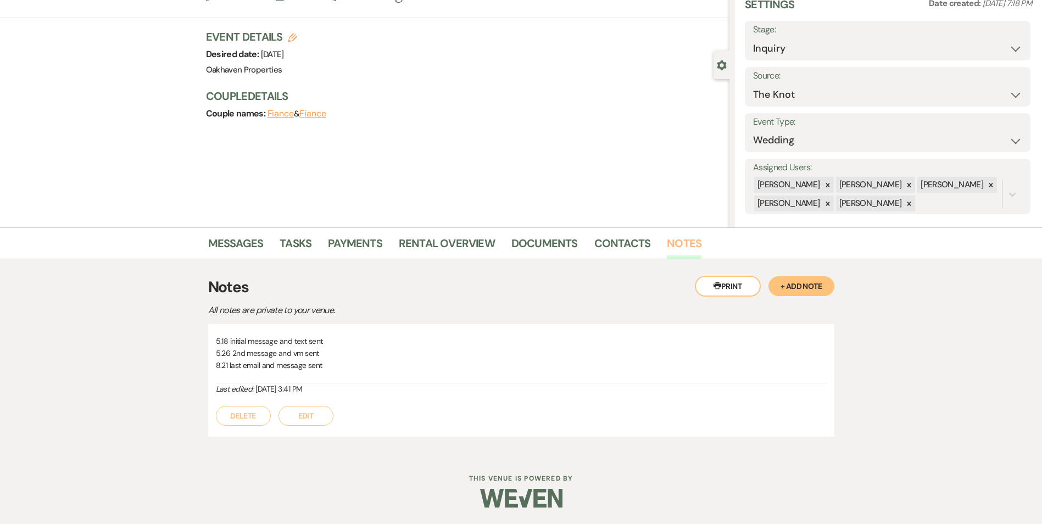
scroll to position [48, 0]
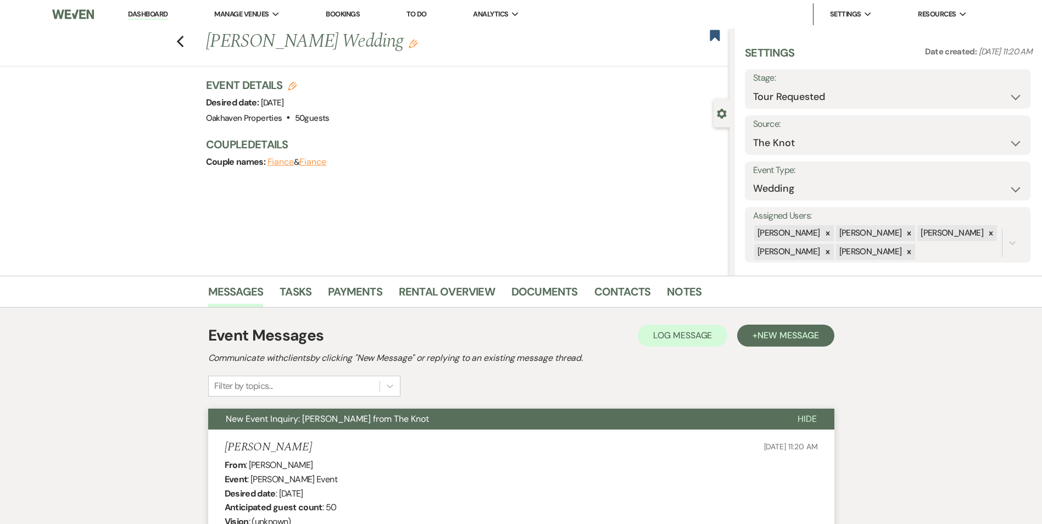
select select "2"
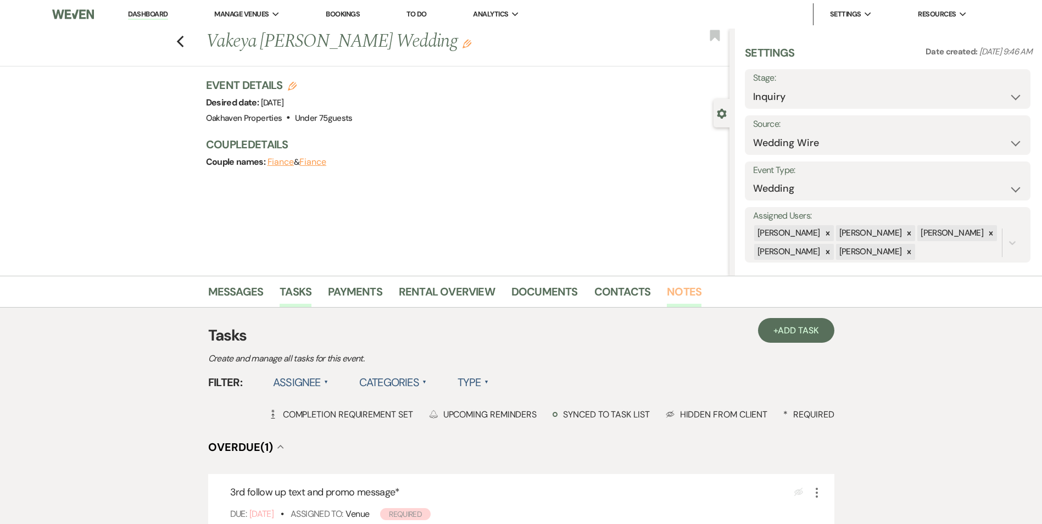
click at [685, 300] on link "Notes" at bounding box center [684, 295] width 35 height 24
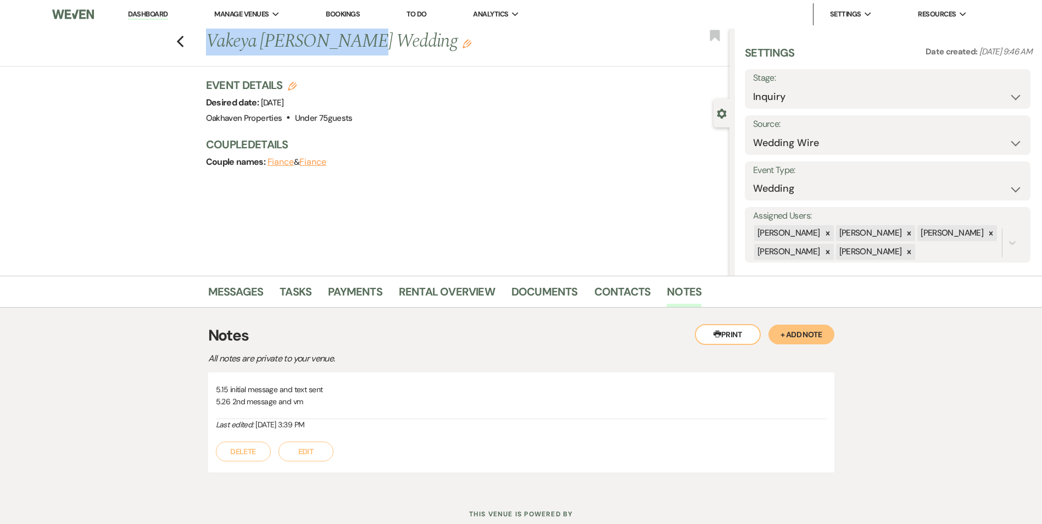
drag, startPoint x: 357, startPoint y: 36, endPoint x: 214, endPoint y: 37, distance: 142.9
click at [214, 37] on h1 "Vakeya [PERSON_NAME] Wedding Edit" at bounding box center [413, 42] width 415 height 26
copy h1 "[PERSON_NAME]"
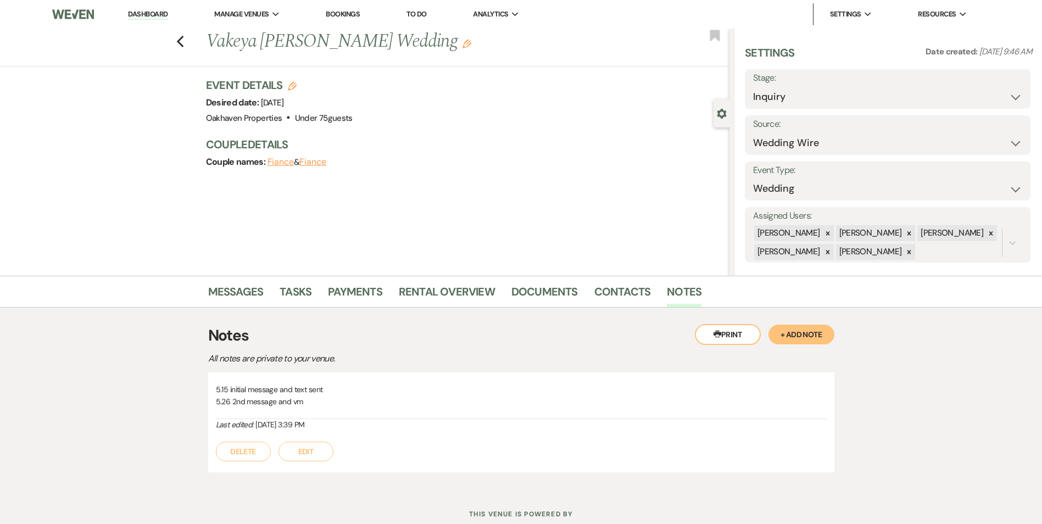
click at [819, 109] on div "Settings Date created: [DATE] 9:46 AM Stage: Inquiry Follow Up Tour Requested T…" at bounding box center [888, 154] width 287 height 218
drag, startPoint x: 791, startPoint y: 96, endPoint x: 791, endPoint y: 107, distance: 11.6
click at [791, 97] on select "Inquiry Follow Up Tour Requested Tour Confirmed Toured Proposal Sent Booked Lost" at bounding box center [887, 96] width 269 height 21
click at [753, 86] on select "Inquiry Follow Up Tour Requested Tour Confirmed Toured Proposal Sent Booked Lost" at bounding box center [887, 96] width 269 height 21
click at [769, 143] on select "Weven Venue Website Instagram Facebook Pinterest Google The Knot Wedding Wire H…" at bounding box center [887, 142] width 269 height 21
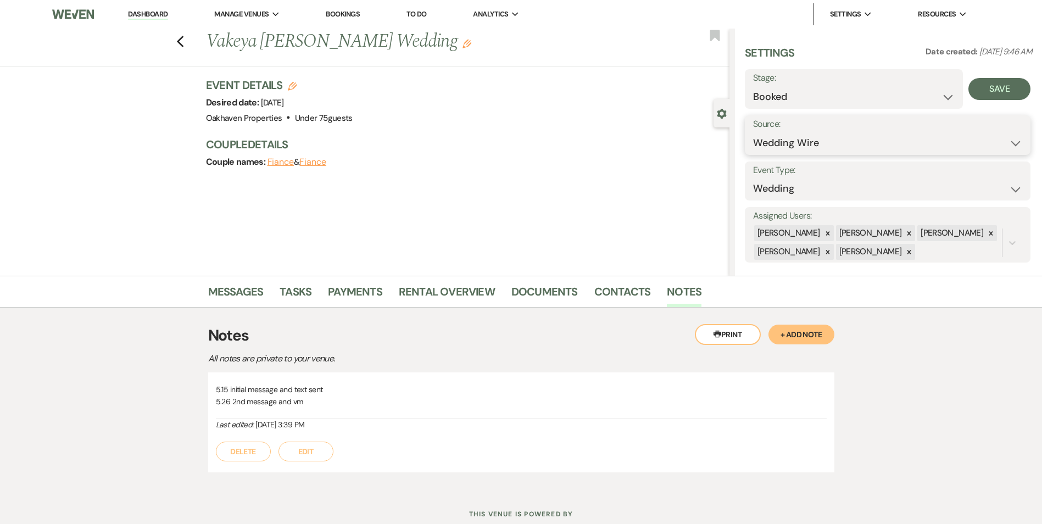
click at [770, 141] on select "Weven Venue Website Instagram Facebook Pinterest Google The Knot Wedding Wire H…" at bounding box center [887, 142] width 269 height 21
click at [829, 88] on select "Inquiry Follow Up Tour Requested Tour Confirmed Toured Proposal Sent Booked Lost" at bounding box center [854, 96] width 202 height 21
click at [830, 97] on select "Inquiry Follow Up Tour Requested Tour Confirmed Toured Proposal Sent Booked Lost" at bounding box center [854, 96] width 202 height 21
click at [830, 95] on select "Inquiry Follow Up Tour Requested Tour Confirmed Toured Proposal Sent Booked Lost" at bounding box center [854, 96] width 202 height 21
select select "8"
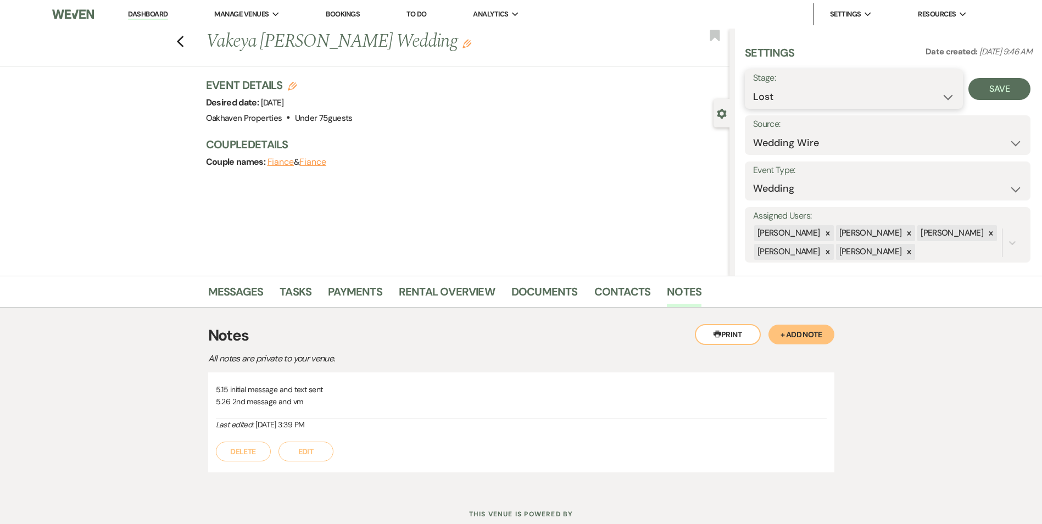
click at [753, 86] on select "Inquiry Follow Up Tour Requested Tour Confirmed Toured Proposal Sent Booked Lost" at bounding box center [854, 96] width 202 height 21
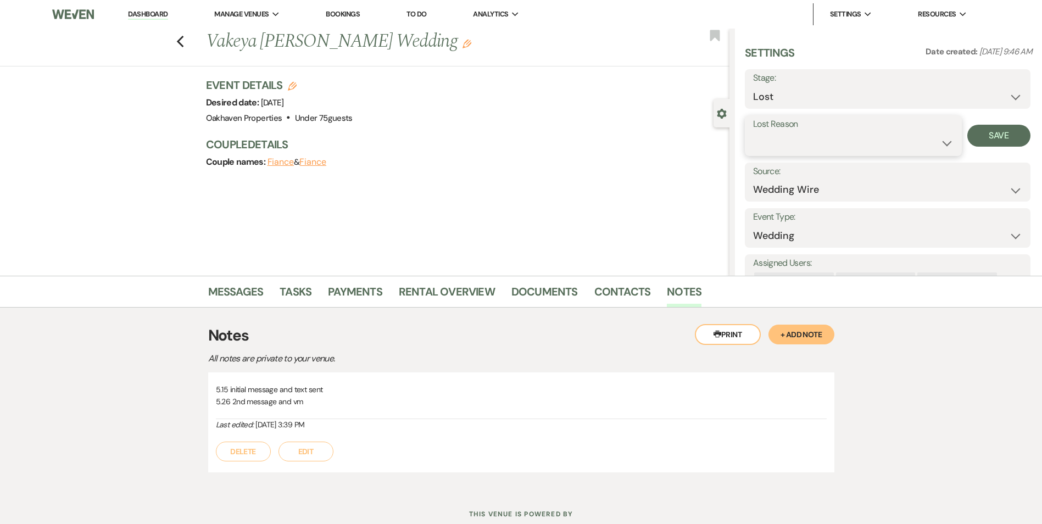
drag, startPoint x: 775, startPoint y: 148, endPoint x: 790, endPoint y: 162, distance: 19.4
click at [775, 150] on select "Booked Elsewhere Budget Date Unavailable No Response Not a Good Match Capacity …" at bounding box center [853, 142] width 201 height 21
select select "5"
click at [753, 132] on select "Booked Elsewhere Budget Date Unavailable No Response Not a Good Match Capacity …" at bounding box center [853, 142] width 201 height 21
click at [991, 140] on button "Save" at bounding box center [999, 136] width 63 height 22
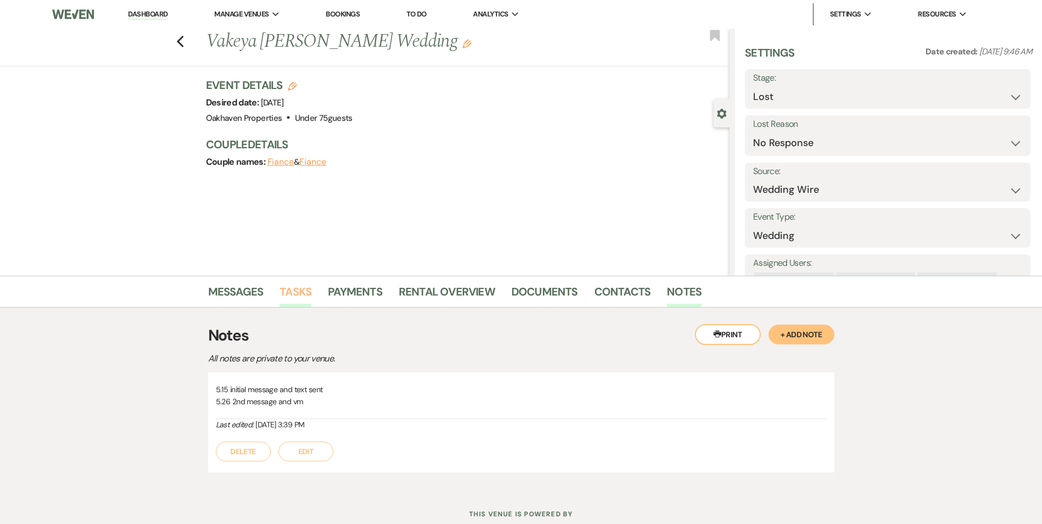
click at [304, 286] on link "Tasks" at bounding box center [296, 295] width 32 height 24
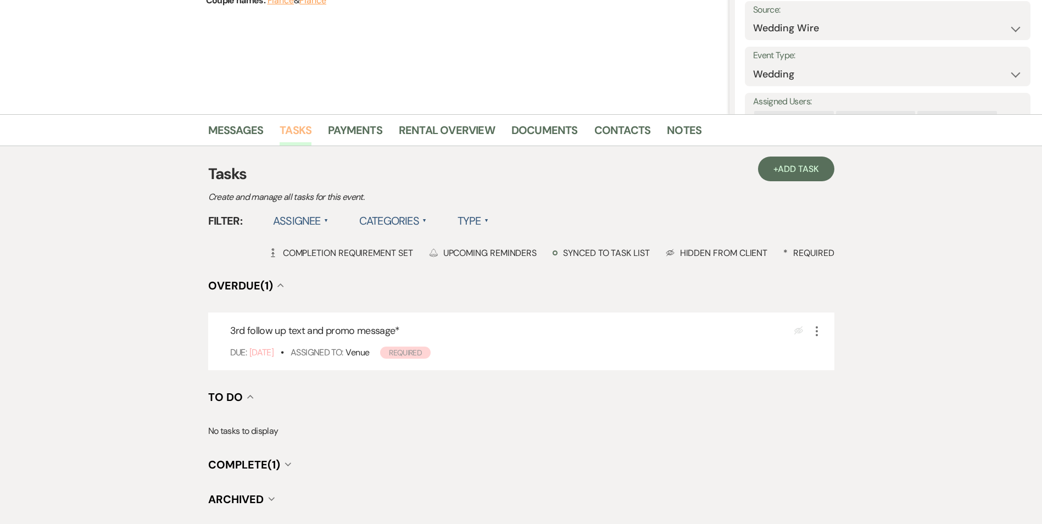
scroll to position [220, 0]
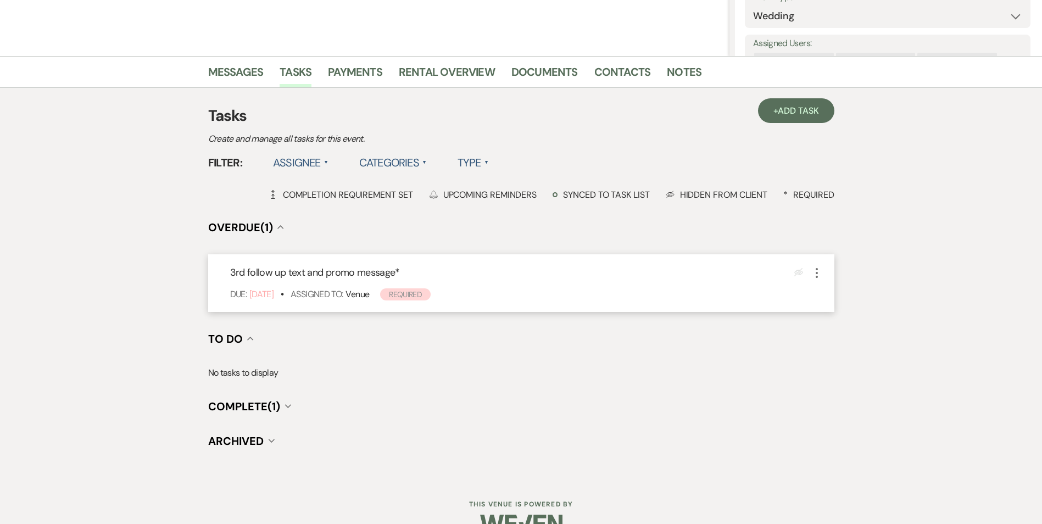
click at [820, 274] on icon "More" at bounding box center [816, 272] width 13 height 13
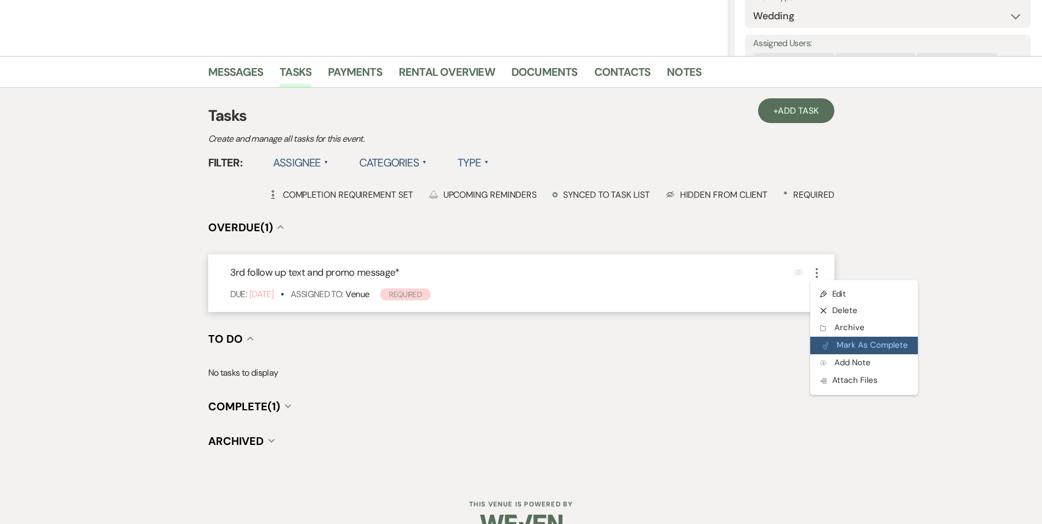
click at [831, 343] on button "Plan Portal Link Mark As Complete" at bounding box center [864, 346] width 108 height 18
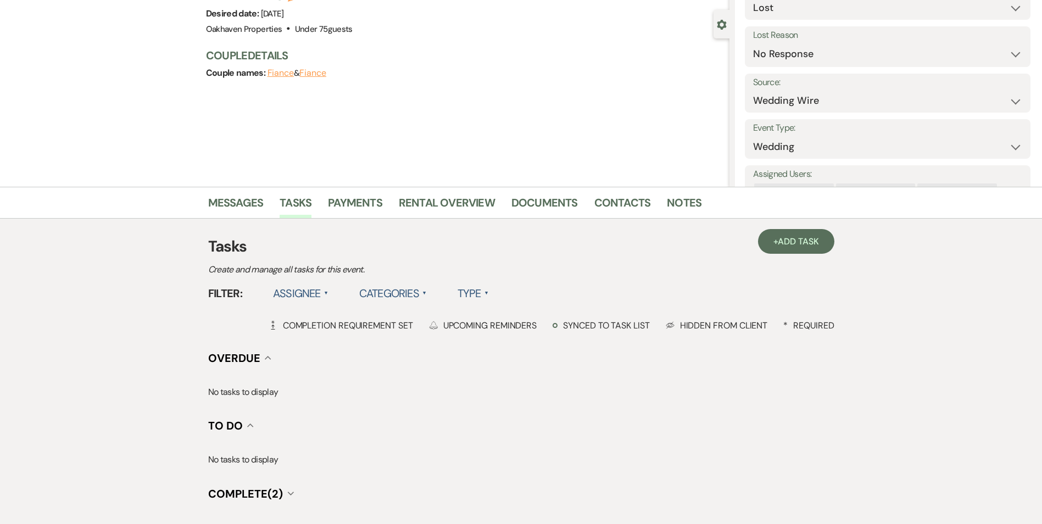
scroll to position [0, 0]
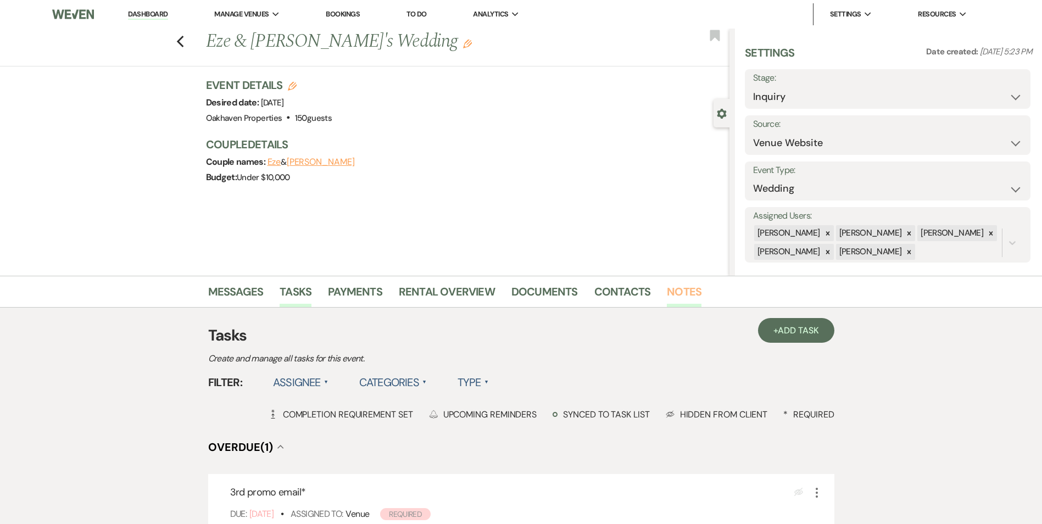
click at [683, 287] on link "Notes" at bounding box center [684, 295] width 35 height 24
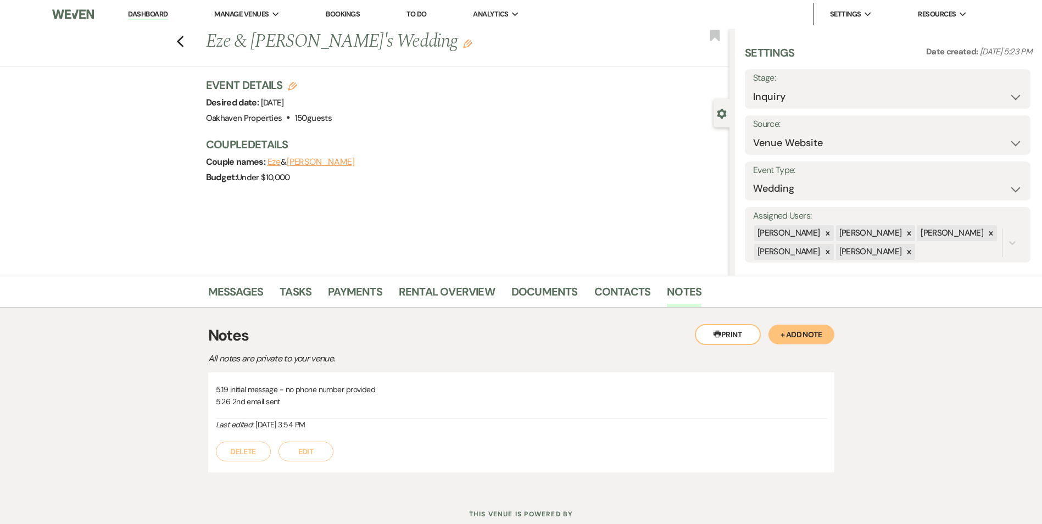
click at [648, 292] on li "Contacts" at bounding box center [630, 294] width 73 height 26
click at [631, 292] on link "Contacts" at bounding box center [622, 295] width 57 height 24
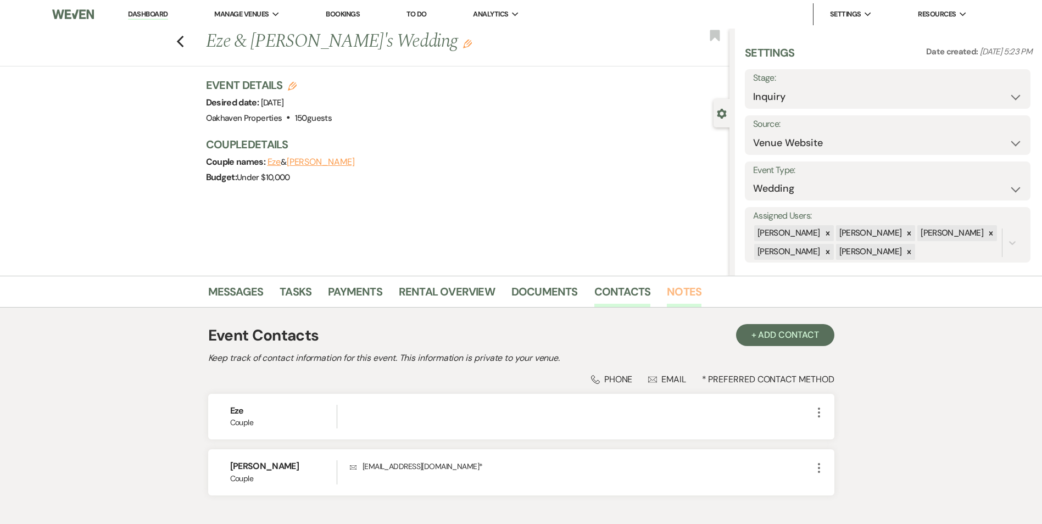
click at [678, 286] on link "Notes" at bounding box center [684, 295] width 35 height 24
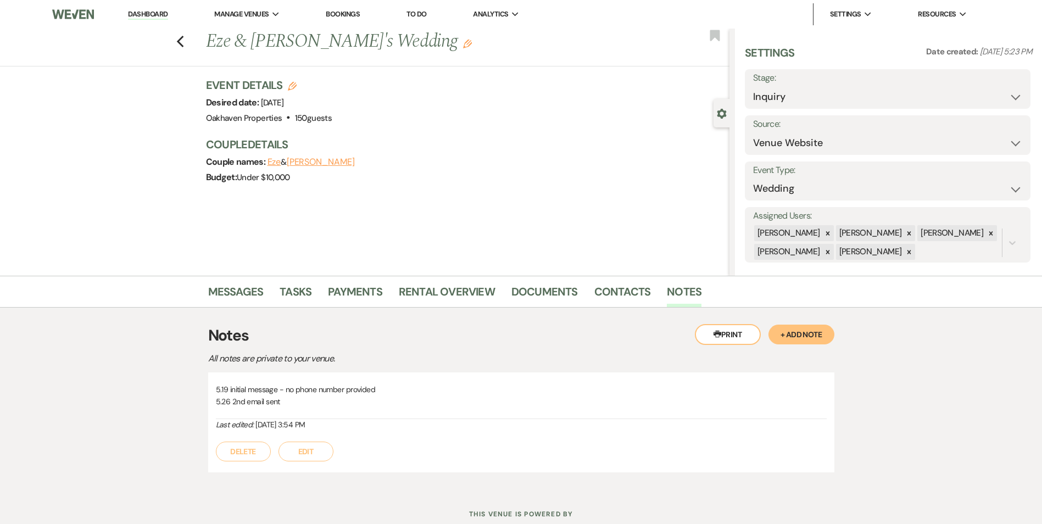
click at [312, 452] on button "Edit" at bounding box center [306, 452] width 55 height 20
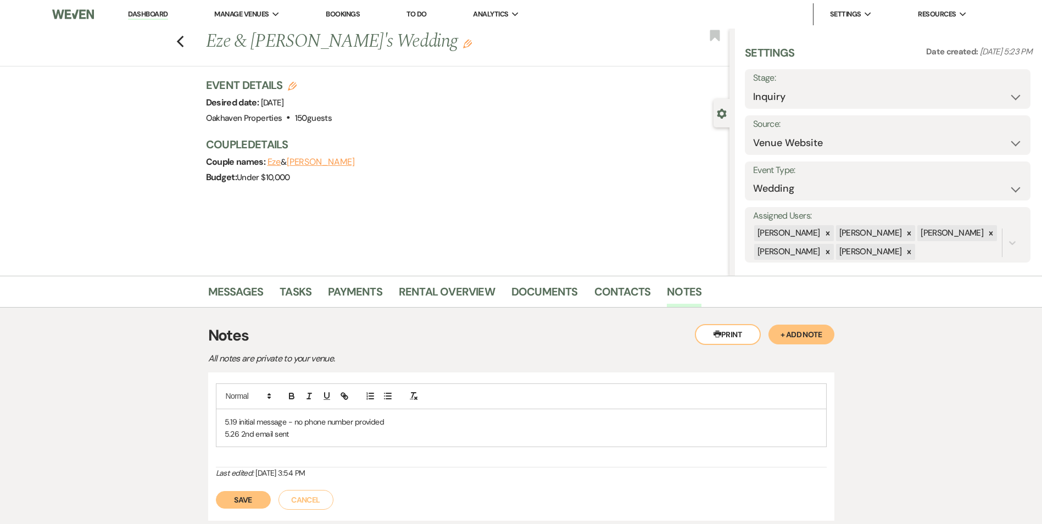
click at [308, 443] on div "5.19 initial message - no phone number provided 5.26 2nd email sent" at bounding box center [521, 428] width 610 height 38
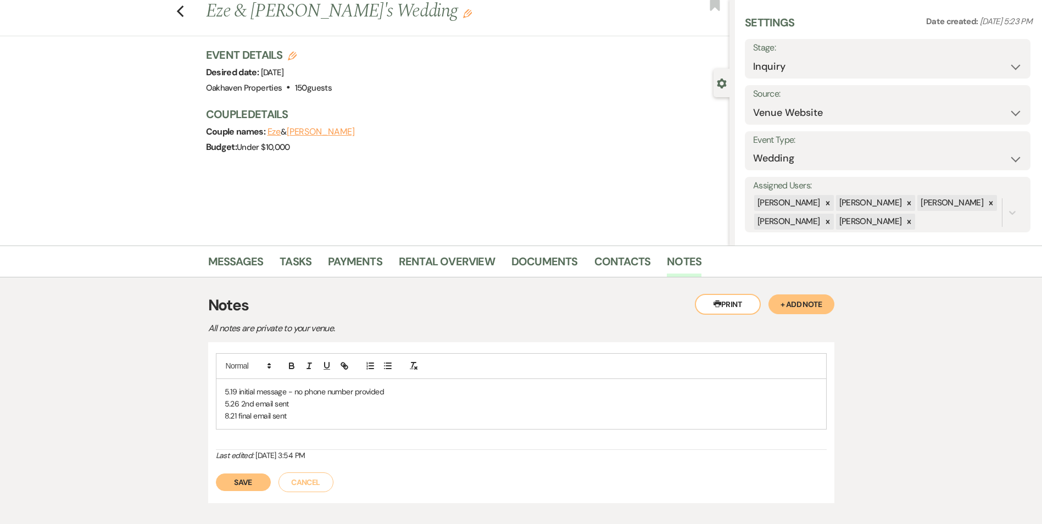
scroll to position [55, 0]
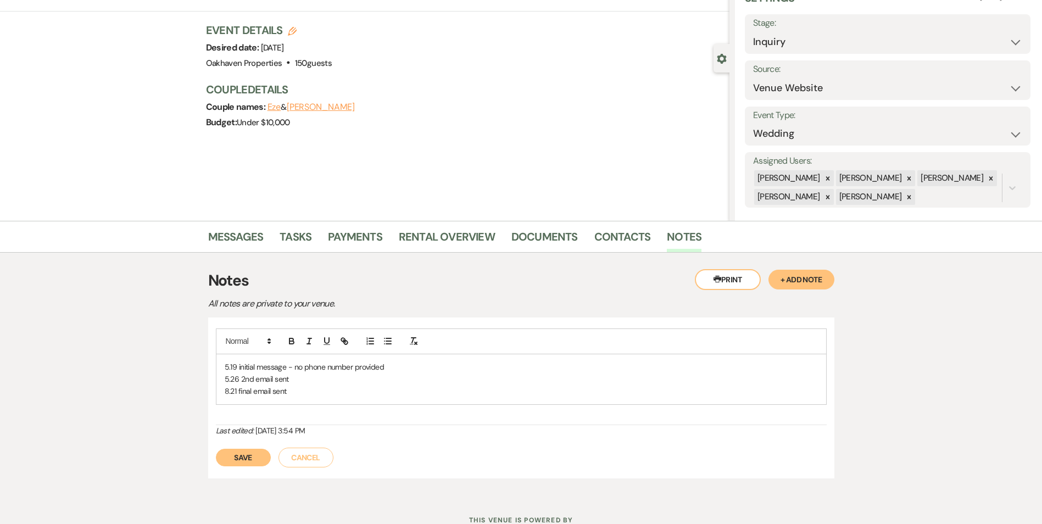
click at [248, 462] on button "Save" at bounding box center [243, 458] width 55 height 18
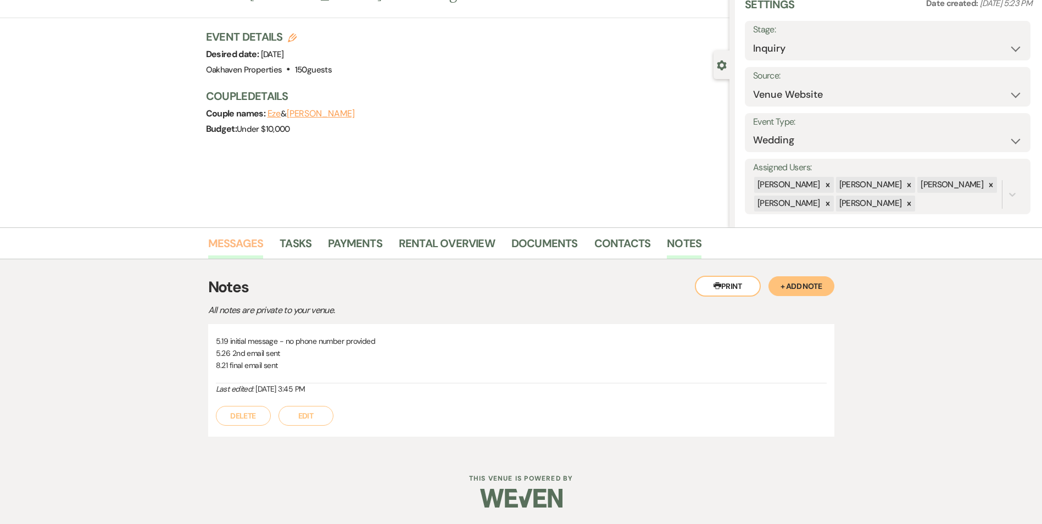
scroll to position [48, 0]
click at [241, 237] on link "Messages" at bounding box center [235, 247] width 55 height 24
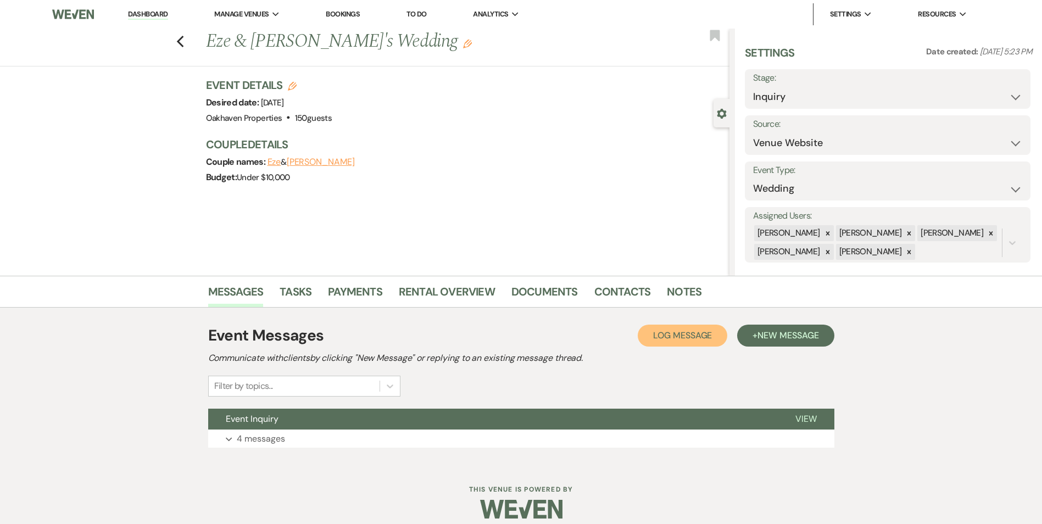
click at [687, 327] on button "Log Log Message" at bounding box center [683, 336] width 90 height 22
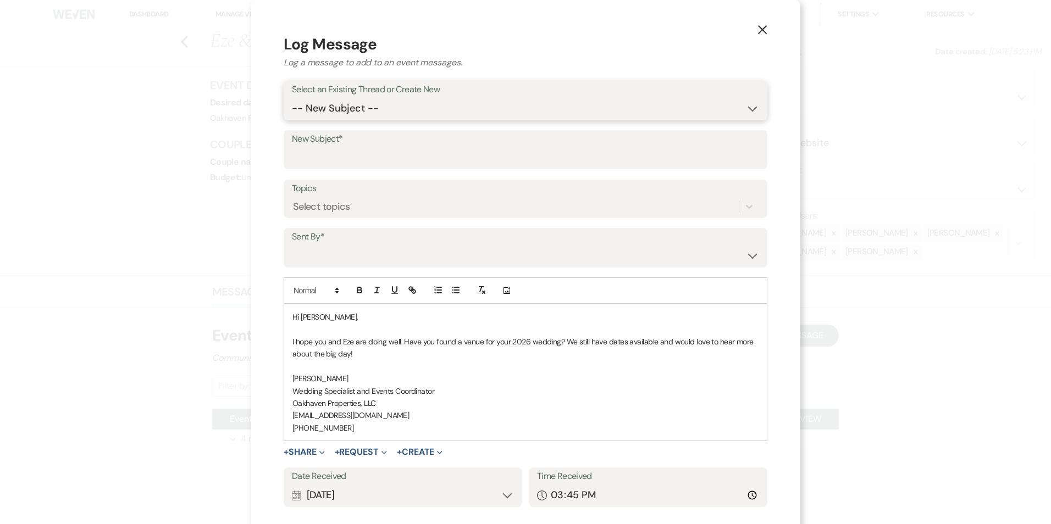
click at [321, 107] on select "-- New Subject -- Event Inquiry" at bounding box center [525, 108] width 467 height 21
select select "398086"
click at [292, 98] on select "-- New Subject -- Event Inquiry" at bounding box center [525, 108] width 467 height 21
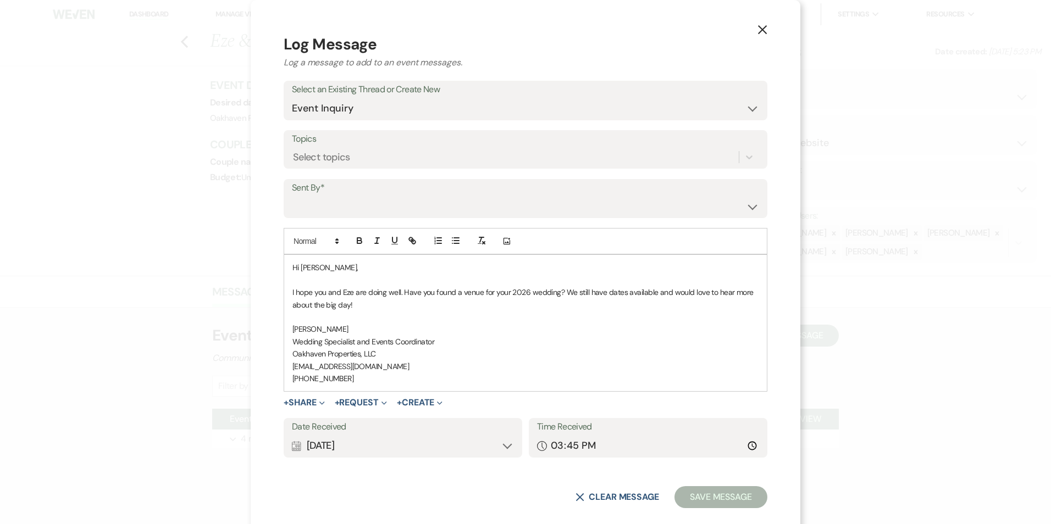
click at [330, 218] on div "Sent By* Patience Ergish (pdergish@aol.com) Jeanette Wagoner (jeanette@experien…" at bounding box center [525, 199] width 483 height 40
click at [331, 208] on select "Patience Ergish (pdergish@aol.com) Jeanette Wagoner (jeanette@experienceoakhave…" at bounding box center [525, 206] width 467 height 21
select select "user-127923"
click at [292, 196] on select "Patience Ergish (pdergish@aol.com) Jeanette Wagoner (jeanette@experienceoakhave…" at bounding box center [525, 206] width 467 height 21
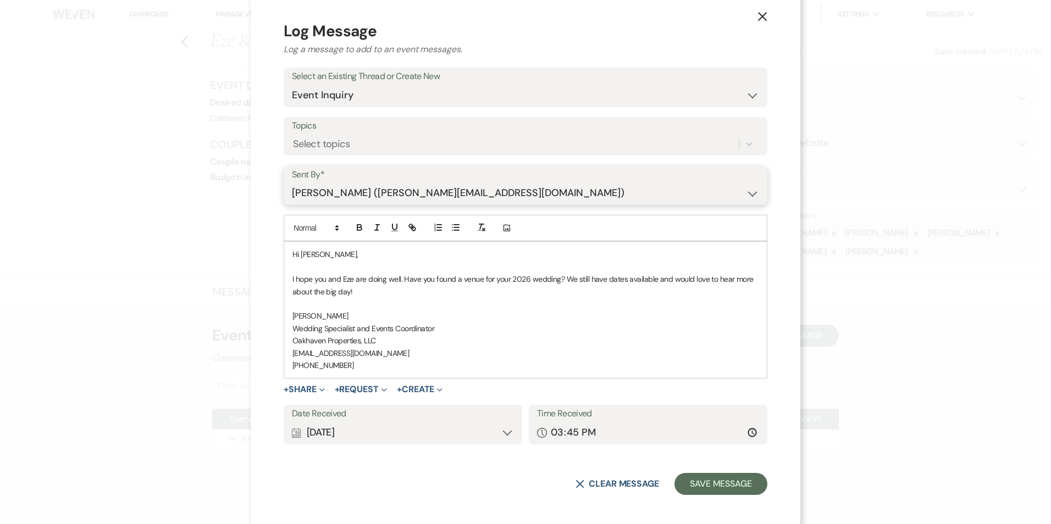
scroll to position [17, 0]
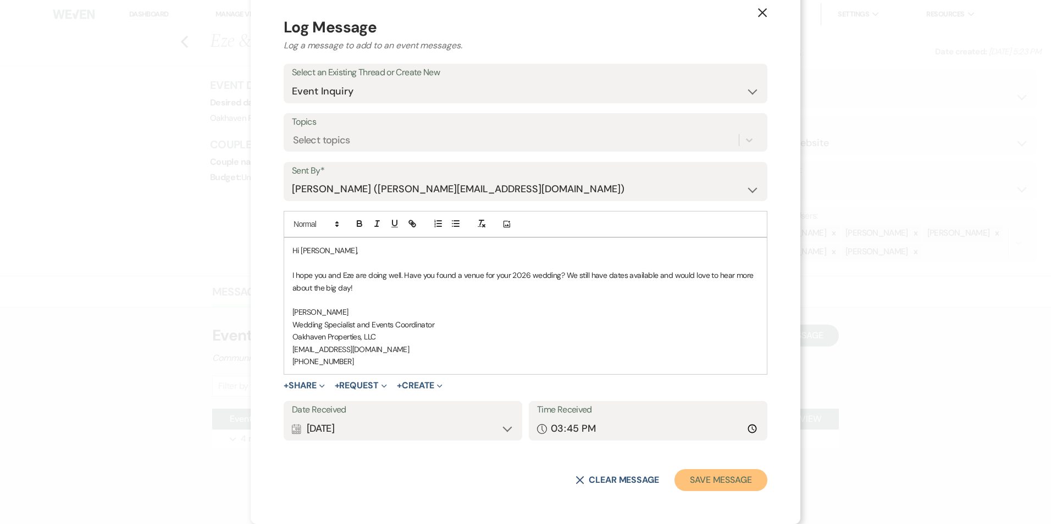
click at [731, 489] on button "Save Message" at bounding box center [720, 480] width 93 height 22
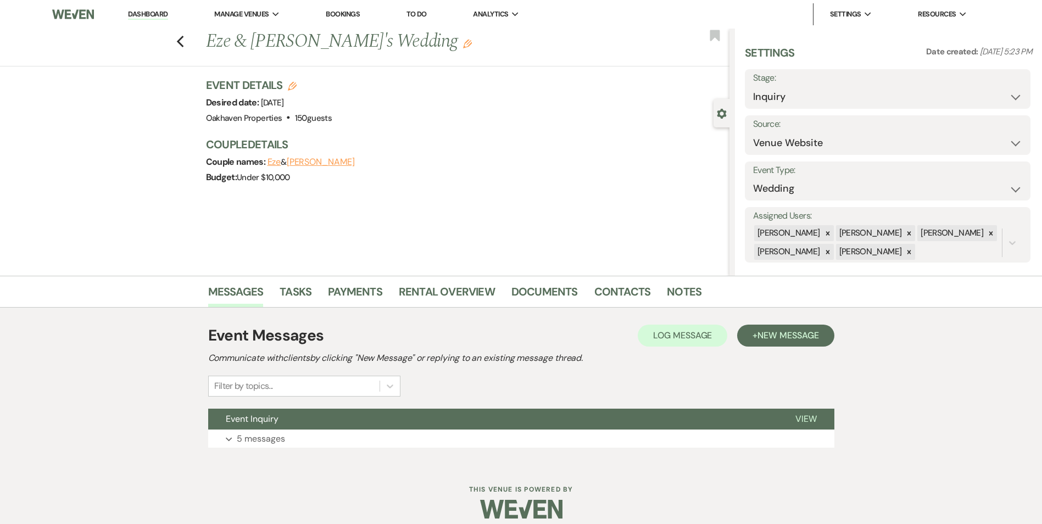
click at [287, 277] on div "Messages Tasks Payments Rental Overview Documents Contacts Notes" at bounding box center [521, 292] width 1042 height 32
click at [294, 302] on link "Tasks" at bounding box center [296, 295] width 32 height 24
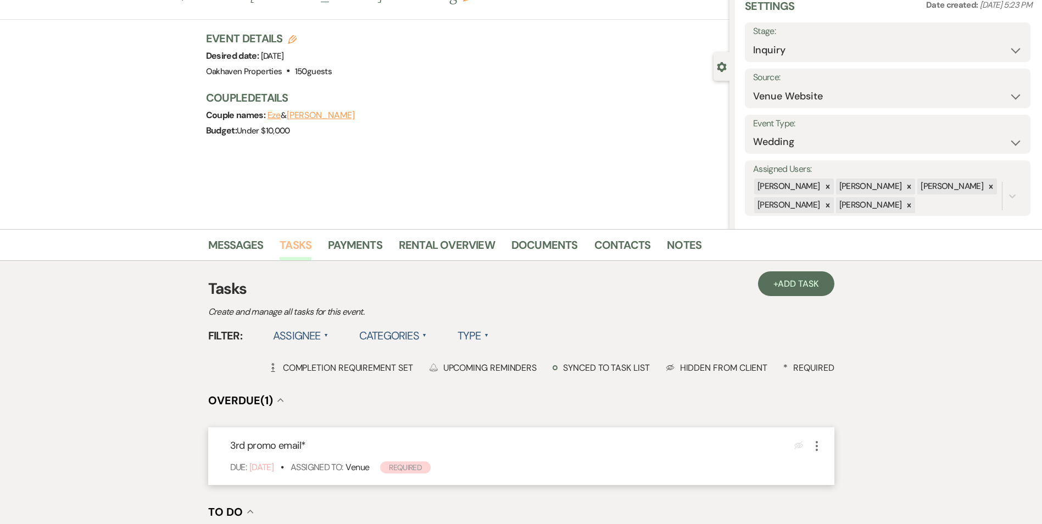
scroll to position [165, 0]
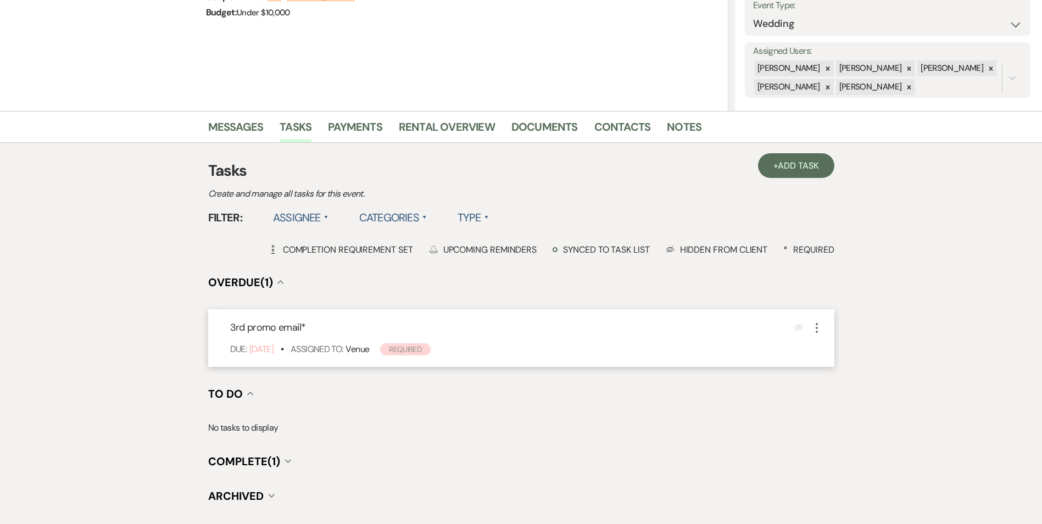
click at [818, 326] on icon "More" at bounding box center [816, 327] width 13 height 13
drag, startPoint x: 825, startPoint y: 396, endPoint x: 818, endPoint y: 391, distance: 8.7
click at [824, 397] on button "Plan Portal Link Mark As Complete" at bounding box center [862, 401] width 105 height 18
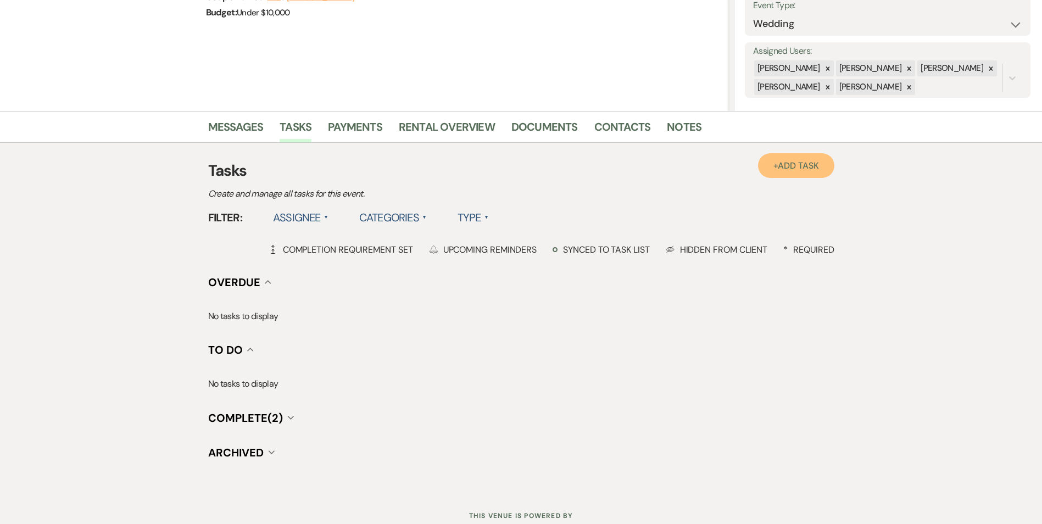
click at [765, 164] on link "+ Add Task" at bounding box center [796, 165] width 76 height 25
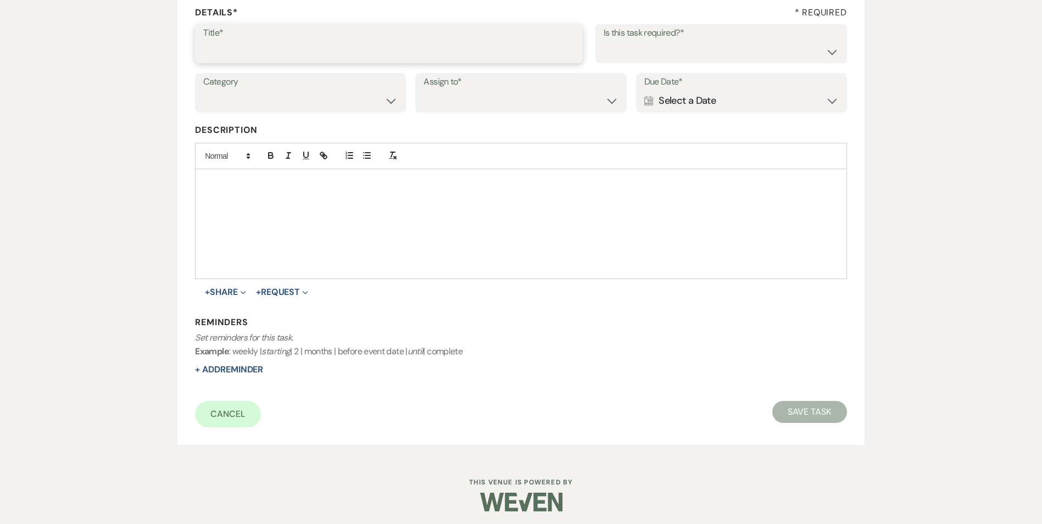
click at [385, 49] on input "Title*" at bounding box center [388, 51] width 371 height 21
type input "if do not hear back [PERSON_NAME] as lost"
drag, startPoint x: 732, startPoint y: 48, endPoint x: 724, endPoint y: 64, distance: 17.5
click at [732, 48] on select "Yes No" at bounding box center [721, 51] width 235 height 21
select select "true"
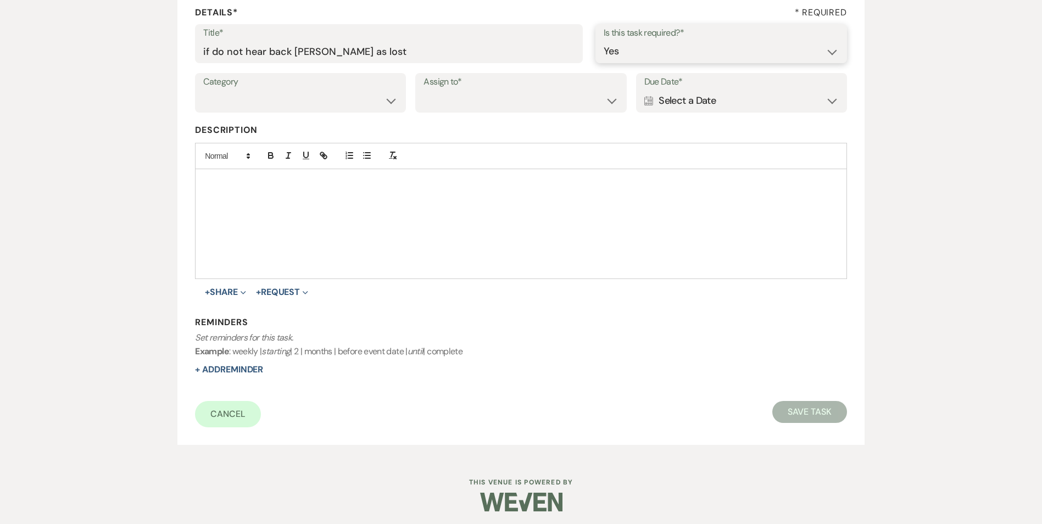
click at [604, 41] on select "Yes No" at bounding box center [721, 51] width 235 height 21
click at [373, 103] on select "Venue Vendors Guests Details Finalize & Share" at bounding box center [300, 100] width 194 height 21
click at [203, 90] on select "Venue Vendors Guests Details Finalize & Share" at bounding box center [300, 100] width 194 height 21
click at [440, 101] on select "Venue Client" at bounding box center [521, 100] width 194 height 21
select select "venueHost"
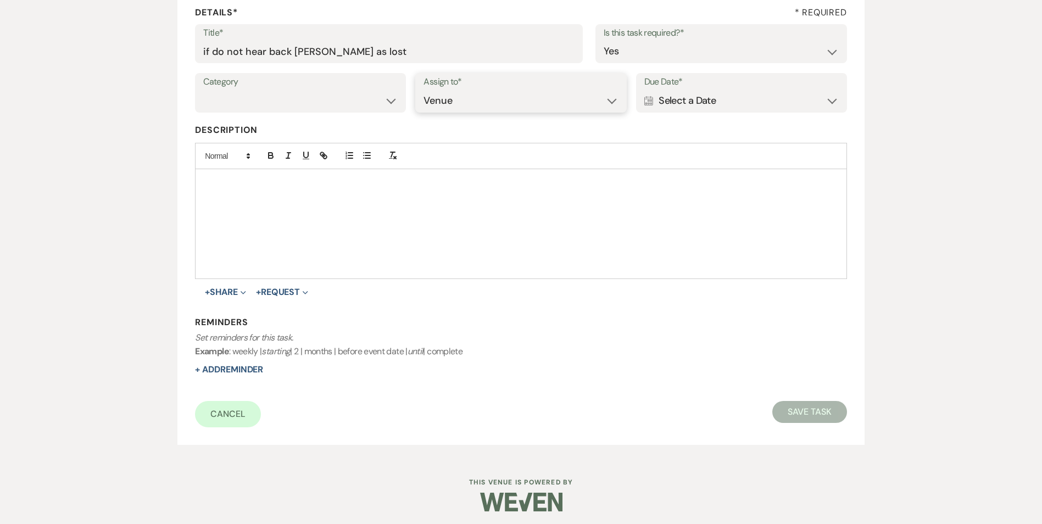
click at [424, 90] on select "Venue Client" at bounding box center [521, 100] width 194 height 21
click at [713, 99] on div "Calendar Select a Date Expand" at bounding box center [741, 100] width 194 height 21
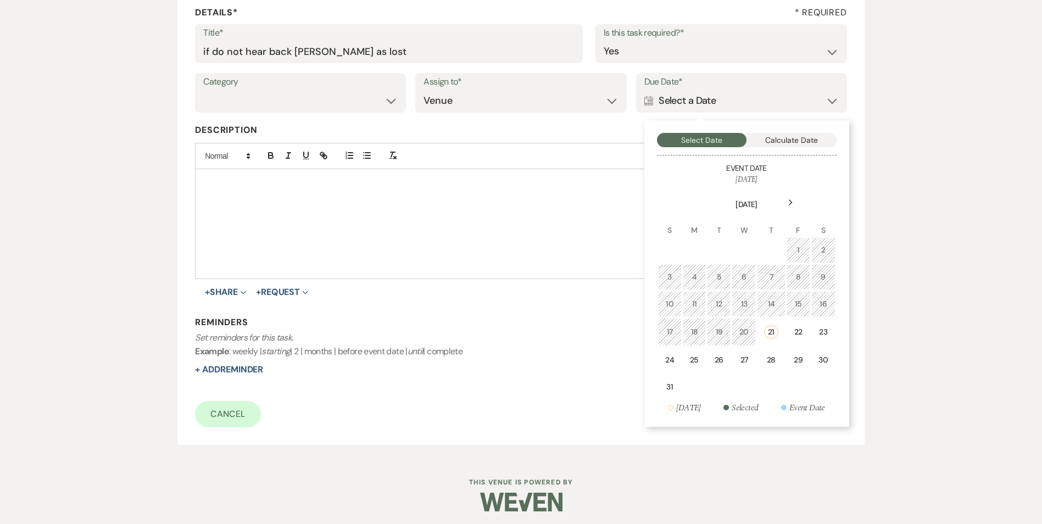
drag, startPoint x: 770, startPoint y: 357, endPoint x: 721, endPoint y: 370, distance: 50.1
click at [765, 358] on div "28" at bounding box center [771, 360] width 14 height 12
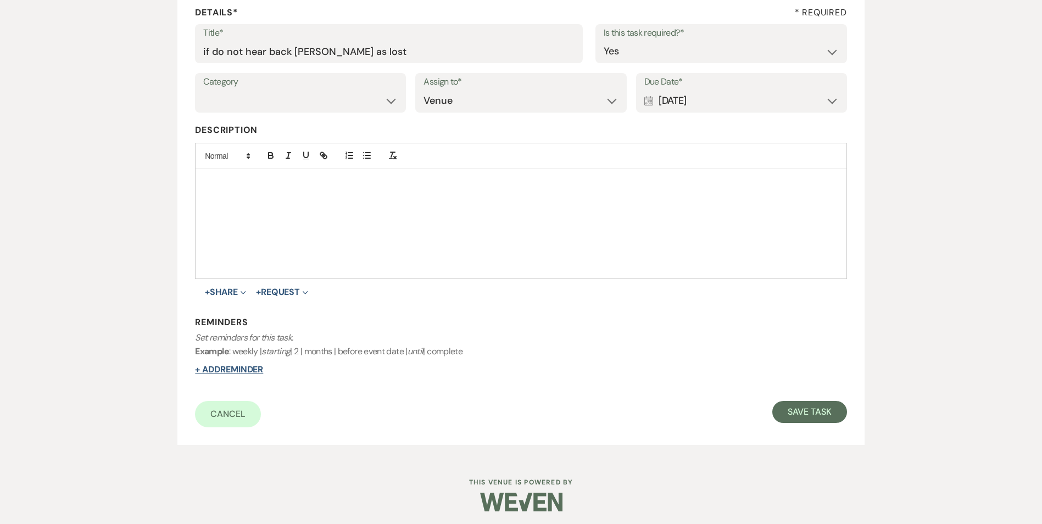
click at [263, 370] on button "+ Add Reminder" at bounding box center [229, 369] width 68 height 9
select select "host"
select select "days"
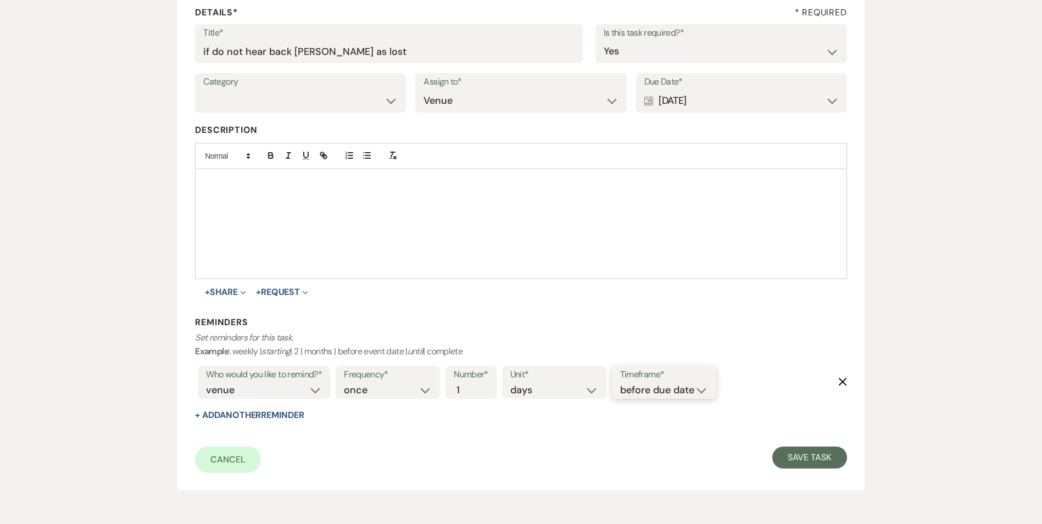
drag, startPoint x: 656, startPoint y: 384, endPoint x: 662, endPoint y: 394, distance: 11.6
click at [656, 385] on select "before due date after due date on due date on custom date" at bounding box center [664, 390] width 88 height 15
select select "onDueDate"
click at [620, 383] on select "before due date after due date on due date on custom date" at bounding box center [664, 390] width 88 height 15
drag, startPoint x: 762, startPoint y: 446, endPoint x: 771, endPoint y: 451, distance: 11.1
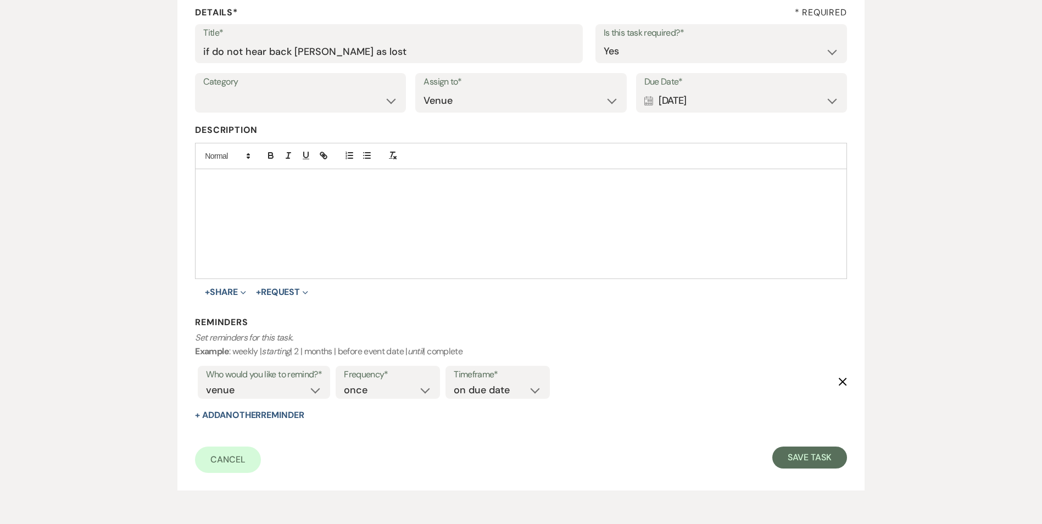
click at [768, 449] on div "Cancel Save Task" at bounding box center [521, 460] width 652 height 26
drag, startPoint x: 805, startPoint y: 463, endPoint x: 792, endPoint y: 460, distance: 13.5
click at [804, 463] on button "Save Task" at bounding box center [809, 458] width 74 height 22
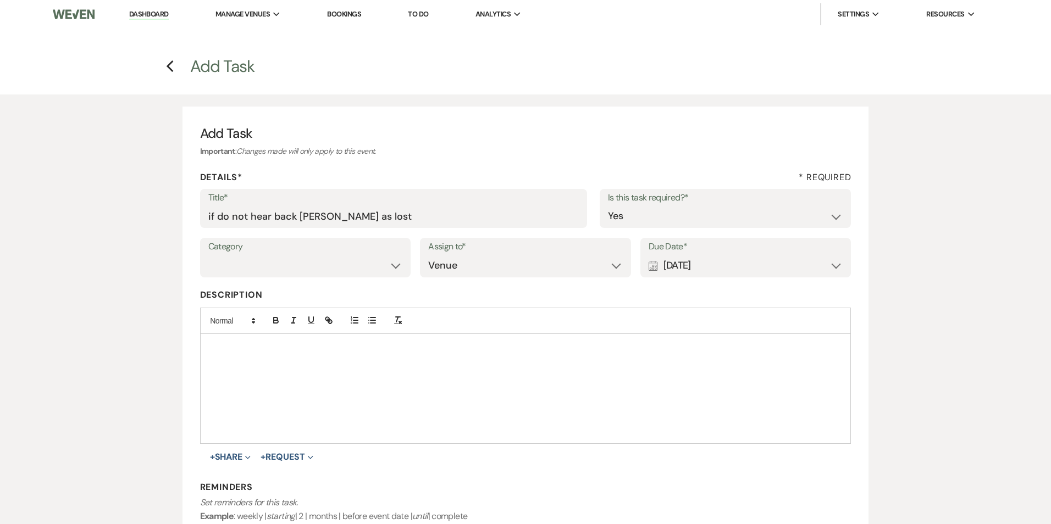
select select "5"
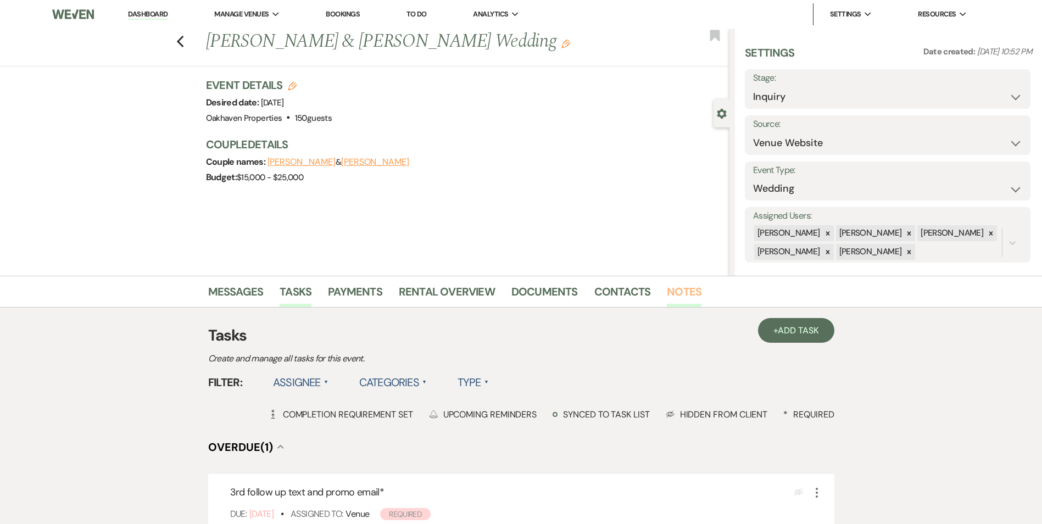
click at [693, 288] on link "Notes" at bounding box center [684, 295] width 35 height 24
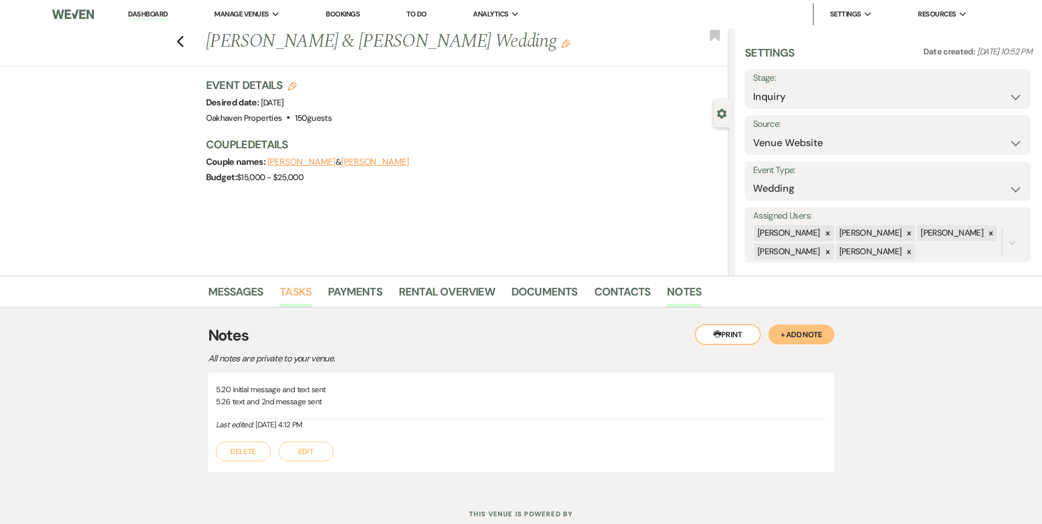
click at [288, 302] on link "Tasks" at bounding box center [296, 295] width 32 height 24
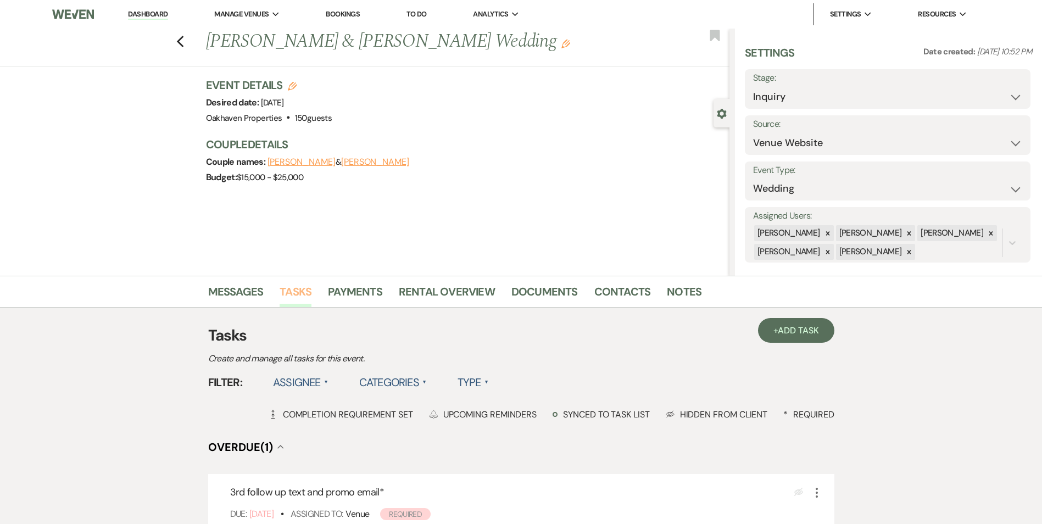
scroll to position [110, 0]
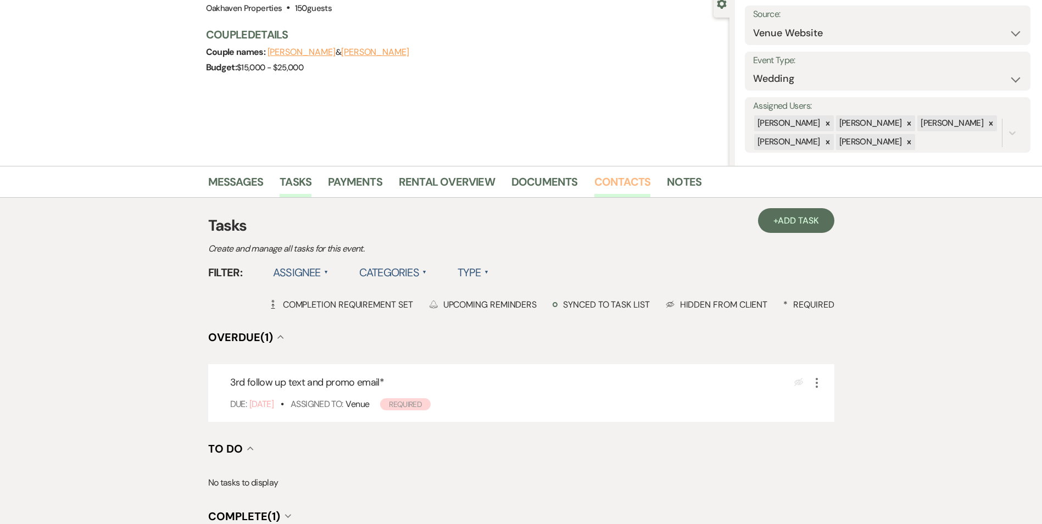
click at [629, 185] on link "Contacts" at bounding box center [622, 185] width 57 height 24
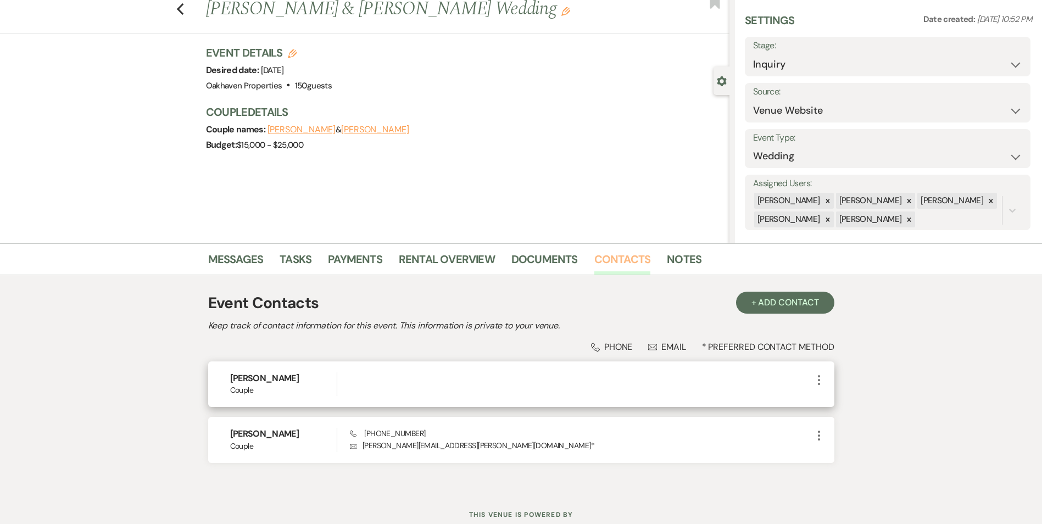
scroll to position [69, 0]
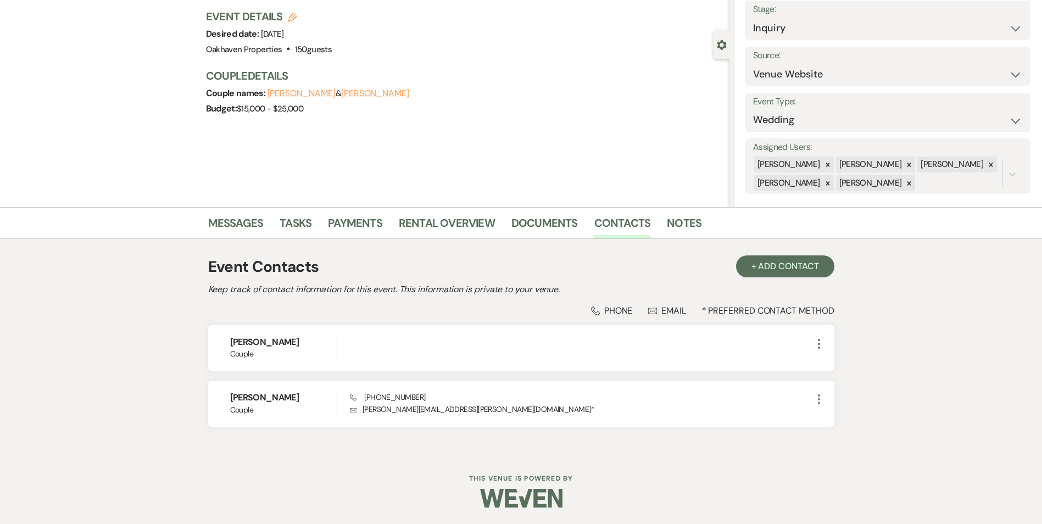
click at [661, 227] on li "Contacts" at bounding box center [630, 225] width 73 height 26
click at [682, 225] on link "Notes" at bounding box center [684, 226] width 35 height 24
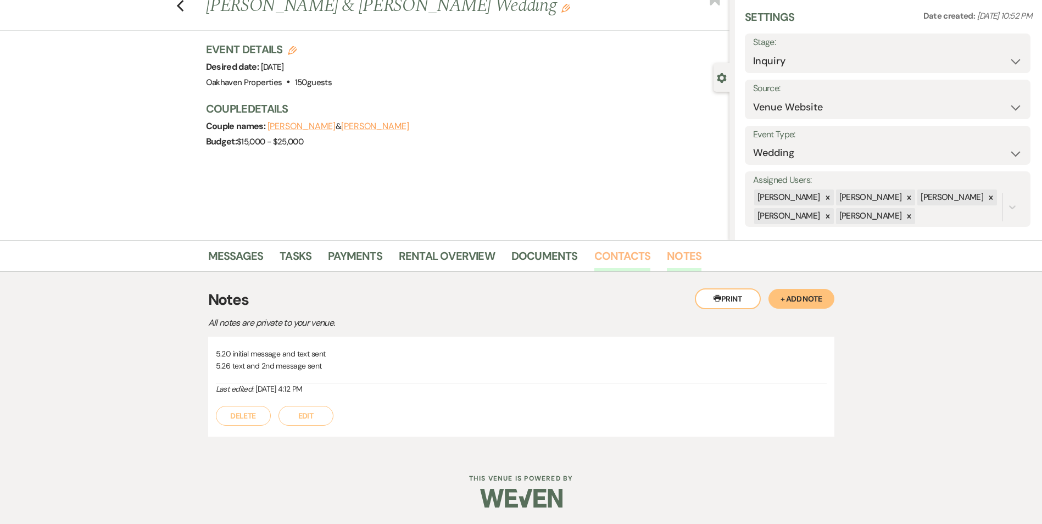
scroll to position [36, 0]
click at [320, 409] on button "Edit" at bounding box center [306, 416] width 55 height 20
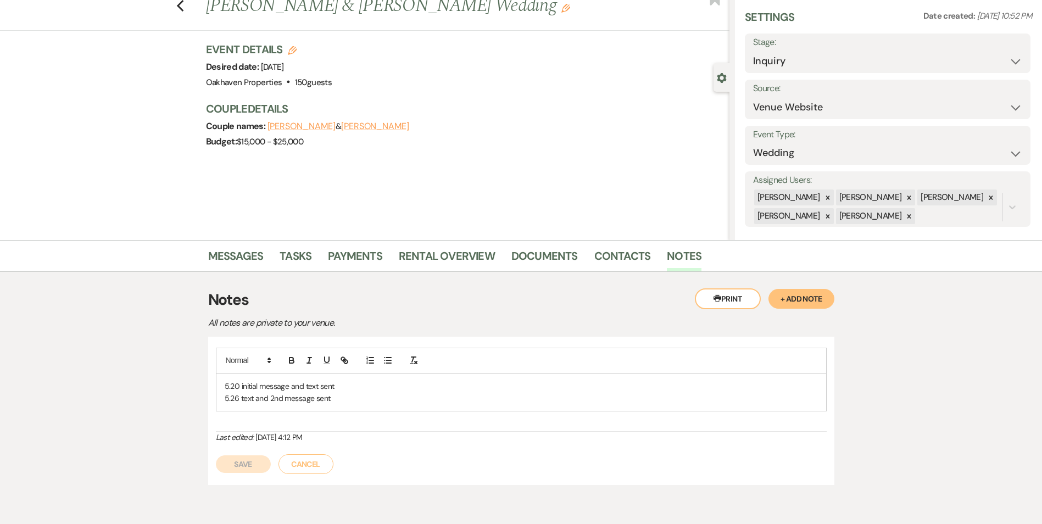
click at [340, 395] on p "5.26 text and 2nd message sent" at bounding box center [521, 398] width 593 height 12
drag, startPoint x: 259, startPoint y: 477, endPoint x: 257, endPoint y: 305, distance: 171.4
click at [259, 477] on button "Save" at bounding box center [243, 477] width 55 height 18
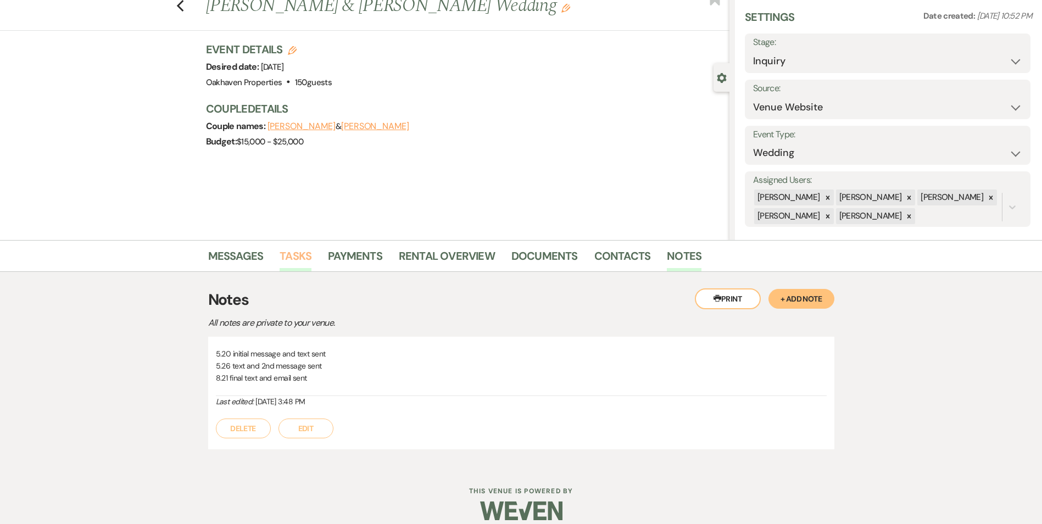
click at [297, 255] on link "Tasks" at bounding box center [296, 259] width 32 height 24
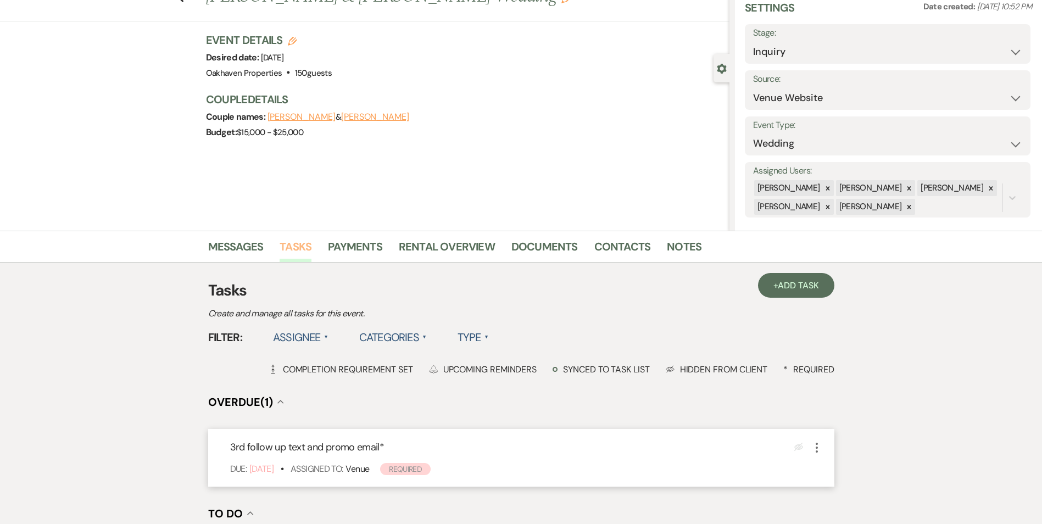
scroll to position [110, 0]
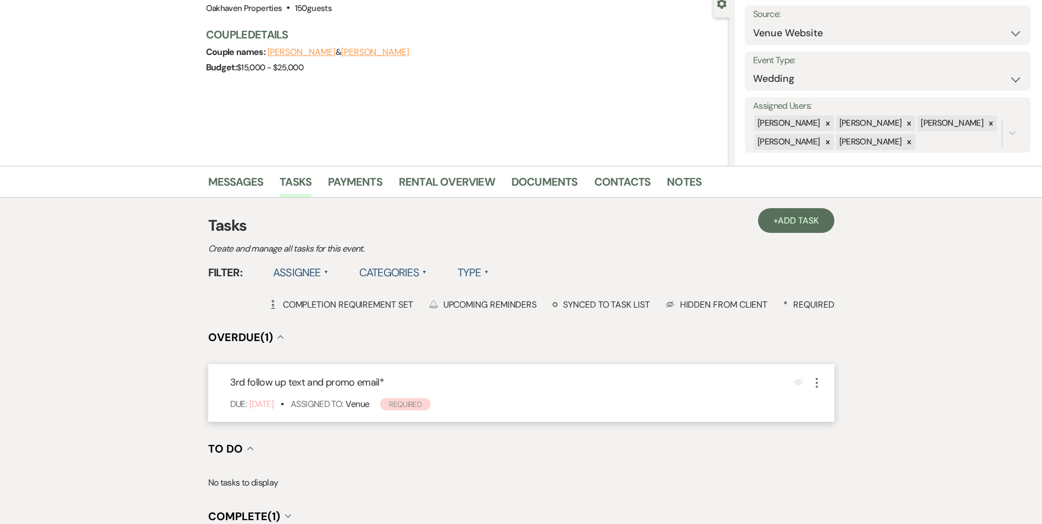
click at [816, 381] on icon "More" at bounding box center [816, 382] width 13 height 13
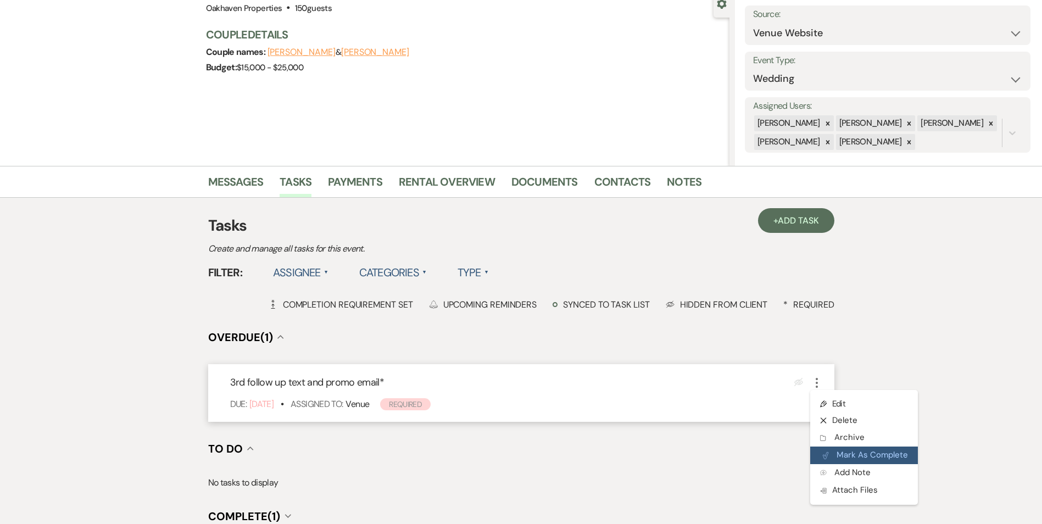
click at [848, 452] on button "Plan Portal Link Mark As Complete" at bounding box center [864, 456] width 108 height 18
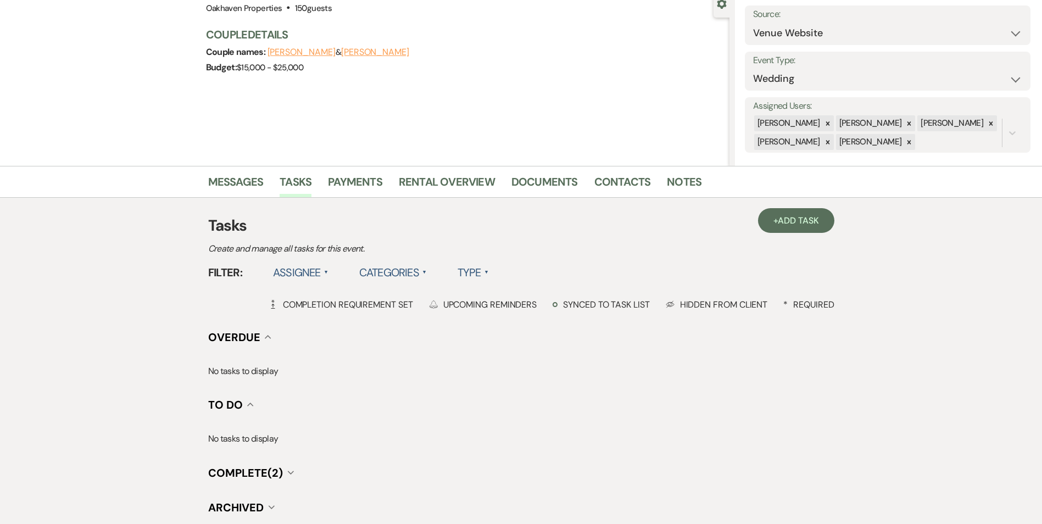
drag, startPoint x: 776, startPoint y: 201, endPoint x: 746, endPoint y: 195, distance: 30.7
click at [776, 200] on div "+ Add Task Tasks Create and manage all tasks for this event. Filter: Assignee ▲…" at bounding box center [521, 372] width 626 height 348
click at [764, 212] on link "+ Add Task" at bounding box center [796, 220] width 76 height 25
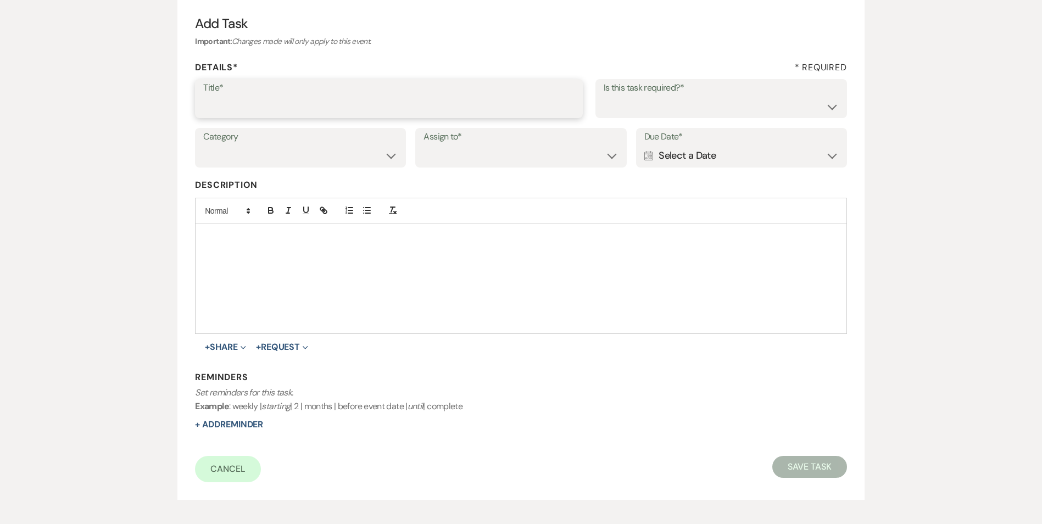
click at [262, 102] on input "Title*" at bounding box center [388, 106] width 371 height 21
type input "if do not hear back [PERSON_NAME] as lost"
click at [711, 114] on select "Yes No" at bounding box center [721, 106] width 235 height 21
select select "false"
click at [604, 96] on select "Yes No" at bounding box center [721, 106] width 235 height 21
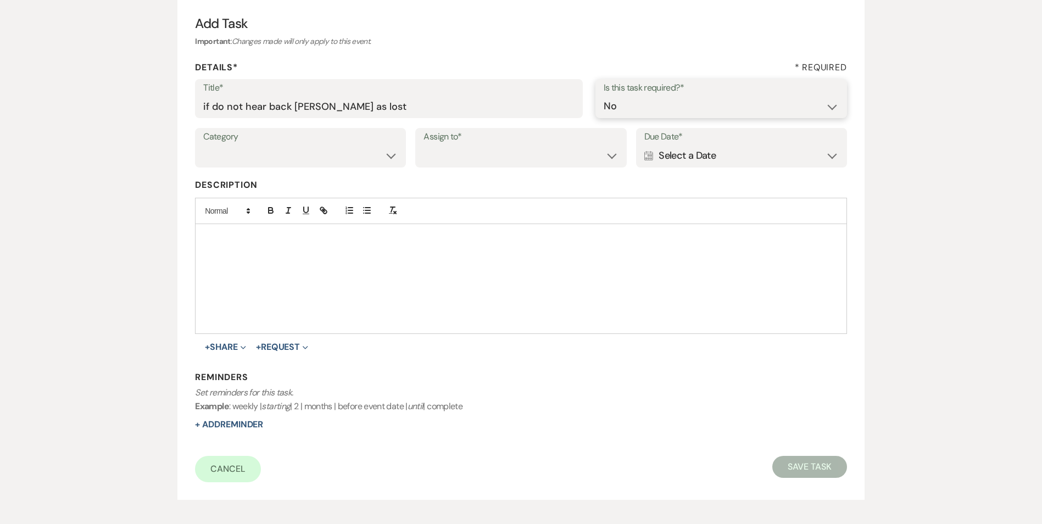
drag, startPoint x: 688, startPoint y: 98, endPoint x: 685, endPoint y: 118, distance: 20.6
click at [688, 98] on select "Yes No" at bounding box center [721, 106] width 235 height 21
click at [604, 96] on select "Yes No" at bounding box center [721, 106] width 235 height 21
click at [677, 101] on select "Yes No" at bounding box center [721, 106] width 235 height 21
select select "true"
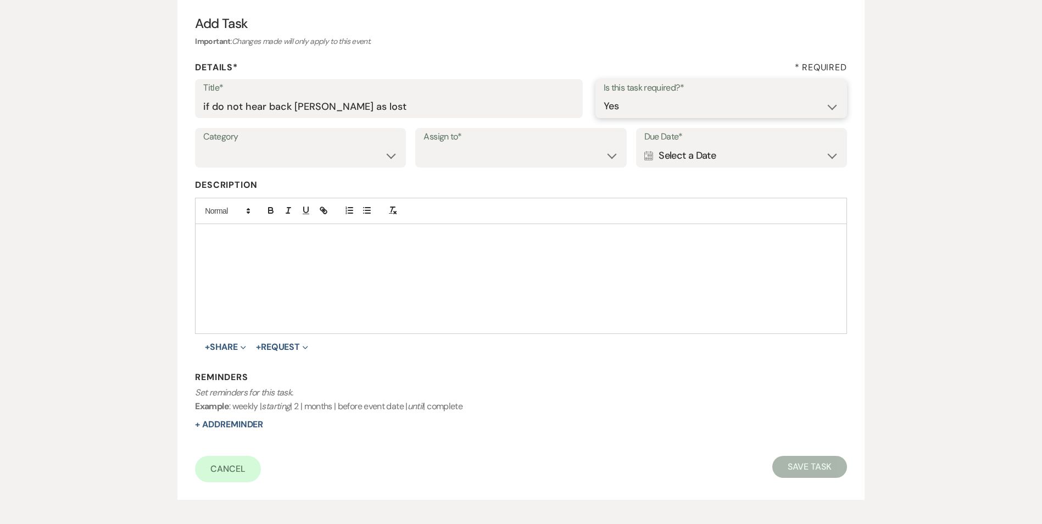
click at [604, 96] on select "Yes No" at bounding box center [721, 106] width 235 height 21
drag, startPoint x: 357, startPoint y: 150, endPoint x: 359, endPoint y: 163, distance: 12.8
click at [357, 150] on select "Venue Vendors Guests Details Finalize & Share" at bounding box center [300, 155] width 194 height 21
select select "31"
click at [203, 145] on select "Venue Vendors Guests Details Finalize & Share" at bounding box center [300, 155] width 194 height 21
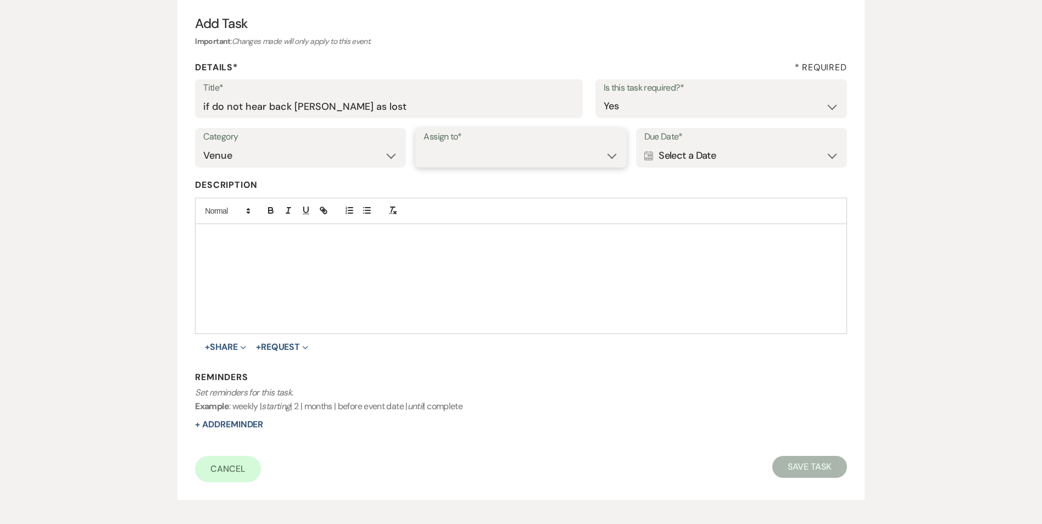
click at [457, 154] on select "Venue Client" at bounding box center [521, 155] width 194 height 21
click at [424, 145] on select "Venue Client" at bounding box center [521, 155] width 194 height 21
click at [491, 163] on select "Venue Client" at bounding box center [521, 155] width 194 height 21
select select "venueHost"
click at [424, 145] on select "Venue Client" at bounding box center [521, 155] width 194 height 21
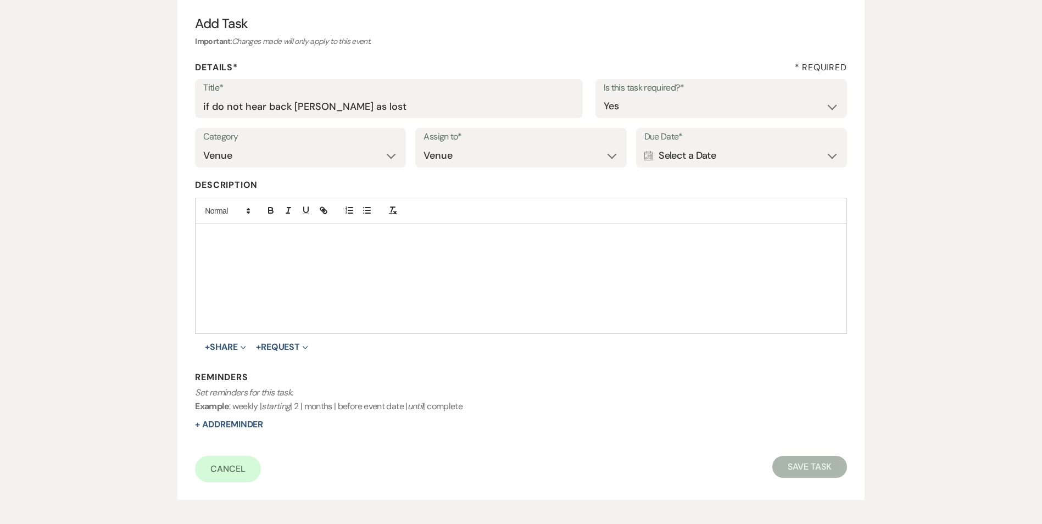
click at [702, 152] on div "Calendar Select a Date Expand" at bounding box center [741, 155] width 194 height 21
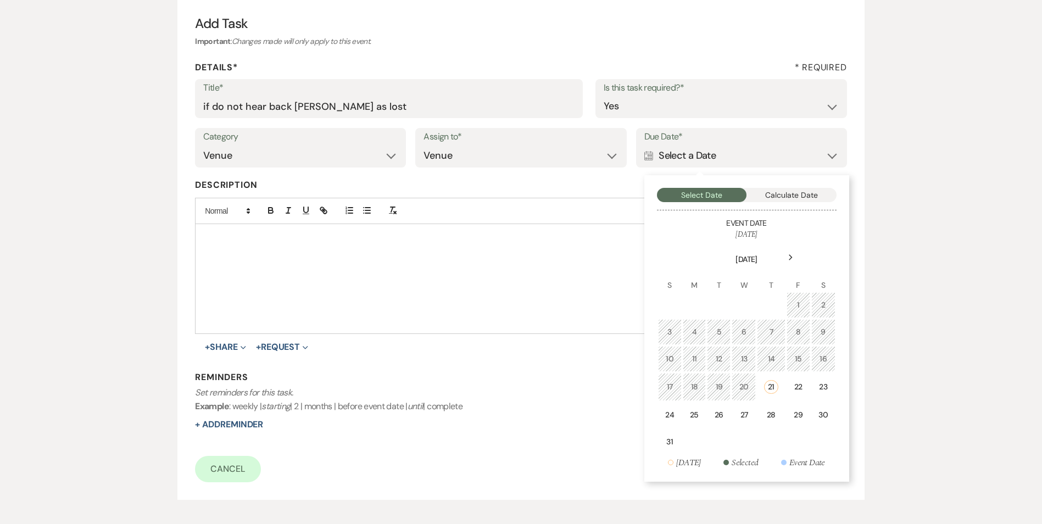
drag, startPoint x: 780, startPoint y: 418, endPoint x: 286, endPoint y: 419, distance: 494.5
click at [771, 417] on td "28" at bounding box center [771, 415] width 28 height 26
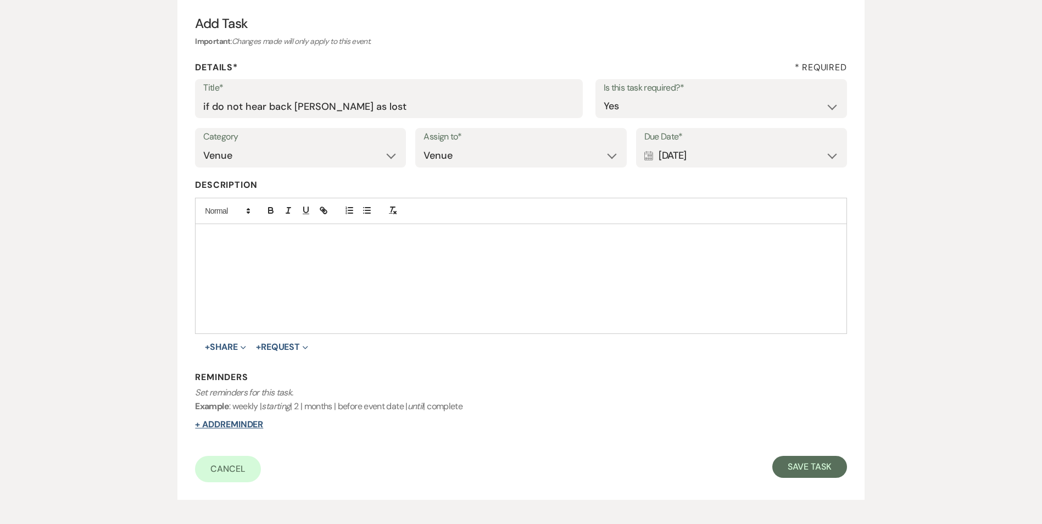
click at [240, 429] on button "+ Add Reminder" at bounding box center [229, 424] width 68 height 9
select select "host"
select select "days"
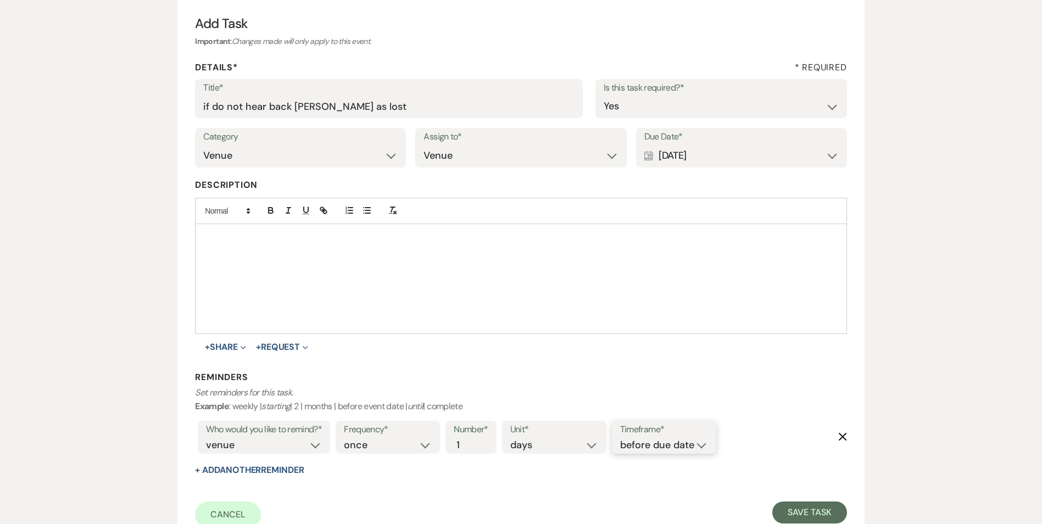
drag, startPoint x: 690, startPoint y: 447, endPoint x: 689, endPoint y: 453, distance: 5.5
click at [690, 448] on select "before due date after due date on due date on custom date" at bounding box center [664, 445] width 88 height 15
select select "onDueDate"
click at [620, 438] on select "before due date after due date on due date on custom date" at bounding box center [664, 445] width 88 height 15
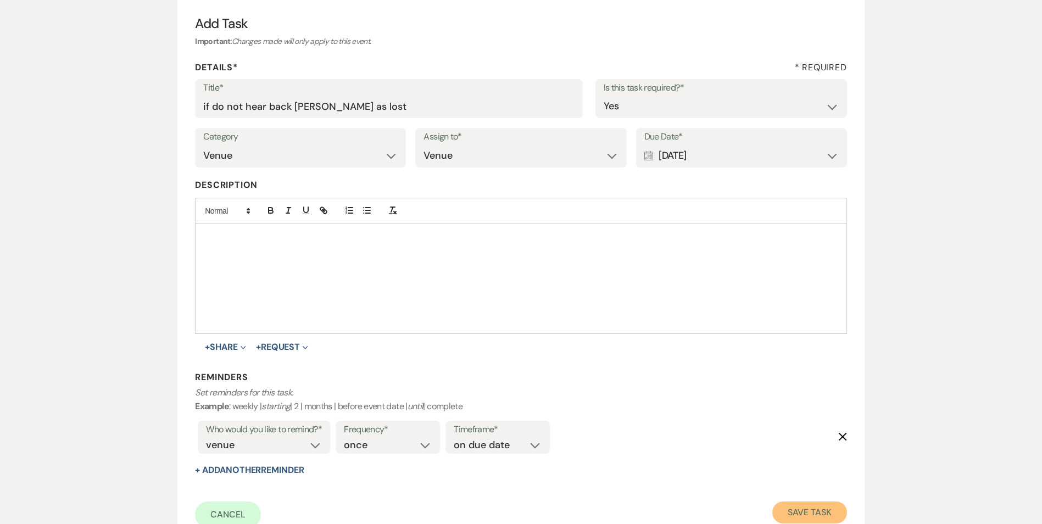
click at [837, 519] on button "Save Task" at bounding box center [809, 513] width 74 height 22
select select "5"
